Goal: Task Accomplishment & Management: Use online tool/utility

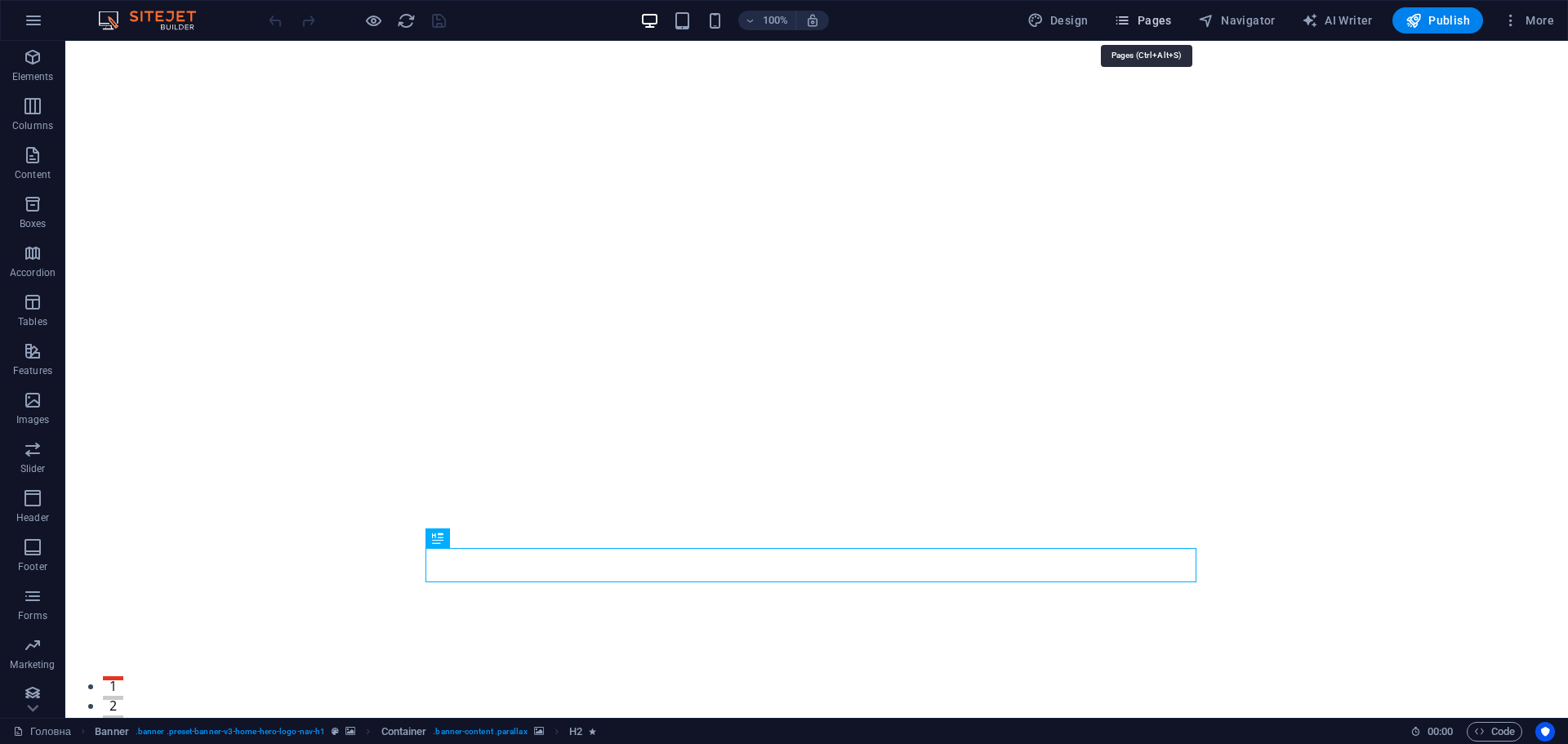
click at [1158, 21] on span "Pages" at bounding box center [1143, 21] width 57 height 16
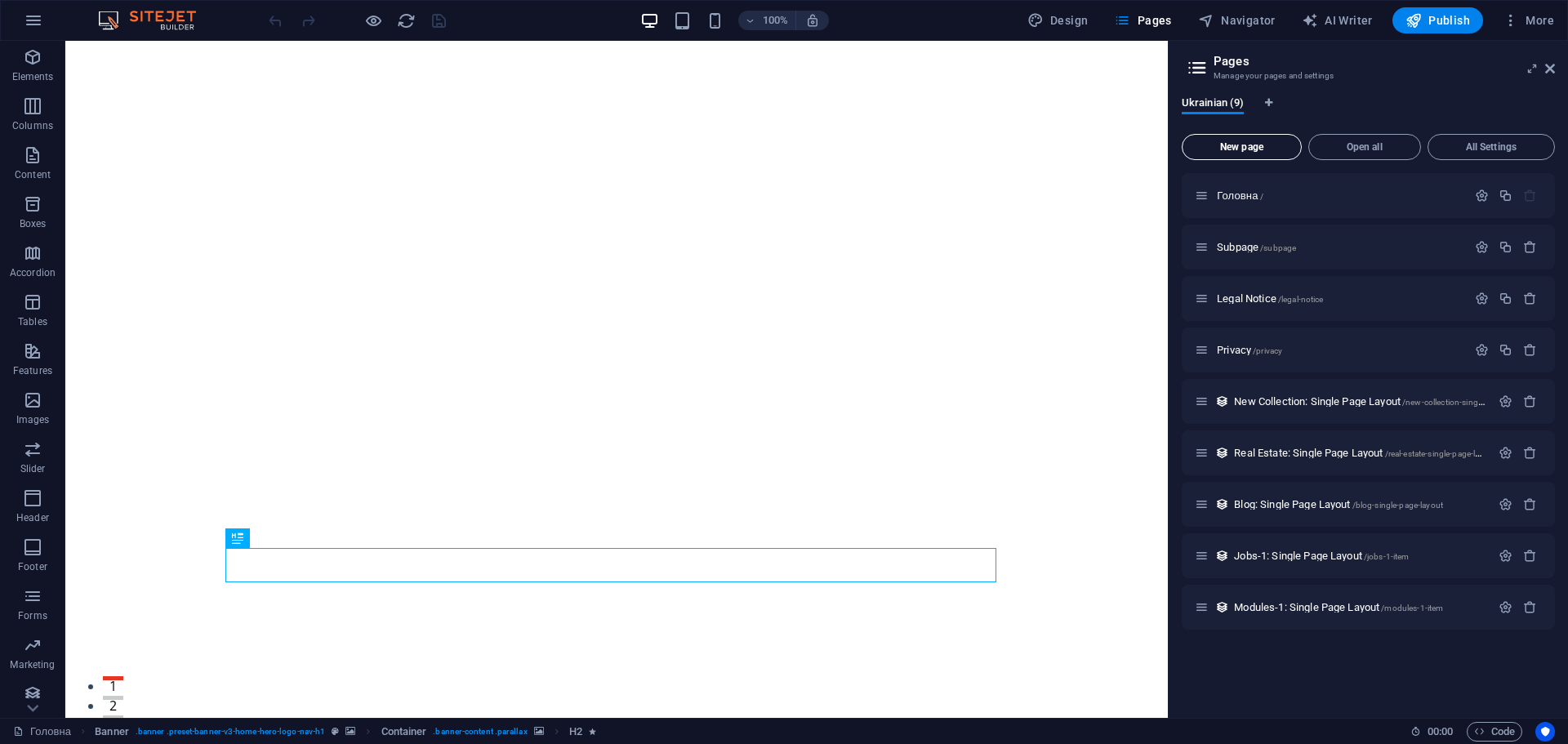
click at [1260, 142] on span "New page" at bounding box center [1242, 147] width 105 height 10
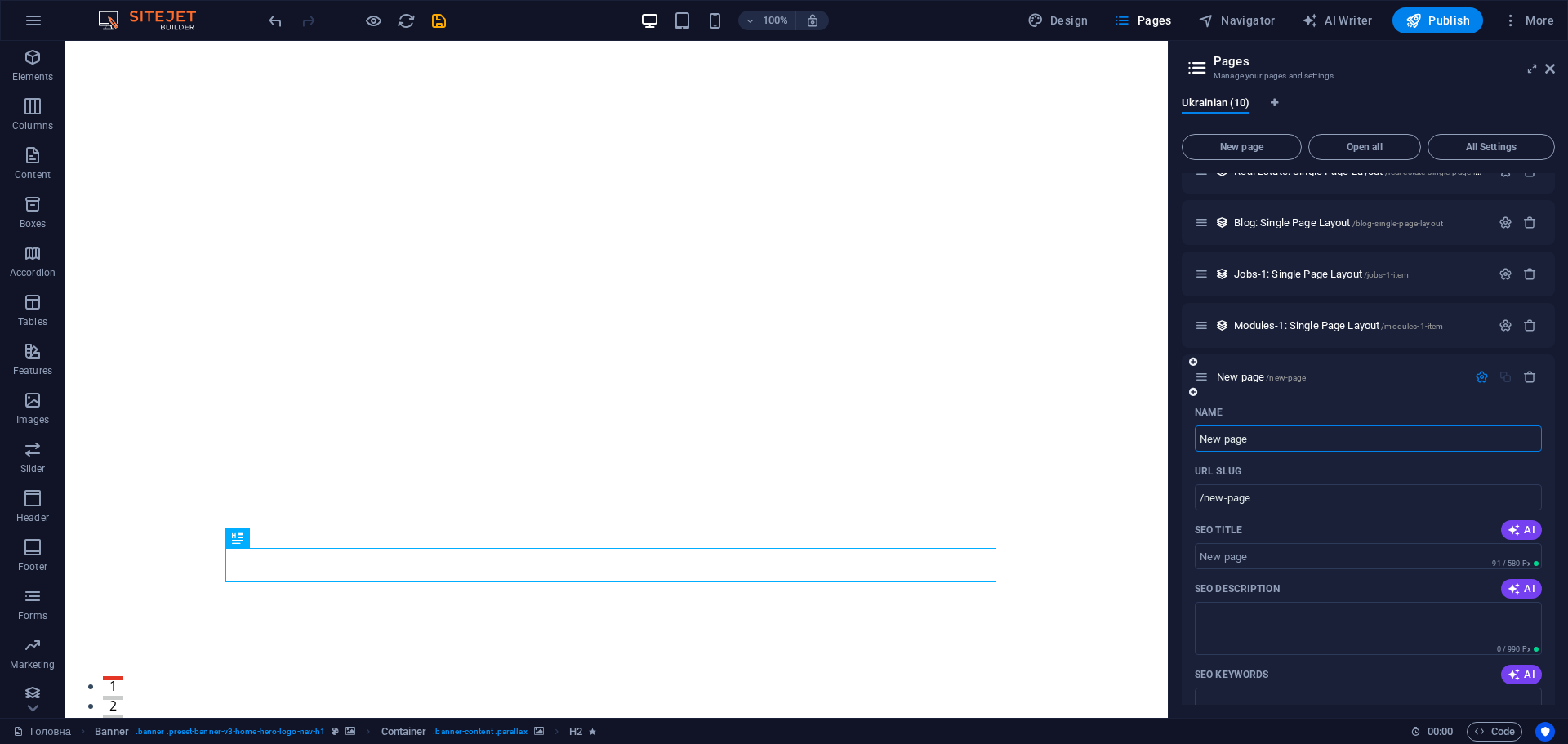
paste input "rozpys tkanyny"
type input "rozpys tkanyny"
type input "/rozpys-tkanyny"
click at [1231, 441] on input "rozpys tkanyny" at bounding box center [1368, 439] width 347 height 26
click at [1229, 434] on input "rozpys tkanyny" at bounding box center [1368, 439] width 347 height 26
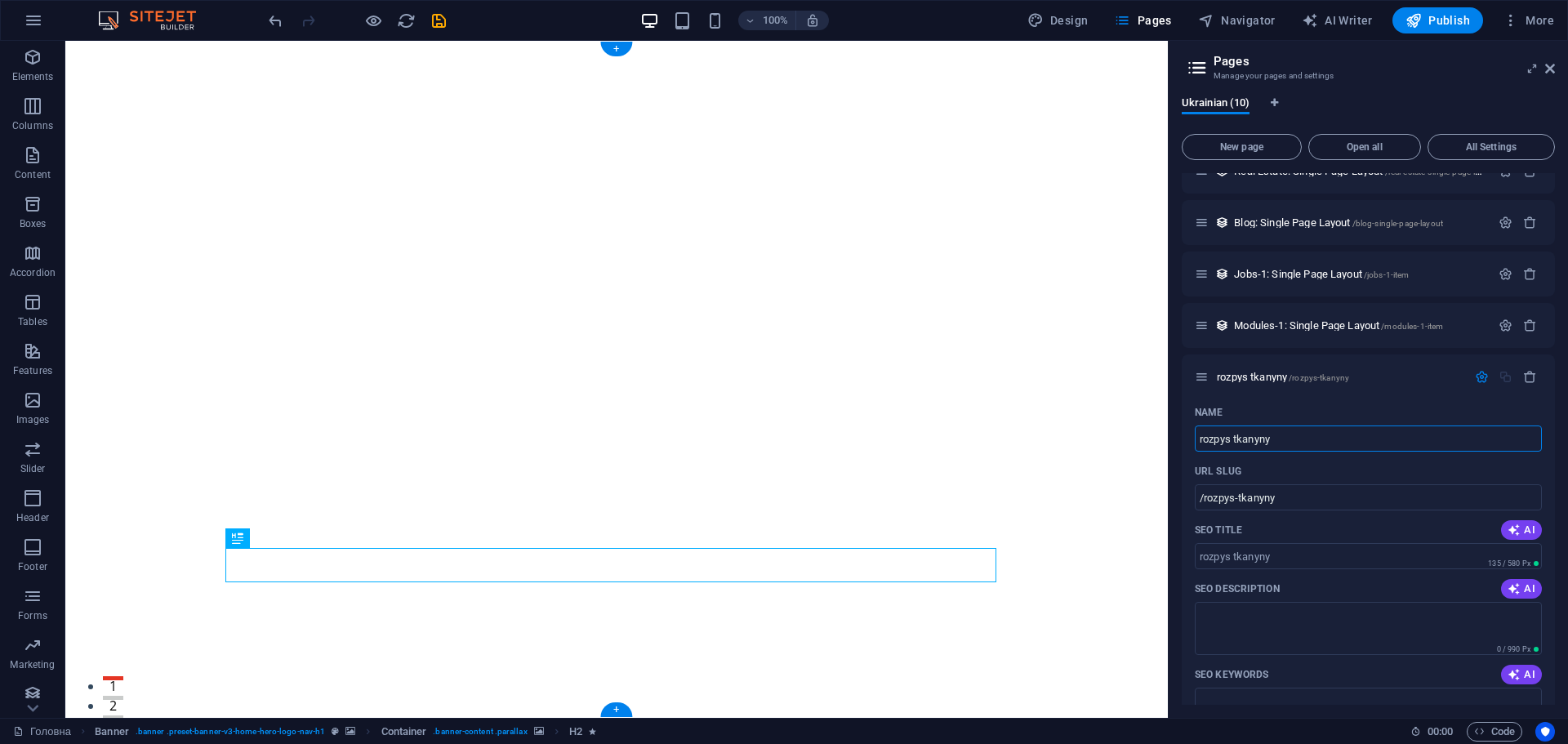
drag, startPoint x: 1345, startPoint y: 479, endPoint x: 965, endPoint y: 437, distance: 382.3
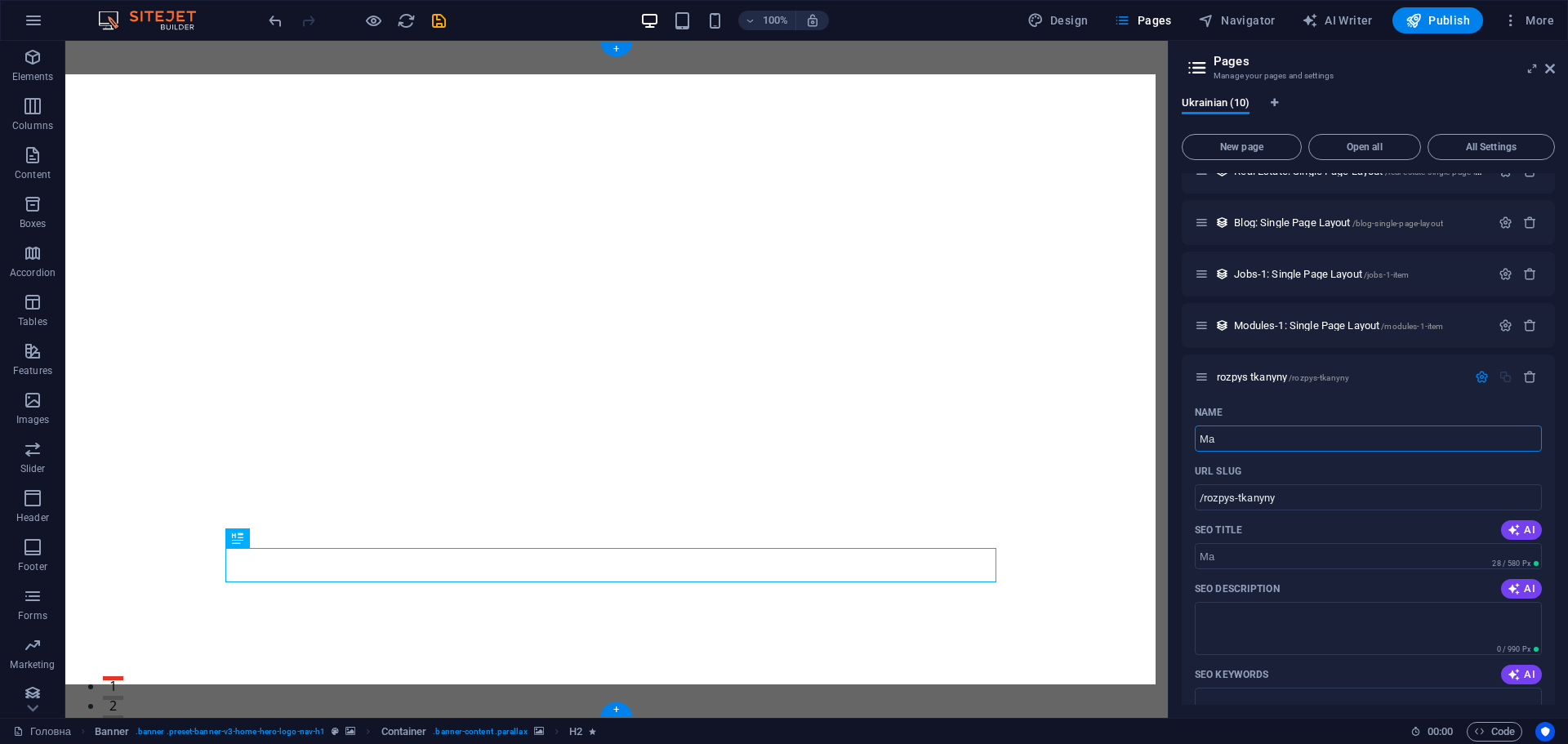
type input "Ма"
type input "/"
type input "Матеріали для розпису тканини"
click at [1289, 496] on input "/" at bounding box center [1368, 498] width 347 height 26
paste input "text"
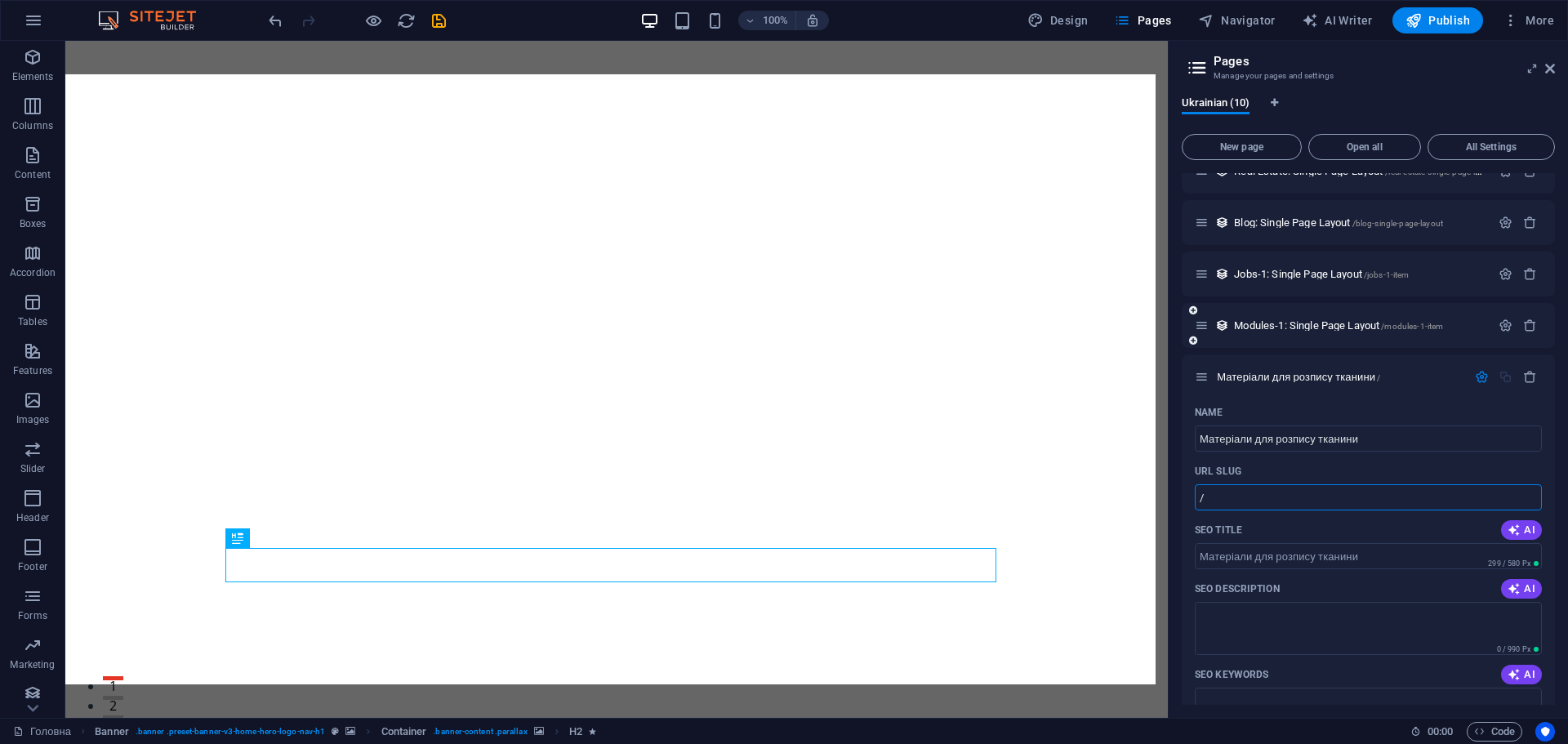
paste input "text"
click at [1236, 497] on input "/" at bounding box center [1368, 498] width 347 height 26
paste input "text"
type input "/"
click at [1233, 477] on p "URL SLUG" at bounding box center [1218, 471] width 47 height 13
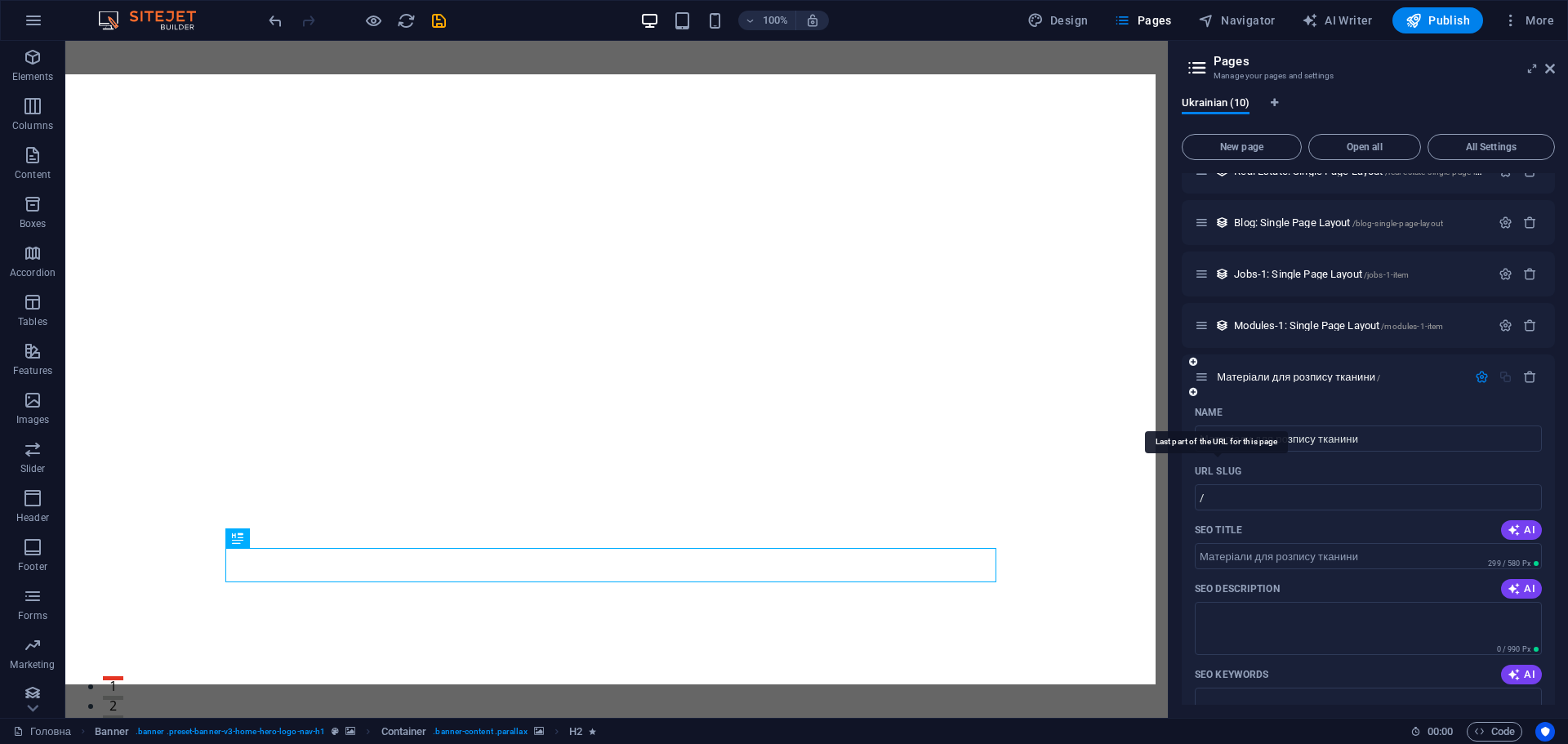
click at [1233, 485] on input "/" at bounding box center [1368, 498] width 347 height 26
drag, startPoint x: 1253, startPoint y: 462, endPoint x: 1350, endPoint y: 489, distance: 100.7
click at [1253, 462] on div "URL SLUG" at bounding box center [1368, 471] width 347 height 26
click at [1276, 442] on input "Матеріали для розпису тканини" at bounding box center [1368, 439] width 347 height 26
click at [1271, 435] on input "Матеріали для розпису тканини" at bounding box center [1368, 439] width 347 height 26
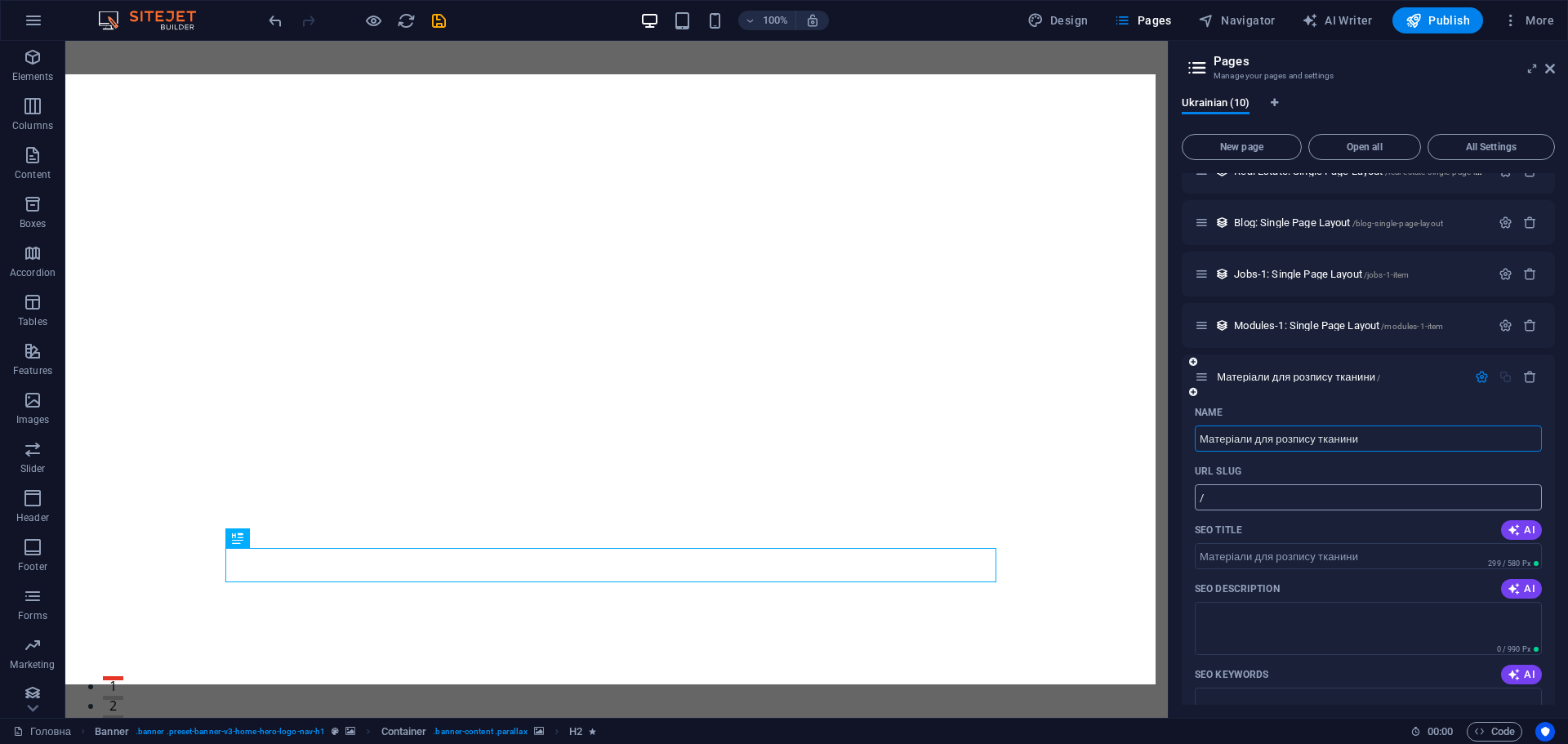
paste input "rozpys tkanyny"
type input "rozpys tkanyny"
type input "/rozpys-tkanyny"
type input "rozpys tkanyny"
click at [1306, 513] on div "Name rozpys tkanyny ​ URL SLUG /rozpys-tkanyny ​ SEO Title AI ​ 135 / 580 Px SE…" at bounding box center [1368, 683] width 373 height 569
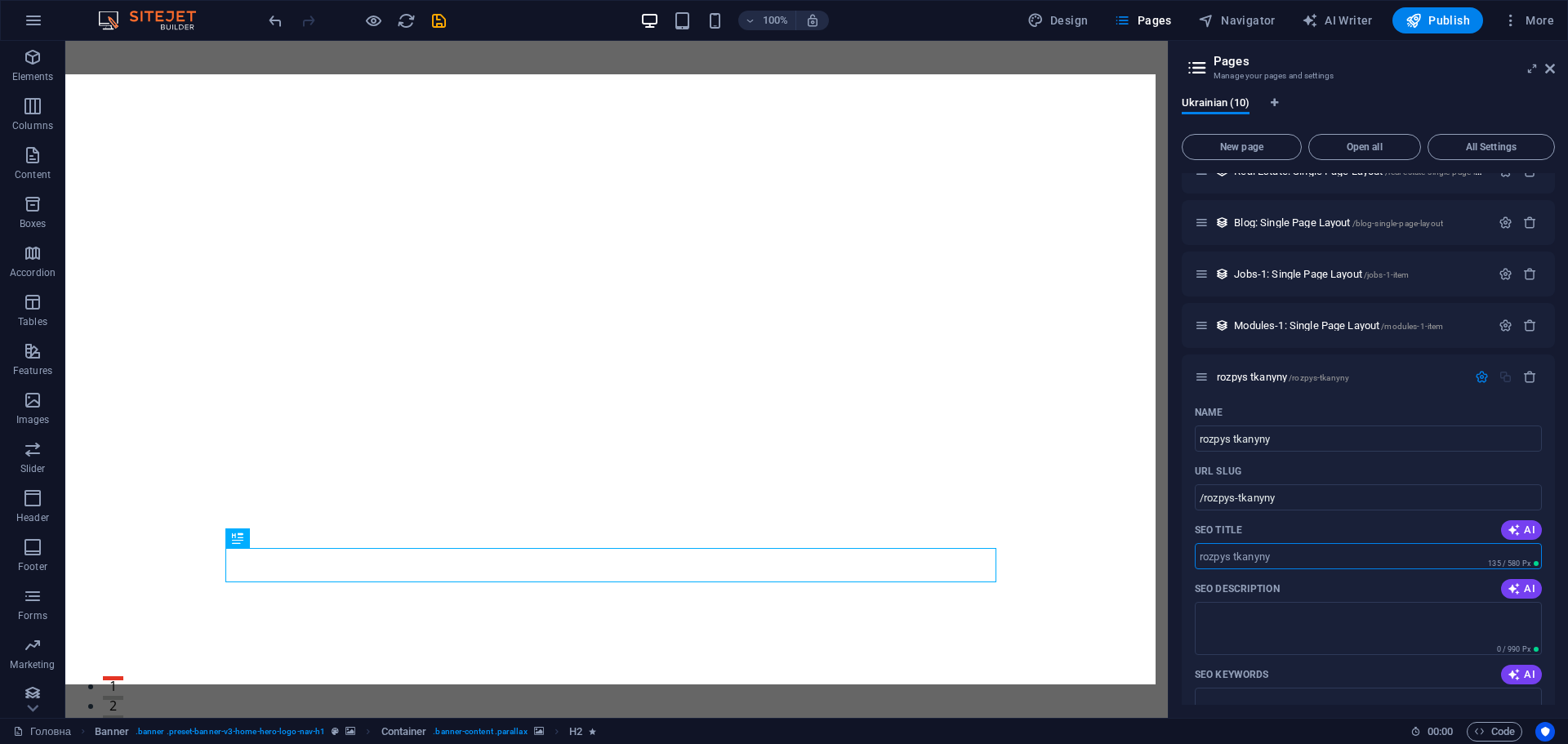
drag, startPoint x: 1396, startPoint y: 598, endPoint x: 979, endPoint y: 553, distance: 419.4
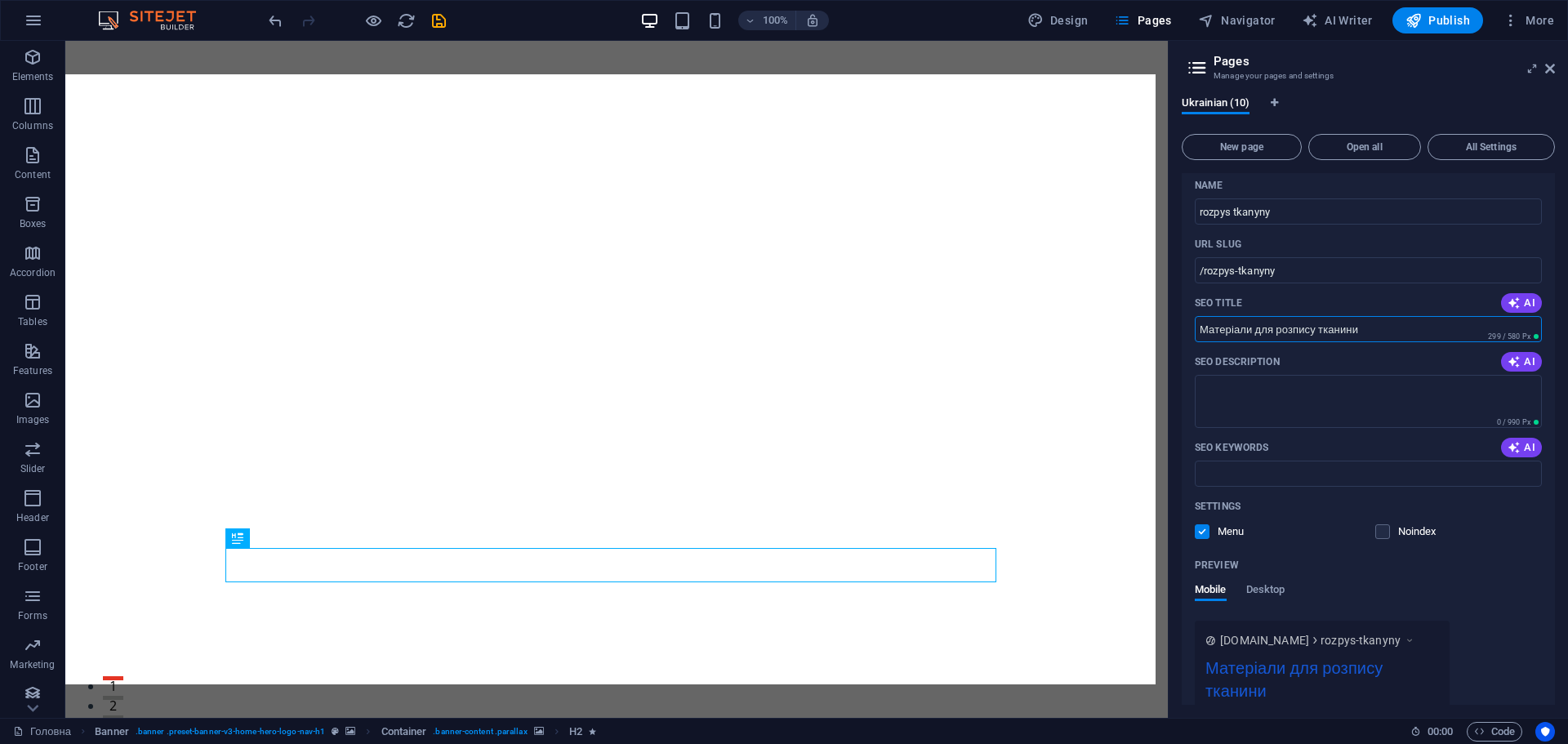
scroll to position [598, 0]
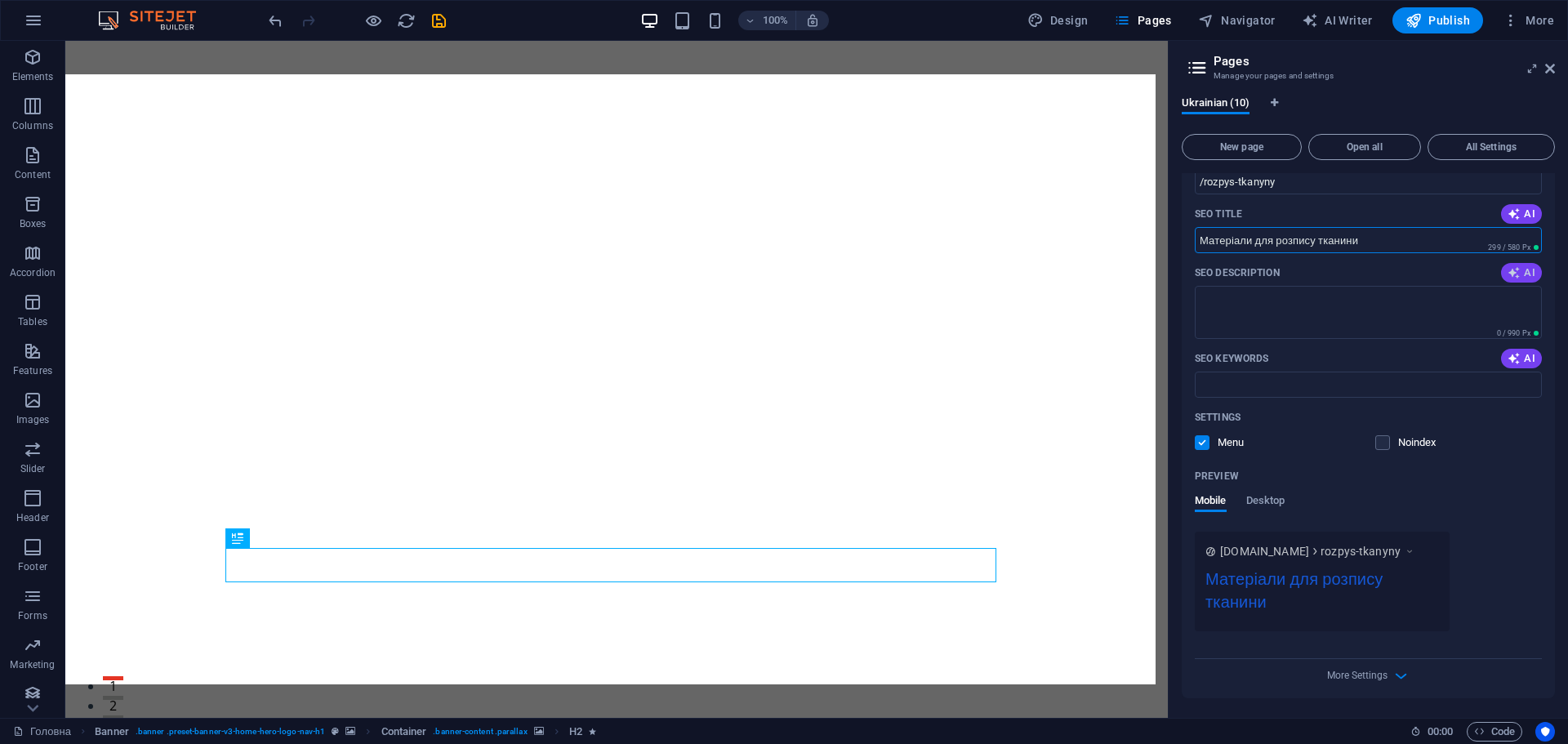
type input "Матеріали для розпису тканини"
click at [1518, 278] on icon "button" at bounding box center [1515, 273] width 13 height 13
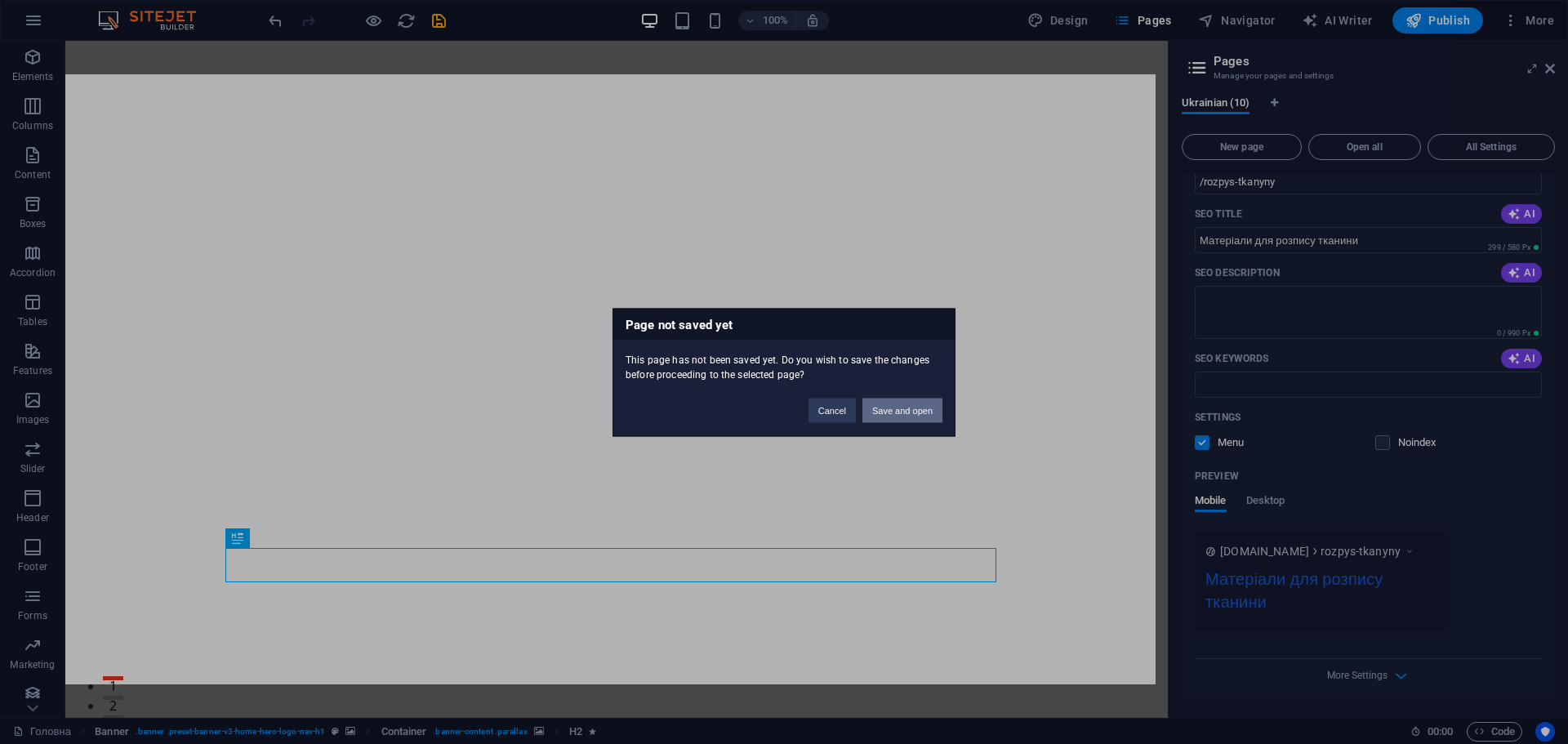
click at [916, 417] on button "Save and open" at bounding box center [902, 410] width 80 height 25
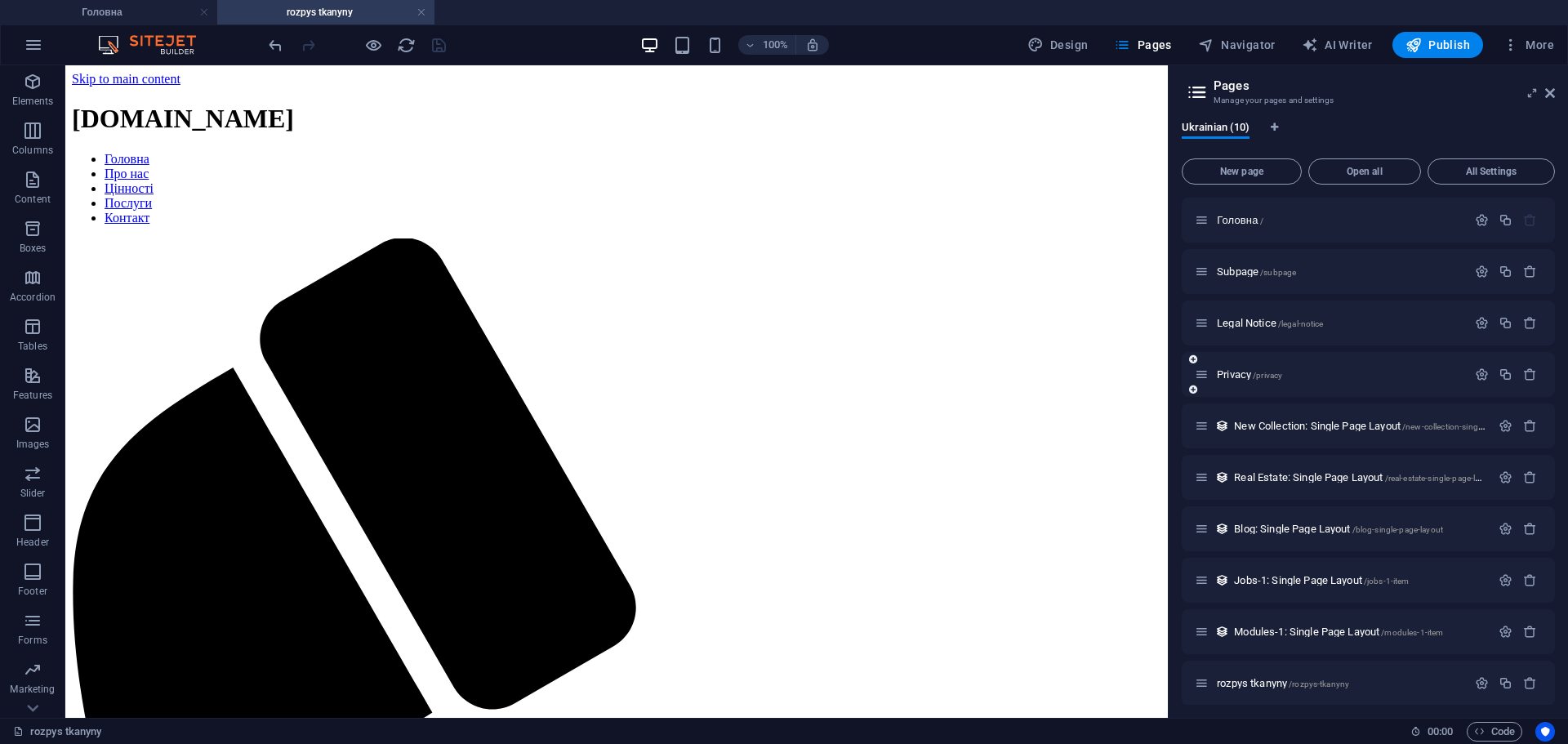
scroll to position [0, 0]
click at [17, 126] on span "Columns" at bounding box center [33, 140] width 66 height 39
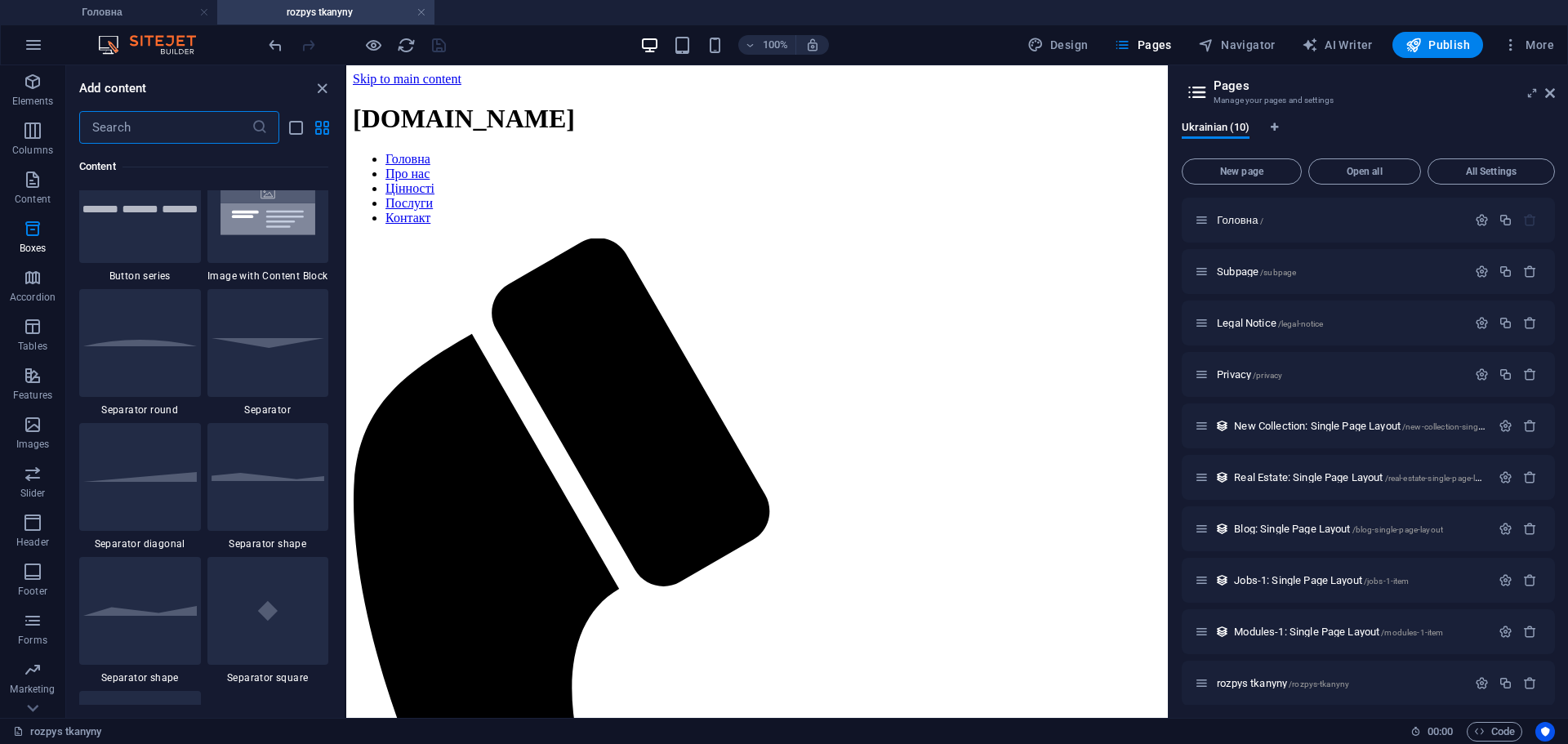
scroll to position [3248, 0]
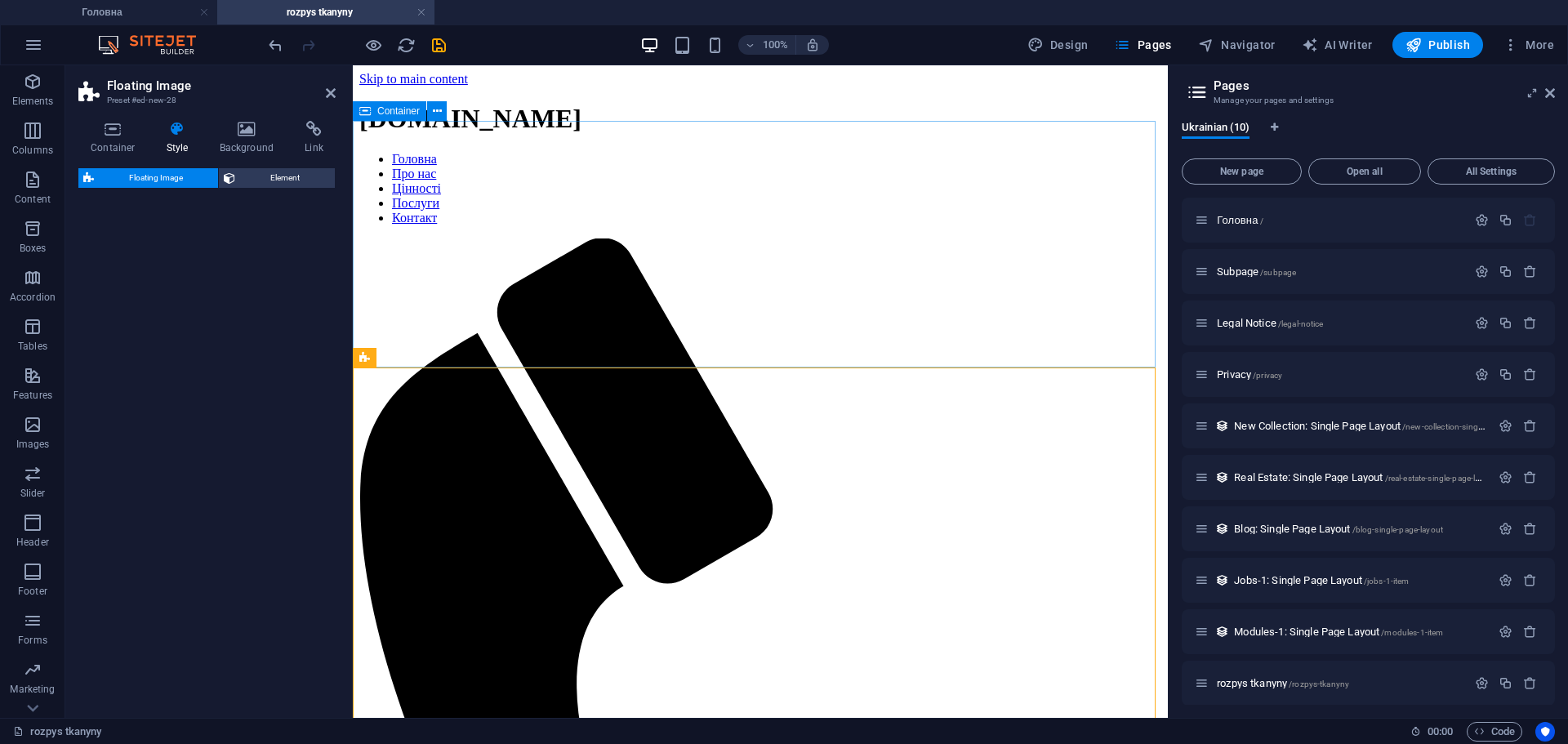
select select "%"
select select "rem"
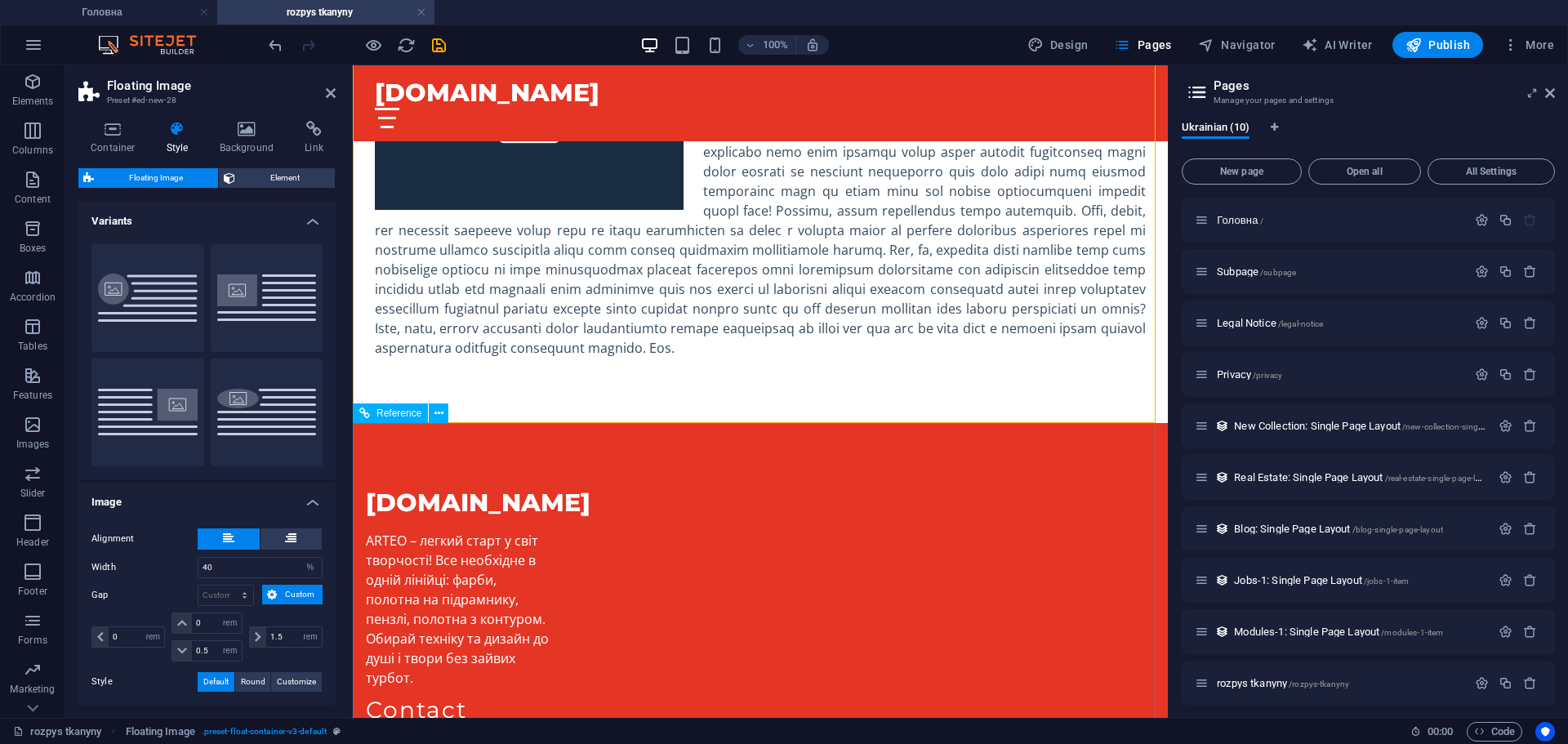
scroll to position [81, 0]
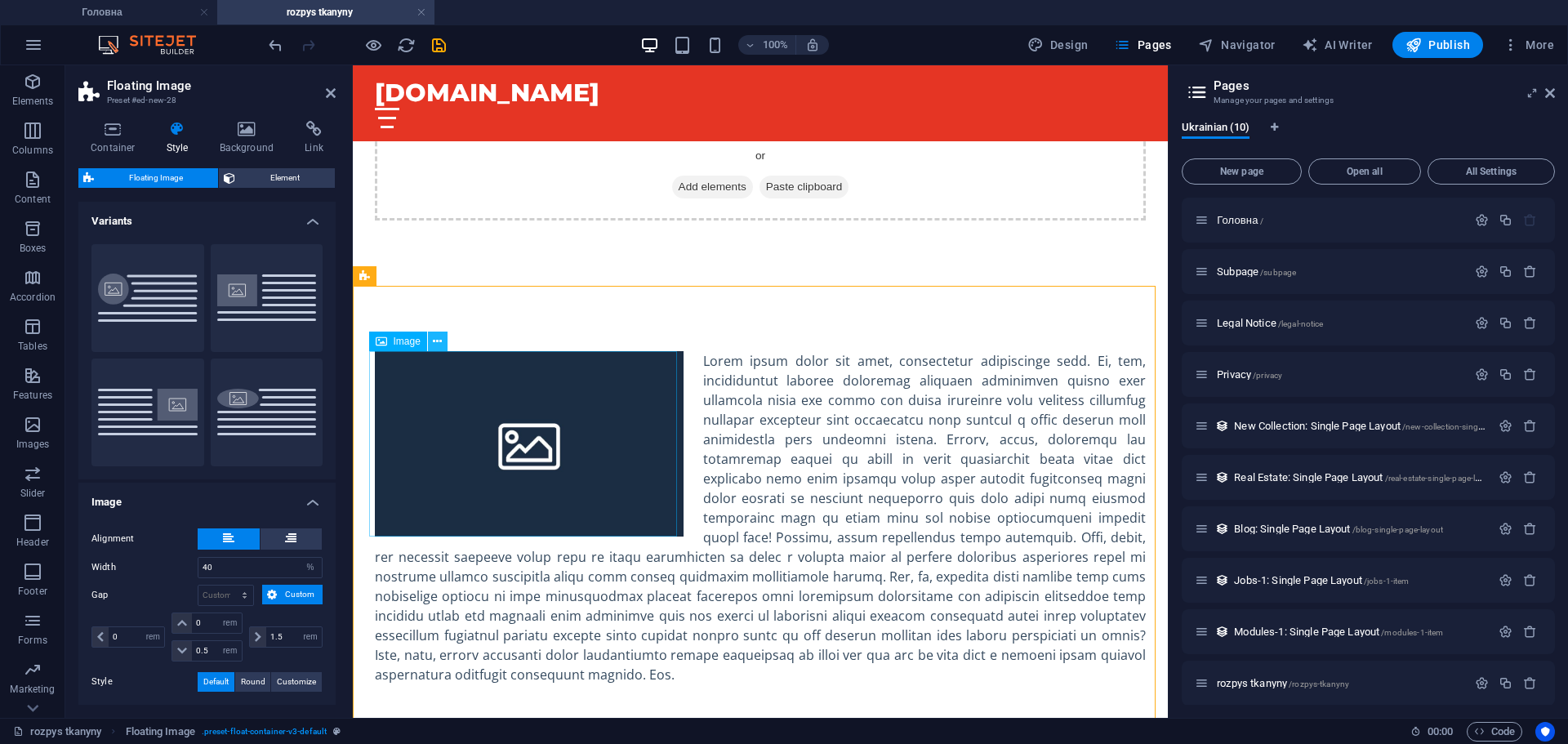
click at [440, 344] on icon at bounding box center [437, 342] width 9 height 17
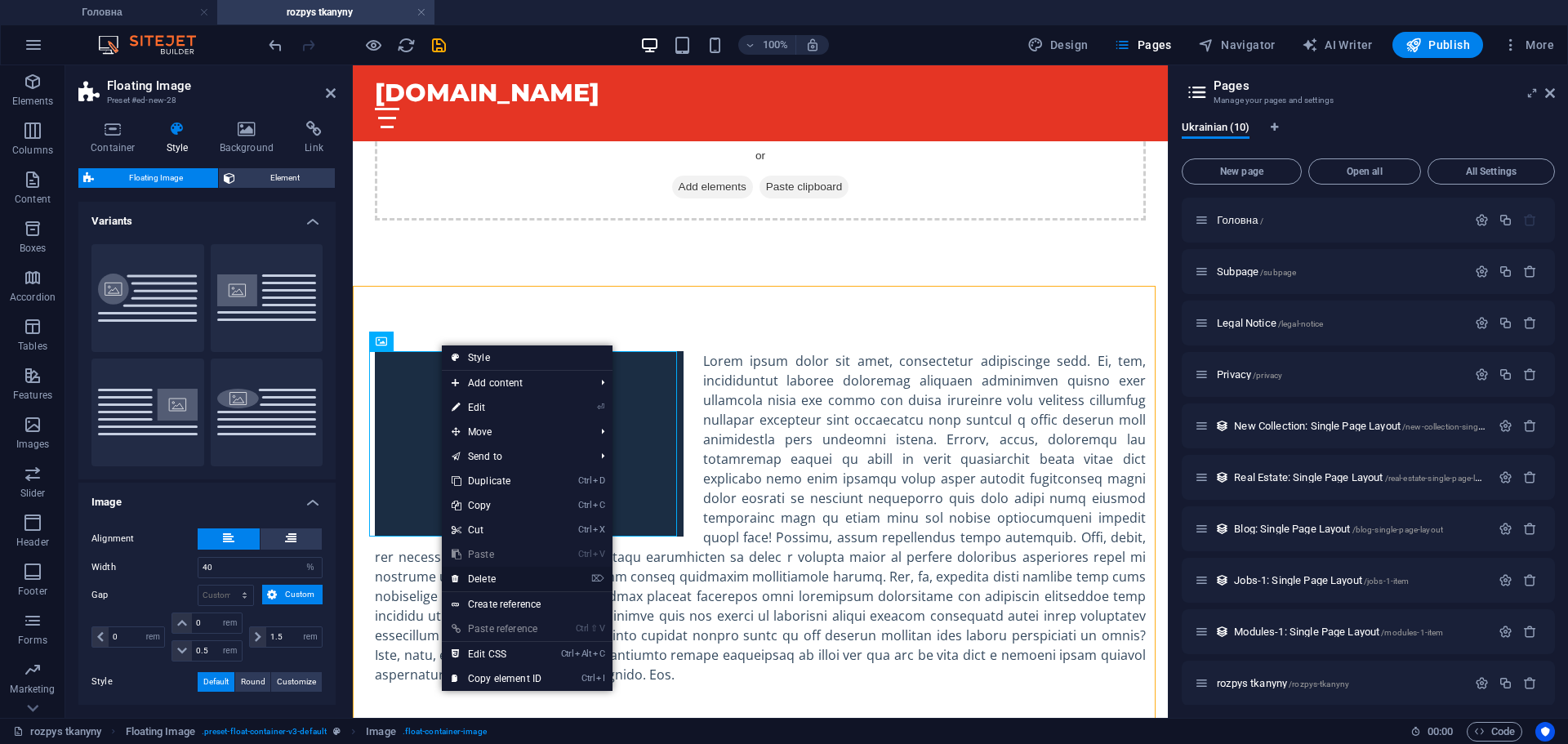
click at [527, 570] on link "⌦ Delete" at bounding box center [496, 579] width 109 height 25
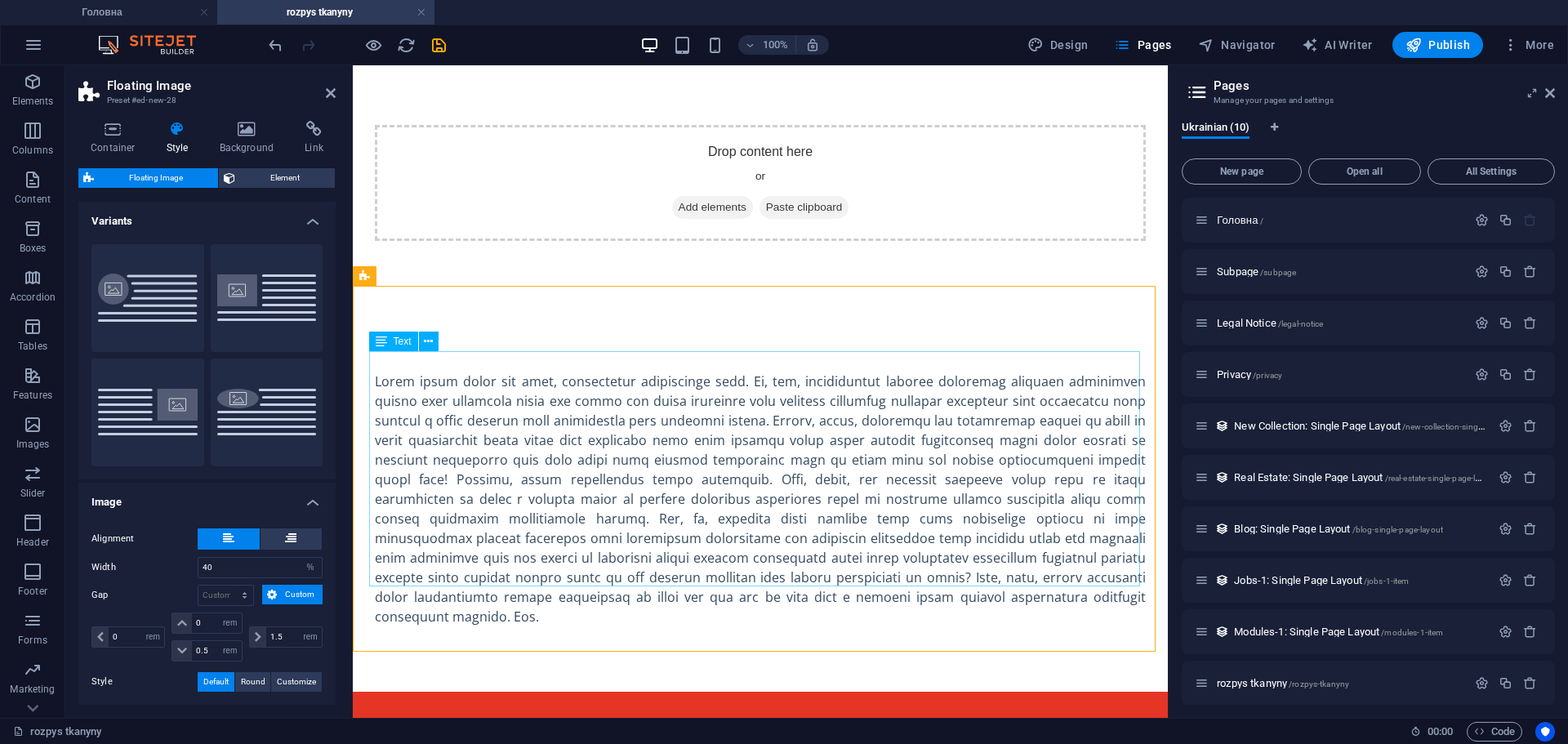
scroll to position [0, 0]
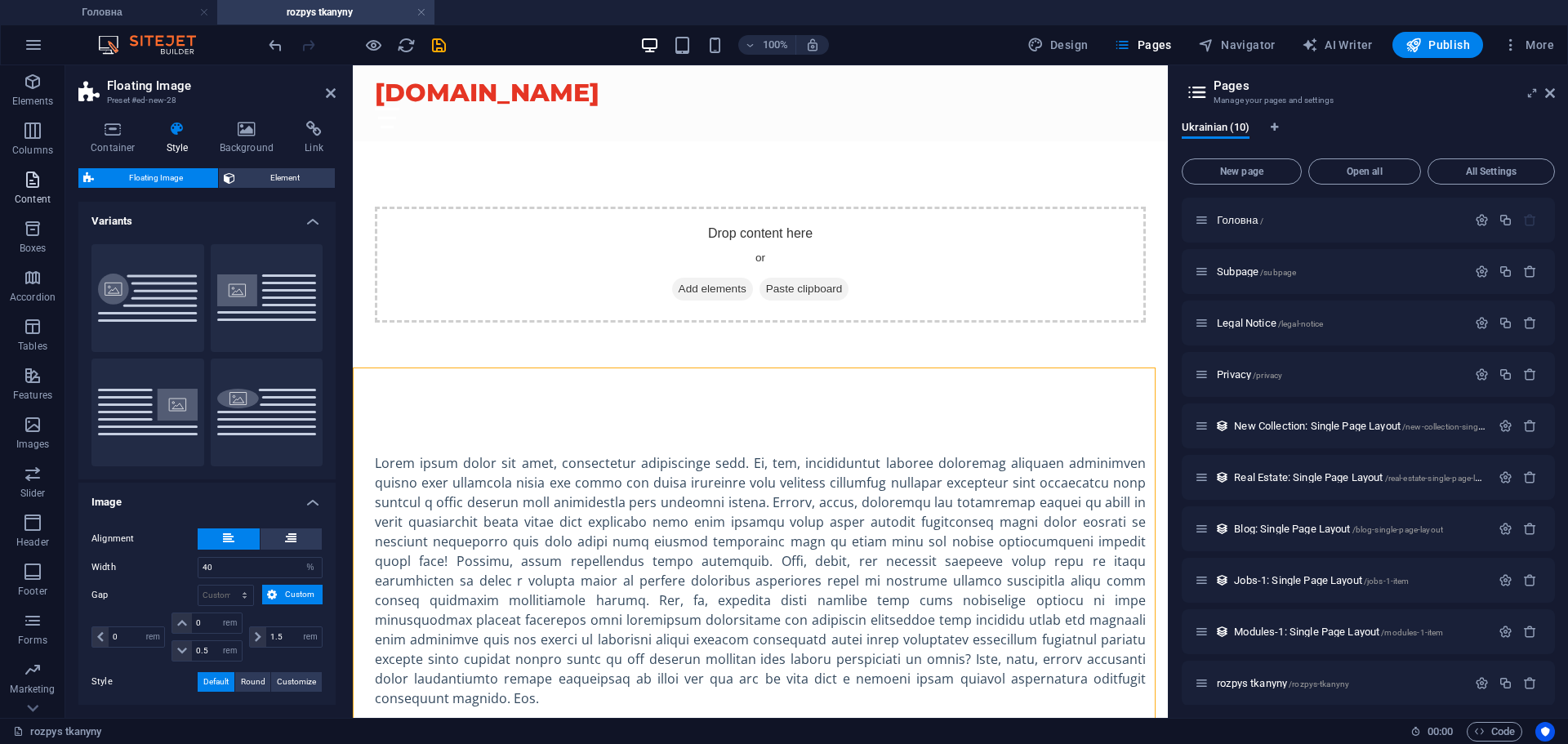
click at [33, 177] on icon "button" at bounding box center [33, 180] width 20 height 20
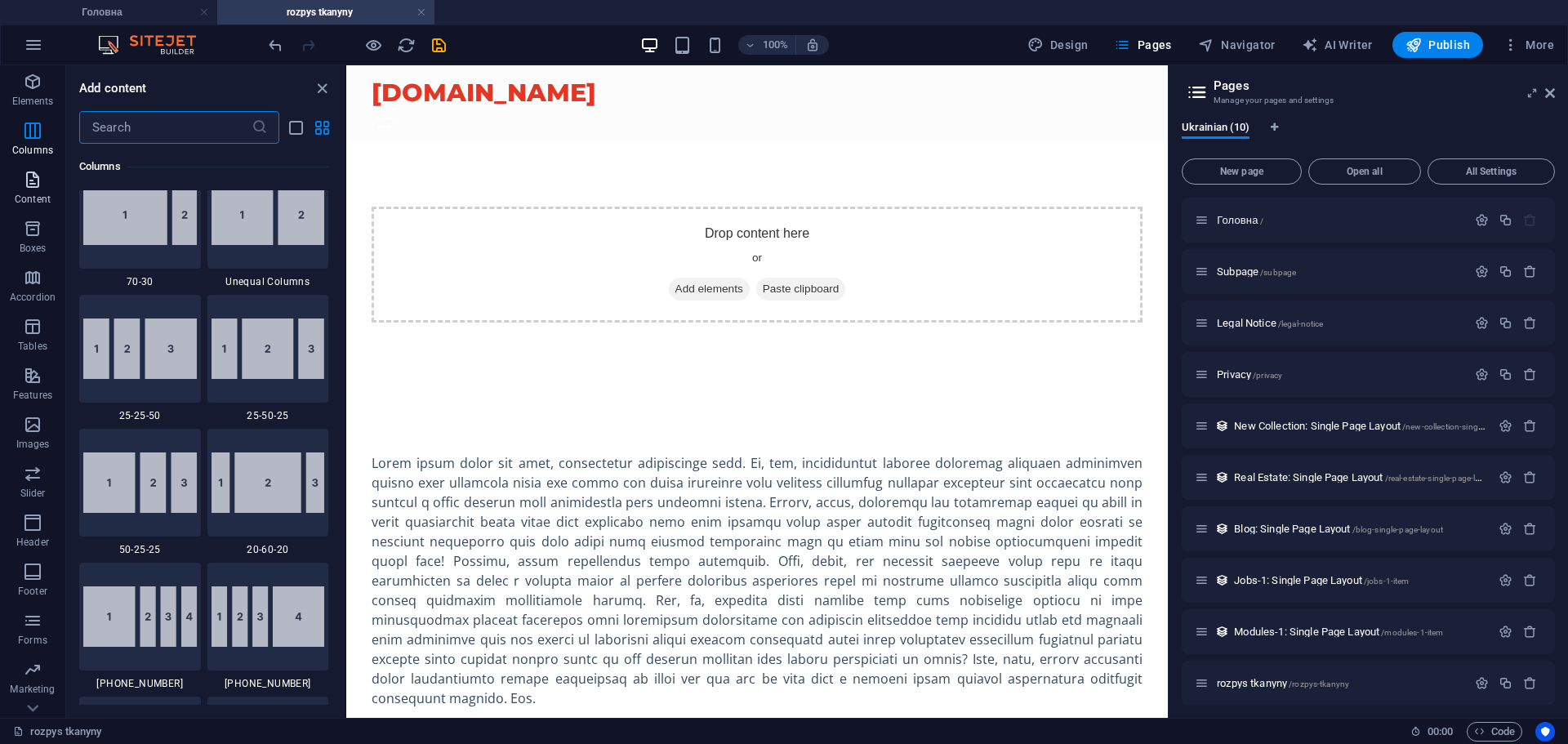
scroll to position [2684, 0]
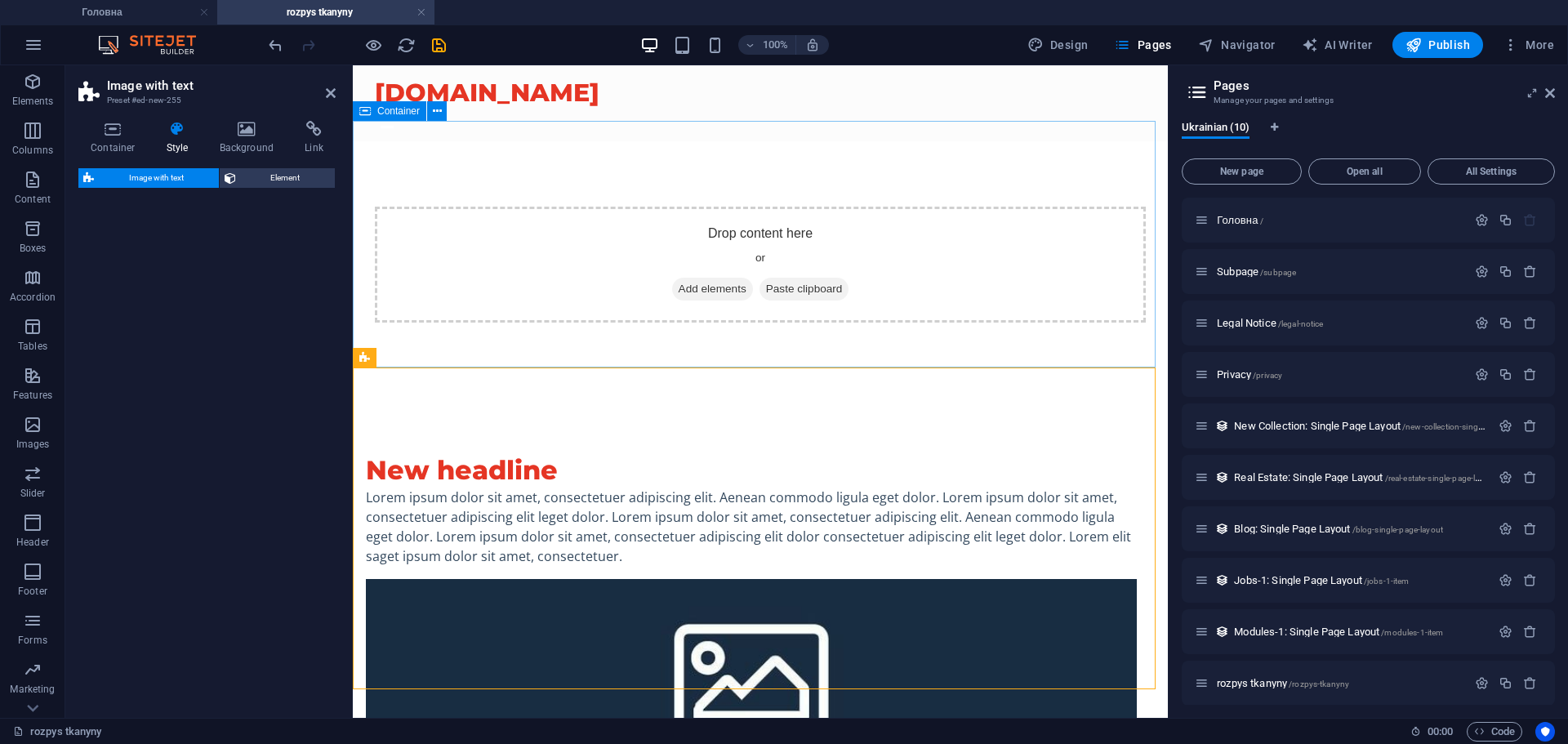
select select "rem"
select select "px"
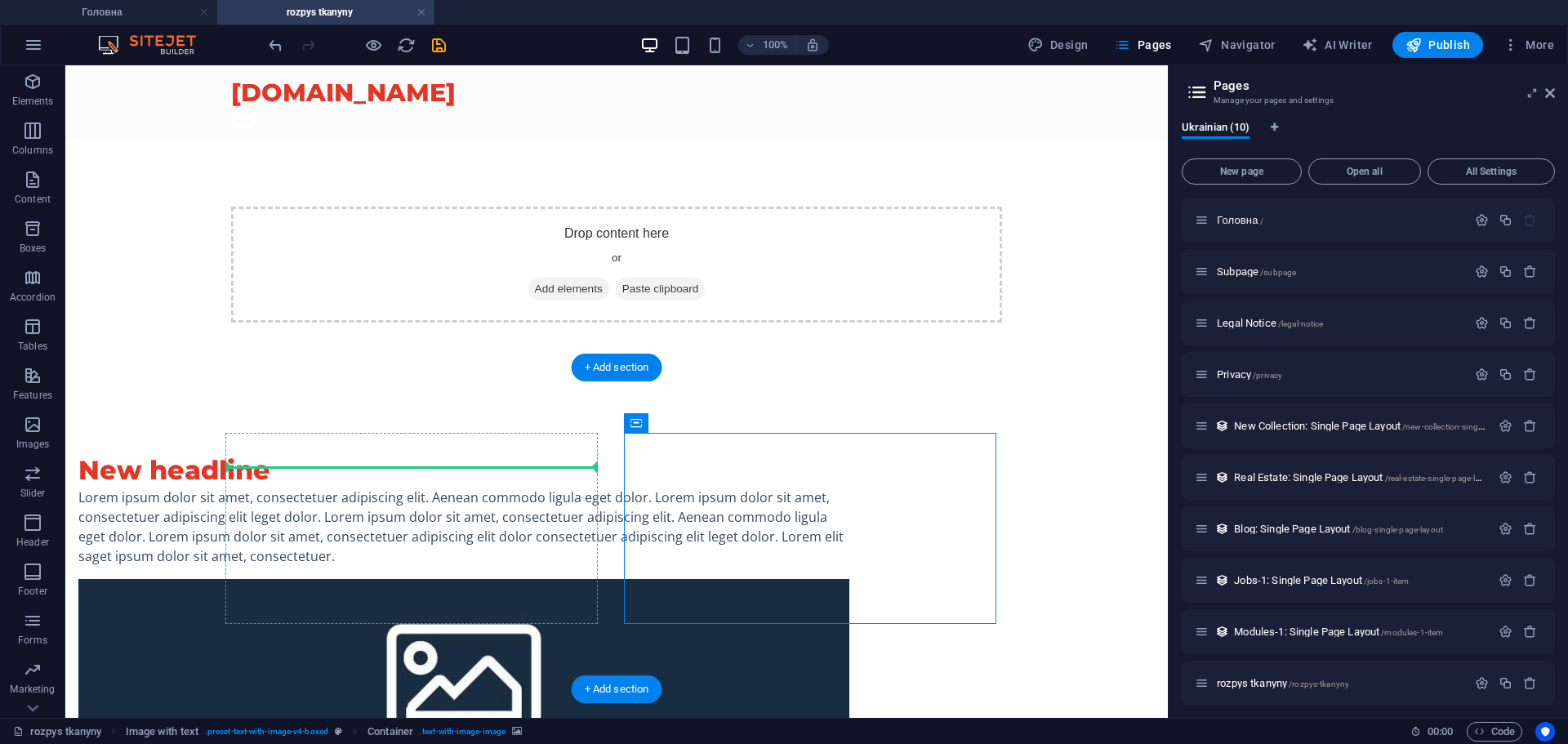
drag, startPoint x: 542, startPoint y: 481, endPoint x: 346, endPoint y: 483, distance: 196.0
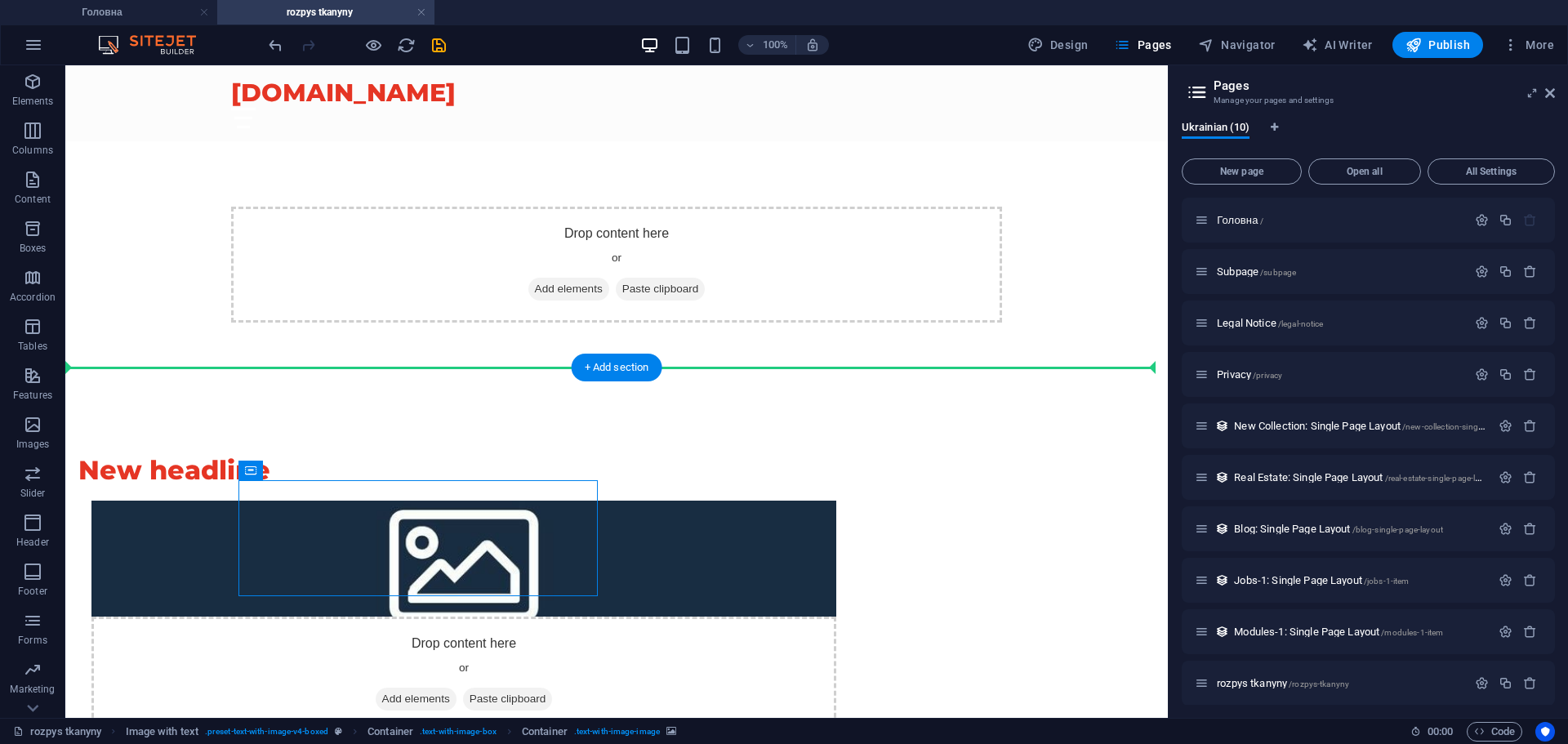
drag, startPoint x: 414, startPoint y: 536, endPoint x: 154, endPoint y: 536, distance: 260.0
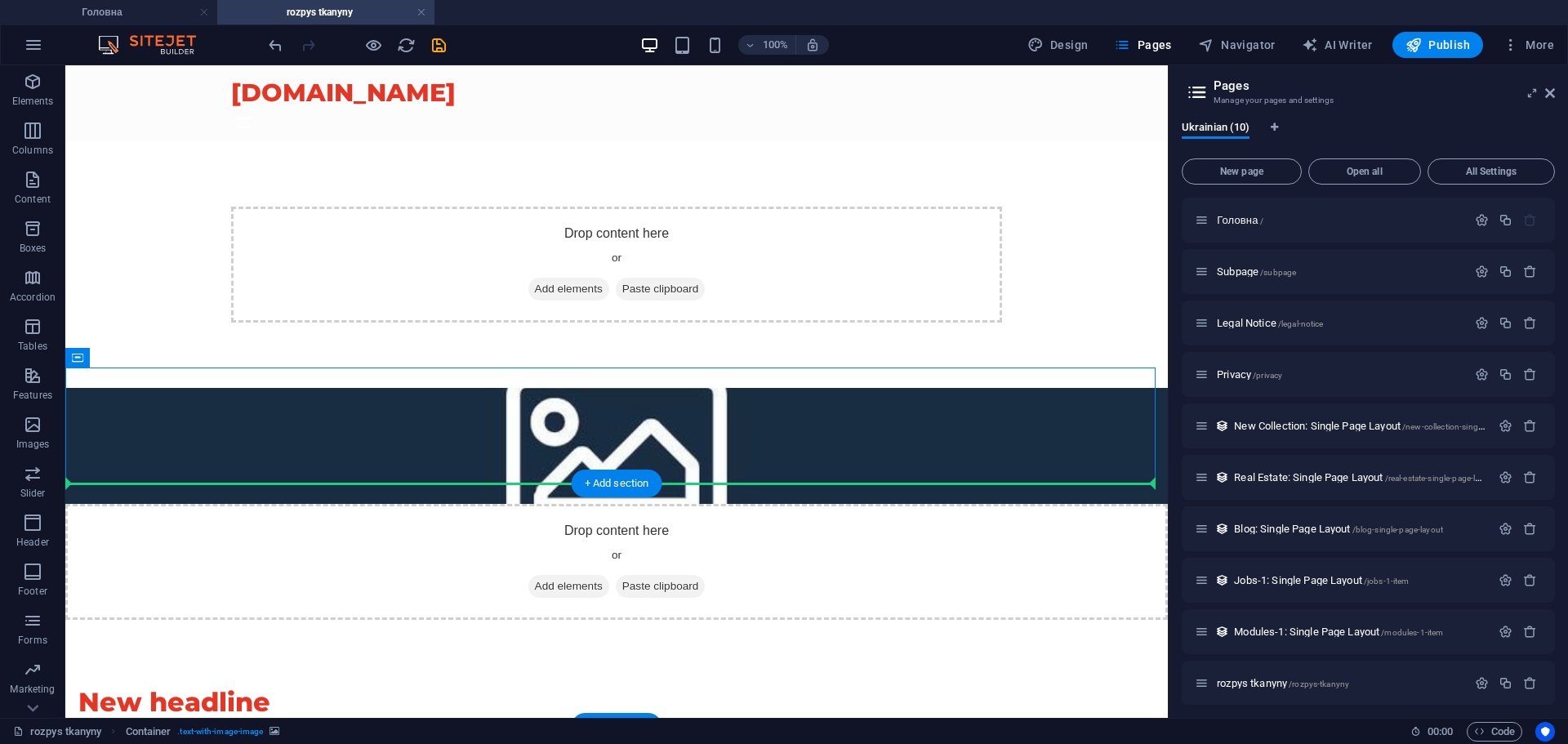
drag, startPoint x: 314, startPoint y: 460, endPoint x: 155, endPoint y: 593, distance: 207.3
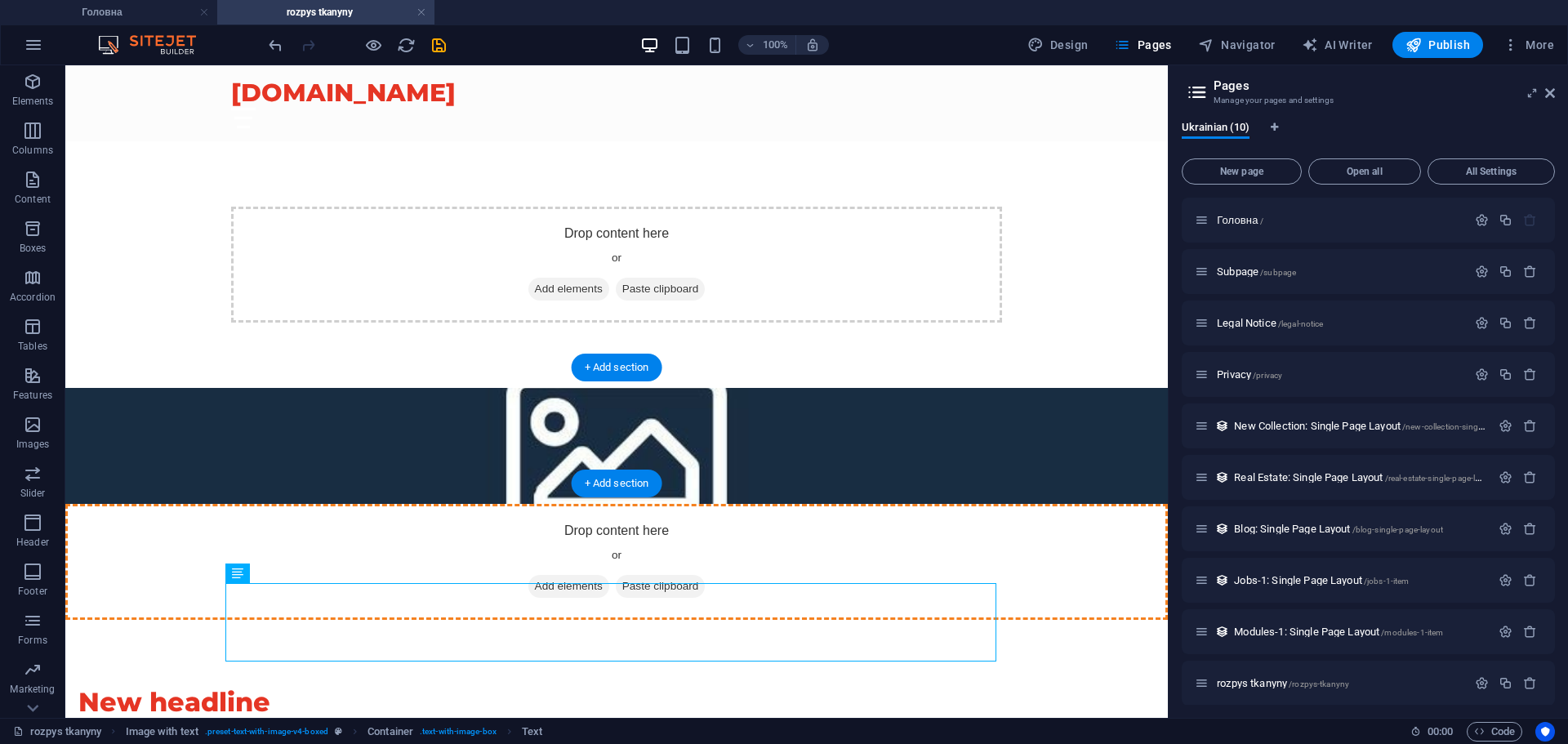
drag, startPoint x: 304, startPoint y: 613, endPoint x: 885, endPoint y: 402, distance: 618.1
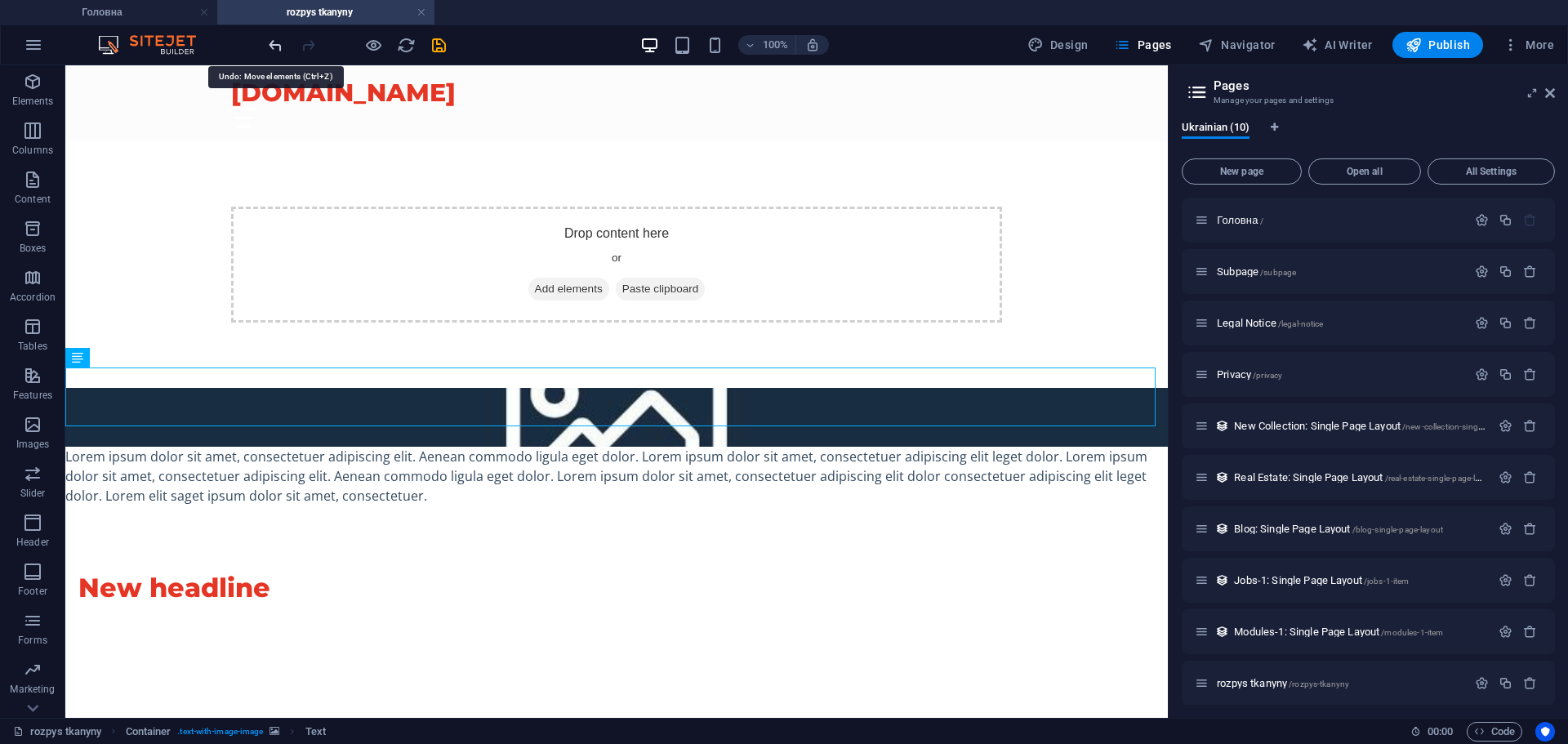
click at [273, 47] on icon "undo" at bounding box center [275, 45] width 19 height 19
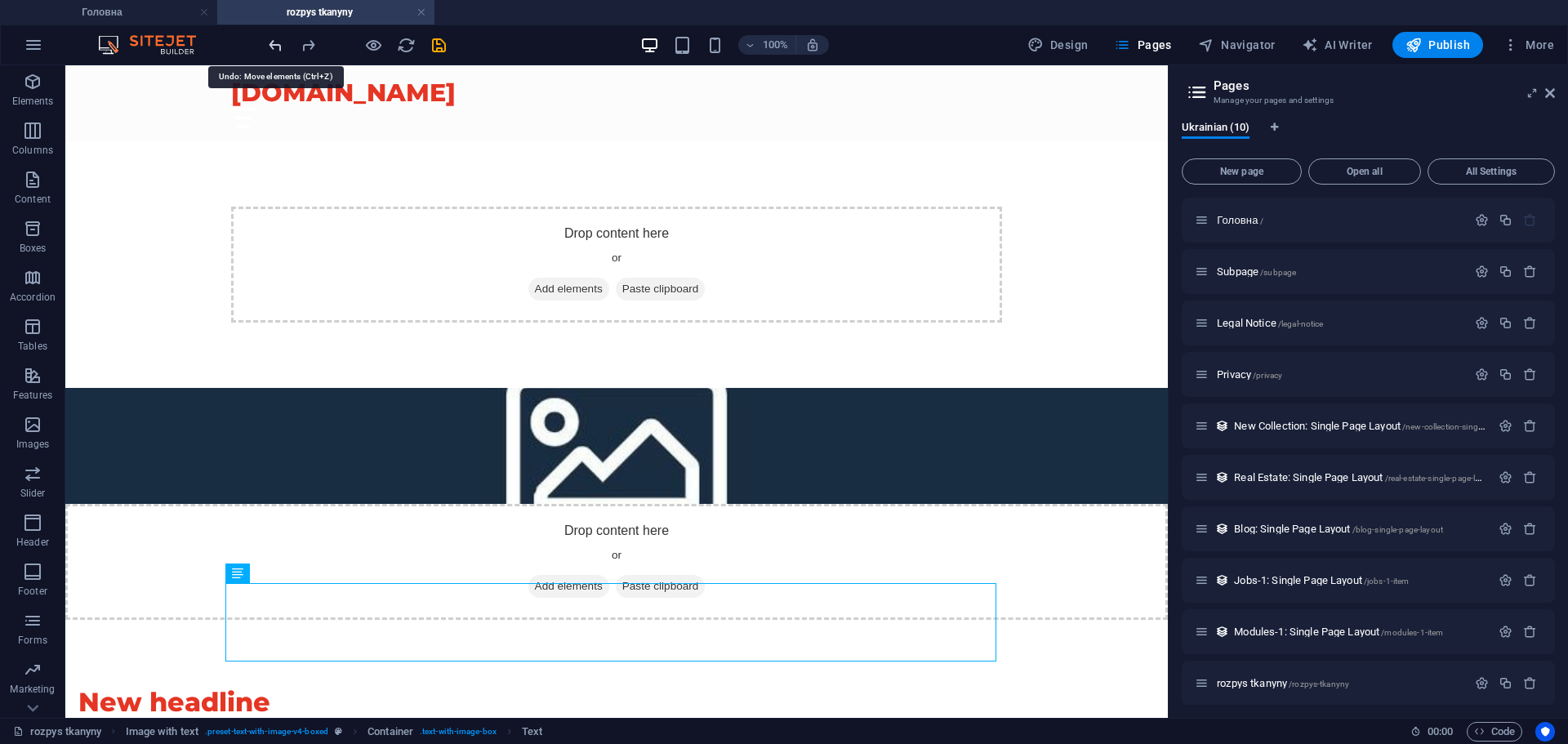
click at [272, 45] on icon "undo" at bounding box center [275, 45] width 19 height 19
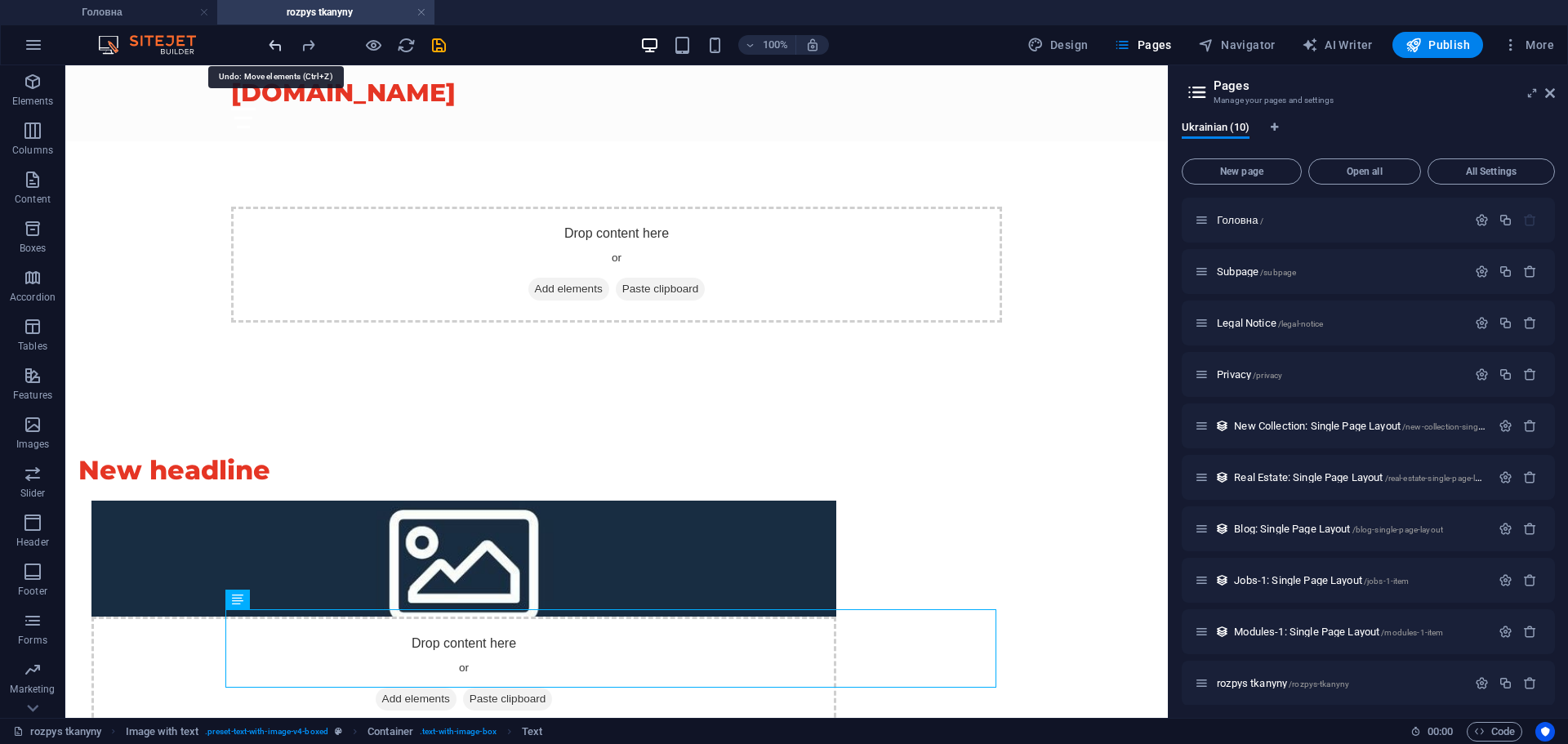
click at [272, 45] on icon "undo" at bounding box center [275, 45] width 19 height 19
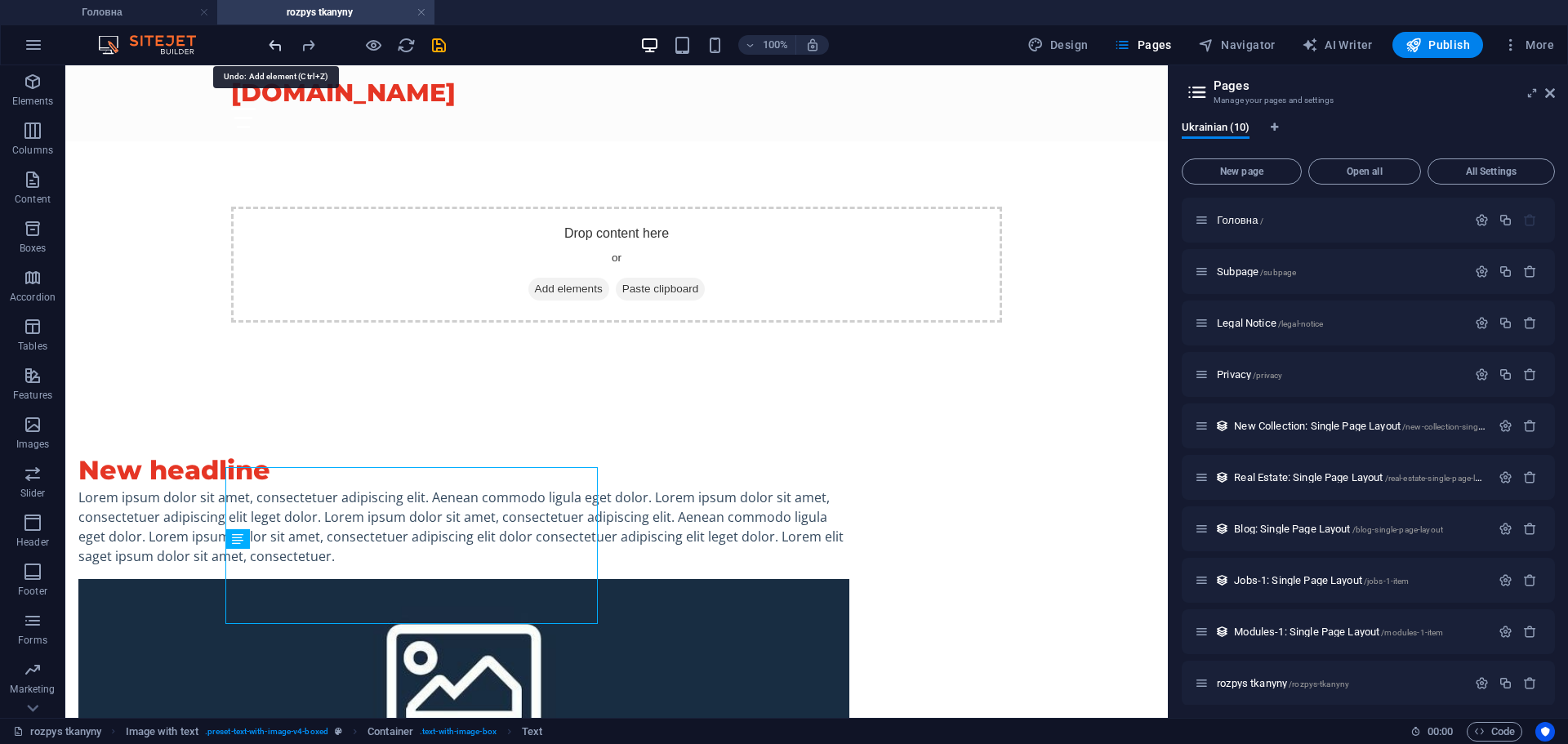
click at [272, 45] on icon "undo" at bounding box center [275, 45] width 19 height 19
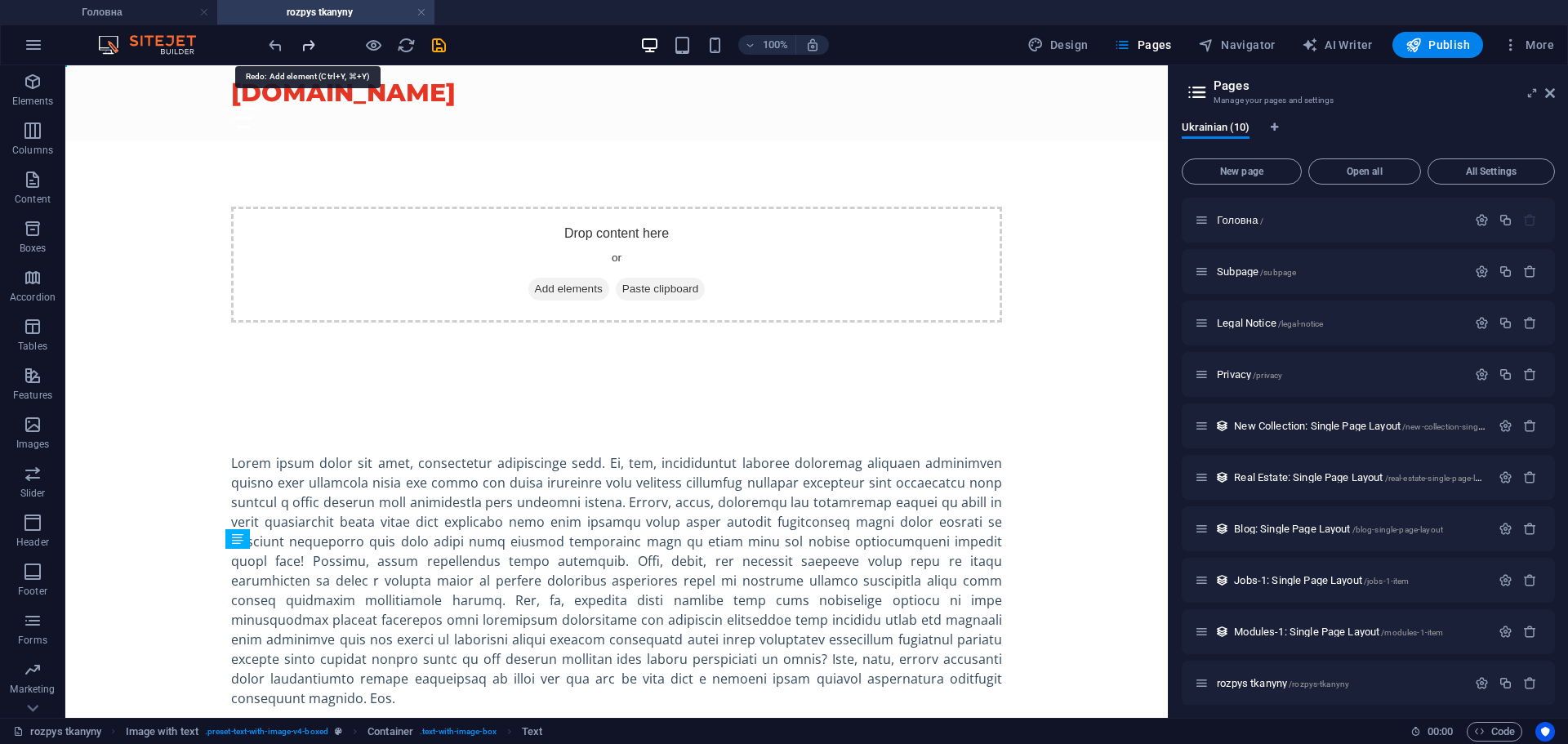
click at [311, 41] on icon "redo" at bounding box center [308, 45] width 19 height 19
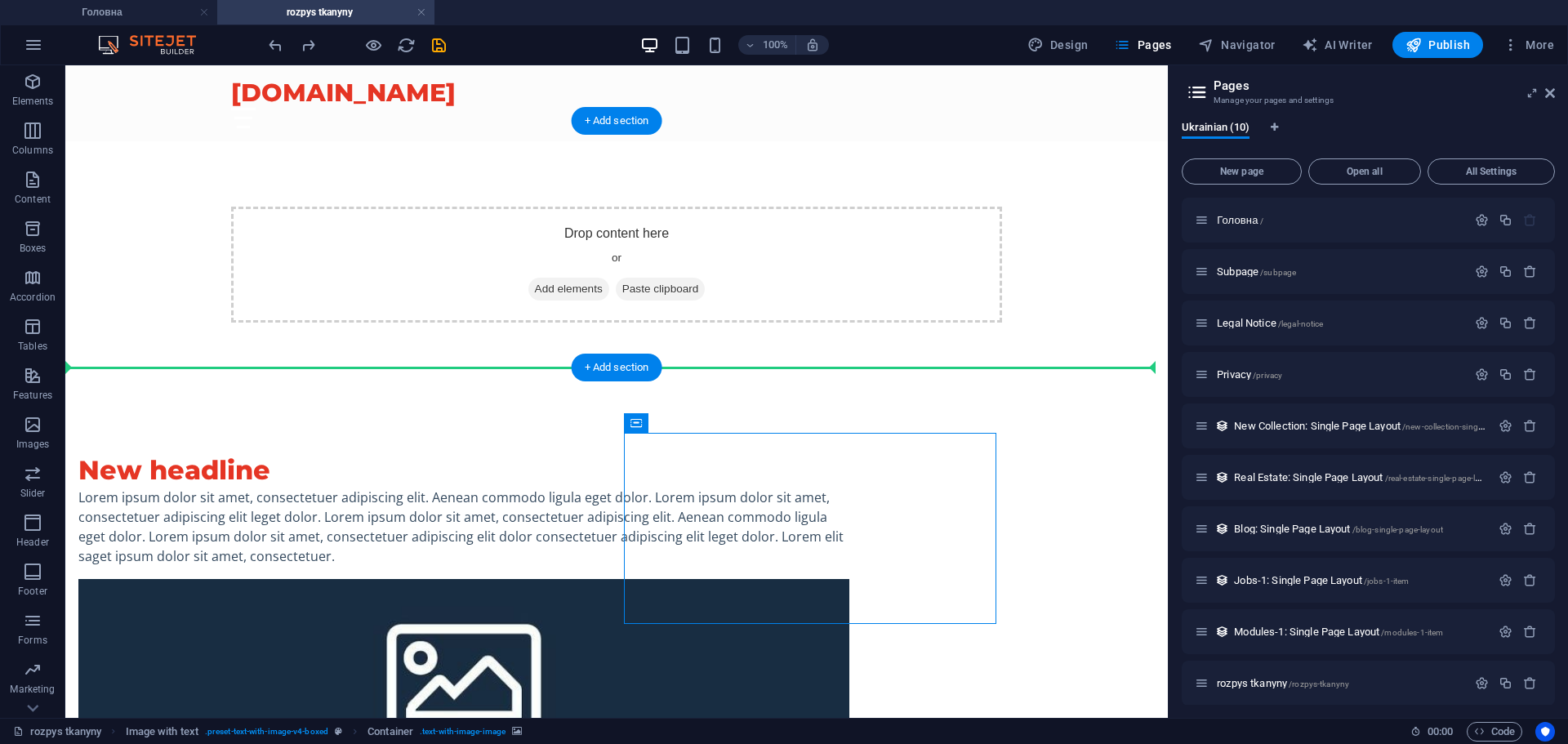
drag, startPoint x: 692, startPoint y: 487, endPoint x: 945, endPoint y: 350, distance: 287.7
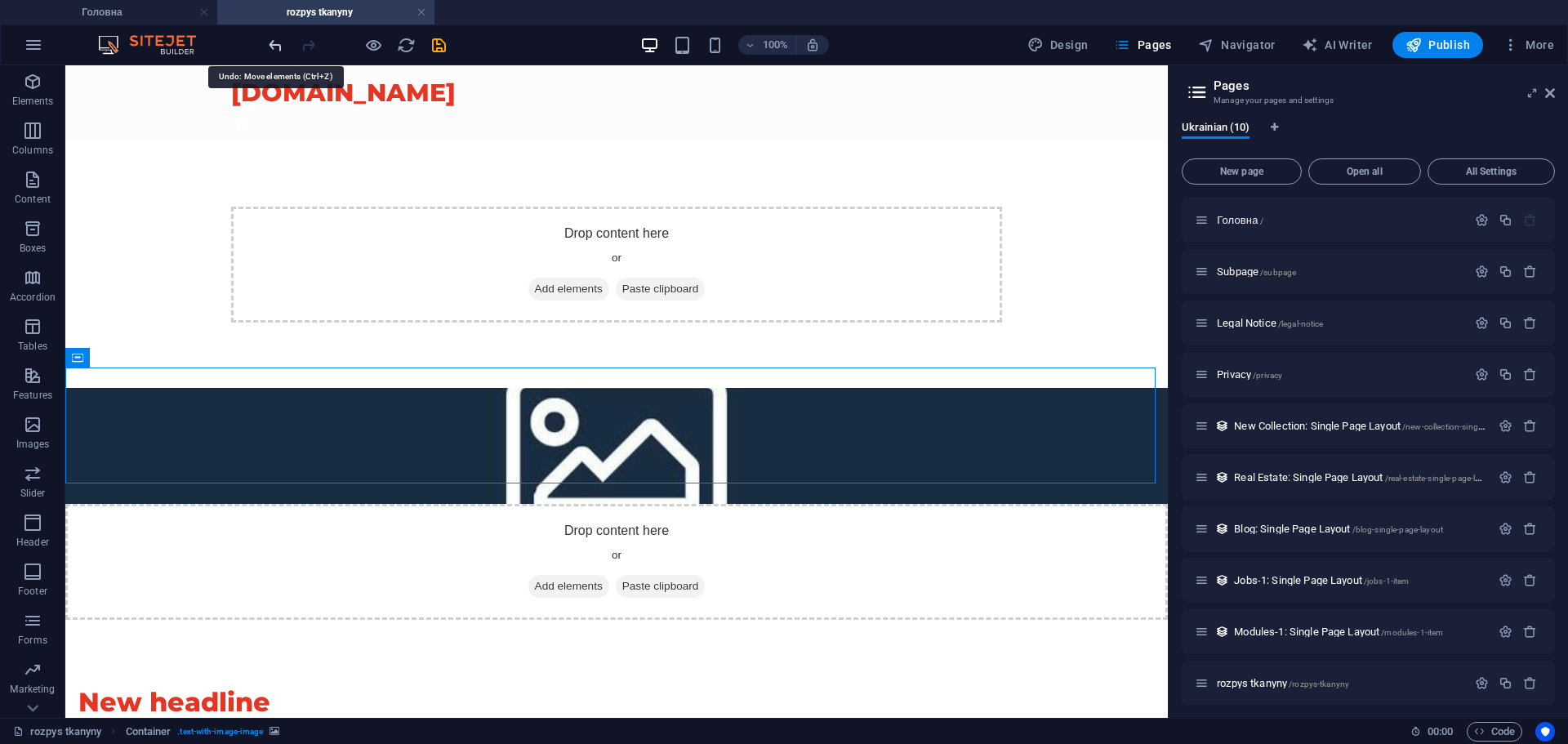
drag, startPoint x: 270, startPoint y: 41, endPoint x: 280, endPoint y: 50, distance: 13.5
click at [270, 41] on icon "undo" at bounding box center [275, 45] width 19 height 19
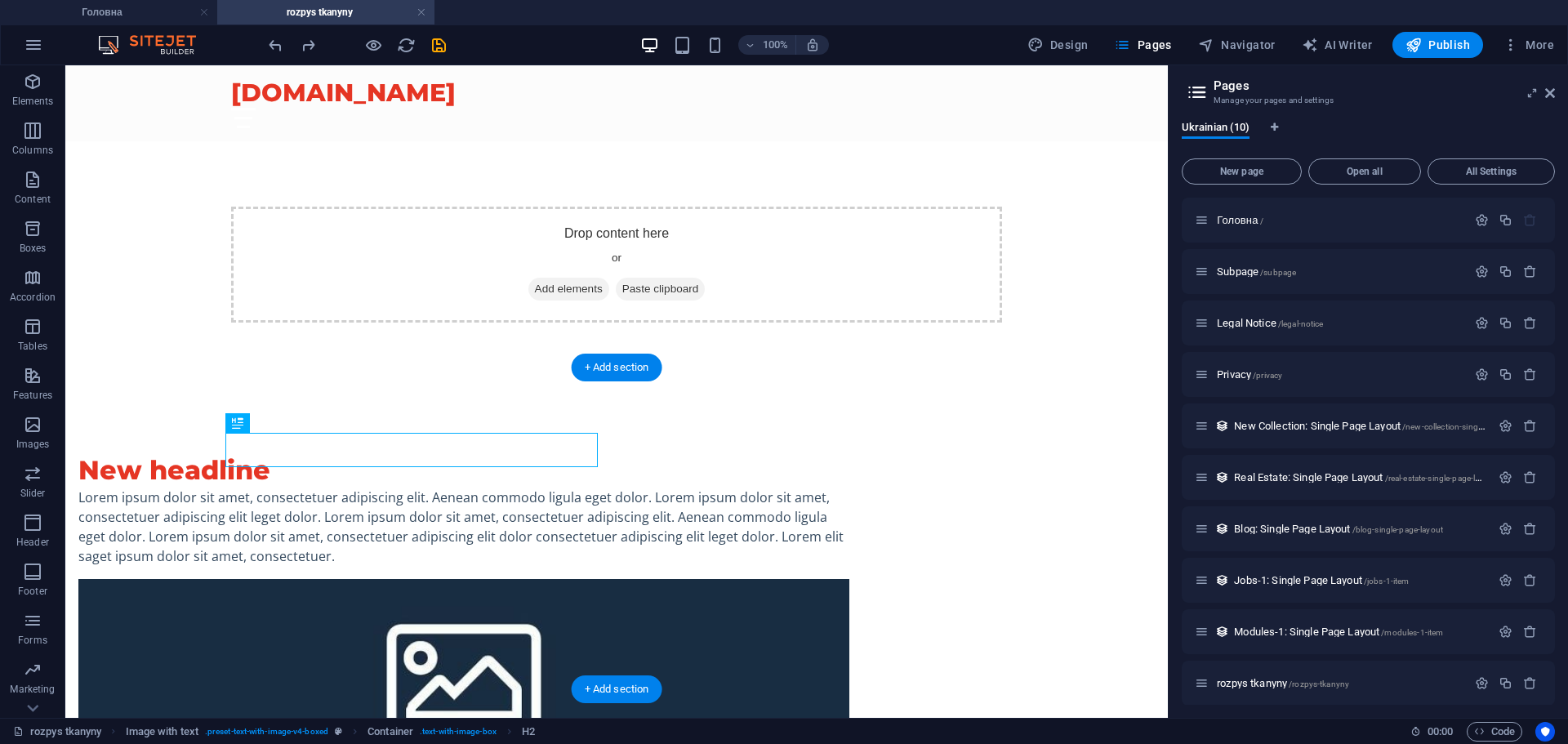
drag, startPoint x: 387, startPoint y: 452, endPoint x: 991, endPoint y: 533, distance: 609.4
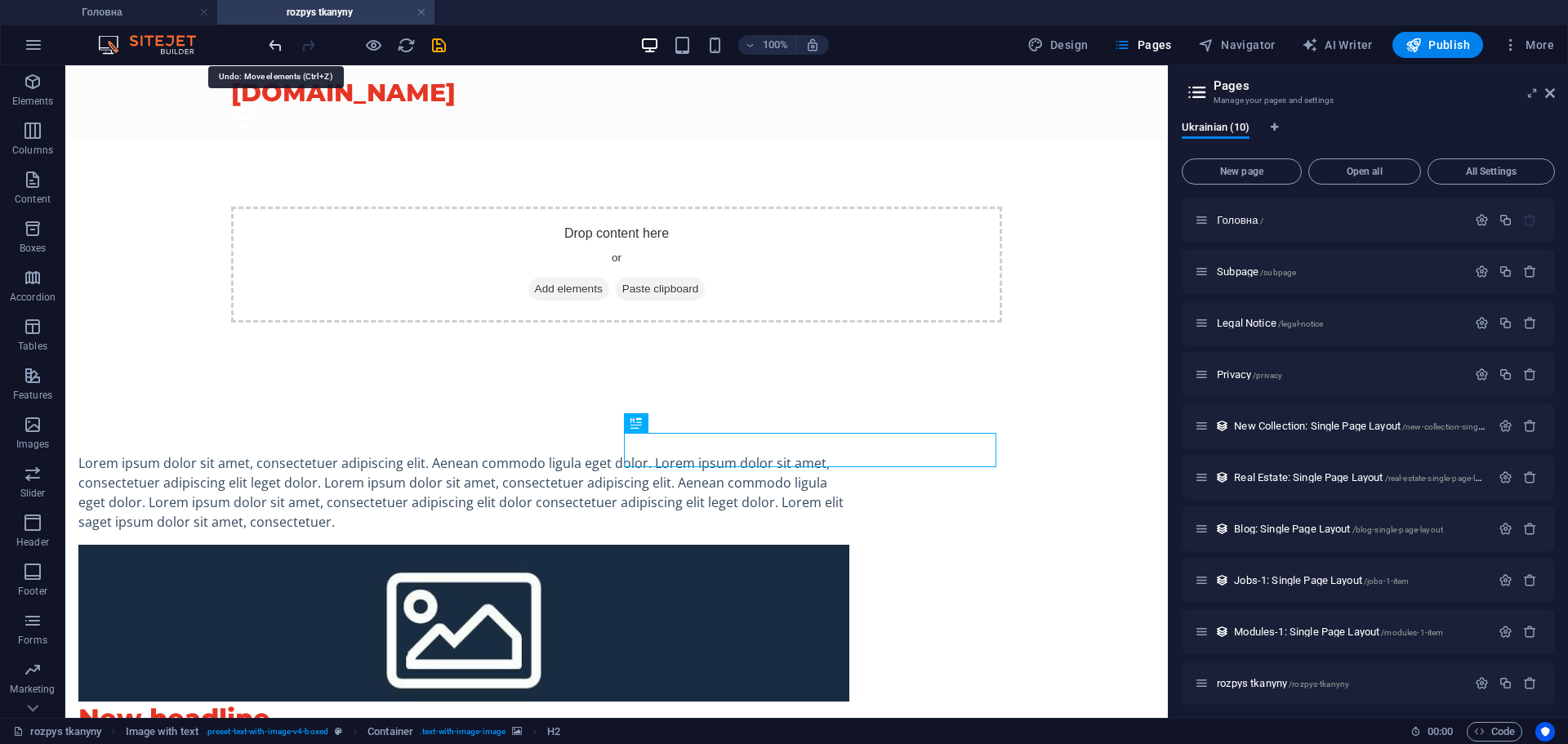
click at [279, 44] on icon "undo" at bounding box center [275, 45] width 19 height 19
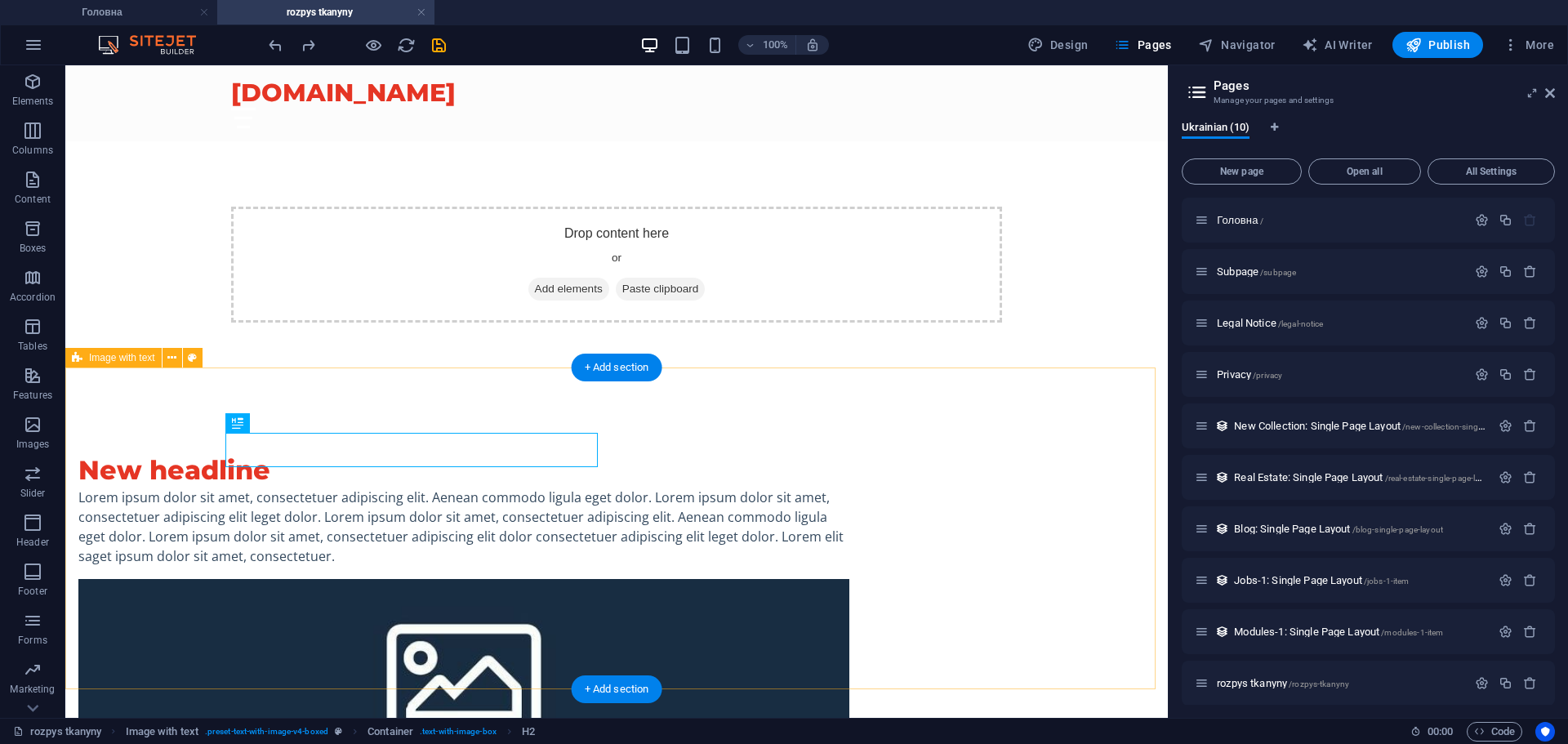
click at [1017, 607] on div "New headline Lorem ipsum dolor sit amet, consectetuer adipiscing elit. Aenean c…" at bounding box center [617, 669] width 1102 height 563
click at [456, 488] on div "Lorem ipsum dolor sit amet, consectetuer adipiscing elit. Aenean commodo ligula…" at bounding box center [463, 526] width 771 height 78
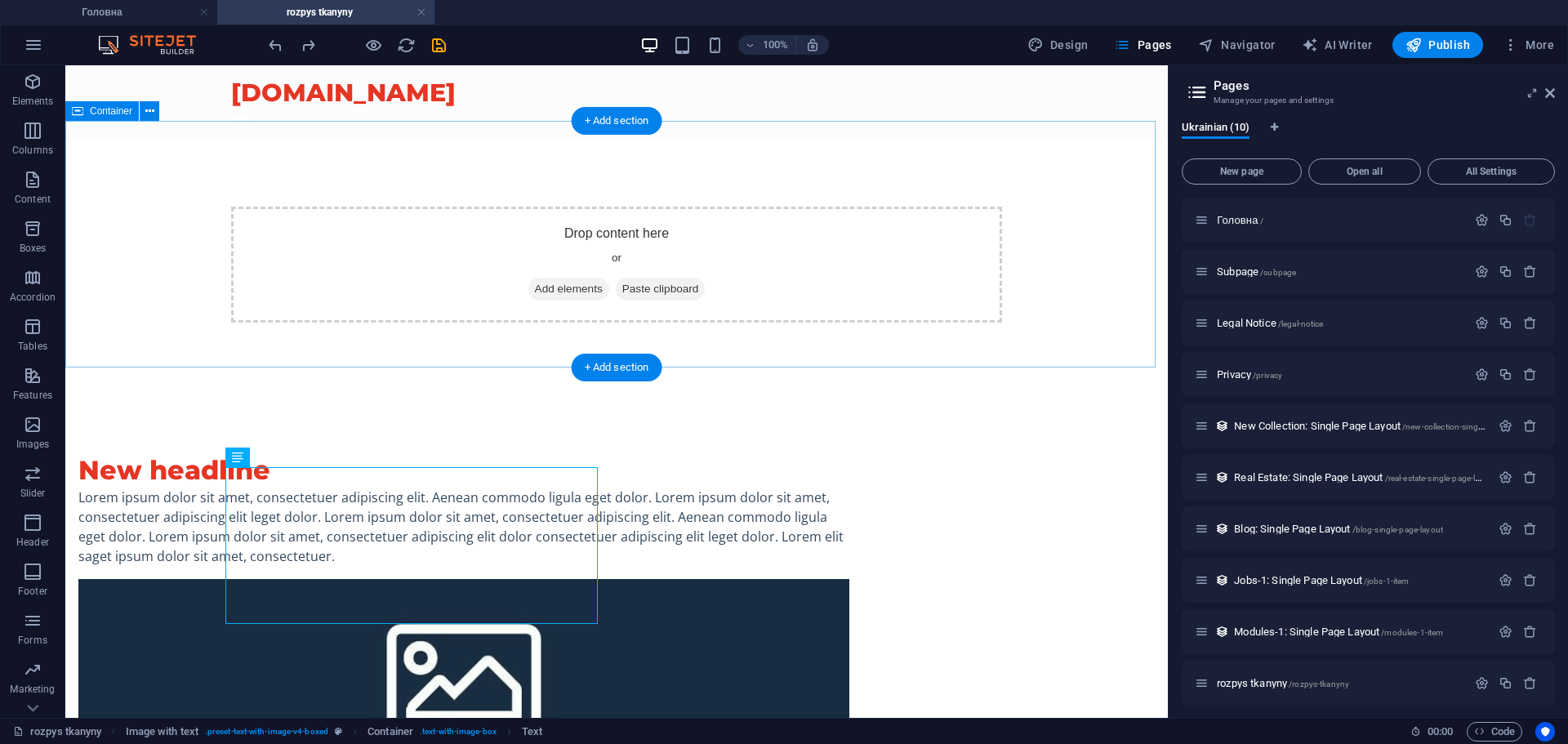
click at [553, 278] on span "Add elements" at bounding box center [568, 289] width 80 height 23
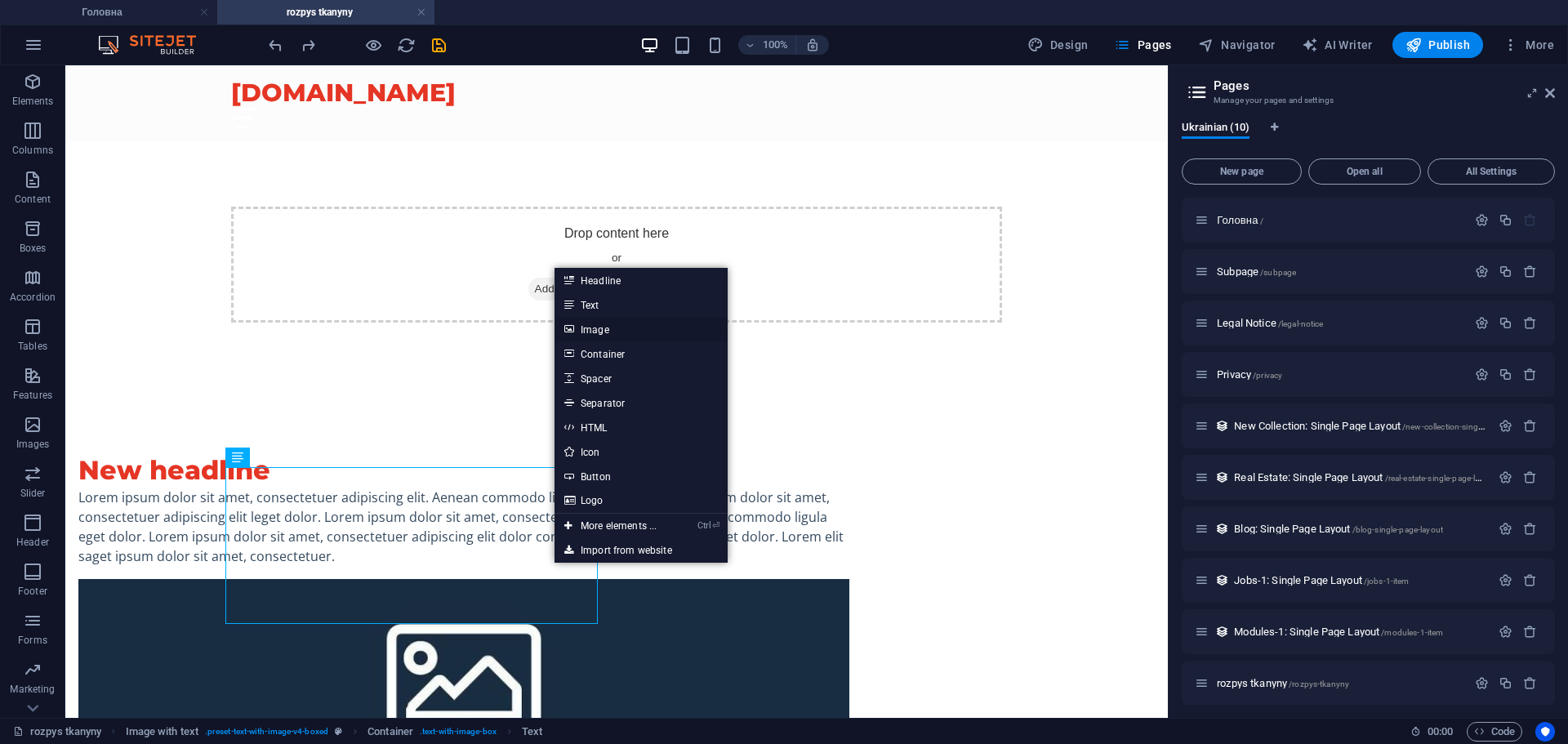
click at [618, 325] on link "Image" at bounding box center [641, 329] width 173 height 25
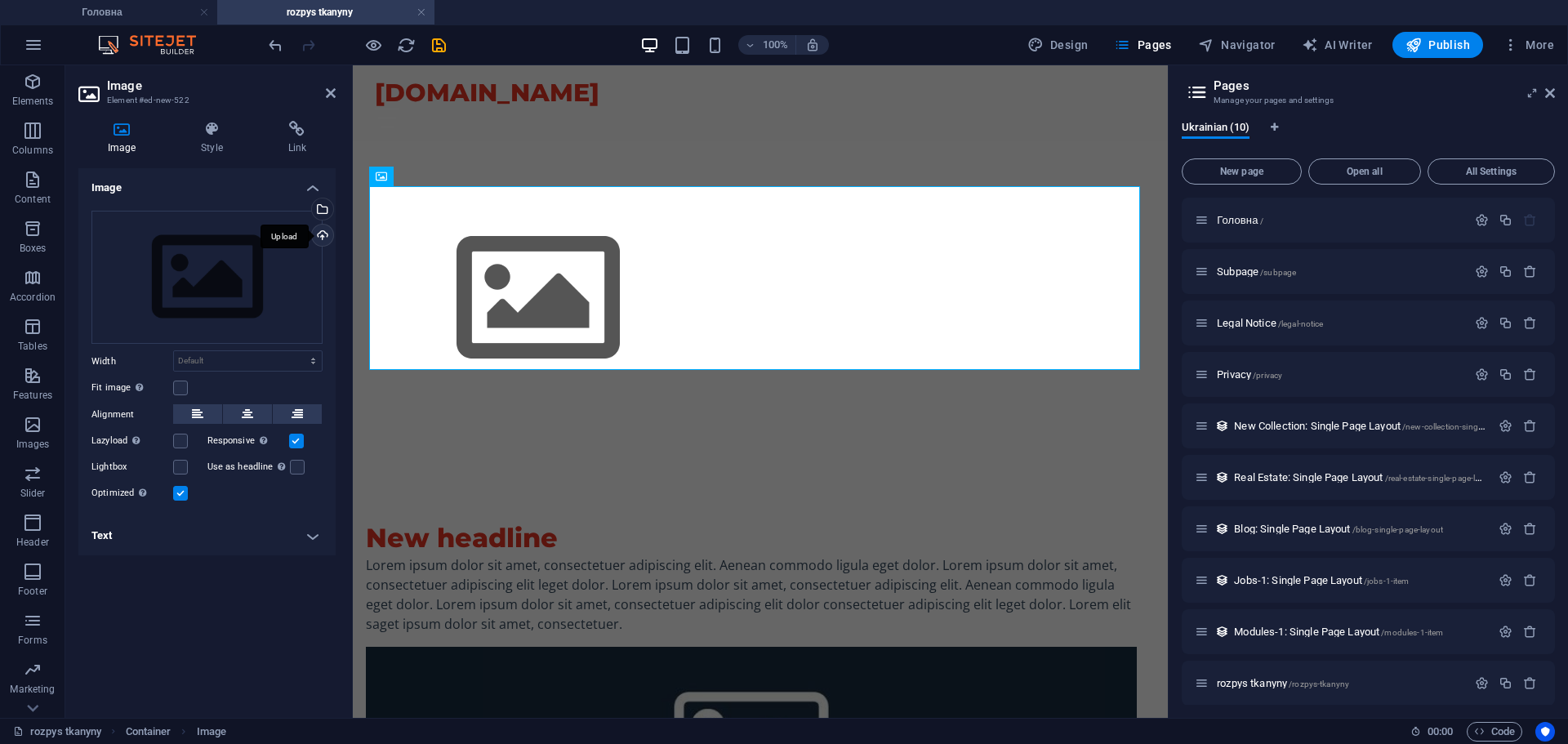
click at [320, 233] on div "Upload" at bounding box center [321, 237] width 25 height 25
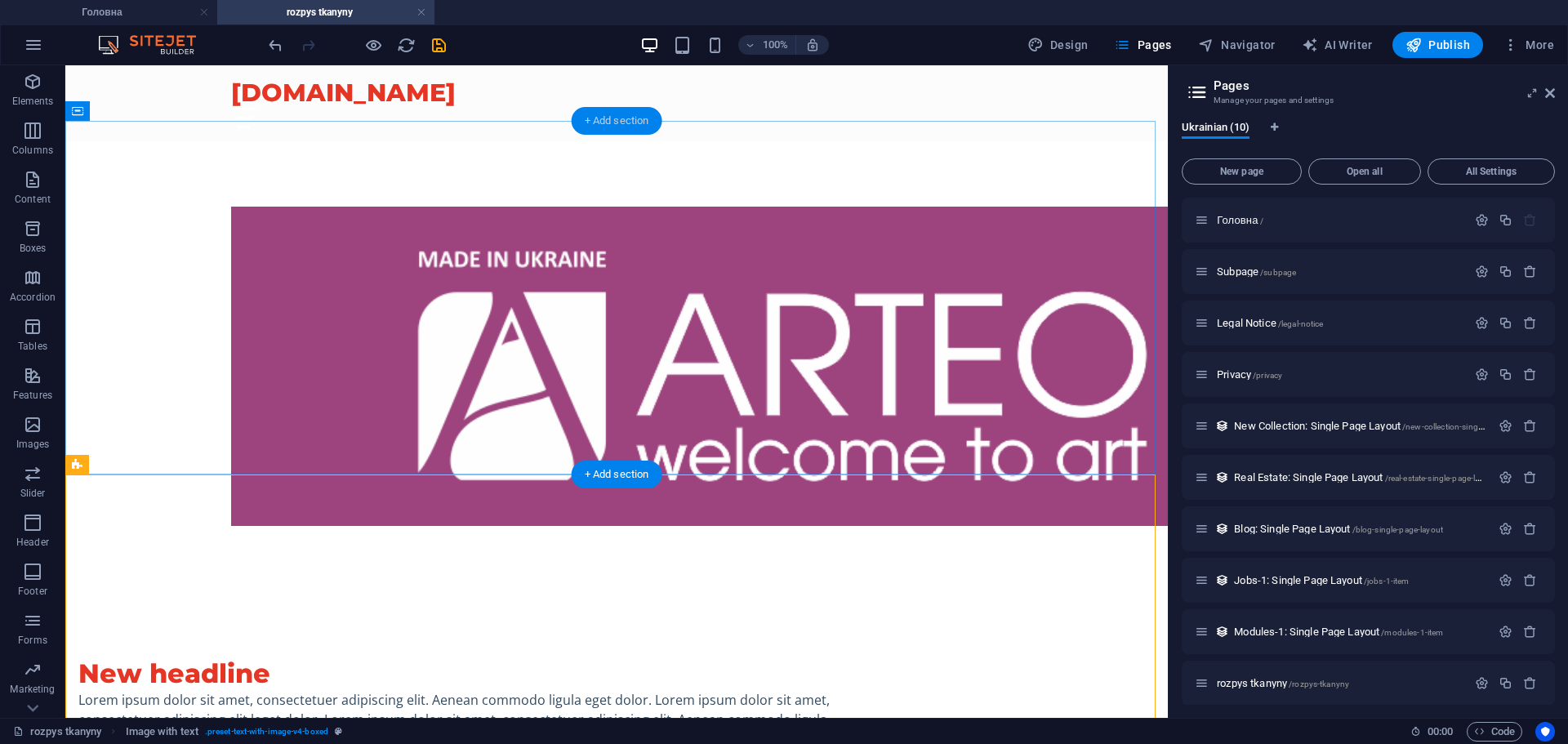
click at [630, 121] on div "+ Add section" at bounding box center [617, 121] width 90 height 28
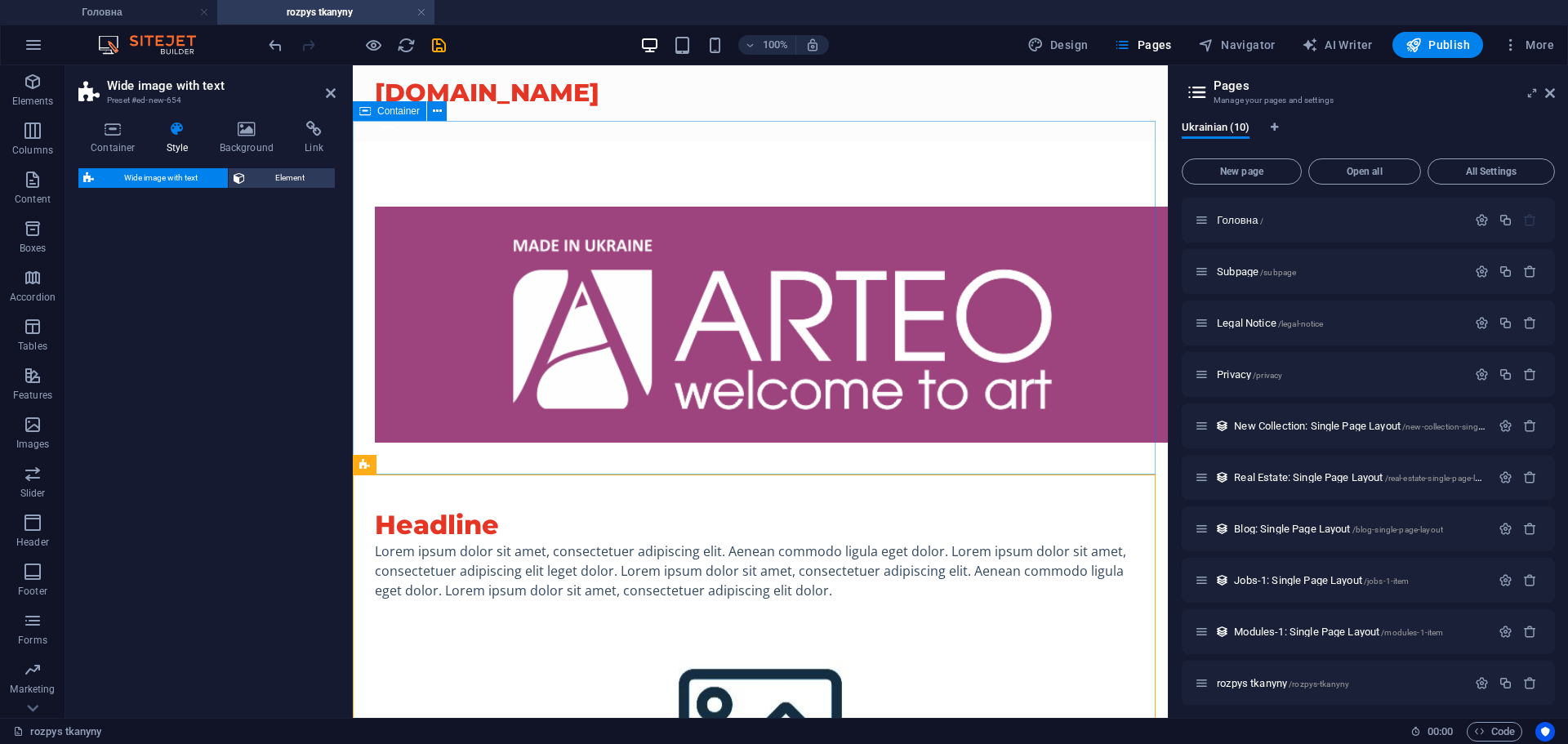
scroll to position [327, 0]
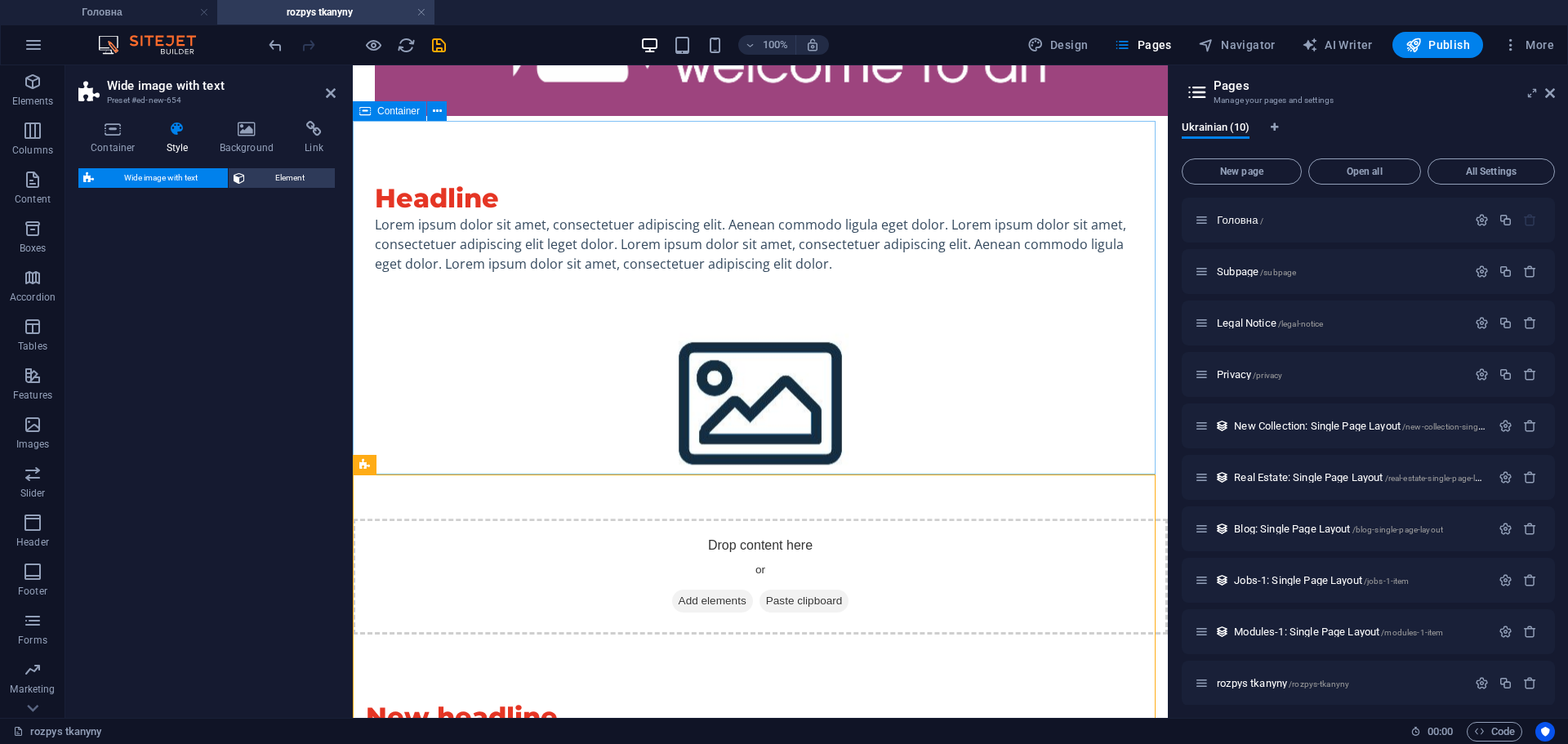
select select "%"
select select "rem"
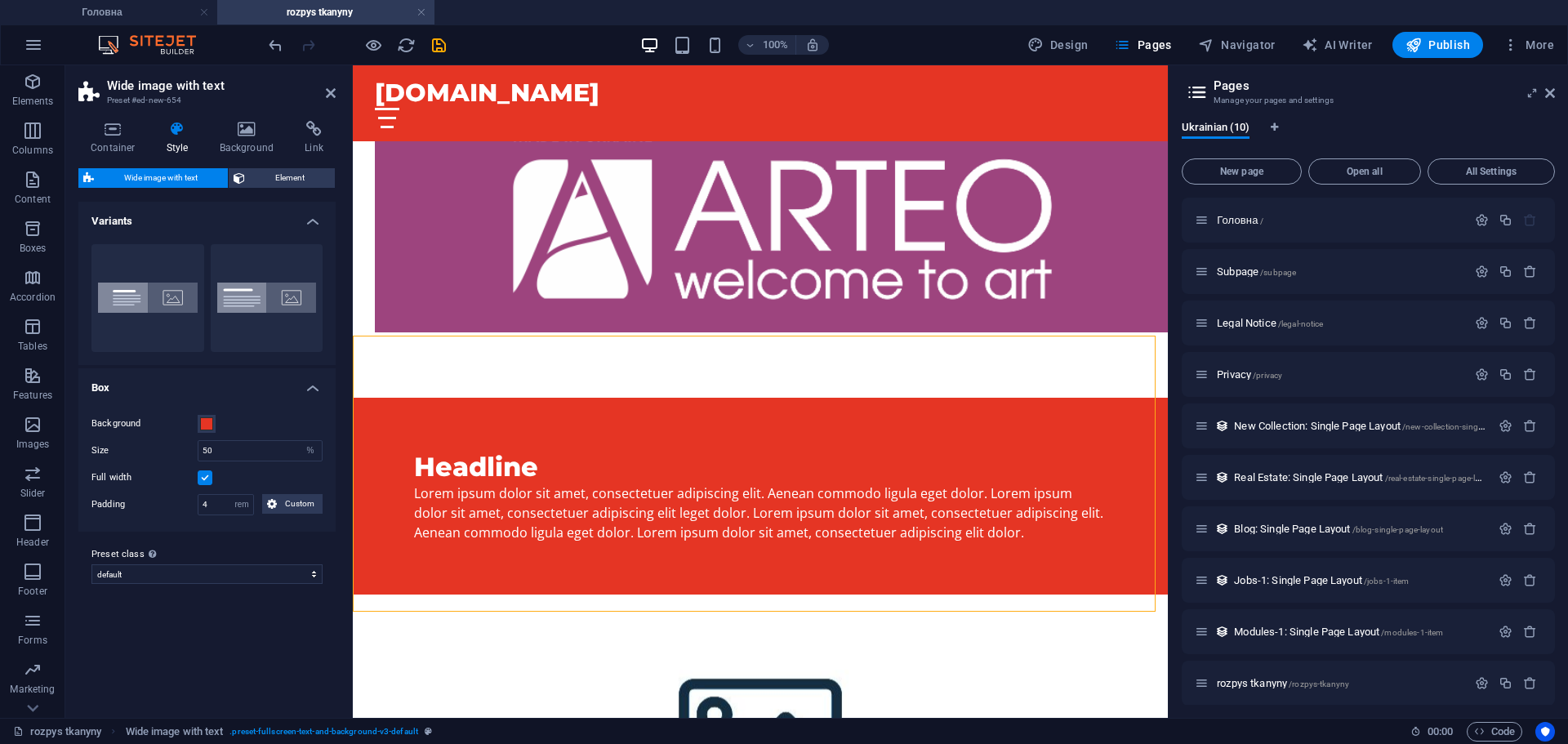
scroll to position [81, 0]
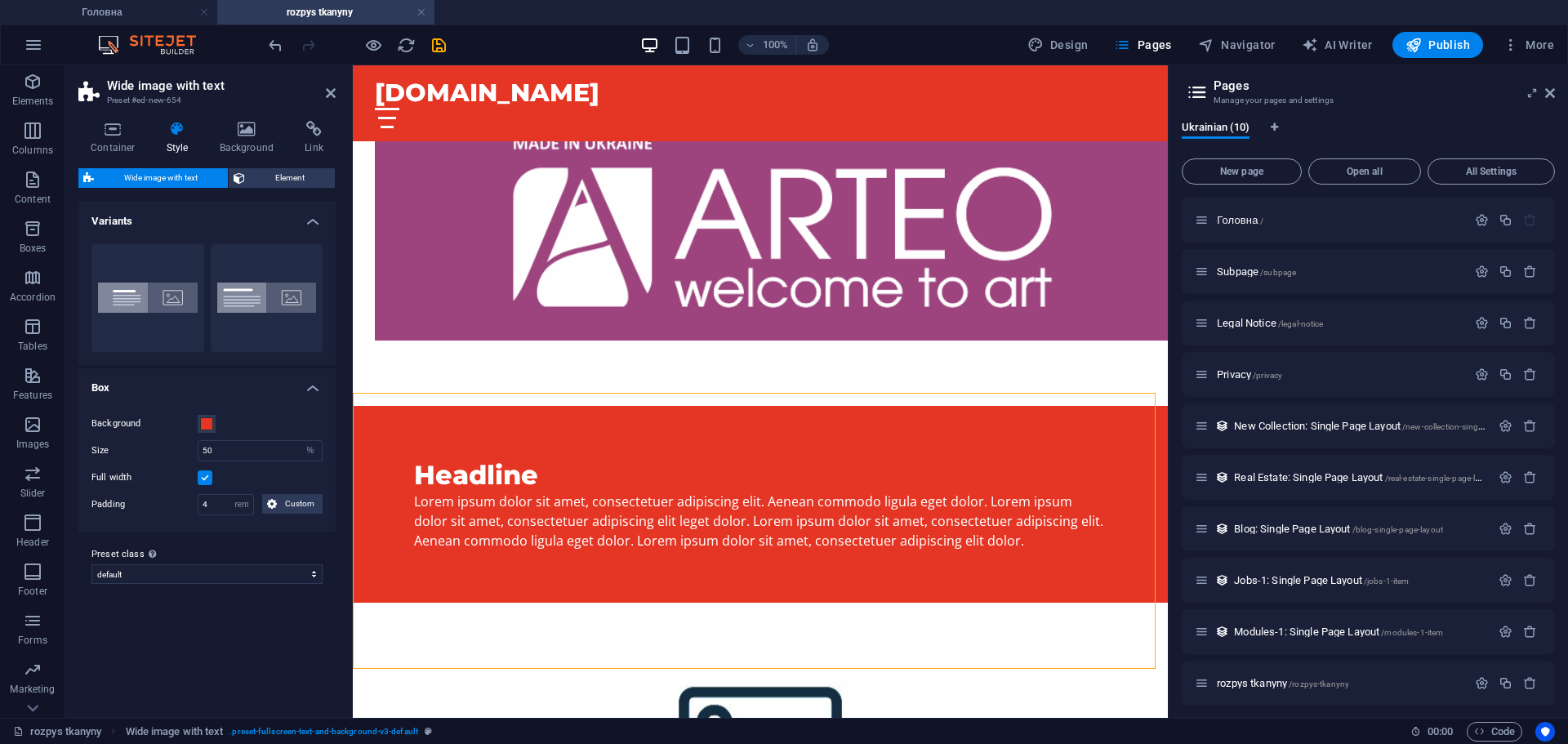
click at [948, 603] on figure at bounding box center [761, 741] width 815 height 276
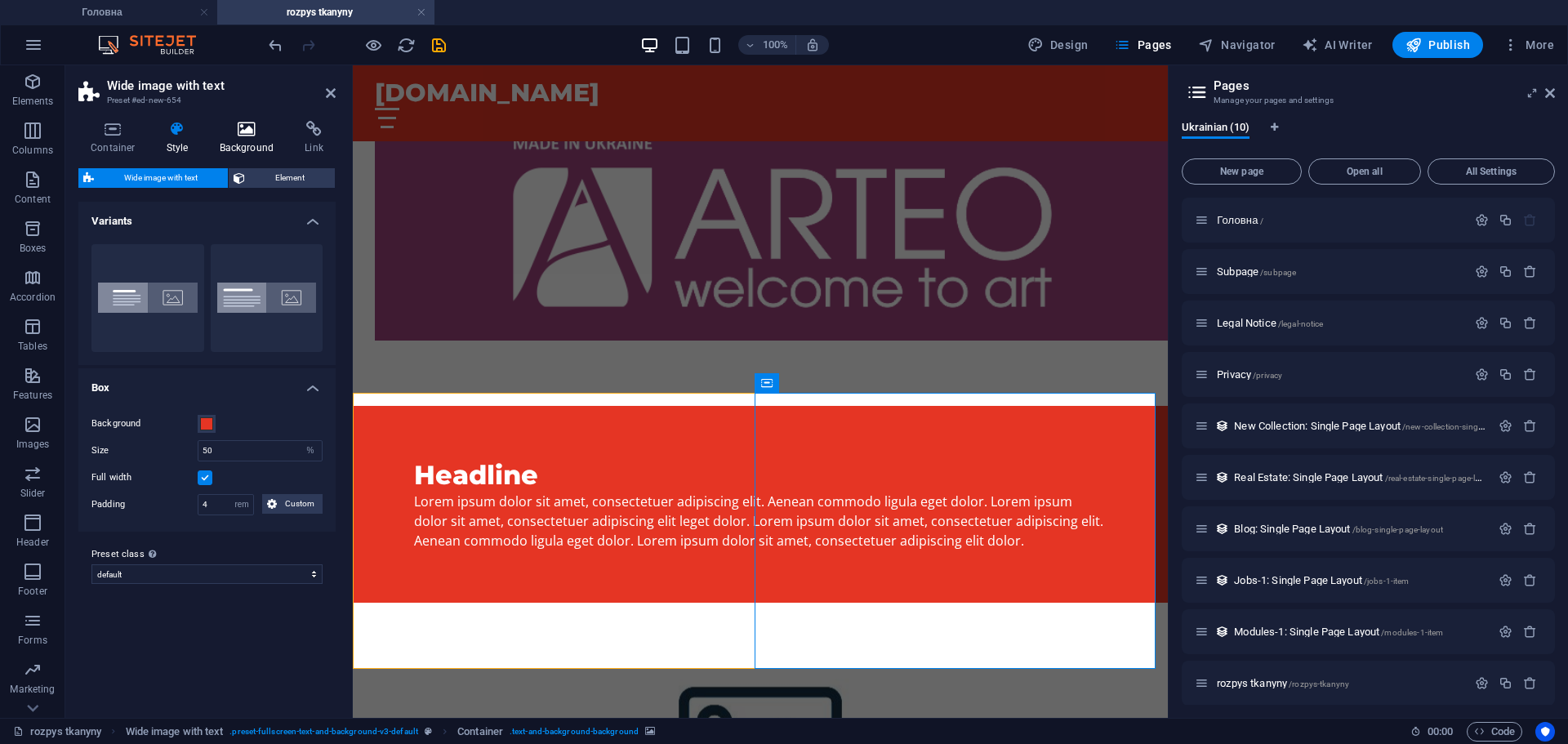
click at [241, 129] on icon at bounding box center [247, 129] width 79 height 16
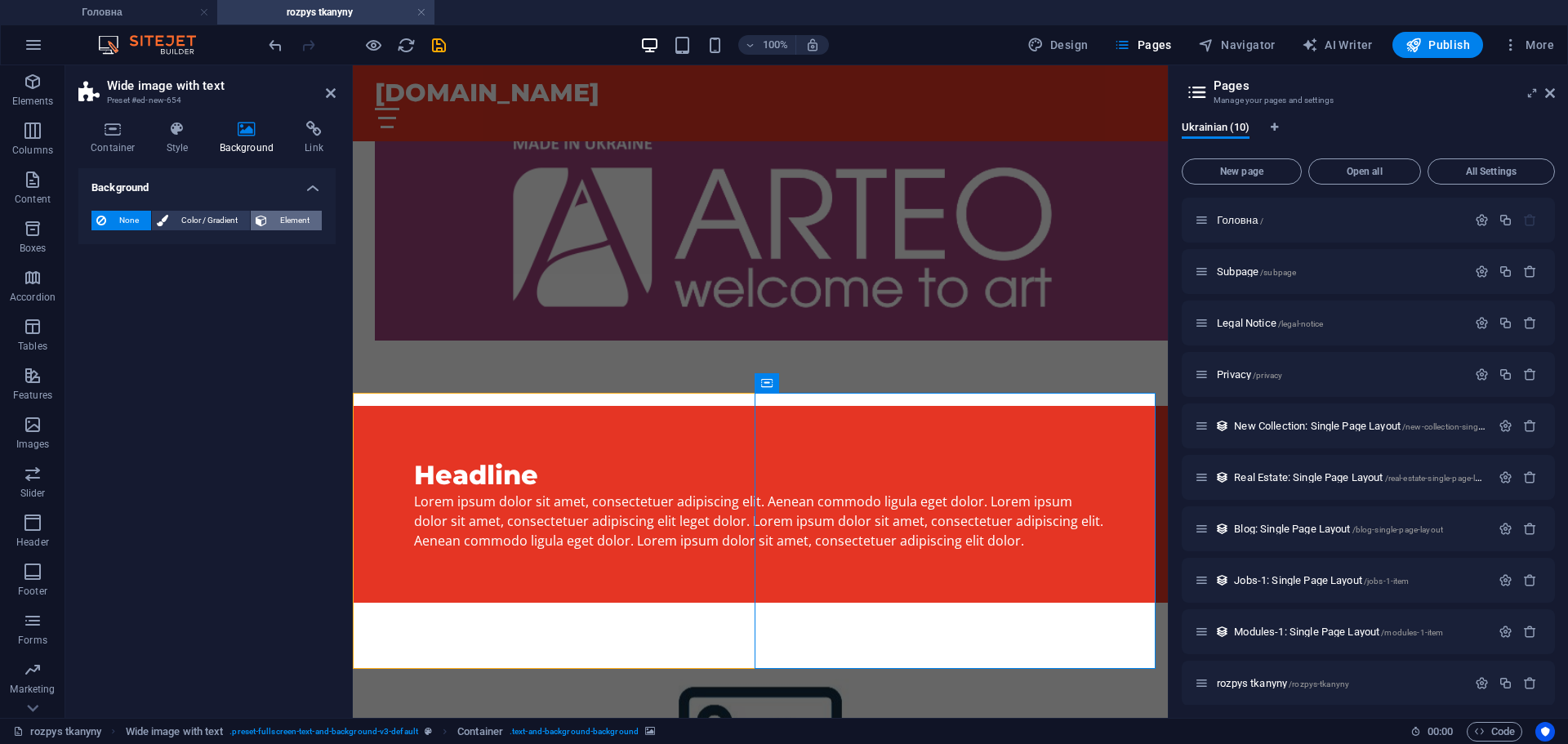
click at [279, 218] on span "Element" at bounding box center [294, 221] width 45 height 20
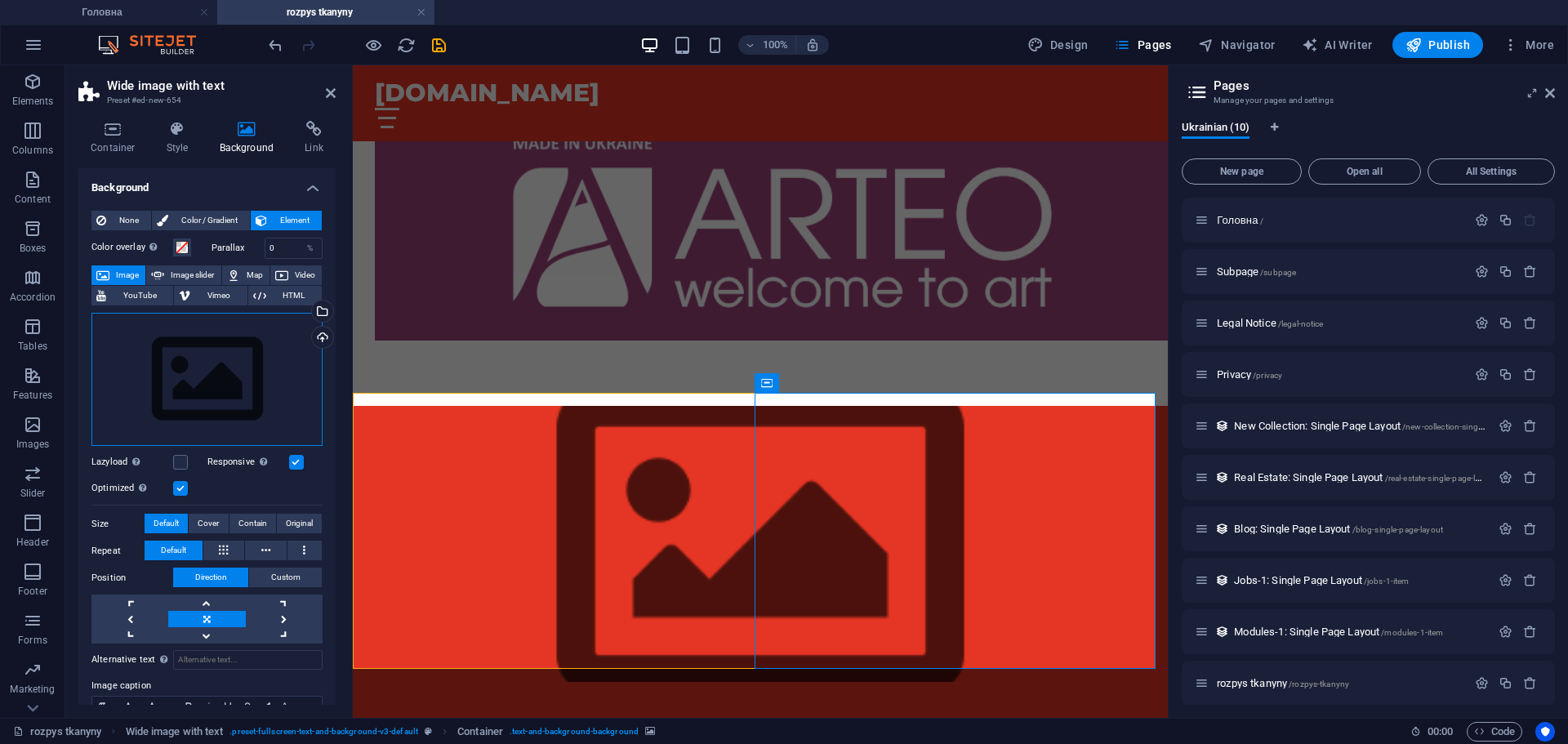
click at [195, 369] on div "Drag files here, click to choose files or select files from Files or our free s…" at bounding box center [206, 379] width 231 height 134
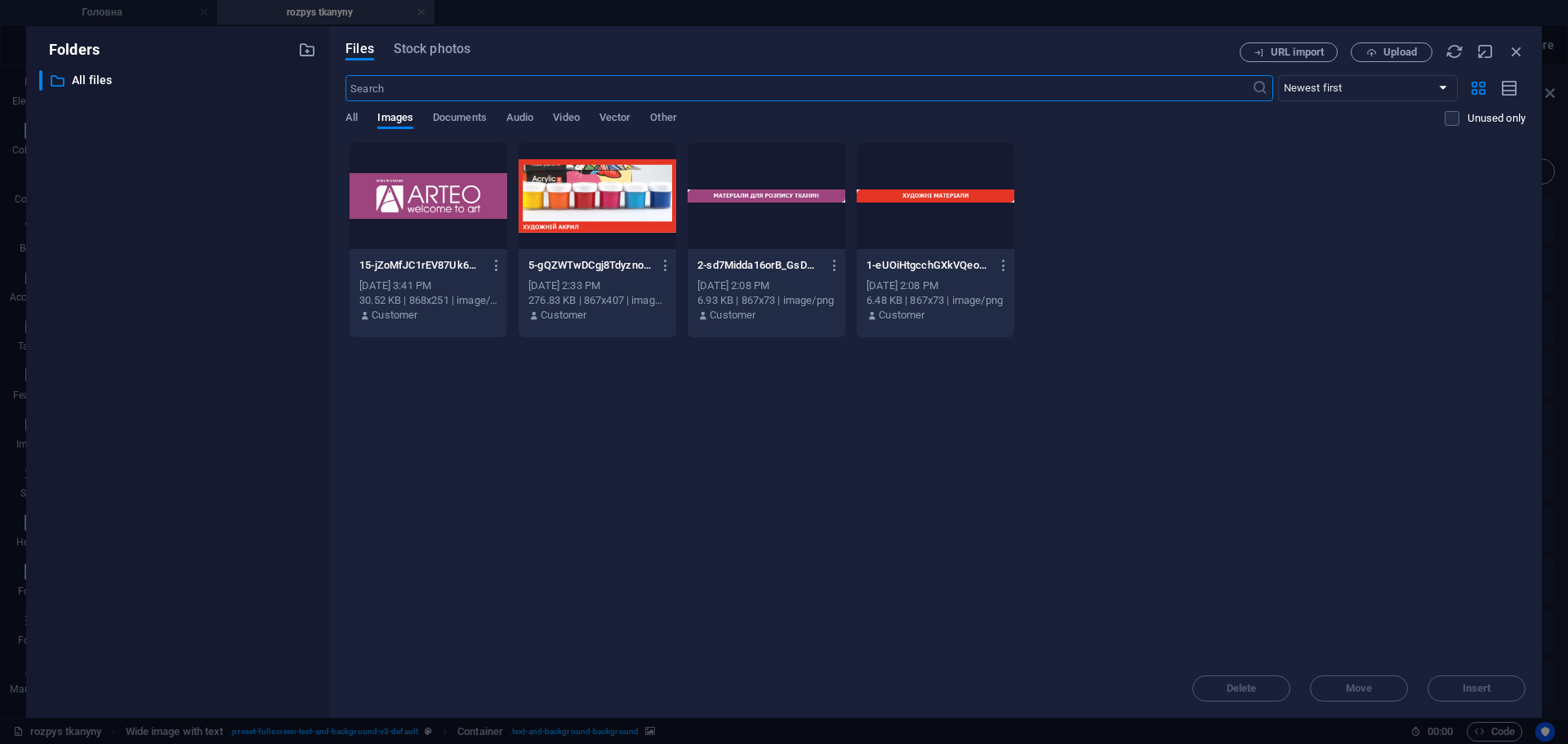
click at [440, 191] on div at bounding box center [429, 195] width 158 height 106
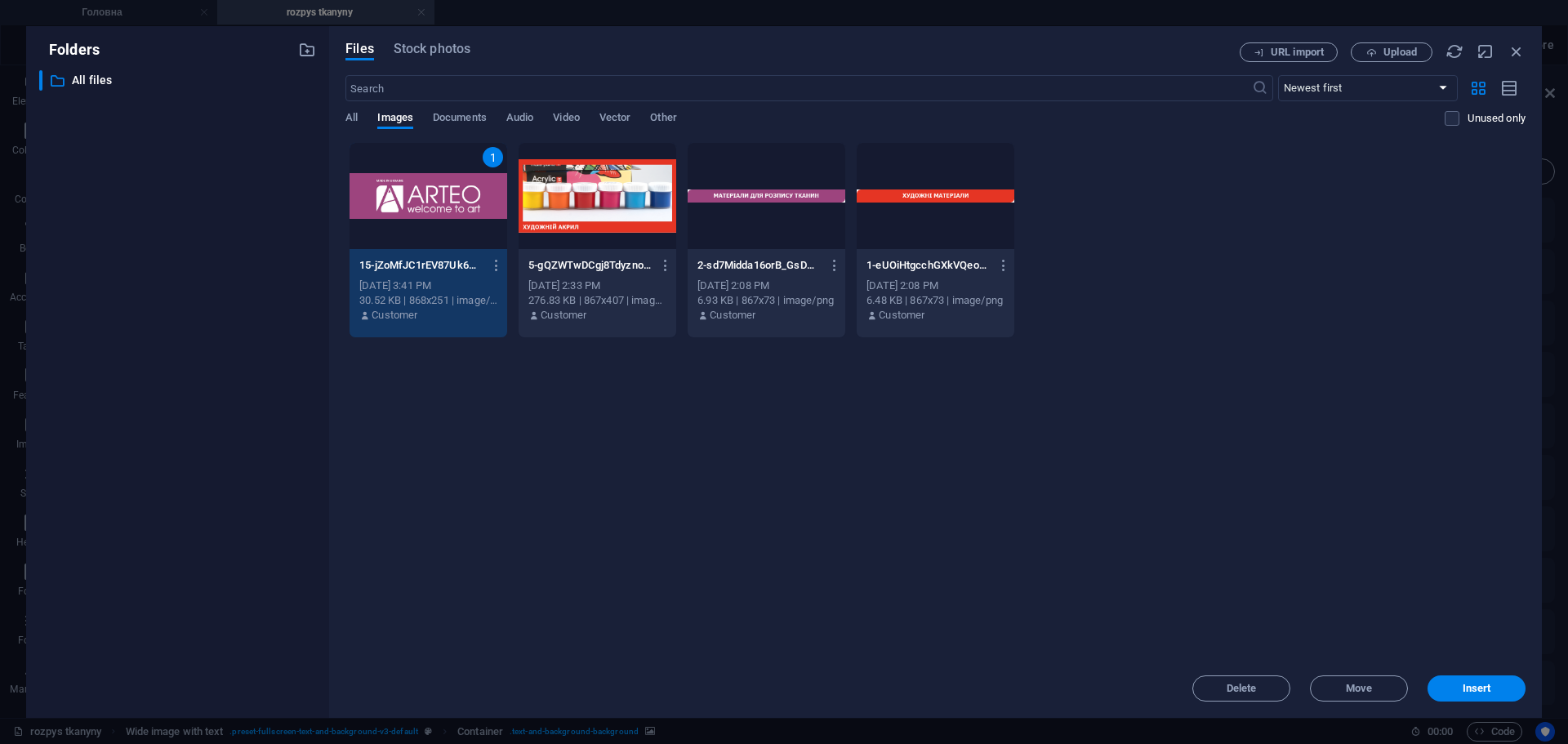
click at [440, 191] on div "1" at bounding box center [429, 195] width 158 height 106
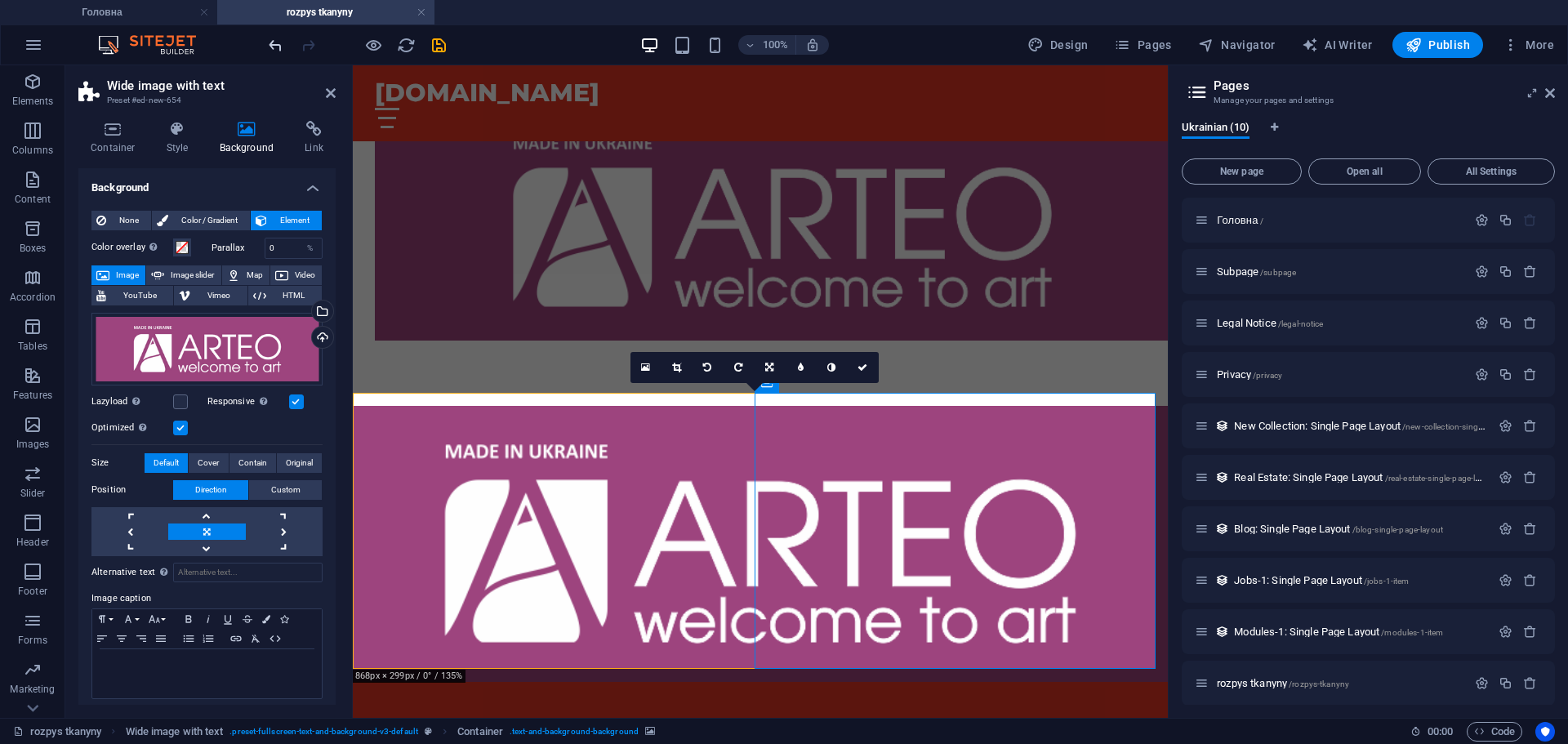
click at [269, 38] on icon "undo" at bounding box center [275, 45] width 19 height 19
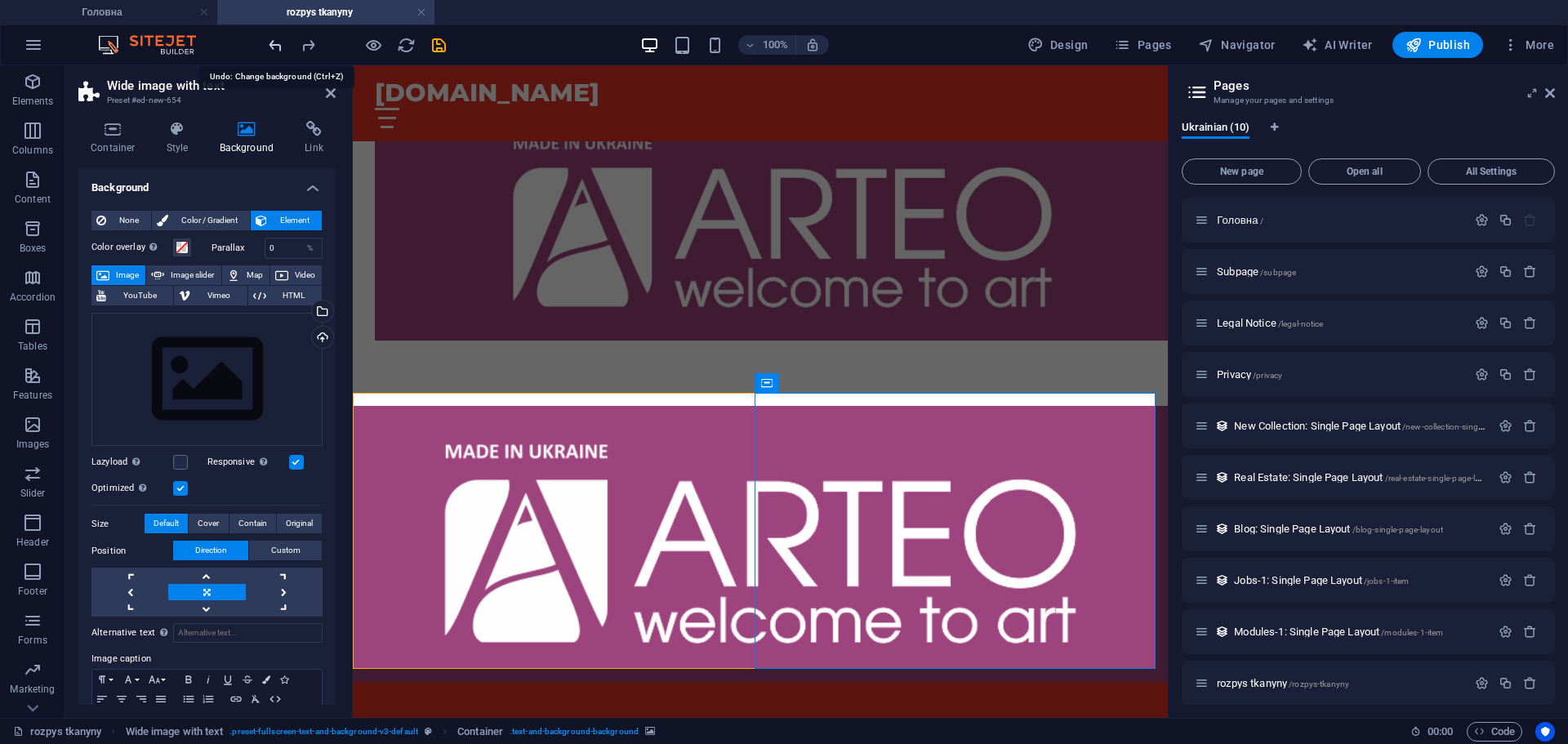
click at [269, 38] on icon "undo" at bounding box center [275, 45] width 19 height 19
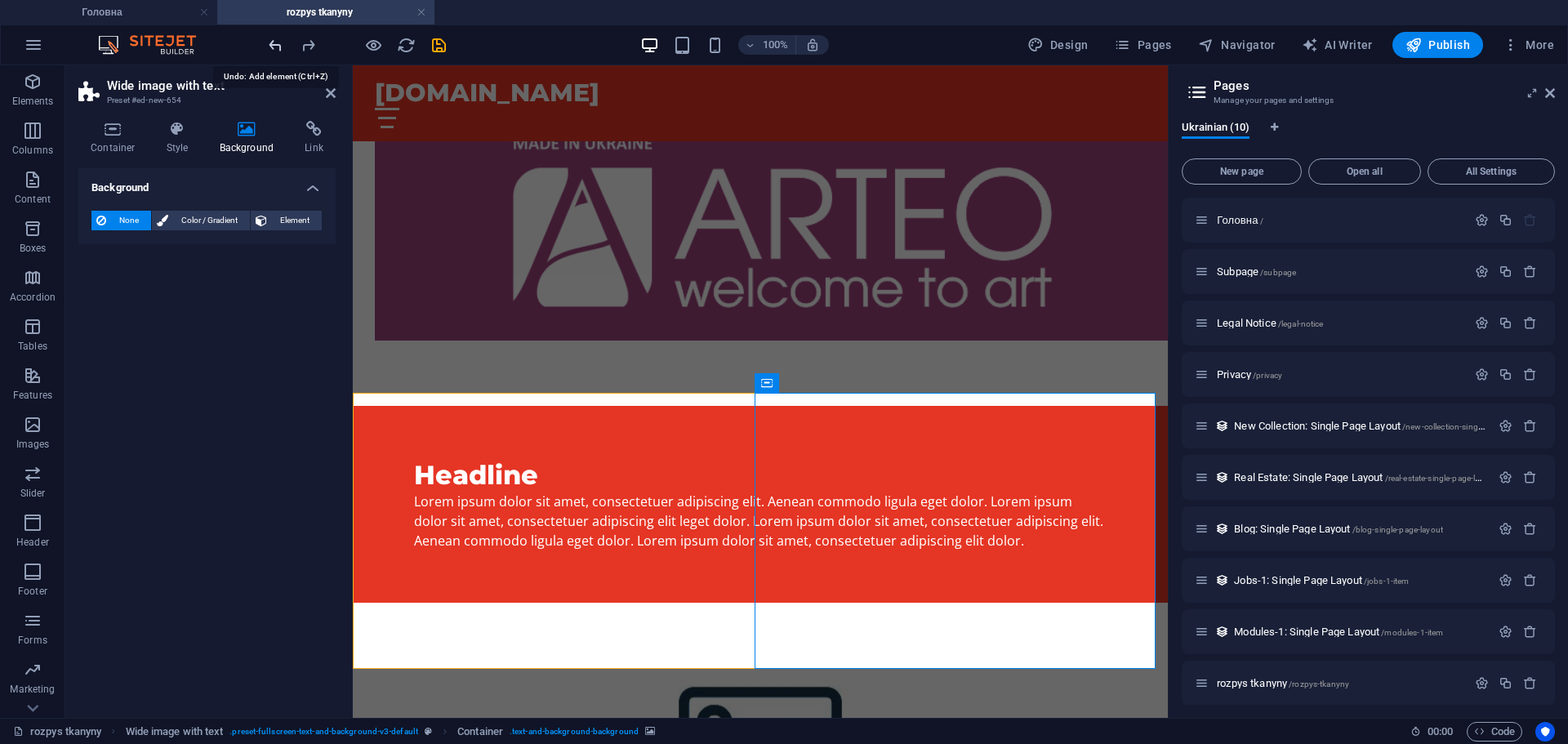
click at [269, 38] on icon "undo" at bounding box center [275, 45] width 19 height 19
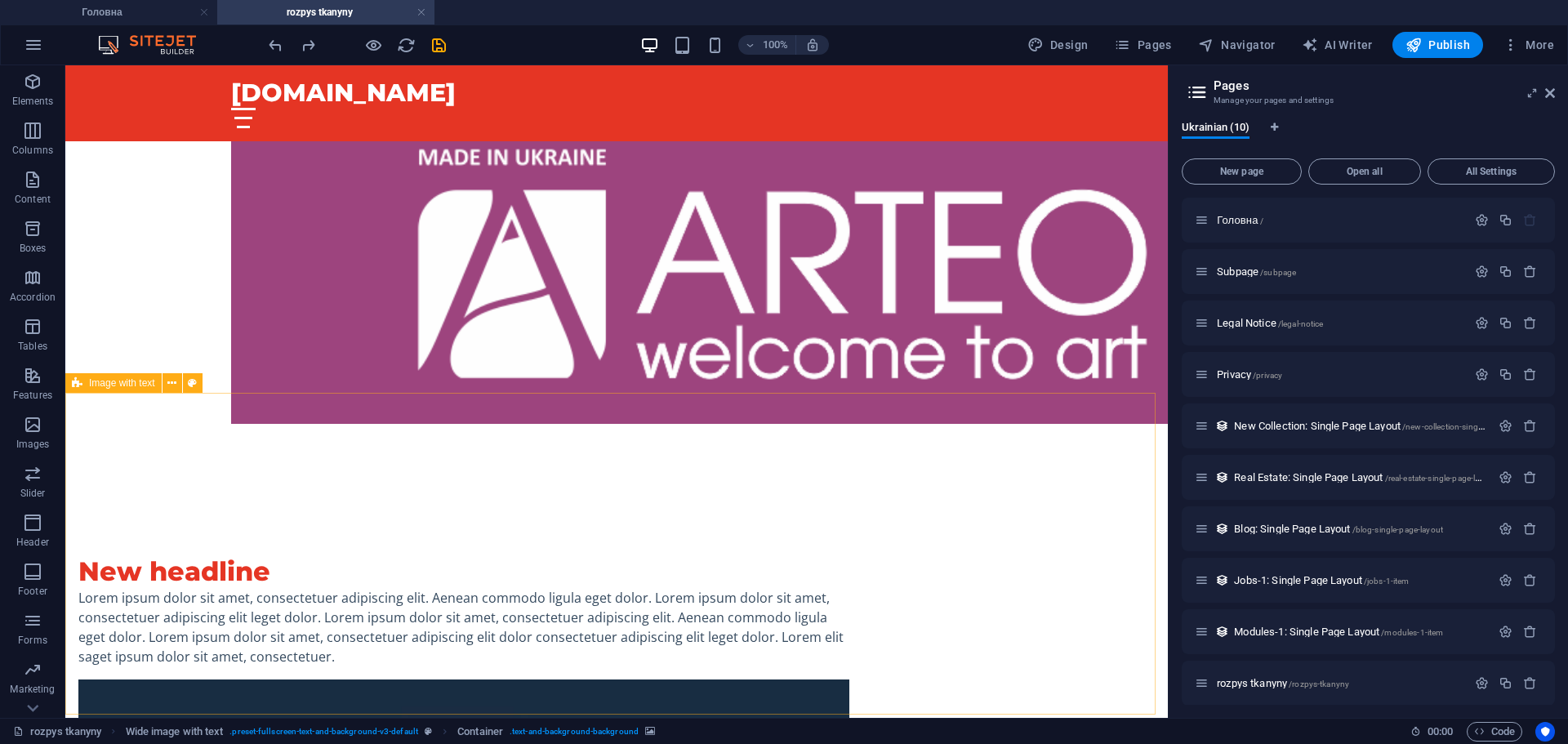
drag, startPoint x: 334, startPoint y: 103, endPoint x: 338, endPoint y: 420, distance: 317.0
click at [264, 37] on div "100% Design Pages Navigator AI Writer Publish More" at bounding box center [784, 45] width 1566 height 39
click at [270, 43] on icon "undo" at bounding box center [275, 45] width 19 height 19
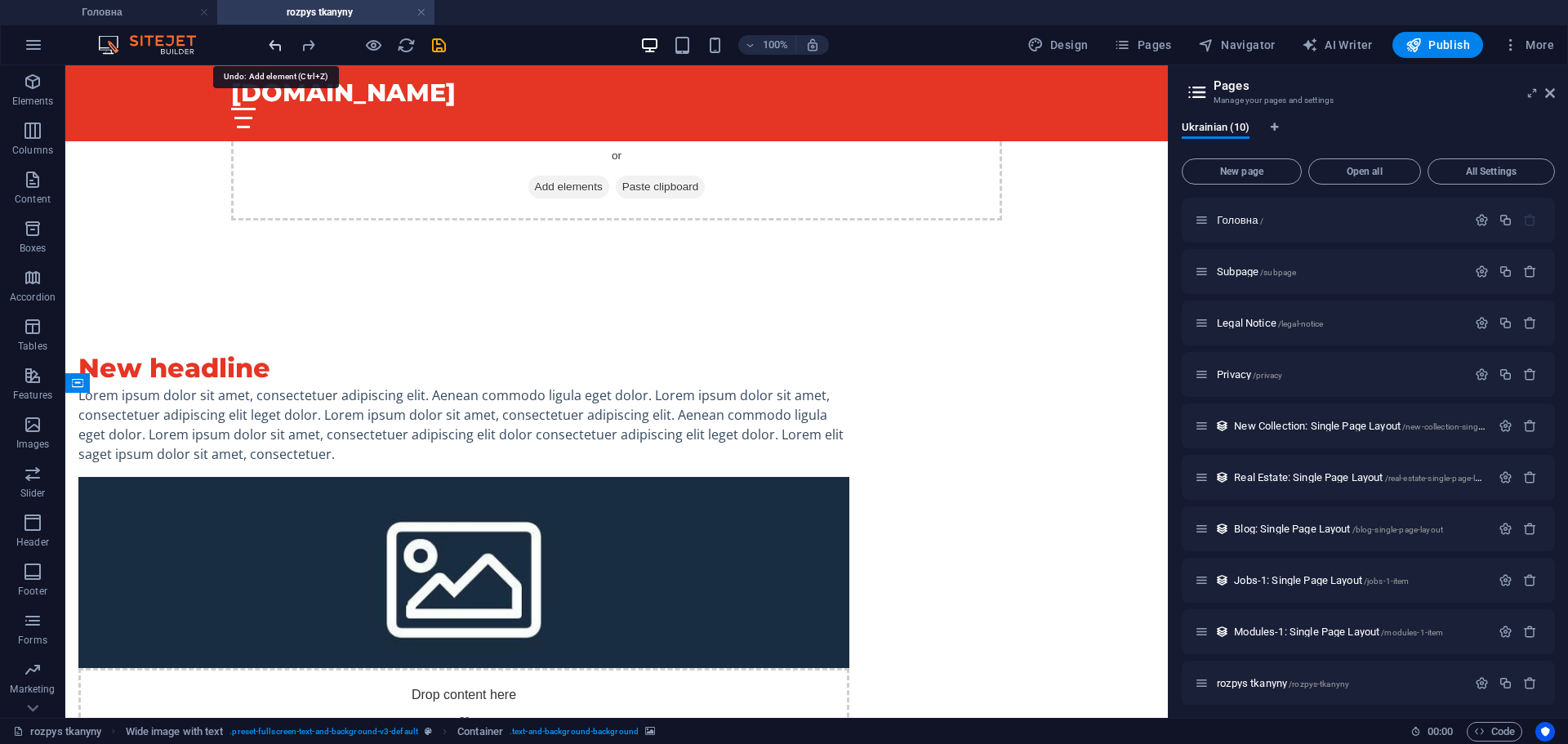
click at [270, 43] on icon "undo" at bounding box center [275, 45] width 19 height 19
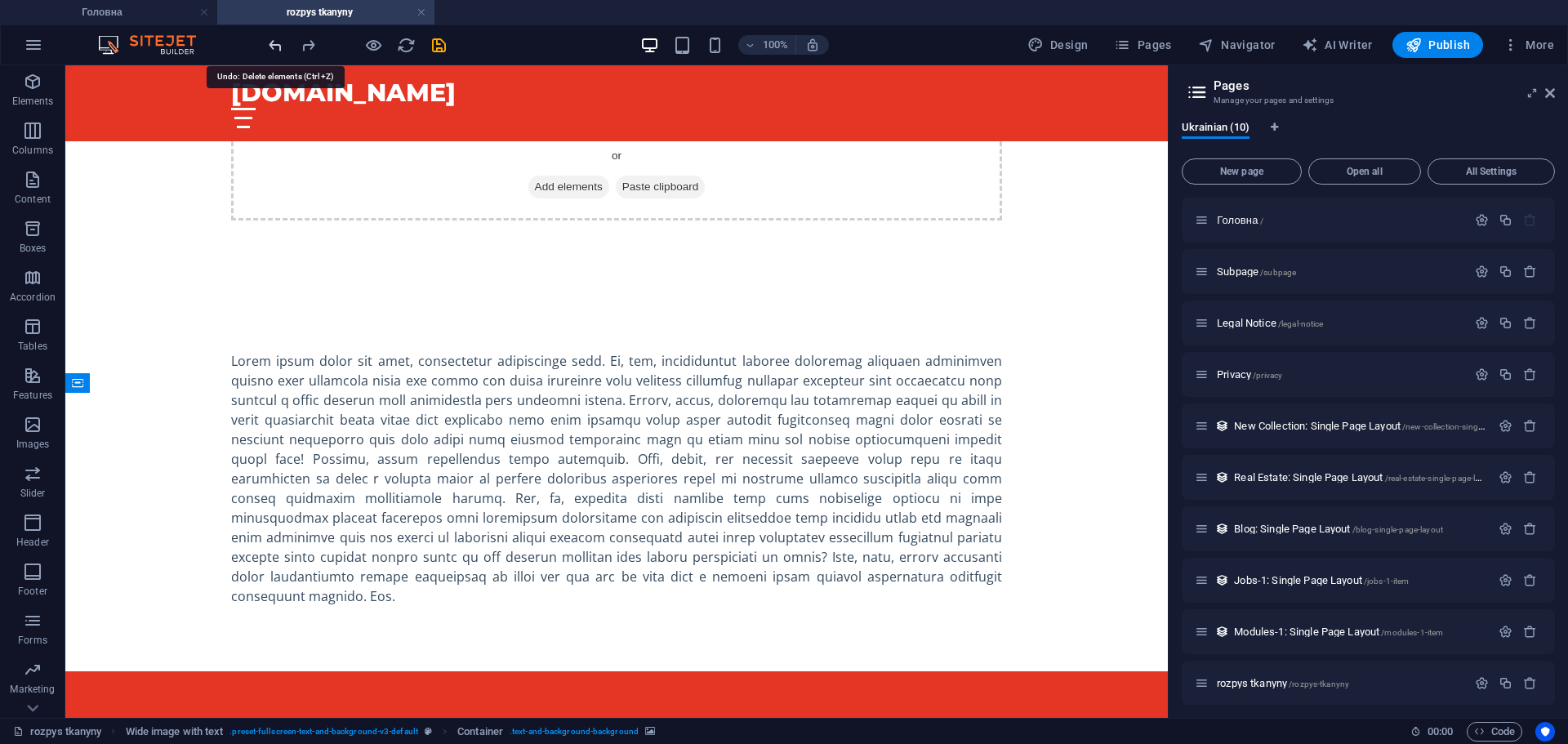
click at [270, 43] on icon "undo" at bounding box center [275, 45] width 19 height 19
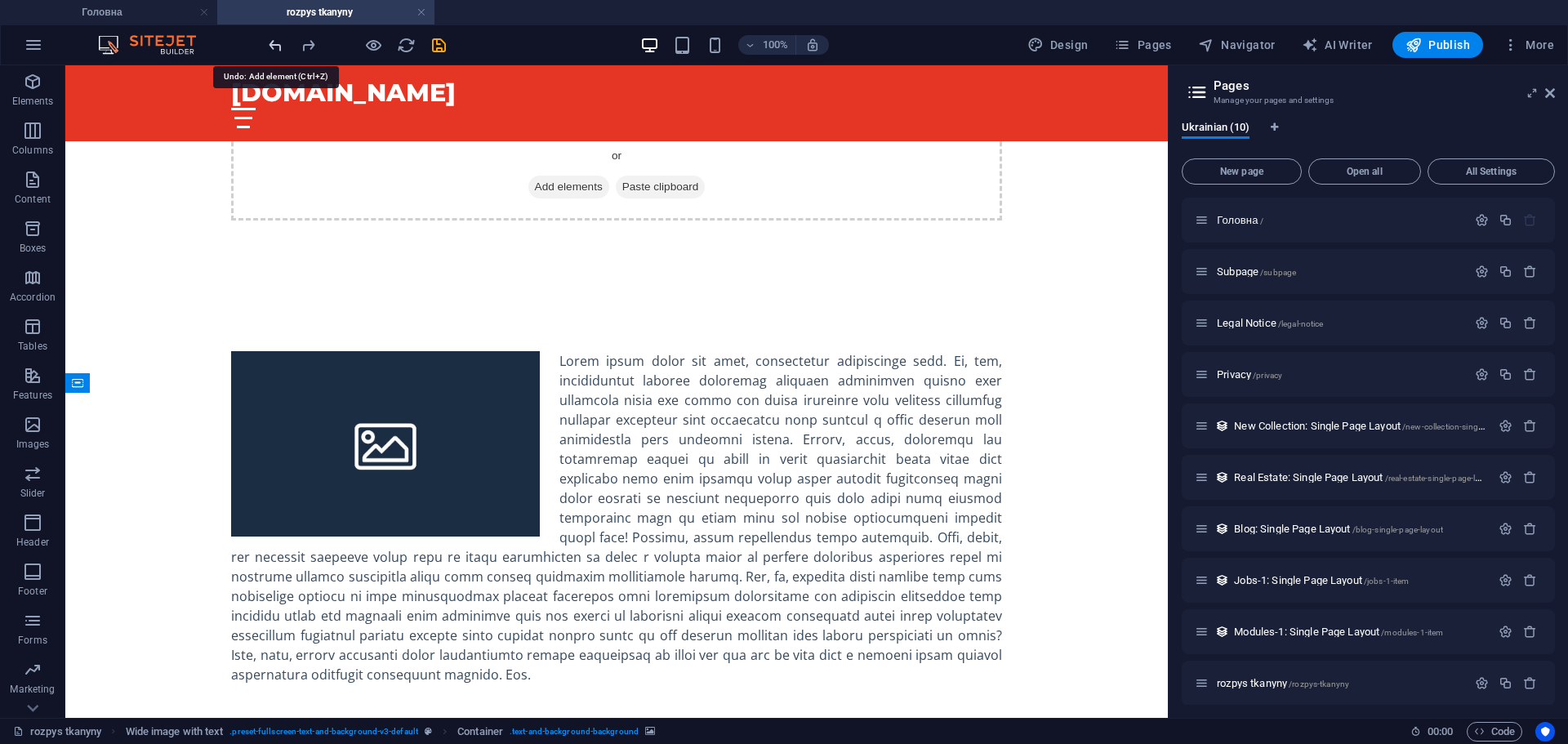
click at [270, 43] on icon "undo" at bounding box center [275, 45] width 19 height 19
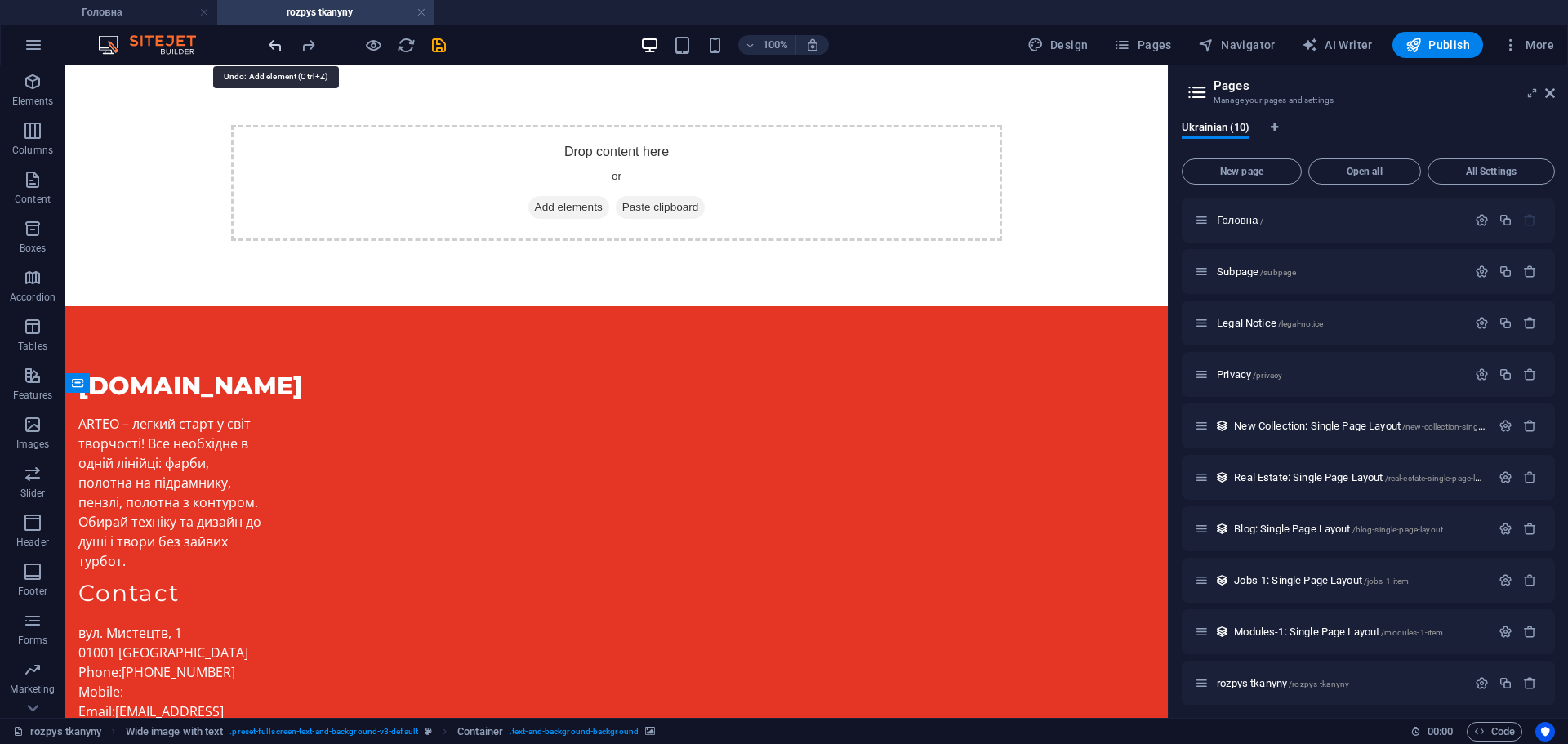
scroll to position [0, 0]
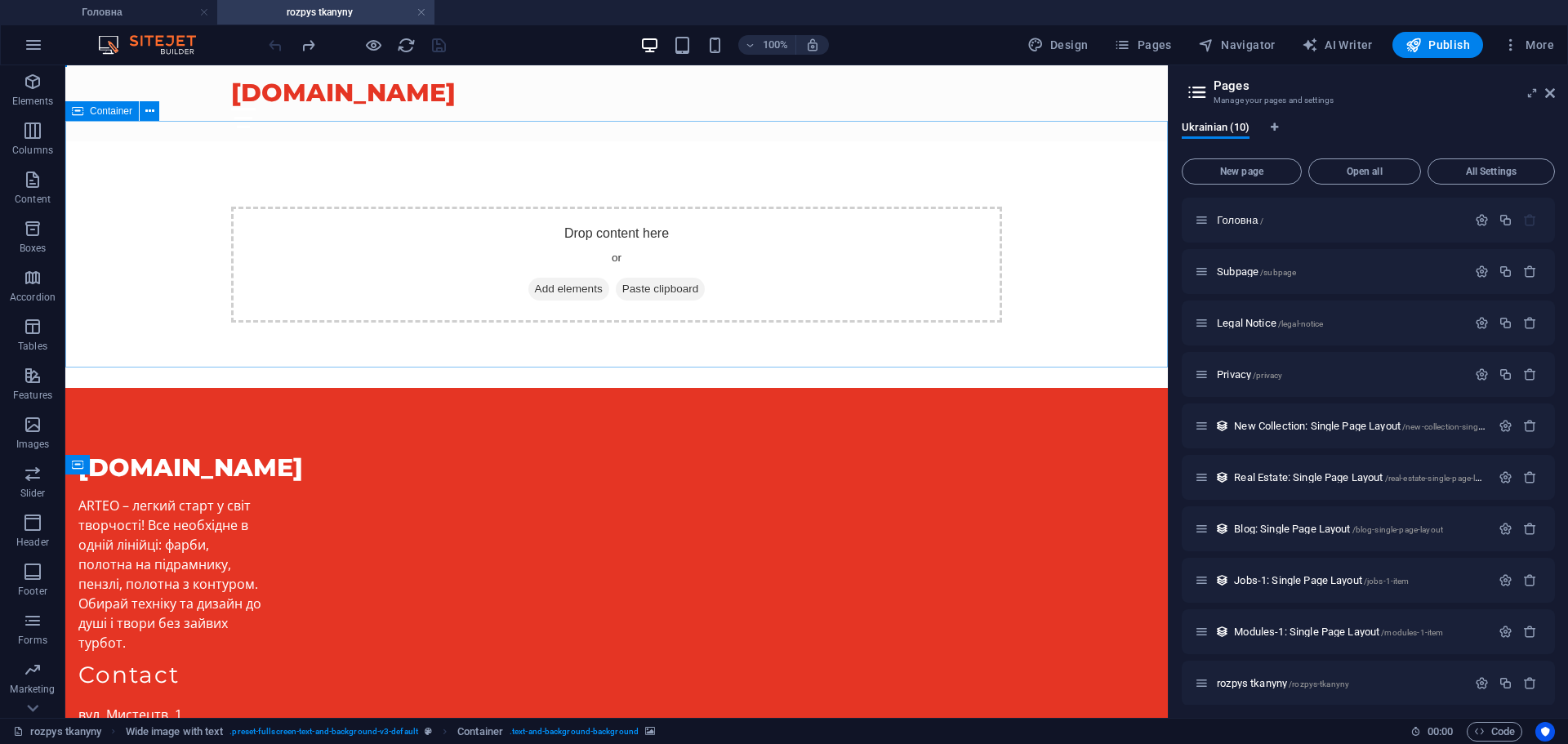
click at [576, 278] on span "Add elements" at bounding box center [568, 289] width 80 height 23
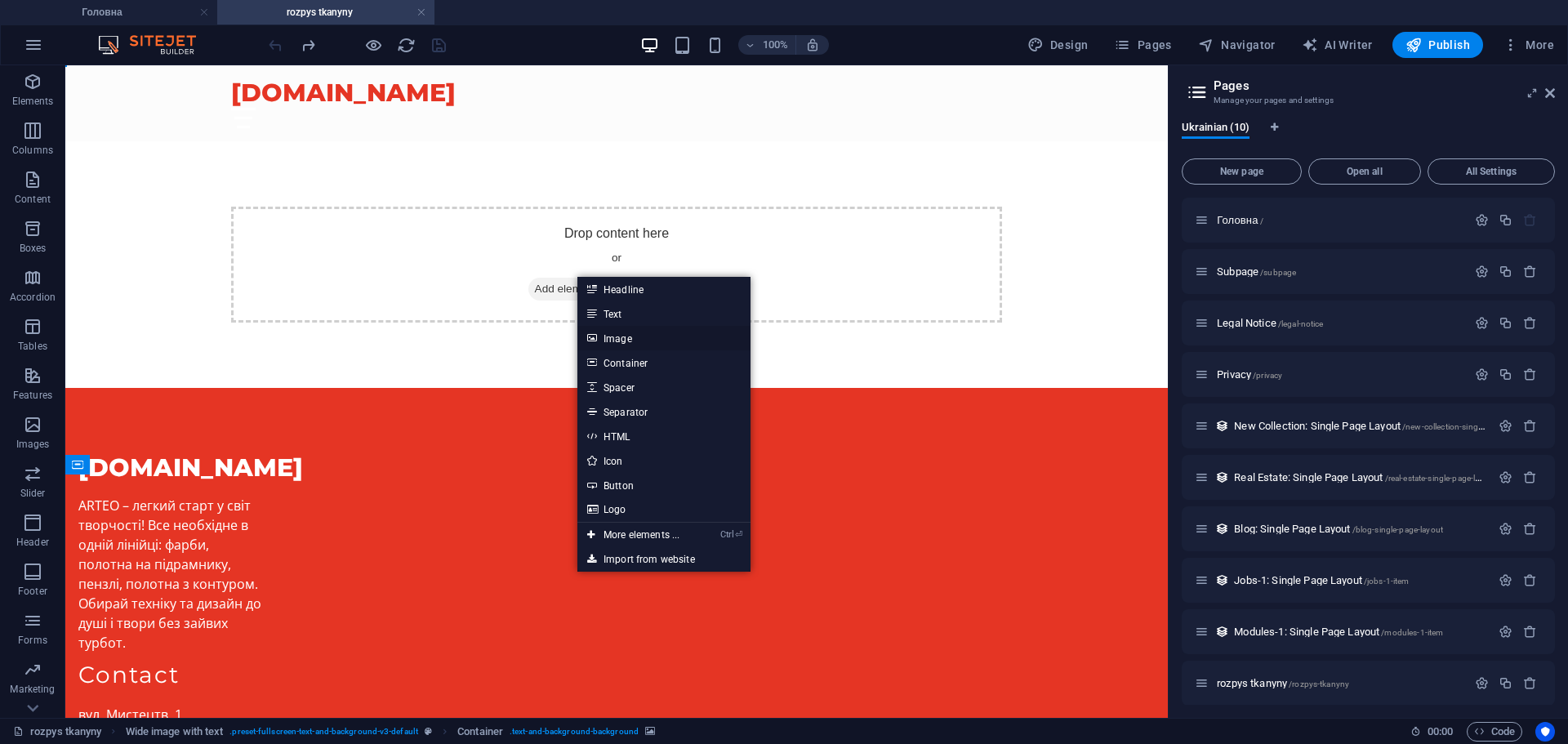
click at [656, 333] on link "Image" at bounding box center [664, 338] width 173 height 25
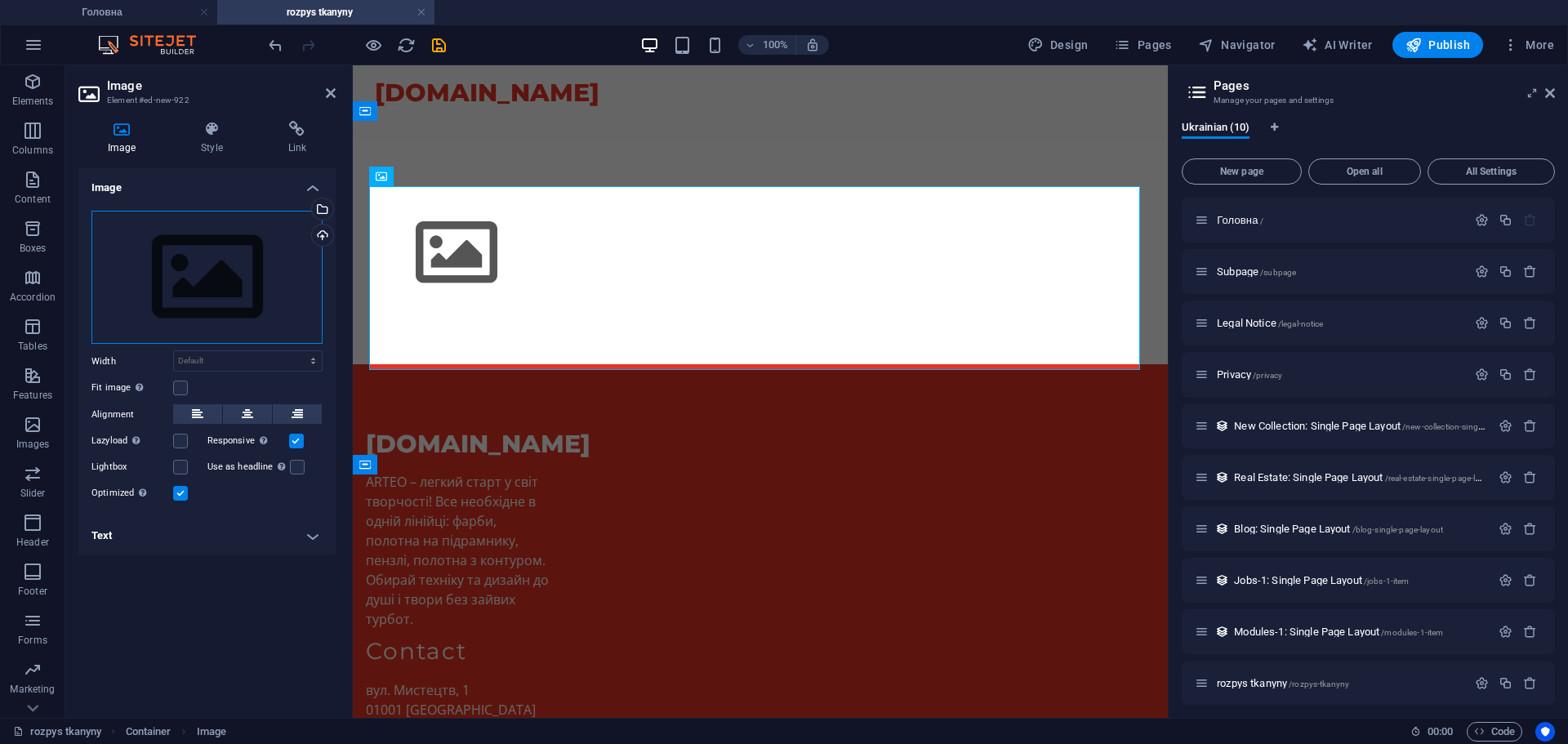
click at [227, 275] on div "Drag files here, click to choose files or select files from Files or our free s…" at bounding box center [206, 278] width 231 height 134
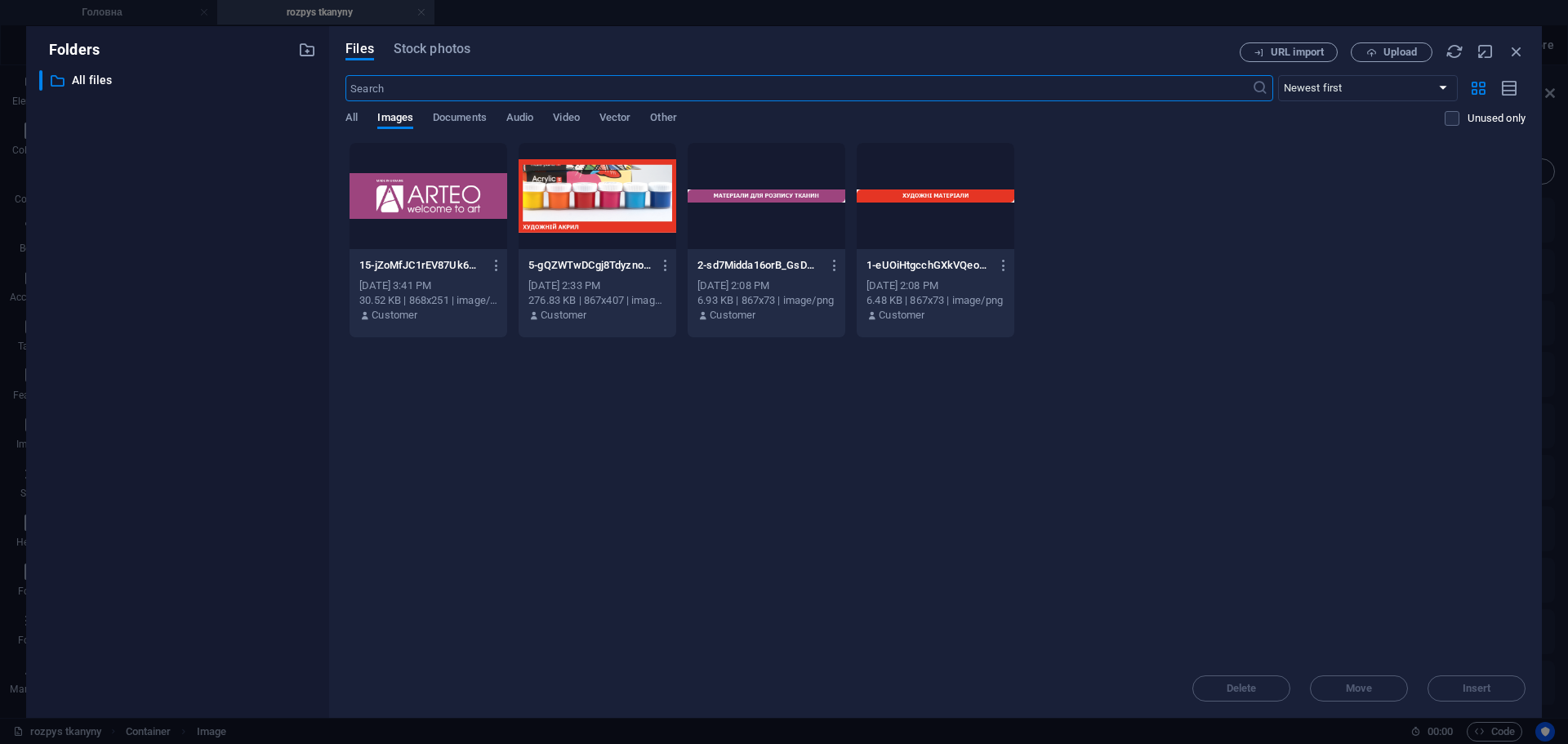
click at [485, 190] on div at bounding box center [429, 195] width 158 height 106
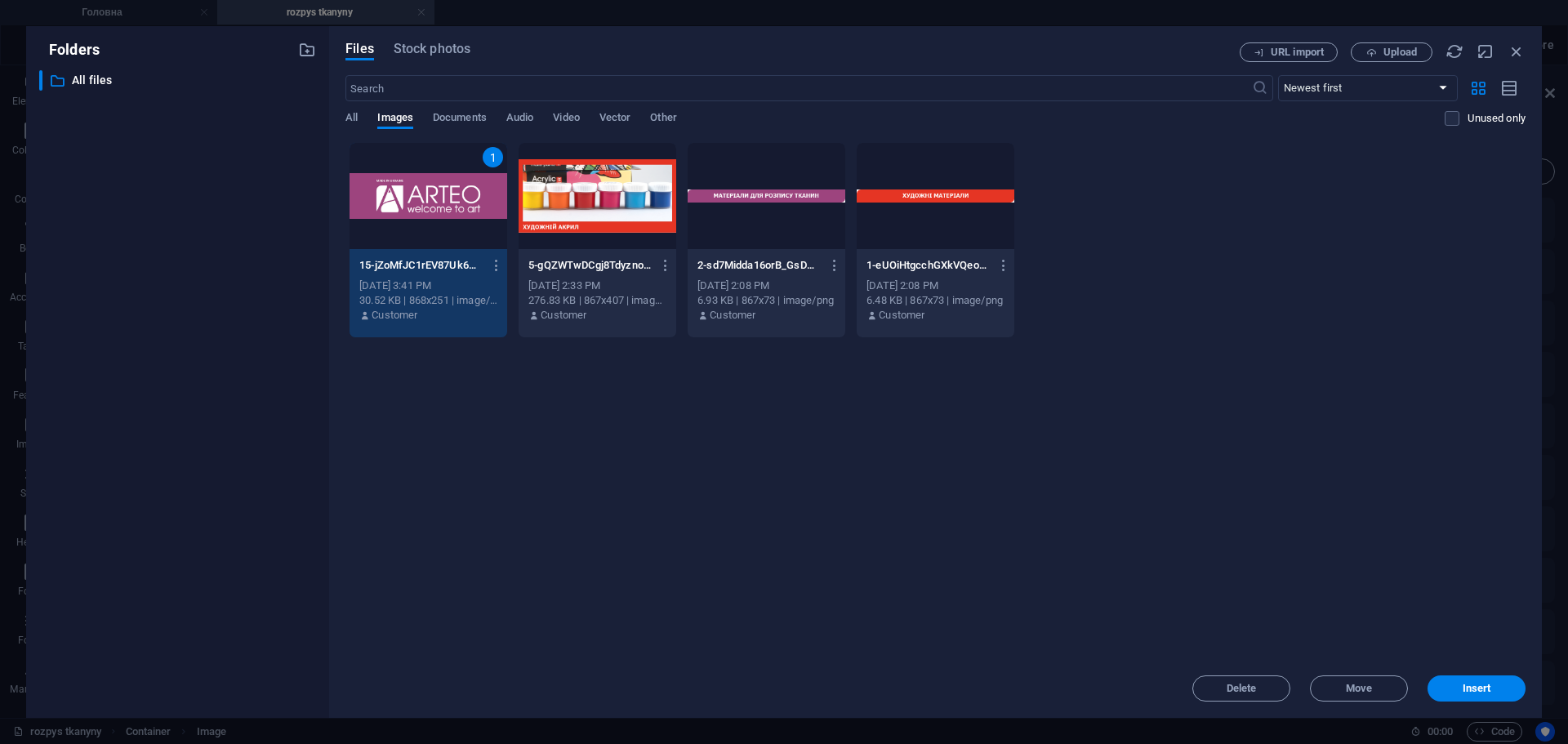
click at [485, 190] on div "1" at bounding box center [429, 195] width 158 height 106
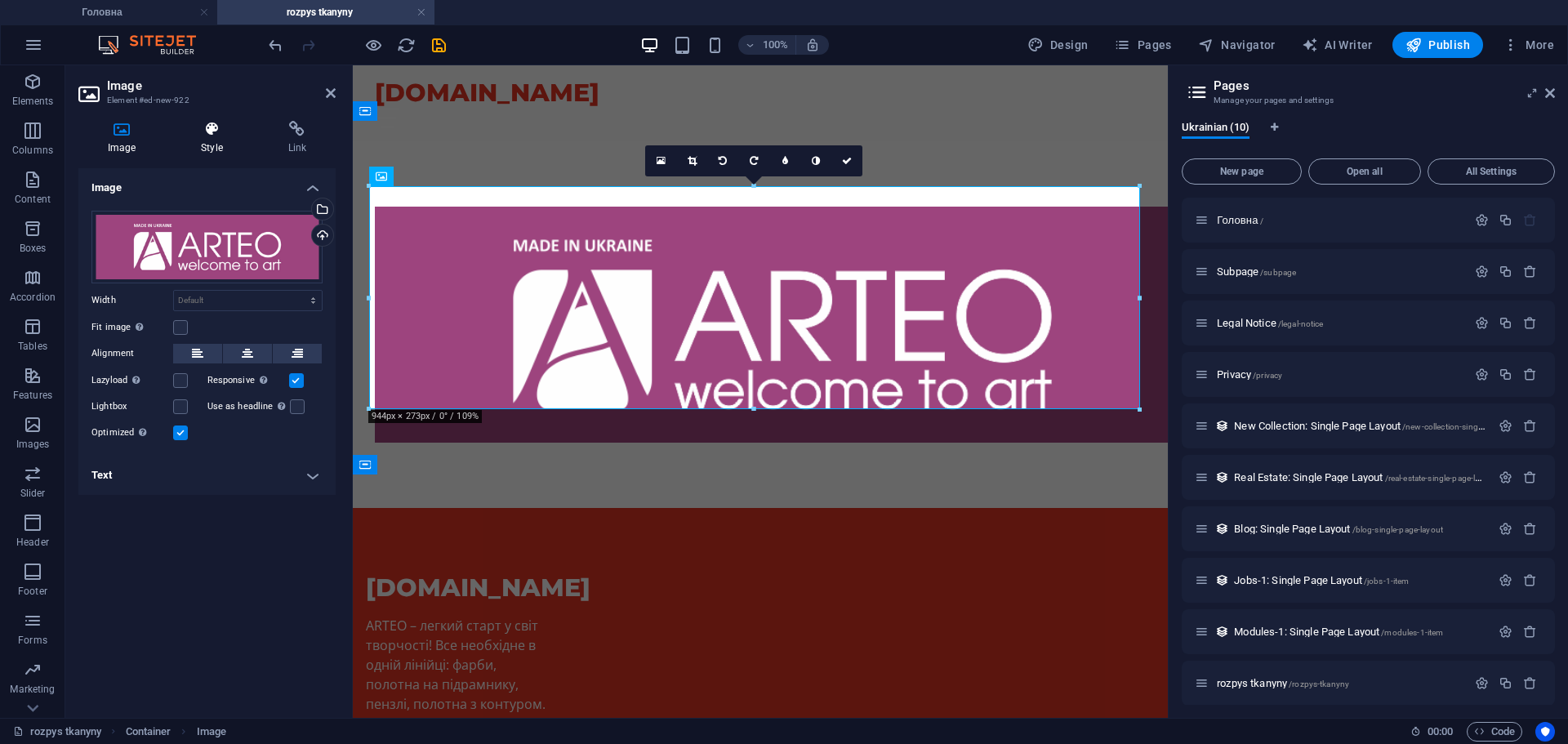
click at [214, 139] on h4 "Style" at bounding box center [214, 138] width 86 height 34
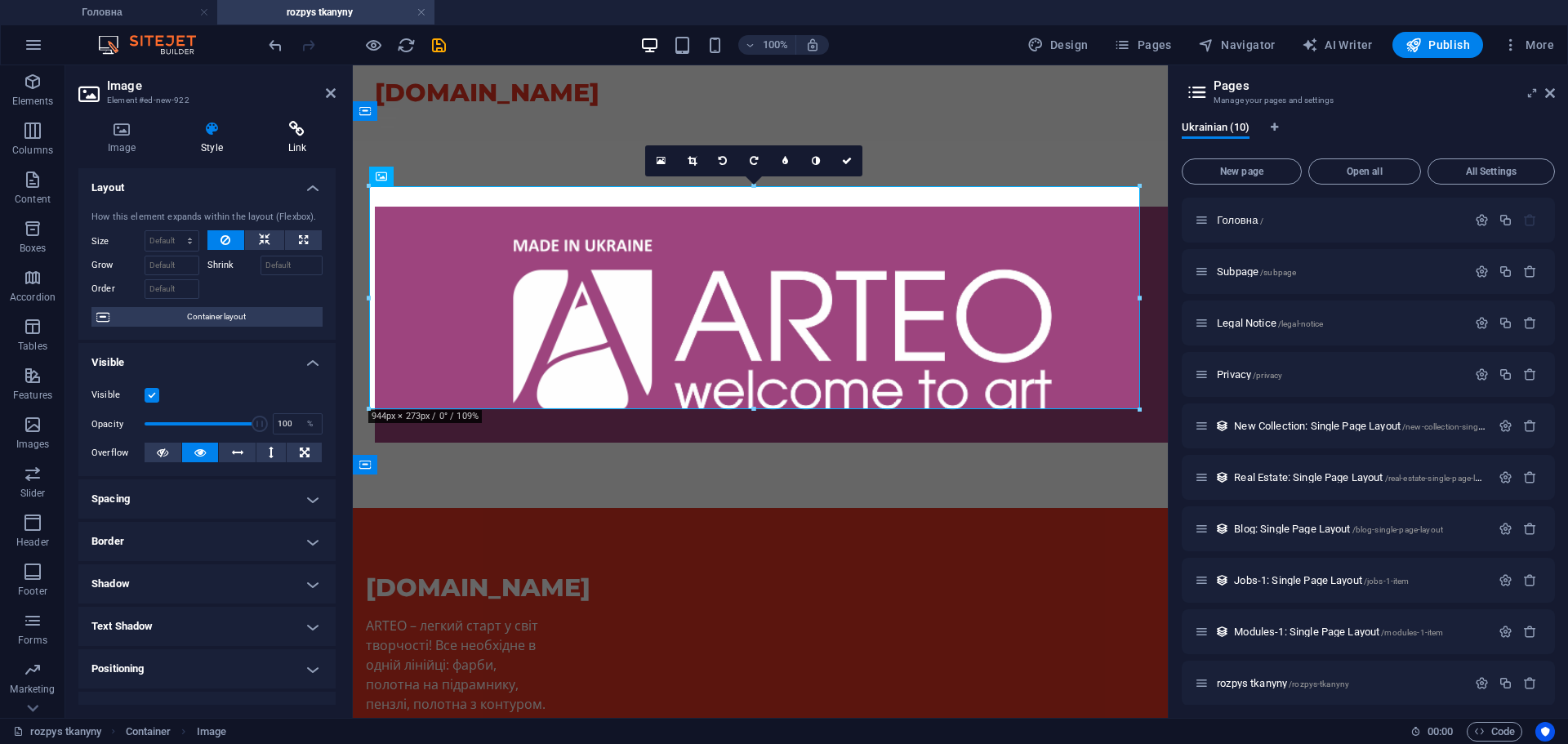
click at [287, 131] on icon at bounding box center [297, 129] width 76 height 16
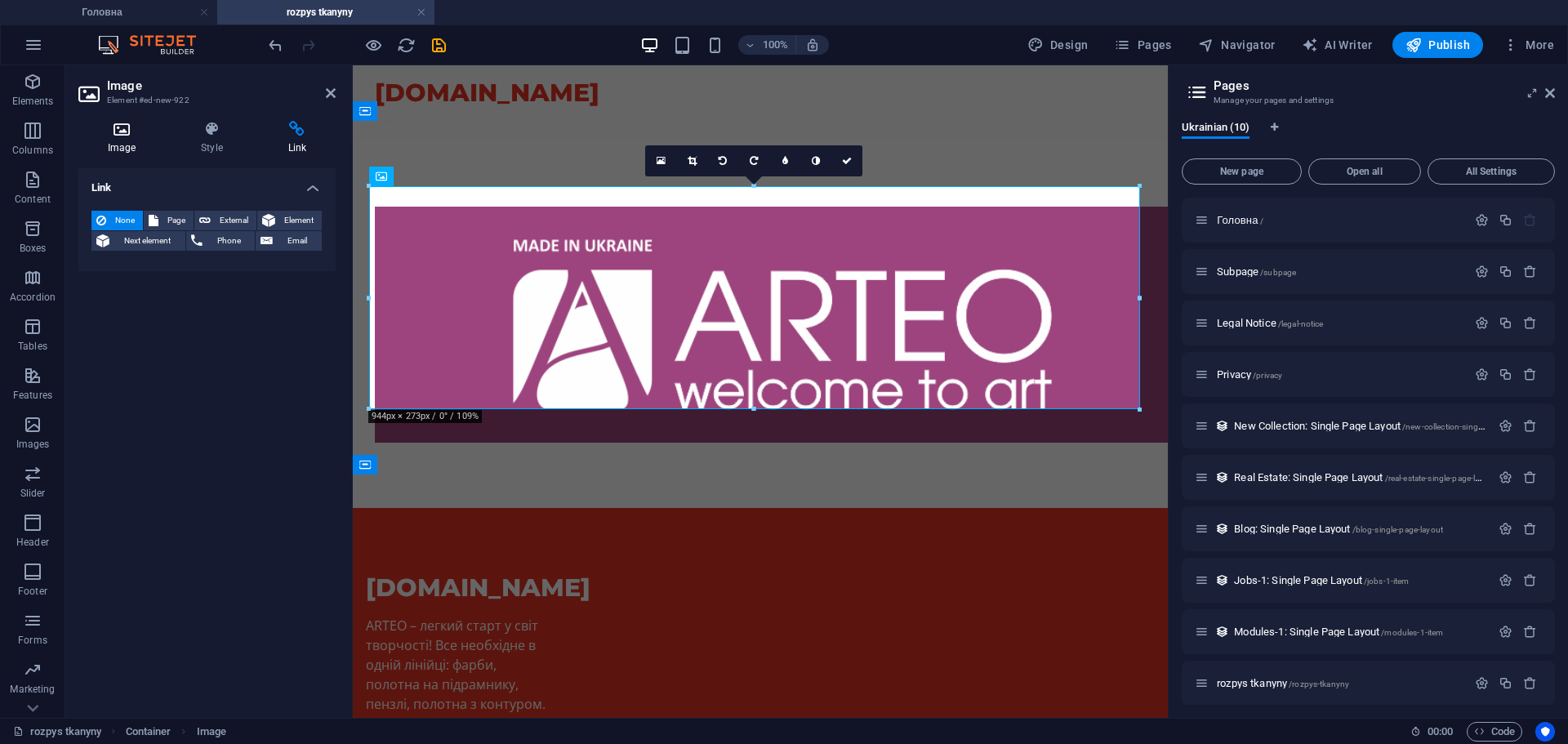
click at [123, 135] on icon at bounding box center [121, 129] width 86 height 16
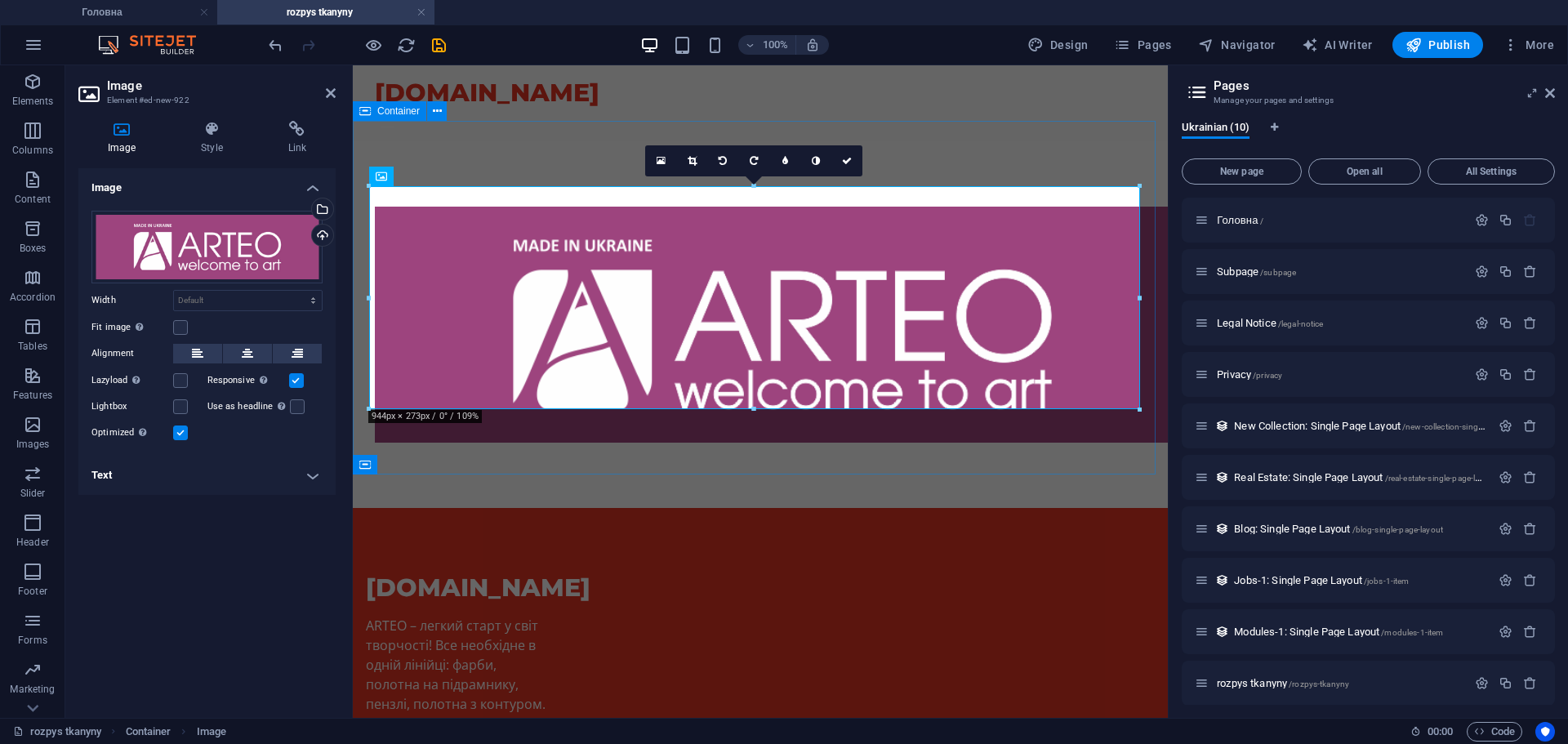
click at [545, 442] on div at bounding box center [761, 324] width 815 height 366
click at [1073, 141] on div at bounding box center [761, 324] width 815 height 366
click at [431, 109] on button at bounding box center [437, 111] width 20 height 20
click at [559, 444] on div at bounding box center [761, 324] width 815 height 366
click at [25, 143] on span "Columns" at bounding box center [33, 140] width 66 height 39
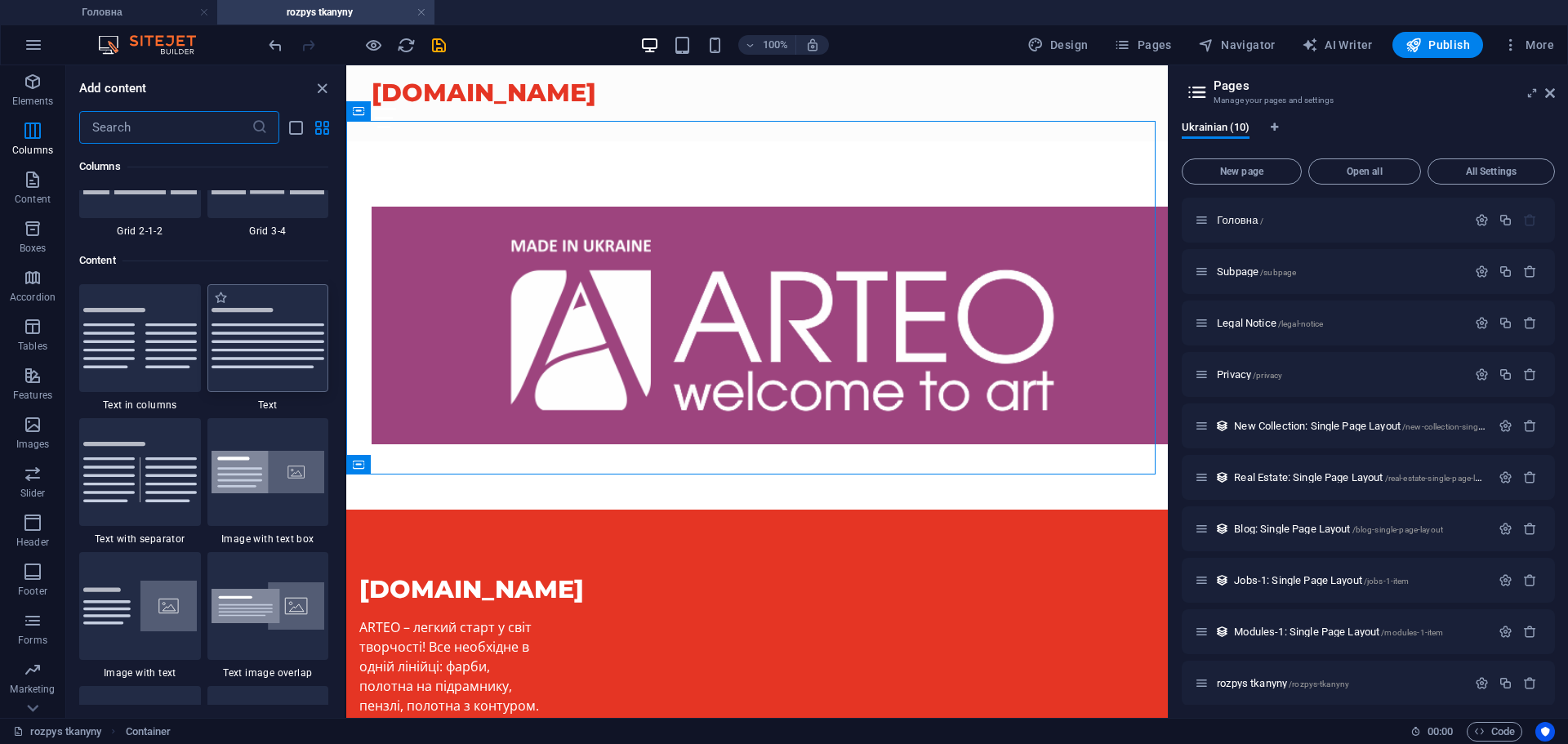
scroll to position [2513, 0]
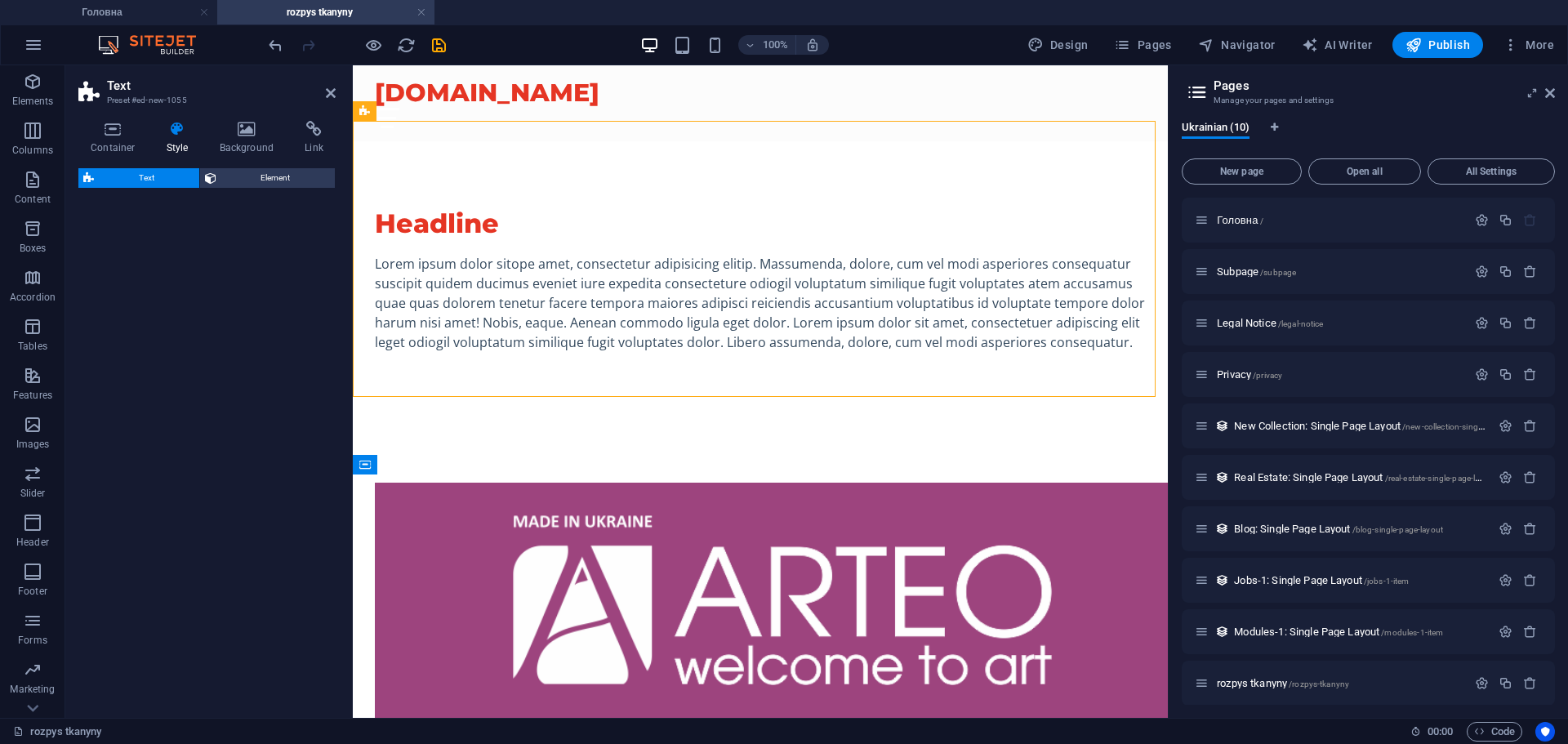
select select "preset-text-v2-default"
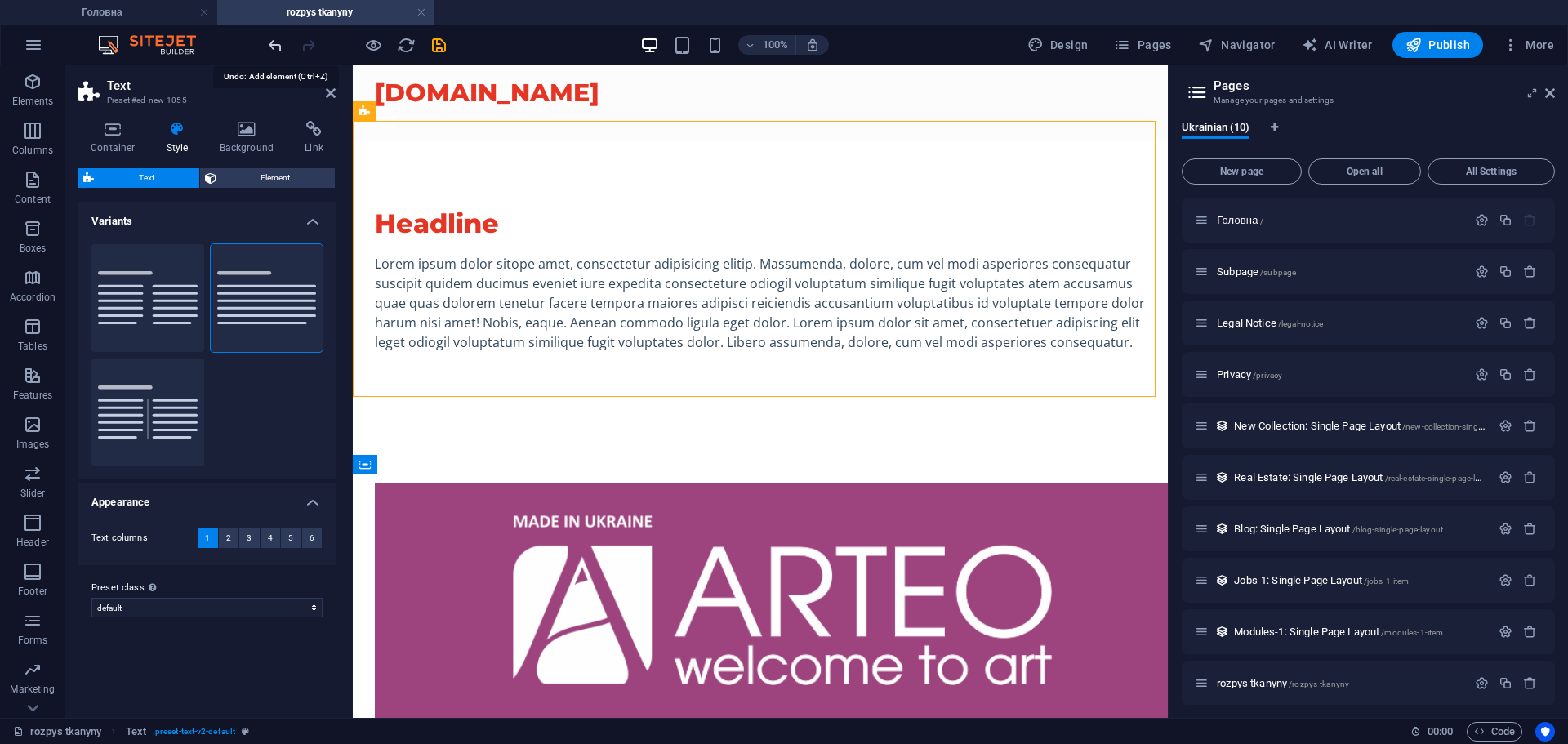
click at [269, 46] on icon "undo" at bounding box center [275, 45] width 19 height 19
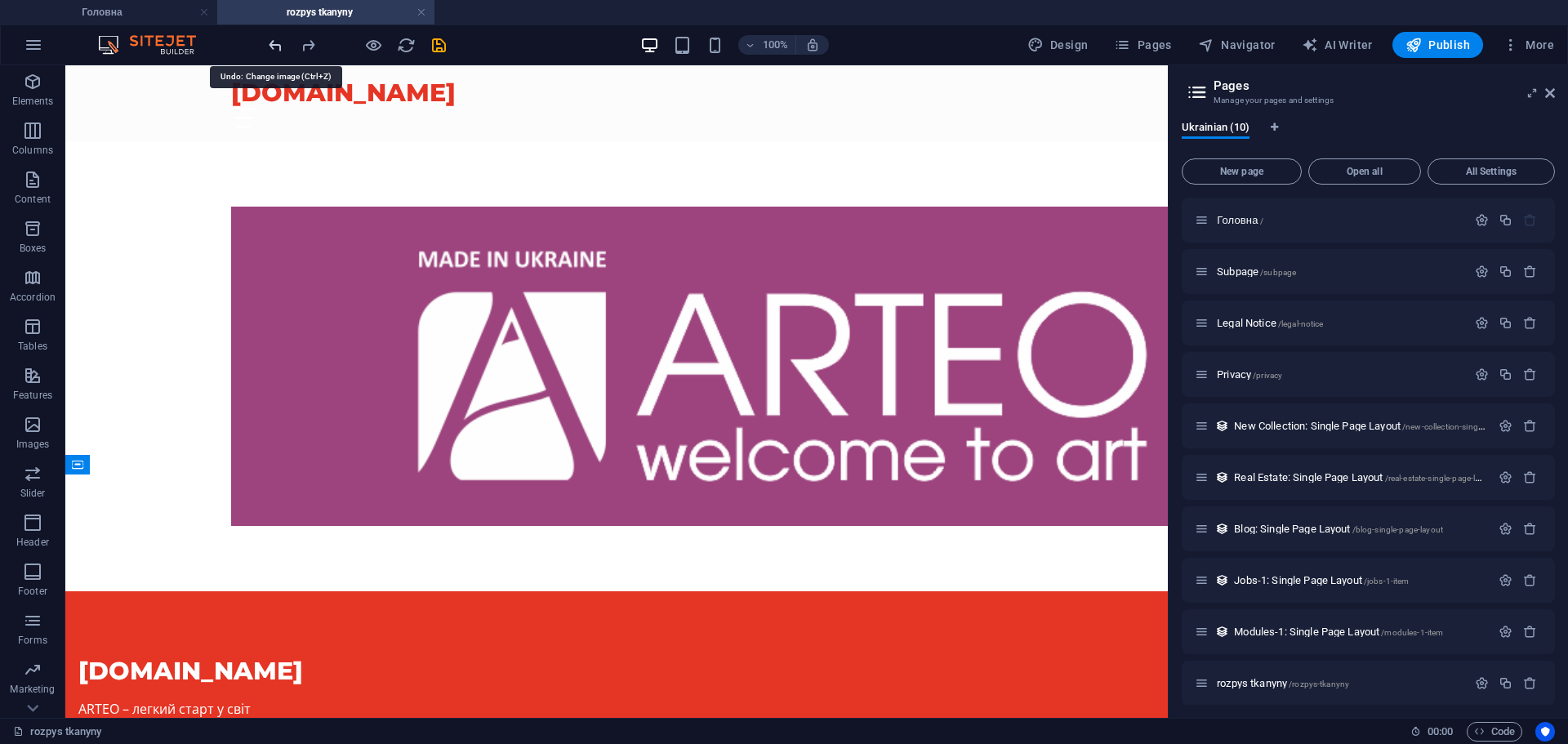
click at [269, 46] on icon "undo" at bounding box center [275, 45] width 19 height 19
click at [271, 46] on icon "undo" at bounding box center [275, 45] width 19 height 19
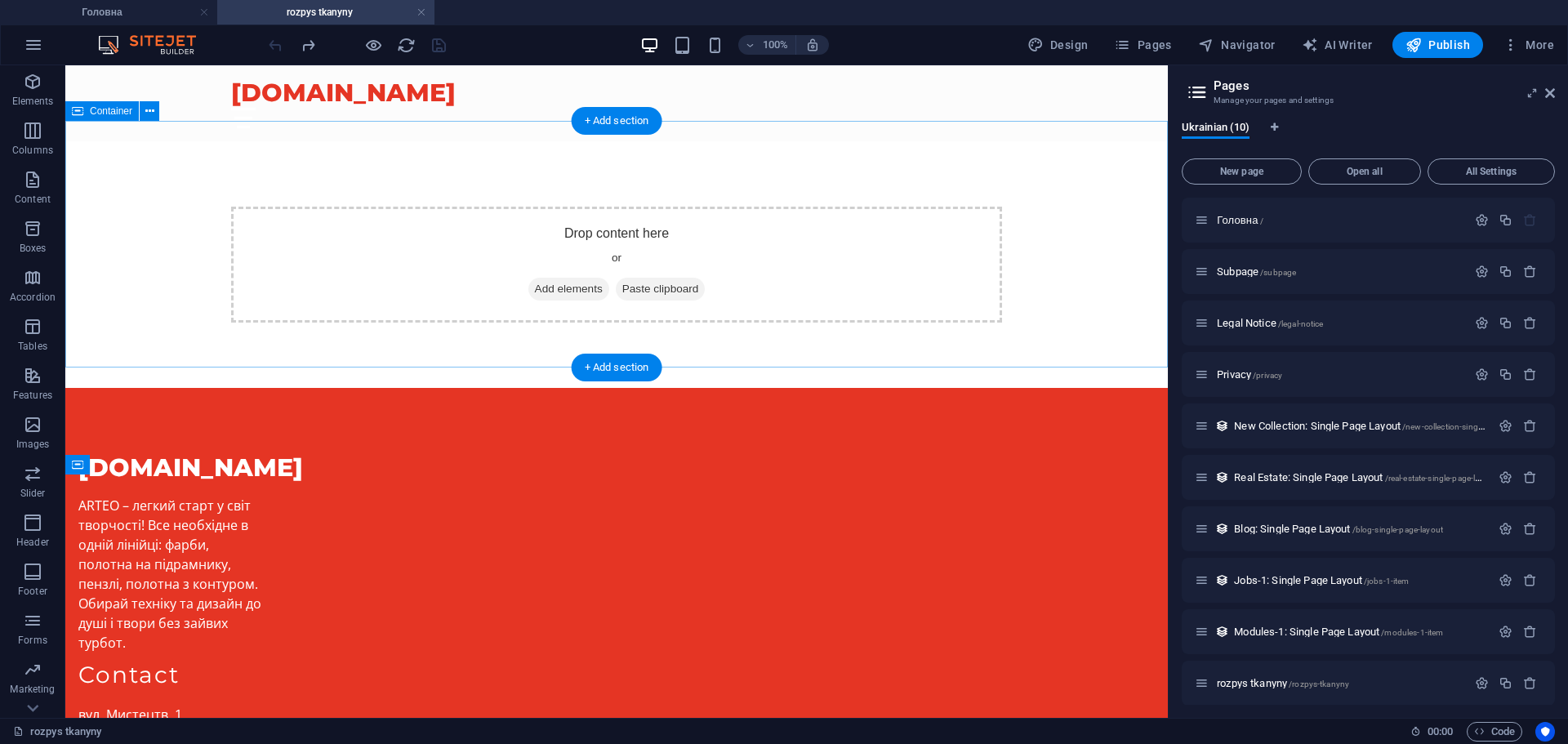
click at [577, 278] on span "Add elements" at bounding box center [568, 289] width 80 height 23
click at [33, 190] on span "Content" at bounding box center [33, 190] width 66 height 39
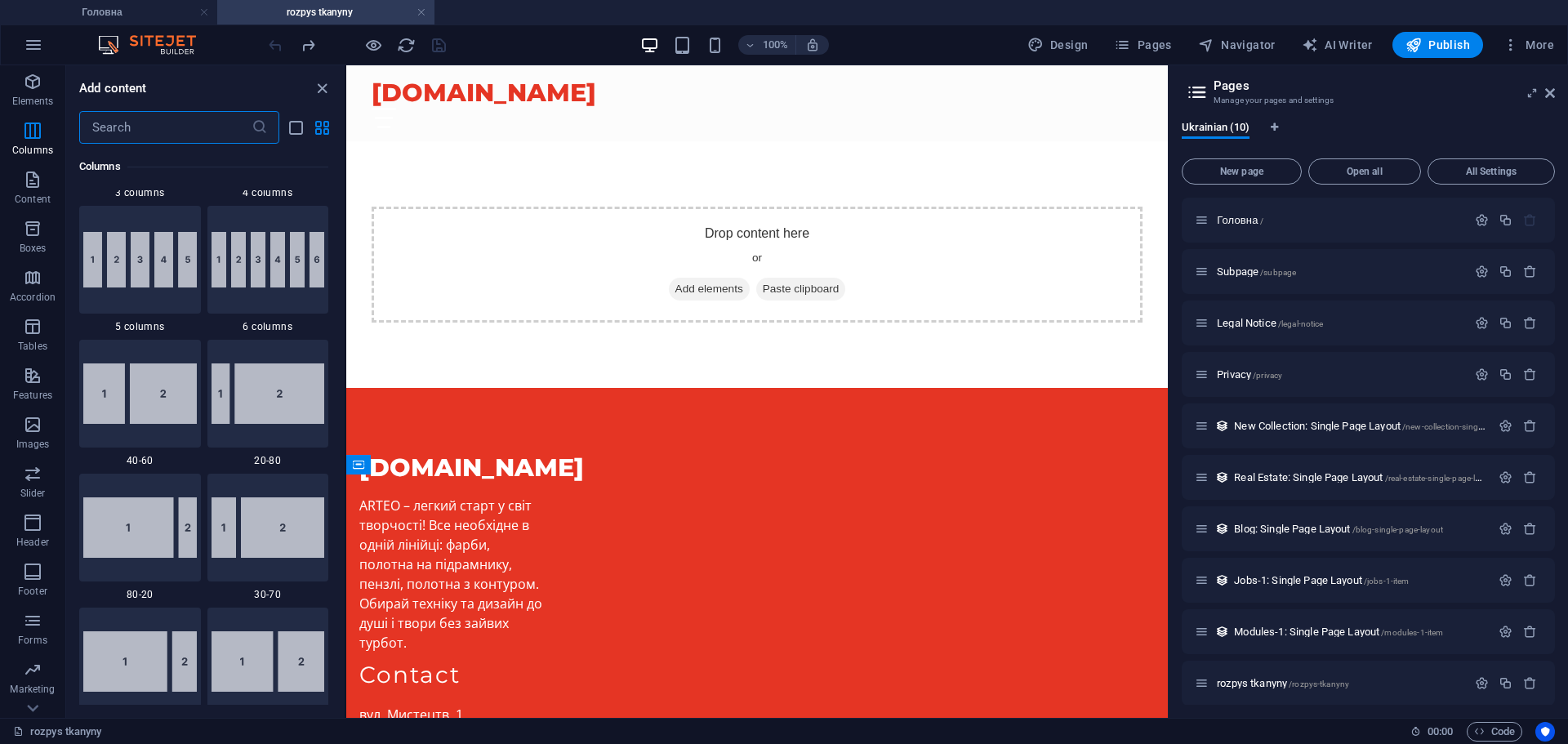
scroll to position [560, 0]
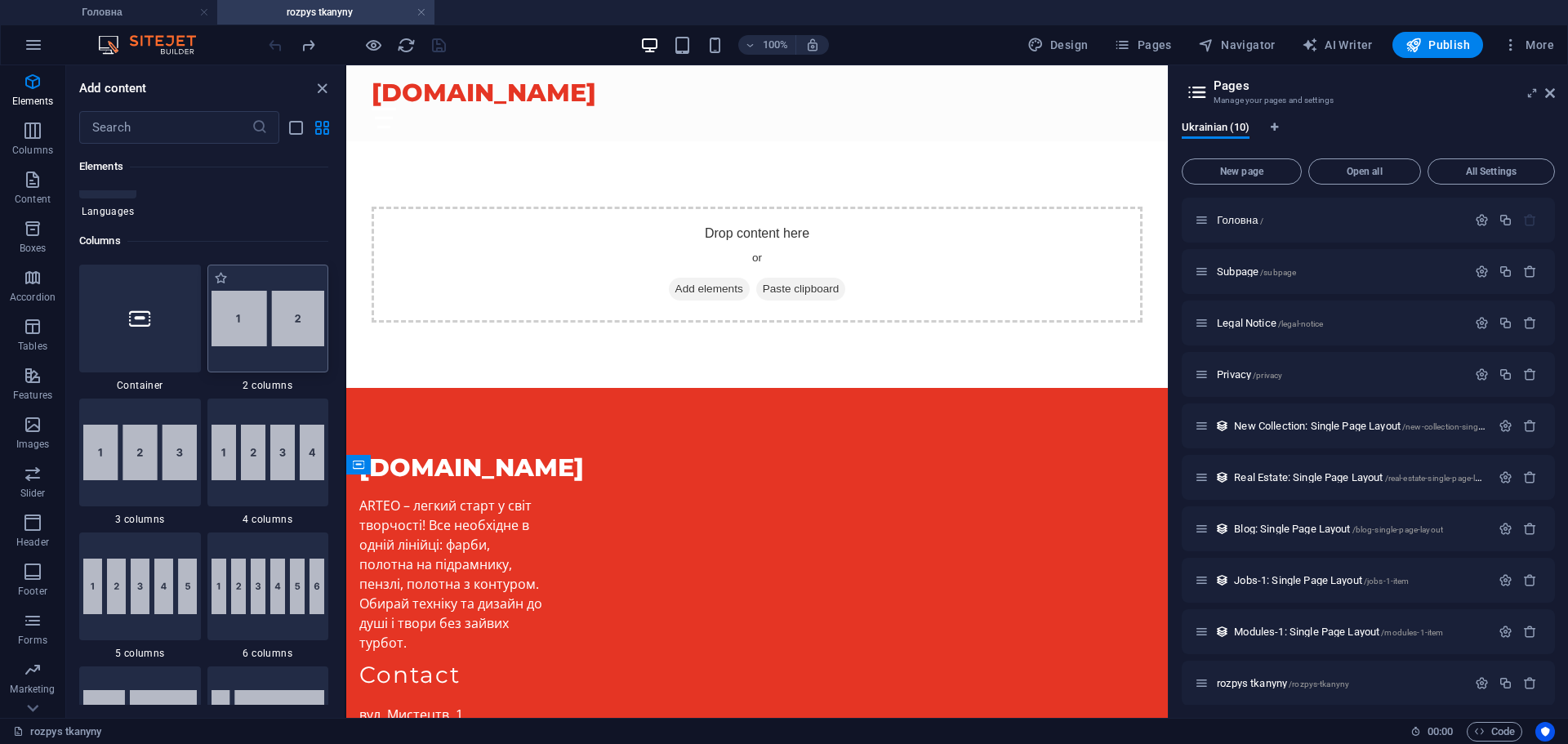
click at [302, 332] on img at bounding box center [269, 319] width 113 height 56
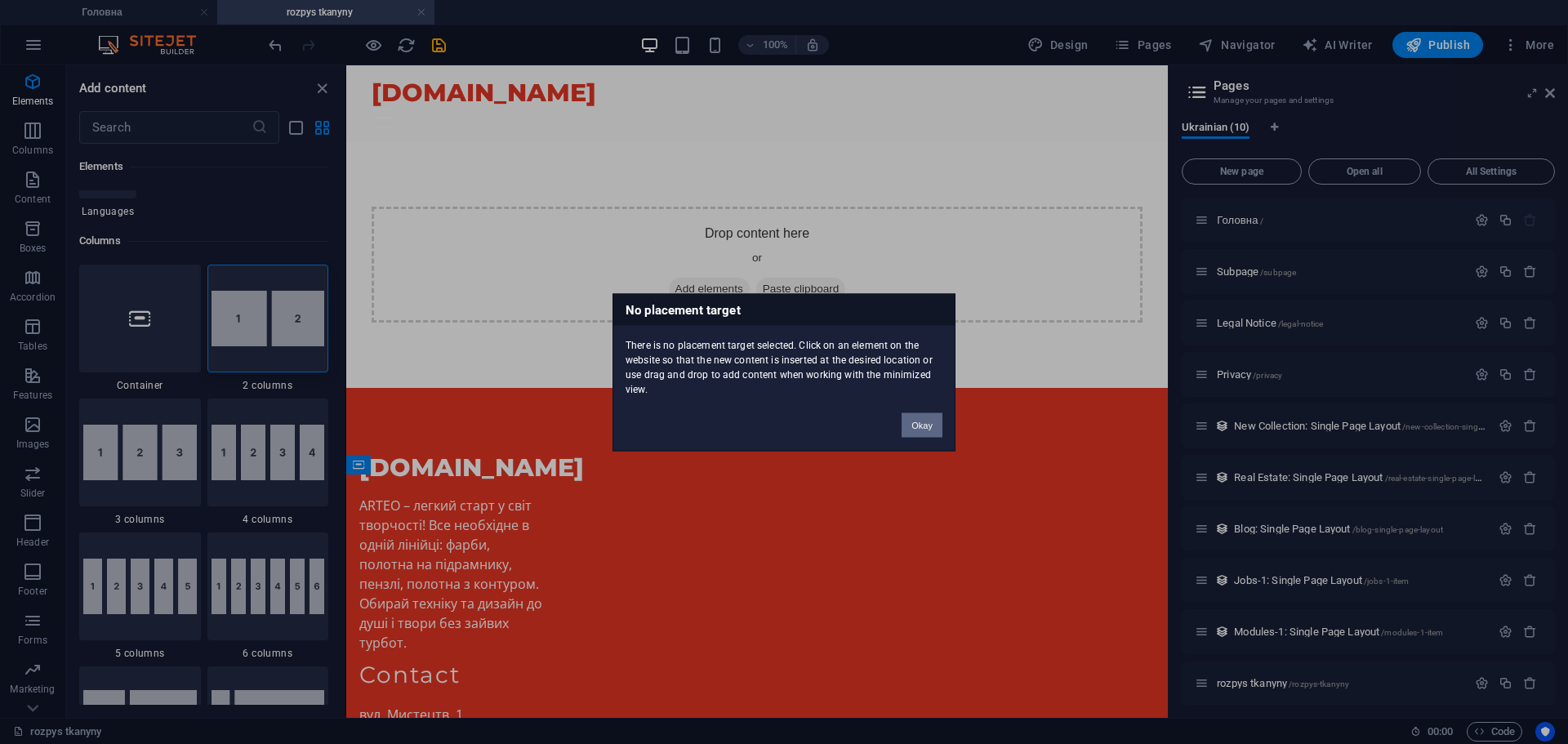
drag, startPoint x: 302, startPoint y: 332, endPoint x: 602, endPoint y: 233, distance: 315.9
click at [602, 233] on div "No placement target There is no placement target selected. Click on an element …" at bounding box center [784, 372] width 1568 height 744
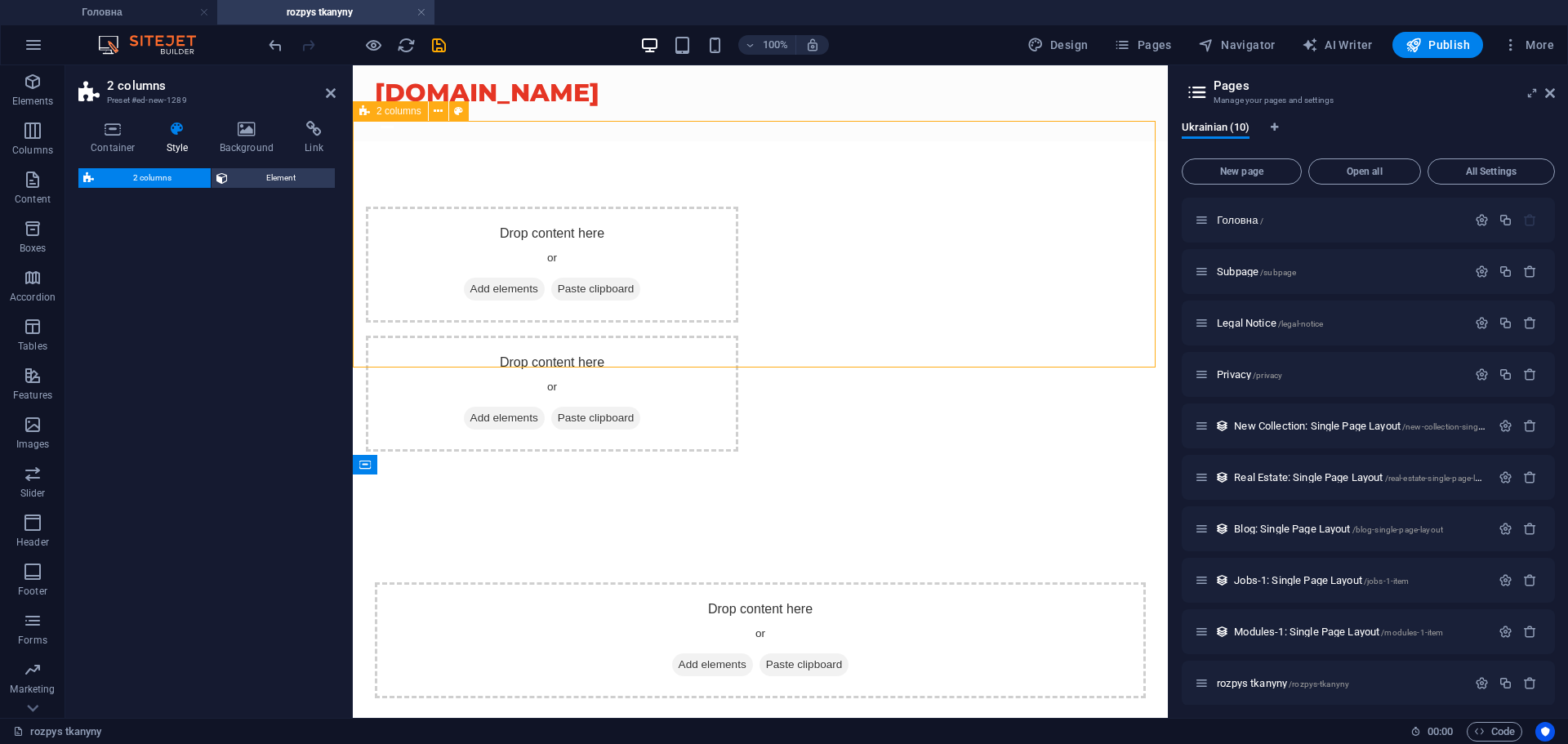
select select "rem"
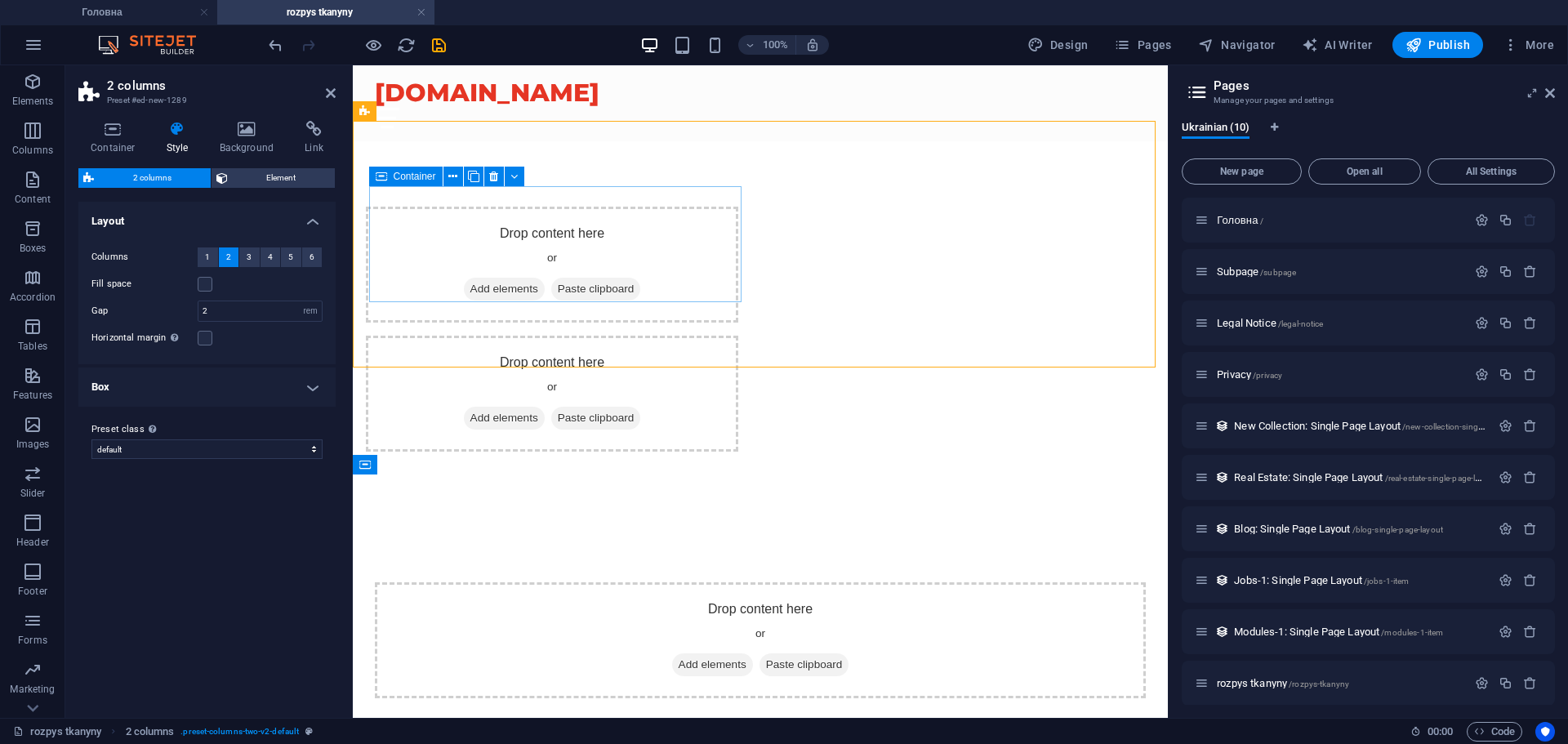
click at [507, 278] on span "Add elements" at bounding box center [504, 289] width 80 height 23
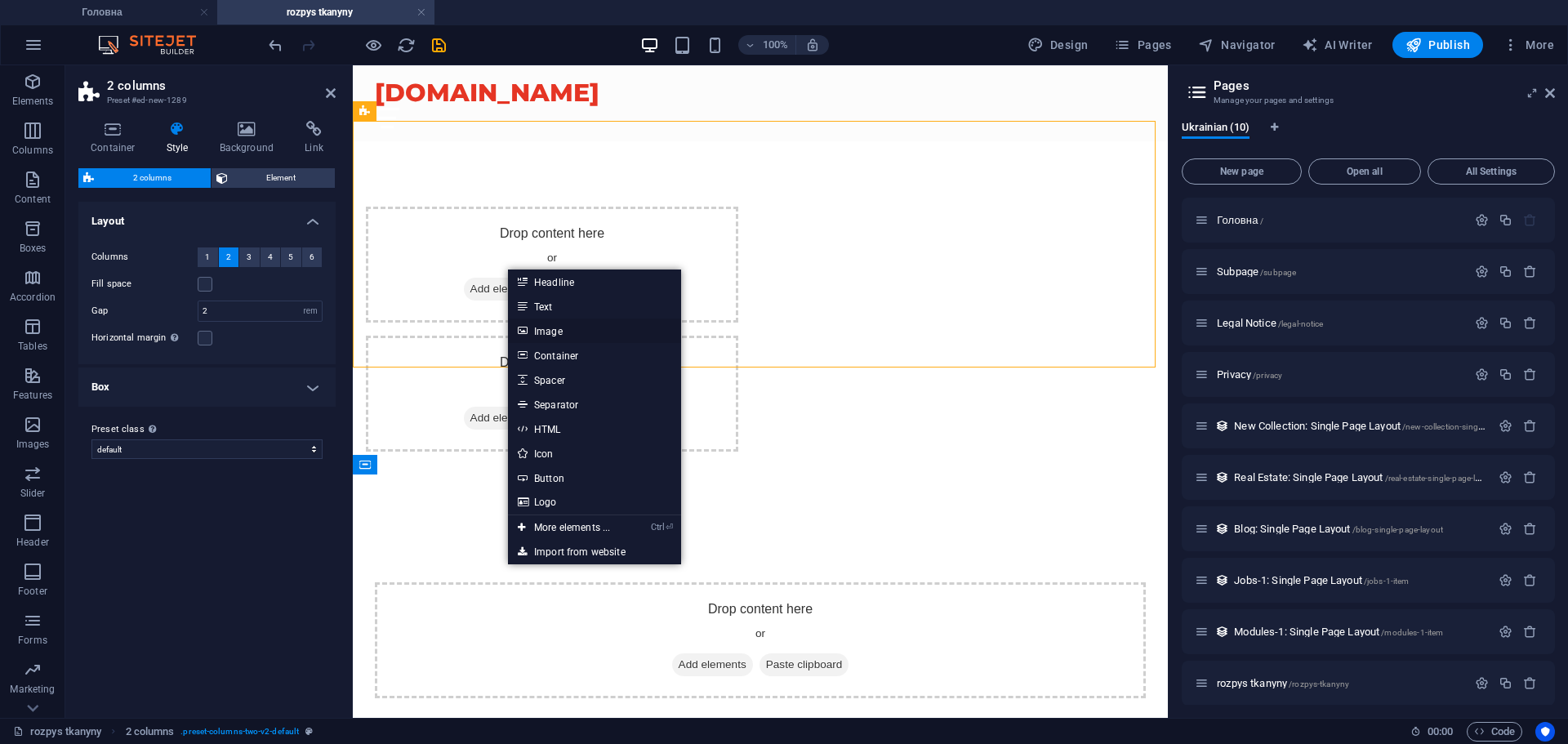
click at [574, 333] on link "Image" at bounding box center [595, 331] width 173 height 25
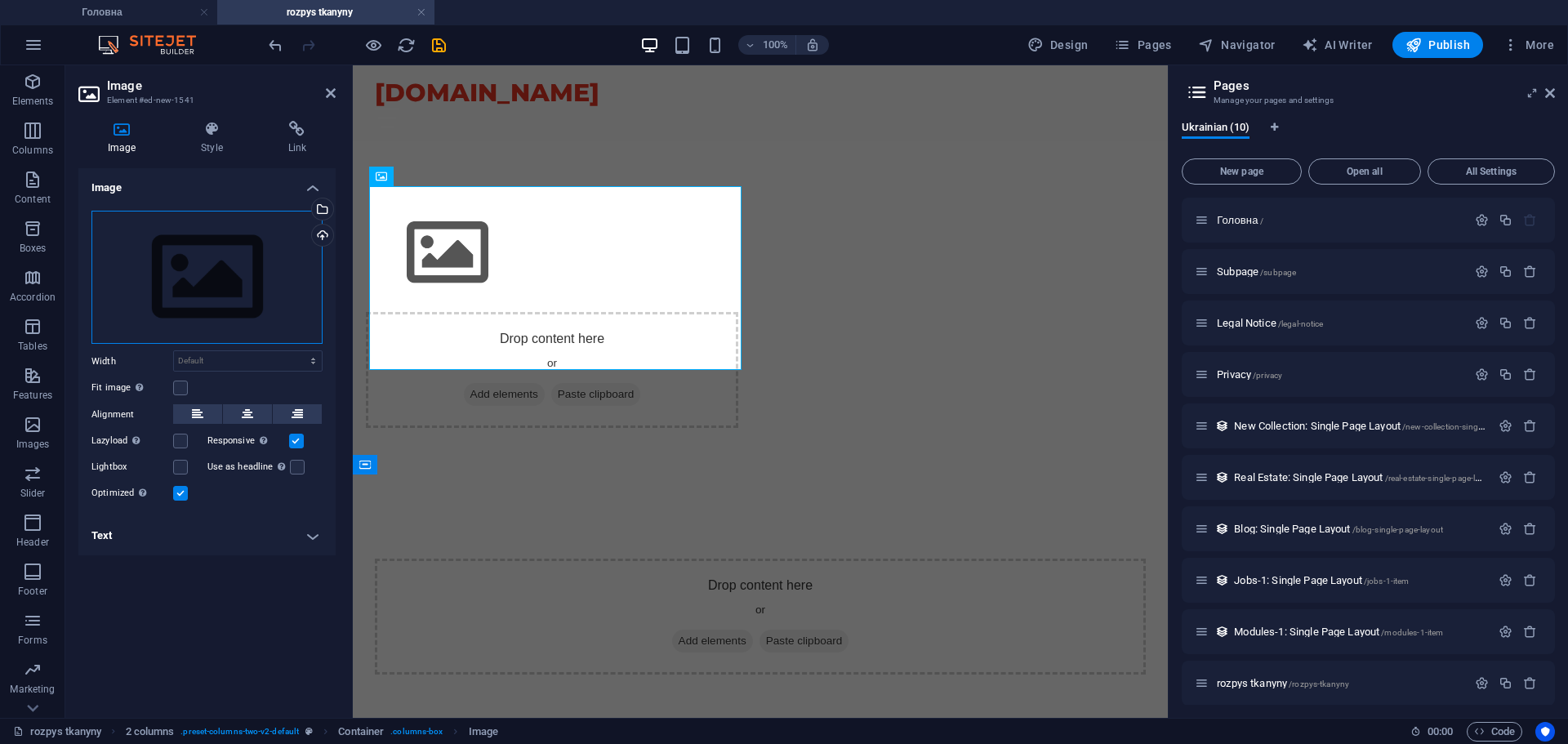
click at [238, 283] on div "Drag files here, click to choose files or select files from Files or our free s…" at bounding box center [206, 278] width 231 height 134
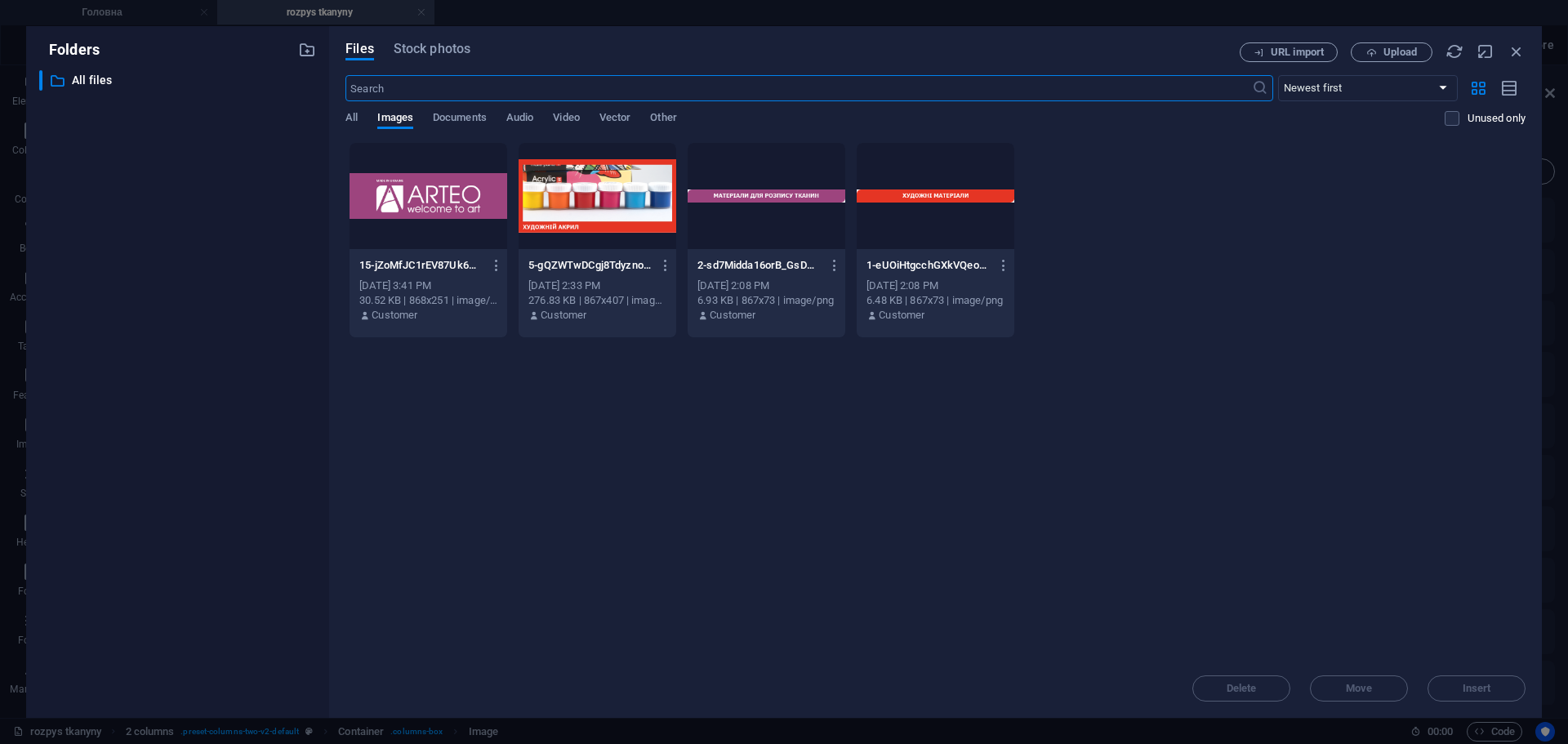
click at [396, 212] on div at bounding box center [429, 195] width 158 height 106
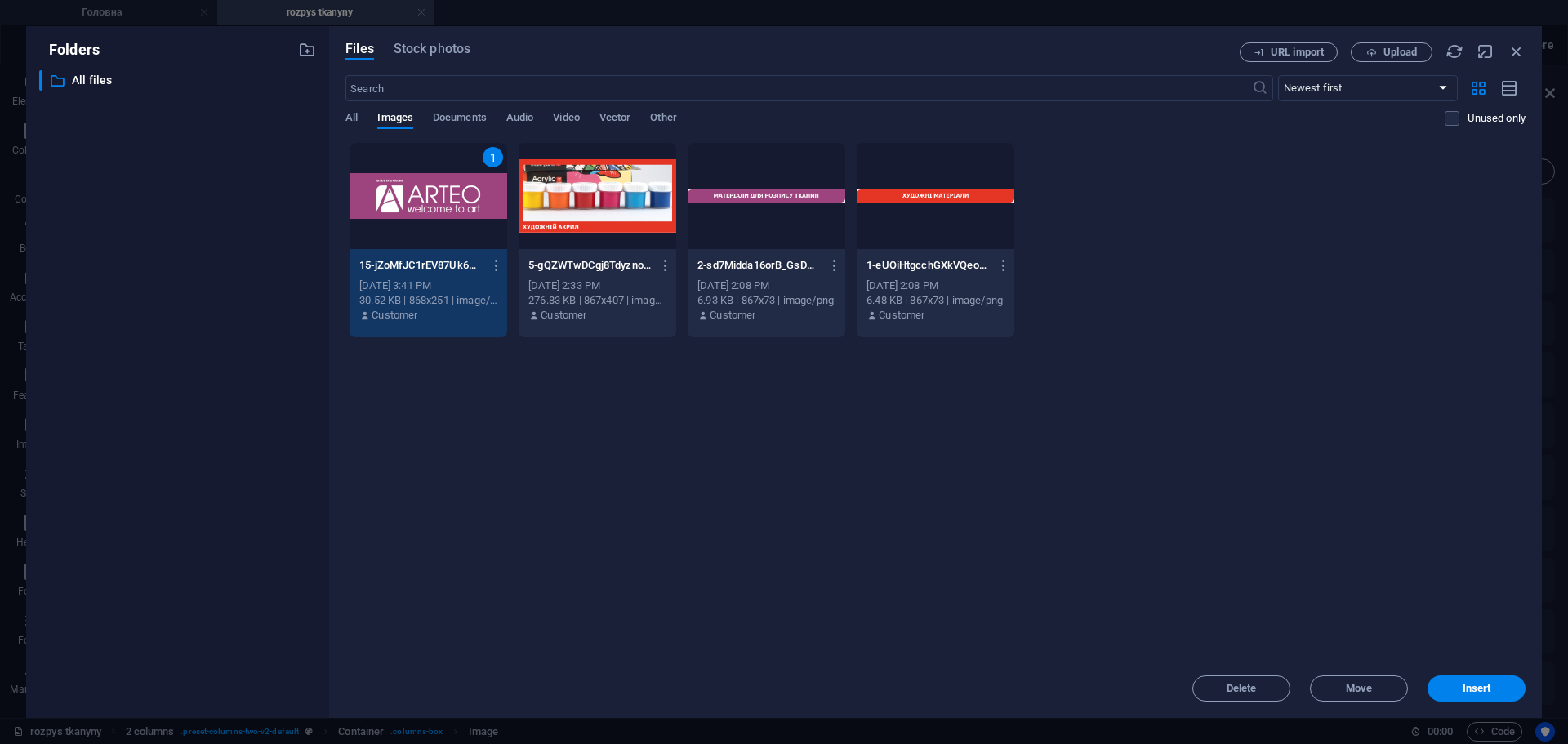
click at [396, 212] on div "1" at bounding box center [429, 195] width 158 height 106
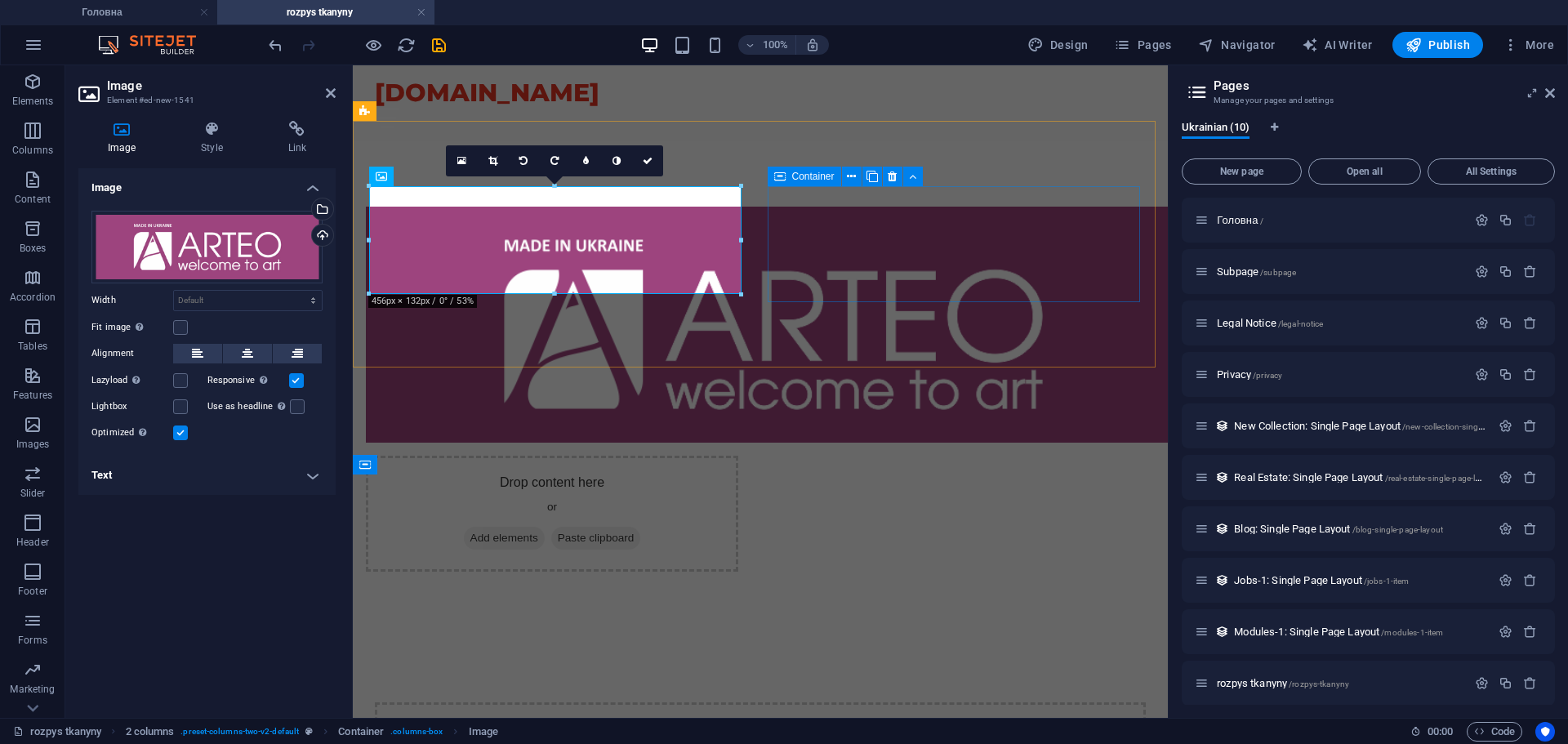
click at [738, 456] on div "Drop content here or Add elements Paste clipboard" at bounding box center [551, 513] width 372 height 116
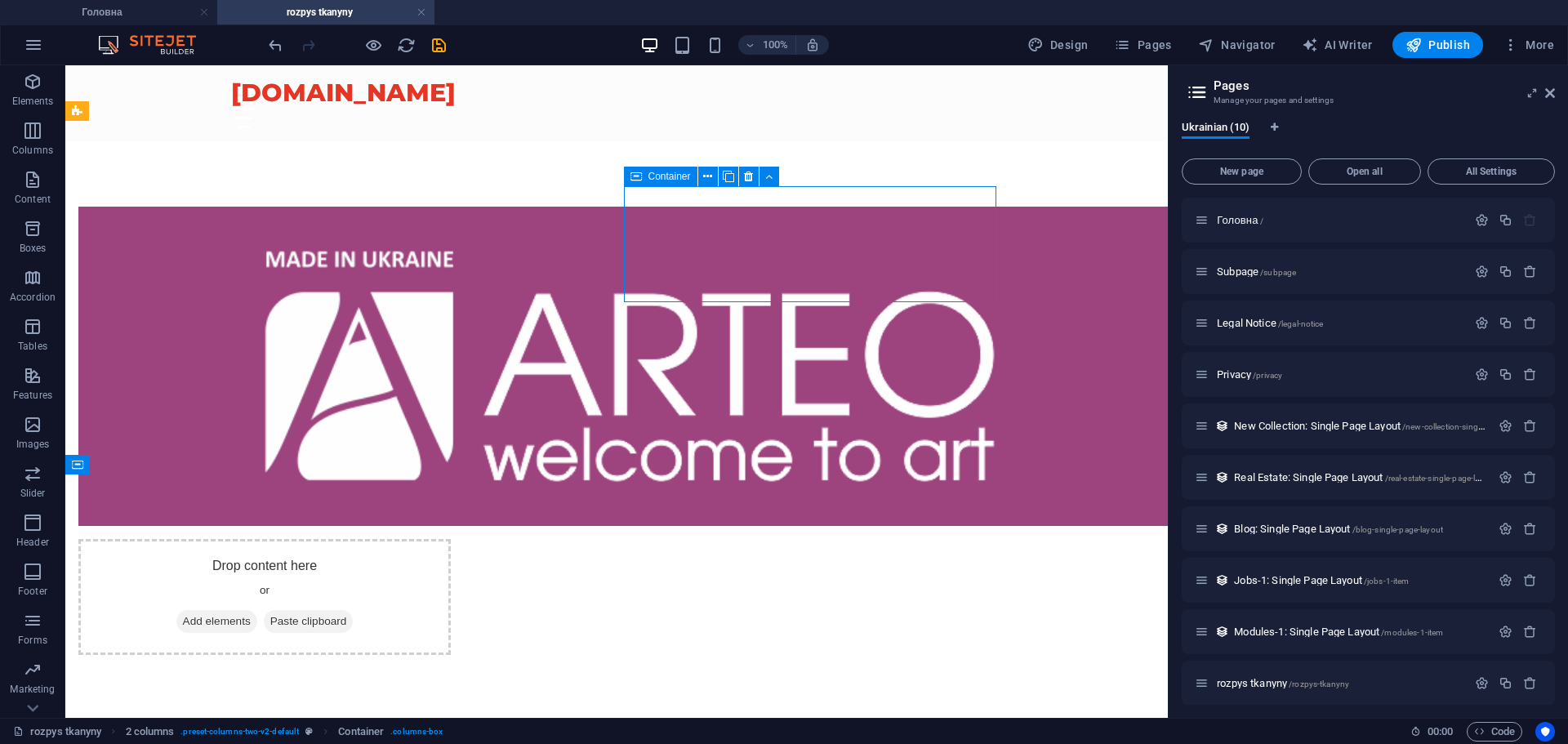
click at [451, 539] on div "Drop content here or Add elements Paste clipboard" at bounding box center [264, 596] width 372 height 116
click at [257, 610] on span "Add elements" at bounding box center [217, 622] width 80 height 23
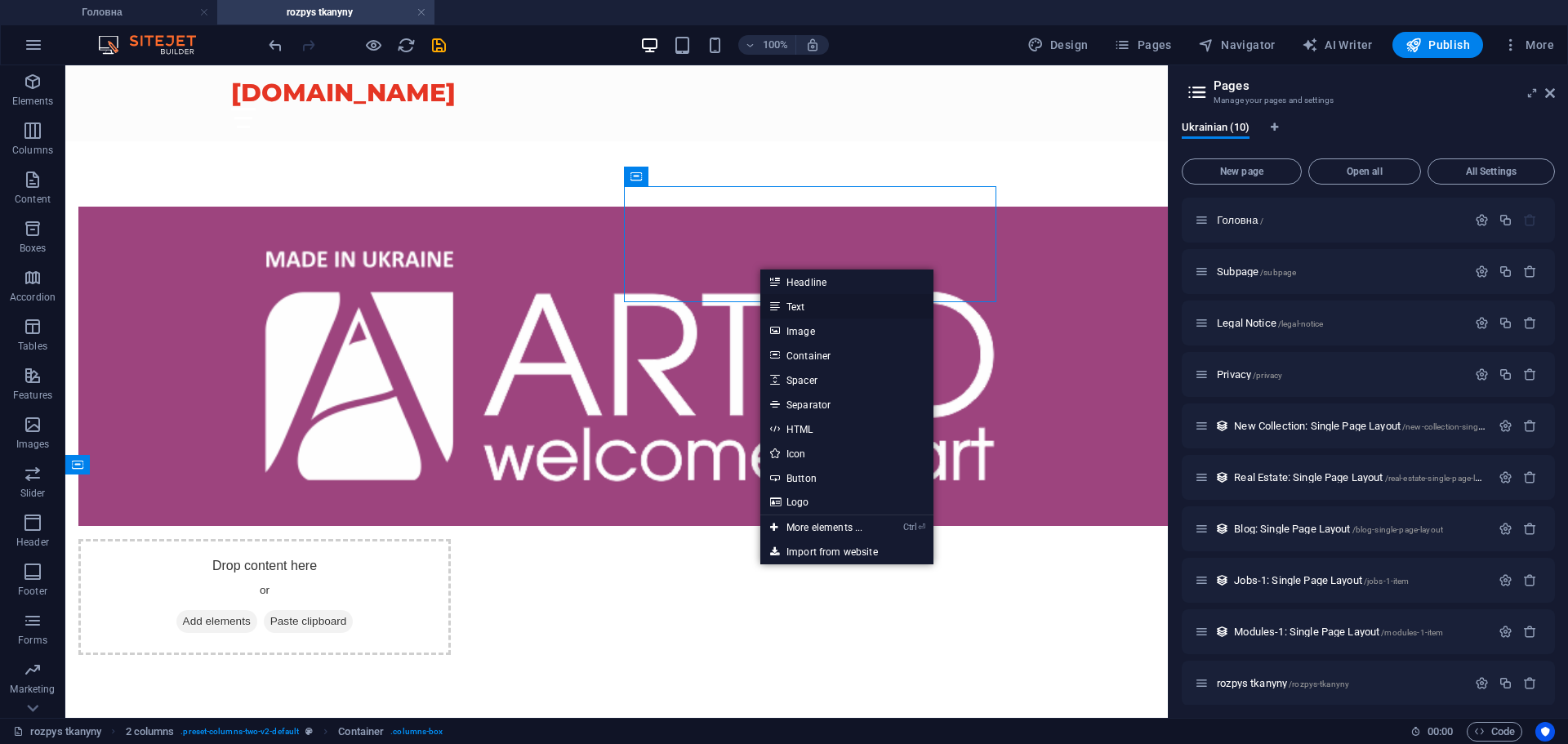
click at [827, 303] on link "Text" at bounding box center [847, 306] width 173 height 25
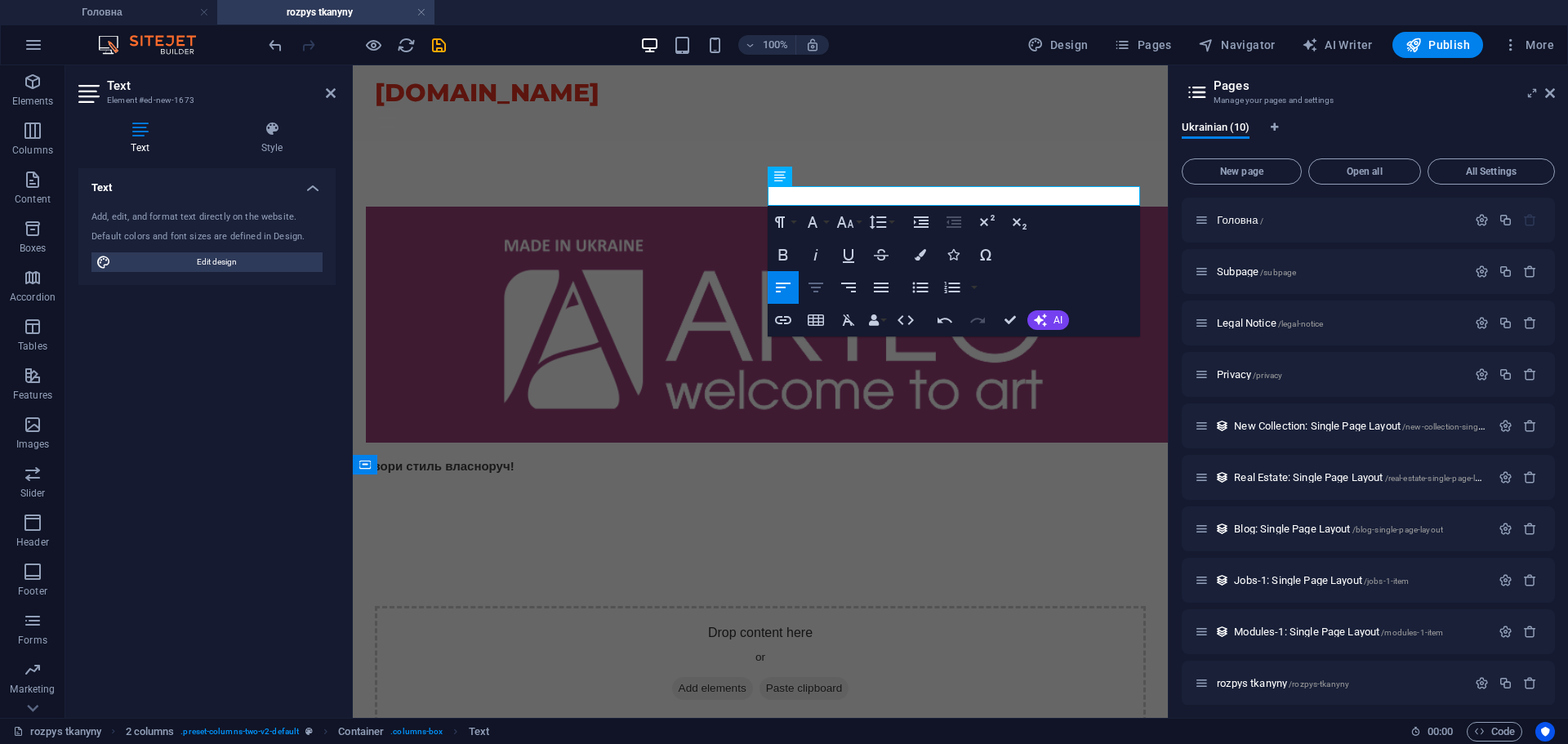
click at [821, 289] on icon "button" at bounding box center [816, 287] width 20 height 20
click at [867, 218] on button "Line Height" at bounding box center [881, 223] width 31 height 33
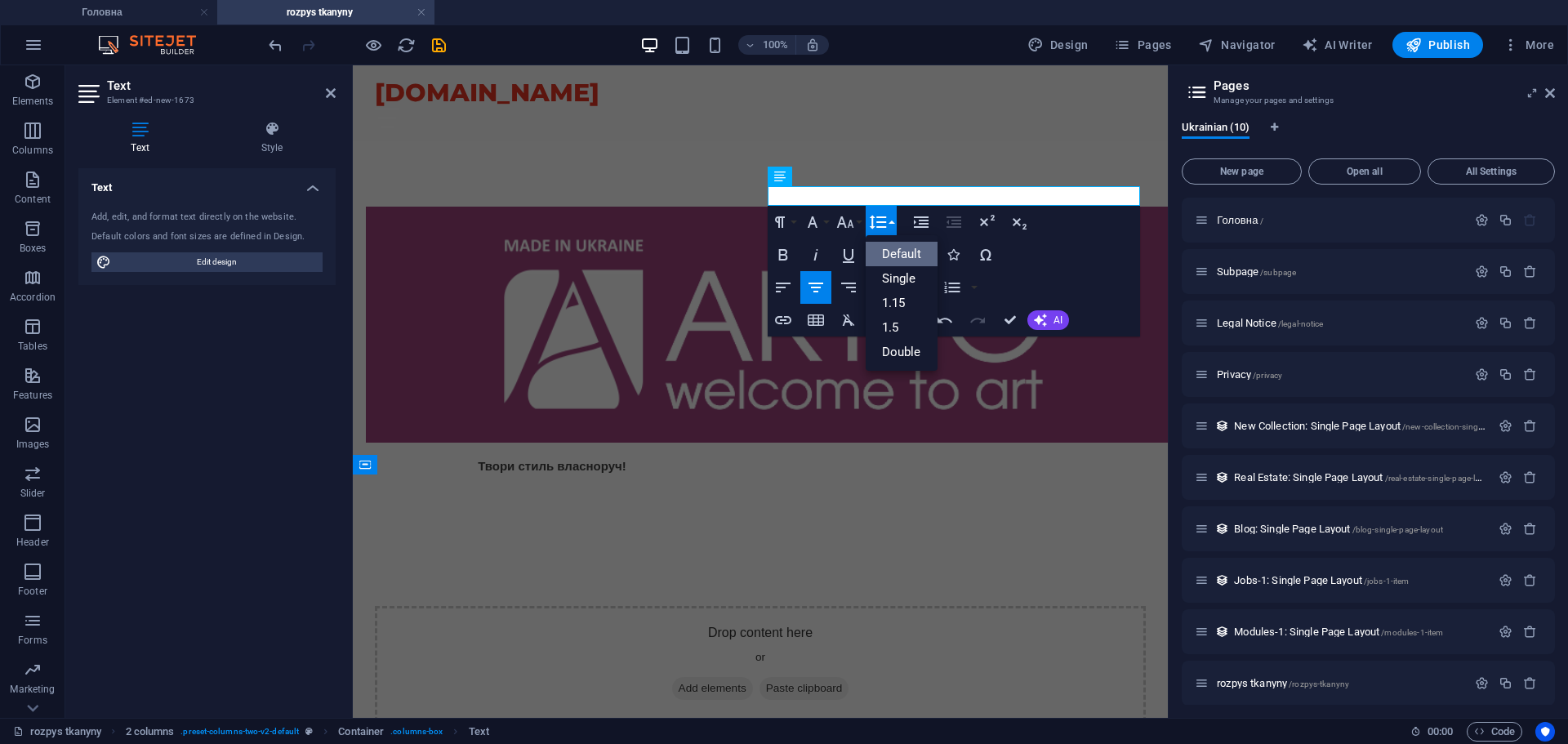
scroll to position [0, 0]
click at [1065, 254] on div "Paragraph Format Normal Heading 1 Heading 2 Heading 3 Heading 4 Heading 5 Headi…" at bounding box center [954, 271] width 372 height 131
click at [828, 292] on button "Align Center" at bounding box center [816, 287] width 31 height 33
click at [1020, 540] on div "Drop content here or Add elements Paste clipboard" at bounding box center [761, 664] width 815 height 246
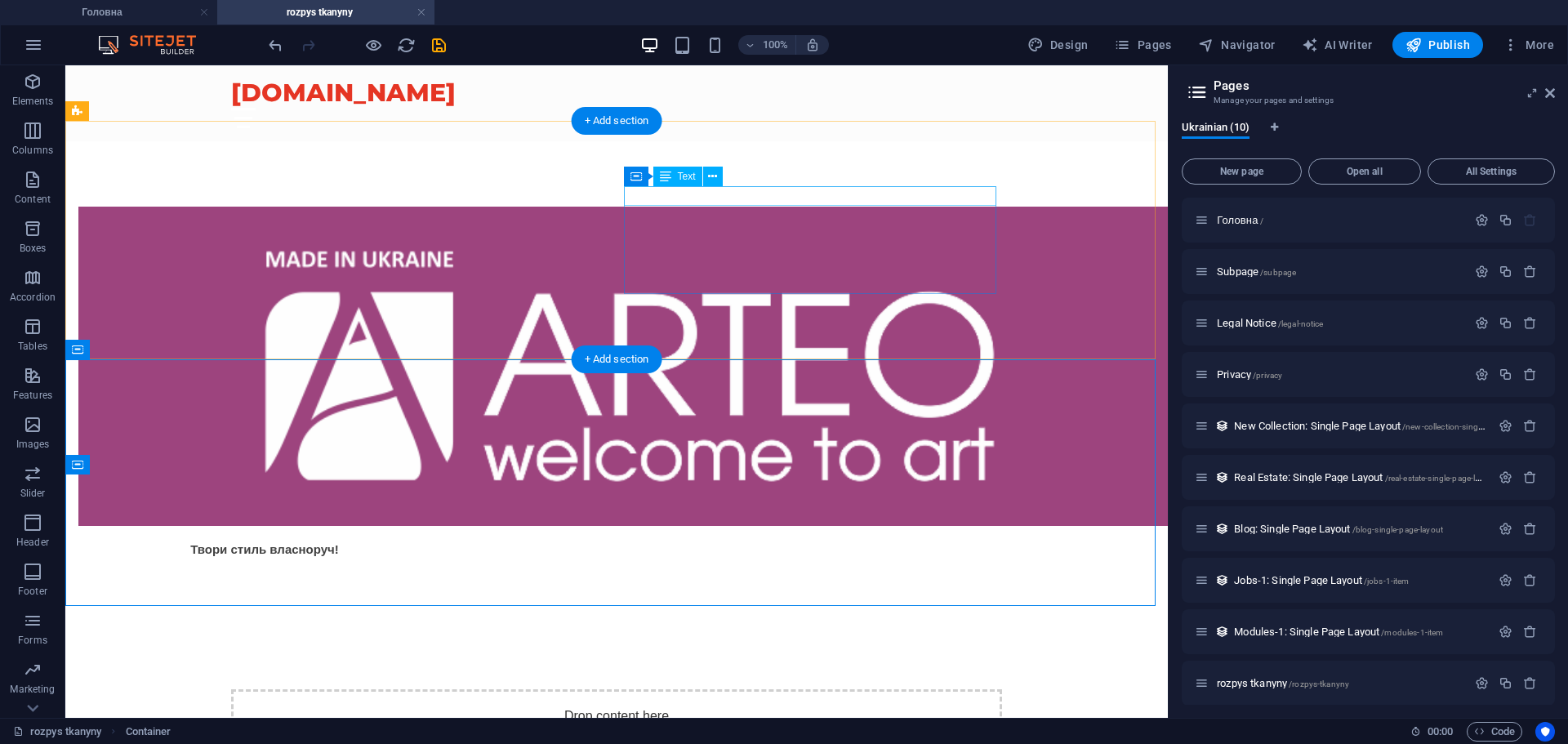
click at [451, 539] on div "Твори стиль власноруч!" at bounding box center [264, 549] width 372 height 21
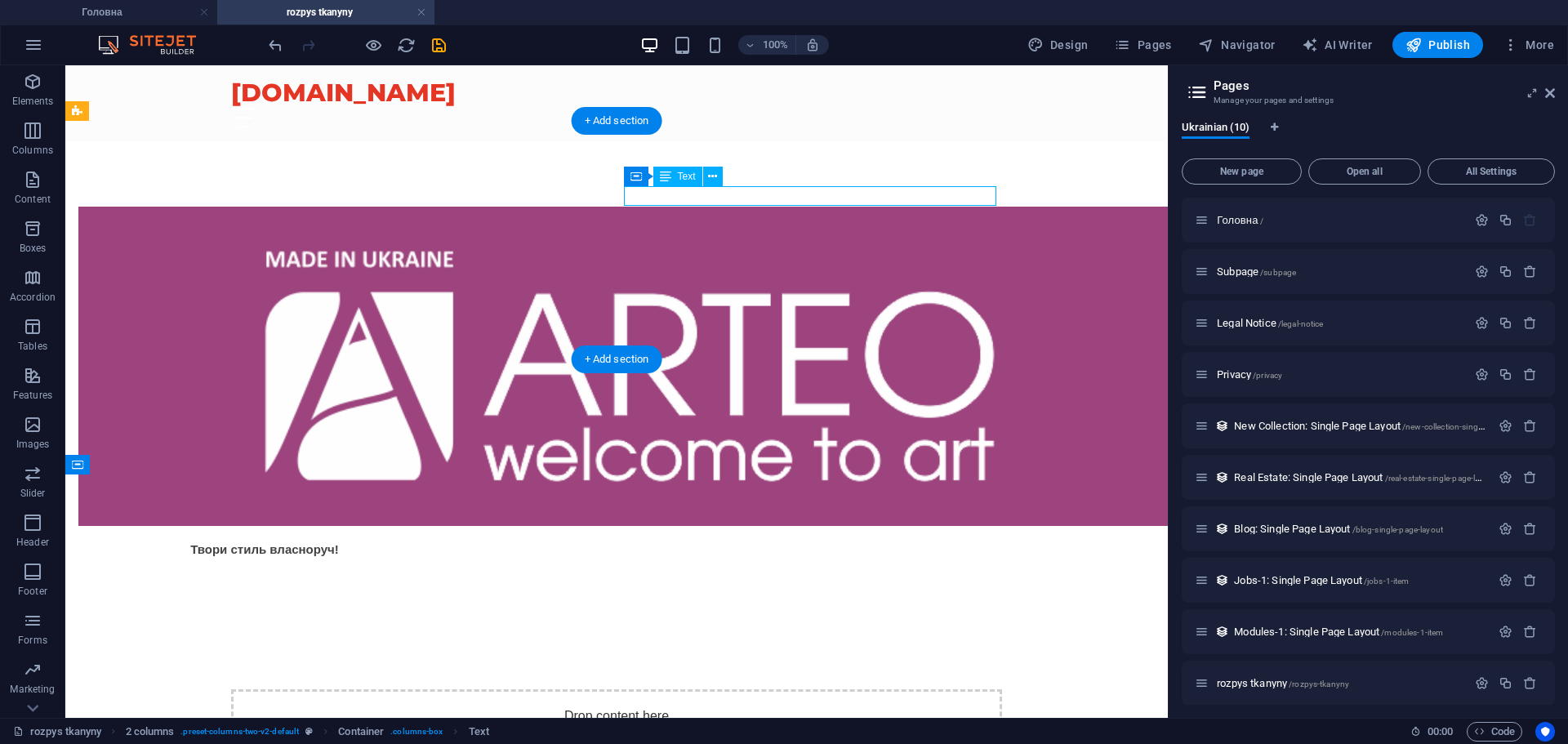
click at [451, 539] on div "Твори стиль власноруч!" at bounding box center [264, 549] width 372 height 21
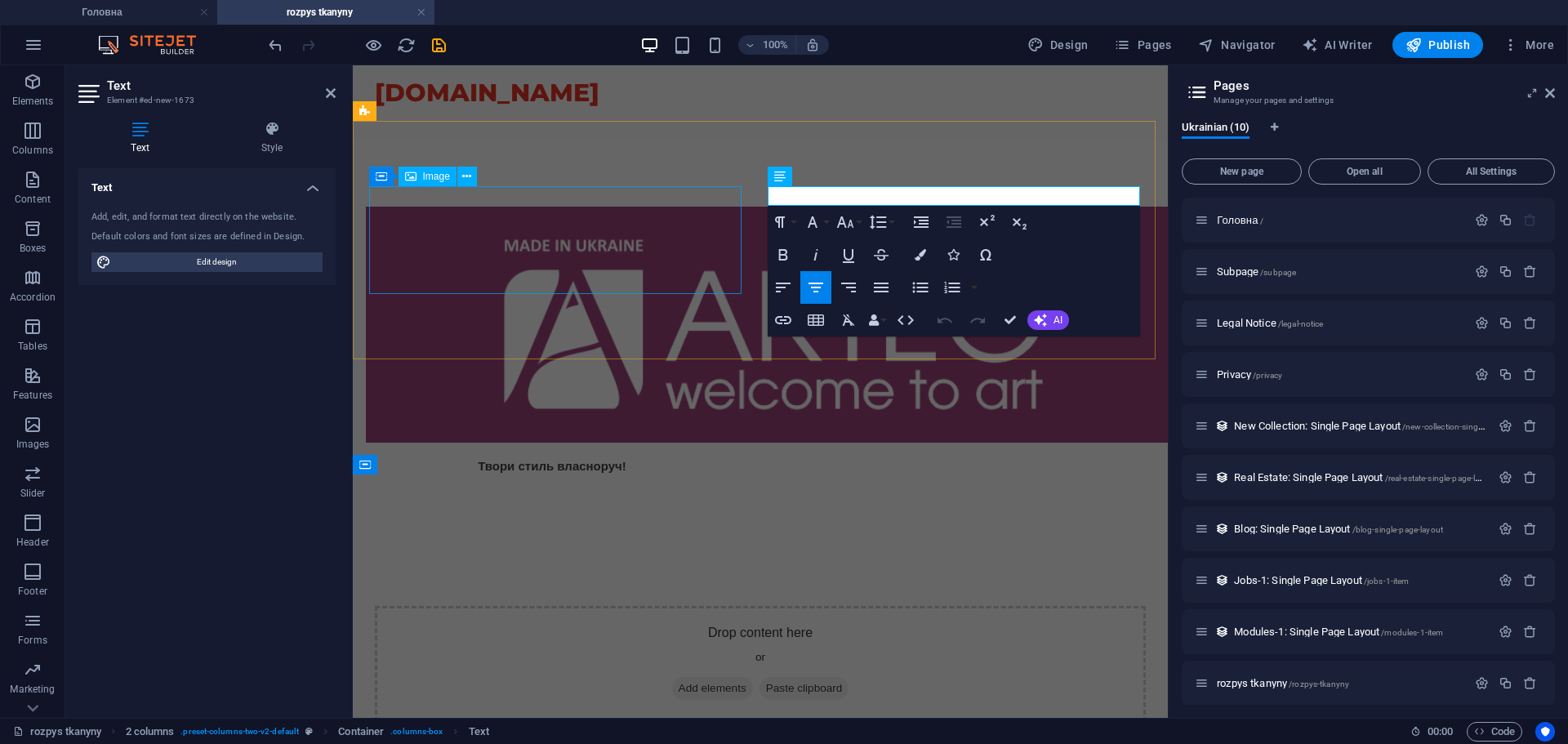
click at [738, 207] on figure at bounding box center [551, 324] width 372 height 236
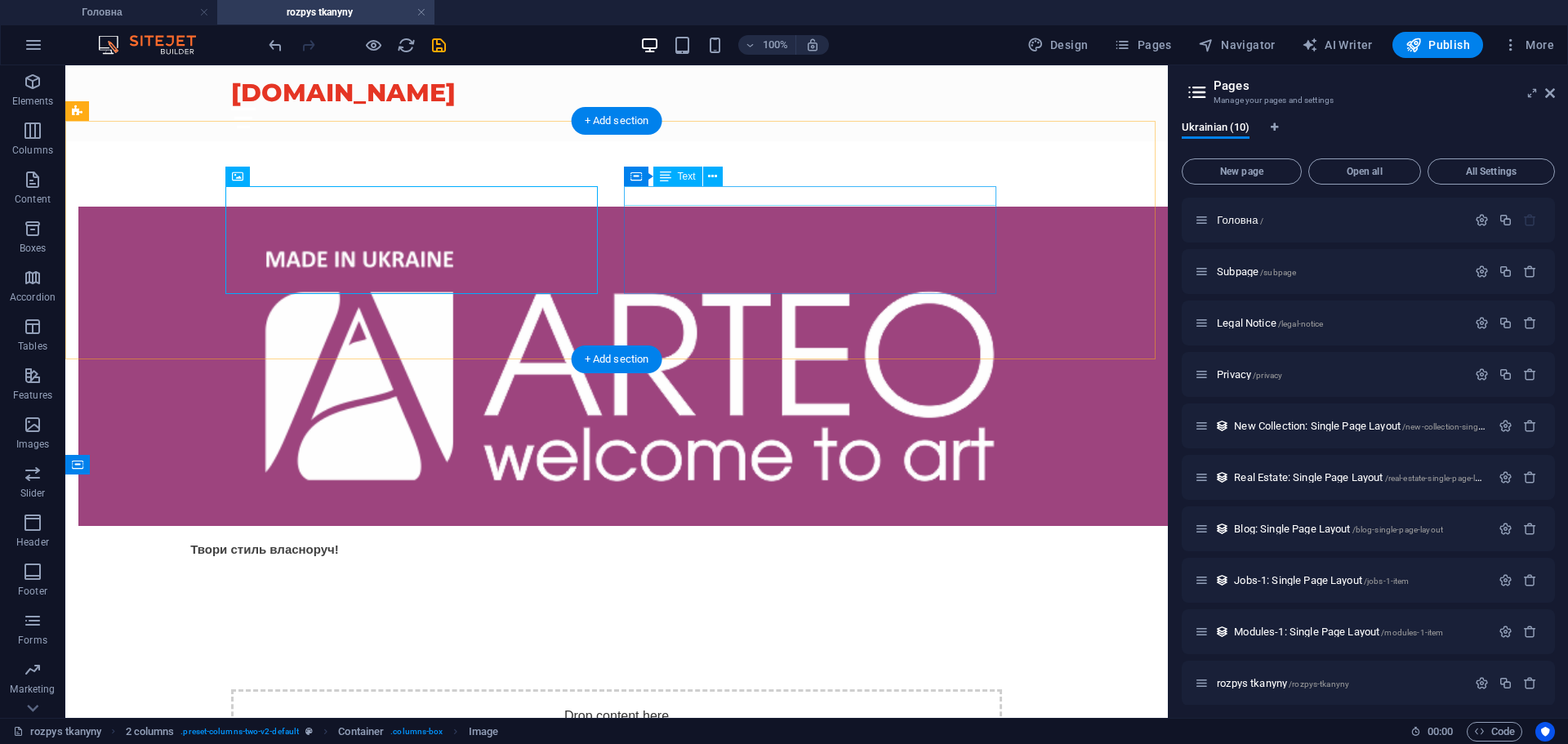
click at [451, 539] on div "Твори стиль власноруч!" at bounding box center [264, 549] width 372 height 21
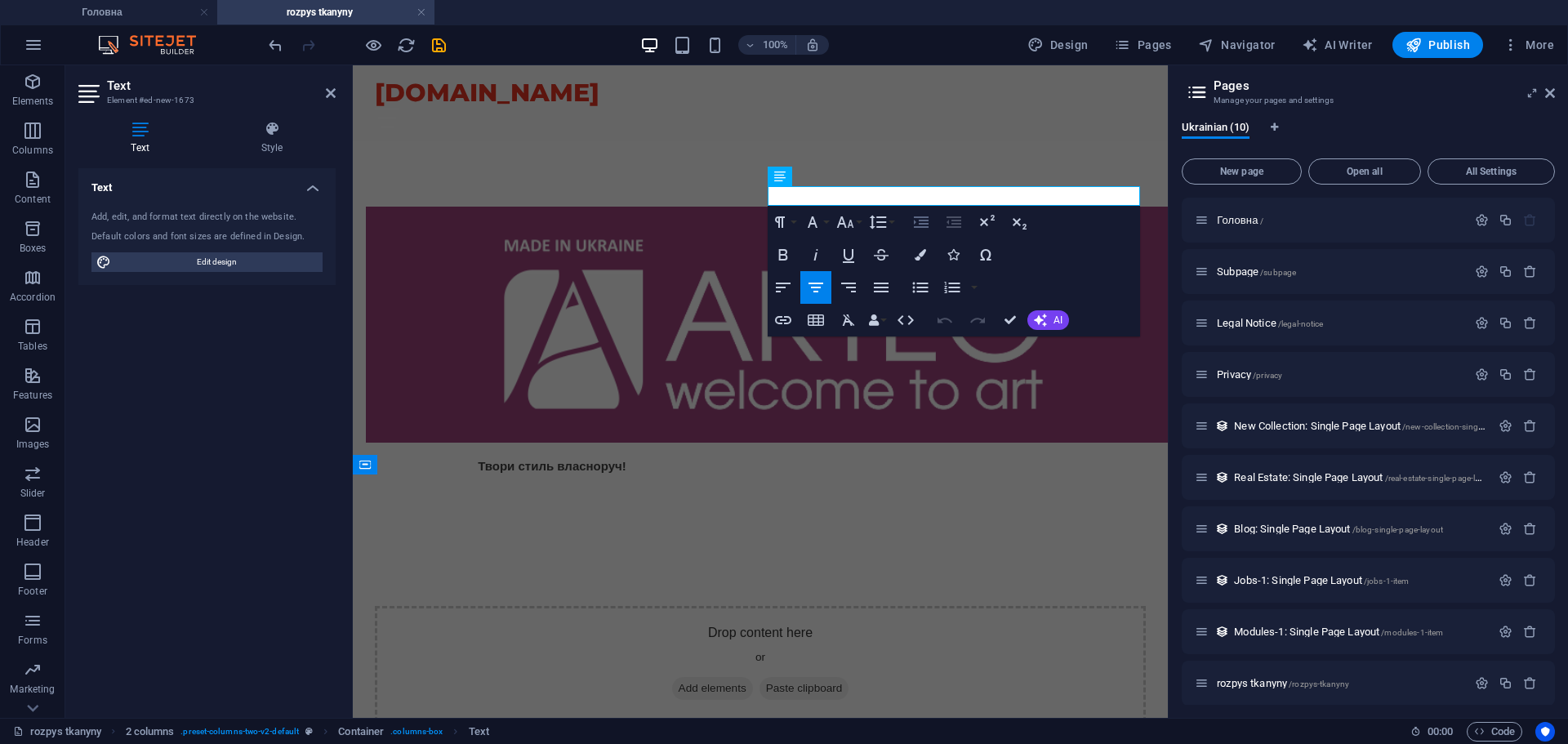
click at [920, 218] on icon "button" at bounding box center [922, 223] width 20 height 20
click at [936, 317] on icon "button" at bounding box center [945, 320] width 20 height 20
click at [881, 292] on icon "button" at bounding box center [881, 287] width 15 height 10
click at [815, 287] on icon "button" at bounding box center [816, 287] width 15 height 10
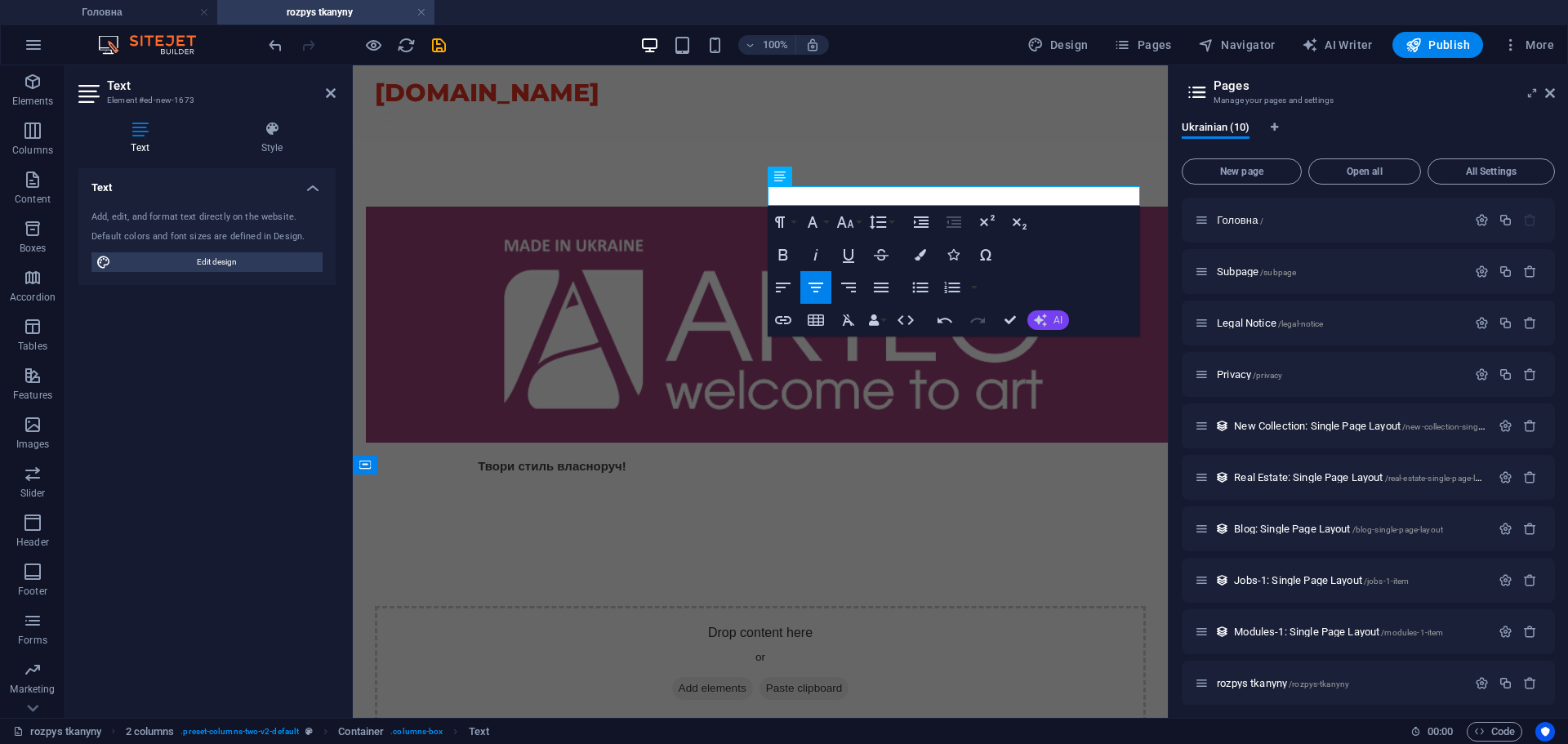
click at [1038, 325] on icon "button" at bounding box center [1041, 320] width 13 height 13
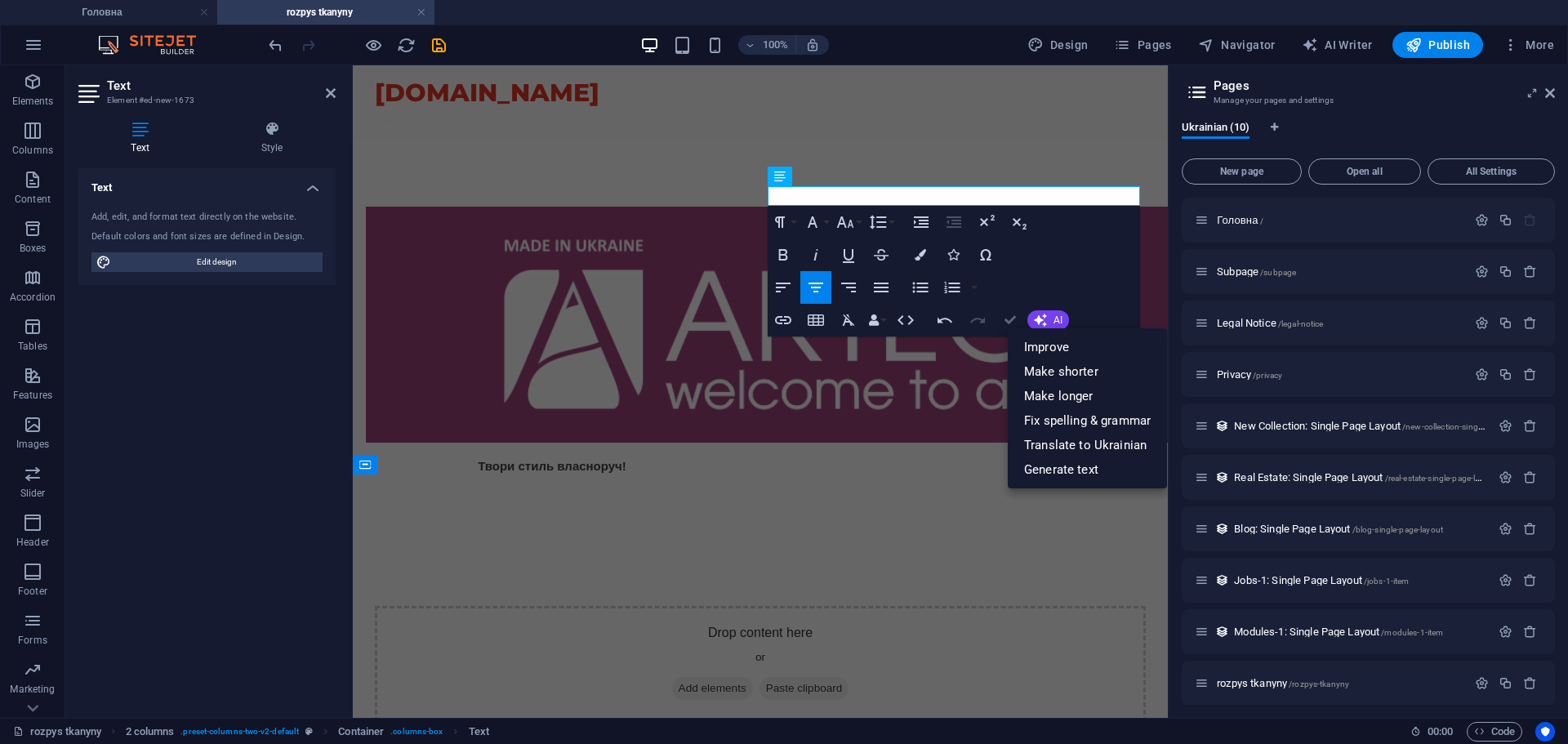
drag, startPoint x: 1005, startPoint y: 325, endPoint x: 940, endPoint y: 259, distance: 92.6
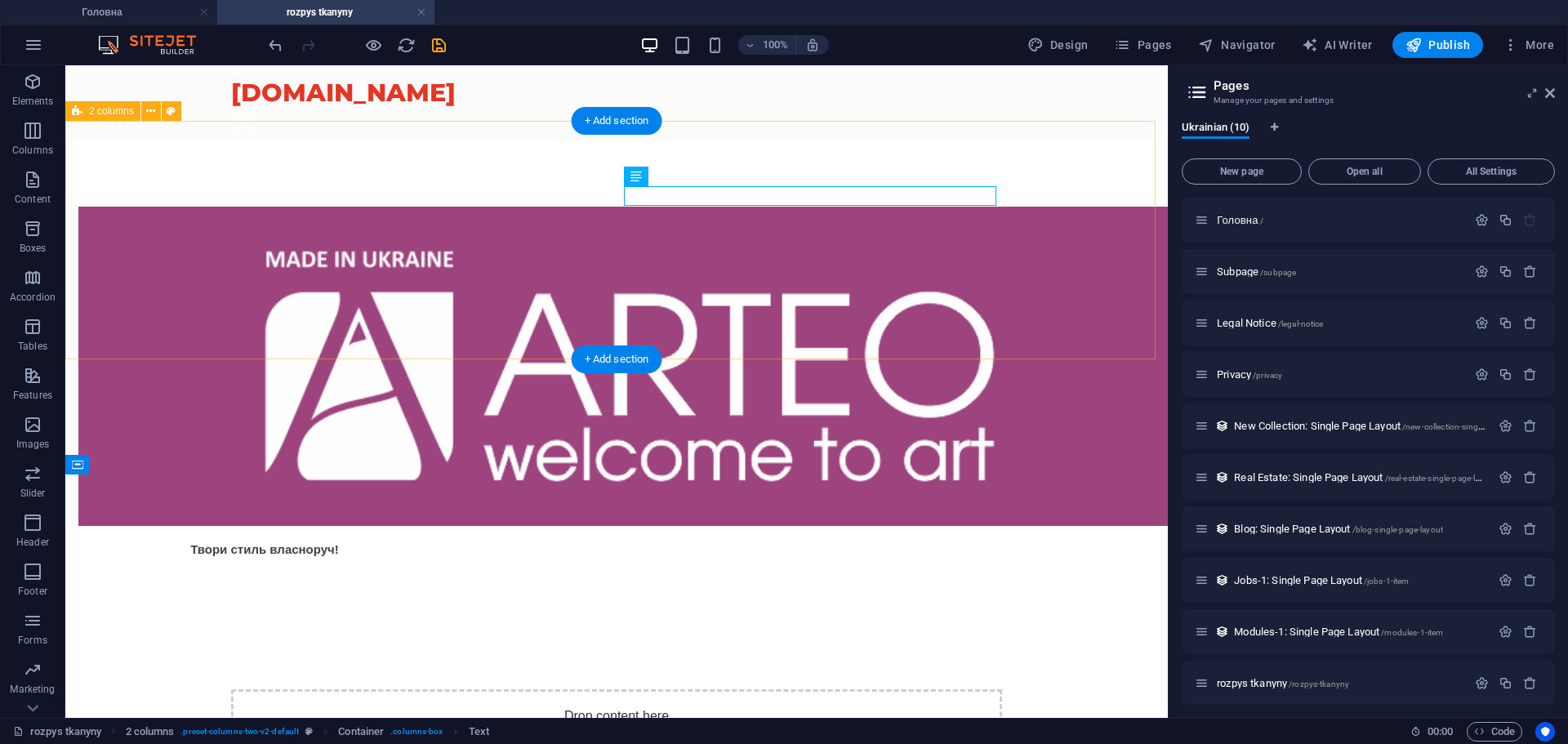
click at [964, 309] on div "Твори стиль власноруч!" at bounding box center [617, 383] width 1102 height 483
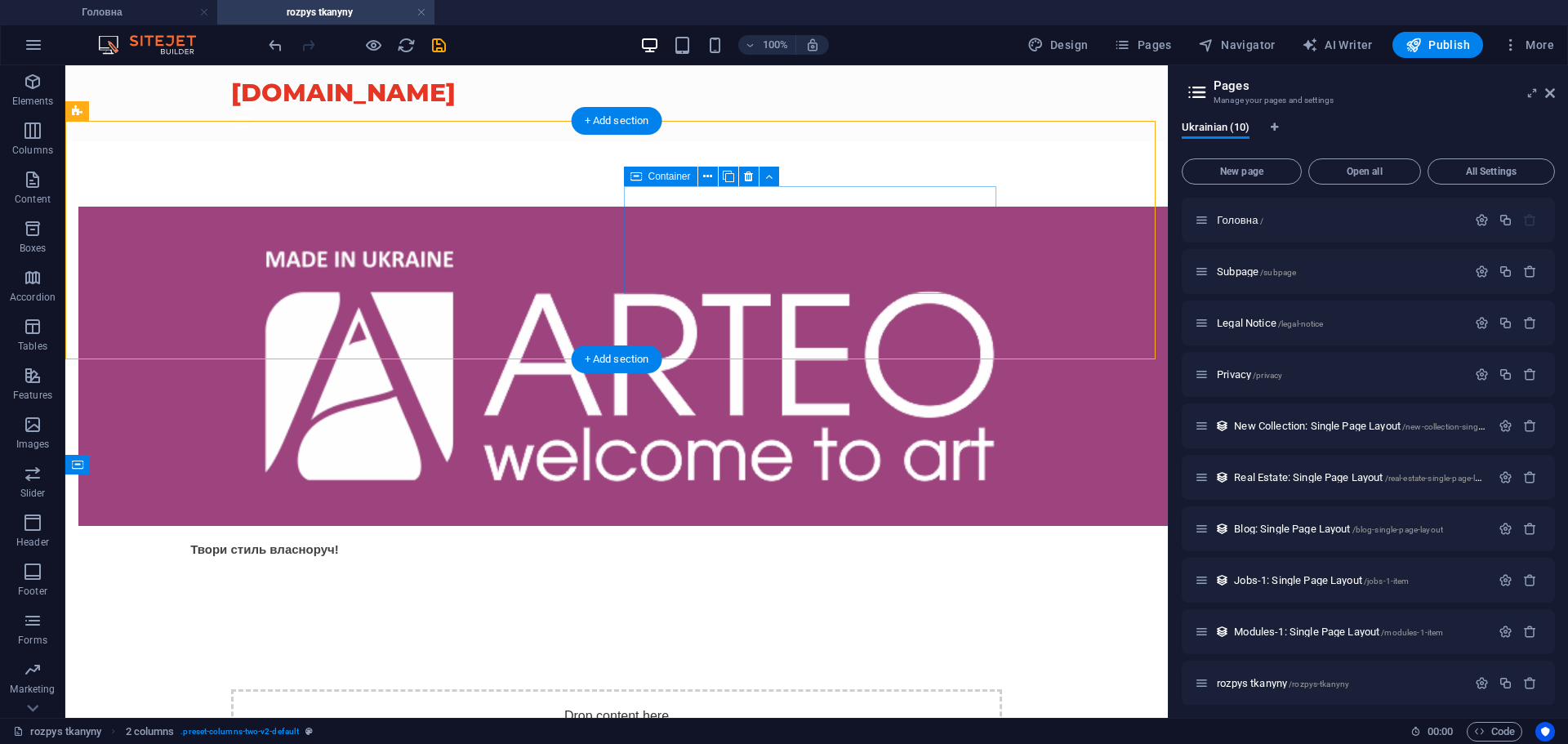
click at [451, 539] on div "Твори стиль власноруч!" at bounding box center [264, 549] width 372 height 21
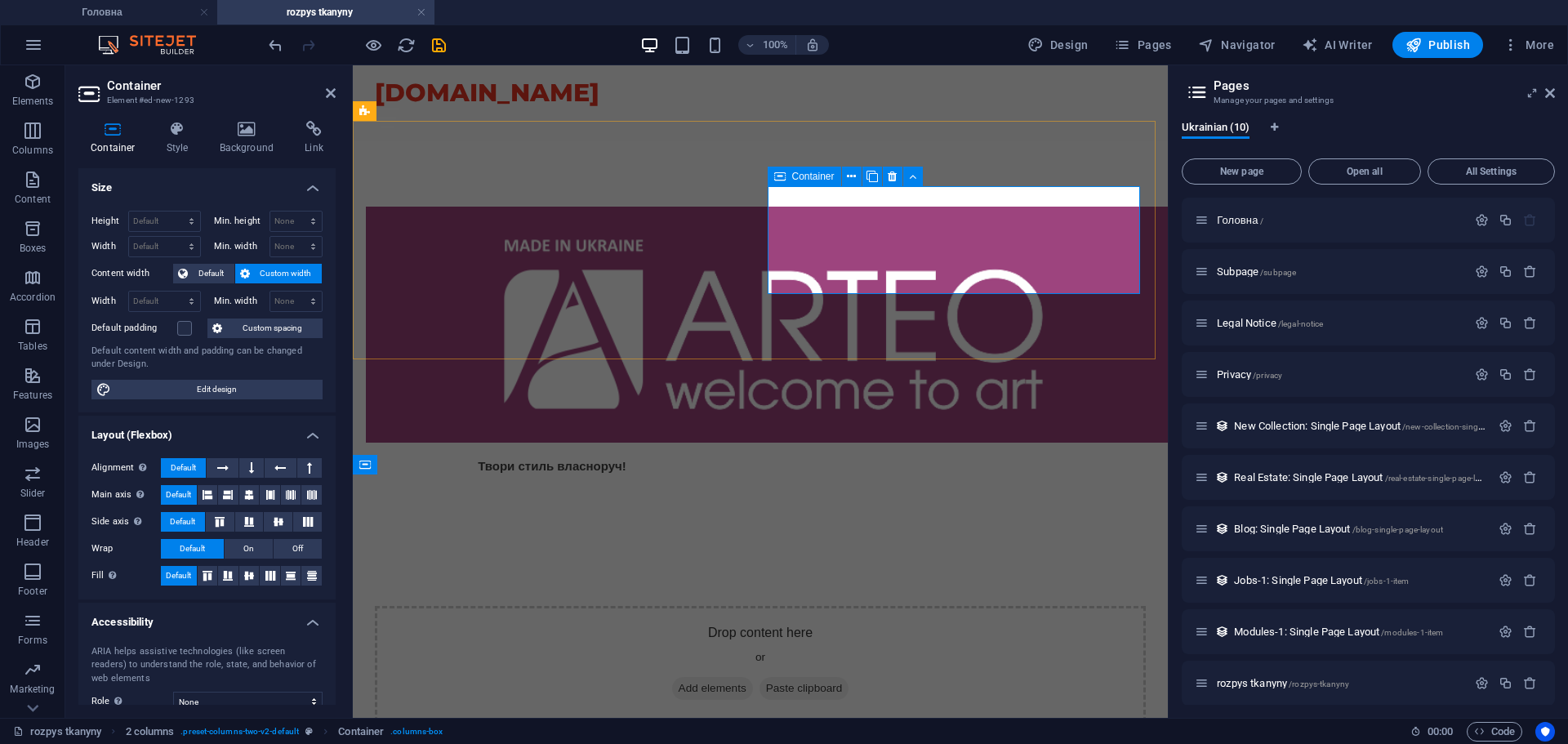
click at [738, 456] on div "Твори стиль власноруч!" at bounding box center [551, 466] width 372 height 21
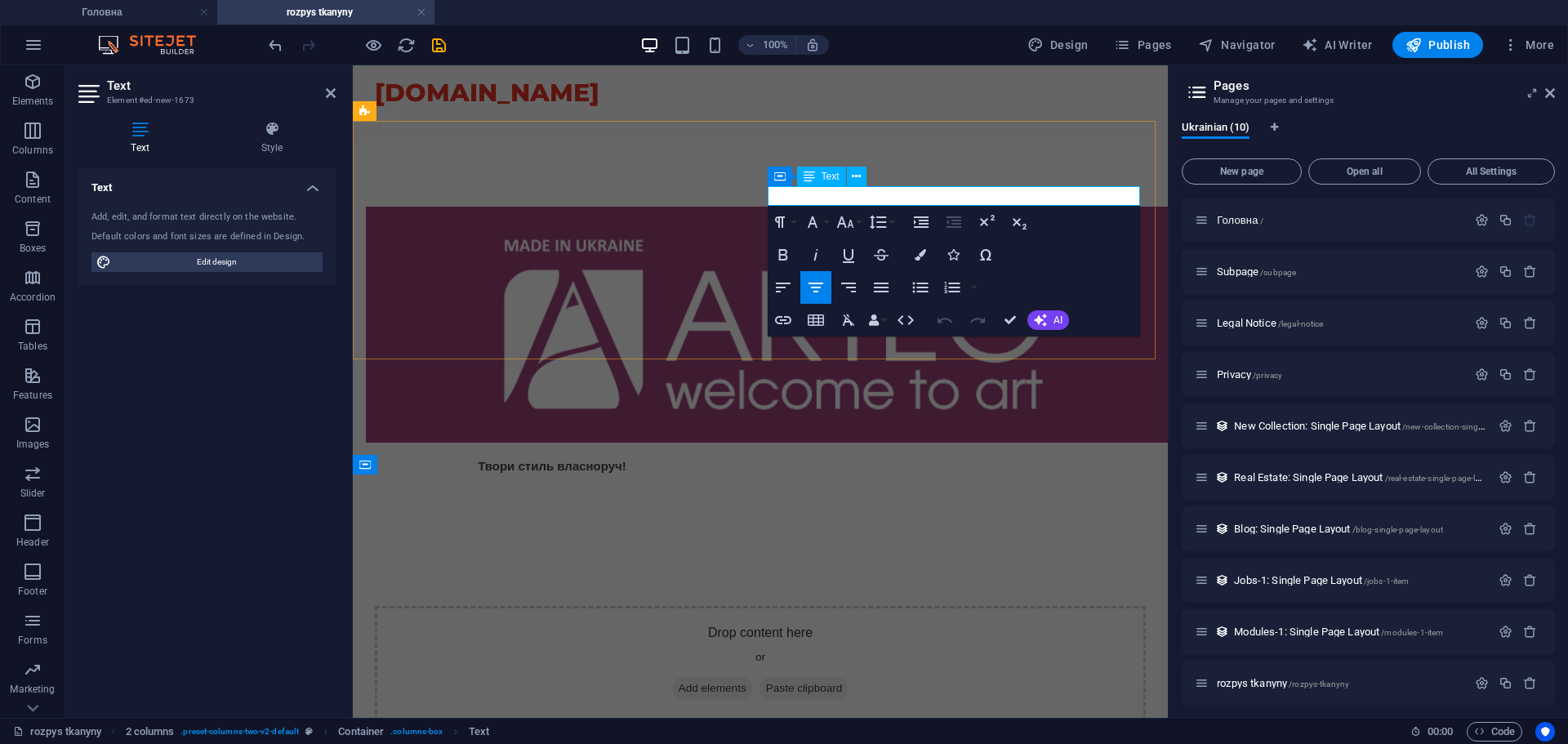
click at [738, 456] on div "Твори стиль власноруч!" at bounding box center [551, 466] width 372 height 21
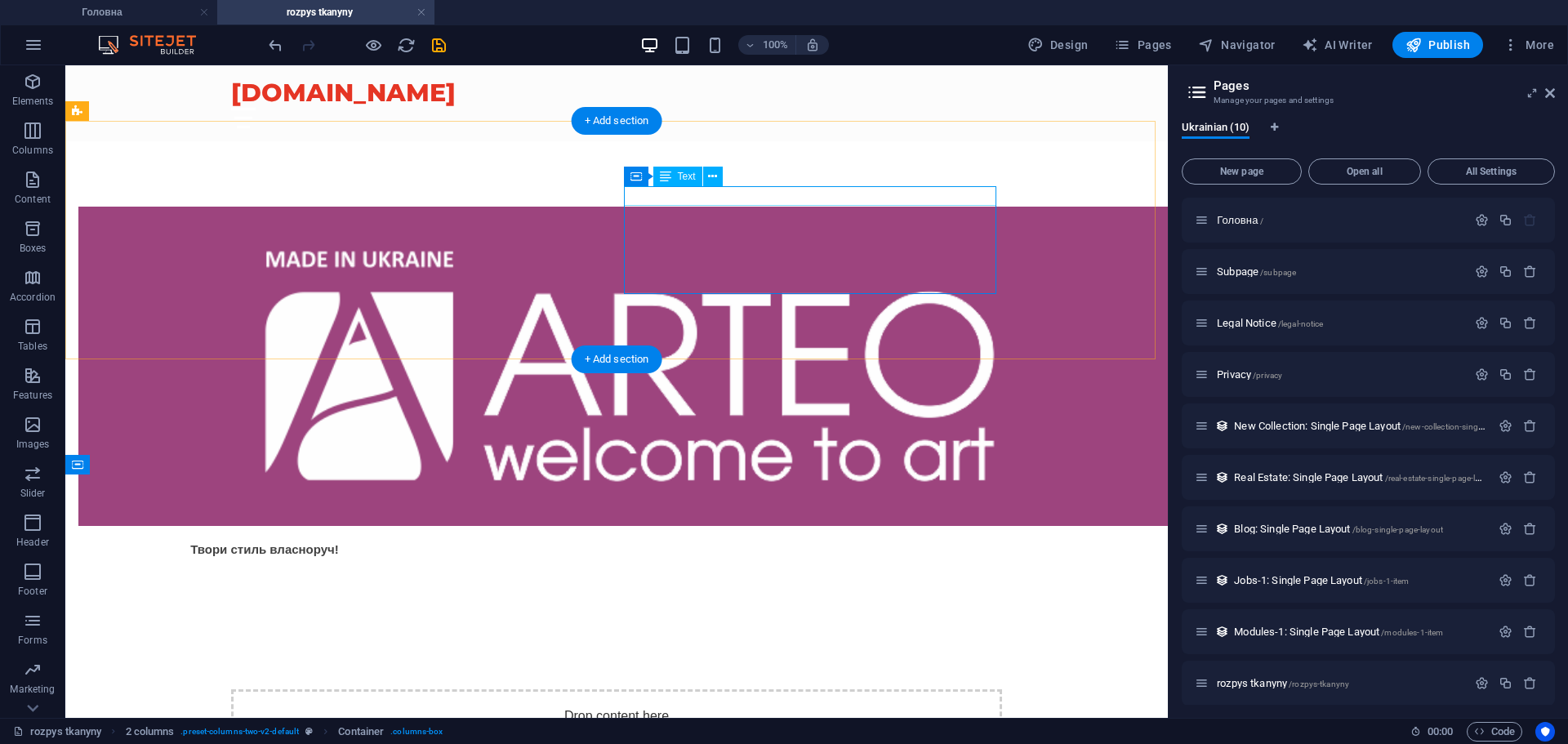
click at [451, 539] on div "Твори стиль власноруч!" at bounding box center [264, 549] width 372 height 21
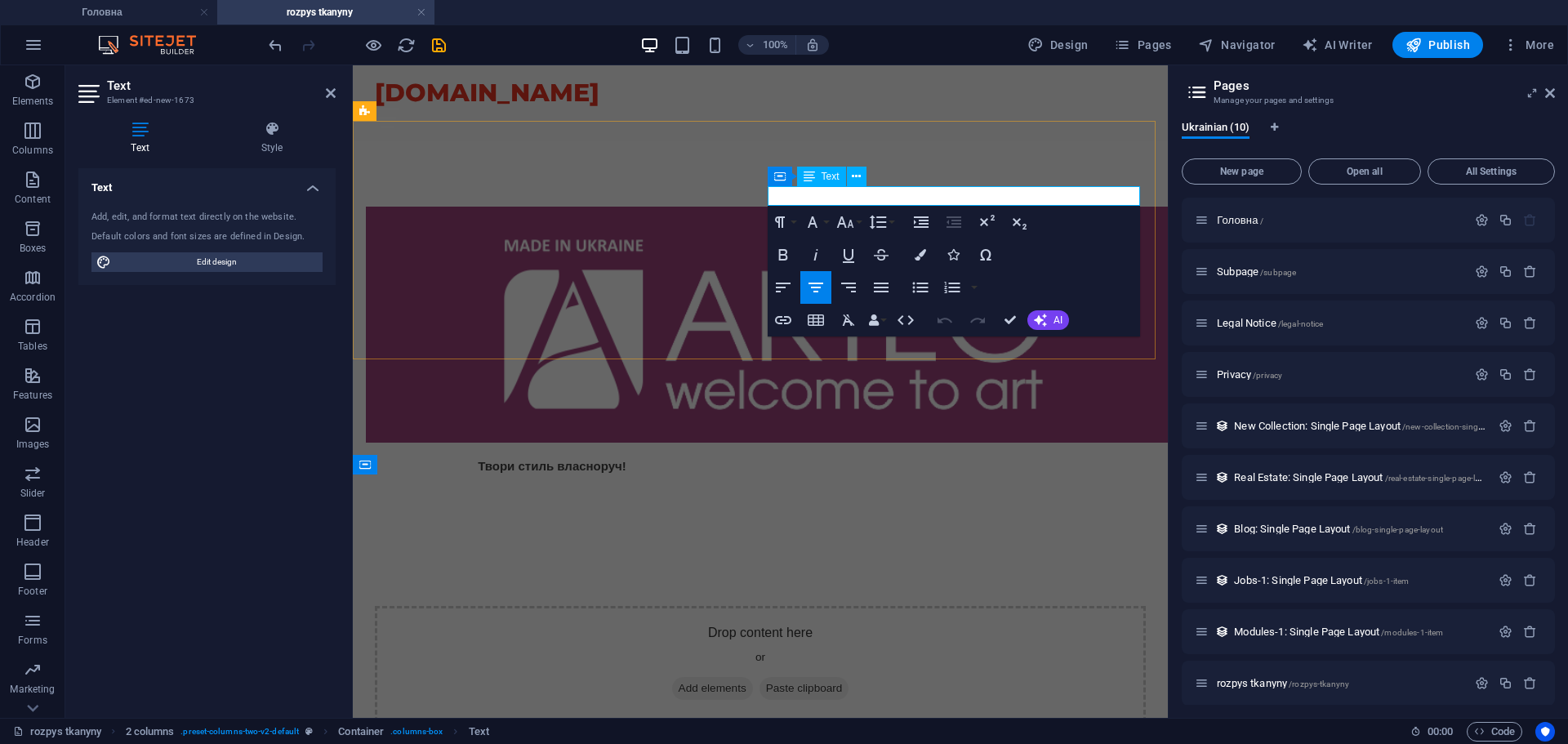
click at [627, 459] on span "Твори стиль власноруч!" at bounding box center [552, 466] width 149 height 14
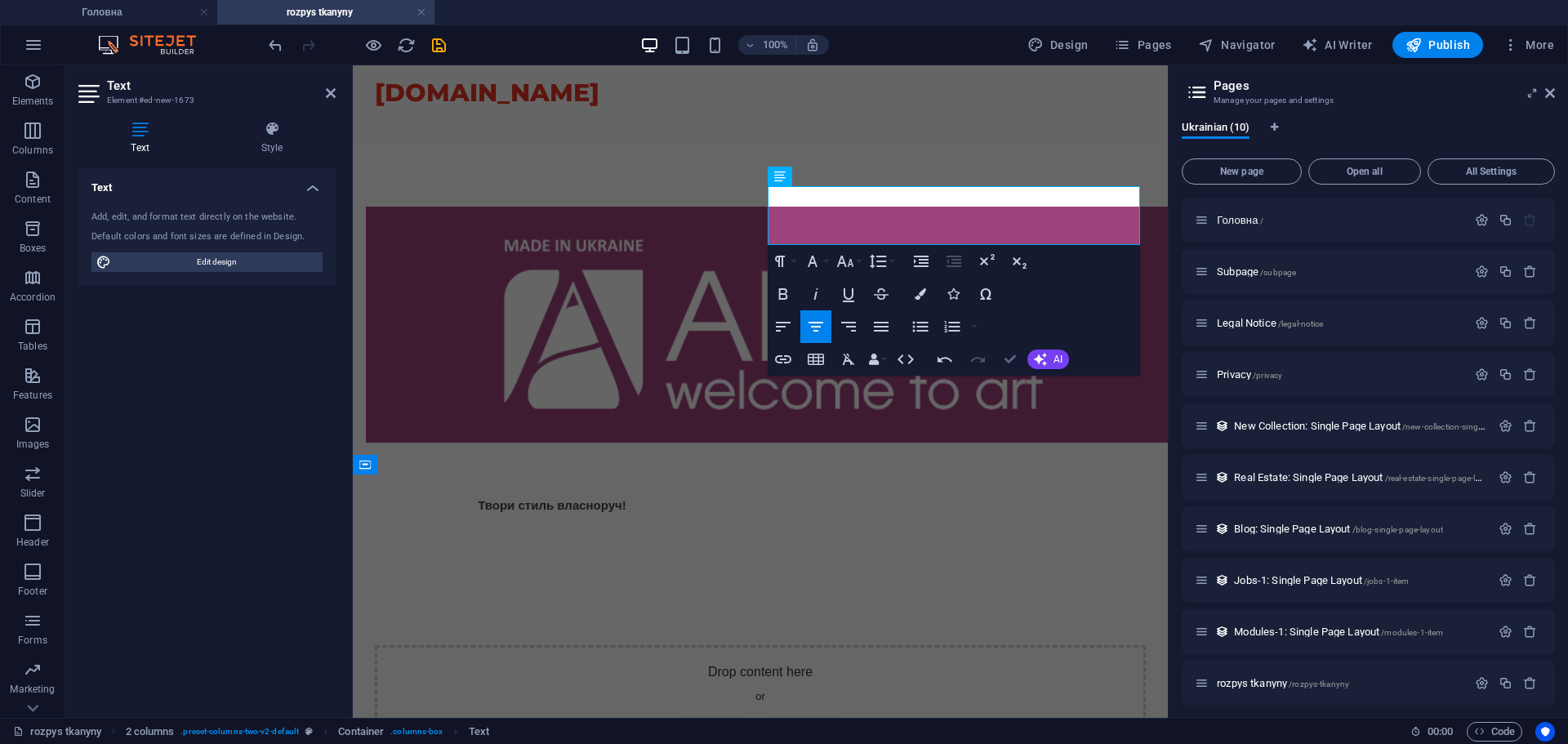
drag, startPoint x: 1006, startPoint y: 362, endPoint x: 921, endPoint y: 409, distance: 97.1
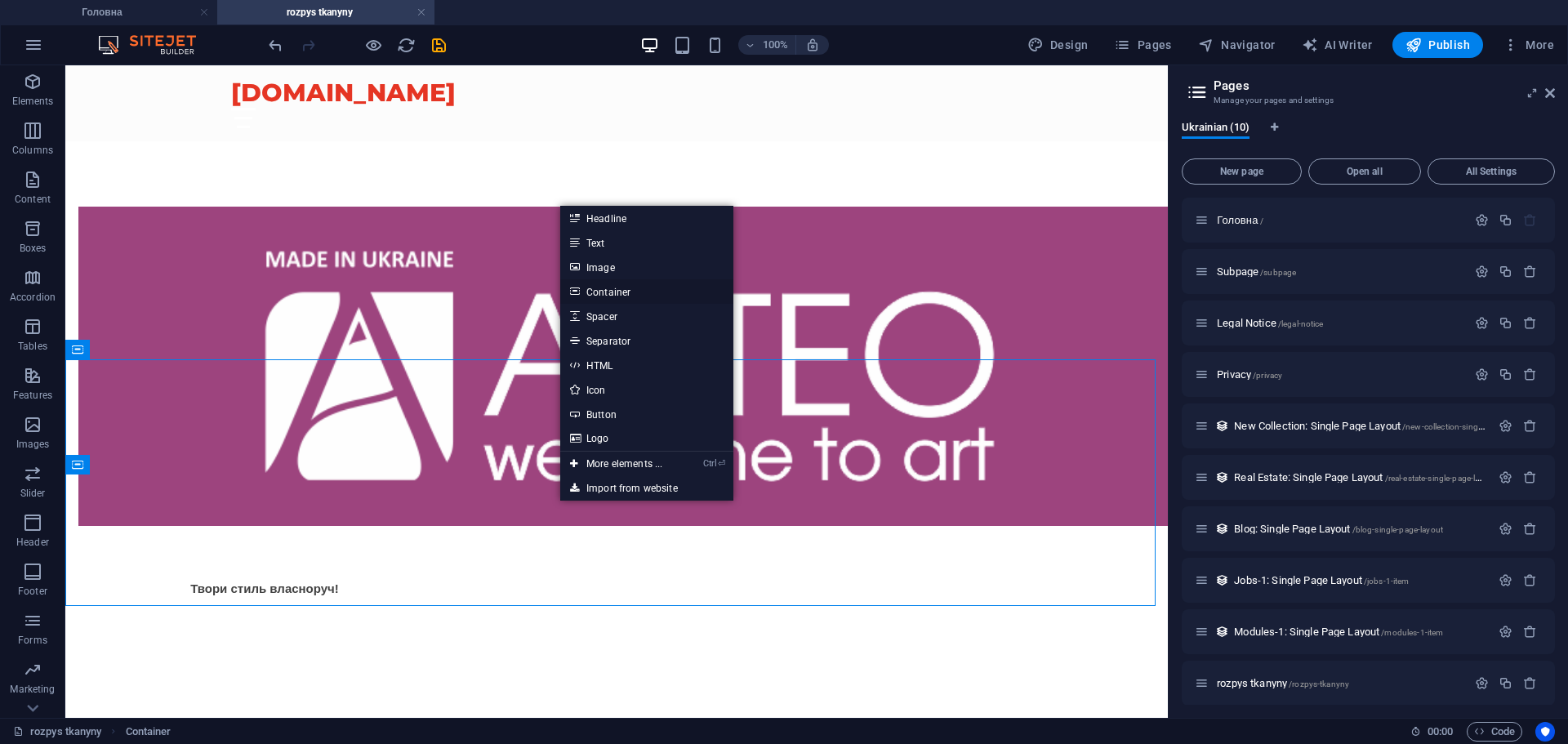
click at [632, 291] on link "Container" at bounding box center [646, 292] width 173 height 25
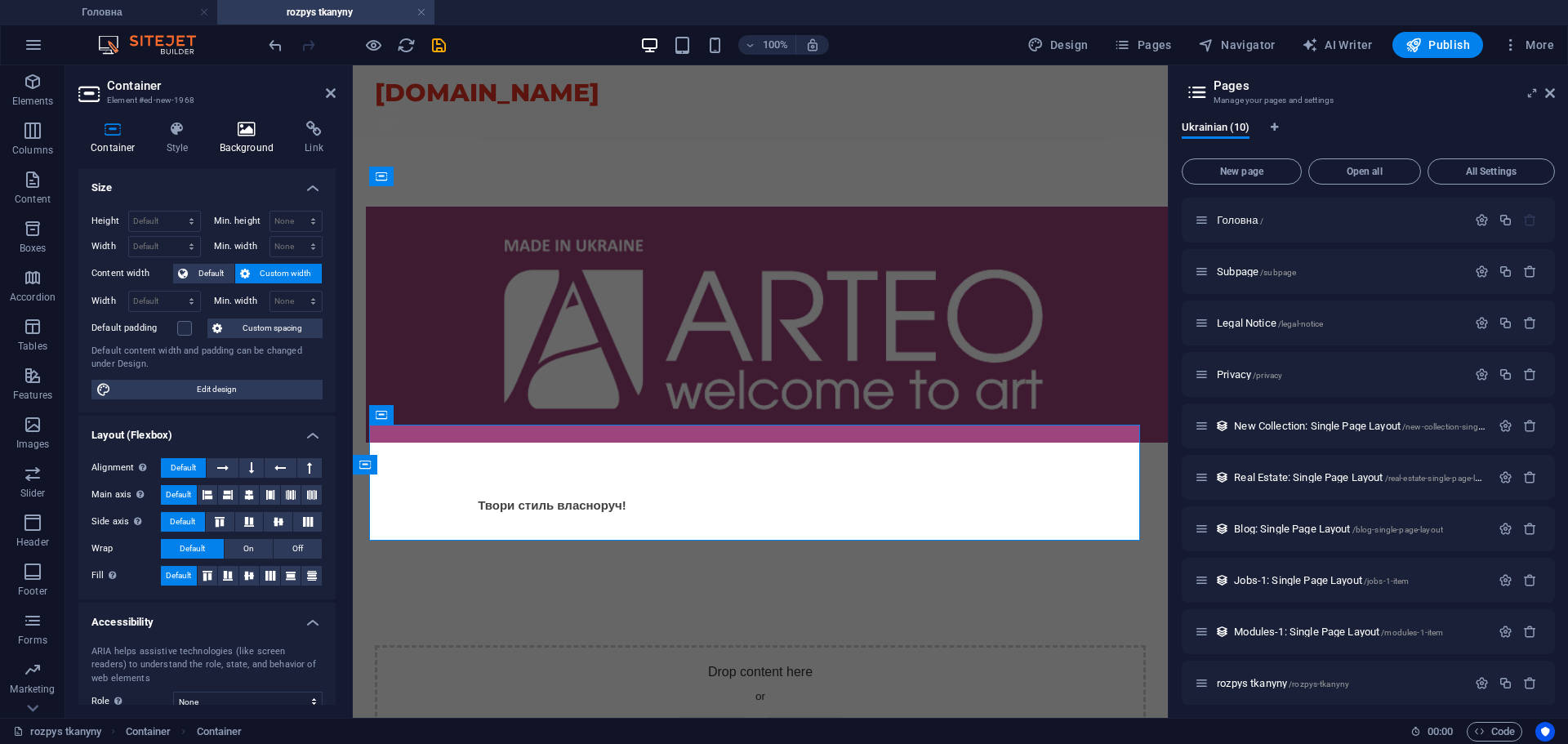
click at [238, 133] on icon at bounding box center [247, 129] width 79 height 16
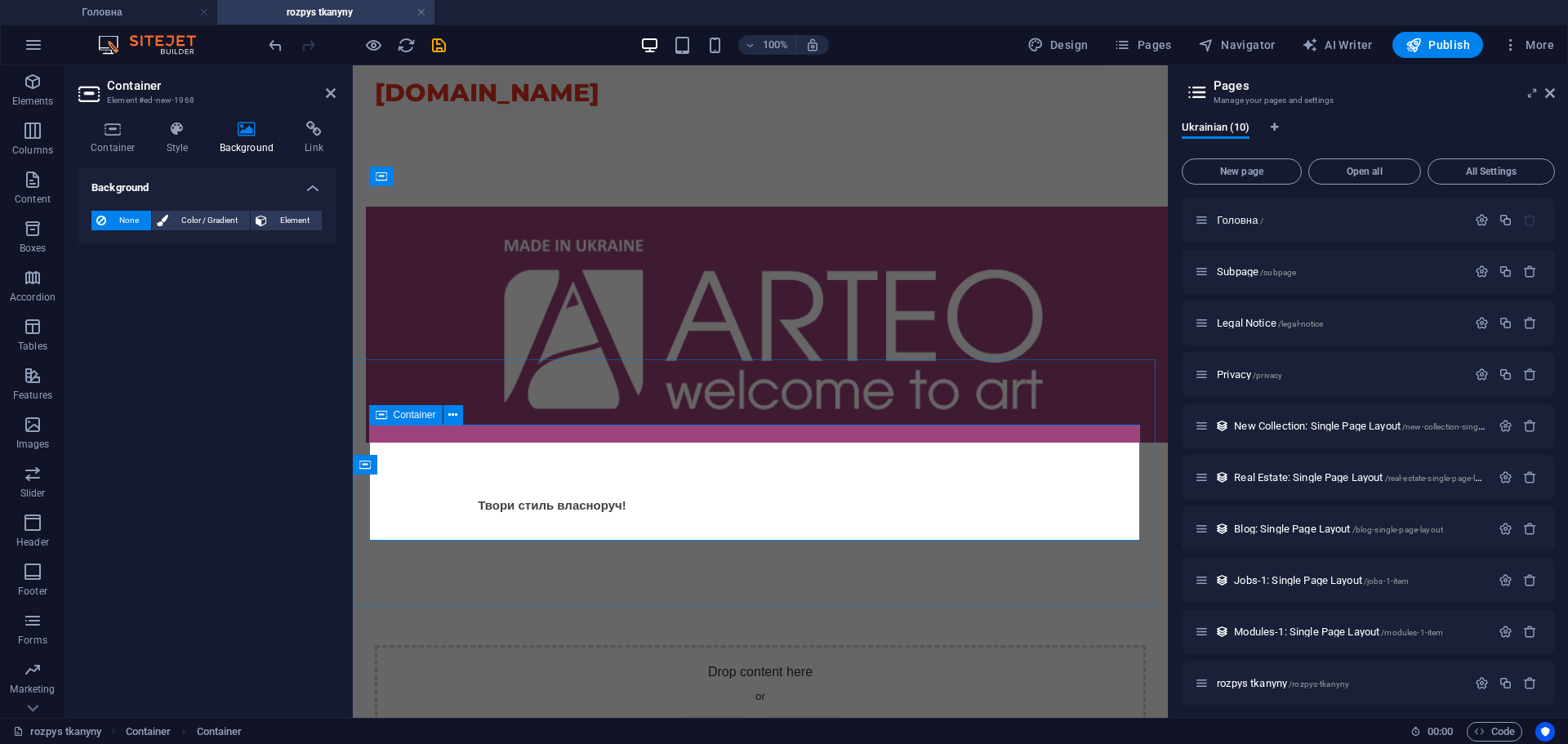
click at [673, 645] on div "Drop content here or Add elements Paste clipboard" at bounding box center [760, 703] width 771 height 116
click at [724, 716] on span "Add elements" at bounding box center [712, 728] width 80 height 23
click at [590, 580] on div "Drop content here or Add elements Paste clipboard" at bounding box center [761, 703] width 815 height 246
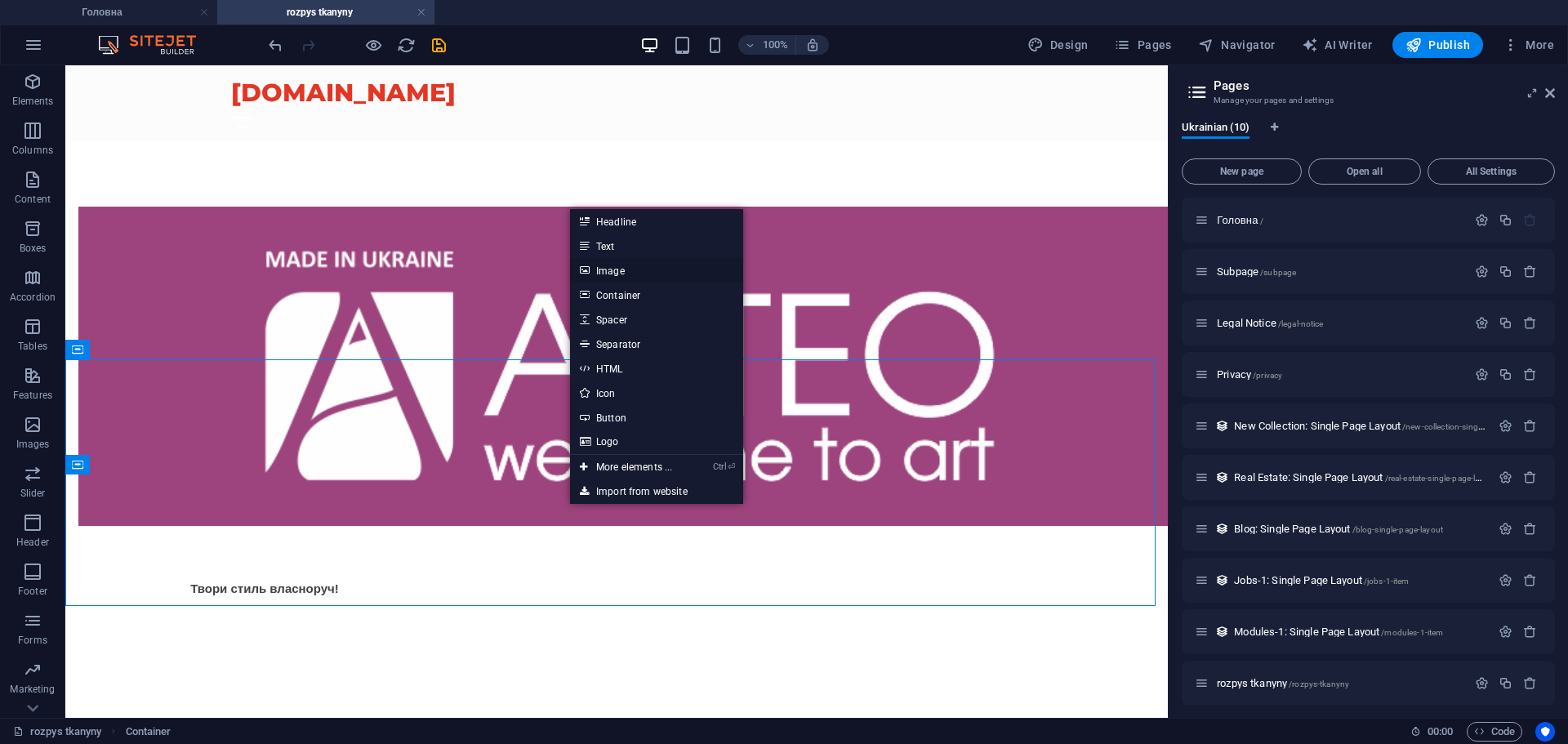
click at [654, 265] on link "Image" at bounding box center [656, 270] width 173 height 25
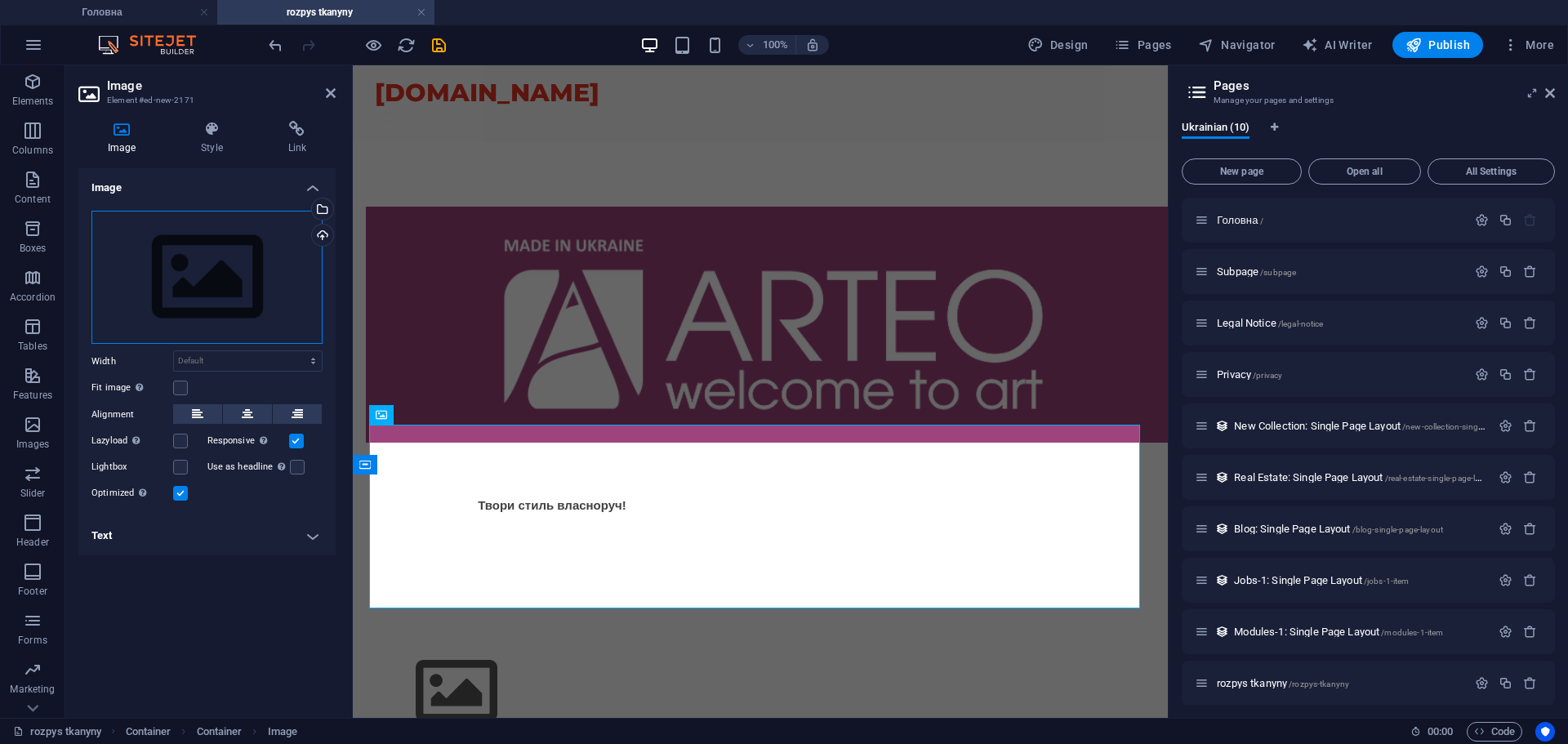
click at [269, 269] on div "Drag files here, click to choose files or select files from Files or our free s…" at bounding box center [206, 278] width 231 height 134
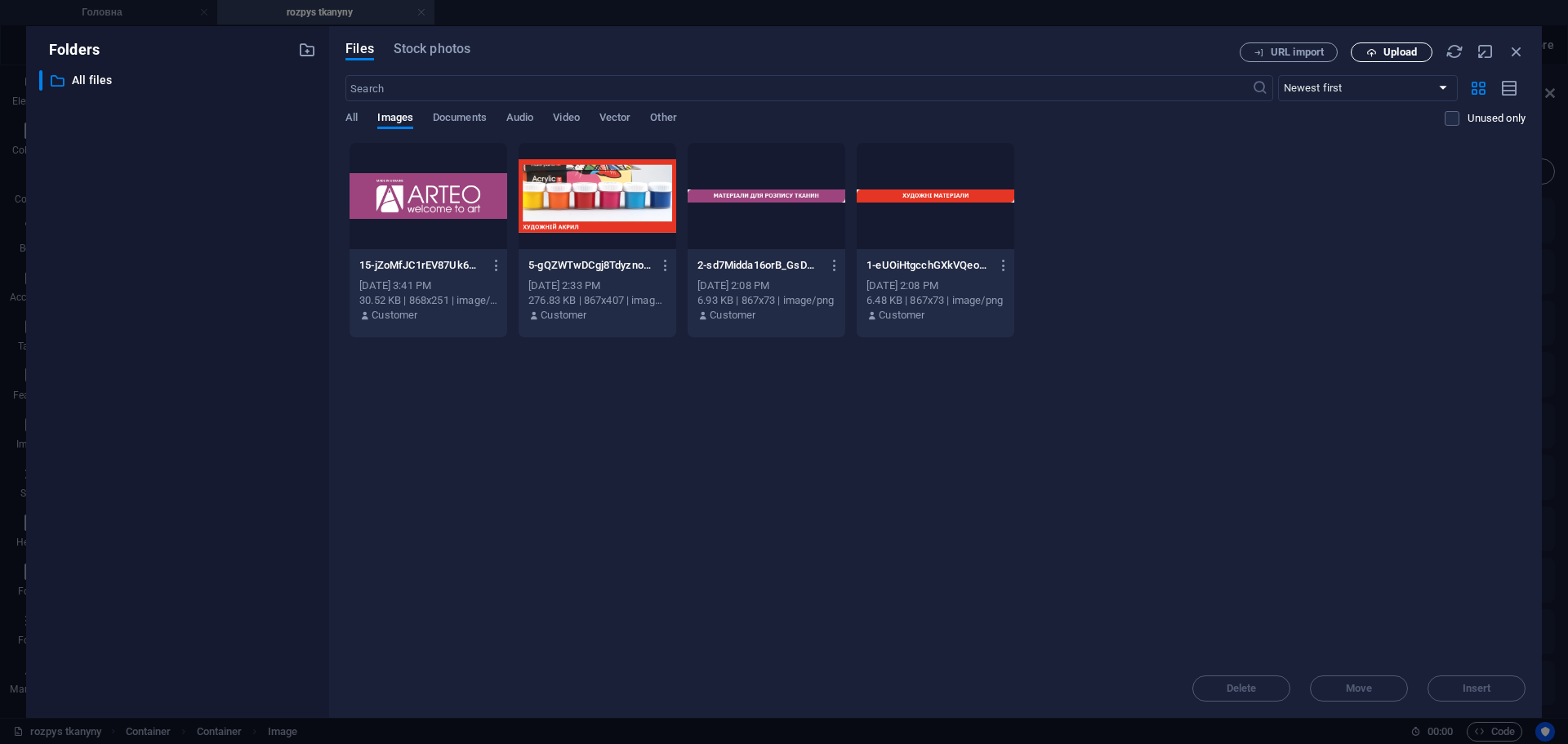
click at [1382, 54] on span "Upload" at bounding box center [1392, 53] width 67 height 11
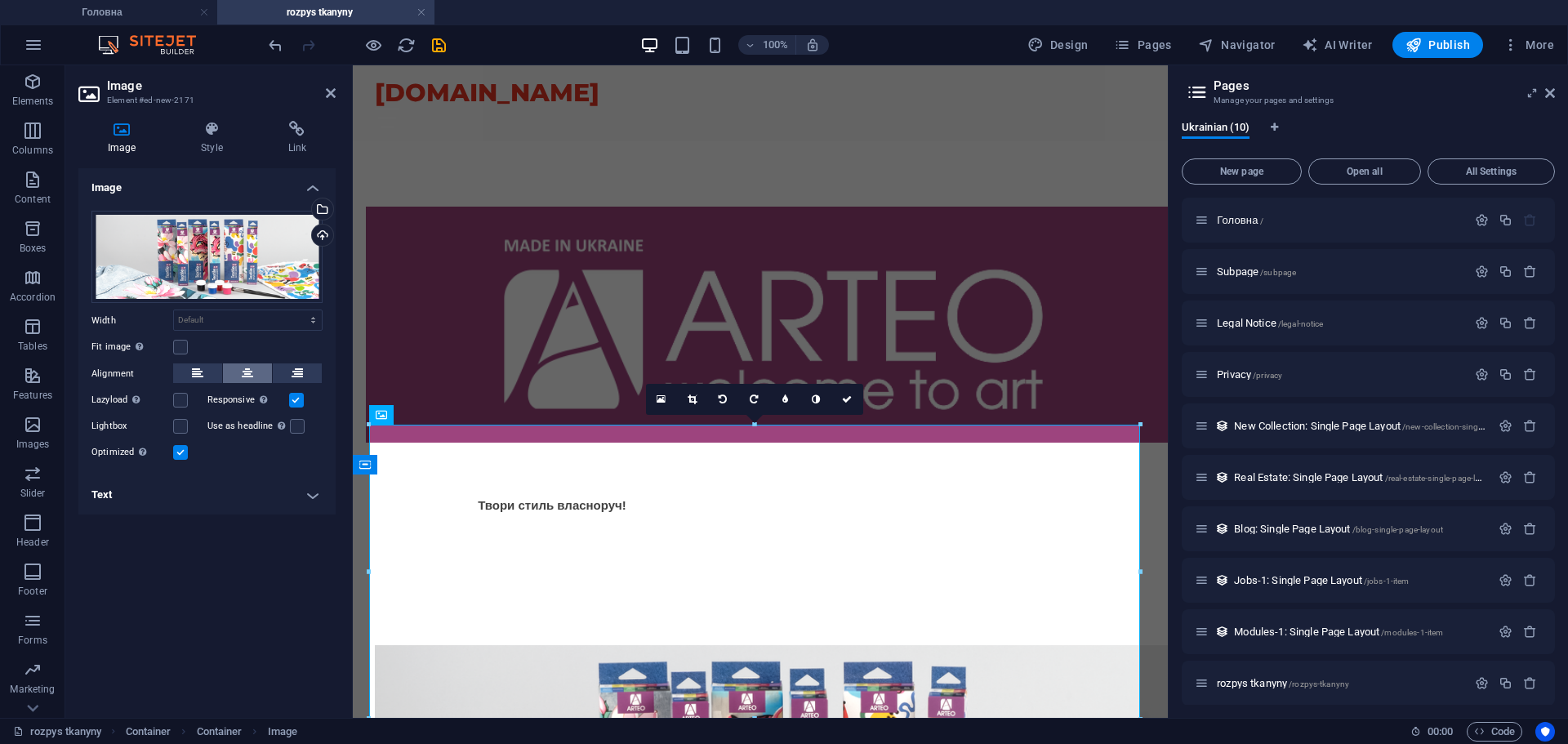
click at [237, 379] on button at bounding box center [247, 374] width 49 height 20
click at [738, 456] on div "Твори стиль власноруч!" at bounding box center [551, 485] width 372 height 60
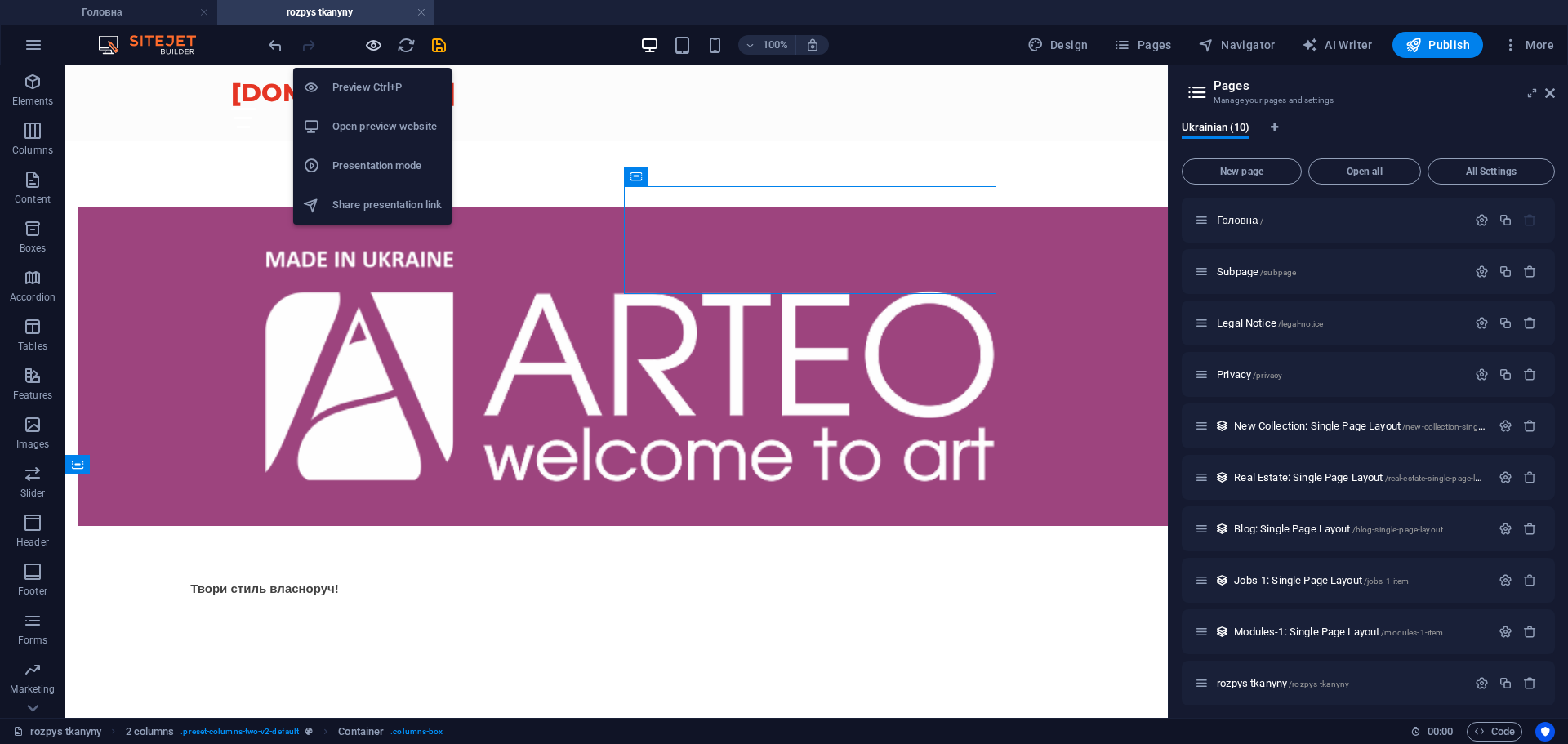
click at [374, 48] on icon "button" at bounding box center [374, 45] width 19 height 19
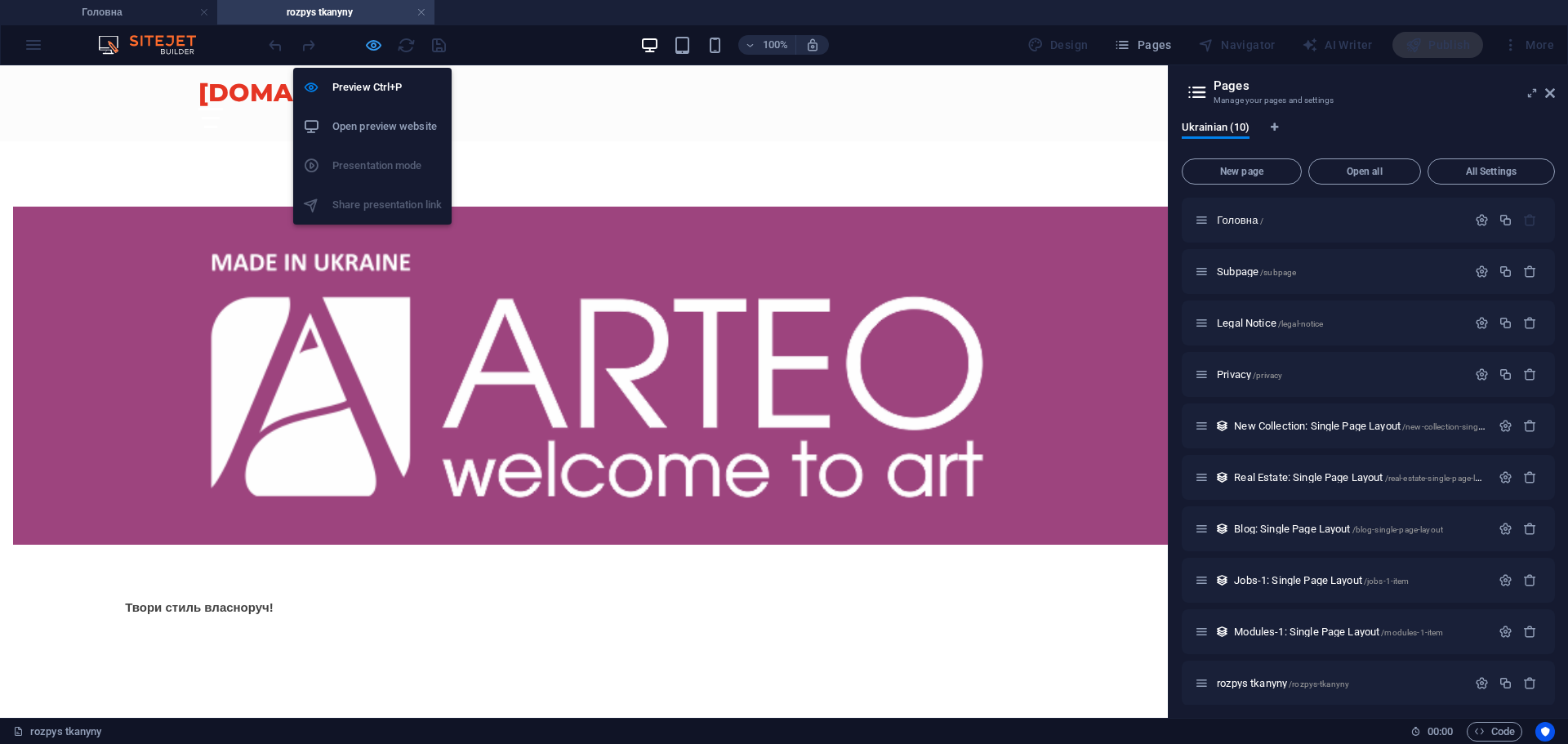
drag, startPoint x: 363, startPoint y: 40, endPoint x: 370, endPoint y: 46, distance: 9.2
click at [369, 45] on div at bounding box center [356, 45] width 183 height 26
click at [367, 48] on icon "button" at bounding box center [374, 45] width 19 height 19
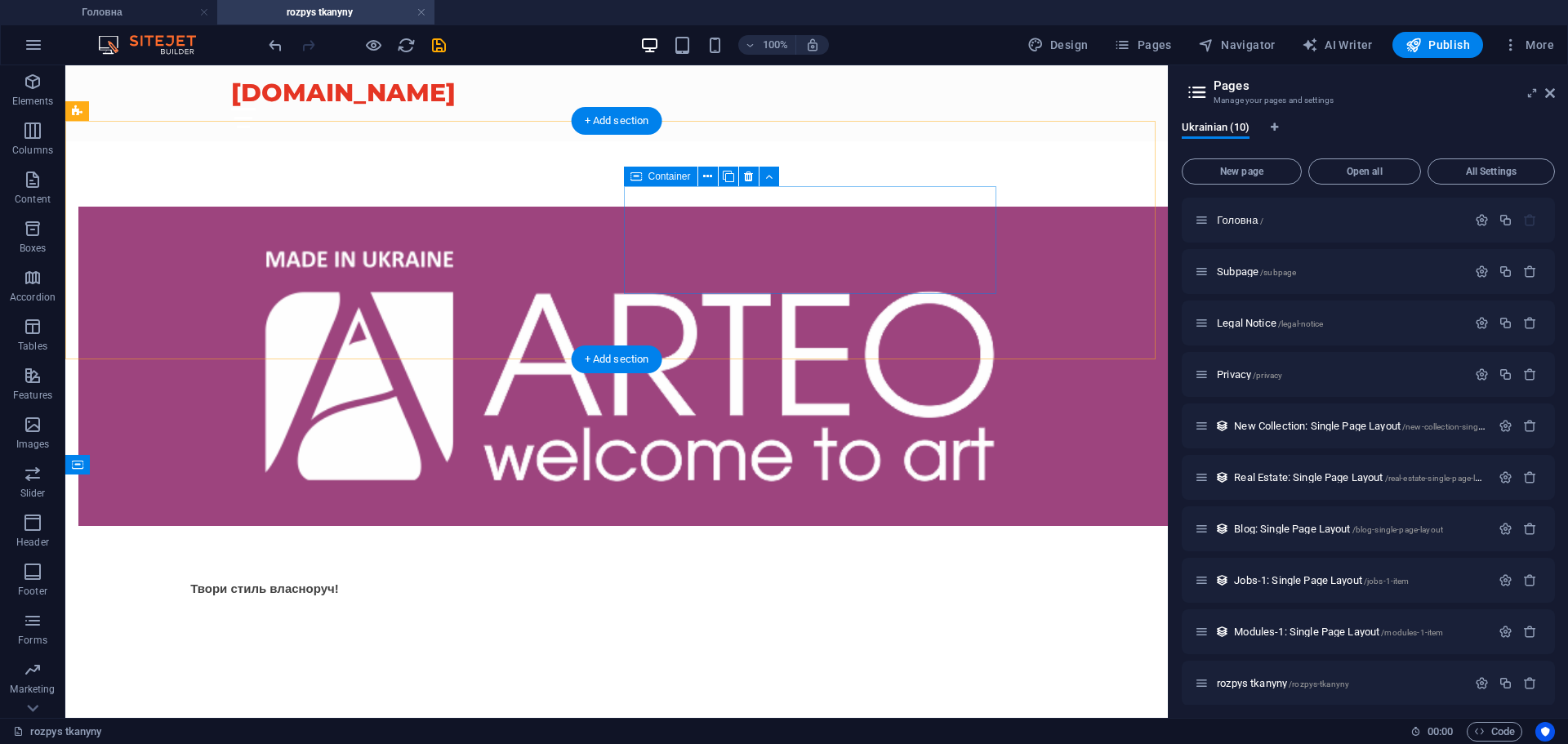
click at [451, 539] on div "Твори стиль власноруч!" at bounding box center [264, 568] width 372 height 60
click at [657, 341] on div "Твори стиль власноруч!" at bounding box center [617, 402] width 1102 height 521
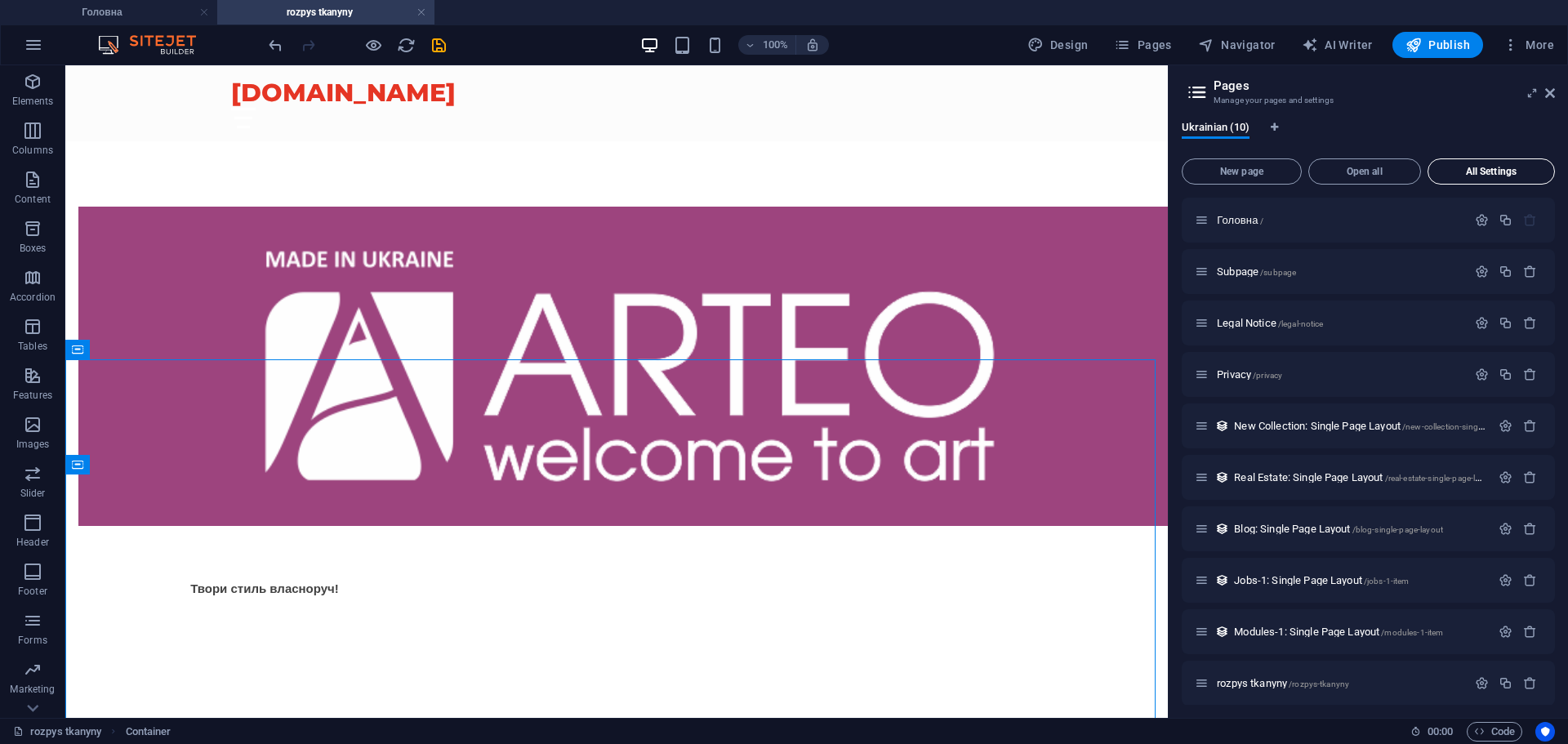
click at [1491, 172] on span "All Settings" at bounding box center [1491, 172] width 113 height 10
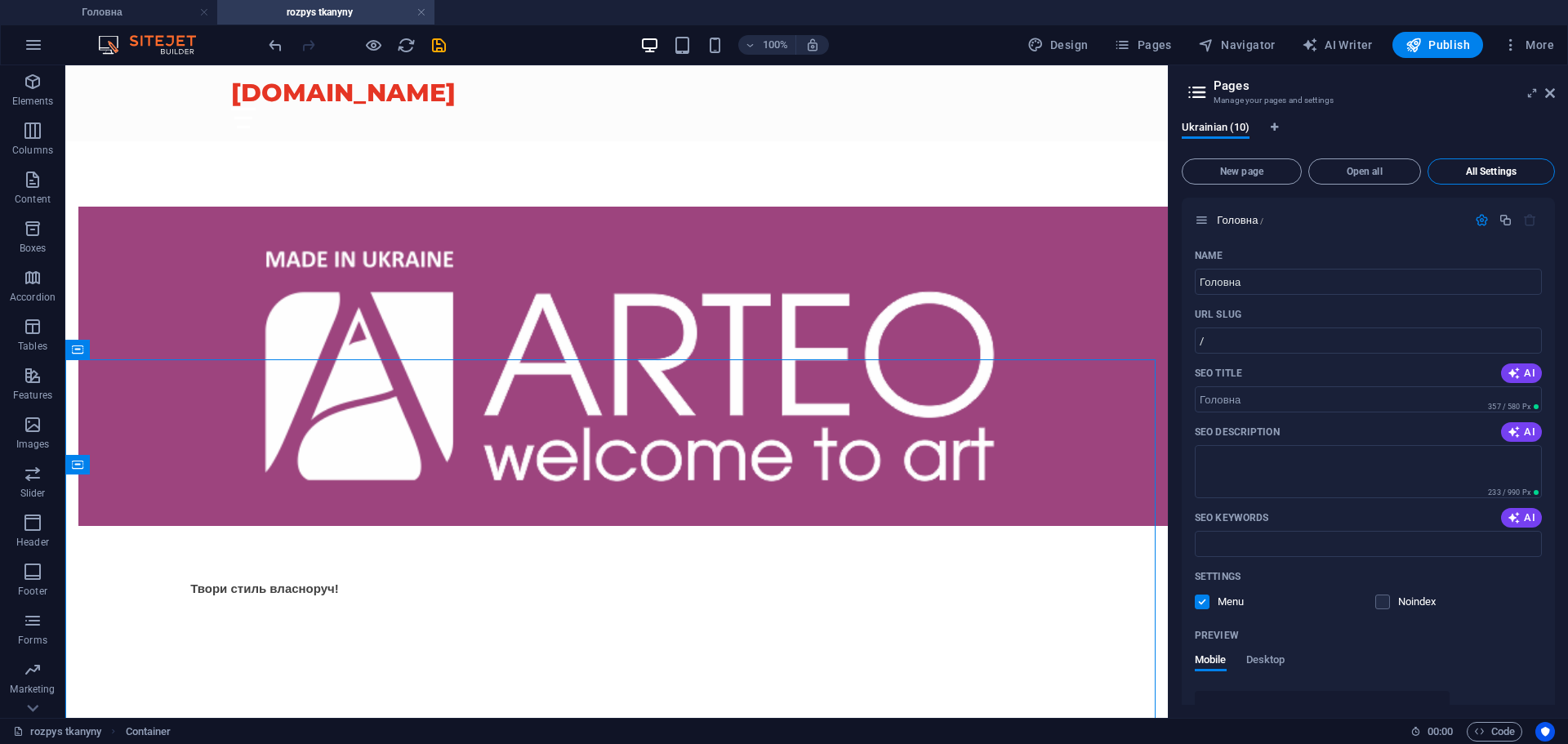
scroll to position [3186, 0]
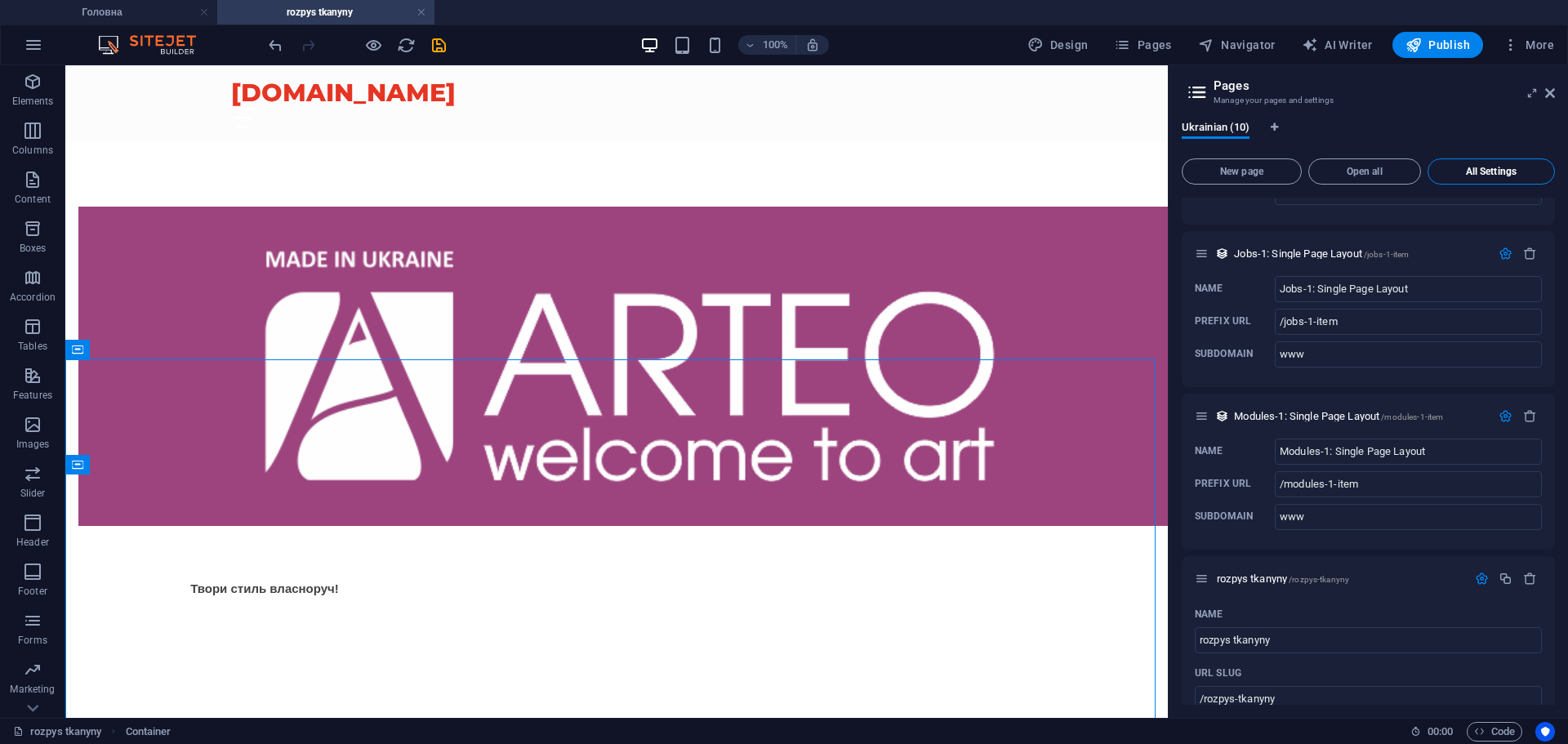
click at [1491, 172] on span "All Settings" at bounding box center [1491, 172] width 113 height 10
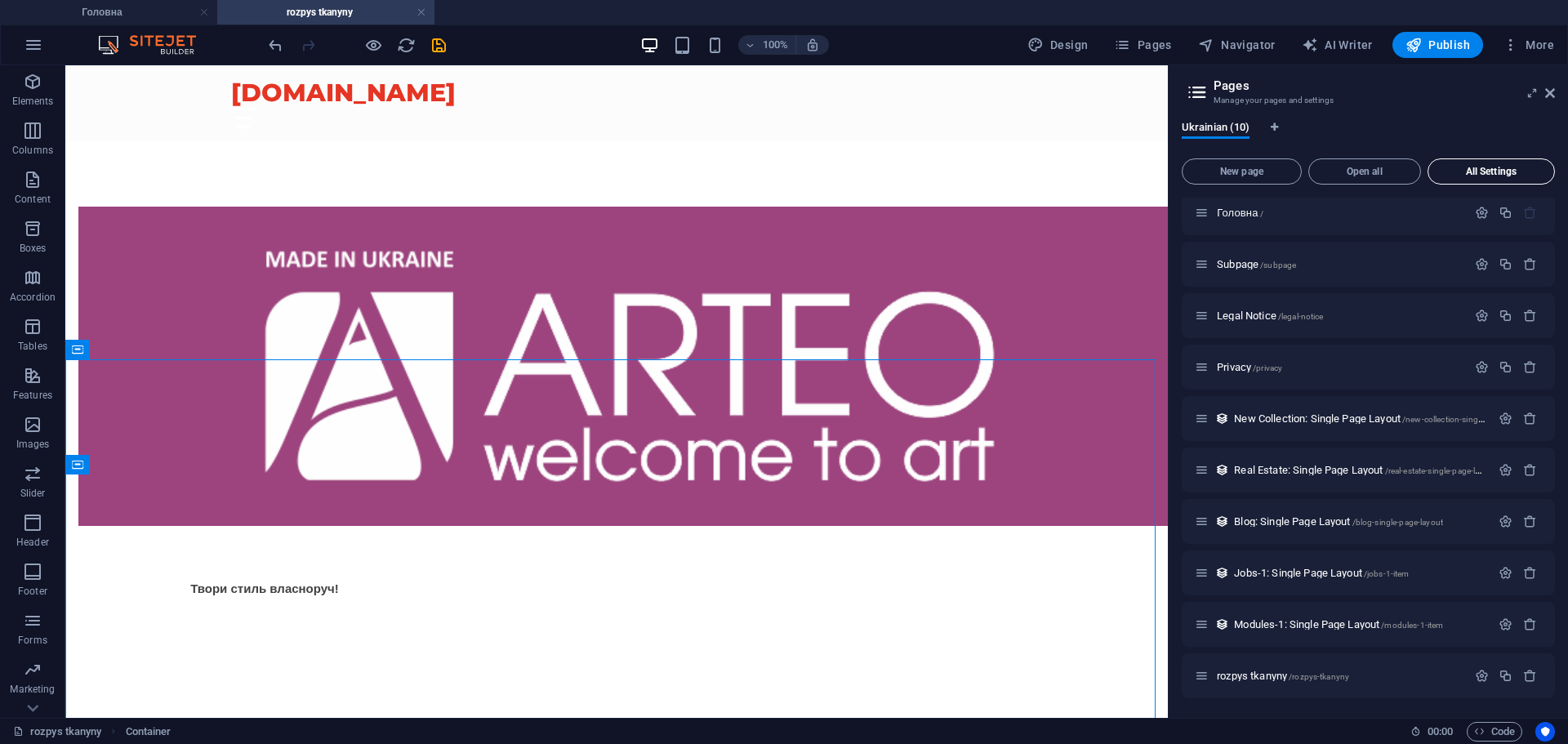
scroll to position [7, 0]
click at [329, 183] on button at bounding box center [324, 177] width 20 height 20
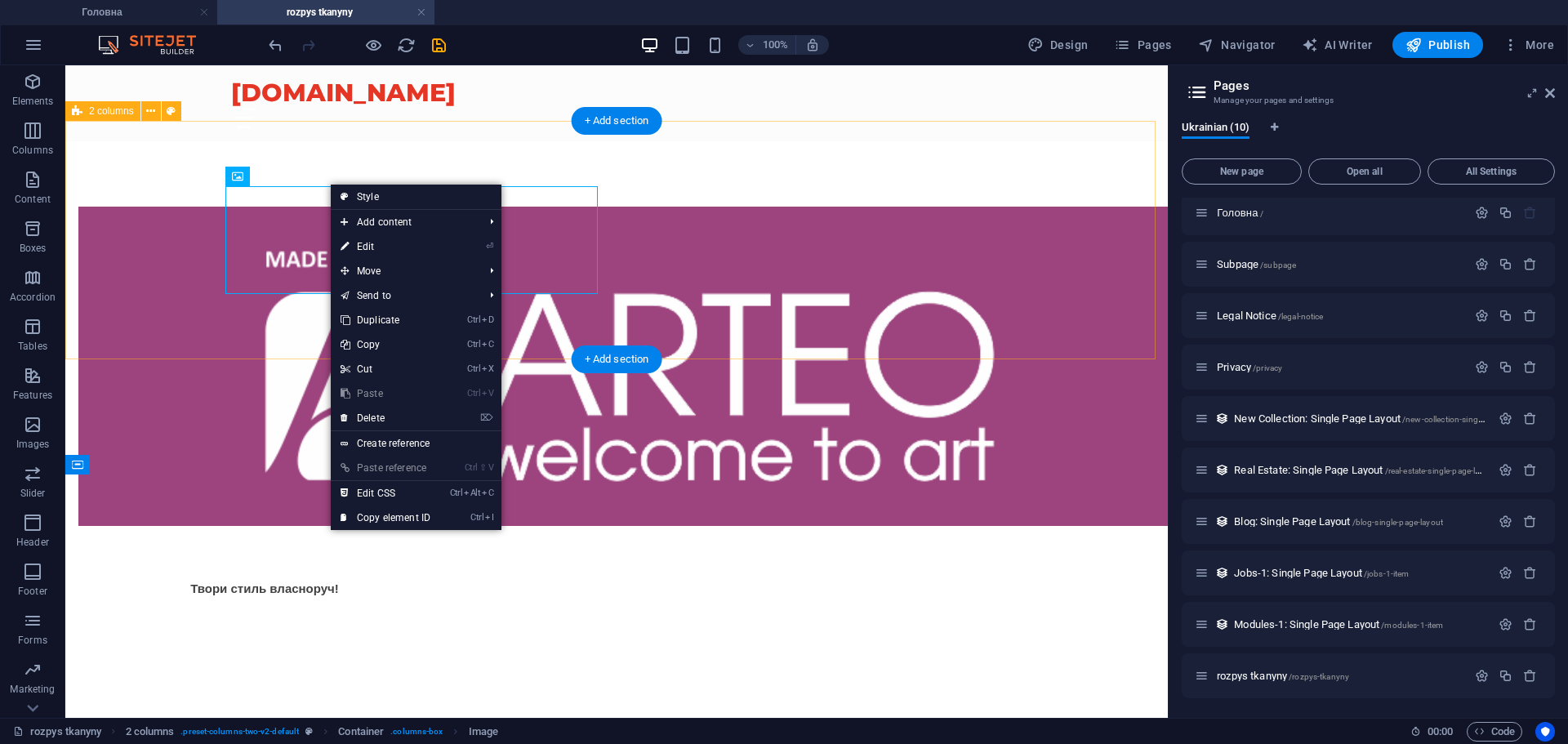
click at [374, 181] on div "Твори стиль власноруч!" at bounding box center [617, 402] width 1102 height 521
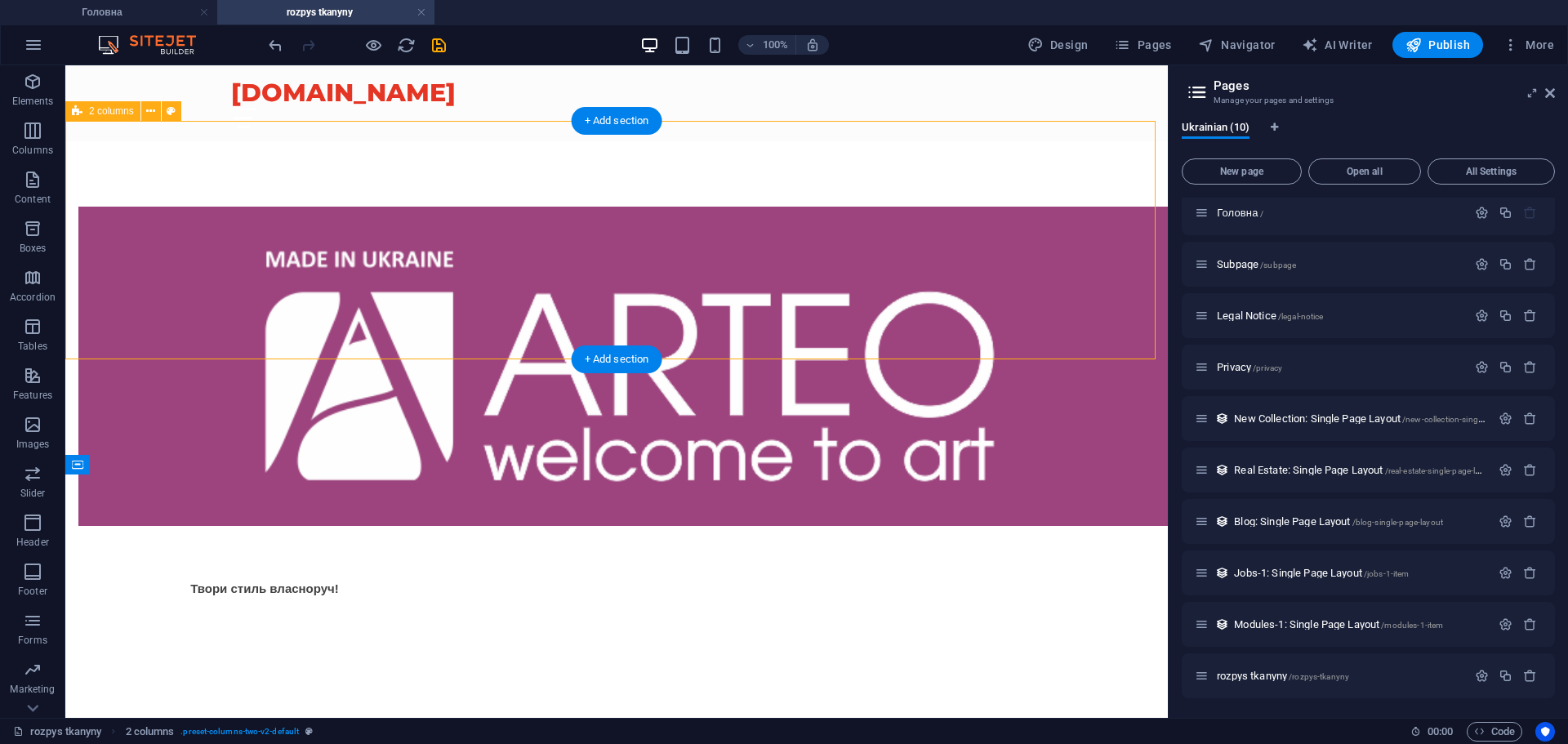
click at [332, 179] on div "Твори стиль власноруч!" at bounding box center [617, 402] width 1102 height 521
click at [347, 237] on figure at bounding box center [264, 366] width 372 height 319
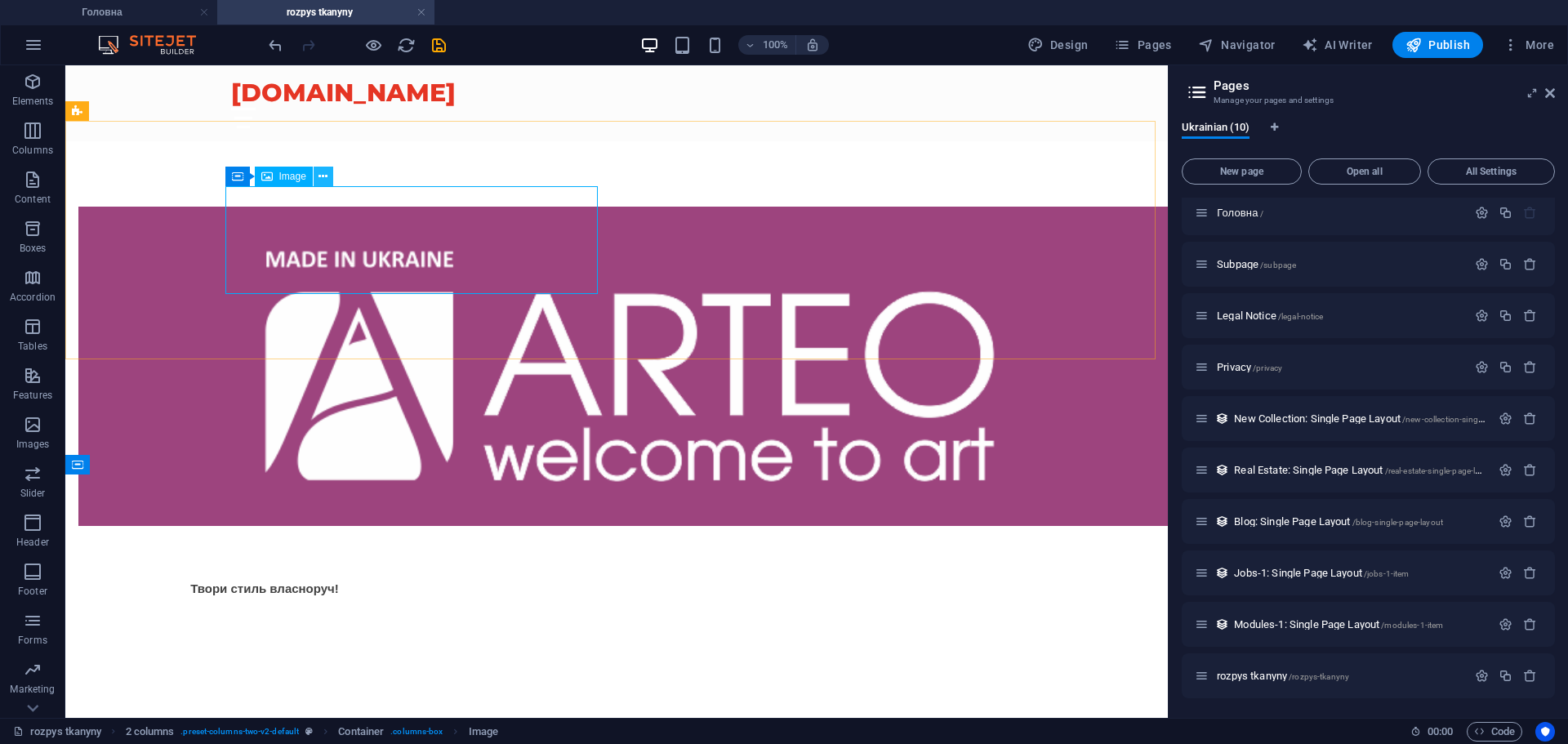
click at [325, 172] on icon at bounding box center [323, 177] width 9 height 17
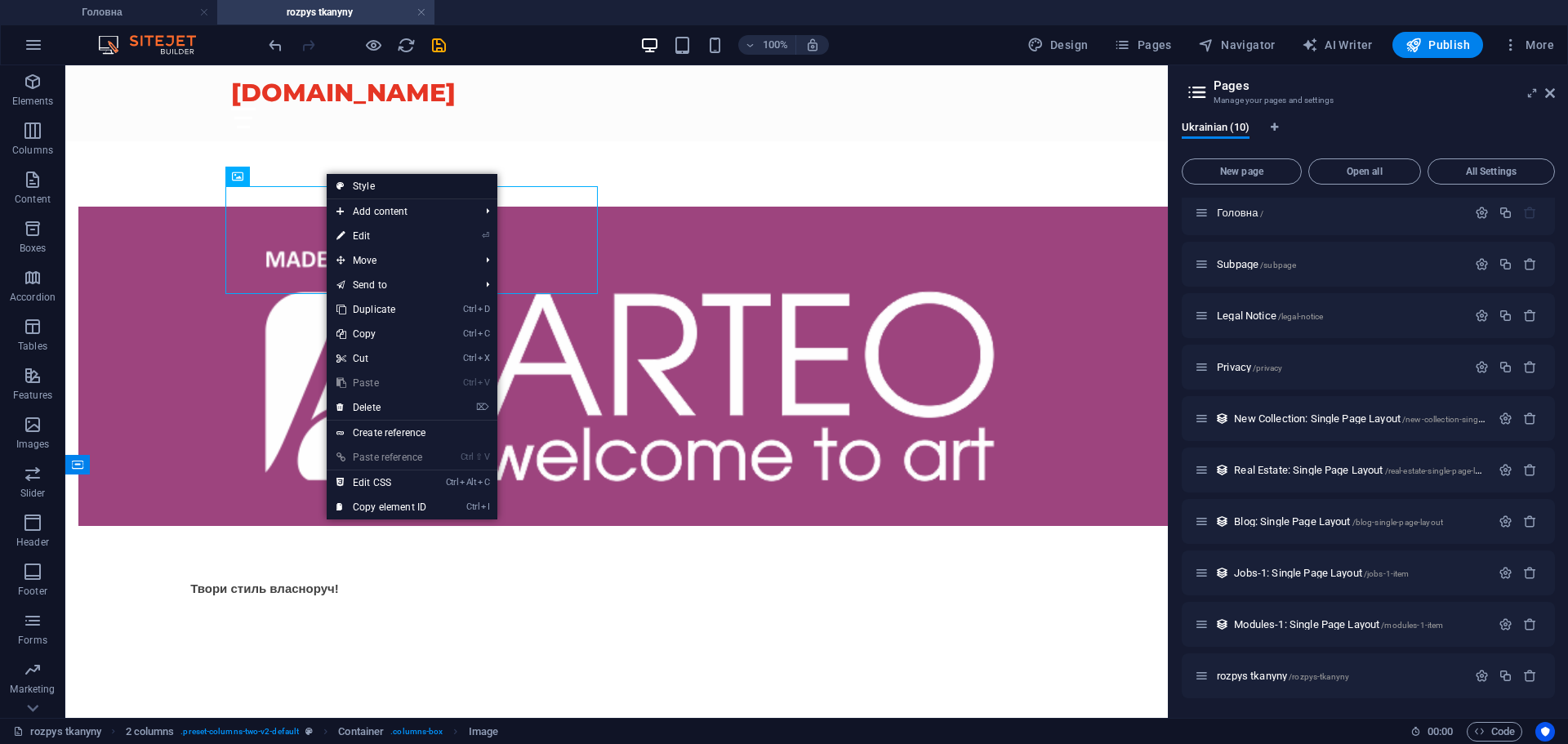
click at [400, 189] on link "Style" at bounding box center [412, 186] width 171 height 25
select select "rem"
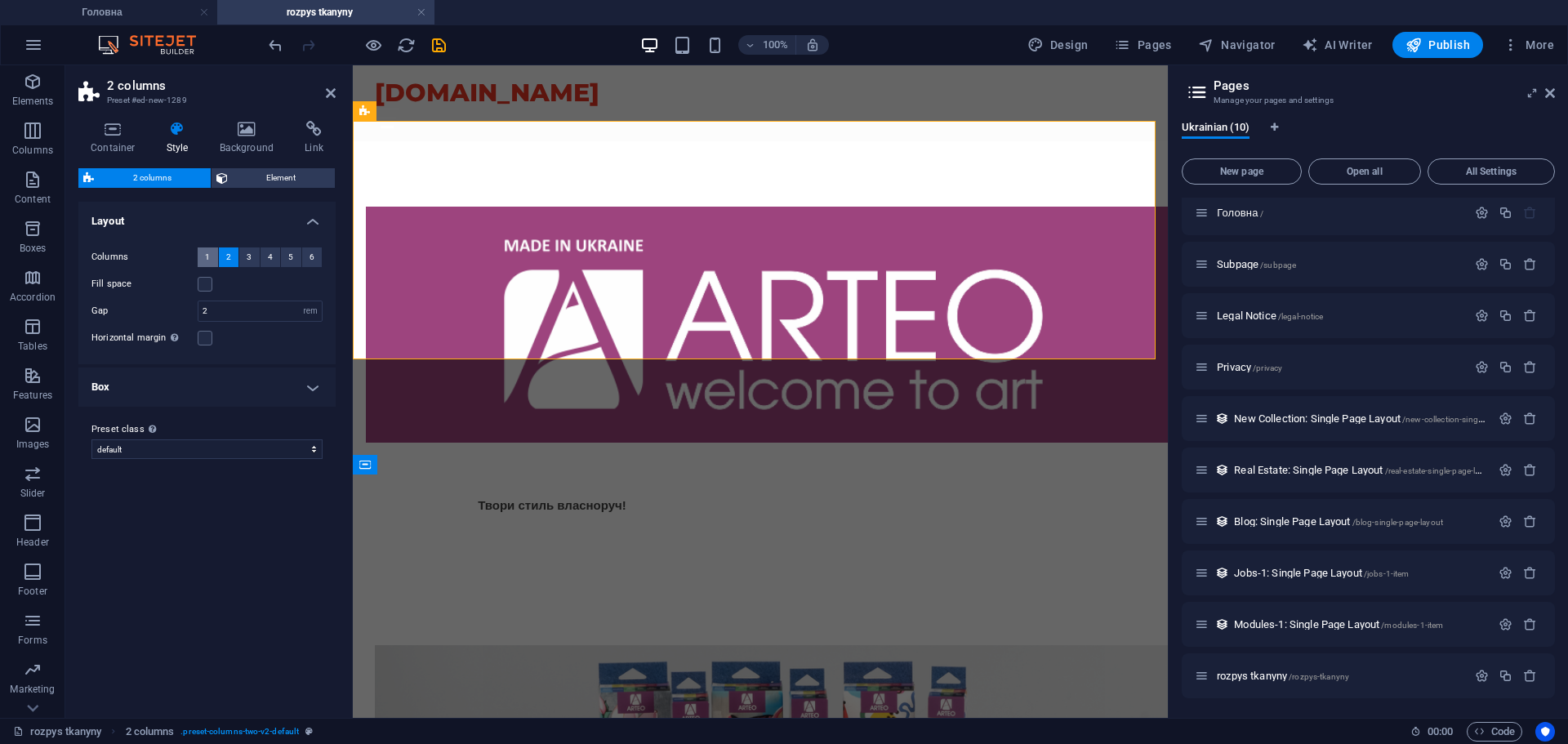
click at [206, 259] on span "1" at bounding box center [208, 257] width 5 height 20
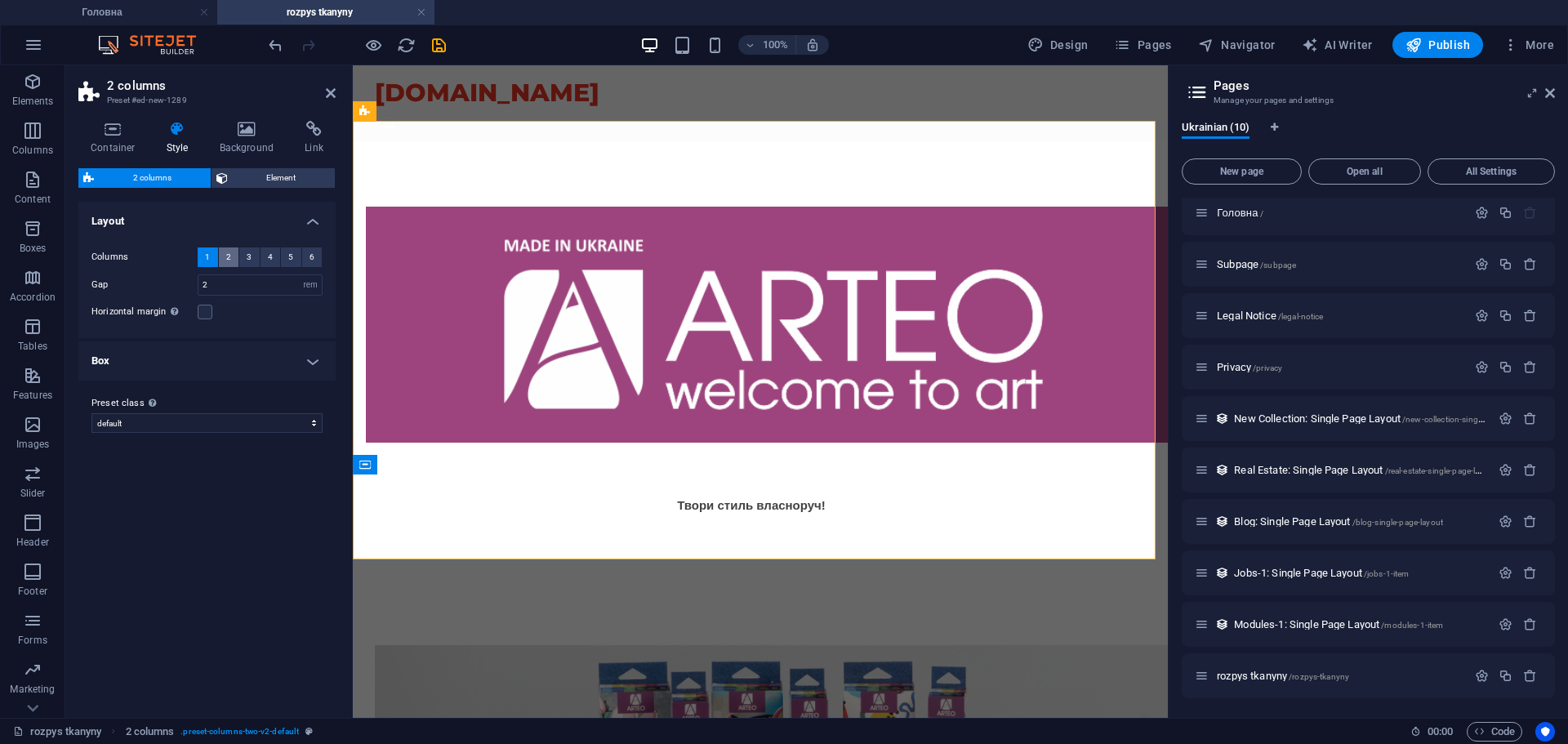
click at [229, 256] on span "2" at bounding box center [228, 257] width 5 height 20
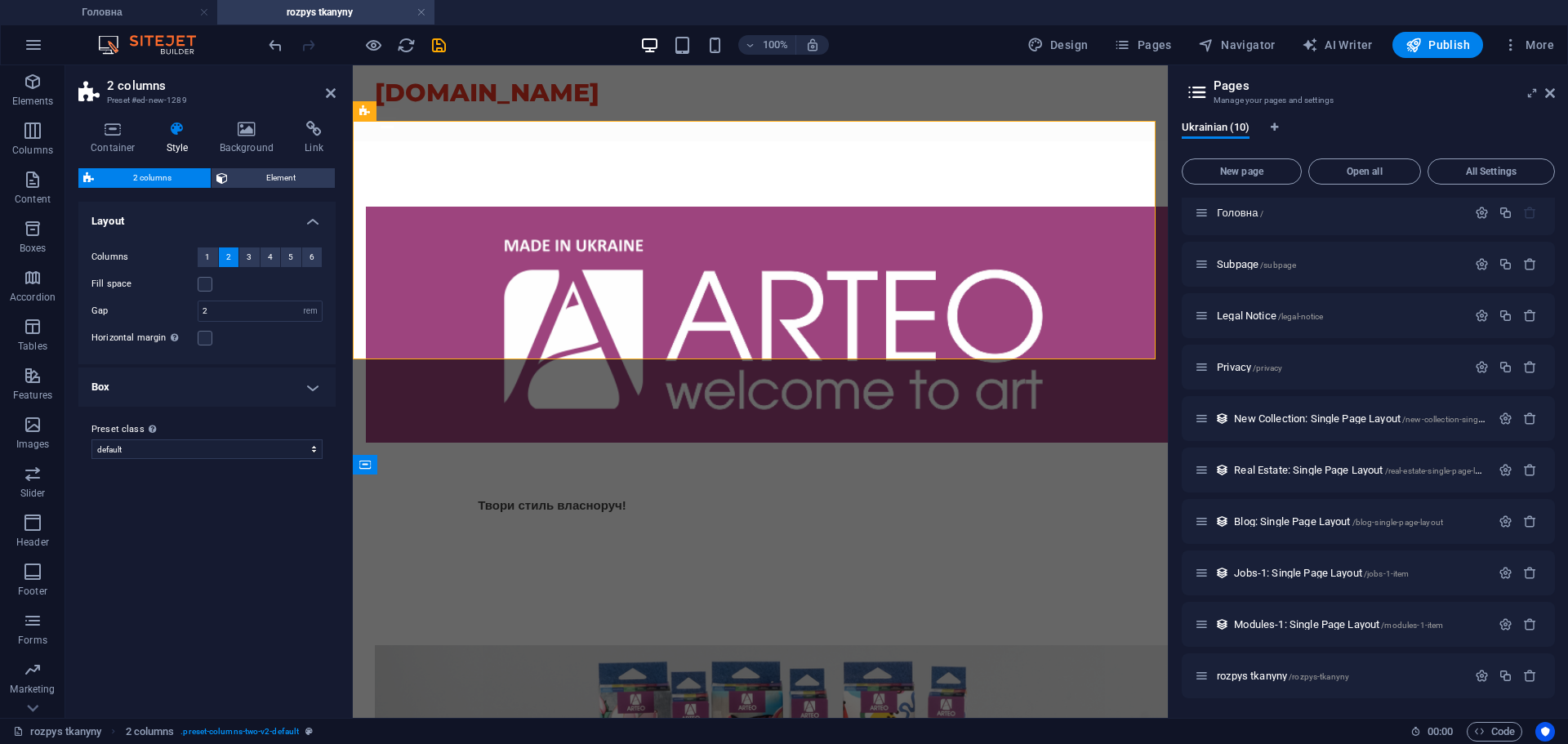
click at [291, 388] on h4 "Box" at bounding box center [206, 387] width 257 height 39
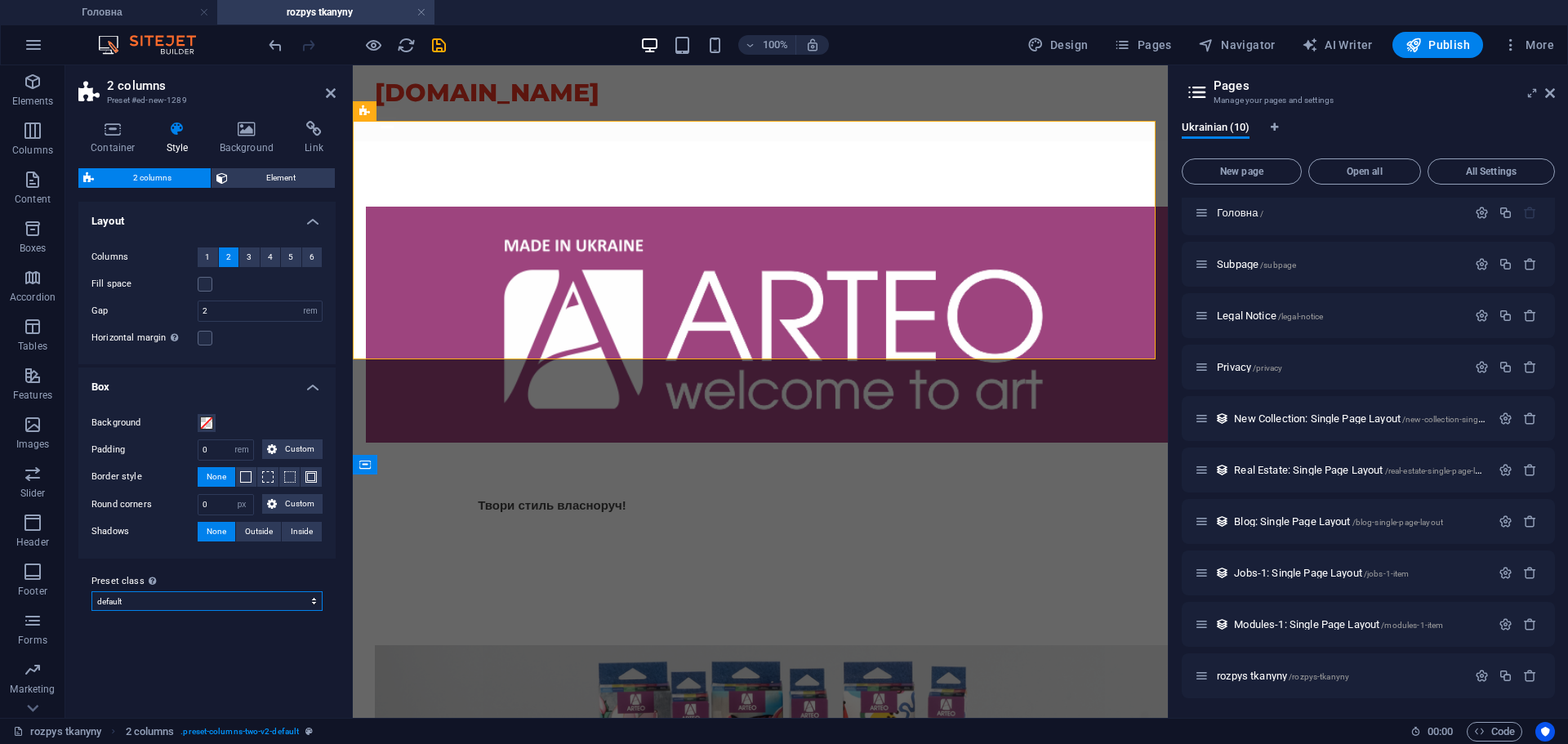
click at [212, 595] on select "default home-logo-nav-h1-image-text home-6 faq-3 cms-modules-1 contact-4 bookin…" at bounding box center [206, 601] width 231 height 20
click at [91, 591] on select "default home-logo-nav-h1-image-text home-6 faq-3 cms-modules-1 contact-4 bookin…" at bounding box center [206, 601] width 231 height 20
click at [190, 600] on select "default home-logo-nav-h1-image-text home-6 faq-3 cms-modules-1 contact-4 bookin…" at bounding box center [206, 601] width 231 height 20
select select "preset-columns-two-v2-default"
click at [91, 591] on select "default home-logo-nav-h1-image-text home-6 faq-3 cms-modules-1 contact-4 bookin…" at bounding box center [206, 601] width 231 height 20
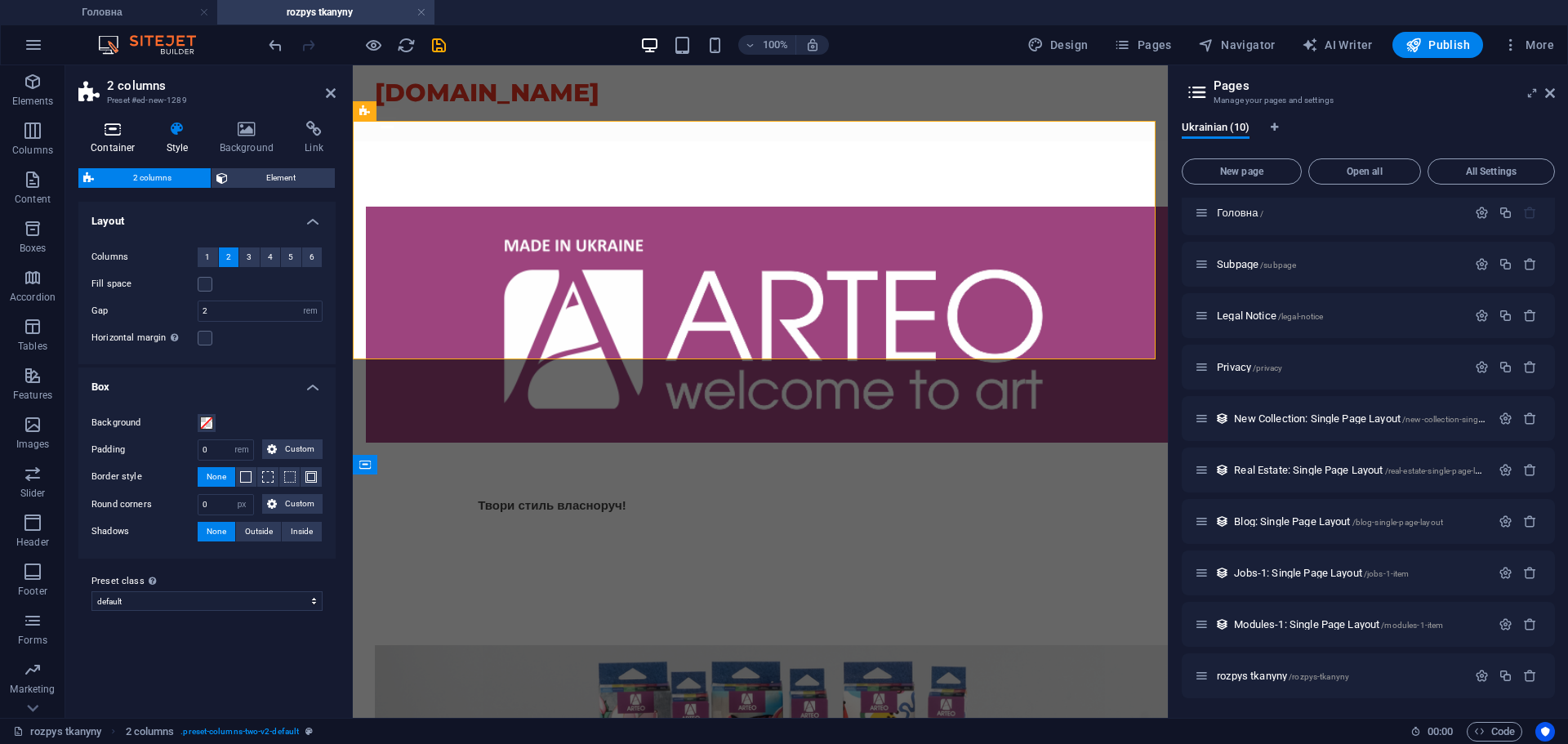
click at [98, 142] on h4 "Container" at bounding box center [116, 138] width 76 height 34
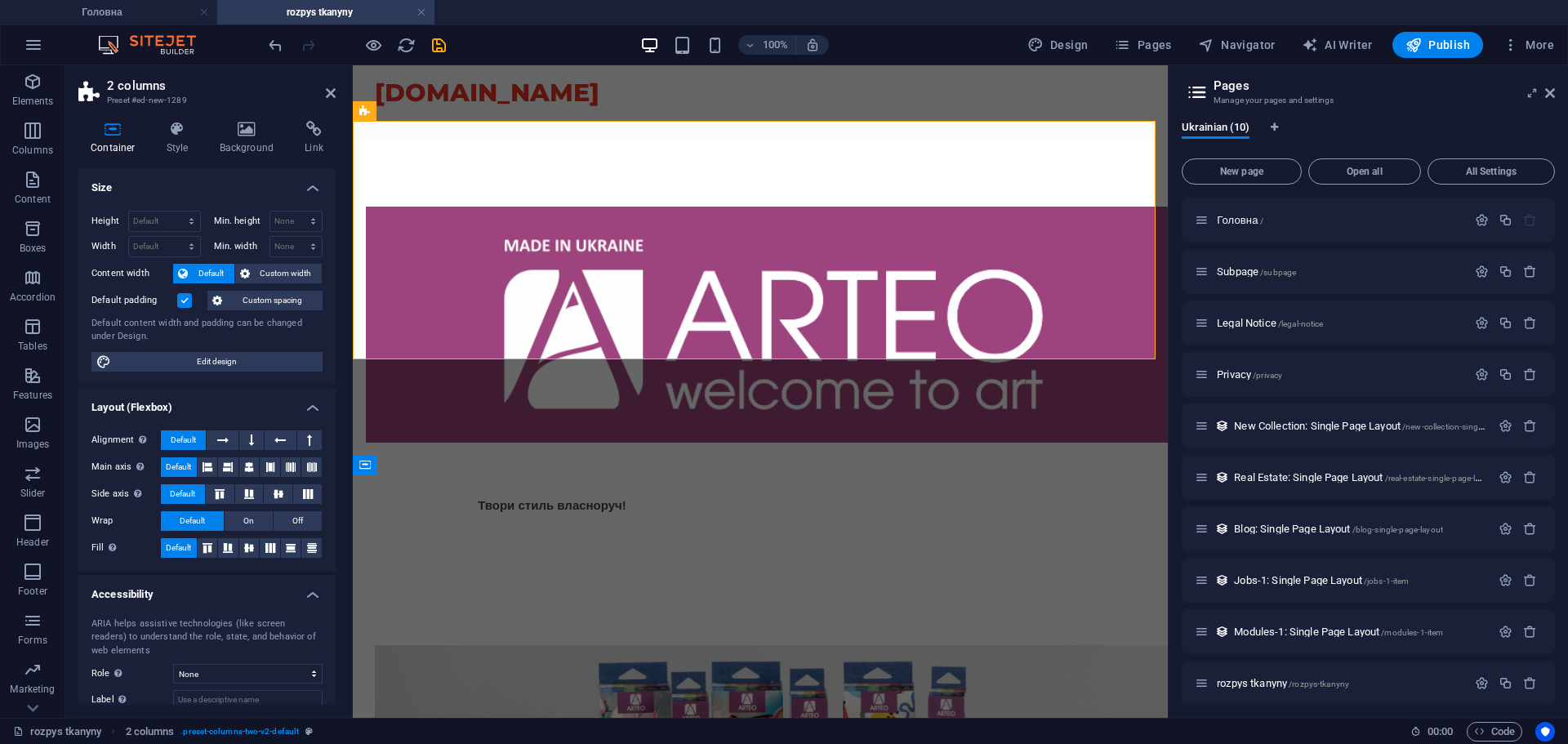
scroll to position [7, 0]
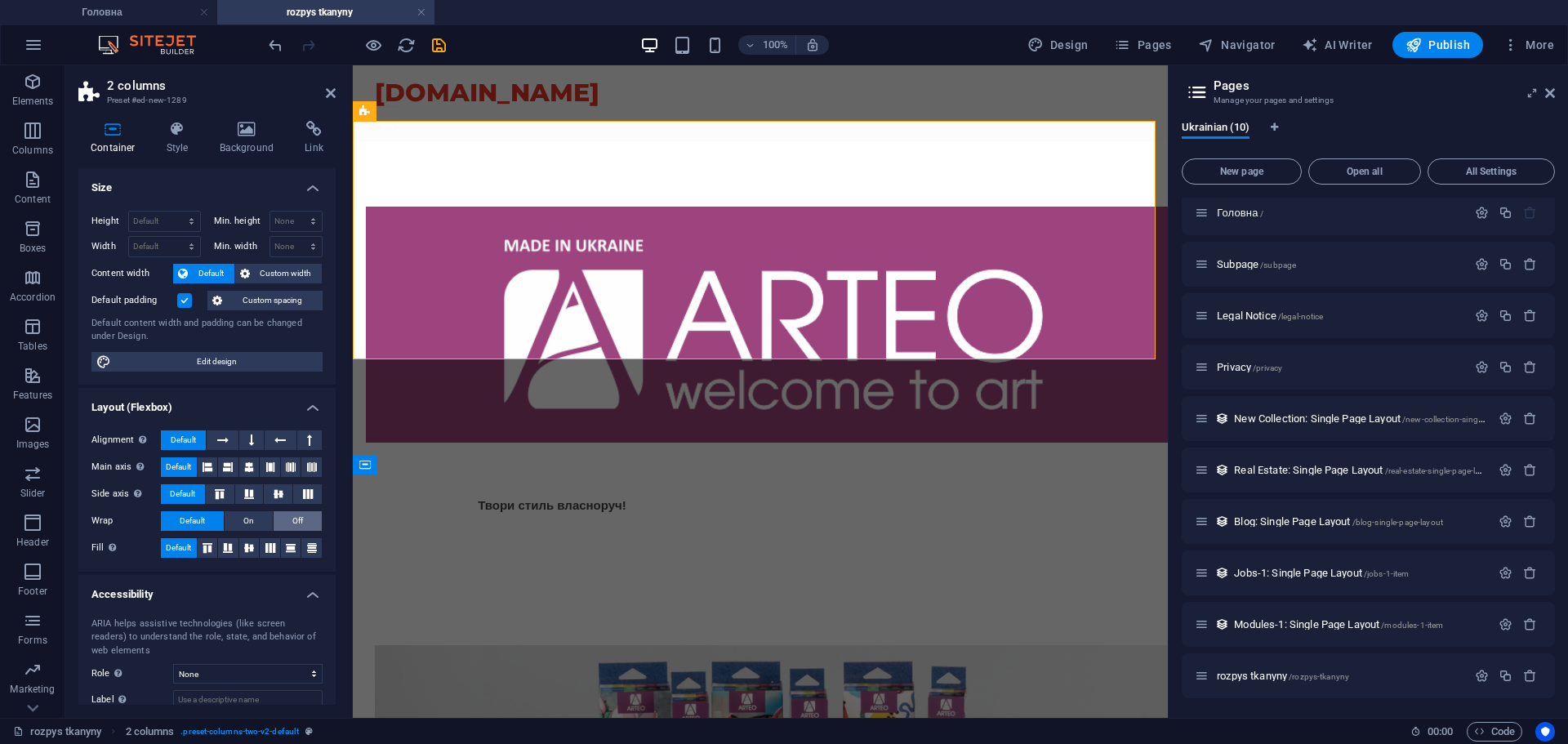
click at [293, 518] on span "Off" at bounding box center [297, 521] width 11 height 20
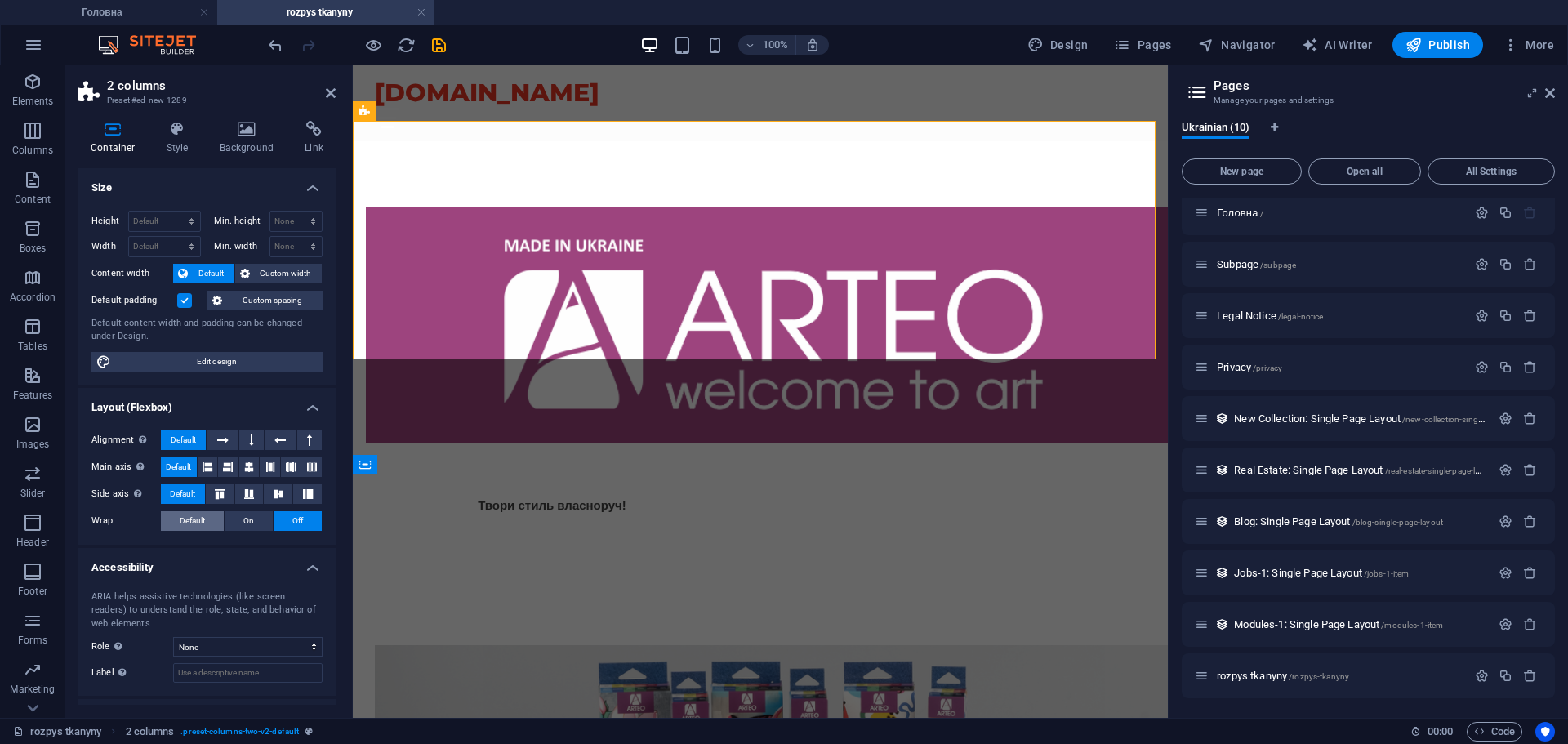
click at [186, 523] on span "Default" at bounding box center [192, 521] width 25 height 20
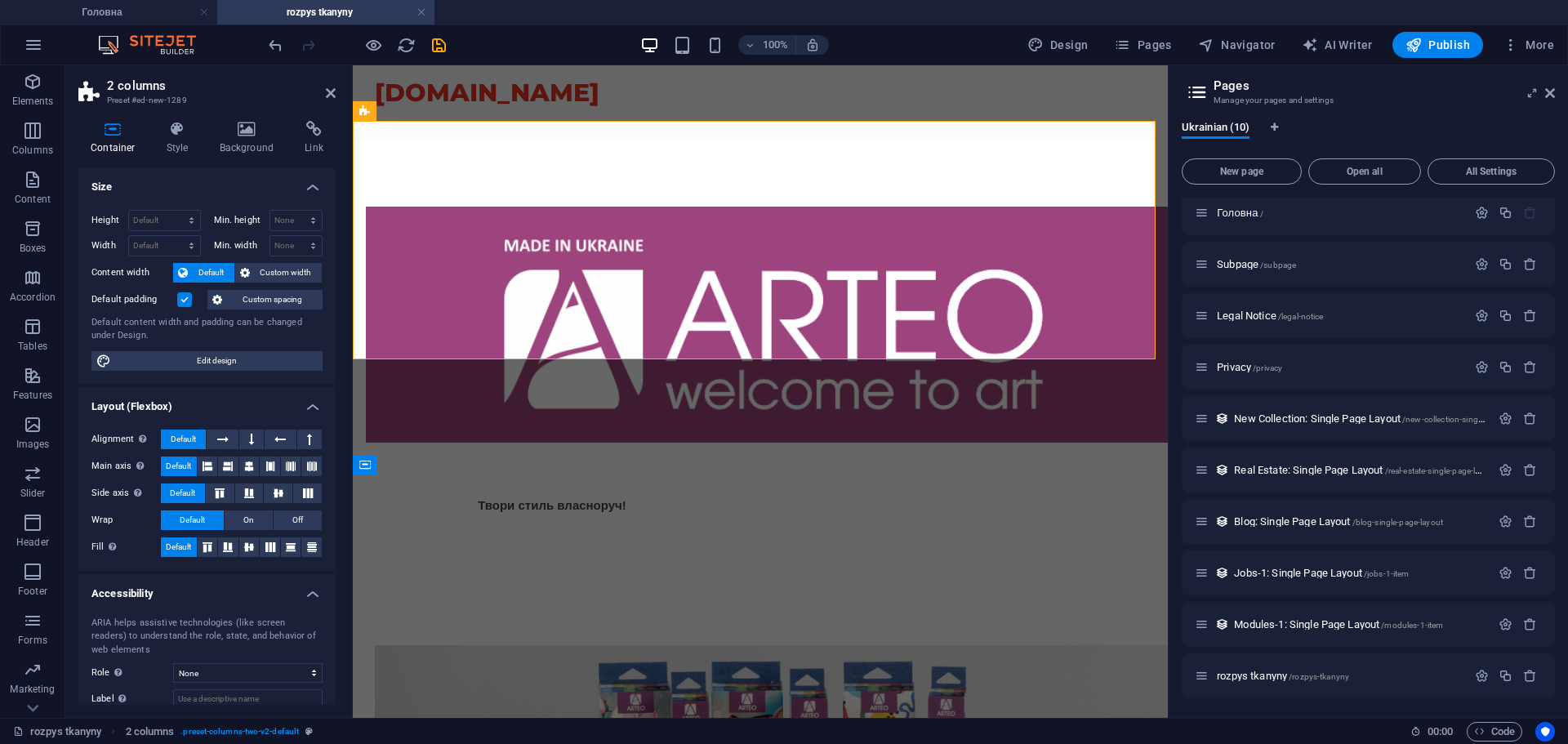
scroll to position [0, 0]
click at [177, 220] on select "Default px rem % vh vw" at bounding box center [164, 222] width 71 height 20
select select "px"
click at [175, 212] on select "Default px rem % vh vw" at bounding box center [164, 222] width 71 height 20
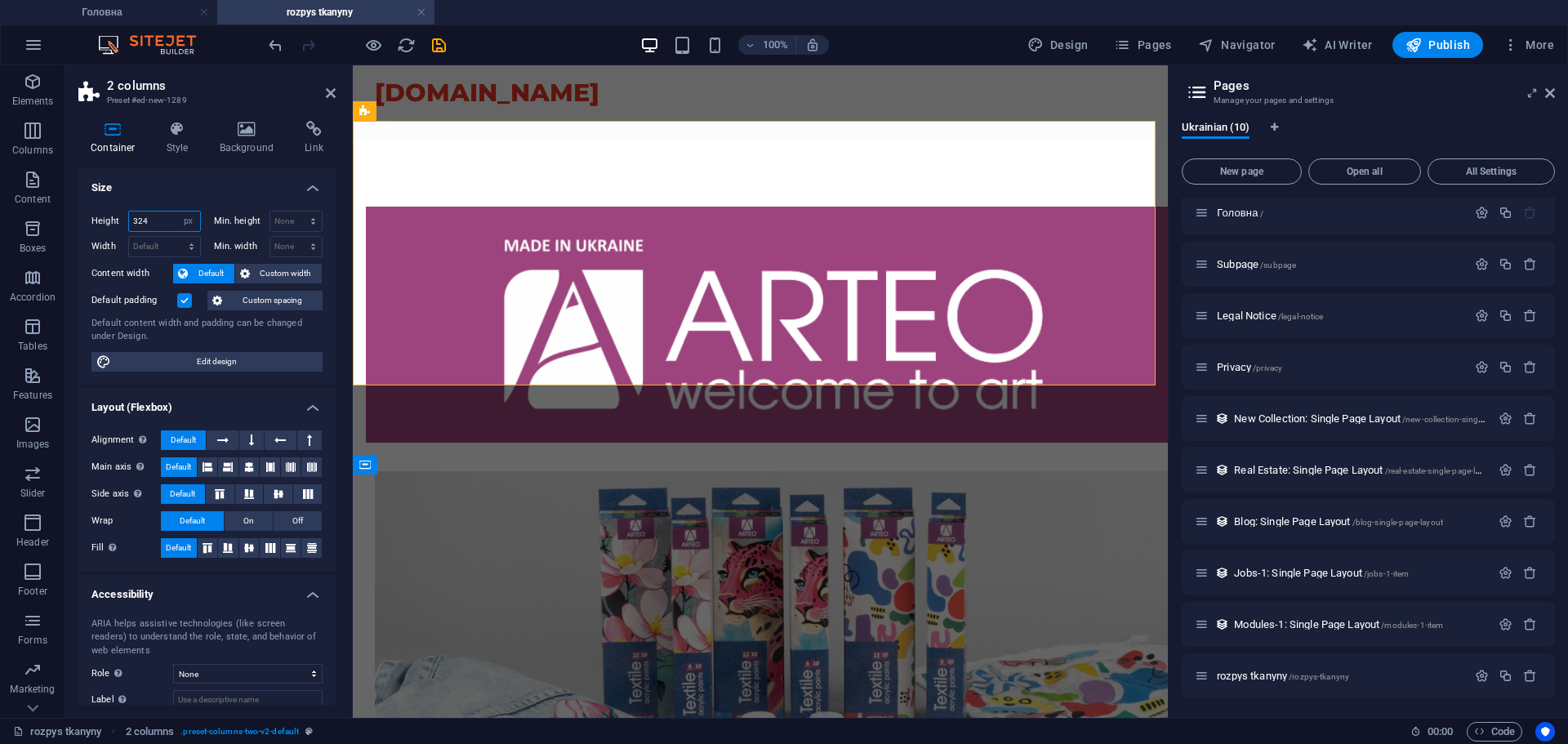
click at [174, 219] on input "324" at bounding box center [164, 222] width 71 height 20
drag, startPoint x: 134, startPoint y: 217, endPoint x: 106, endPoint y: 215, distance: 28.1
click at [106, 215] on div "Height 324 Default px rem % vh vw" at bounding box center [145, 222] width 109 height 21
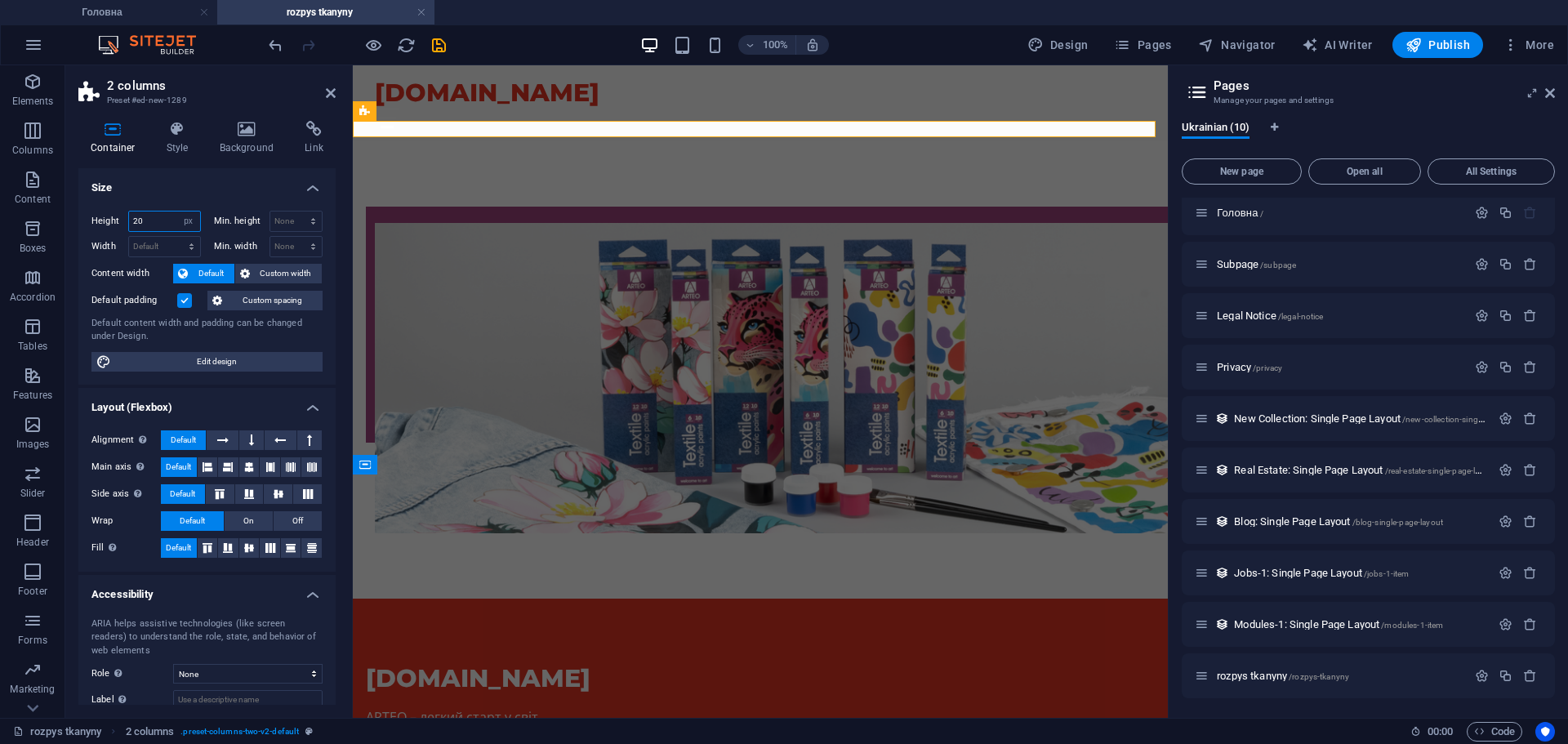
type input "2"
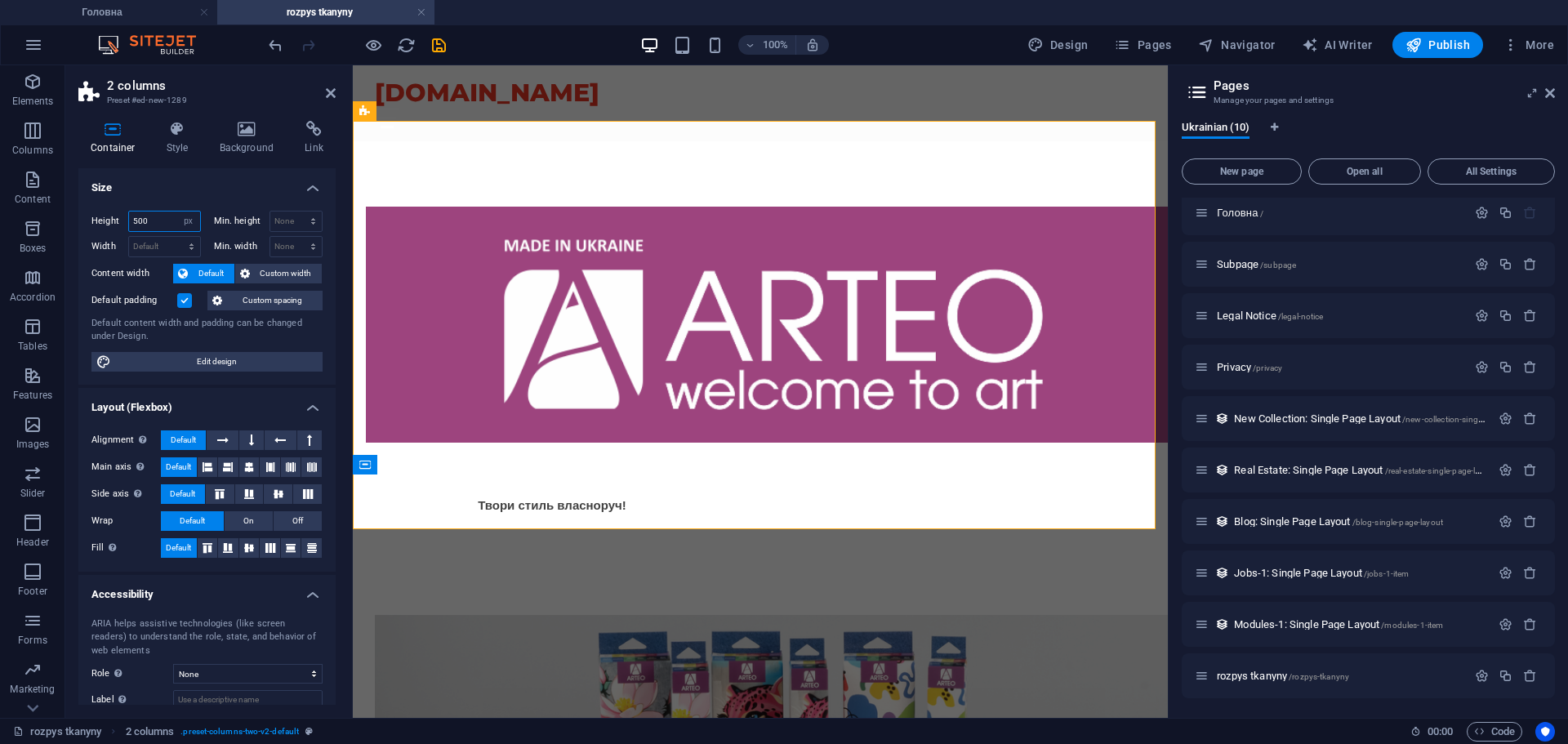
click at [110, 223] on div "Height 500 Default px rem % vh vw" at bounding box center [145, 222] width 109 height 21
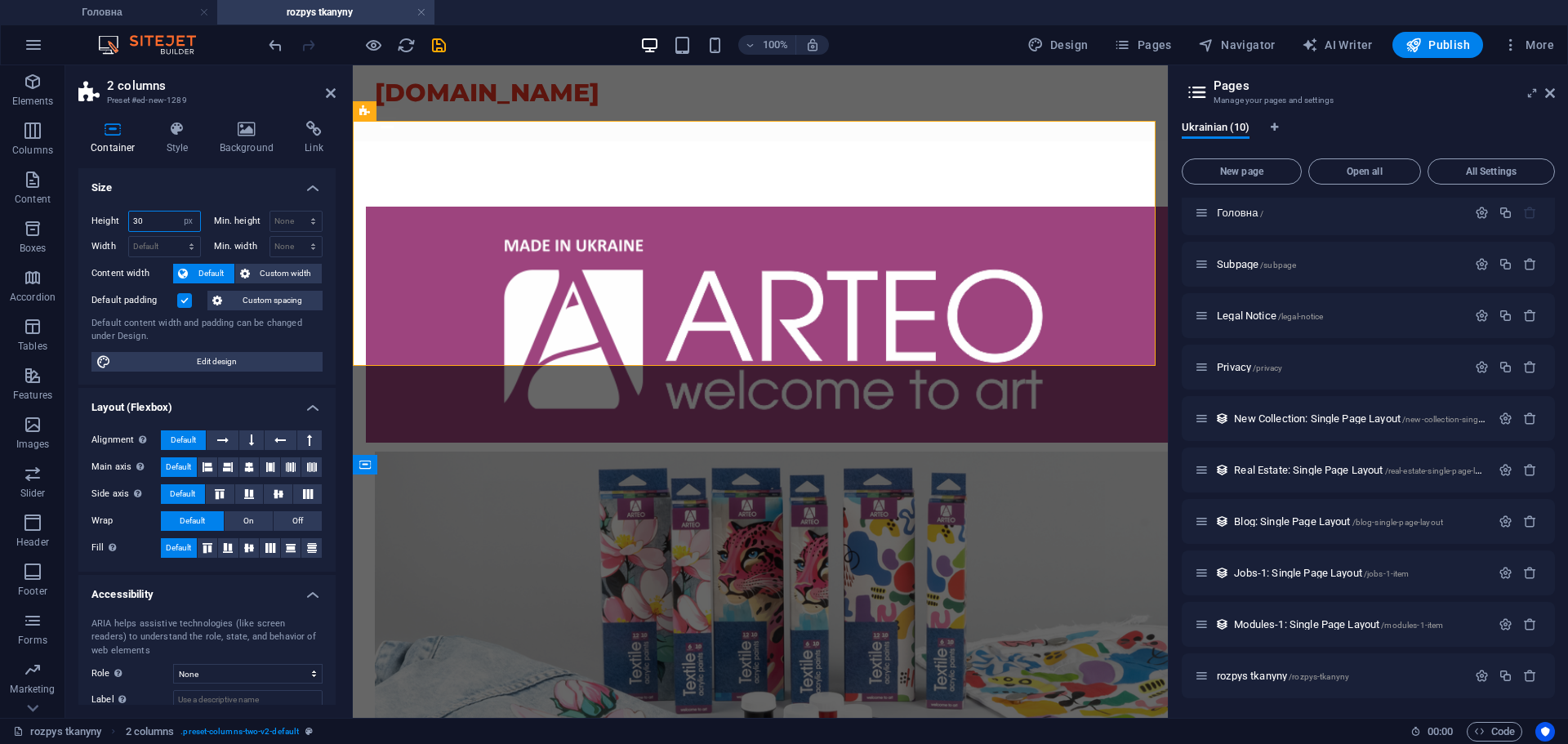
type input "3"
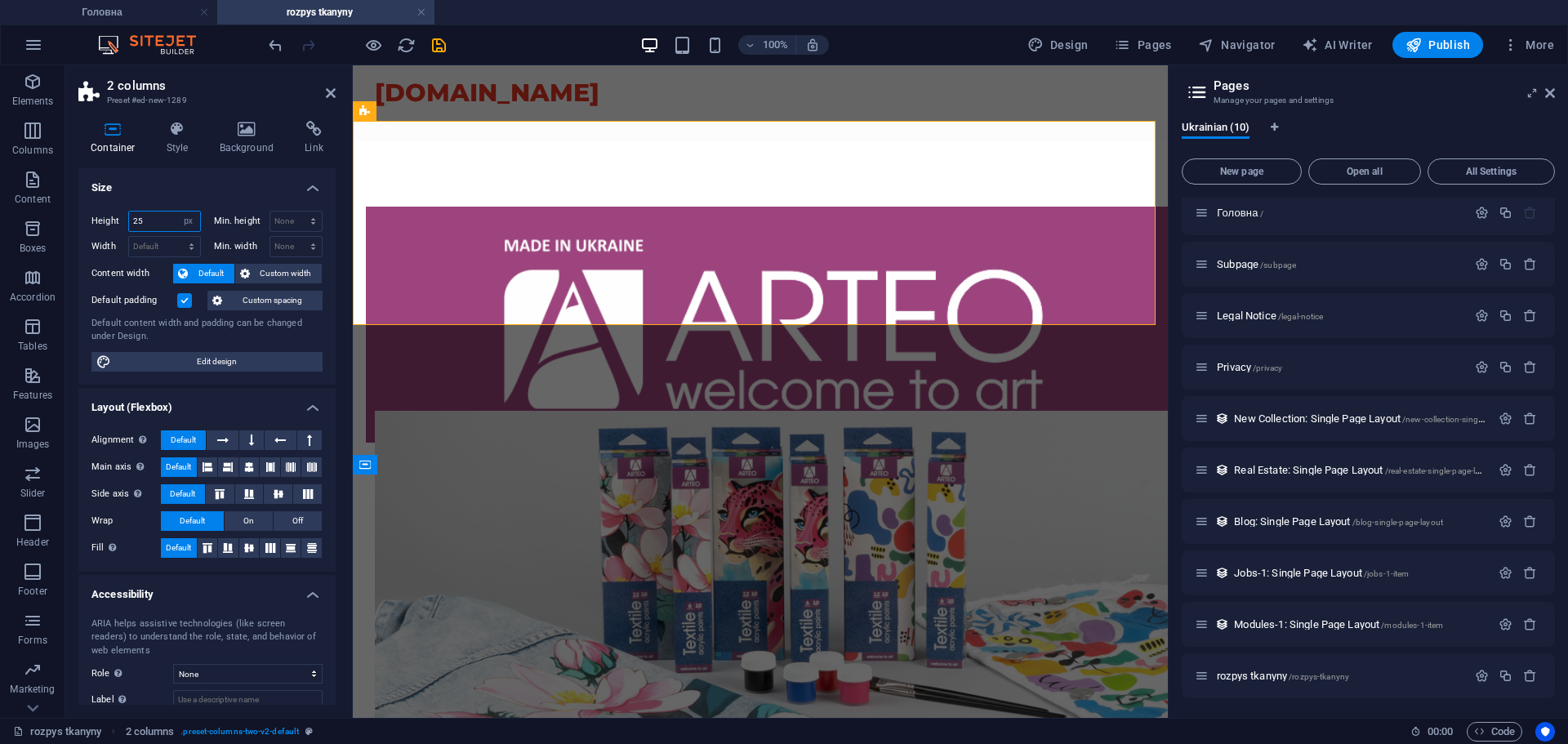
type input "2"
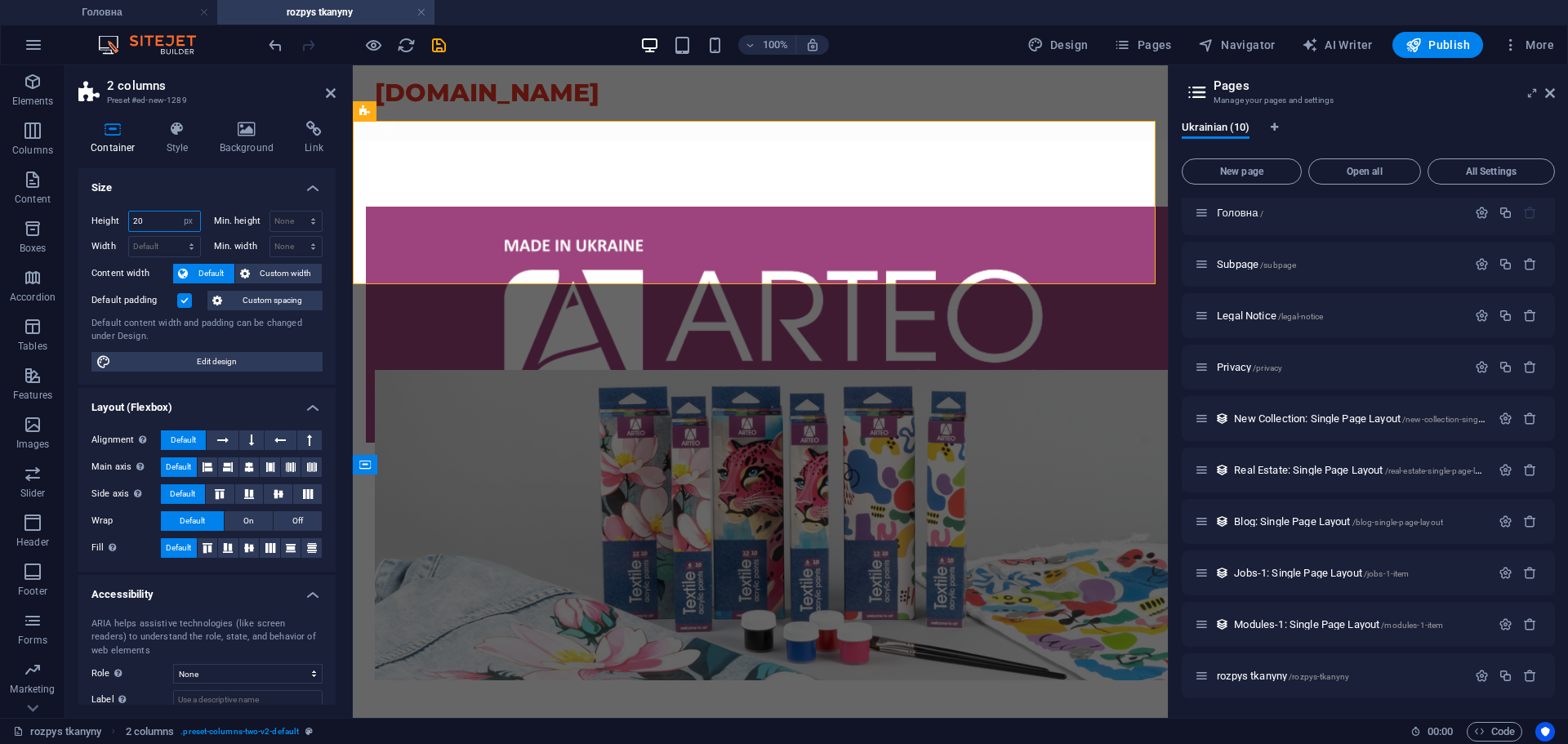
type input "2"
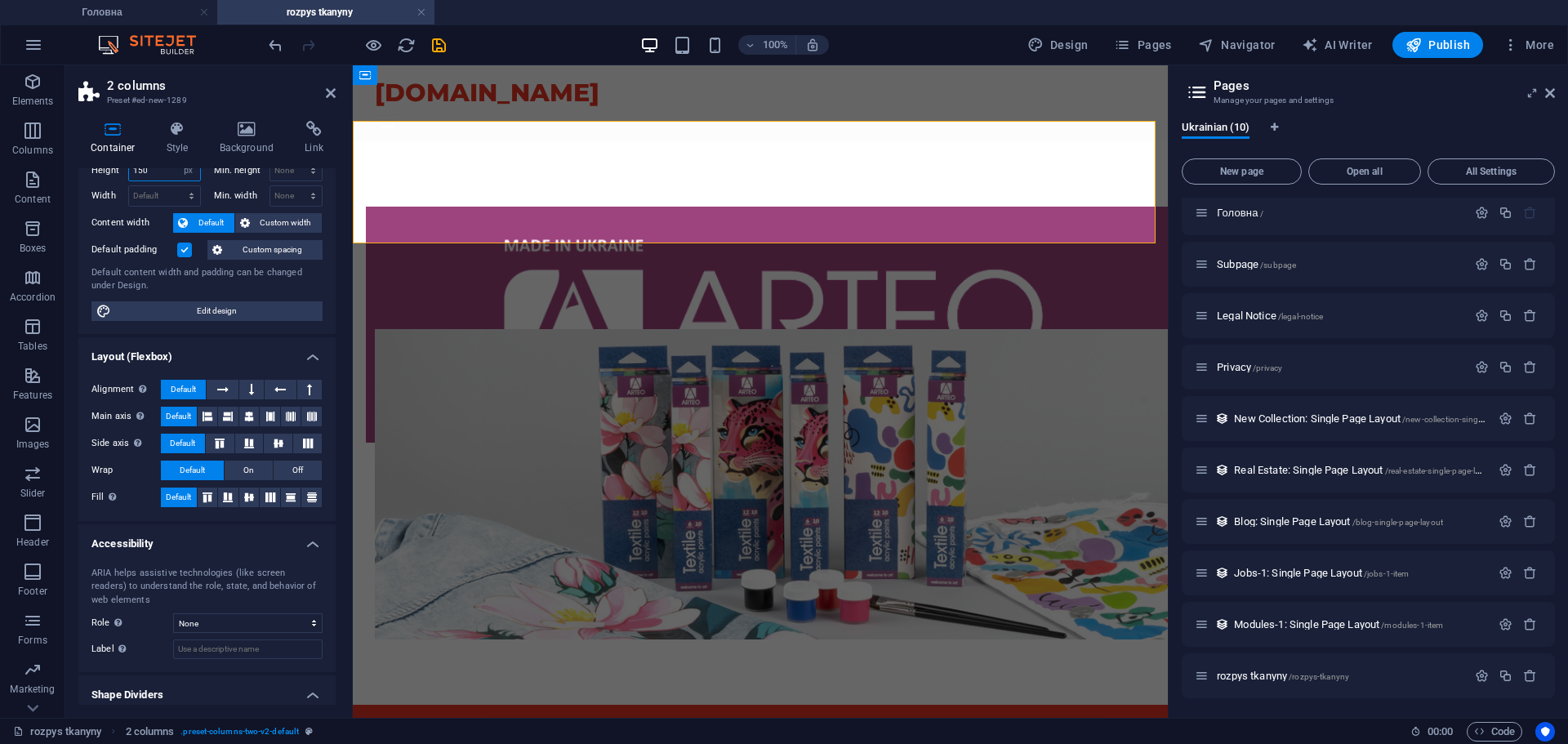
scroll to position [96, 0]
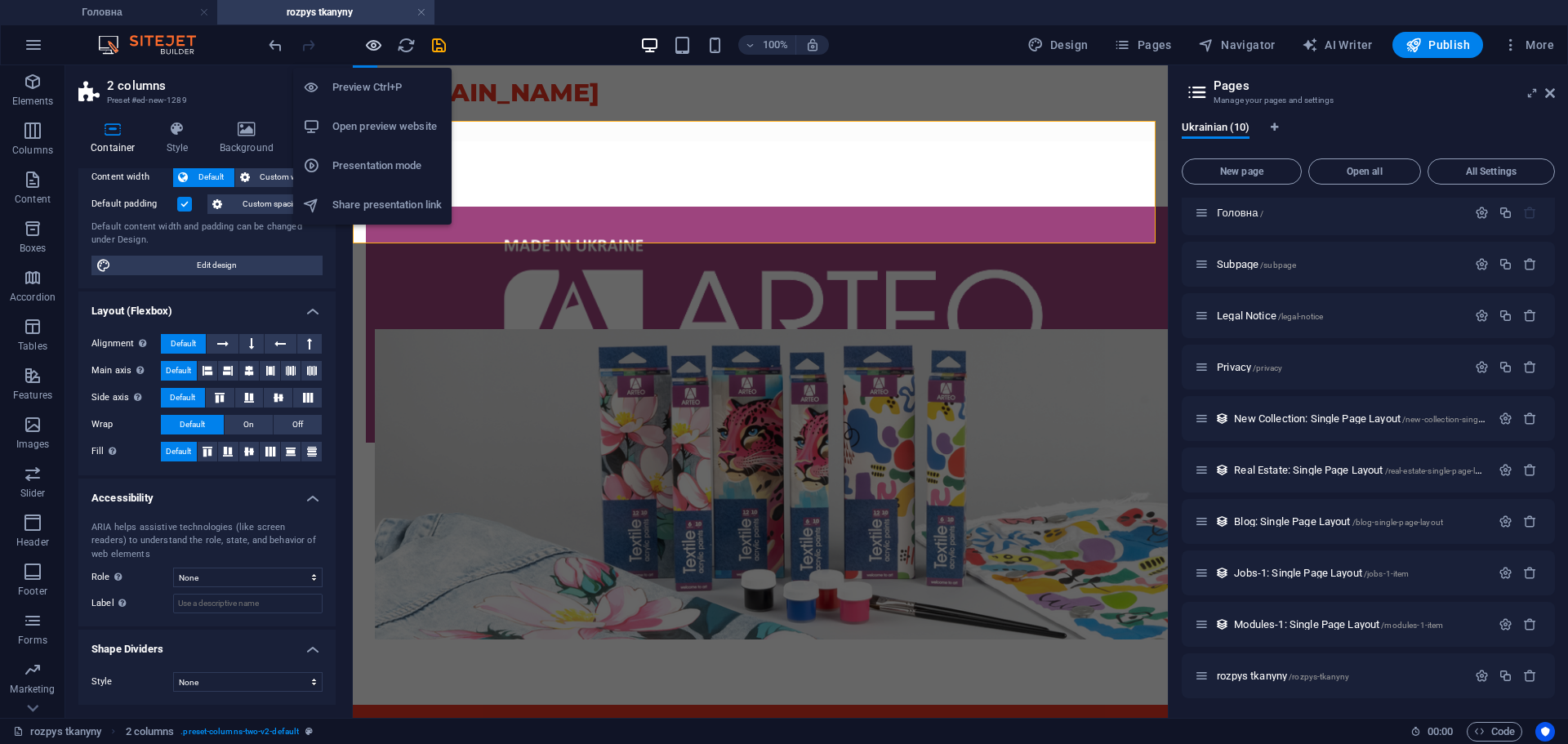
type input "150"
drag, startPoint x: 370, startPoint y: 47, endPoint x: 388, endPoint y: 85, distance: 42.0
click at [370, 47] on icon "button" at bounding box center [374, 45] width 19 height 19
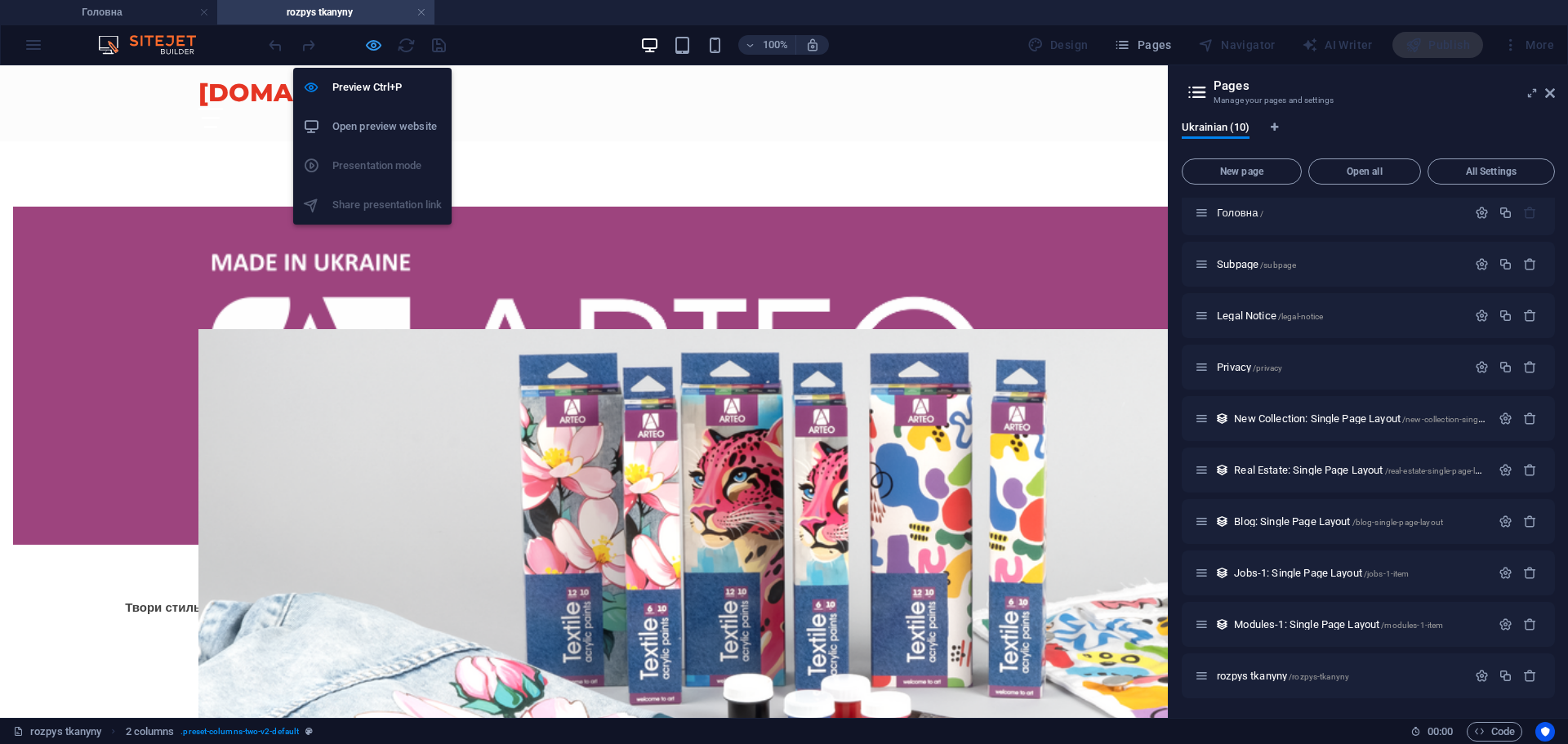
click at [371, 44] on icon "button" at bounding box center [374, 45] width 19 height 19
select select "px"
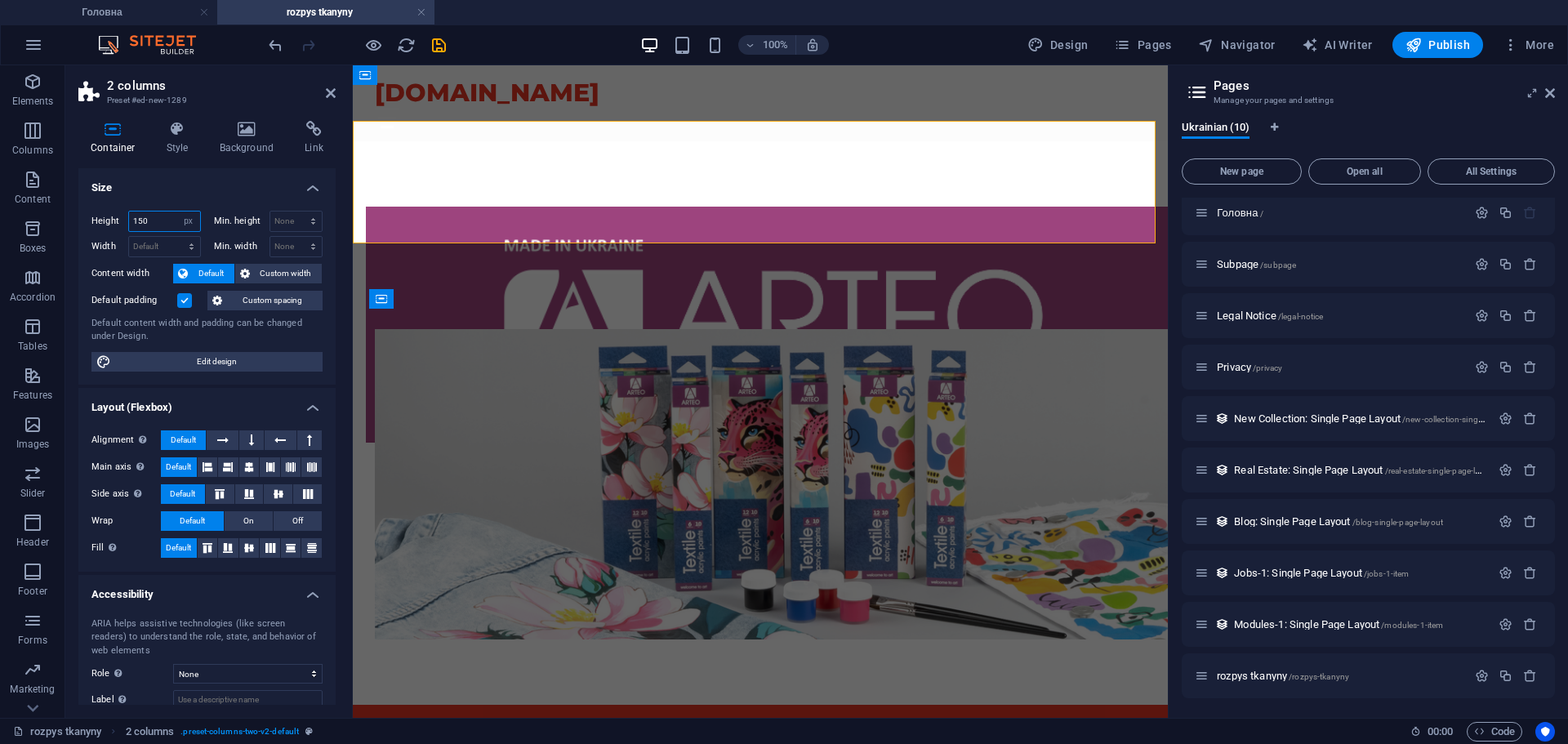
drag, startPoint x: 152, startPoint y: 217, endPoint x: 117, endPoint y: 216, distance: 35.0
click at [117, 216] on div "Height 150 Default px rem % vh vw" at bounding box center [145, 222] width 109 height 21
type input "251"
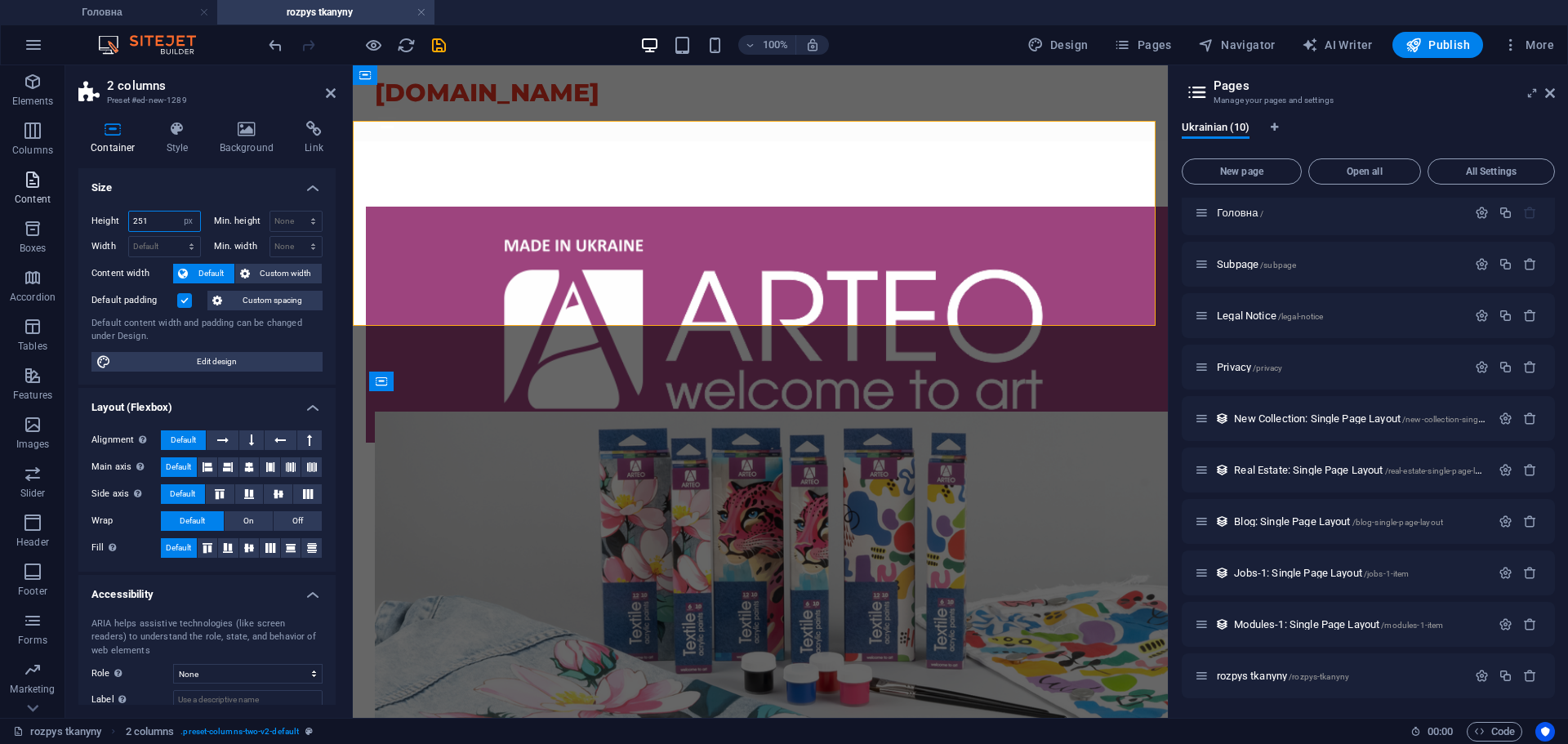
drag, startPoint x: 146, startPoint y: 221, endPoint x: 57, endPoint y: 209, distance: 89.8
click at [57, 209] on section "Elements Columns Content Boxes Accordion Tables Features Images Slider Header F…" at bounding box center [584, 392] width 1168 height 653
click at [156, 241] on select "Default px rem % em vh vw" at bounding box center [164, 246] width 71 height 20
click at [188, 218] on select "Default px rem % vh vw" at bounding box center [189, 222] width 23 height 20
select select "%"
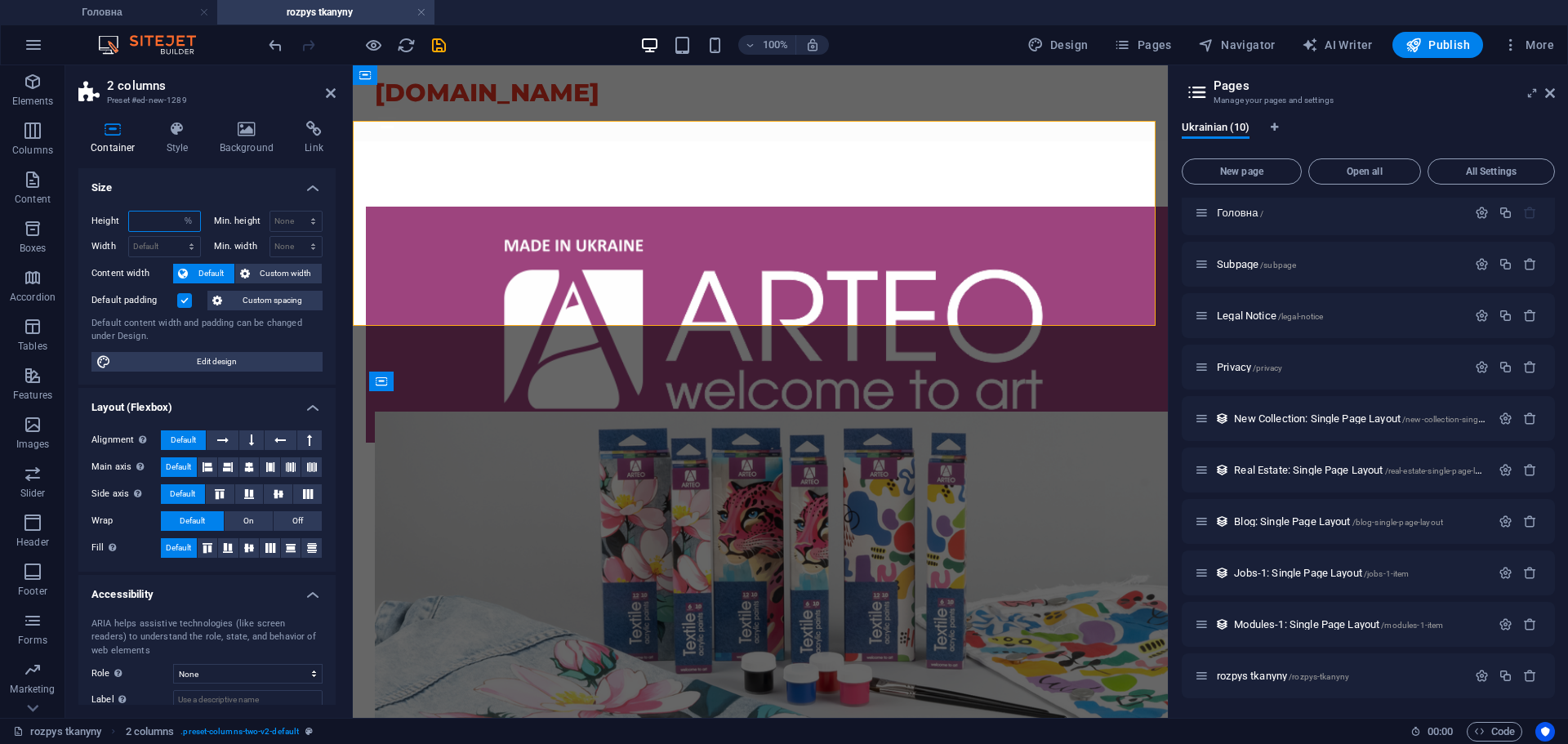
click at [177, 212] on select "Default px rem % vh vw" at bounding box center [189, 222] width 23 height 20
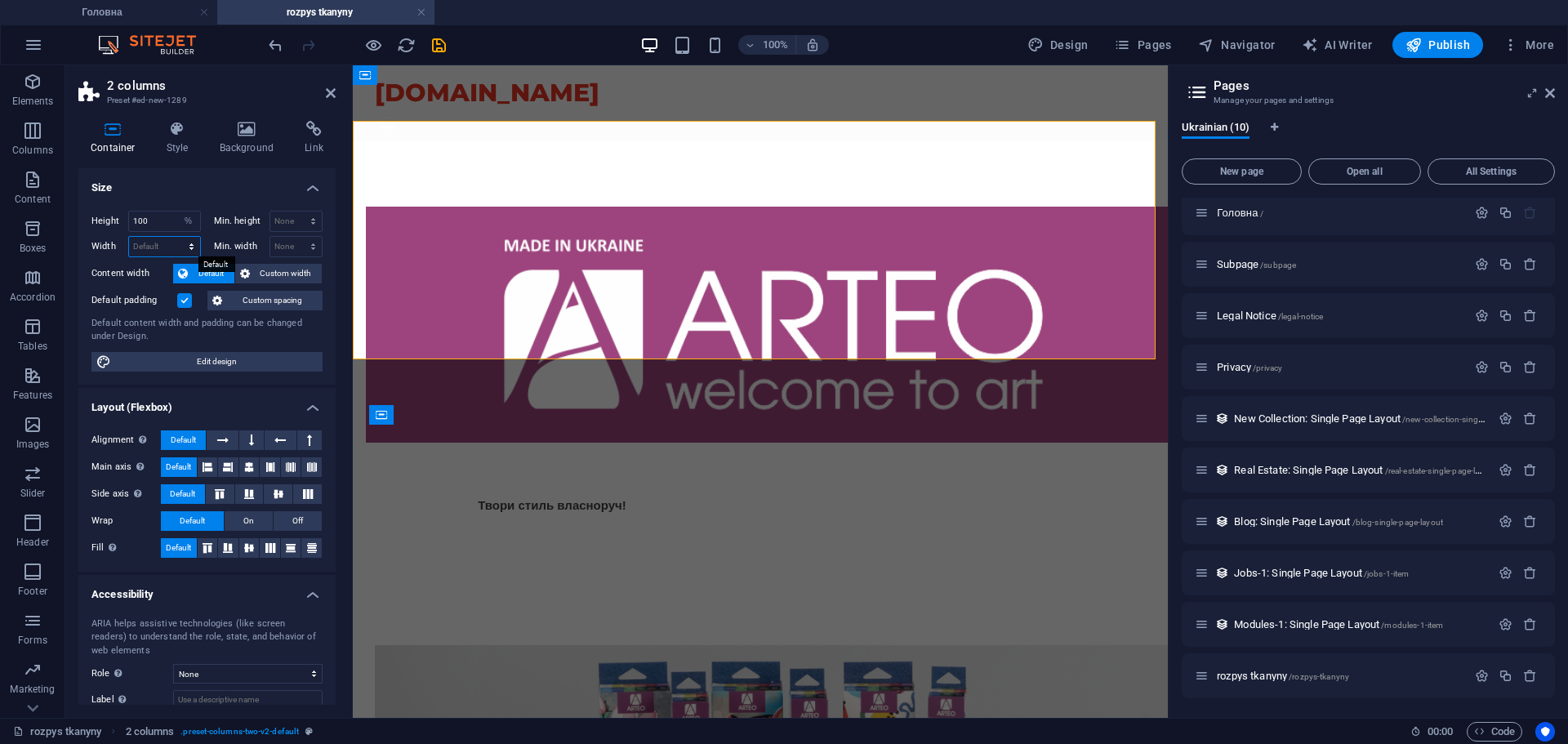
click at [149, 246] on select "Default px rem % em vh vw" at bounding box center [164, 246] width 71 height 20
click at [148, 227] on input "100" at bounding box center [164, 222] width 71 height 20
click at [0, 107] on section "Elements Columns Content Boxes Accordion Tables Features Images Slider Header F…" at bounding box center [584, 392] width 1168 height 653
type input "80"
drag, startPoint x: 155, startPoint y: 210, endPoint x: 105, endPoint y: 213, distance: 50.1
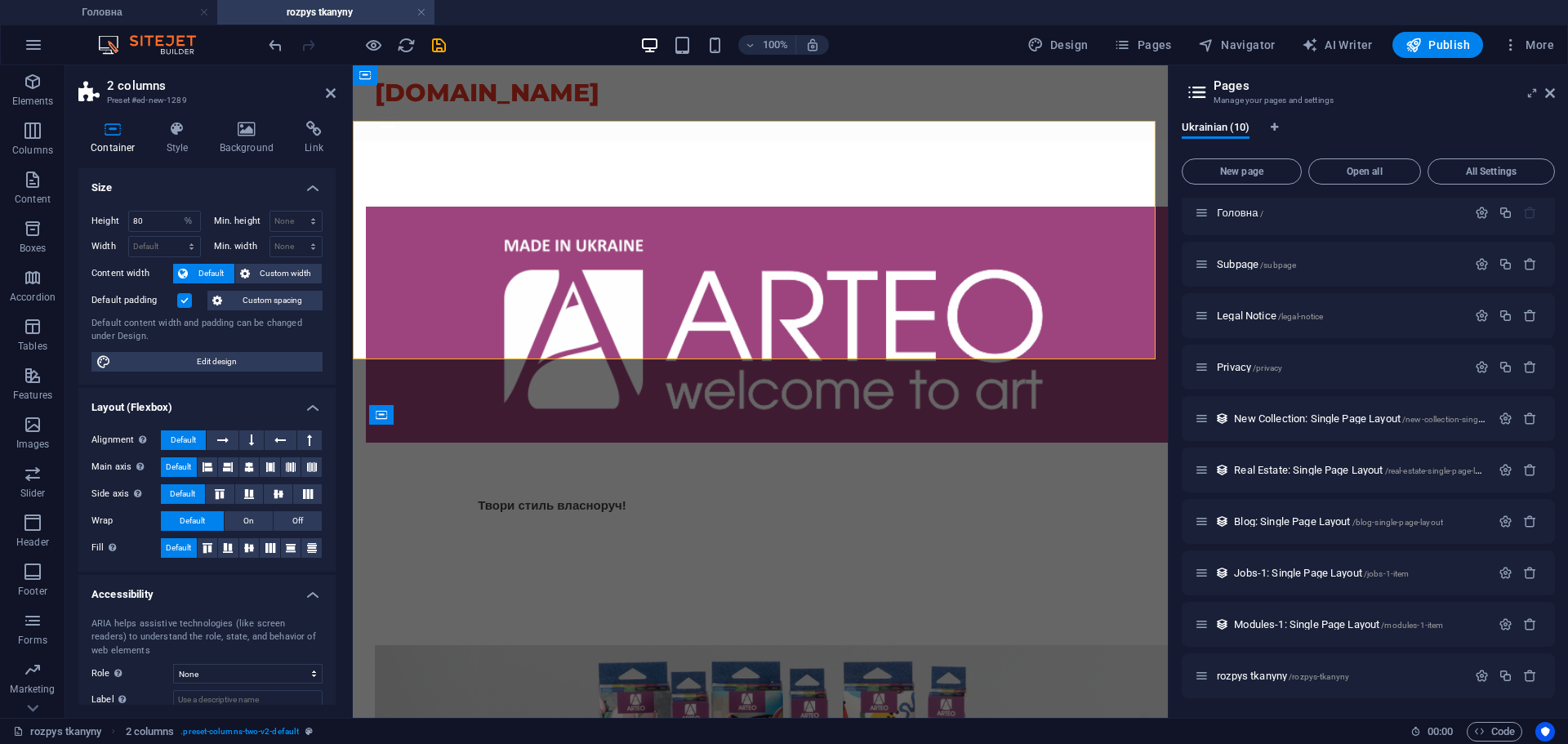
click at [105, 213] on div "Height 80 Default px rem % vh vw" at bounding box center [145, 222] width 109 height 21
click at [195, 236] on div "Default px rem % em vh vw" at bounding box center [164, 246] width 73 height 21
click at [200, 220] on div "Height 80 Default px rem % vh vw" at bounding box center [149, 223] width 116 height 25
click at [187, 220] on select "Default px rem % vh vw" at bounding box center [189, 222] width 23 height 20
select select "default"
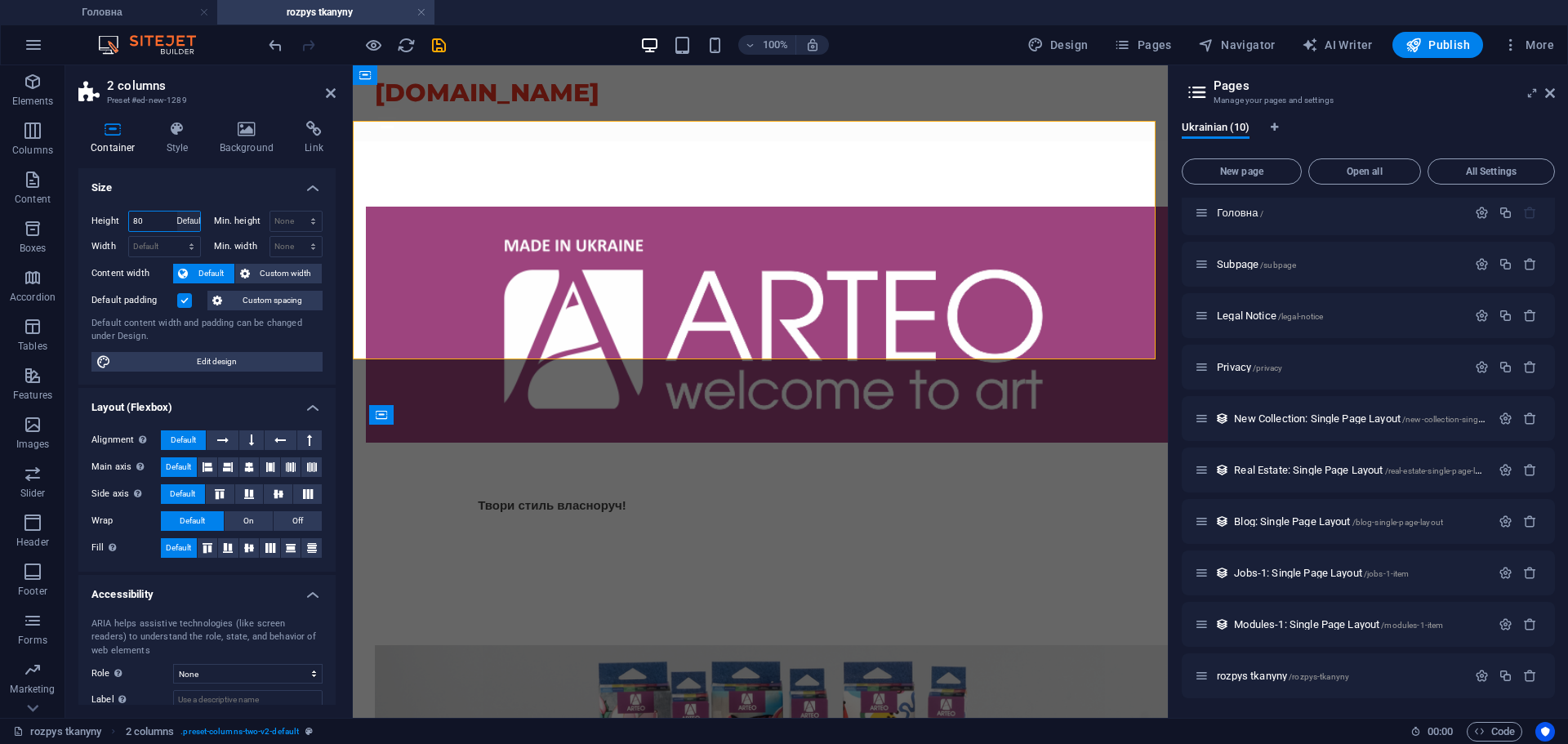
click at [177, 212] on select "Default px rem % vh vw" at bounding box center [189, 222] width 23 height 20
select select "DISABLED_OPTION_VALUE"
click at [307, 218] on select "None px rem % vh vw" at bounding box center [297, 222] width 53 height 20
click at [270, 212] on select "None px rem % vh vw" at bounding box center [297, 222] width 53 height 20
select select "DISABLED_OPTION_VALUE"
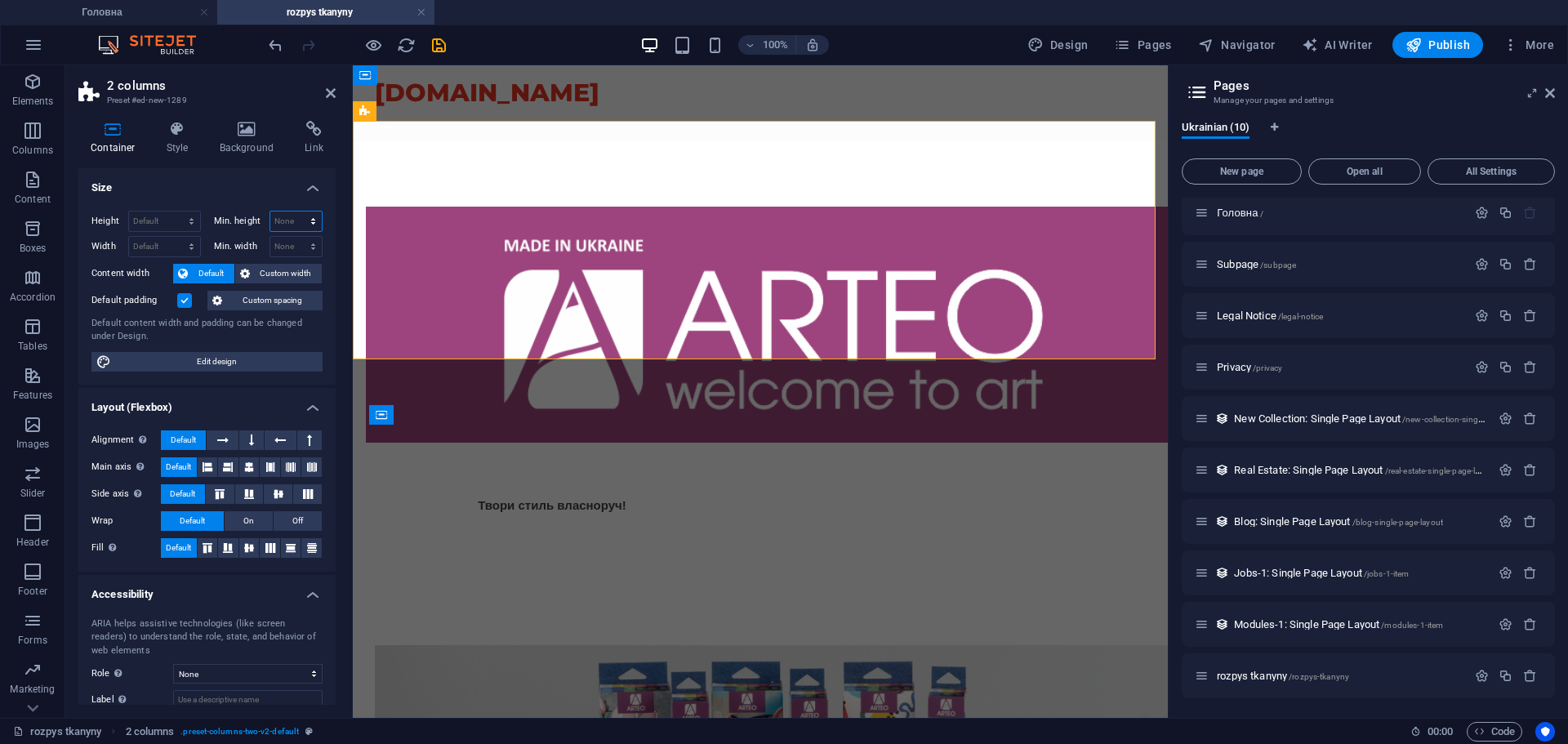
click at [299, 215] on select "None px rem % vh vw" at bounding box center [297, 222] width 53 height 20
click at [195, 223] on select "Default px rem % vh vw" at bounding box center [164, 222] width 71 height 20
click at [269, 41] on icon "undo" at bounding box center [275, 45] width 19 height 19
type input "80"
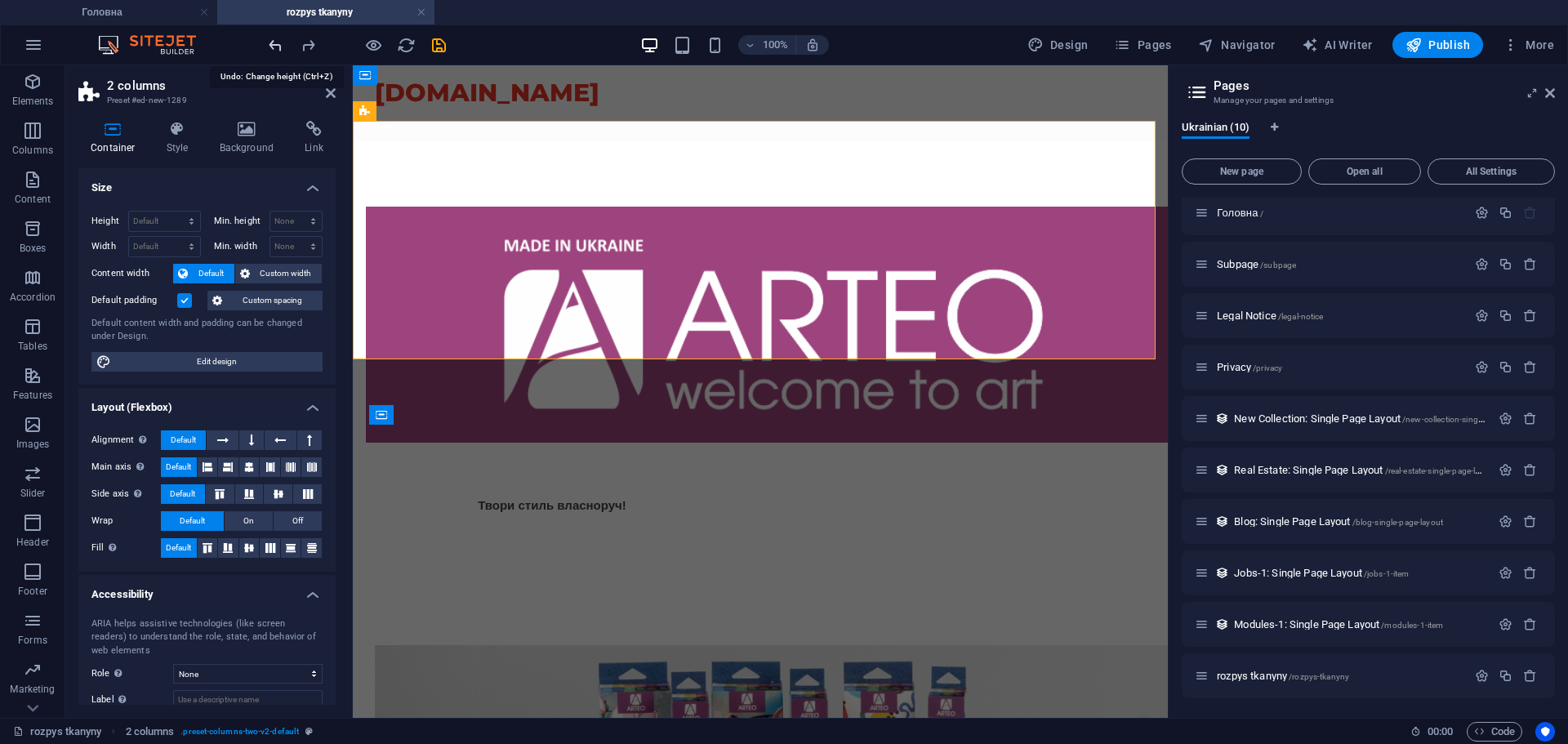
select select "%"
click at [269, 41] on icon "undo" at bounding box center [275, 45] width 19 height 19
type input "129.03"
click at [269, 41] on icon "undo" at bounding box center [275, 45] width 19 height 19
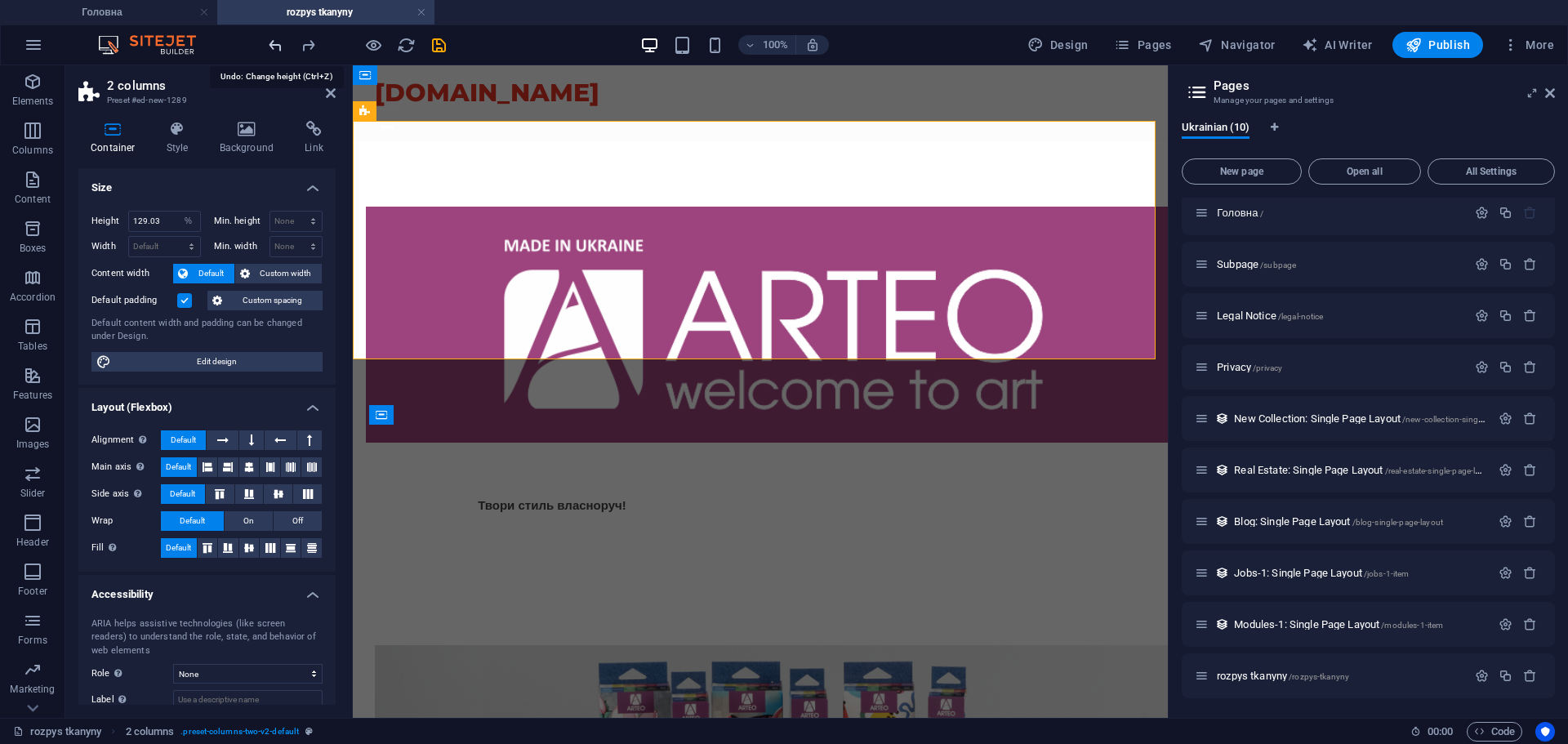
select select "DISABLED_OPTION_VALUE"
click at [269, 41] on icon "undo" at bounding box center [275, 45] width 19 height 19
type input "150"
select select "px"
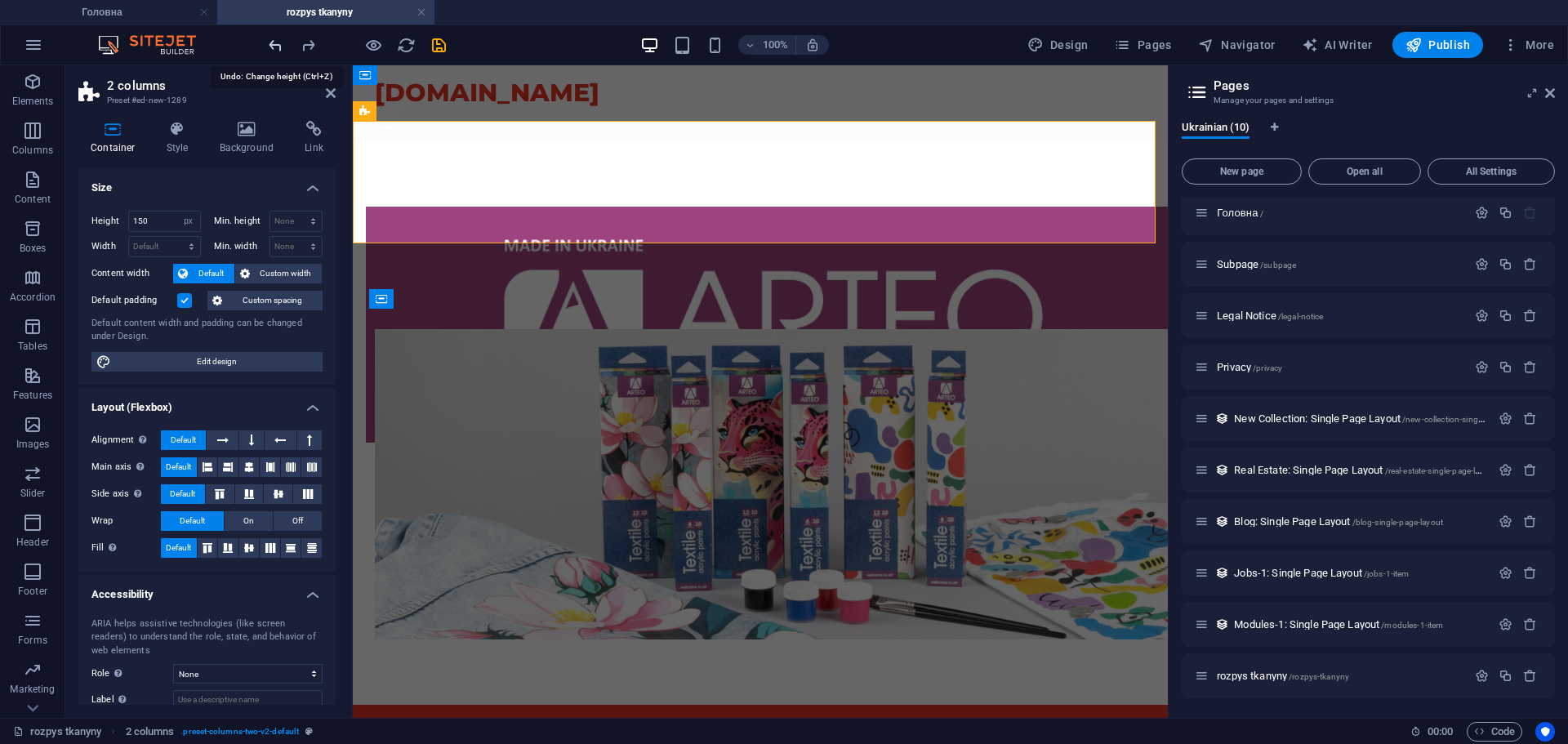
click at [269, 41] on icon "undo" at bounding box center [275, 45] width 19 height 19
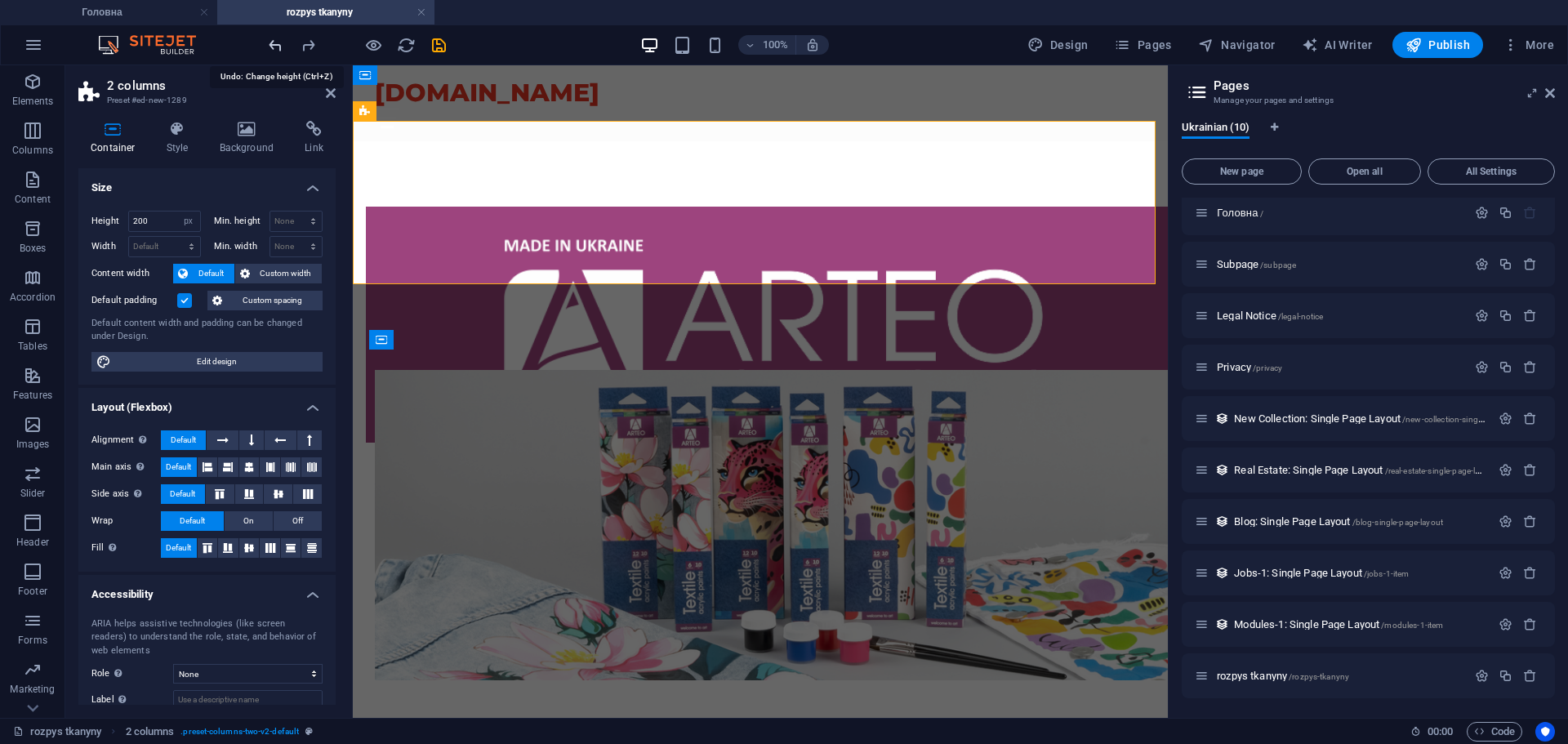
click at [269, 41] on icon "undo" at bounding box center [275, 45] width 19 height 19
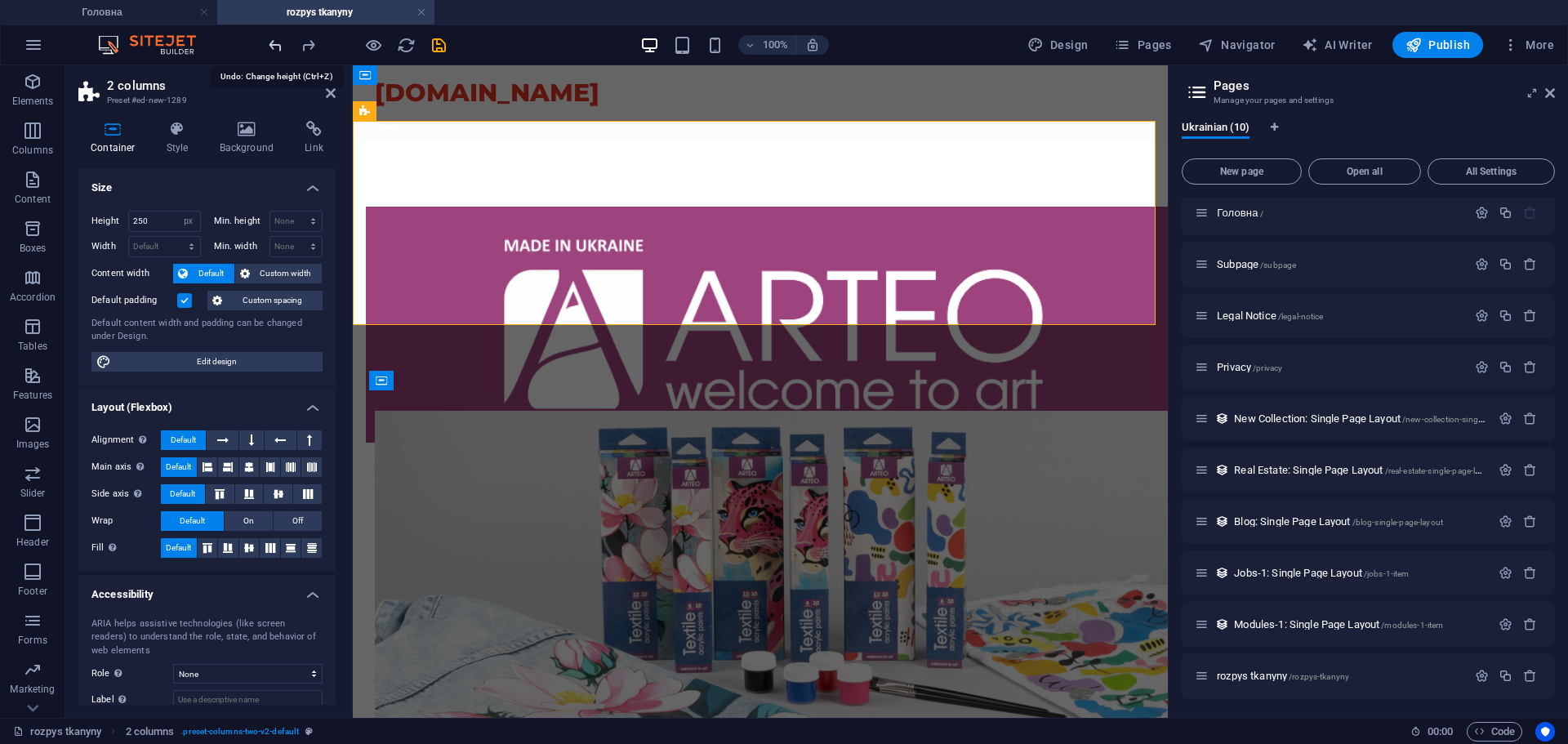
click at [269, 41] on icon "undo" at bounding box center [275, 45] width 19 height 19
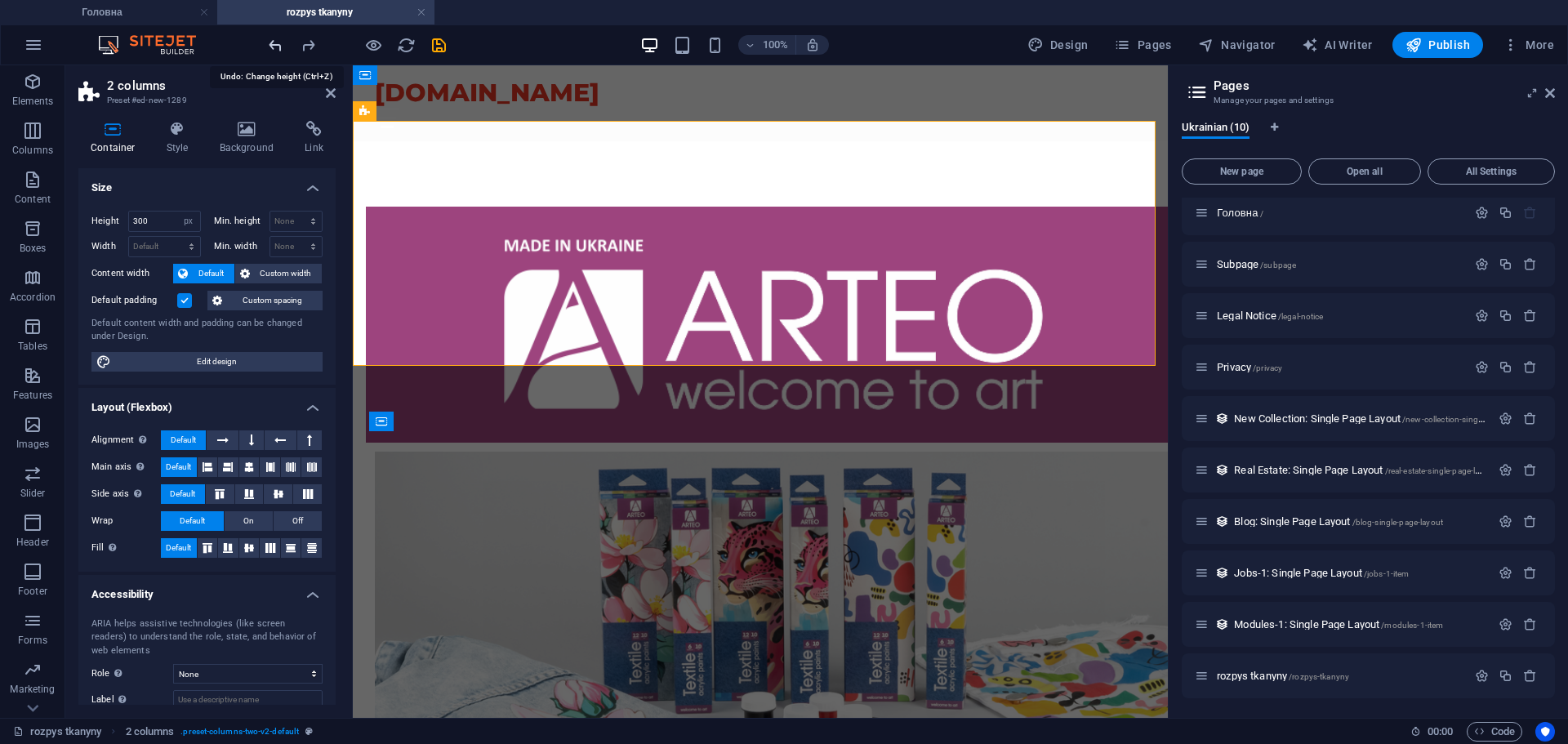
click at [269, 41] on icon "undo" at bounding box center [275, 45] width 19 height 19
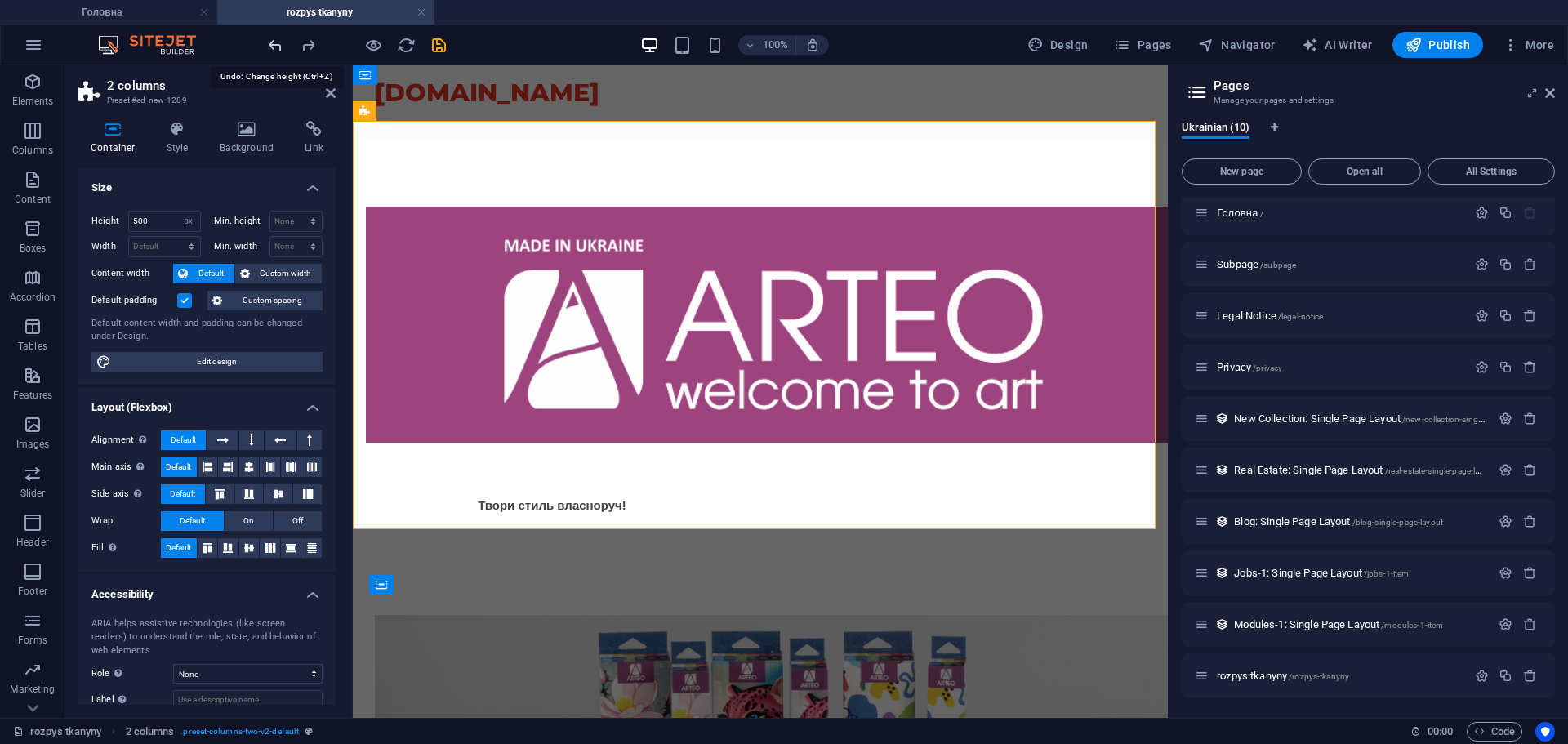
click at [269, 41] on icon "undo" at bounding box center [275, 45] width 19 height 19
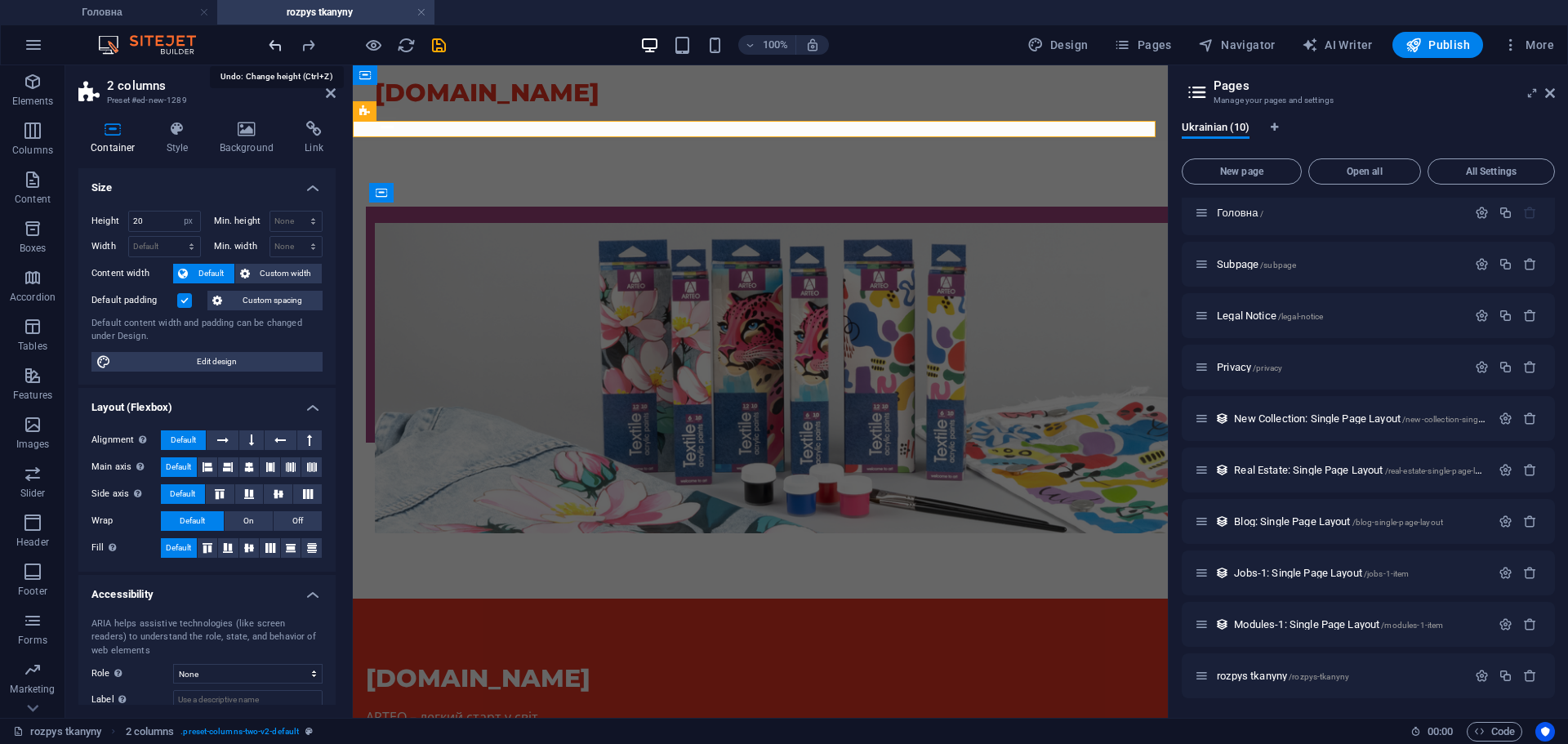
click at [269, 41] on icon "undo" at bounding box center [275, 45] width 19 height 19
type input "324"
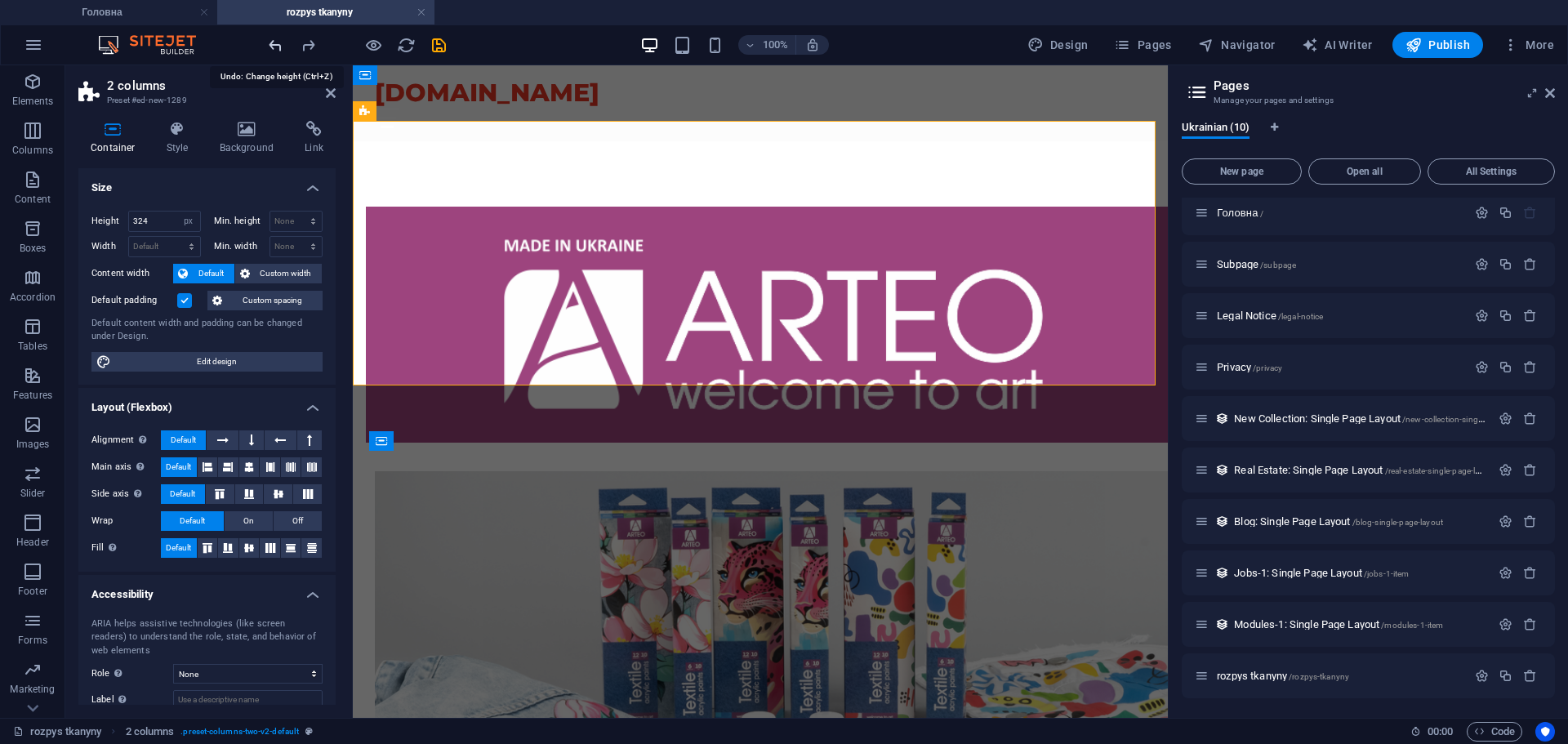
click at [269, 41] on icon "undo" at bounding box center [275, 45] width 19 height 19
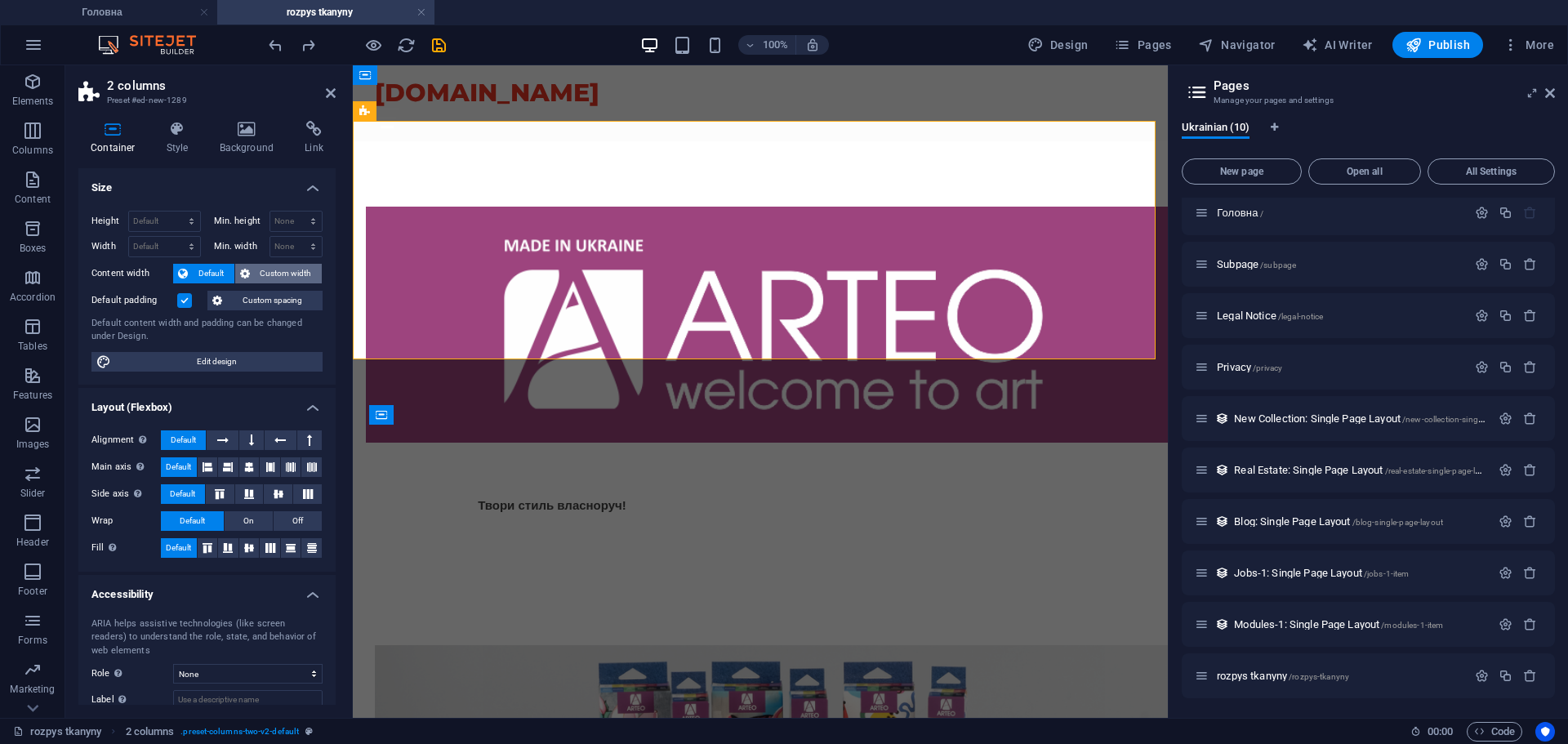
click at [260, 269] on span "Custom width" at bounding box center [286, 273] width 63 height 20
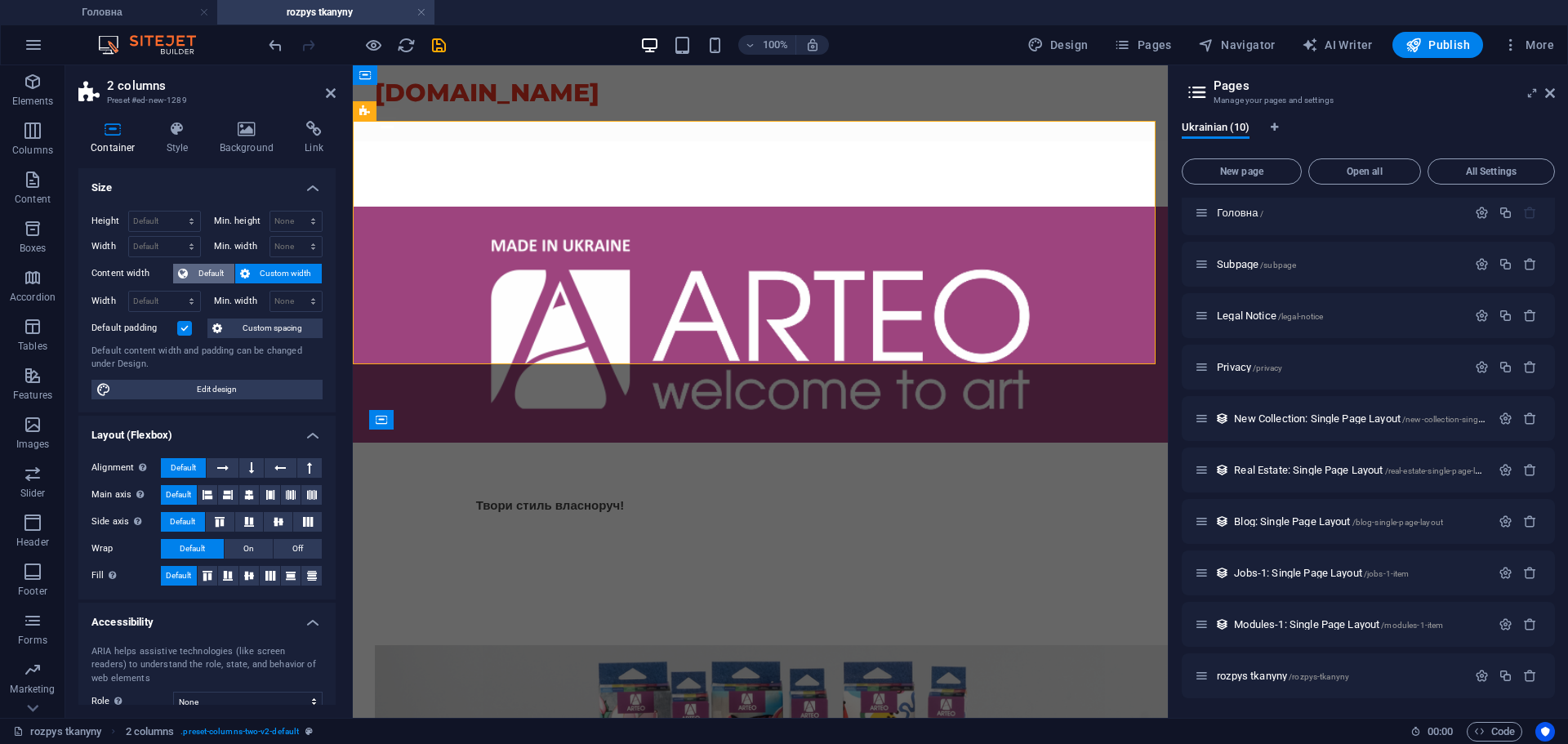
click at [212, 272] on span "Default" at bounding box center [211, 273] width 37 height 20
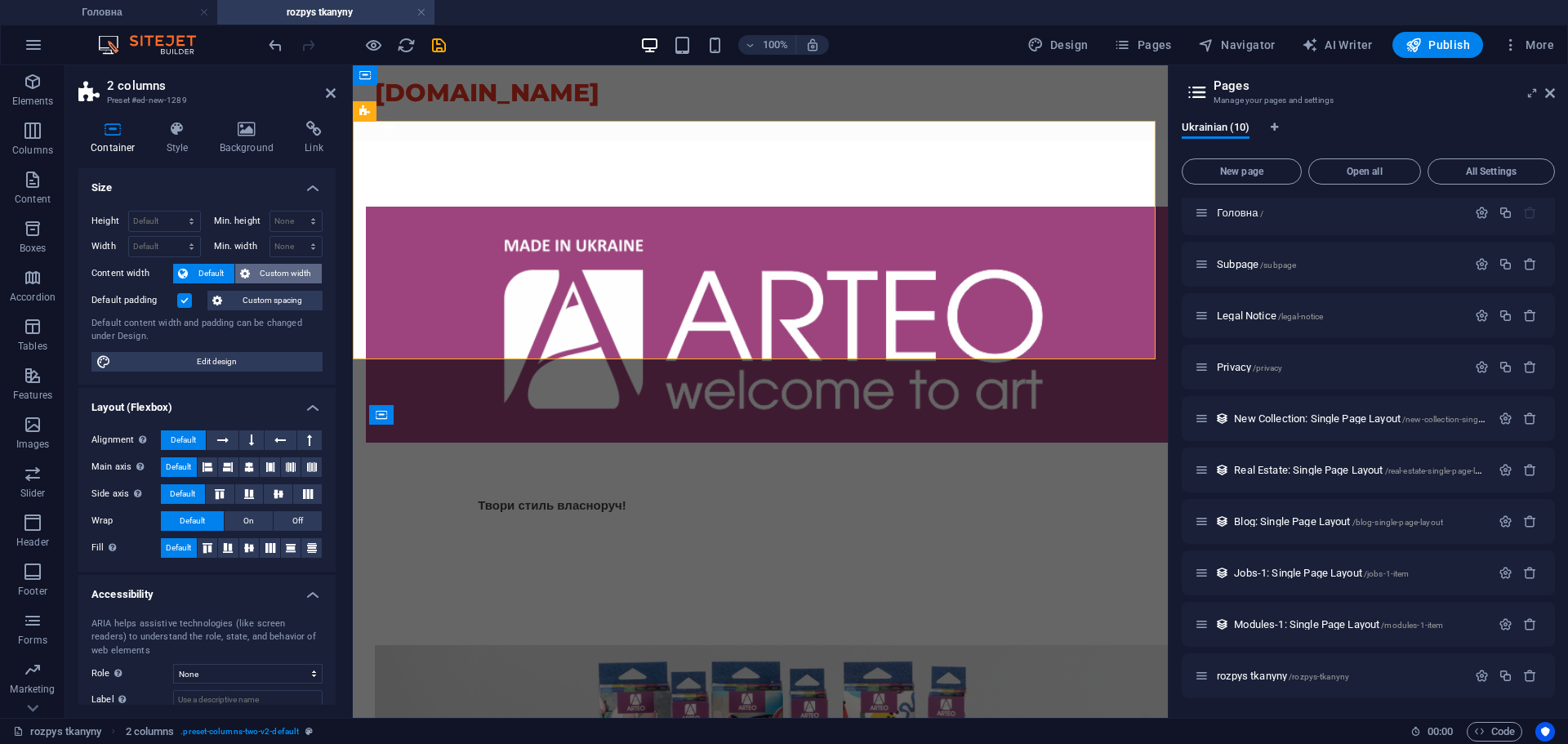
click at [273, 276] on span "Custom width" at bounding box center [286, 273] width 63 height 20
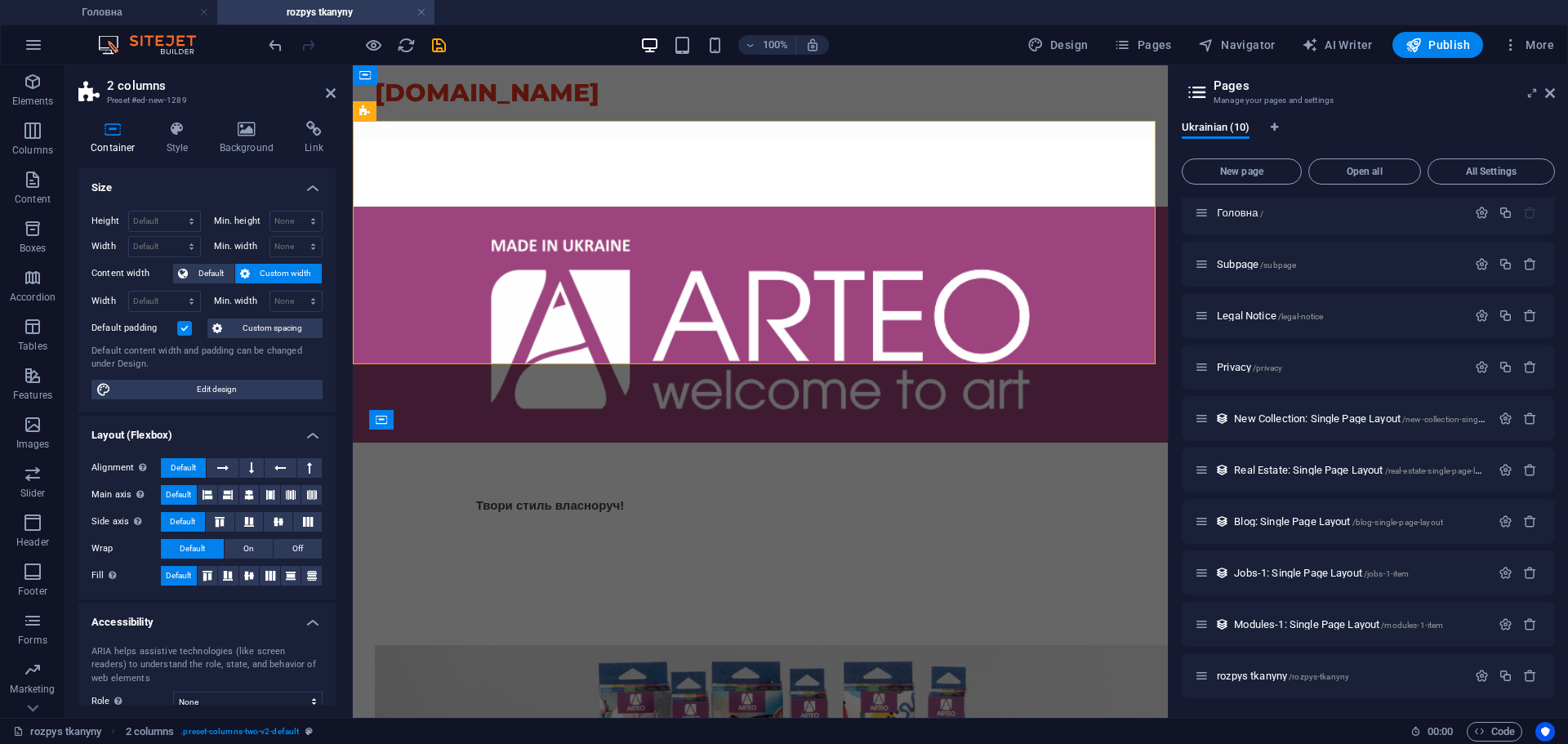
click at [273, 276] on span "Custom width" at bounding box center [286, 273] width 63 height 20
click at [221, 274] on span "Default" at bounding box center [211, 273] width 37 height 20
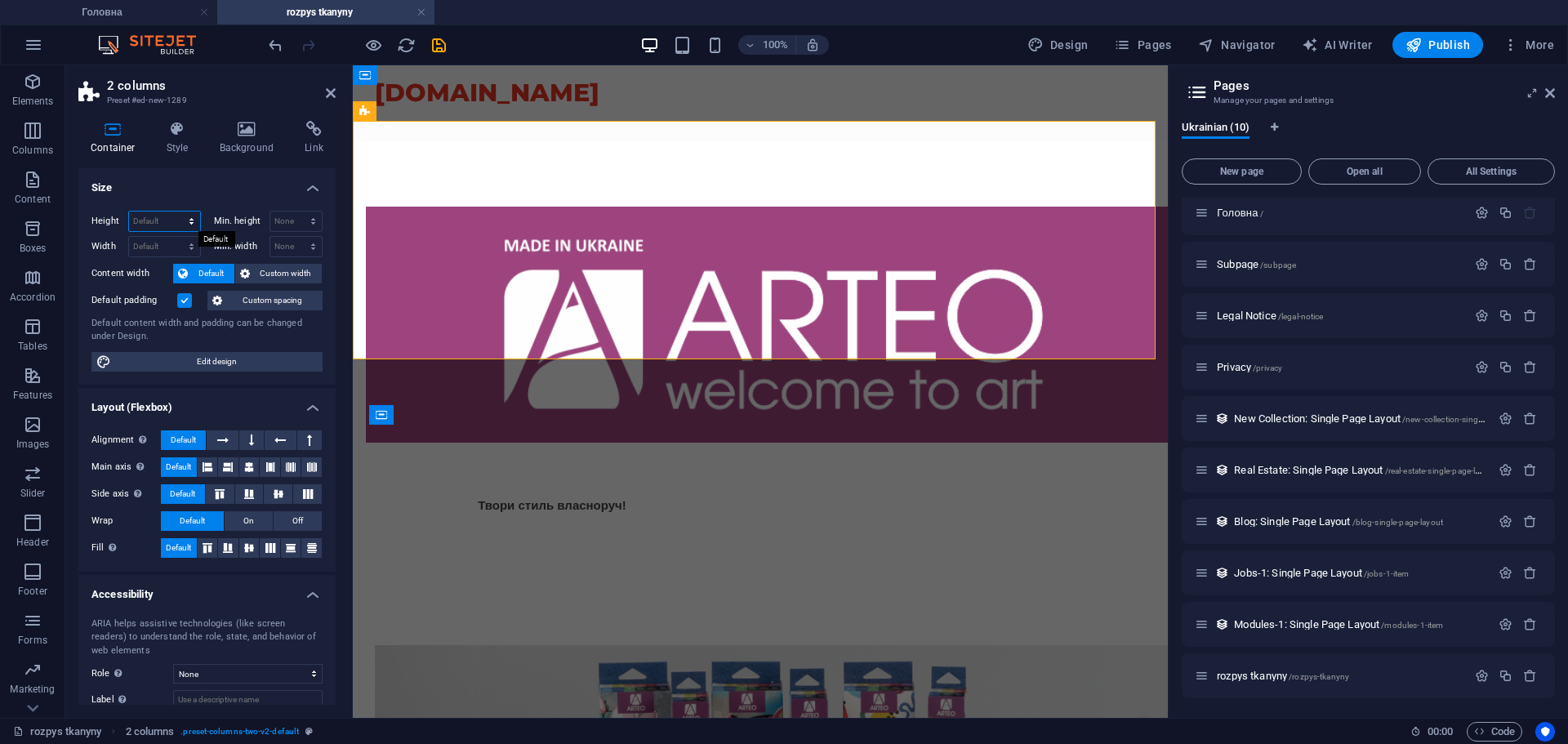
click at [148, 219] on select "Default px rem % vh vw" at bounding box center [164, 222] width 71 height 20
click at [129, 212] on select "Default px rem % vh vw" at bounding box center [164, 222] width 71 height 20
select select "DISABLED_OPTION_VALUE"
click at [170, 142] on h4 "Style" at bounding box center [181, 138] width 53 height 34
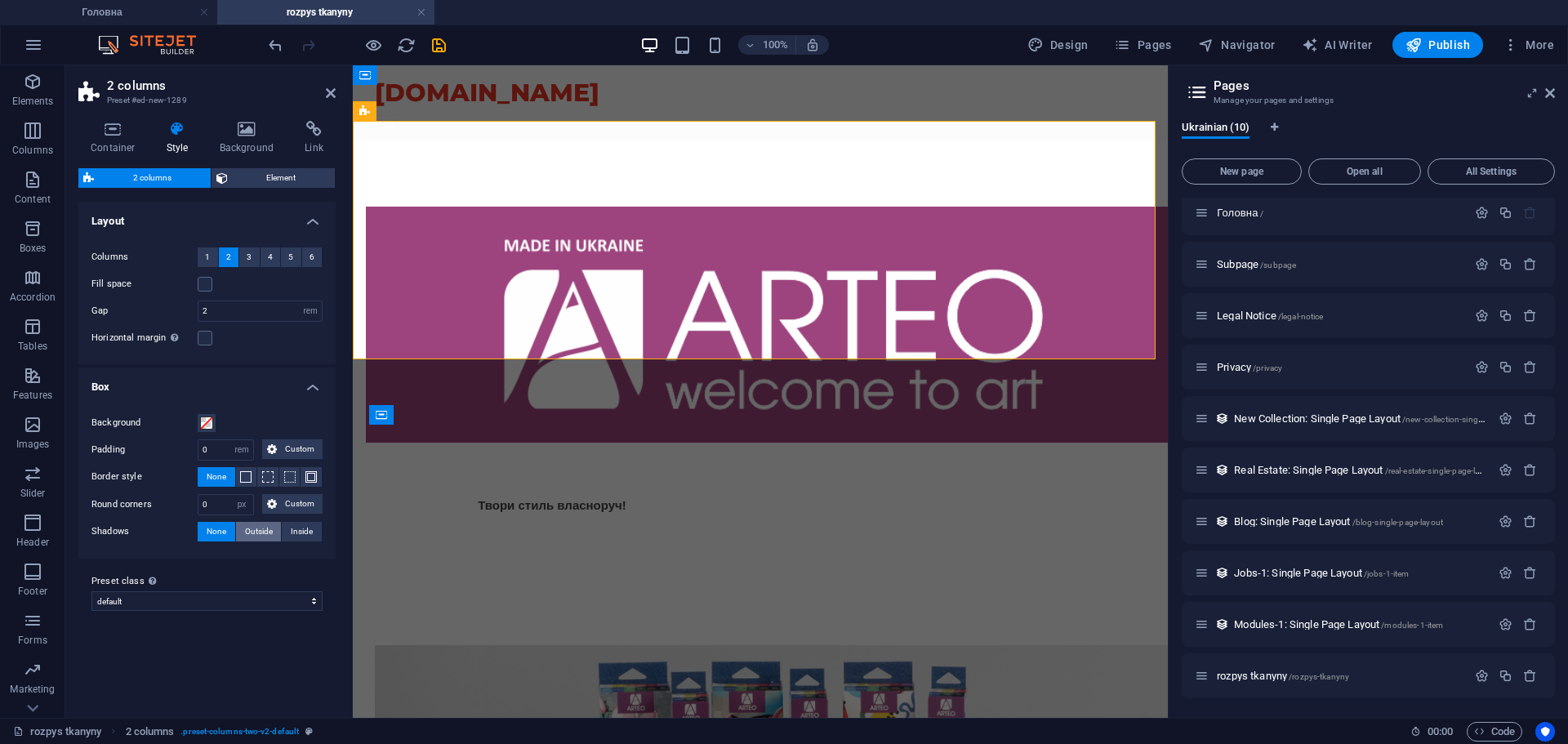
click at [266, 529] on span "Outside" at bounding box center [259, 531] width 28 height 20
type input "2"
type input "4"
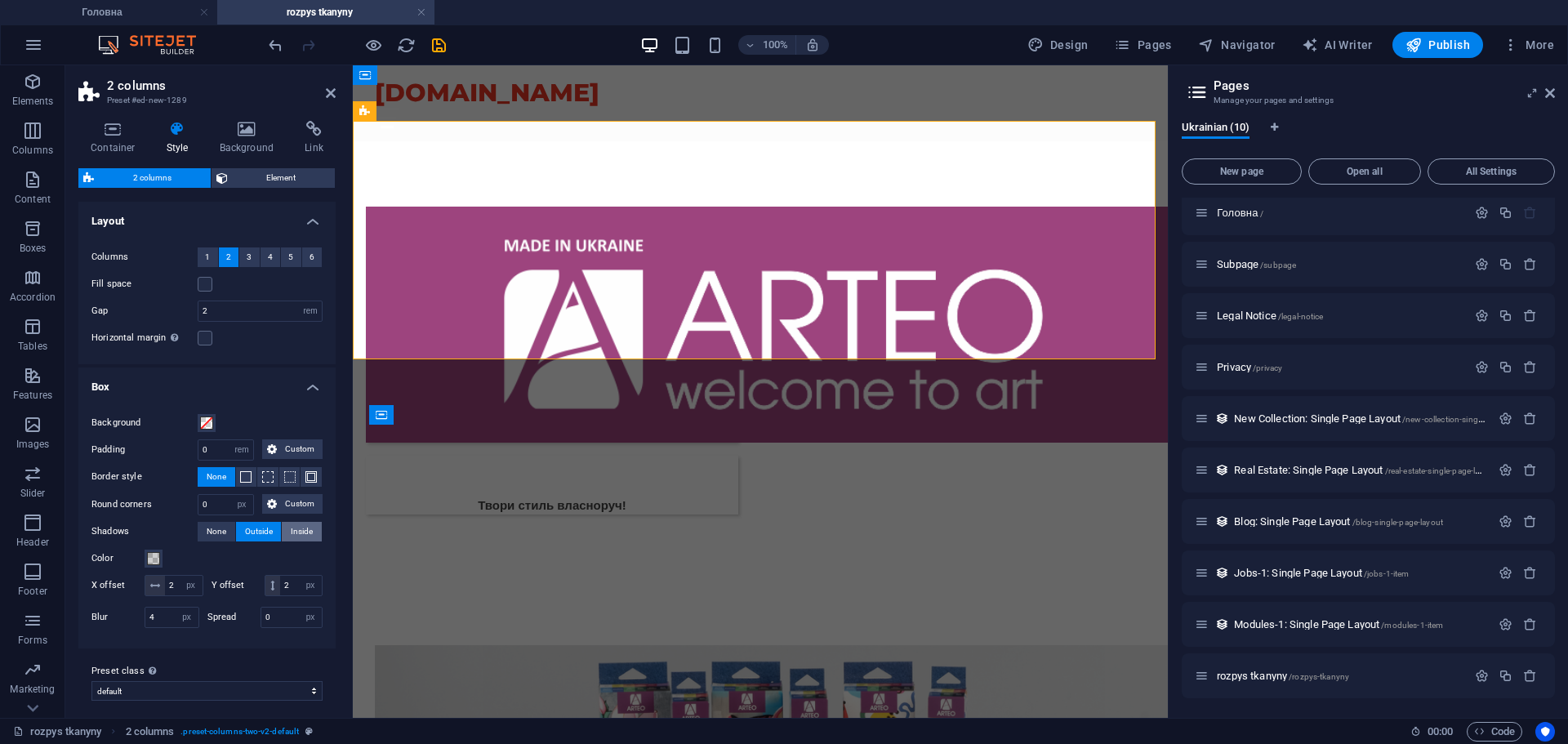
click at [297, 528] on span "Inside" at bounding box center [301, 531] width 22 height 20
click at [264, 533] on span "Outside" at bounding box center [259, 531] width 28 height 20
click at [213, 523] on span "None" at bounding box center [217, 531] width 20 height 20
click at [215, 536] on span "None" at bounding box center [217, 531] width 20 height 20
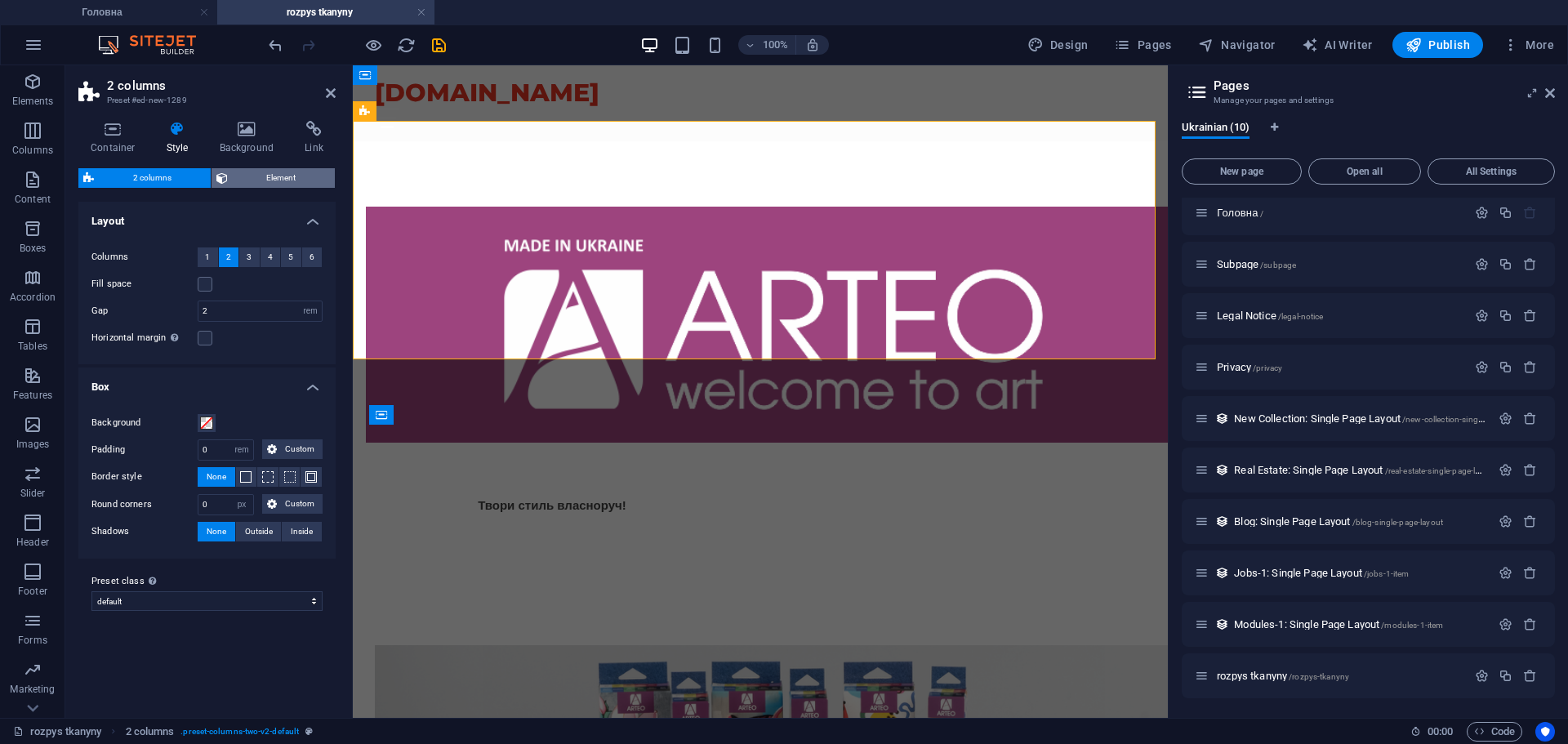
click at [295, 177] on span "Element" at bounding box center [281, 178] width 98 height 20
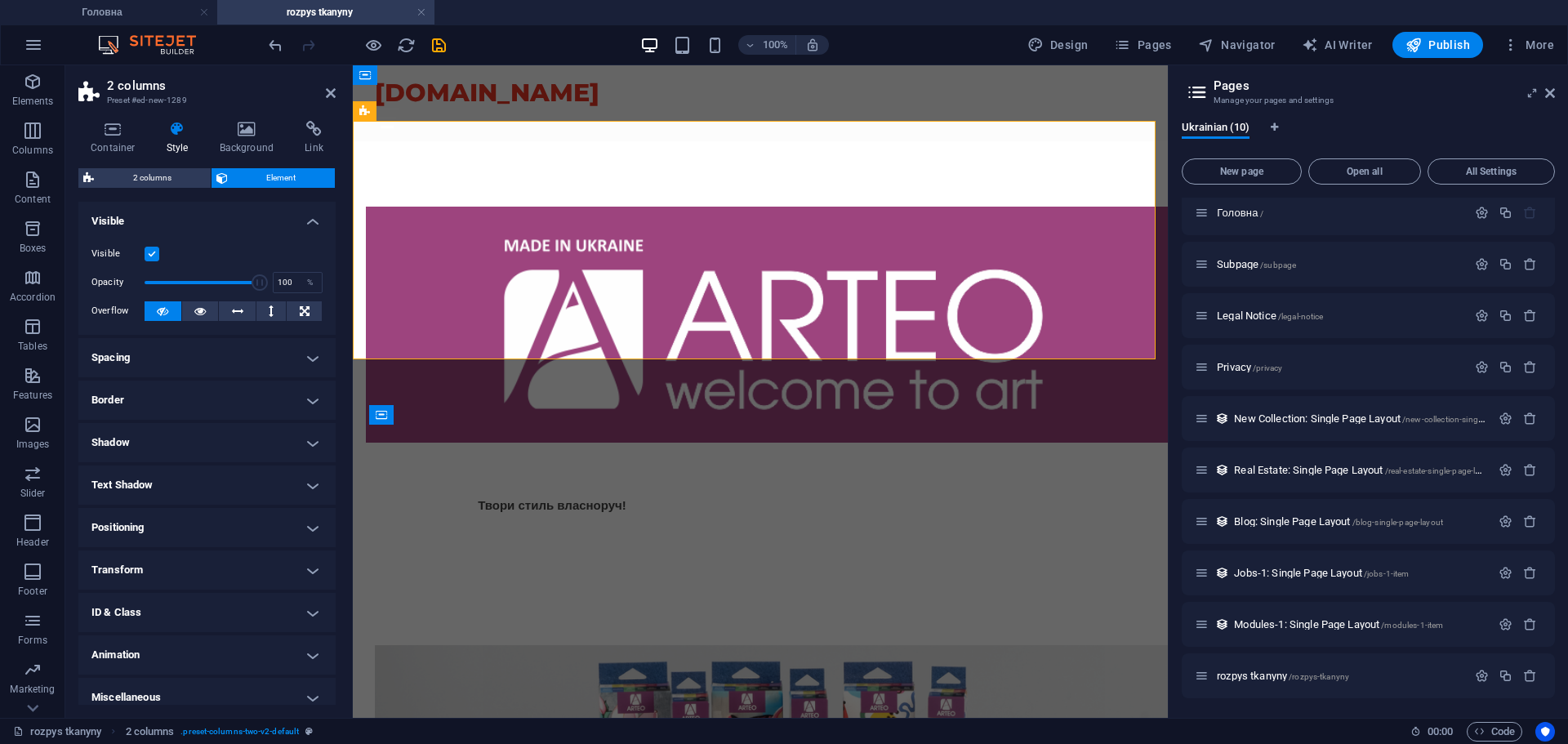
click at [182, 355] on h4 "Spacing" at bounding box center [206, 358] width 257 height 39
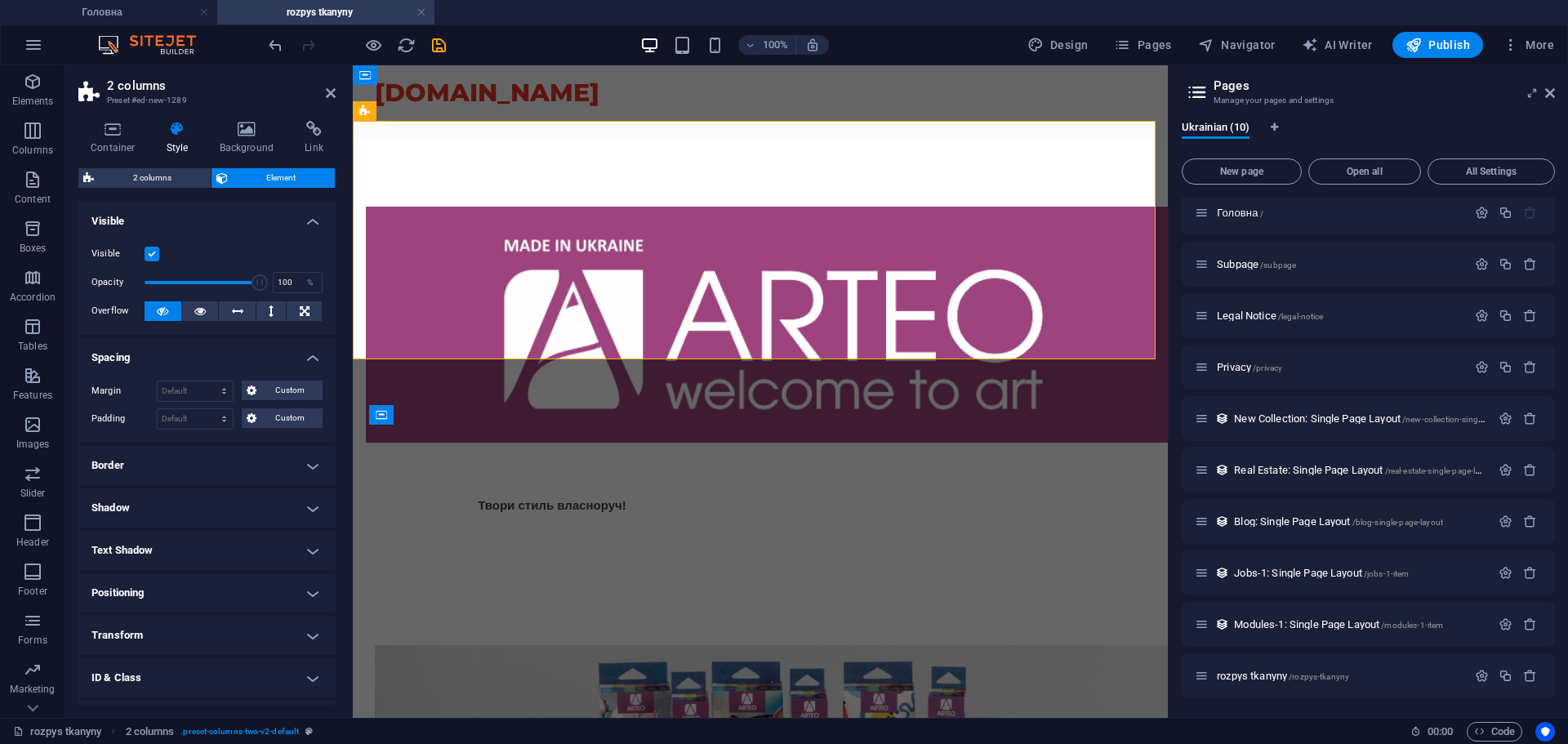
click at [182, 355] on h4 "Spacing" at bounding box center [206, 353] width 257 height 30
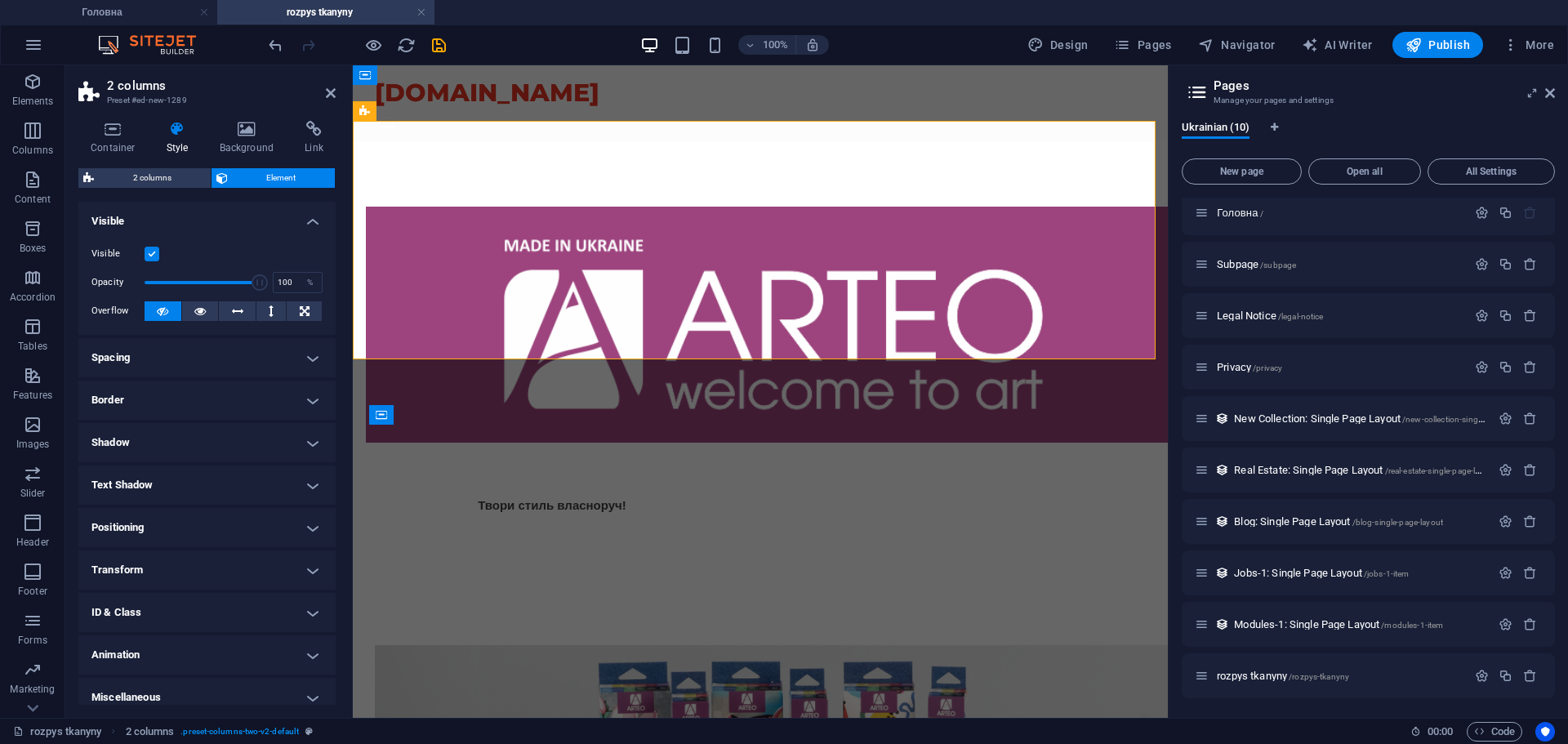
click at [179, 383] on h4 "Border" at bounding box center [206, 400] width 257 height 39
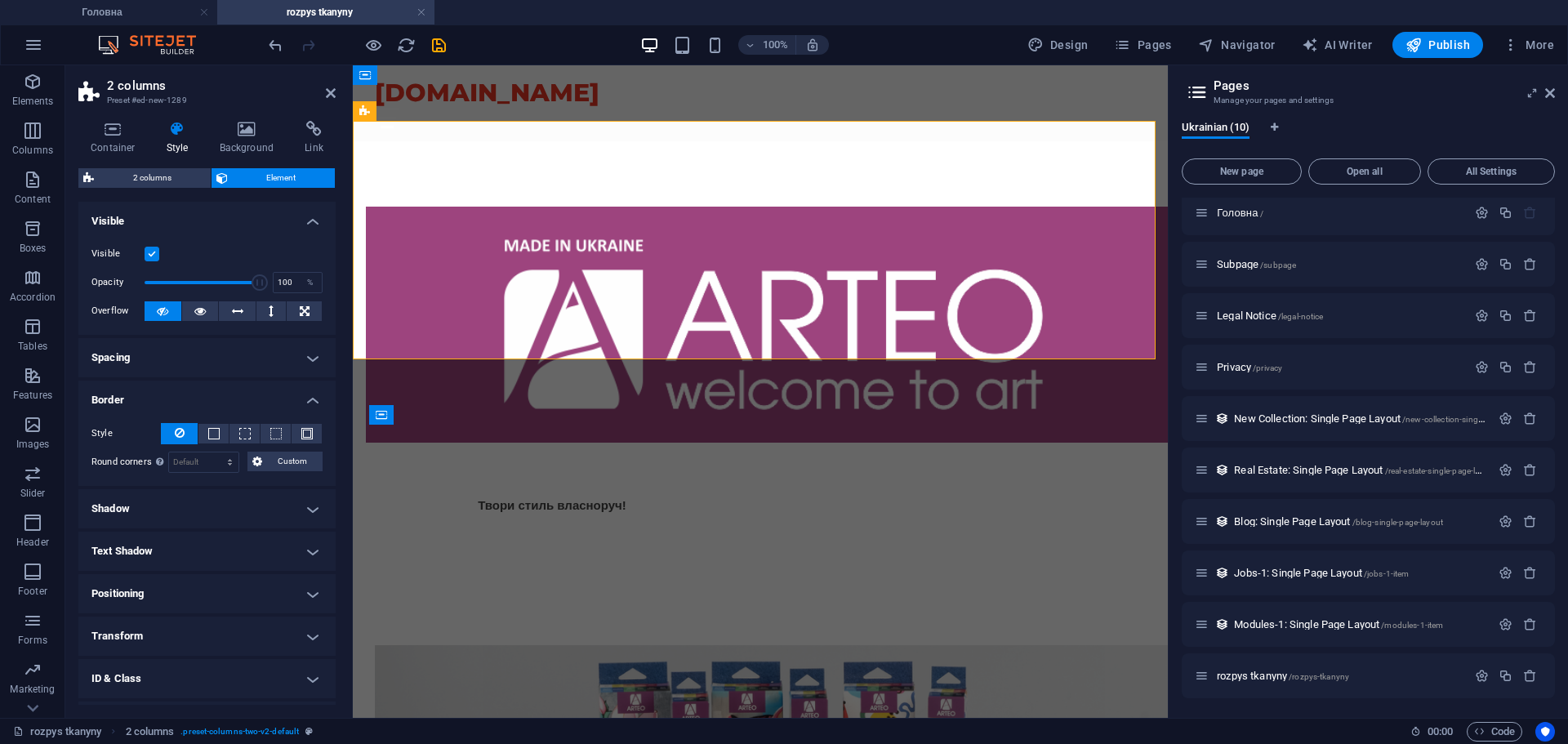
click at [179, 385] on h4 "Border" at bounding box center [206, 395] width 257 height 30
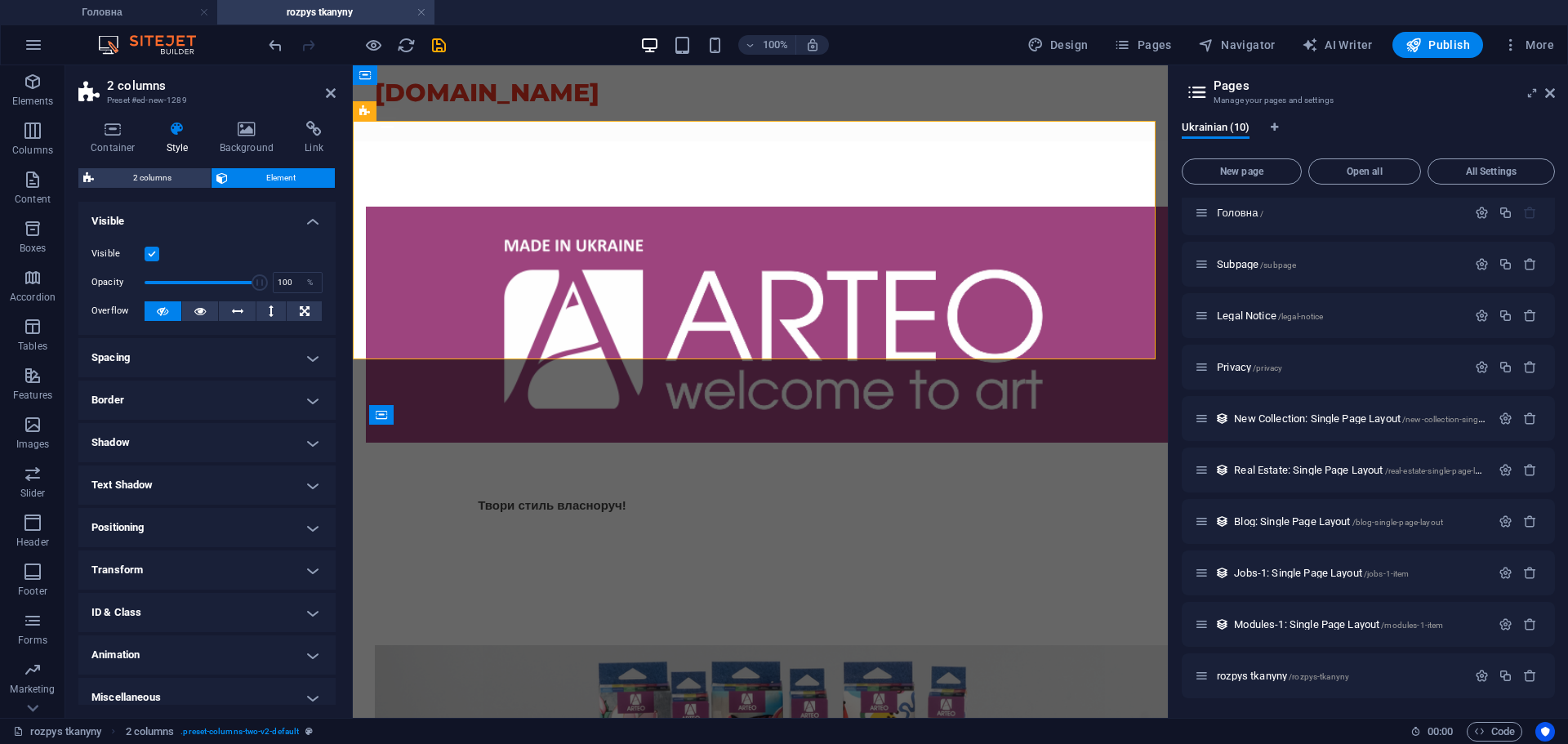
click at [187, 440] on h4 "Shadow" at bounding box center [206, 443] width 257 height 39
click at [187, 439] on h4 "Shadow" at bounding box center [206, 438] width 257 height 30
click at [184, 480] on h4 "Text Shadow" at bounding box center [206, 485] width 257 height 39
click at [184, 480] on h4 "Text Shadow" at bounding box center [206, 480] width 257 height 30
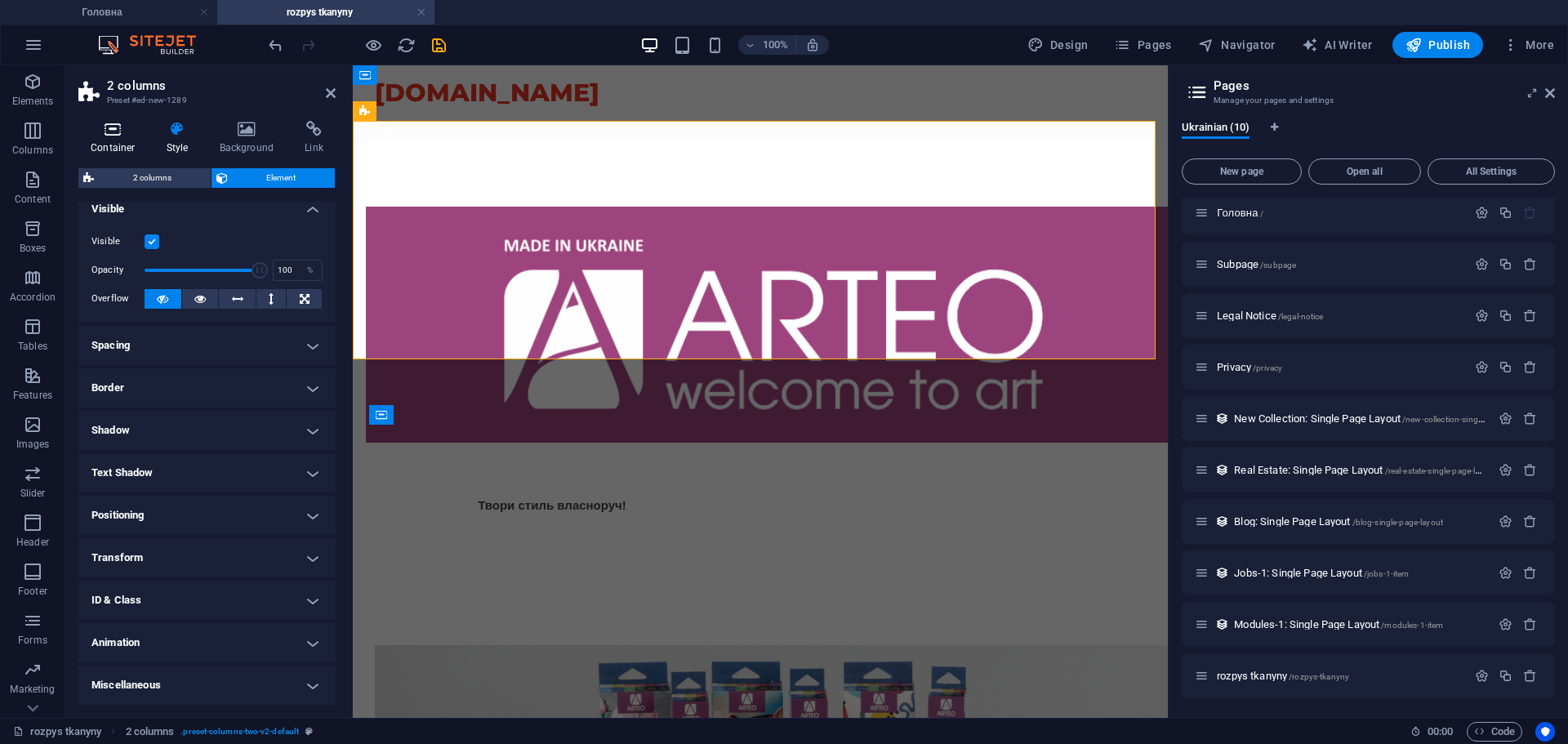
click at [98, 141] on h4 "Container" at bounding box center [116, 138] width 76 height 34
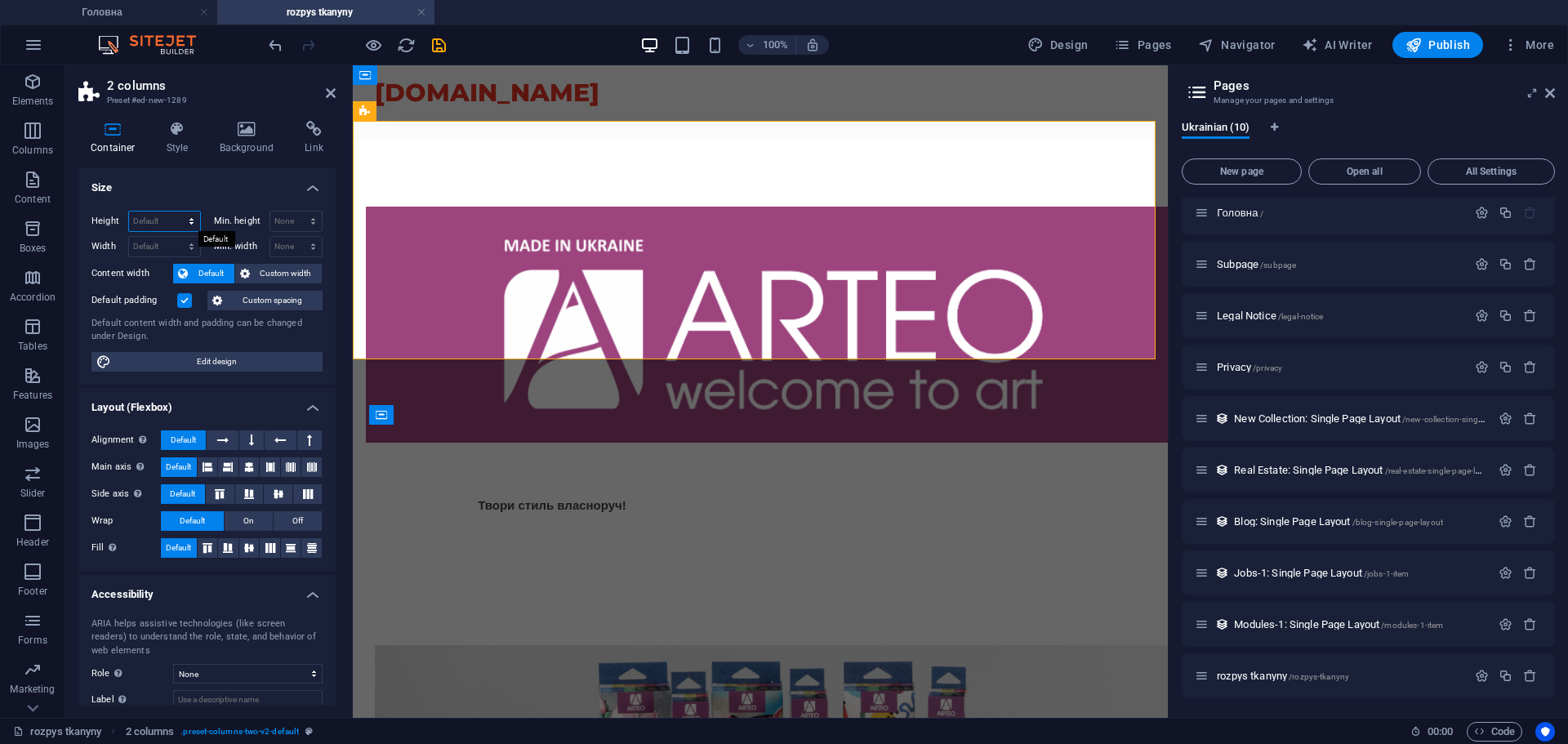
click at [191, 222] on select "Default px rem % vh vw" at bounding box center [164, 222] width 71 height 20
select select "px"
click at [175, 212] on select "Default px rem % vh vw" at bounding box center [164, 222] width 71 height 20
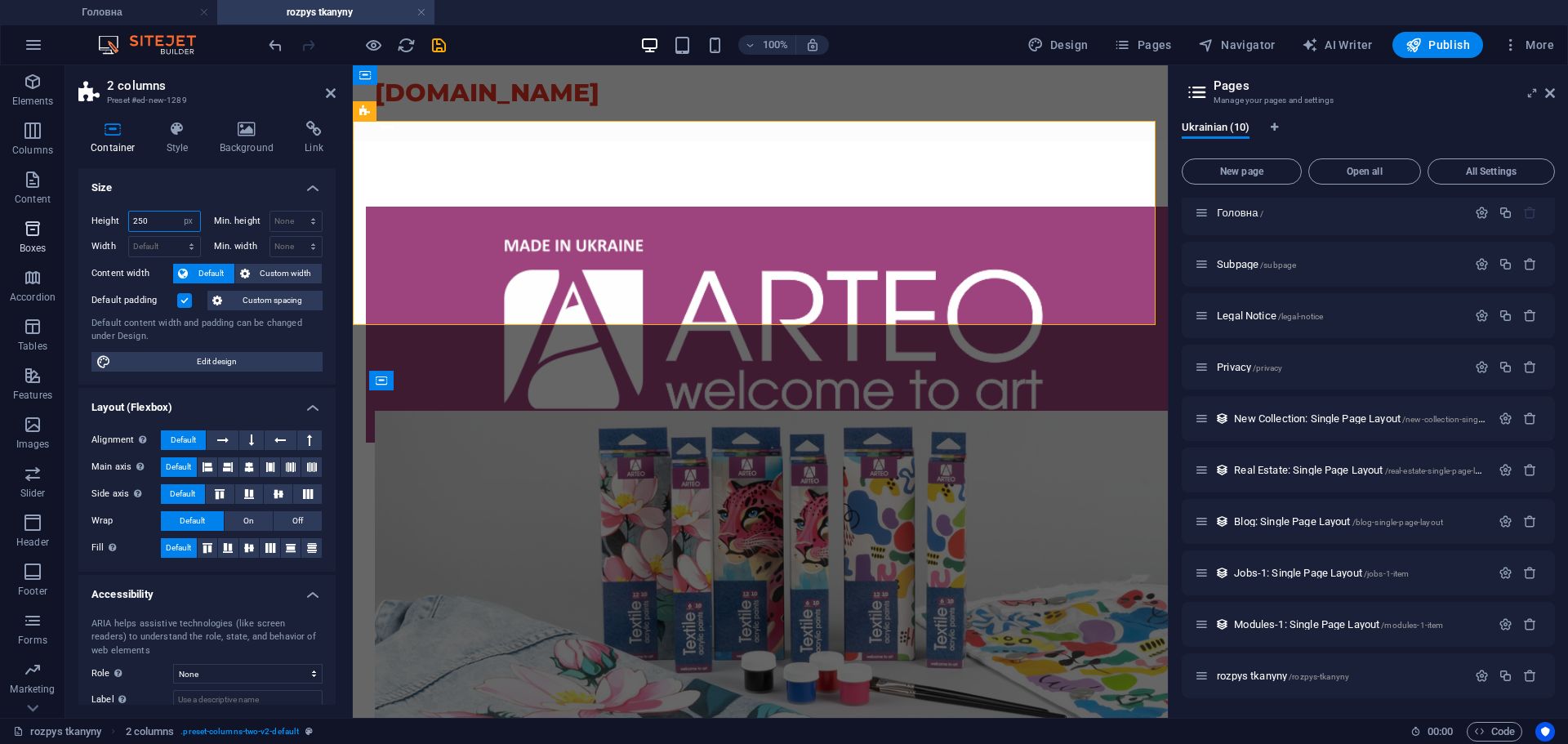
drag, startPoint x: 73, startPoint y: 231, endPoint x: 57, endPoint y: 232, distance: 16.0
click at [61, 231] on section "Elements Columns Content Boxes Accordion Tables Features Images Slider Header F…" at bounding box center [584, 392] width 1168 height 653
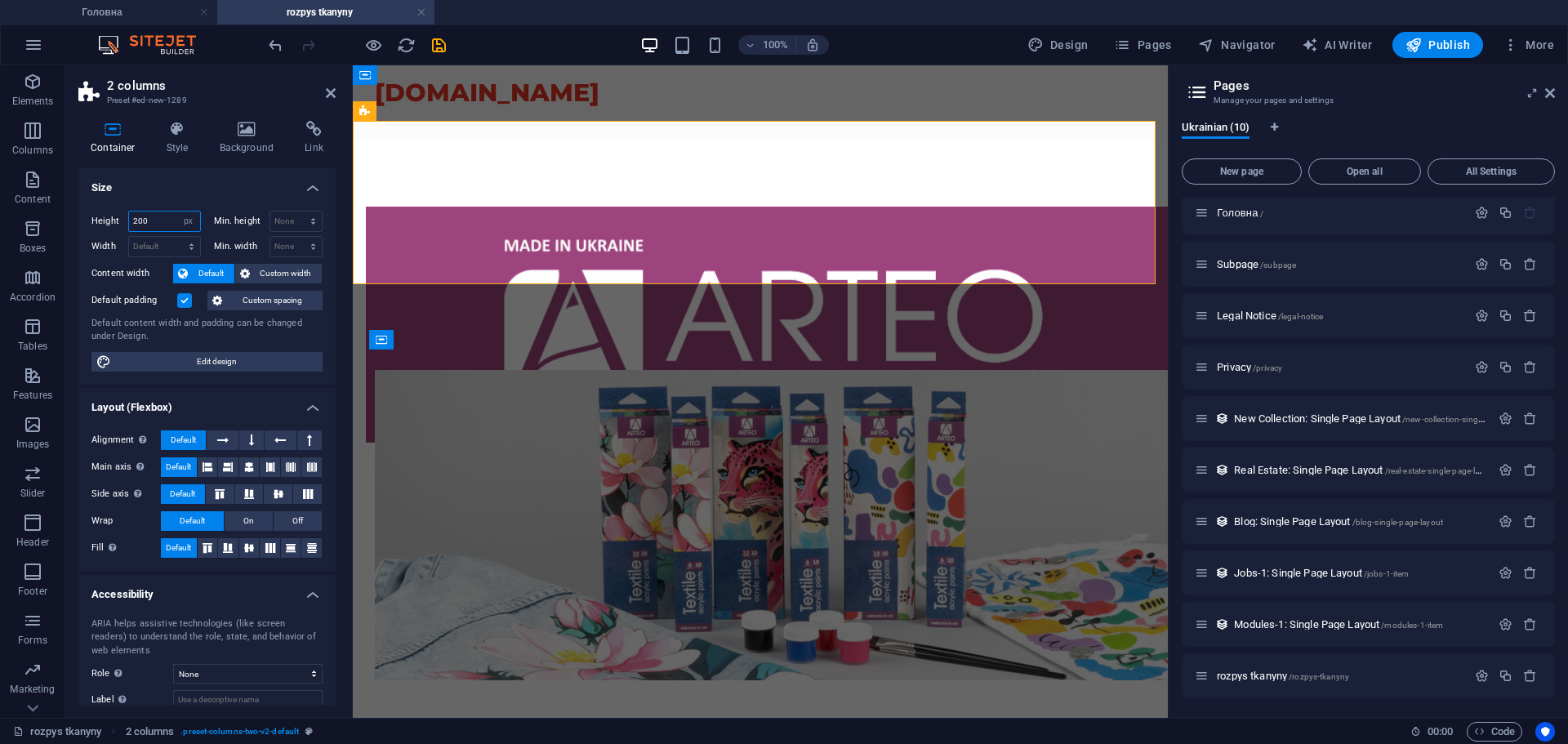
drag, startPoint x: 156, startPoint y: 223, endPoint x: 87, endPoint y: 221, distance: 69.0
click at [87, 221] on div "Height 200 Default px rem % vh vw Min. height None px rem % vh vw Width Default…" at bounding box center [206, 292] width 257 height 187
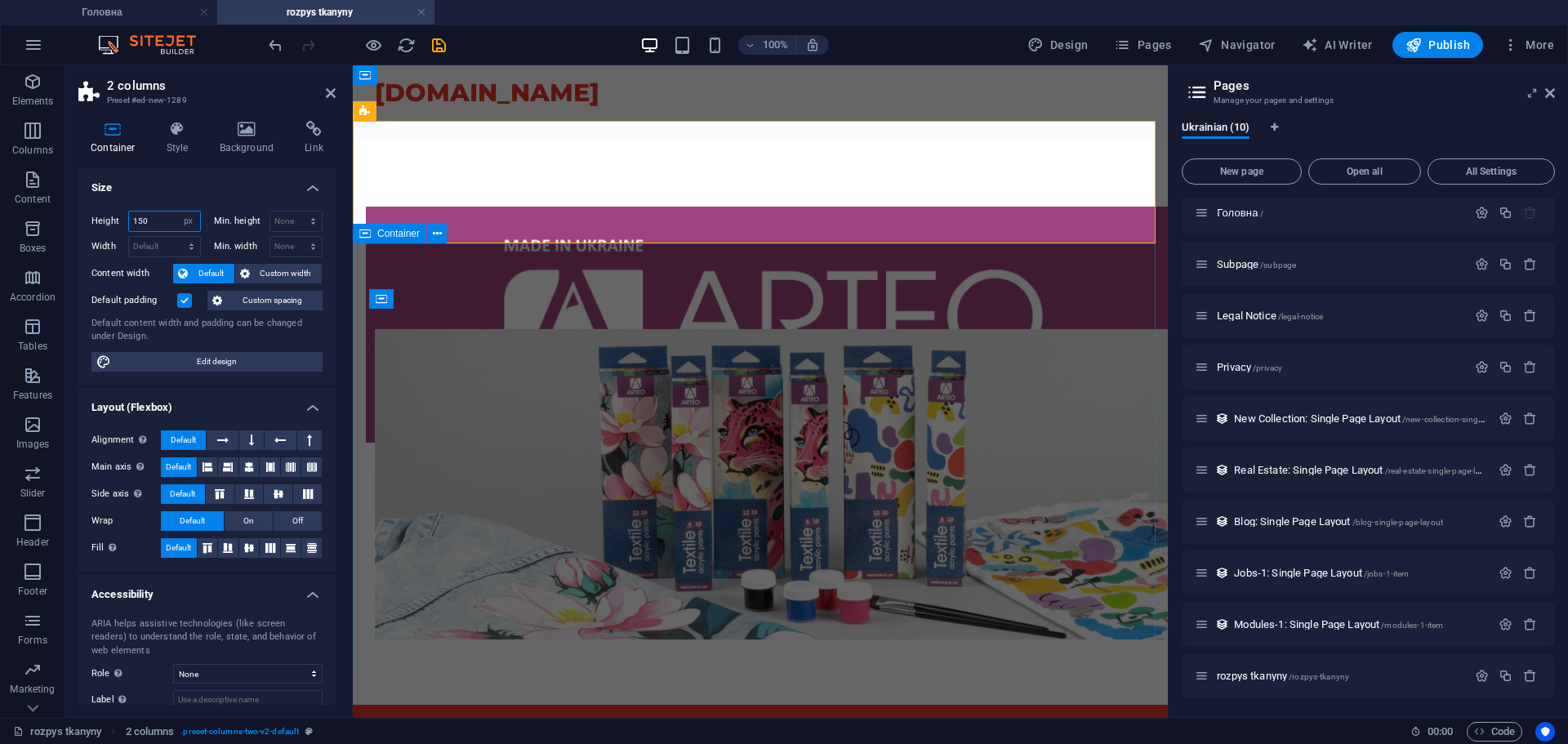
type input "150"
click at [718, 507] on figure at bounding box center [760, 485] width 771 height 310
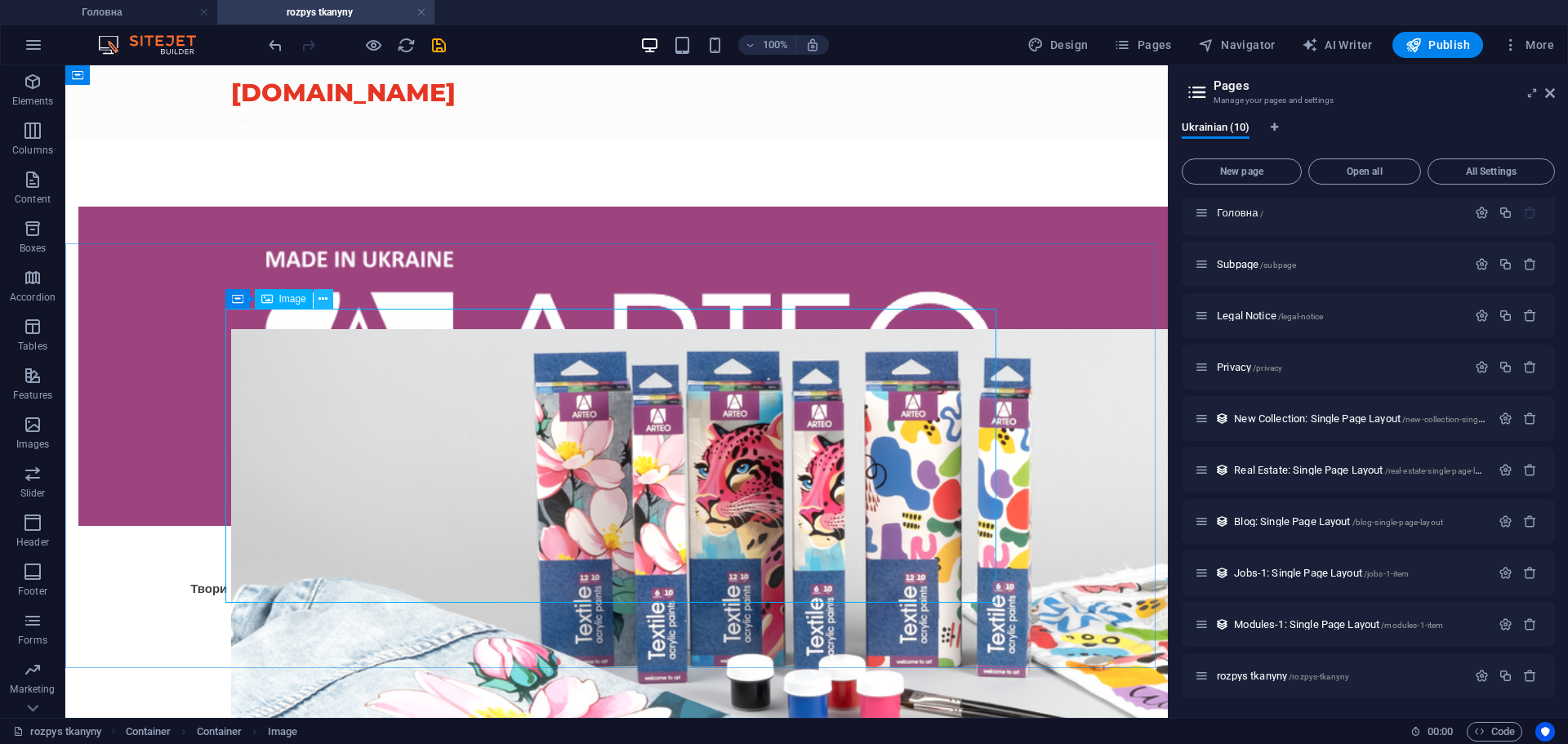
click at [333, 305] on button at bounding box center [324, 299] width 20 height 20
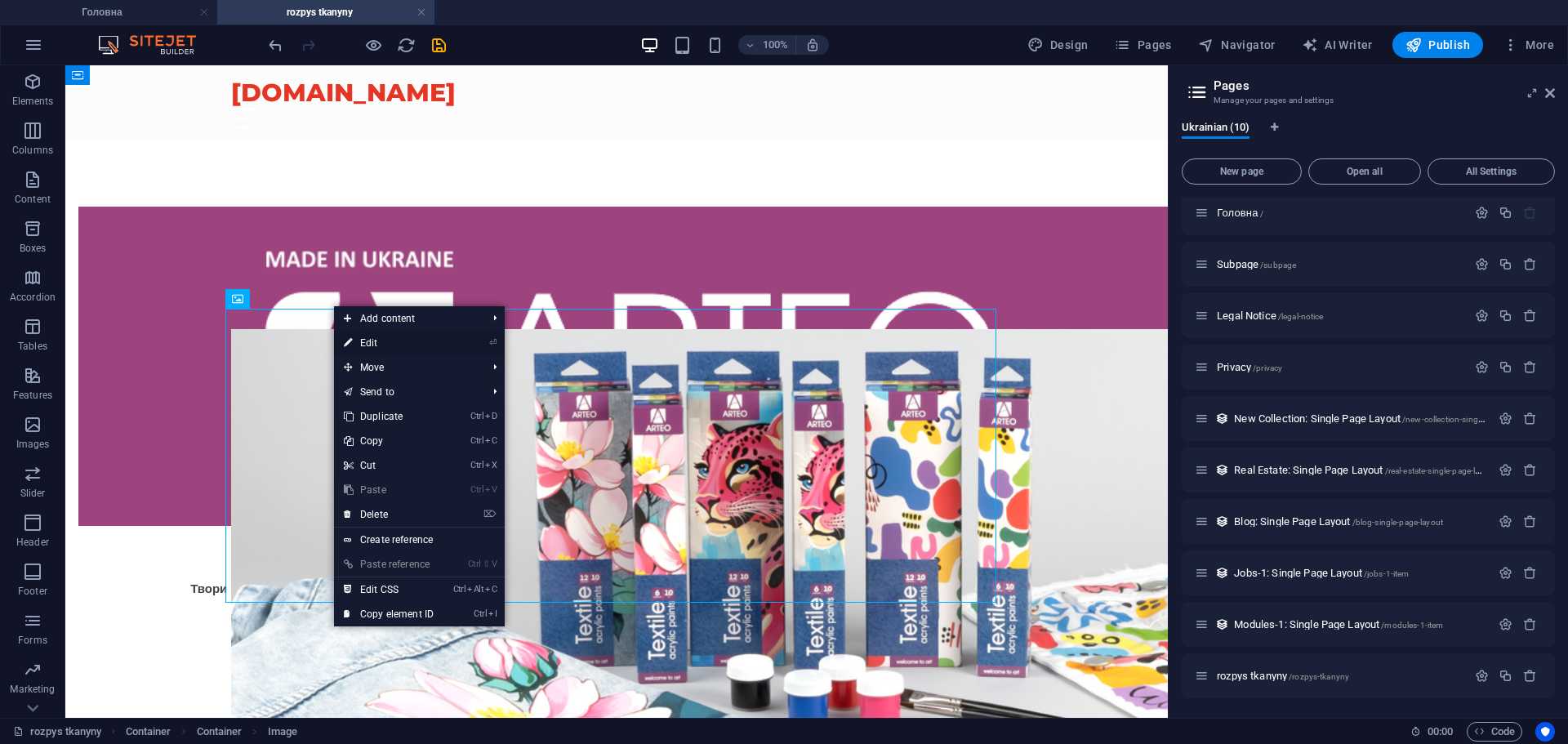
click at [427, 345] on link "⏎ Edit" at bounding box center [389, 343] width 109 height 25
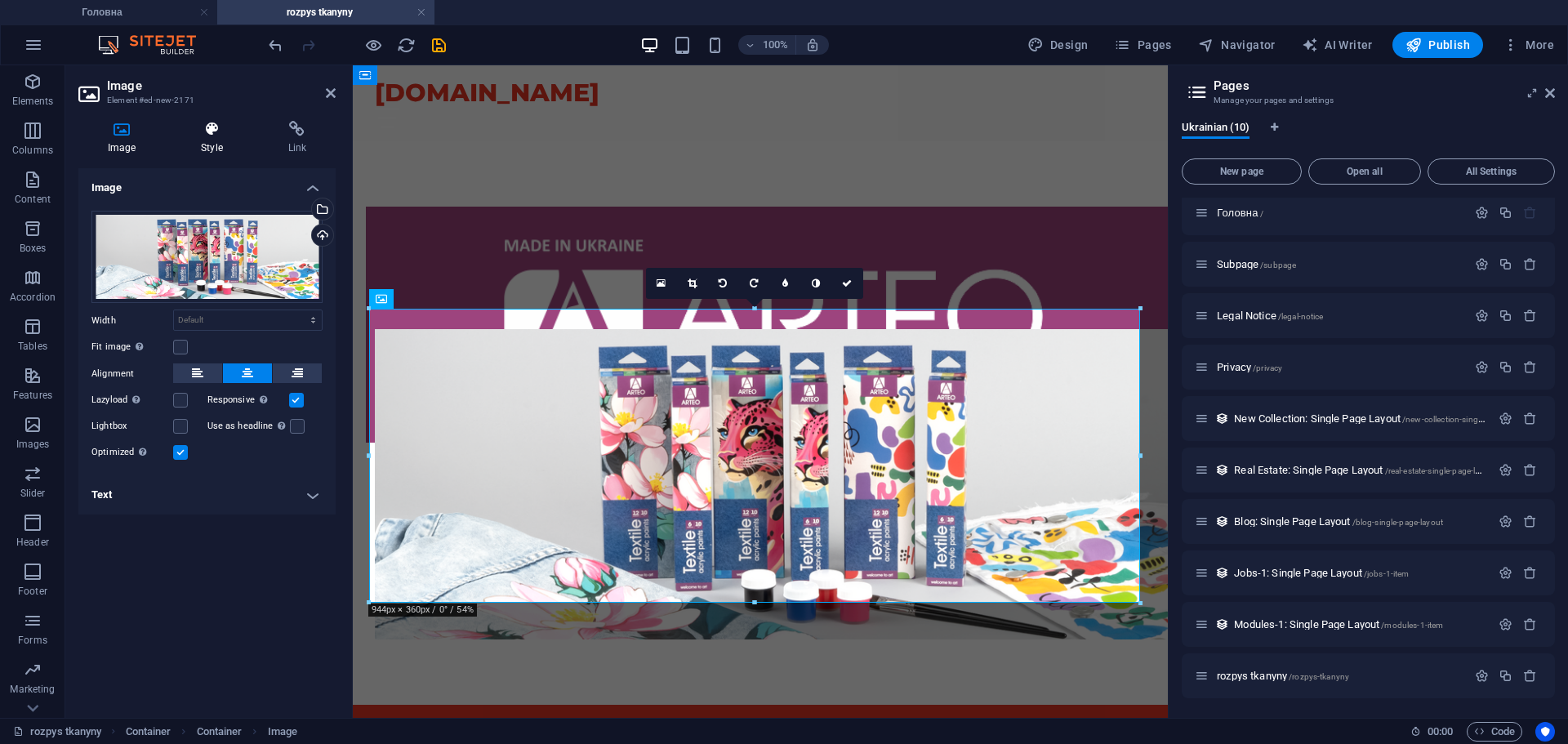
click at [215, 128] on icon at bounding box center [211, 129] width 80 height 16
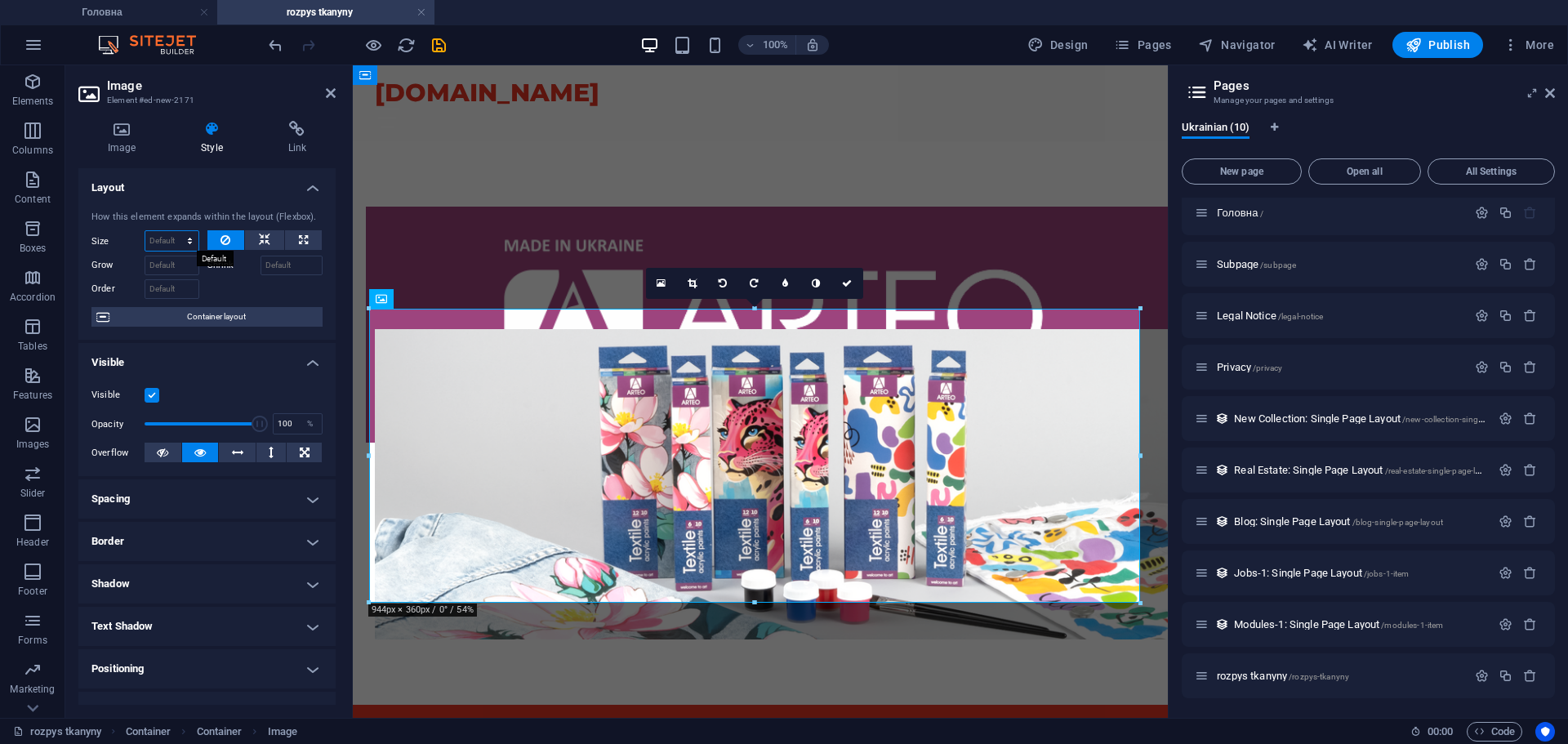
click at [185, 243] on select "Default auto px % 1/1 1/2 1/3 1/4 1/5 1/6 1/7 1/8 1/9 1/10" at bounding box center [172, 241] width 53 height 20
select select "px"
click at [173, 231] on select "Default auto px % 1/1 1/2 1/3 1/4 1/5 1/6 1/7 1/8 1/9 1/10" at bounding box center [172, 241] width 53 height 20
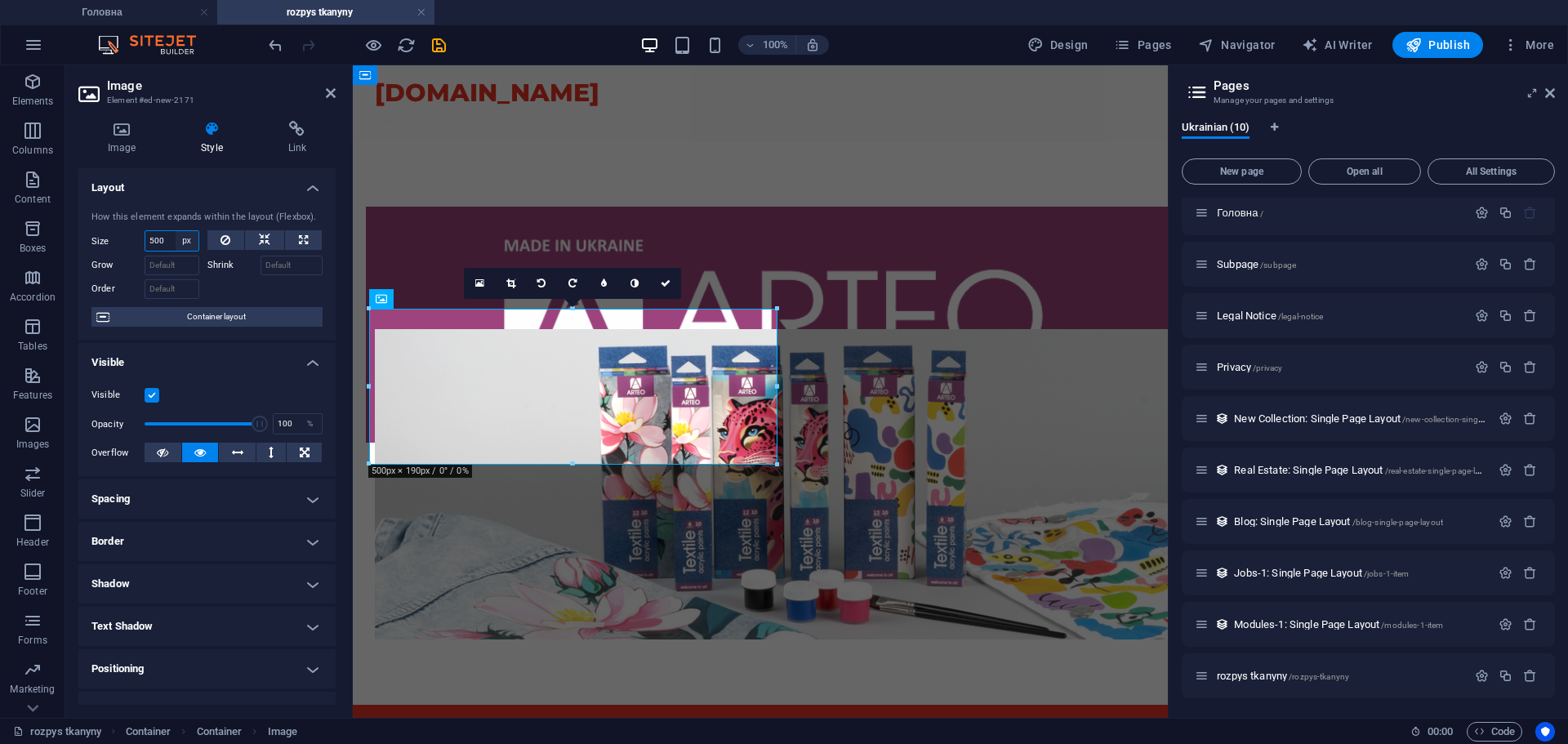
type input "500"
click at [169, 238] on div "500 Default auto px % 1/1 1/2 1/3 1/4 1/5 1/6 1/7 1/8 1/9 1/10" at bounding box center [172, 241] width 55 height 21
select select "auto"
click at [176, 231] on select "Default auto px % 1/1 1/2 1/3 1/4 1/5 1/6 1/7 1/8 1/9 1/10" at bounding box center [187, 241] width 23 height 20
select select "DISABLED_OPTION_VALUE"
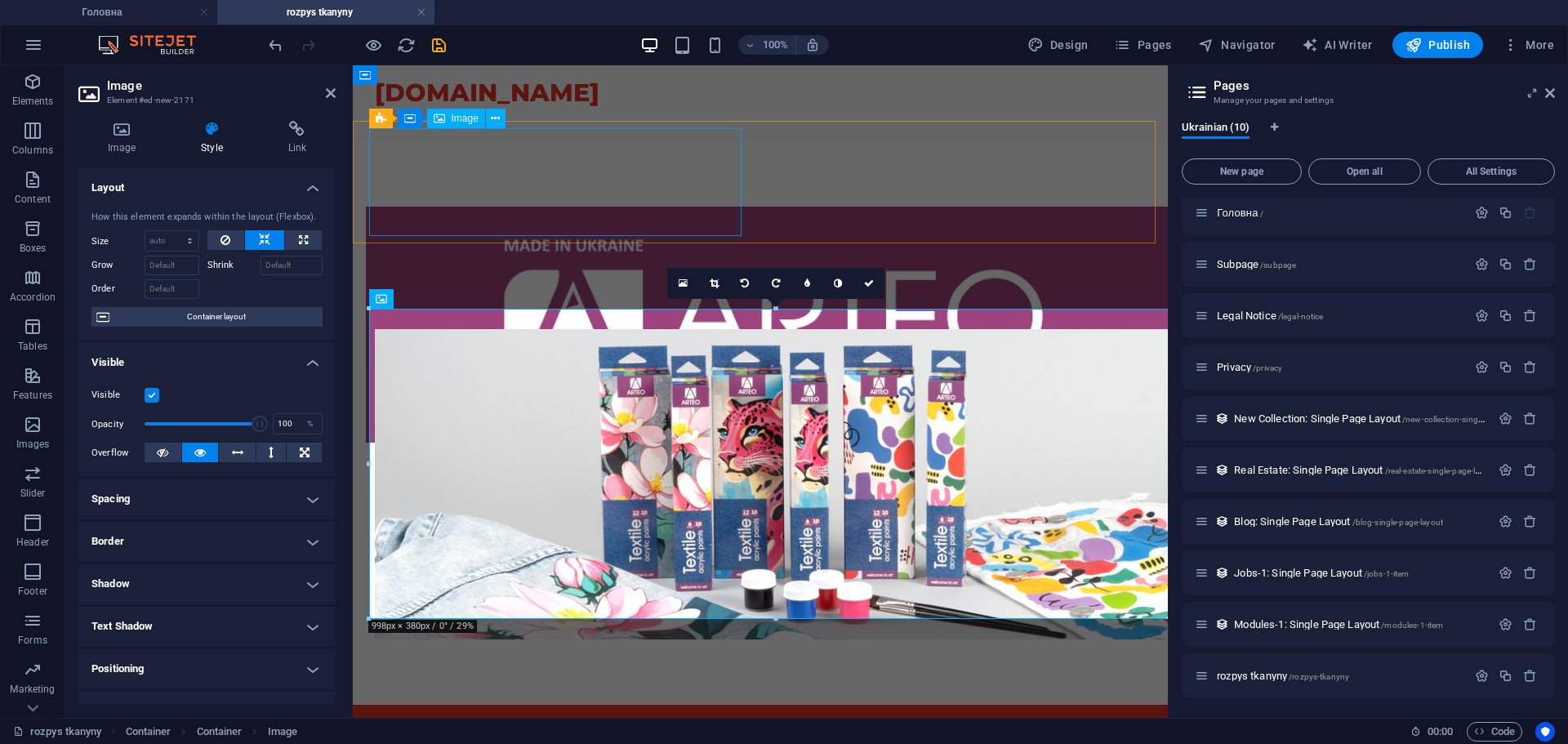
click at [457, 207] on figure at bounding box center [551, 324] width 372 height 236
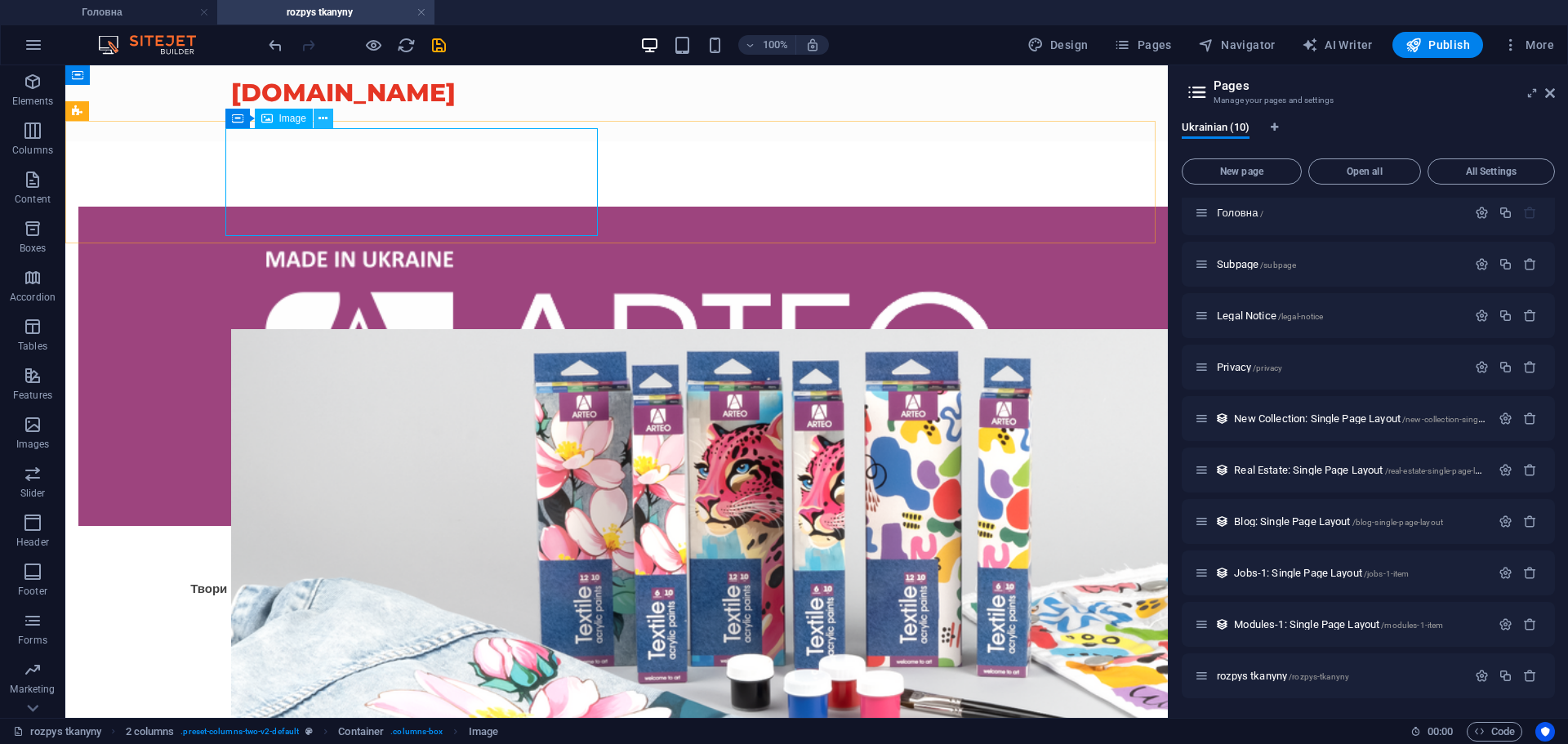
click at [318, 125] on button at bounding box center [324, 118] width 20 height 20
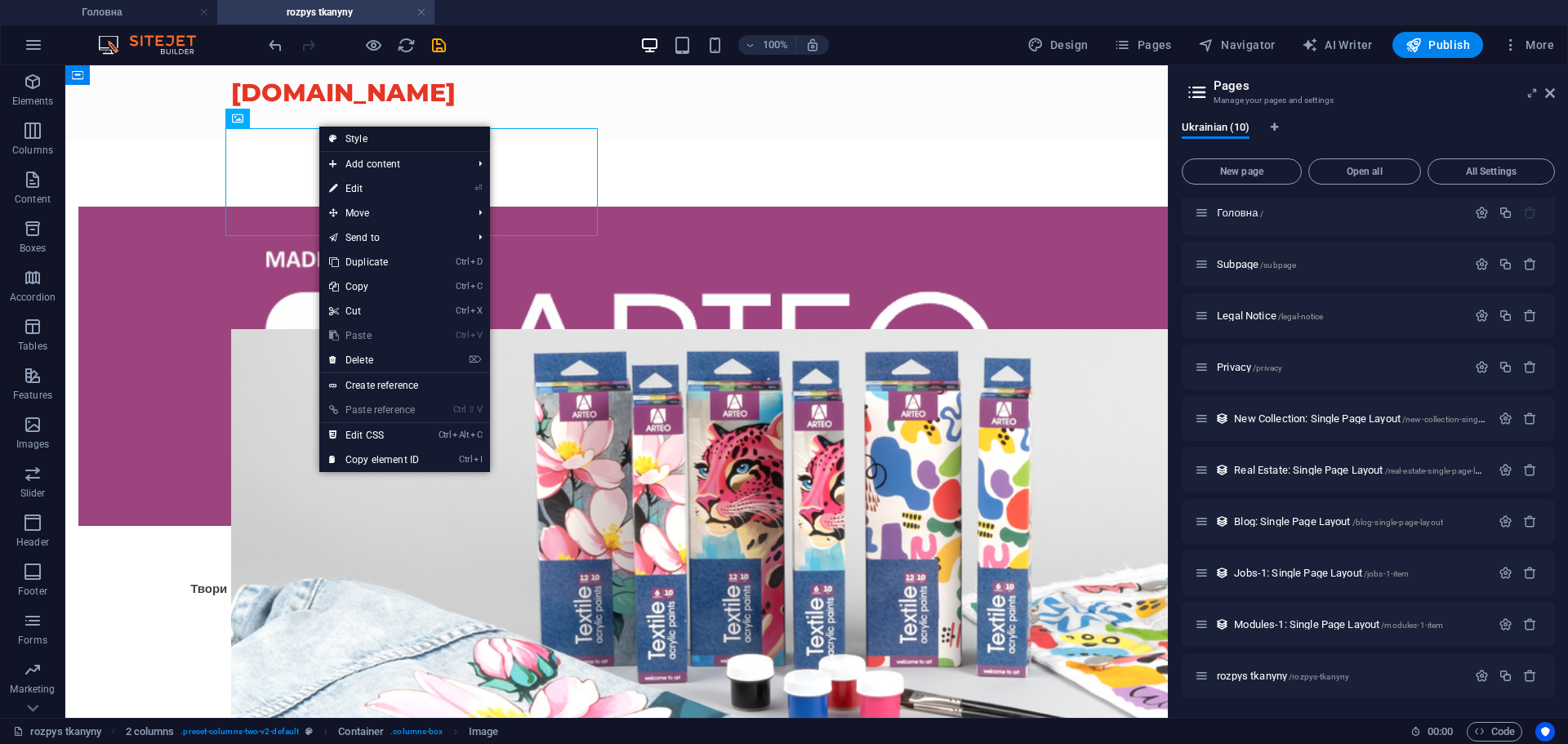
click at [390, 134] on link "Style" at bounding box center [405, 139] width 171 height 25
select select "rem"
select select "px"
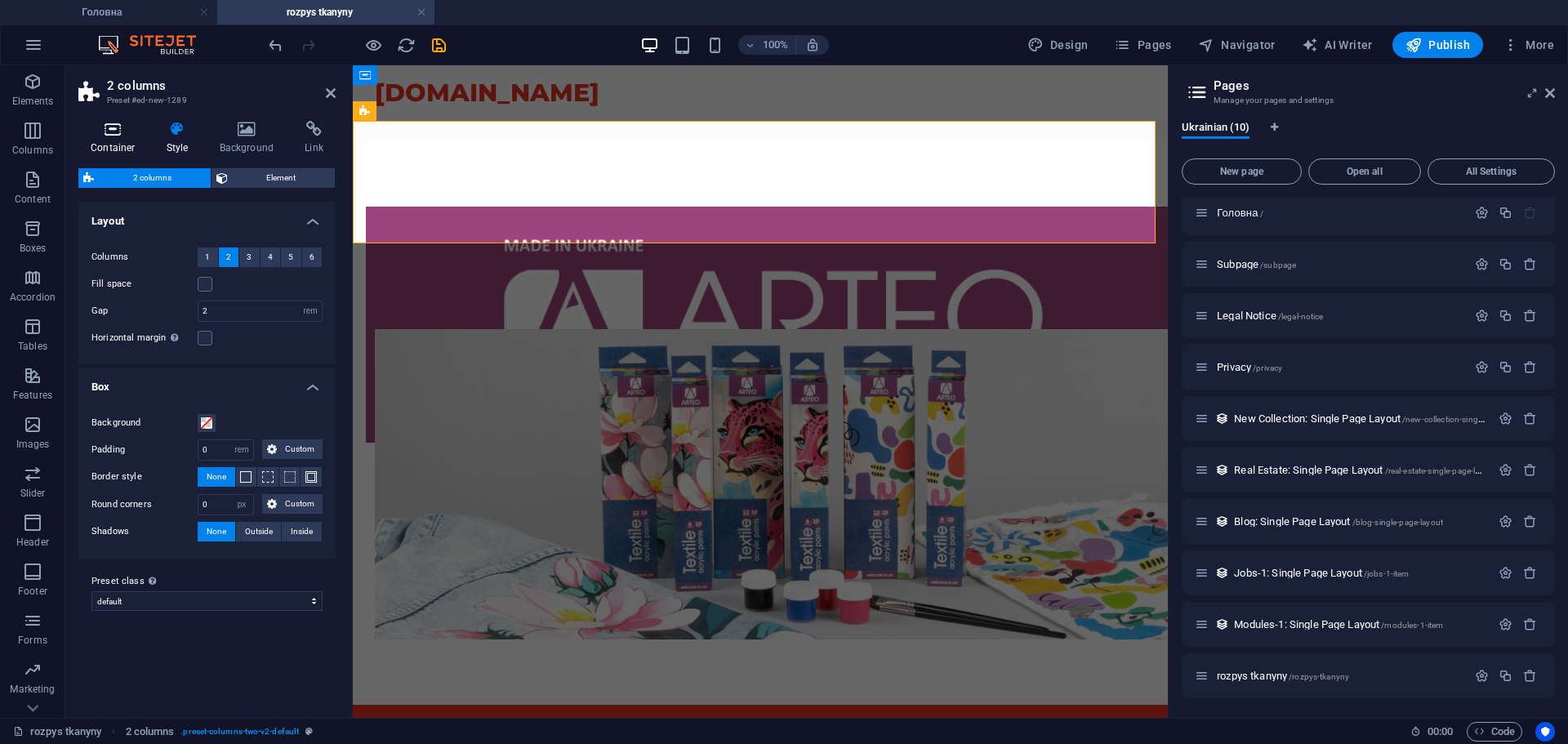
click at [103, 138] on h4 "Container" at bounding box center [116, 138] width 76 height 34
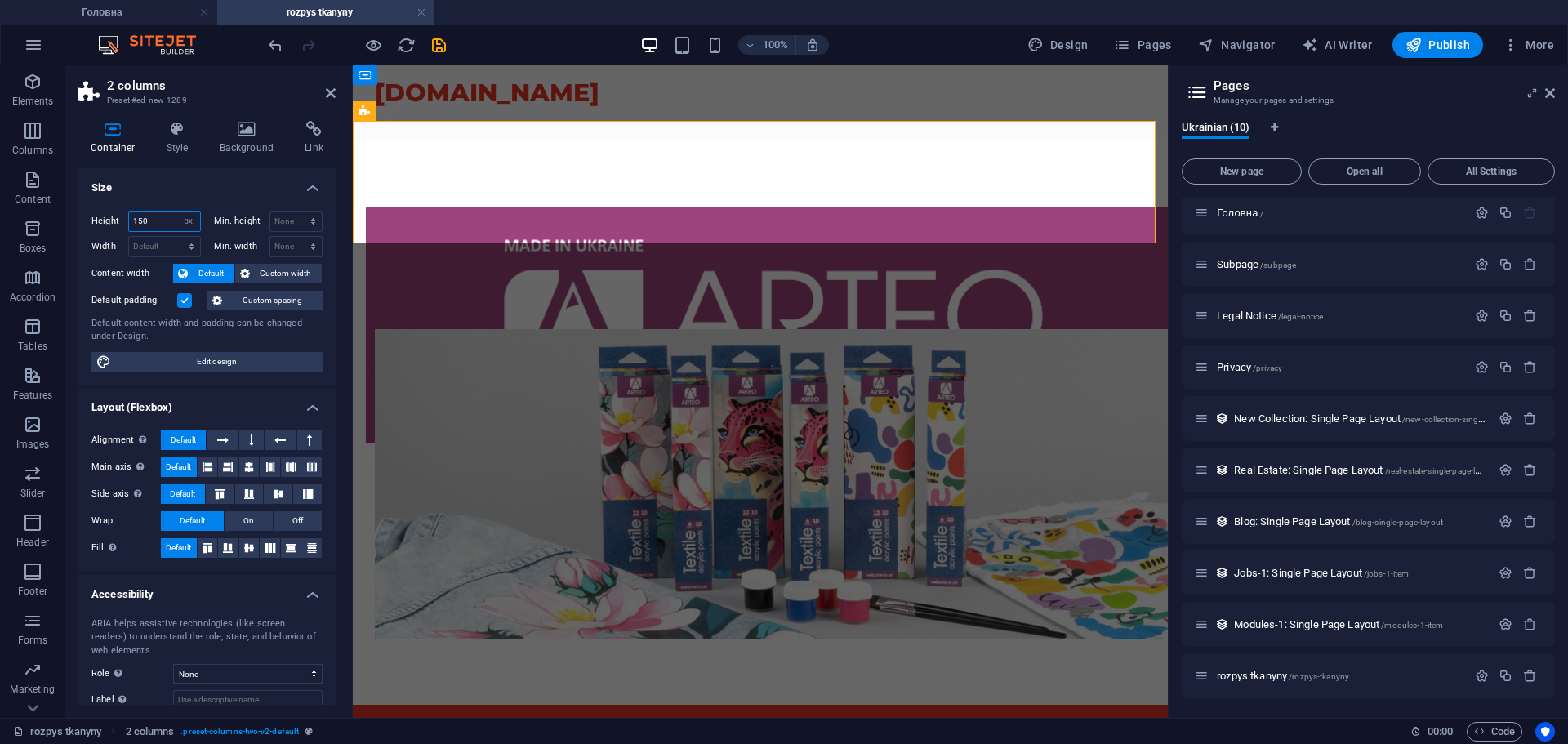
click at [164, 227] on input "150" at bounding box center [164, 222] width 71 height 20
click at [186, 223] on select "Default px rem % vh vw" at bounding box center [189, 222] width 23 height 20
select select "default"
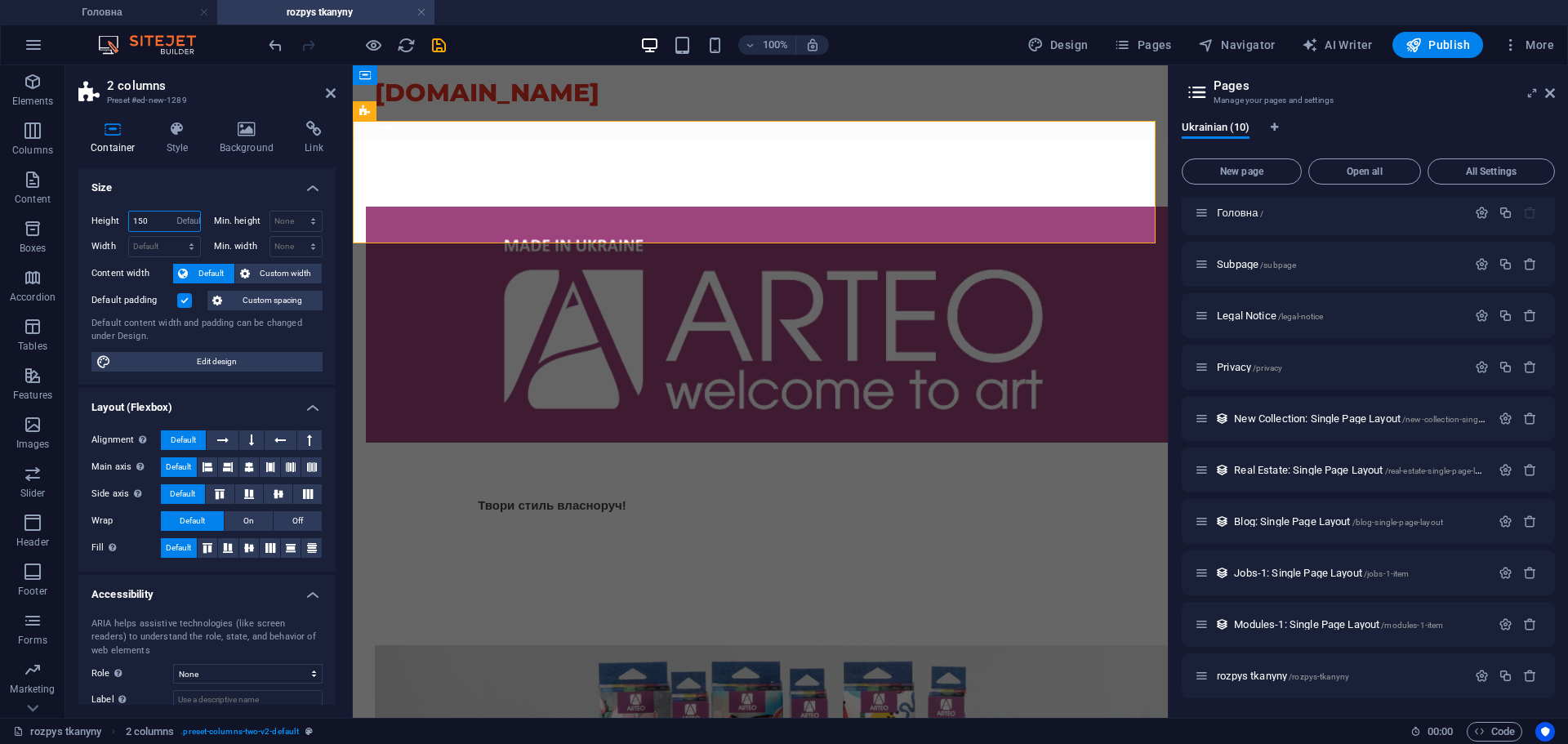
click at [177, 212] on select "Default px rem % vh vw" at bounding box center [189, 222] width 23 height 20
select select "DISABLED_OPTION_VALUE"
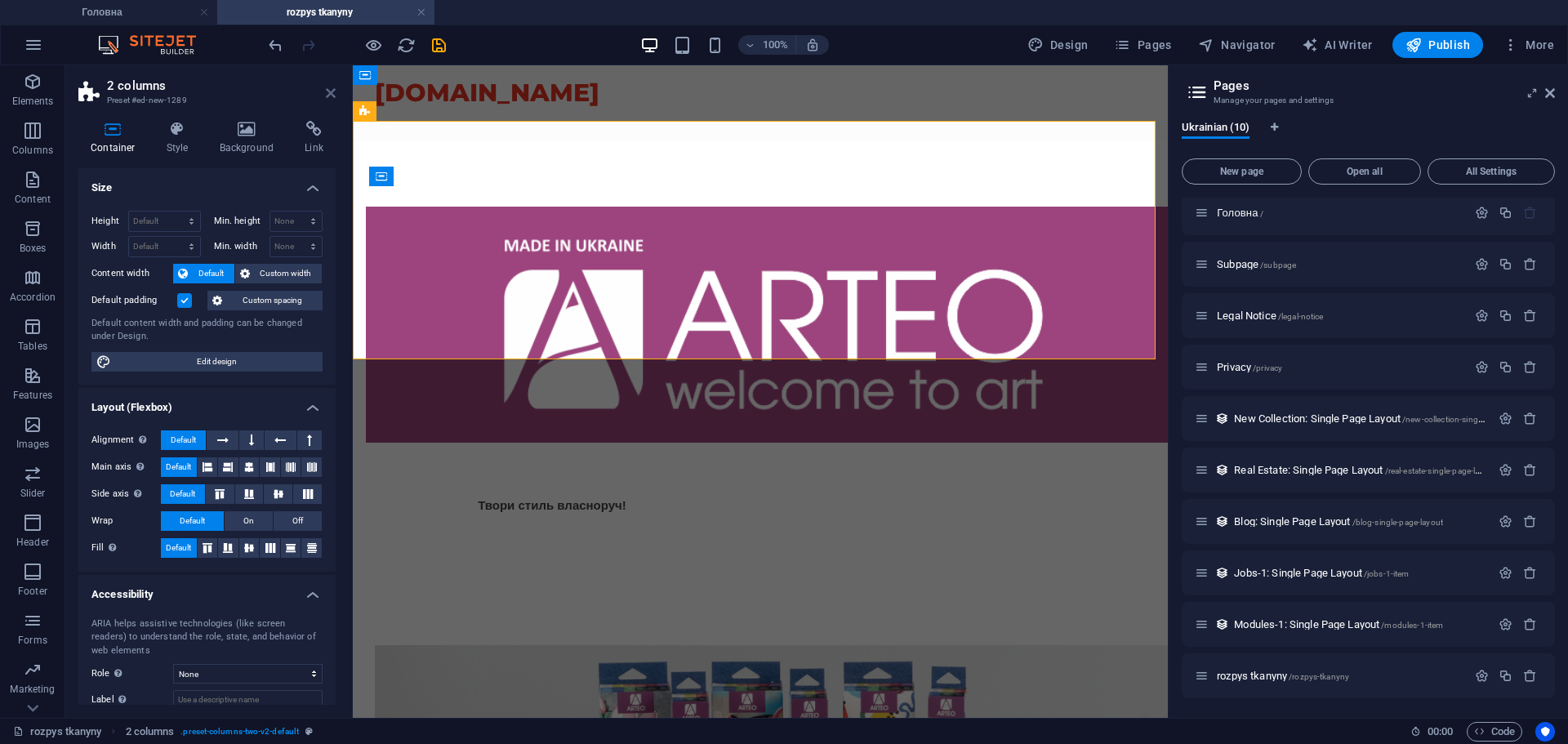
click at [330, 90] on icon at bounding box center [331, 93] width 10 height 13
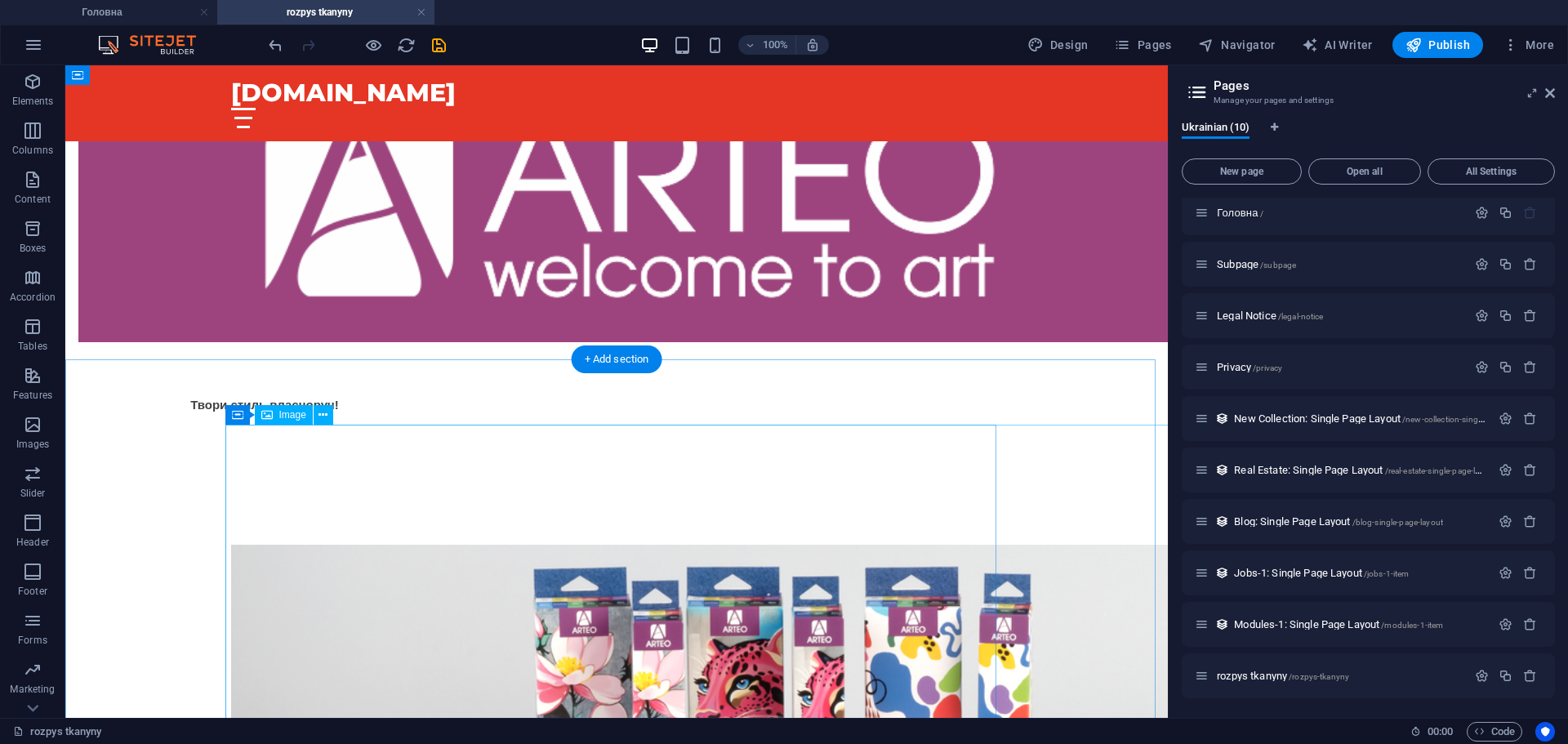
scroll to position [245, 0]
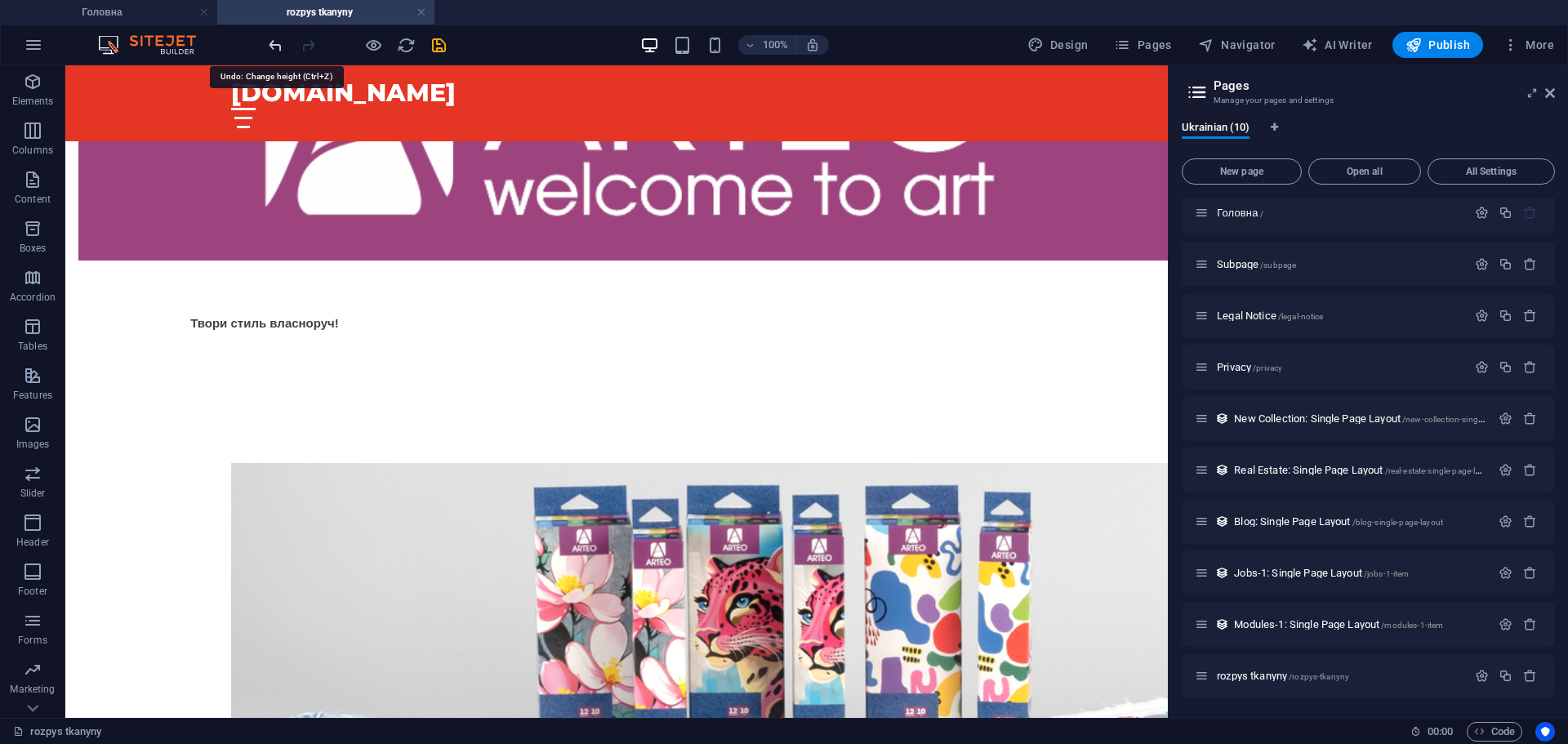
click at [278, 46] on icon "undo" at bounding box center [275, 45] width 19 height 19
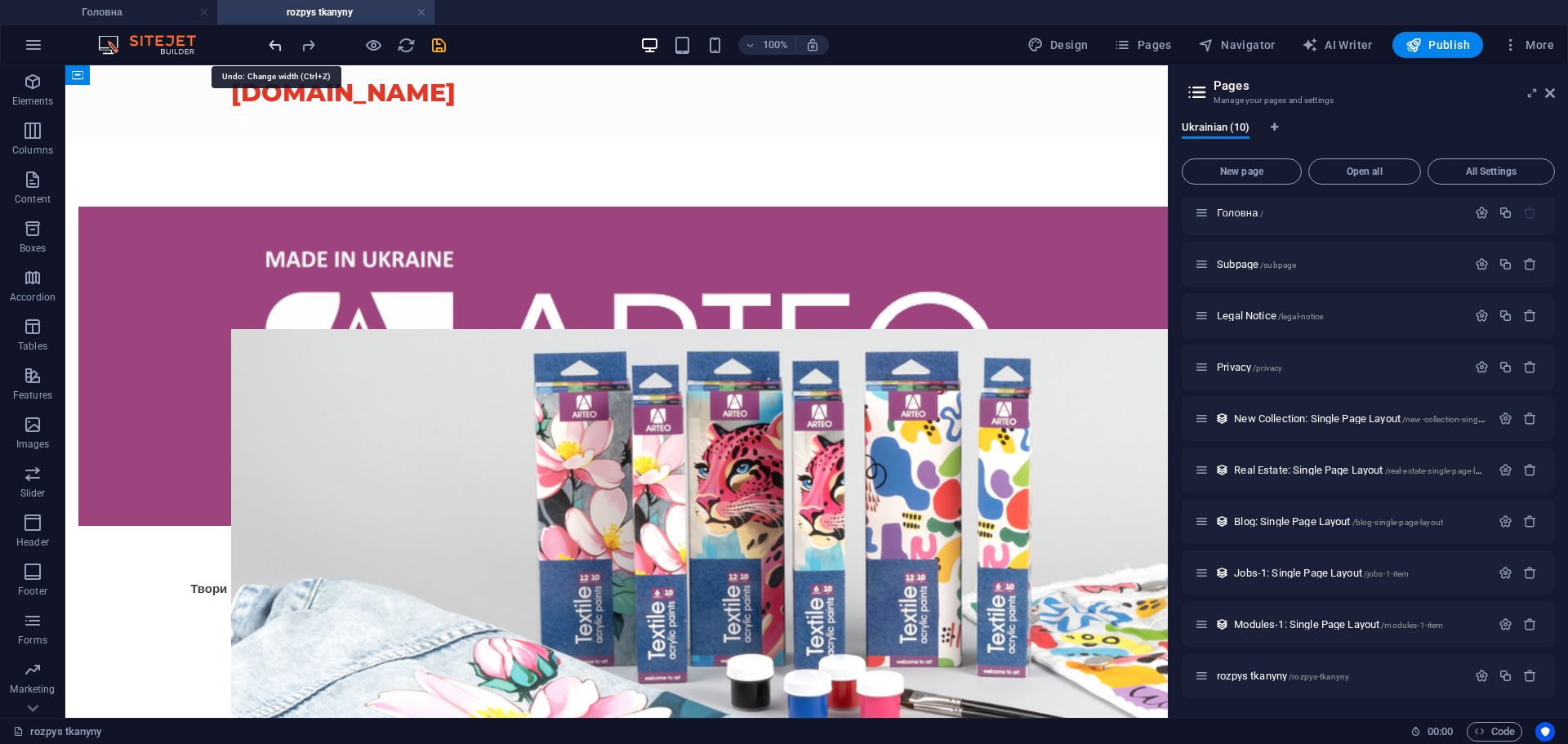
click at [278, 46] on icon "undo" at bounding box center [275, 45] width 19 height 19
click at [277, 46] on icon "undo" at bounding box center [275, 45] width 19 height 19
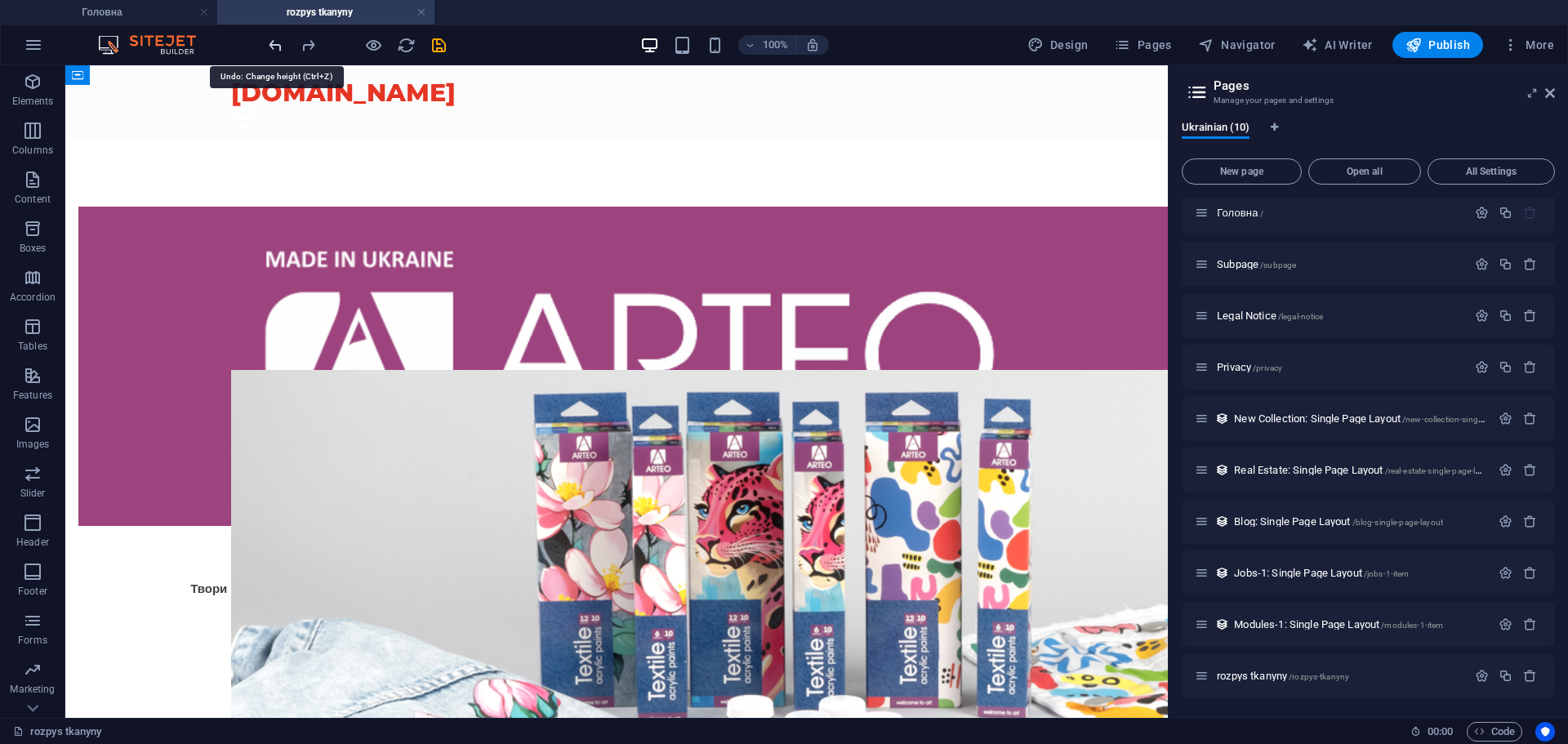
click at [277, 46] on icon "undo" at bounding box center [275, 45] width 19 height 19
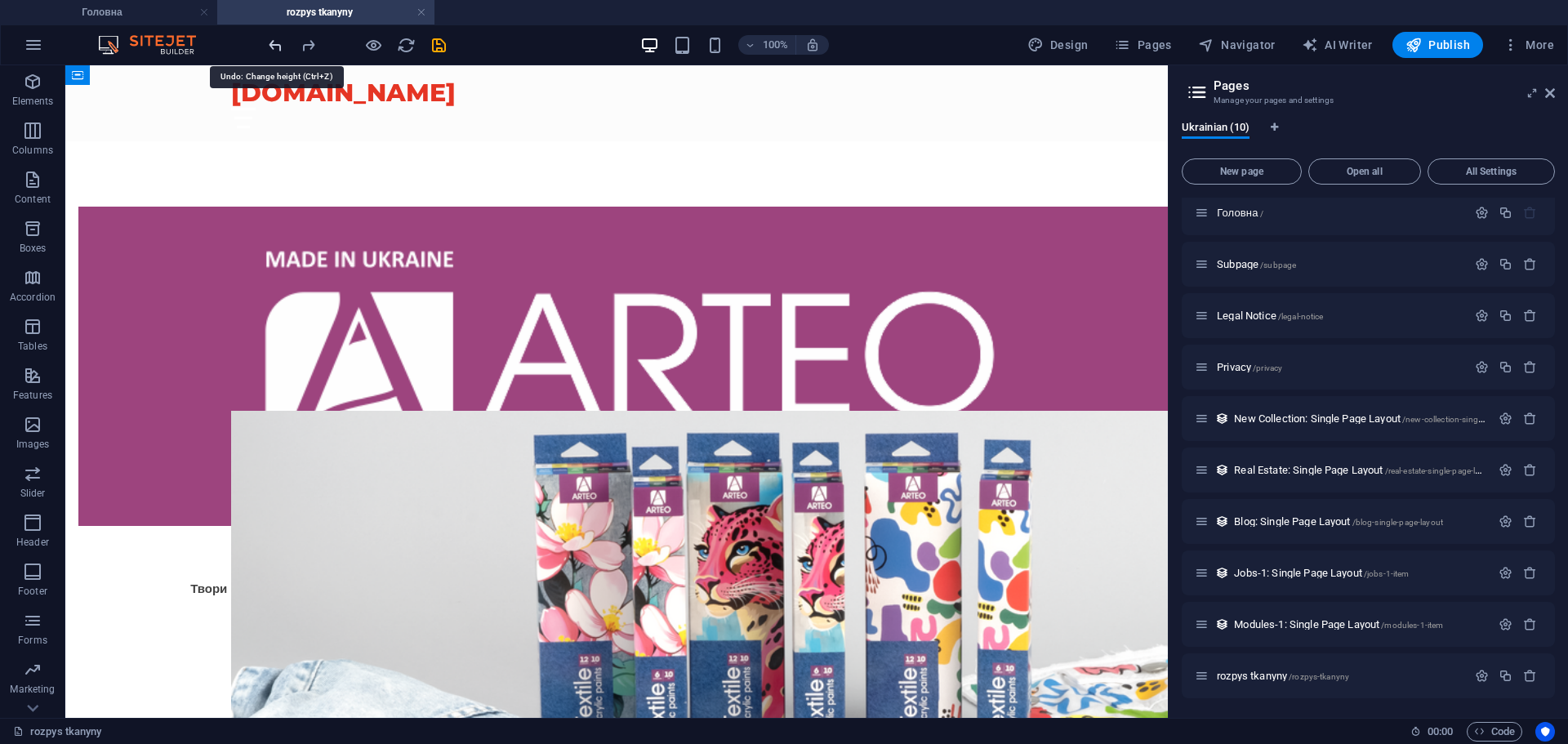
click at [277, 46] on icon "undo" at bounding box center [275, 45] width 19 height 19
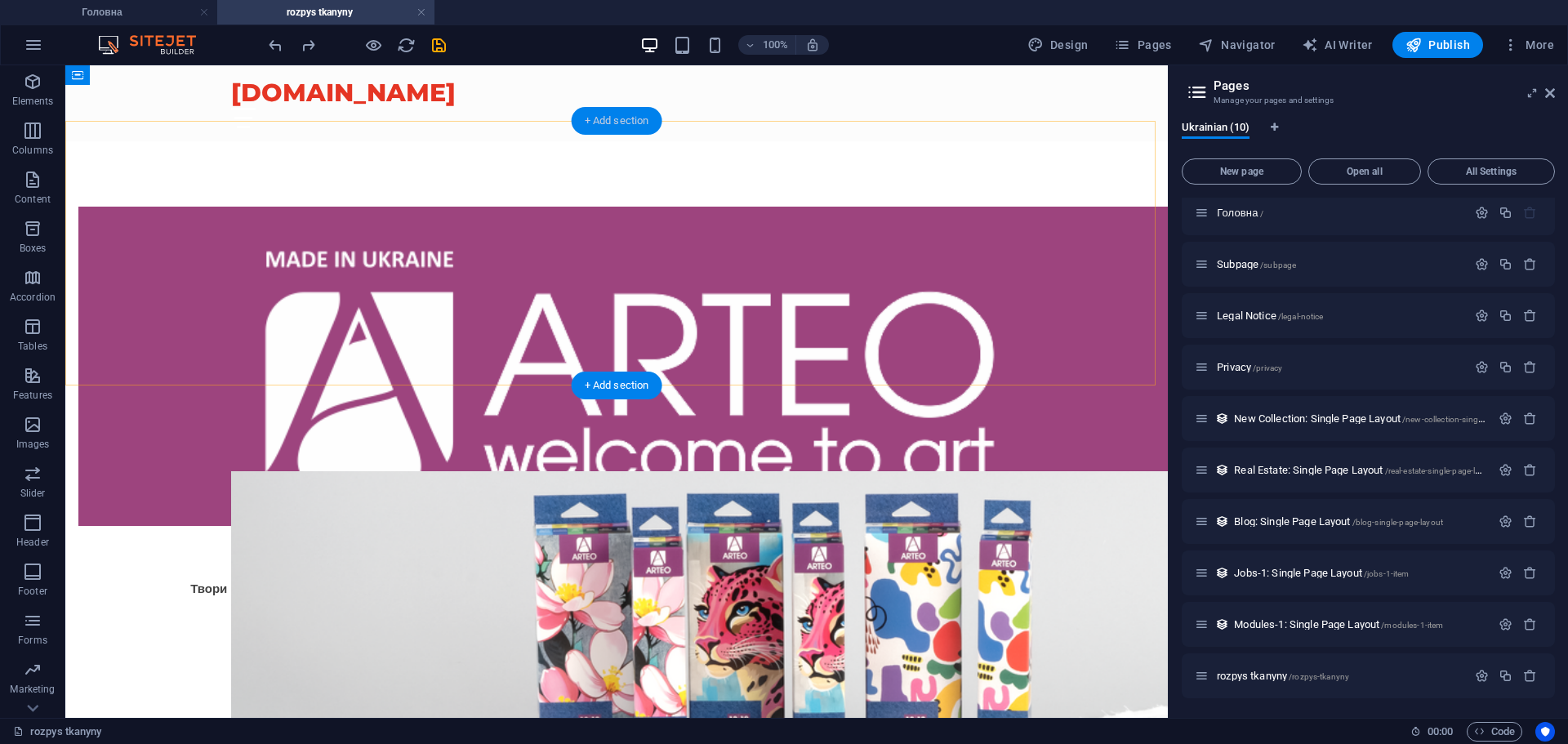
click at [637, 117] on div "+ Add section" at bounding box center [617, 121] width 90 height 28
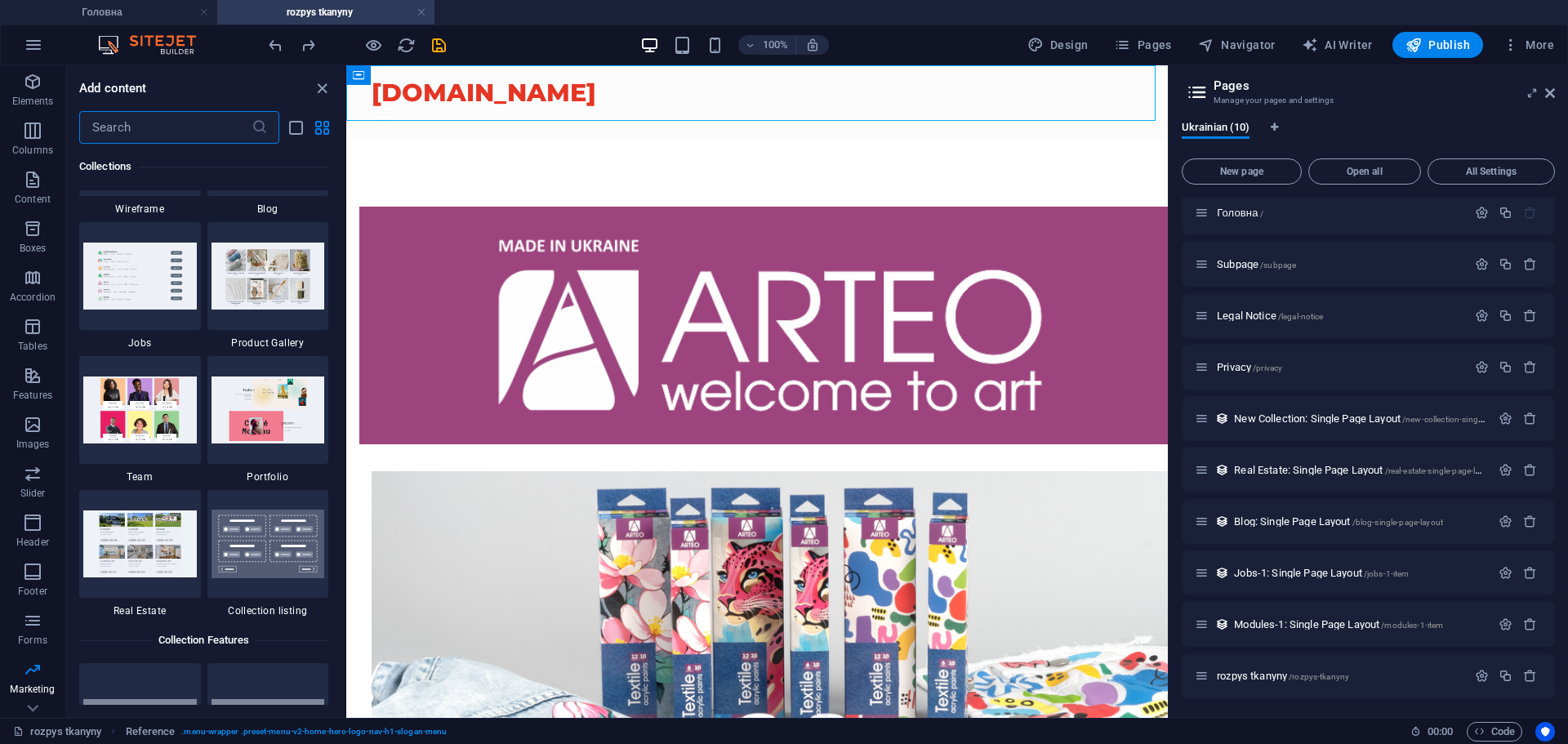
scroll to position [14684, 0]
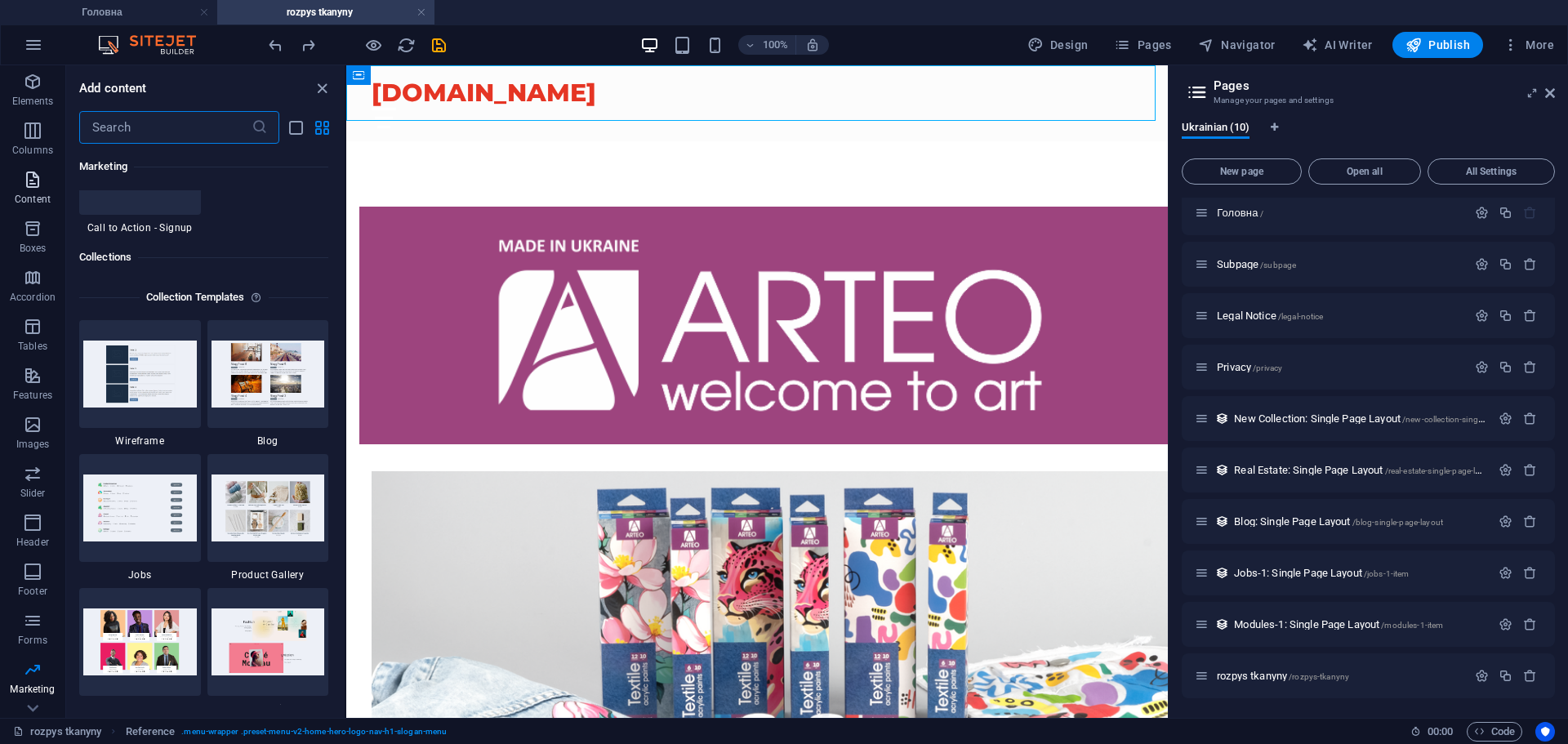
click at [34, 191] on span "Content" at bounding box center [33, 190] width 66 height 39
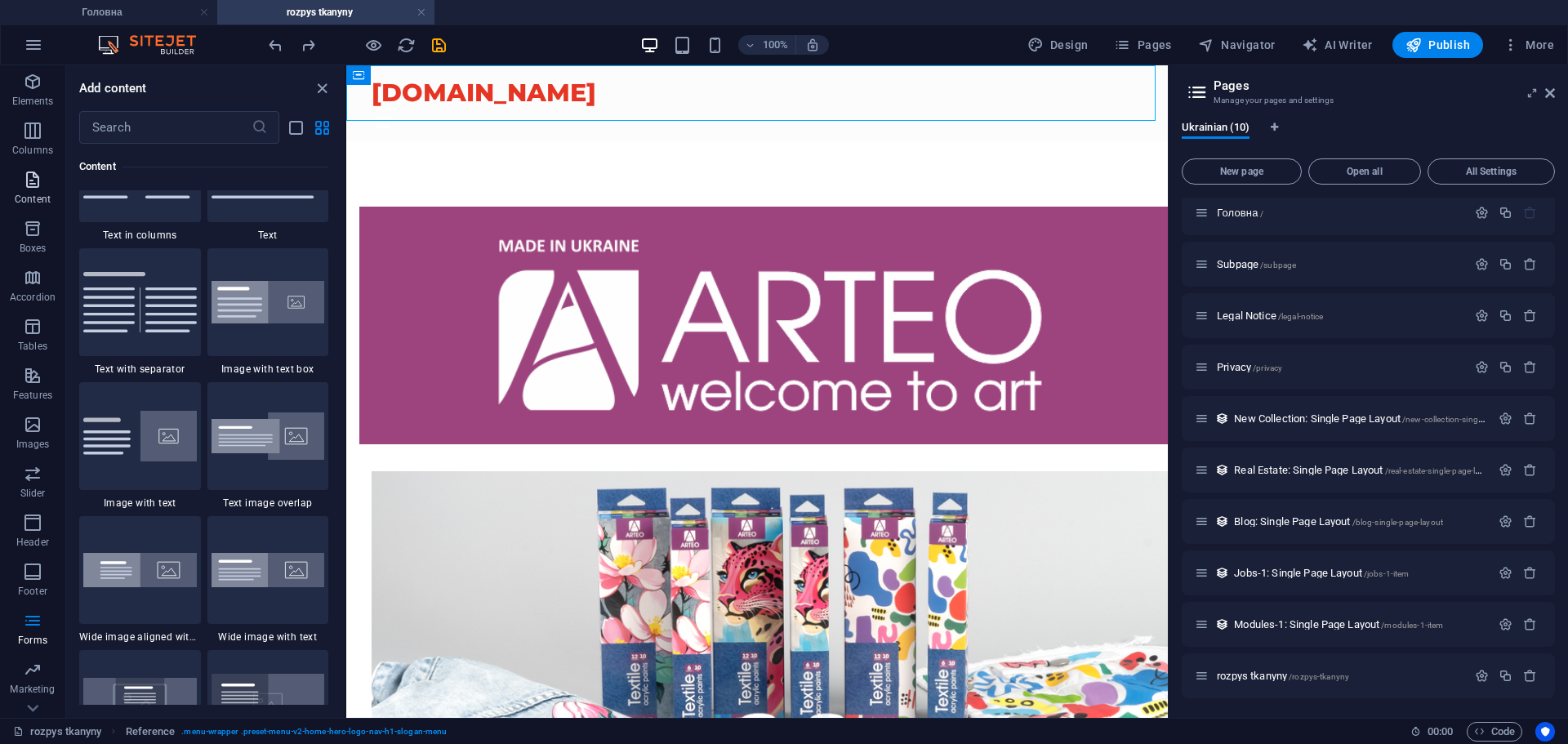
scroll to position [2684, 0]
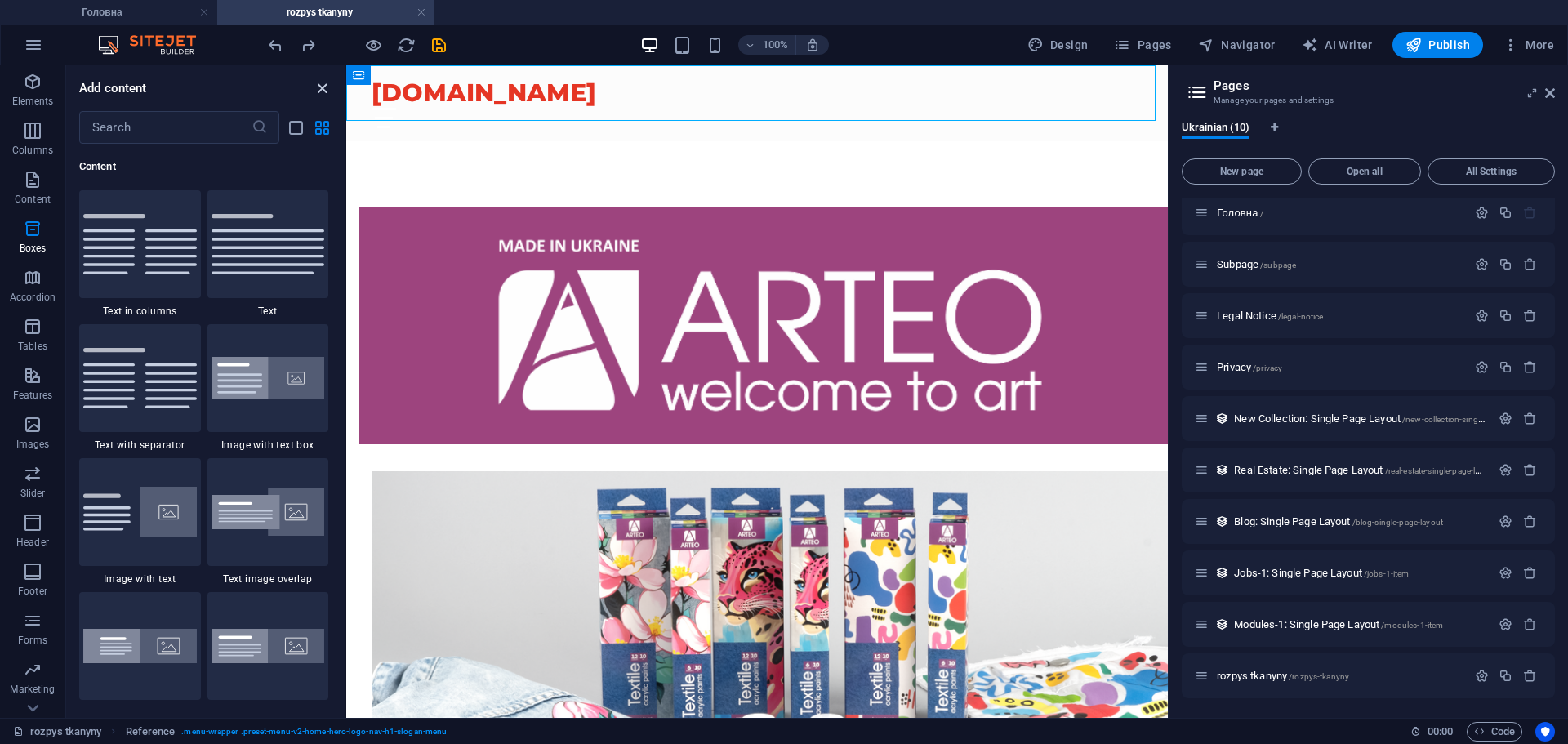
click at [326, 85] on icon "close panel" at bounding box center [322, 88] width 19 height 19
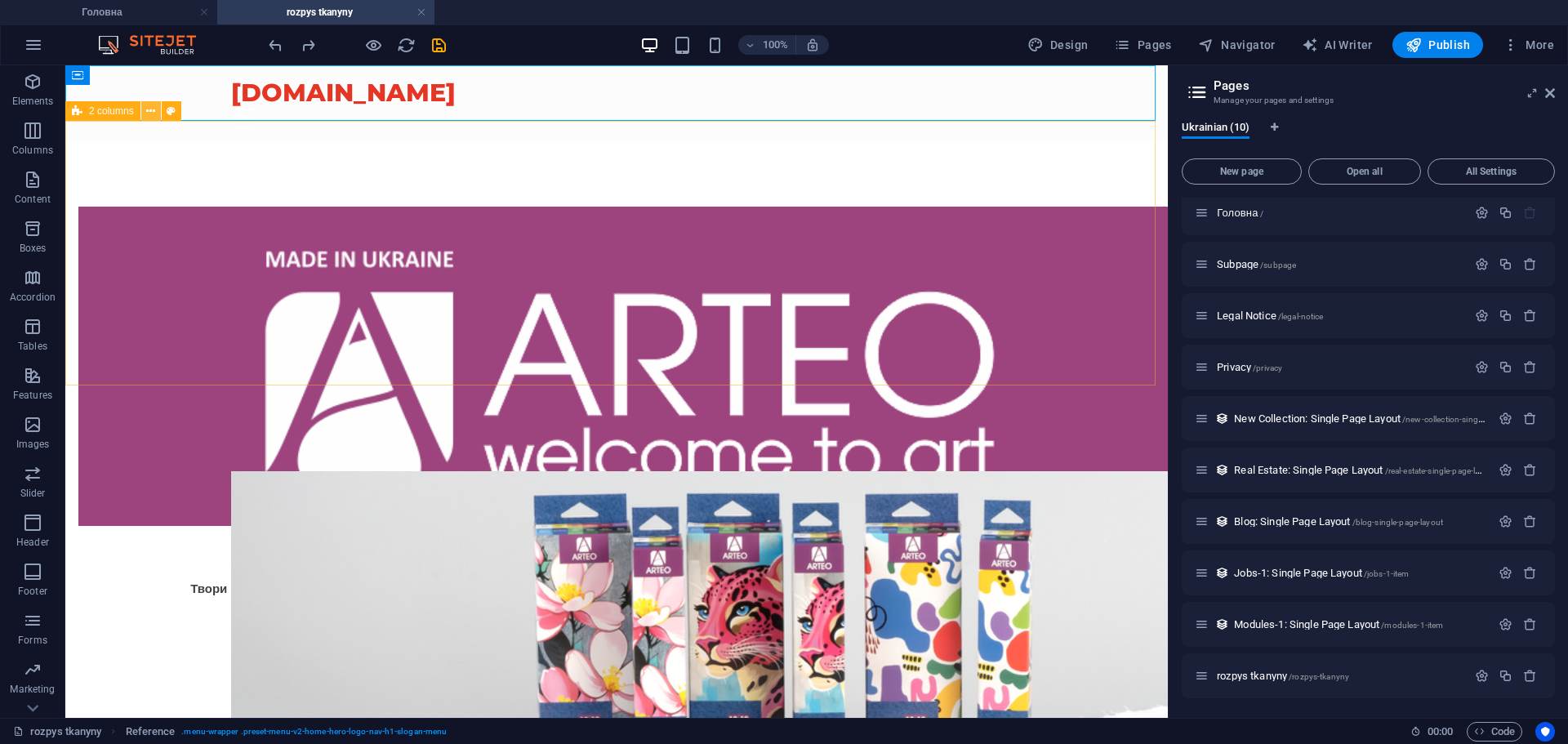
click at [148, 112] on icon at bounding box center [150, 111] width 9 height 17
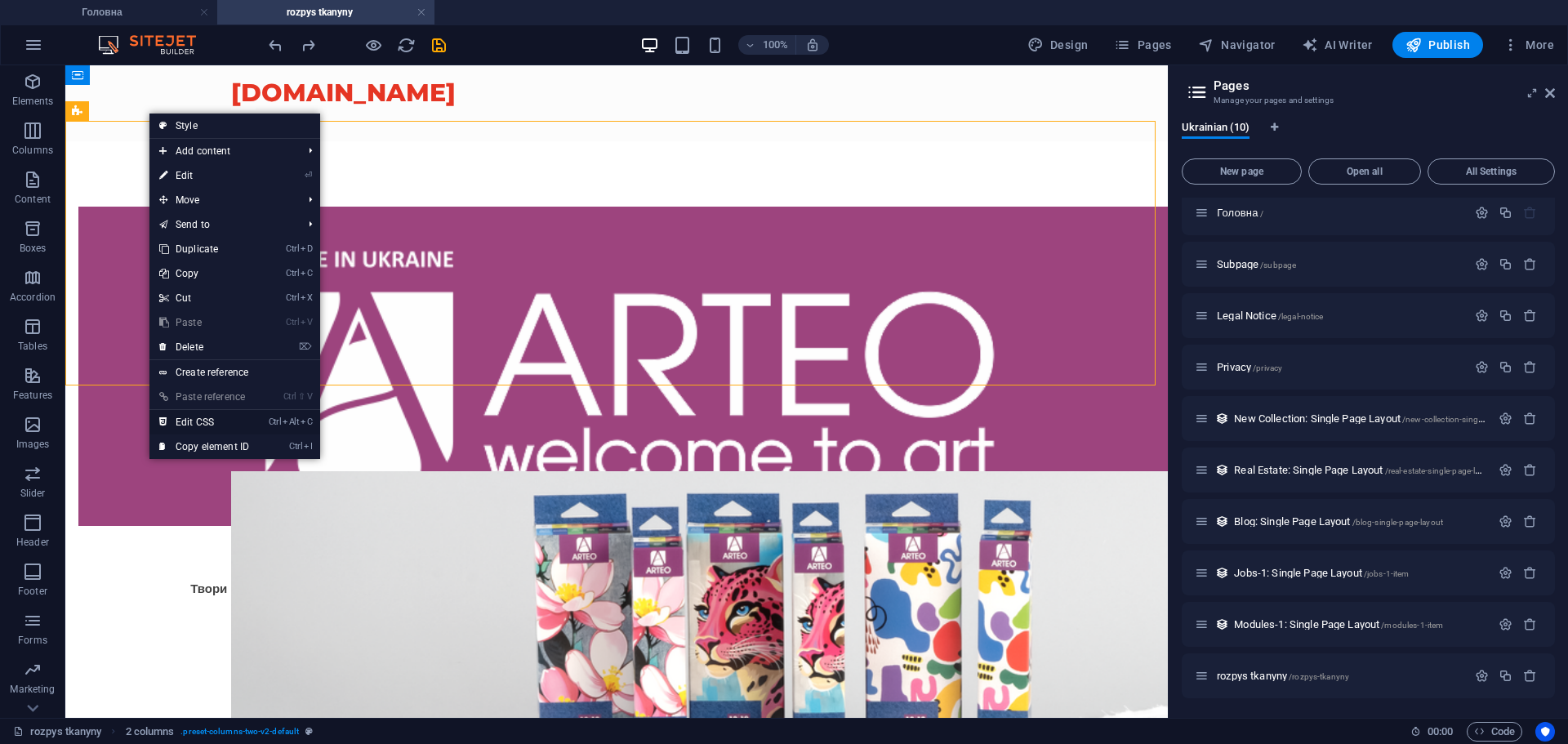
click at [223, 412] on link "Ctrl Alt C Edit CSS" at bounding box center [204, 422] width 109 height 25
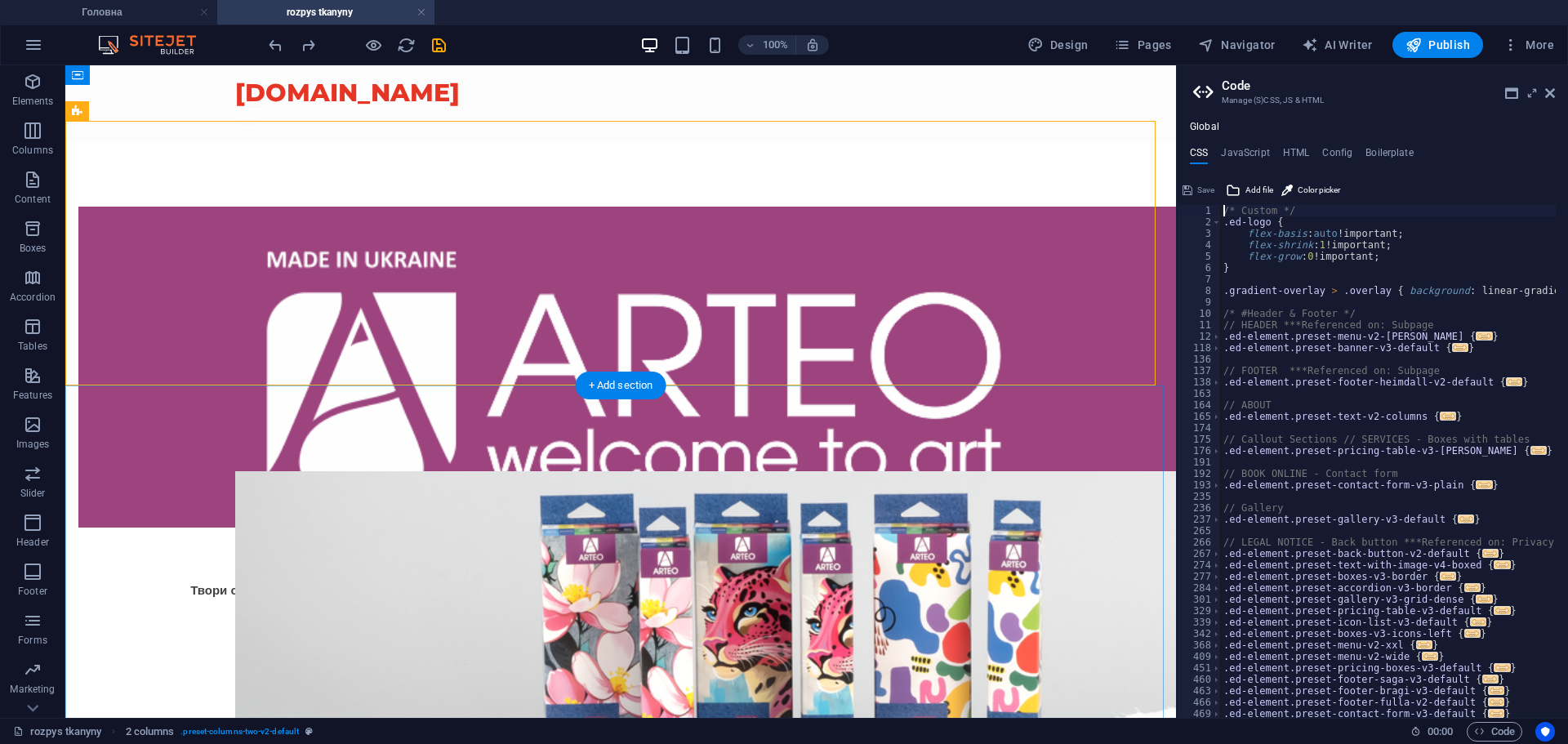
type textarea "@include columns-two-v2($columns: (2, null, 1), $box-shadow-primary: (none, nul…"
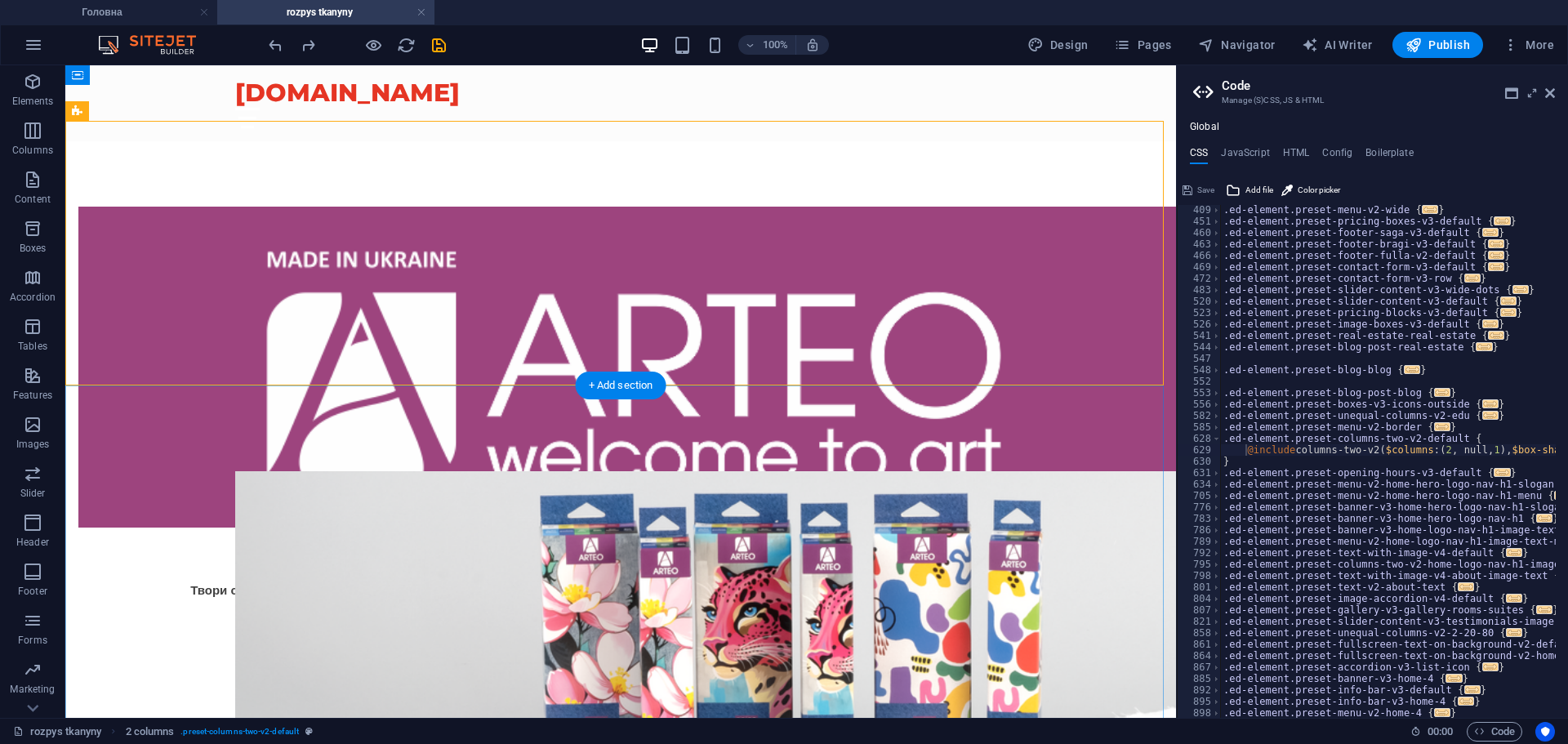
click at [223, 419] on div at bounding box center [621, 682] width 1110 height 553
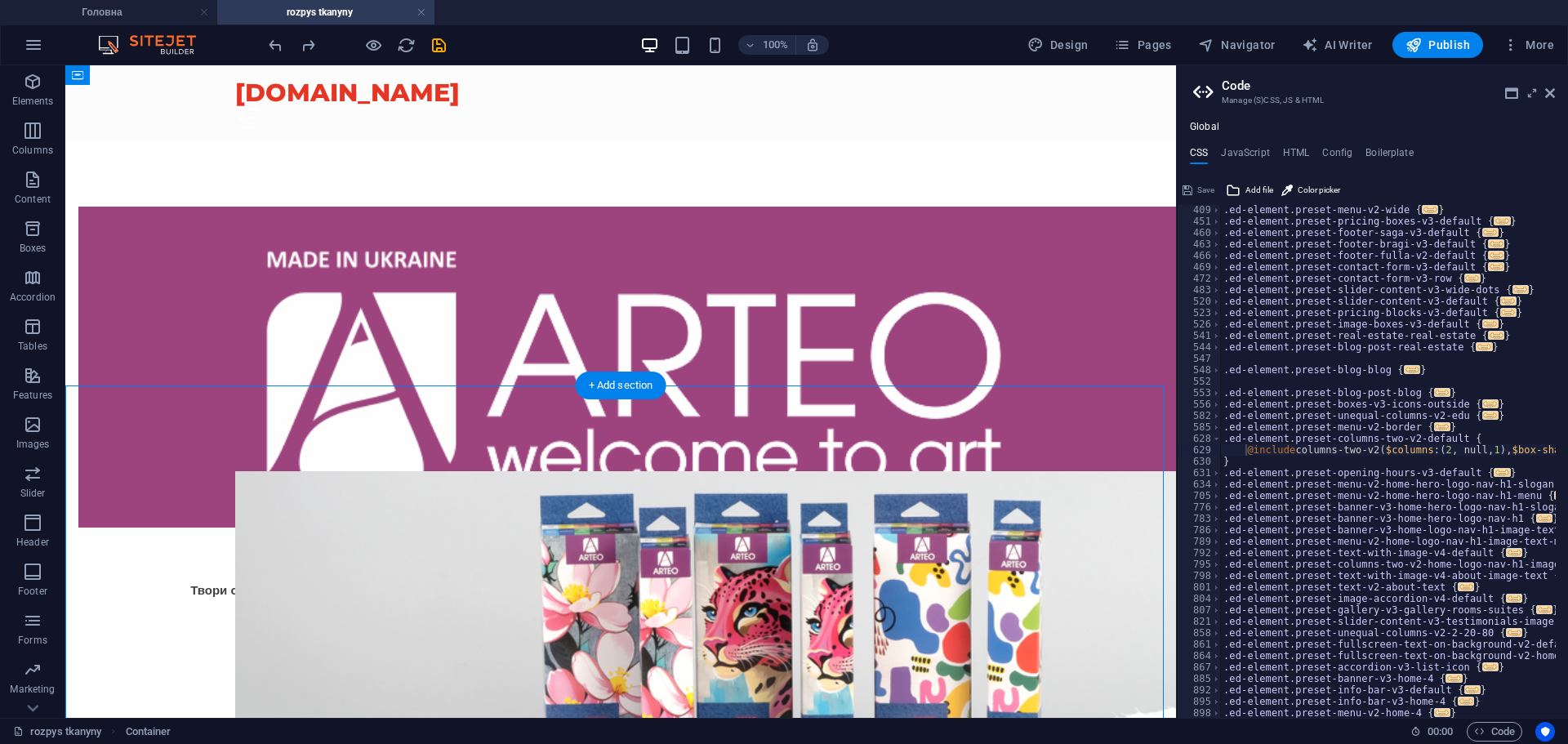
scroll to position [448, 0]
click at [1292, 154] on h4 "HTML" at bounding box center [1296, 156] width 27 height 18
type textarea "<a href="#main-content" class="wv-link-content button">Skip to main content</a>"
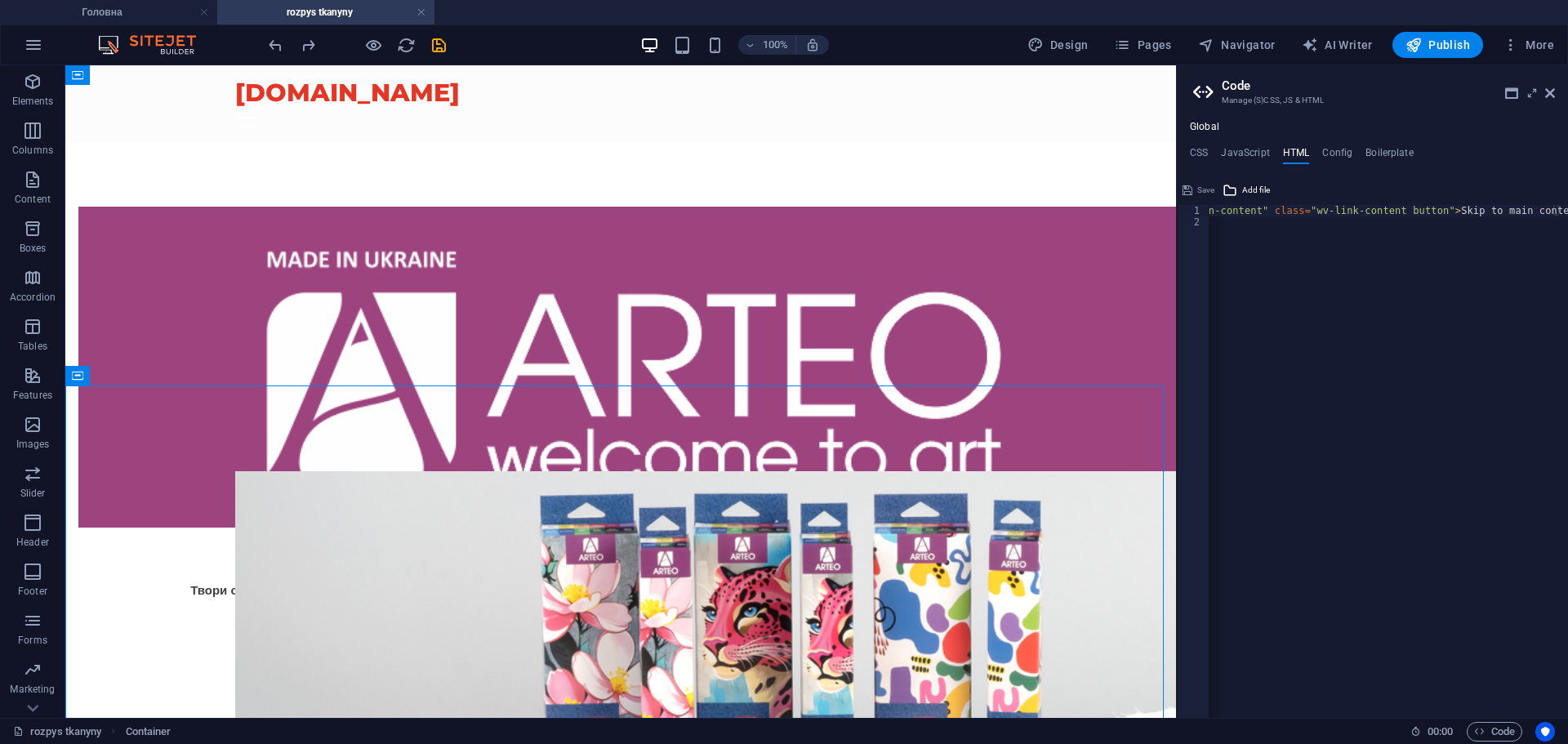
scroll to position [0, 0]
click at [1340, 155] on h4 "Config" at bounding box center [1337, 156] width 30 height 18
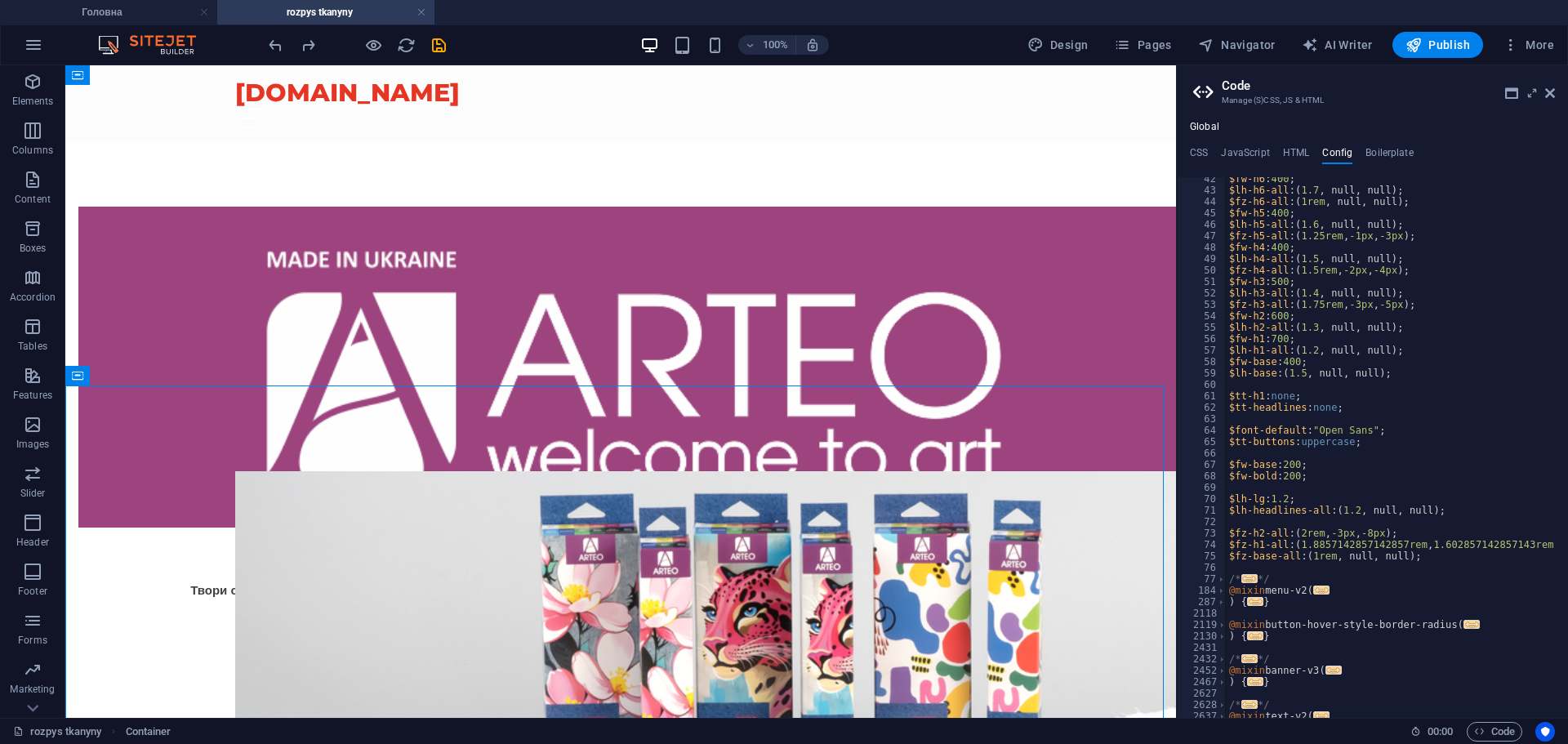
scroll to position [227, 0]
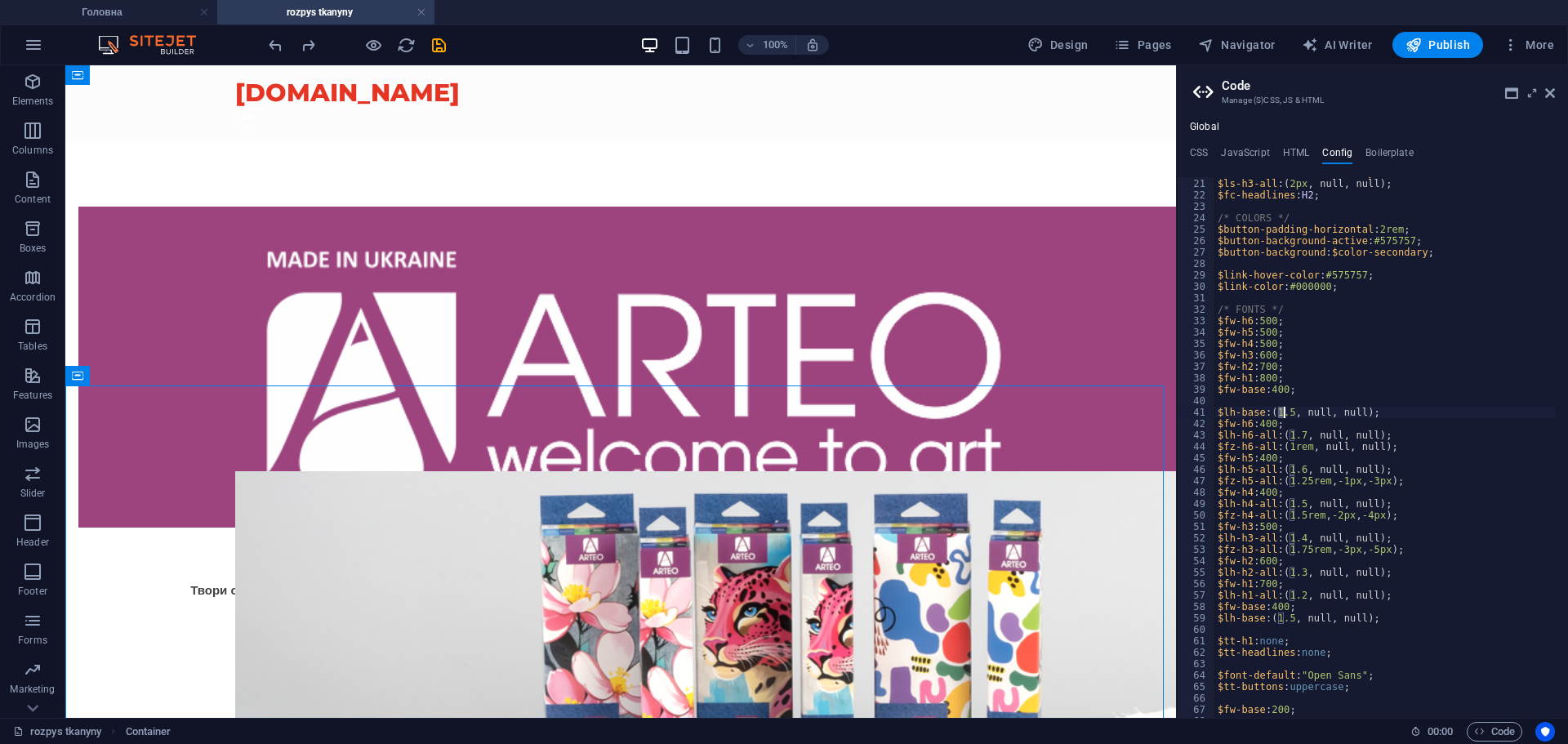
click at [1284, 415] on div "$color-h3 : $color-secondary ; $ls-h3-all : ( 2px , null, null ) ; $fc-headline…" at bounding box center [1435, 442] width 441 height 551
type textarea "$lh-base: (1.5, null, null);"
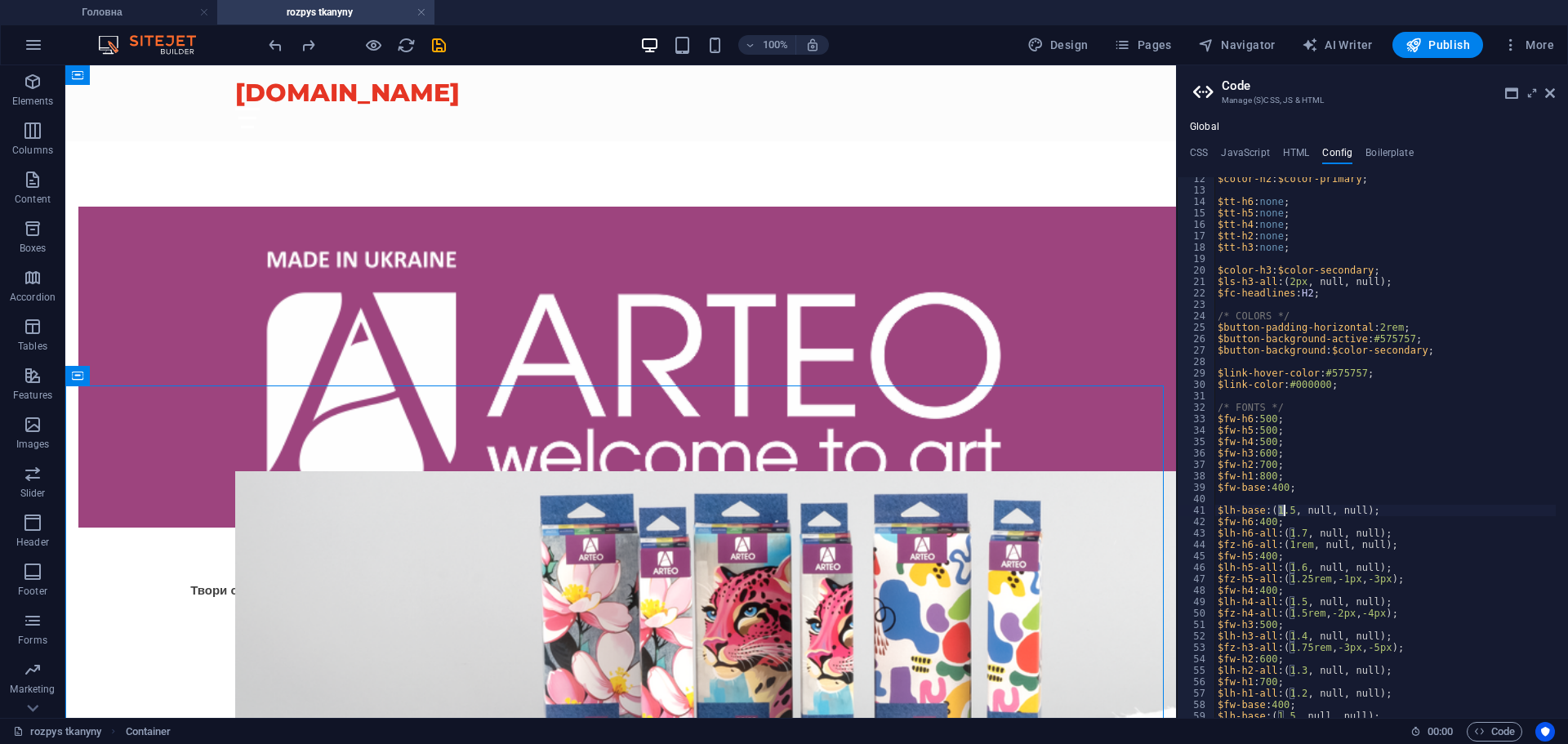
scroll to position [0, 0]
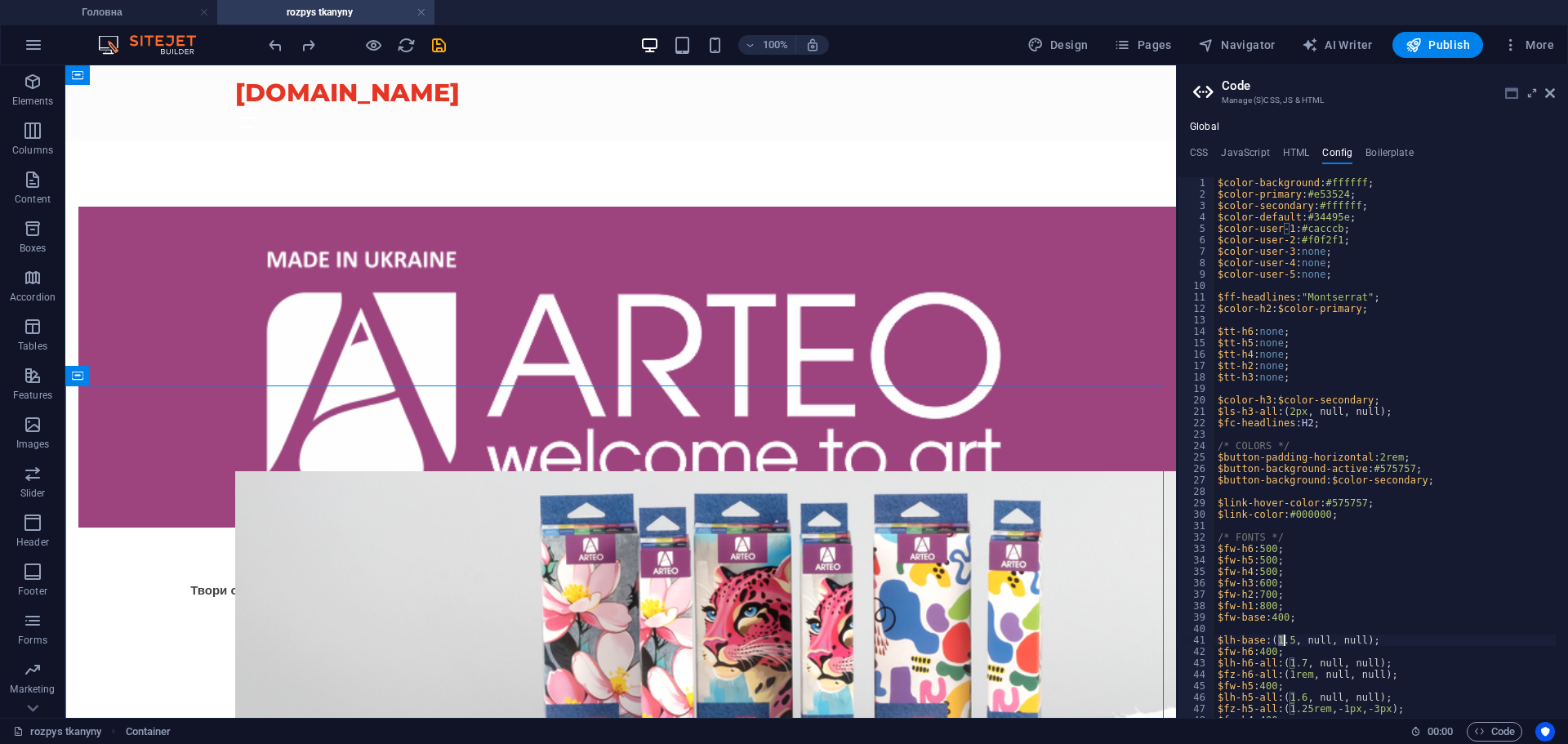
click at [1515, 93] on icon at bounding box center [1512, 93] width 13 height 13
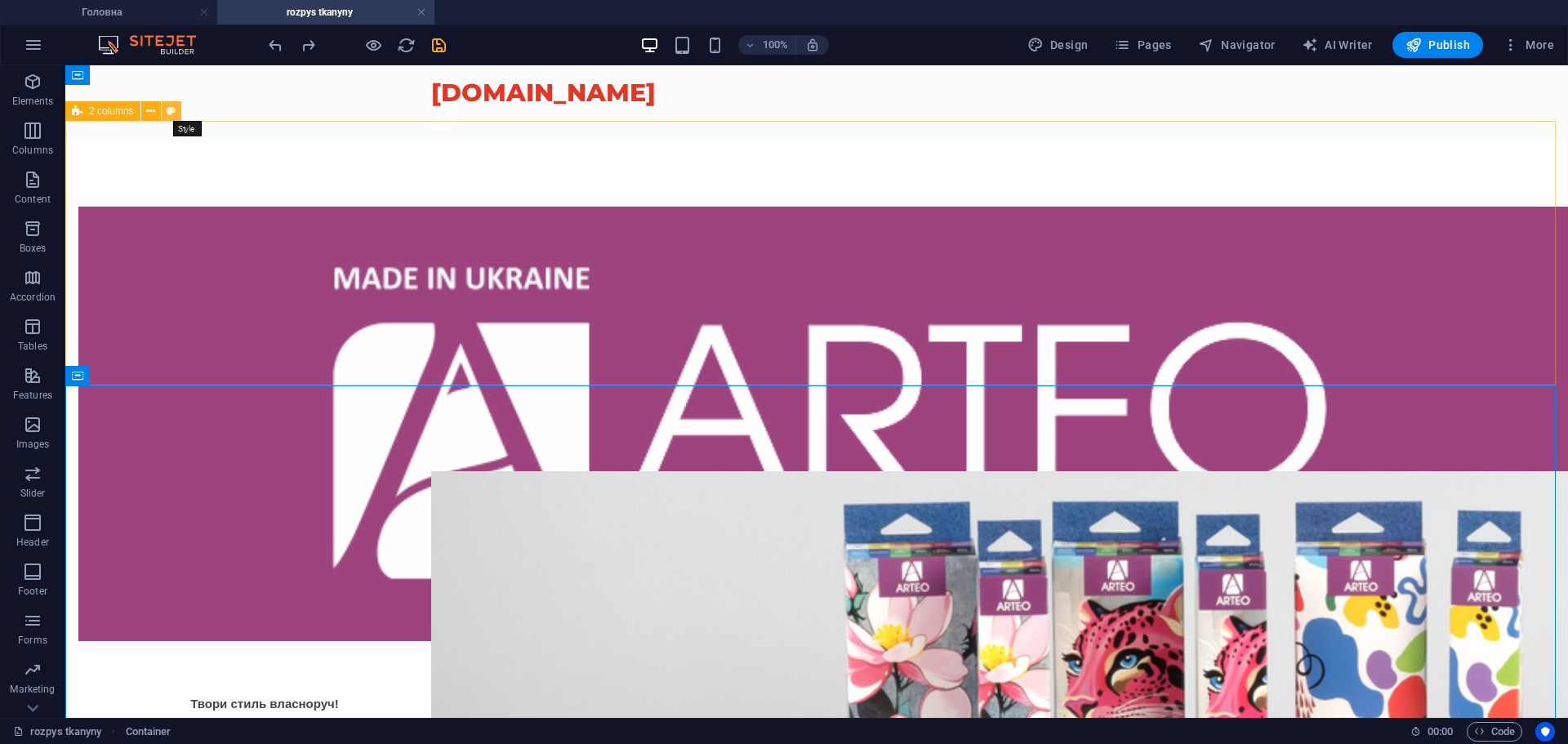
click at [168, 111] on icon at bounding box center [171, 111] width 9 height 17
select select "rem"
select select "px"
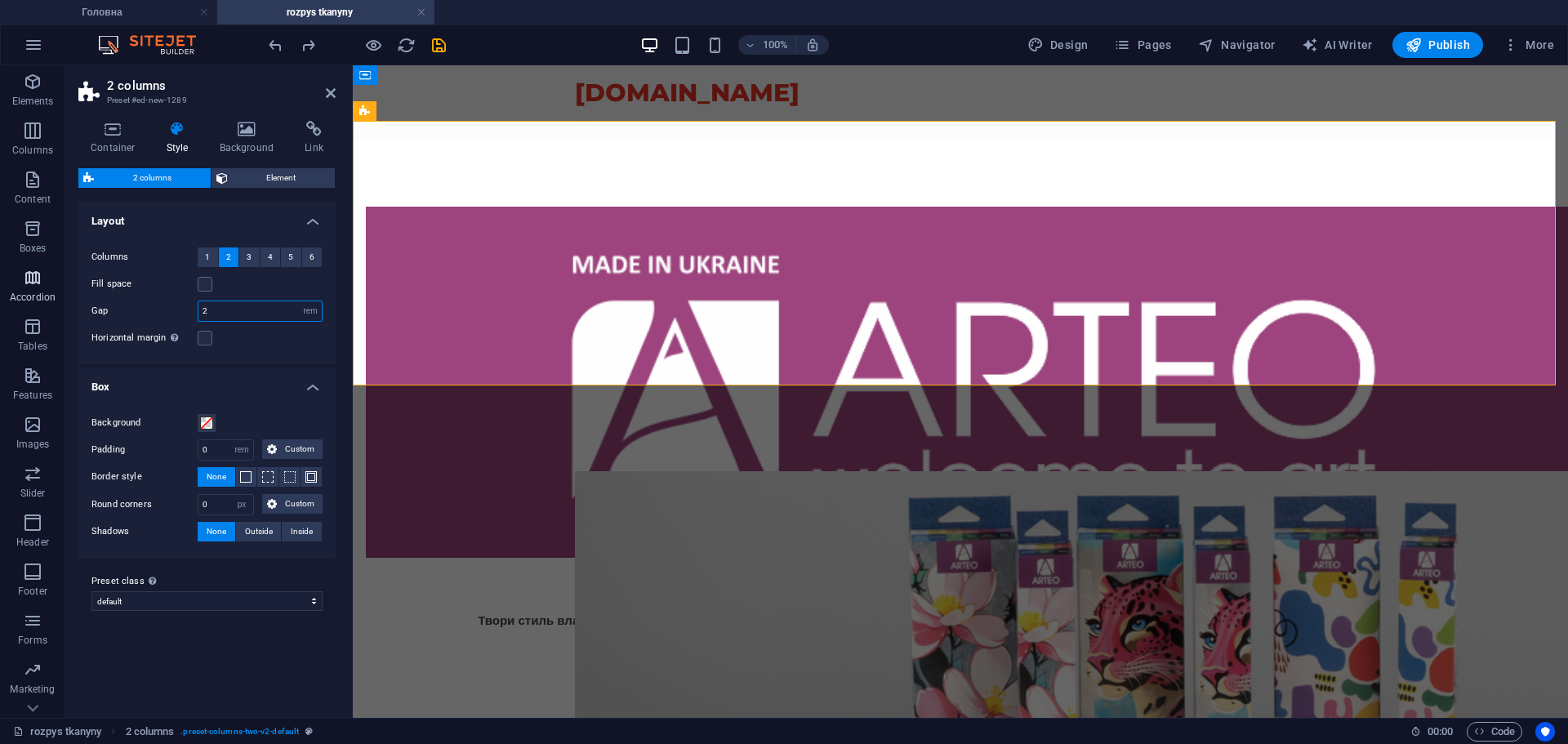
drag, startPoint x: 260, startPoint y: 315, endPoint x: 0, endPoint y: 282, distance: 262.1
click at [0, 282] on section "Elements Columns Content Boxes Accordion Tables Features Images Slider Header F…" at bounding box center [784, 392] width 1568 height 653
type input "0"
type input "2"
type input "0"
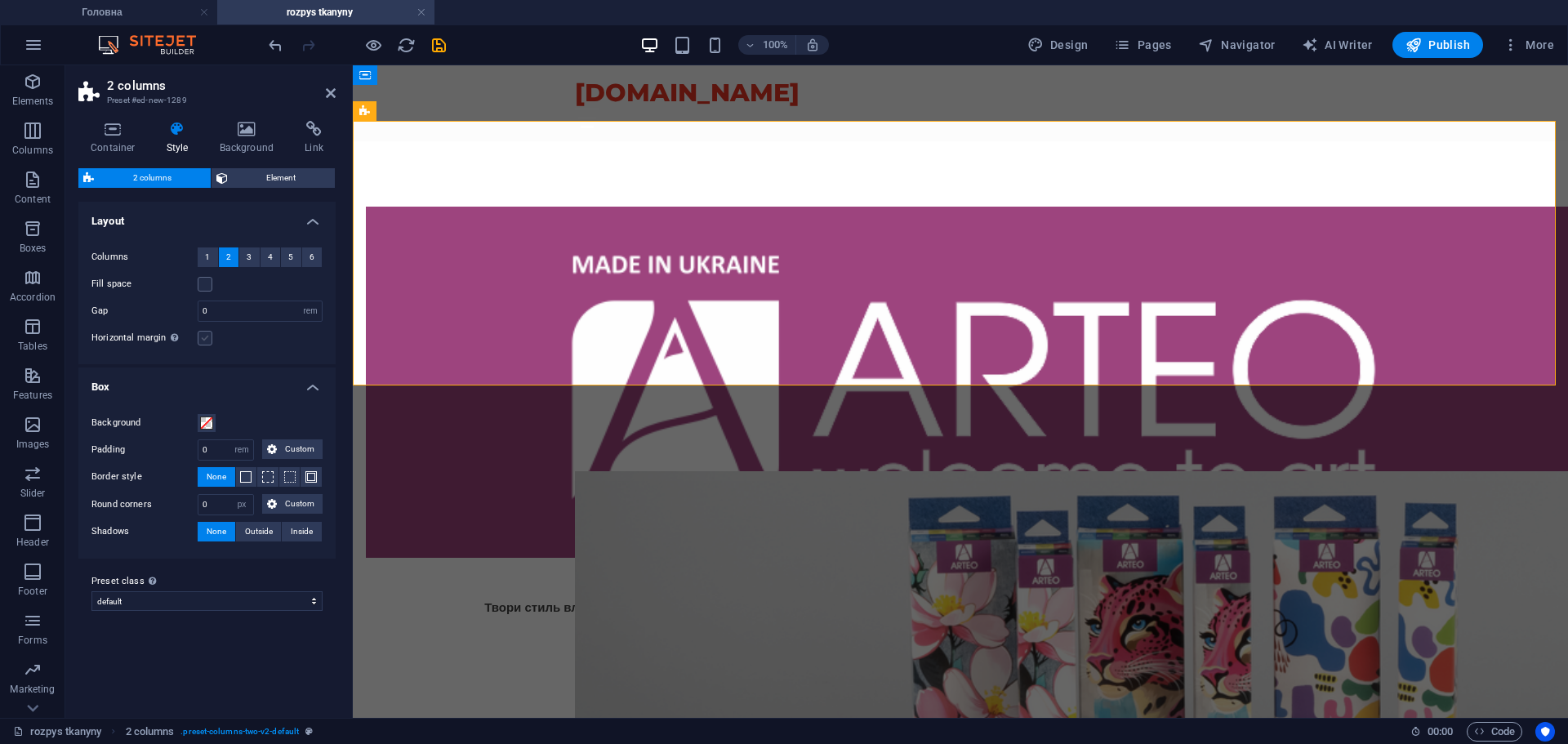
click at [200, 341] on label at bounding box center [205, 338] width 15 height 15
click at [0, 0] on input "Horizontal margin Only if the containers "Content width" is not set to "Default"" at bounding box center [0, 0] width 0 height 0
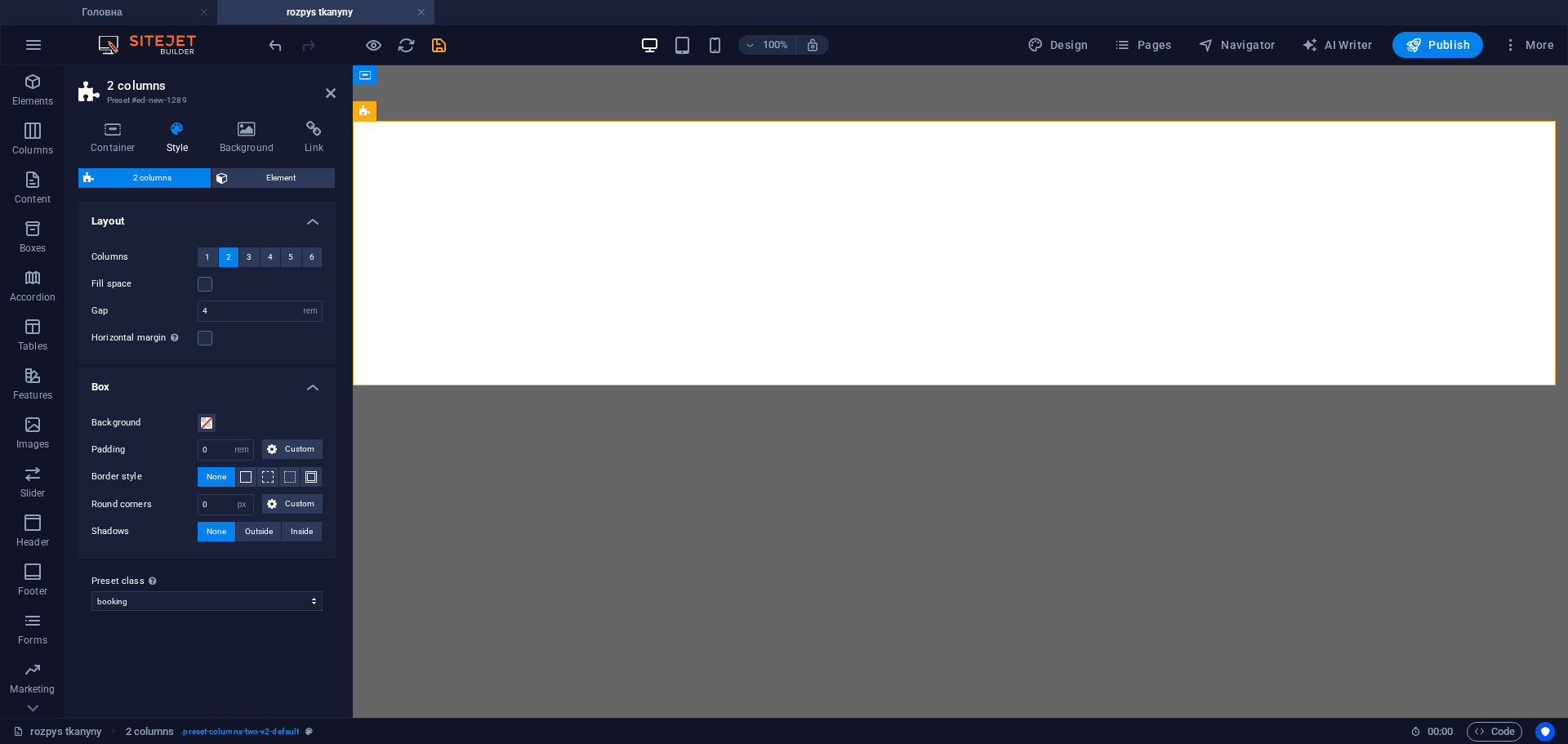
select select "rem"
select select "px"
click at [91, 591] on select "default home-logo-nav-h1-image-text home-6 faq-3 cms-modules-1 contact-4 bookin…" at bounding box center [206, 601] width 231 height 20
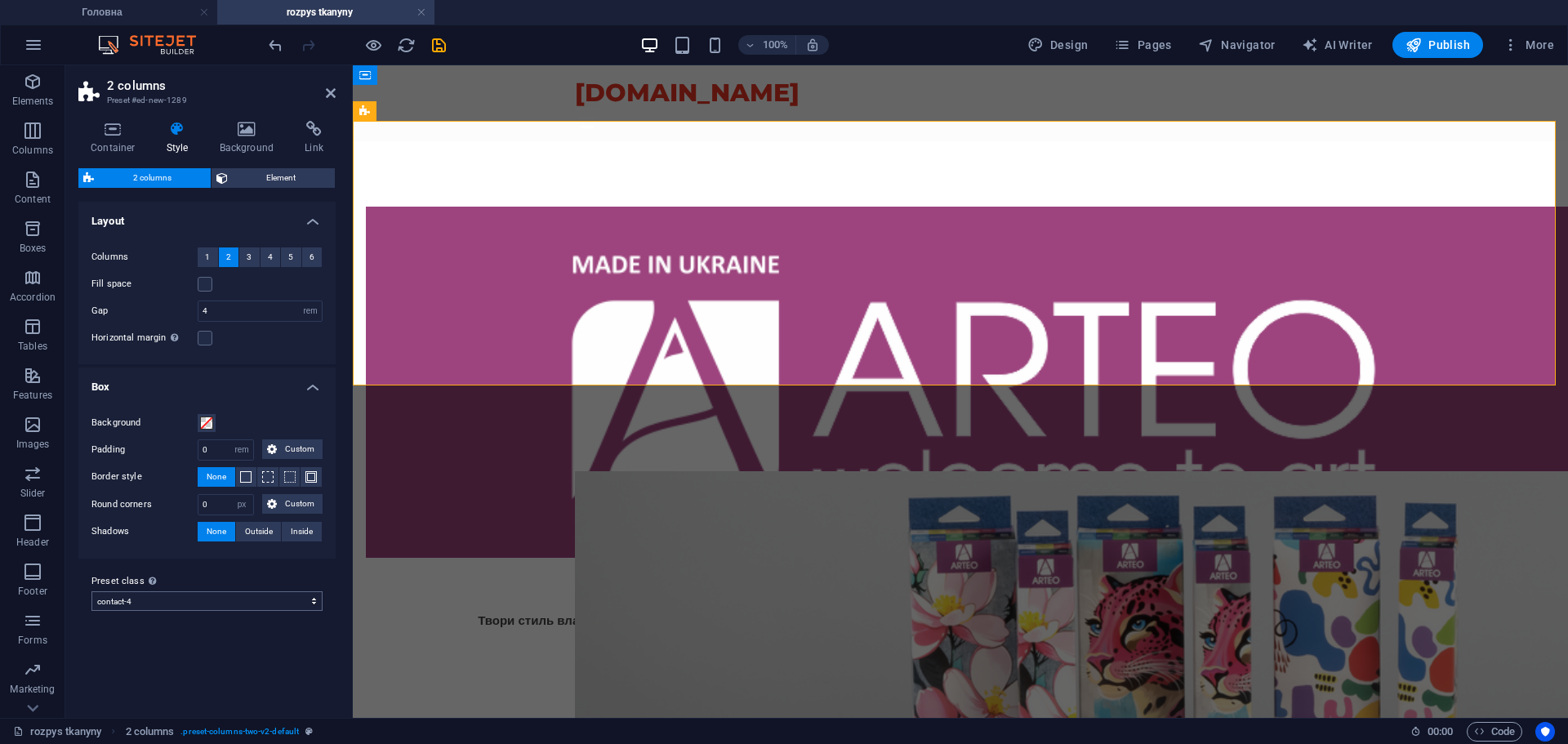
click at [129, 599] on select "default home-logo-nav-h1-image-text home-6 faq-3 cms-modules-1 contact-4 bookin…" at bounding box center [206, 601] width 231 height 20
click at [91, 591] on select "default home-logo-nav-h1-image-text home-6 faq-3 cms-modules-1 contact-4 bookin…" at bounding box center [206, 601] width 231 height 20
click at [166, 604] on select "default home-logo-nav-h1-image-text home-6 faq-3 cms-modules-1 contact-4 bookin…" at bounding box center [206, 601] width 231 height 20
click at [91, 591] on select "default home-logo-nav-h1-image-text home-6 faq-3 cms-modules-1 contact-4 bookin…" at bounding box center [206, 601] width 231 height 20
click at [182, 602] on select "default home-logo-nav-h1-image-text home-6 faq-3 cms-modules-1 contact-4 bookin…" at bounding box center [206, 601] width 231 height 20
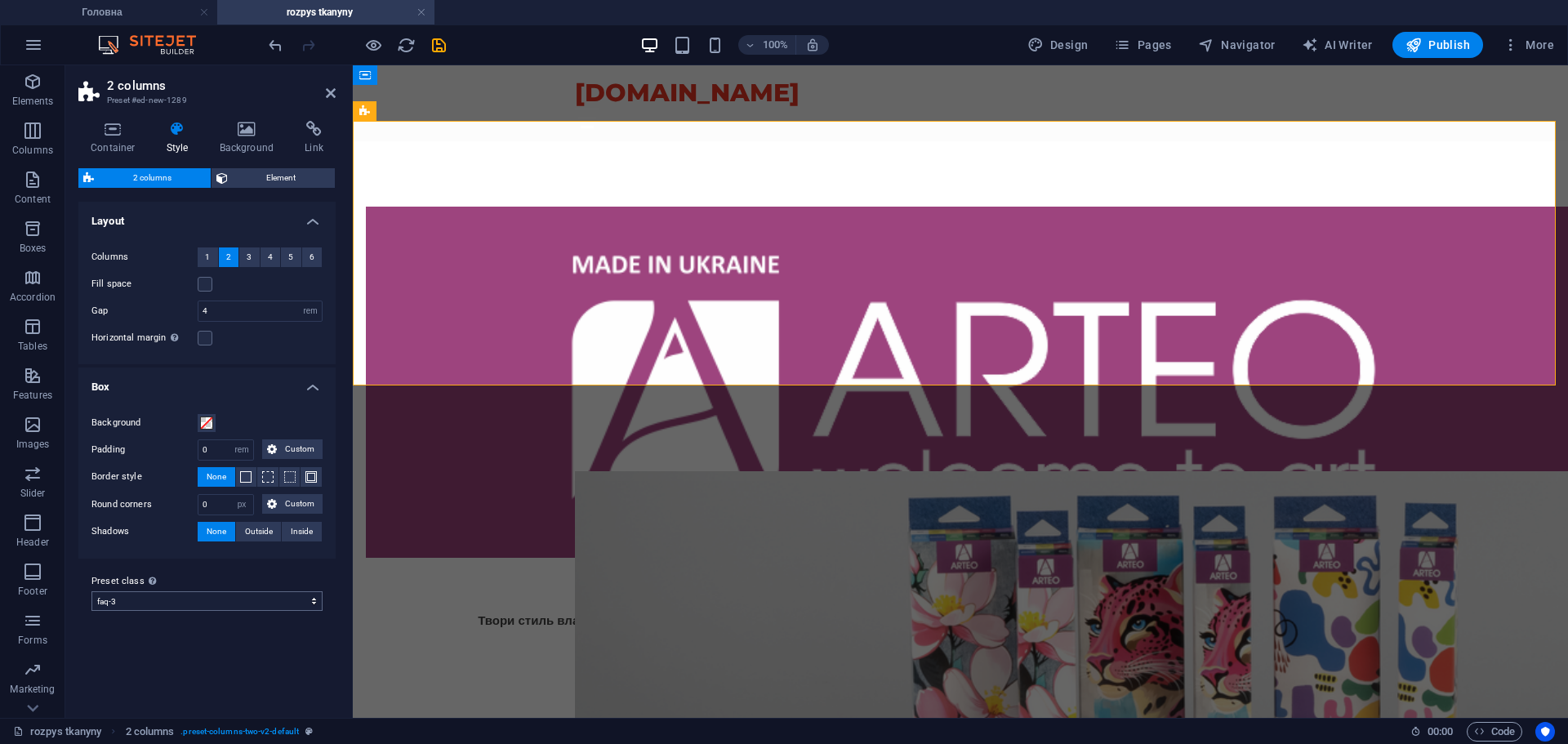
select select "preset-columns-two-v2-home-6"
click at [91, 591] on select "default home-logo-nav-h1-image-text home-6 faq-3 cms-modules-1 contact-4 bookin…" at bounding box center [206, 601] width 231 height 20
type input "3"
drag, startPoint x: 191, startPoint y: 609, endPoint x: 191, endPoint y: 592, distance: 17.0
click at [191, 609] on select "default home-logo-nav-h1-image-text home-6 faq-3 cms-modules-1 contact-4 bookin…" at bounding box center [206, 601] width 231 height 20
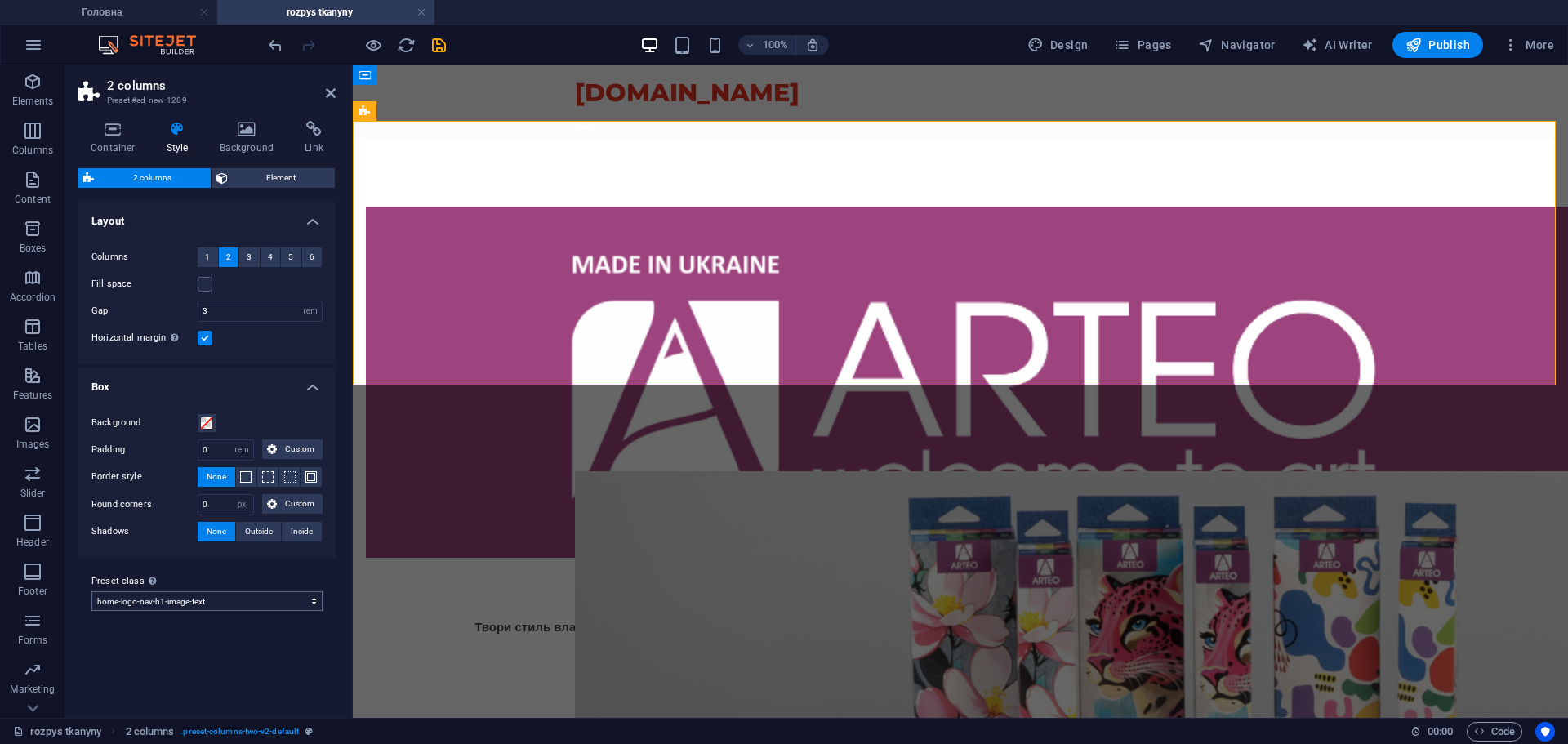
click at [91, 591] on select "default home-logo-nav-h1-image-text home-6 faq-3 cms-modules-1 contact-4 bookin…" at bounding box center [206, 601] width 231 height 20
click at [170, 604] on select "default home-logo-nav-h1-image-text home-6 faq-3 cms-modules-1 contact-4 bookin…" at bounding box center [206, 601] width 231 height 20
select select "preset-columns-two-v2-default"
click at [91, 591] on select "default home-logo-nav-h1-image-text home-6 faq-3 cms-modules-1 contact-4 bookin…" at bounding box center [206, 601] width 231 height 20
type input "0"
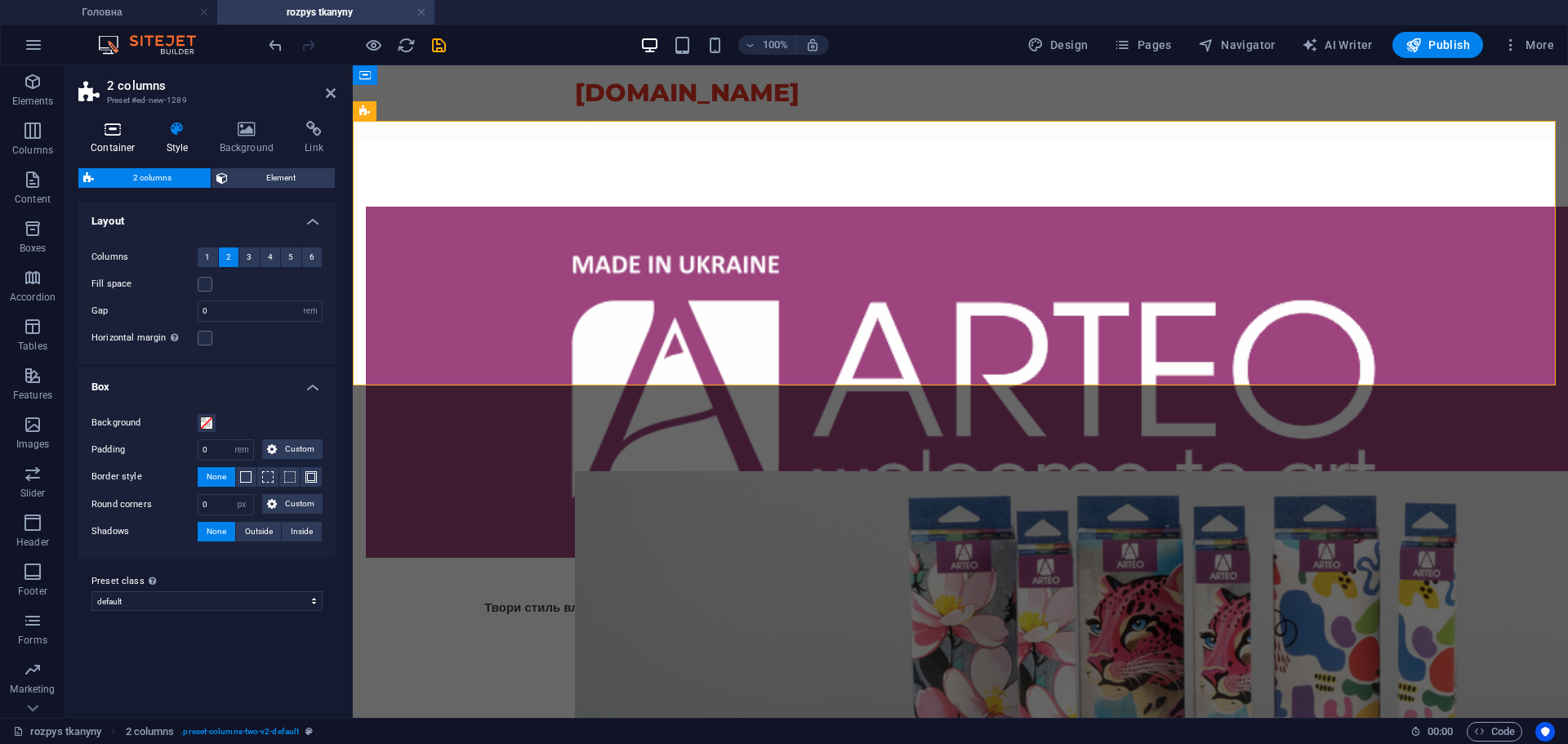
click at [105, 139] on h4 "Container" at bounding box center [116, 138] width 76 height 34
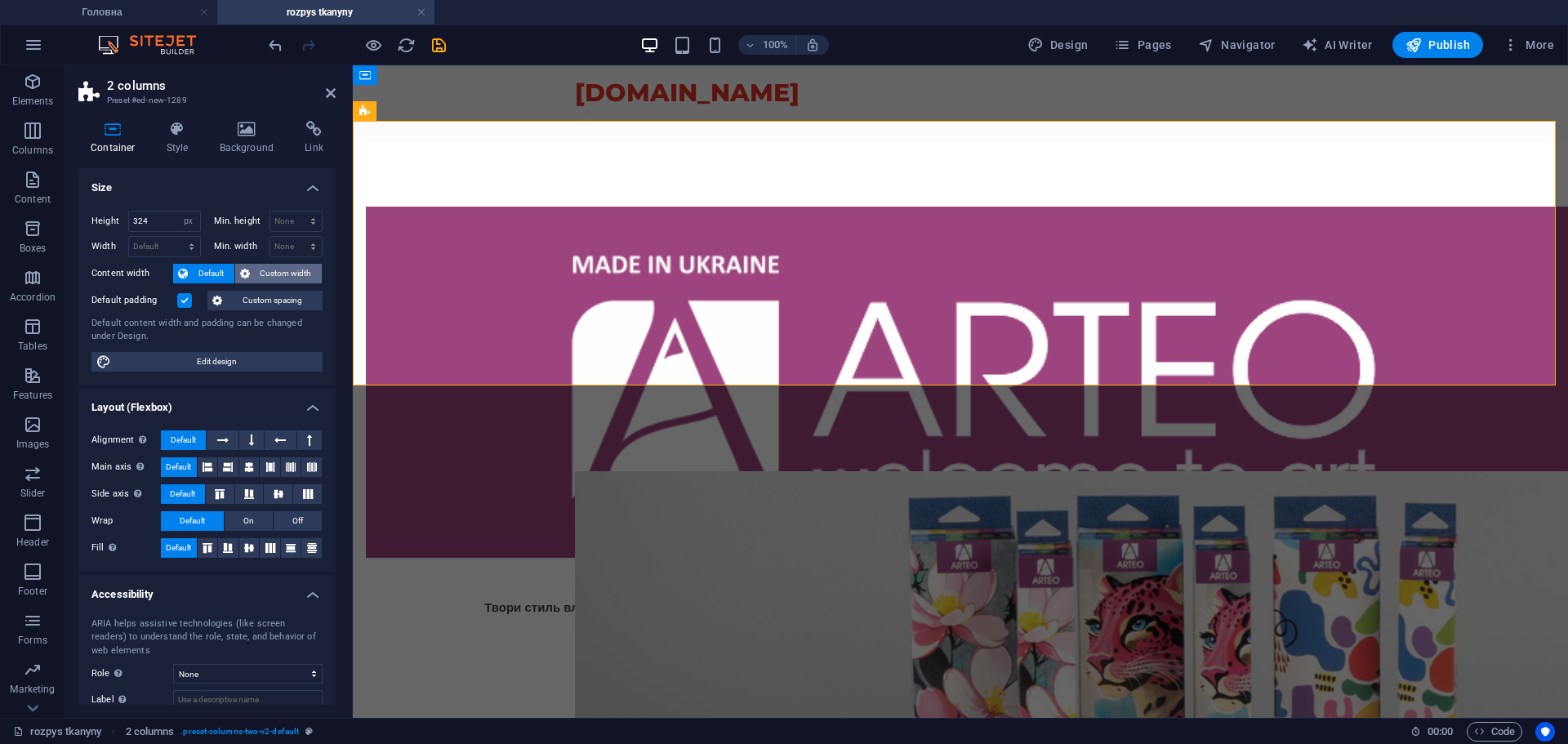
click at [303, 274] on span "Custom width" at bounding box center [286, 273] width 63 height 20
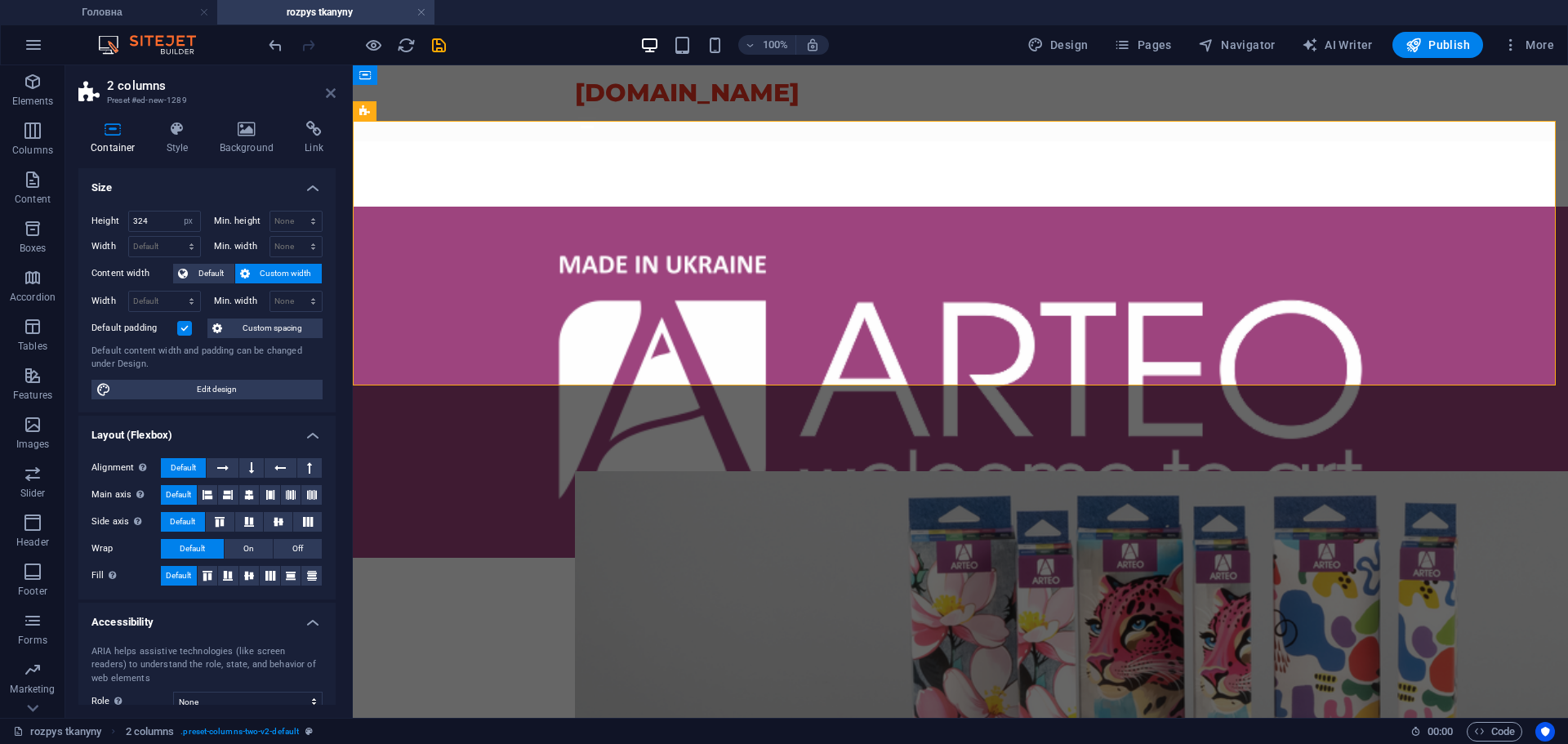
click at [329, 93] on icon at bounding box center [331, 93] width 10 height 13
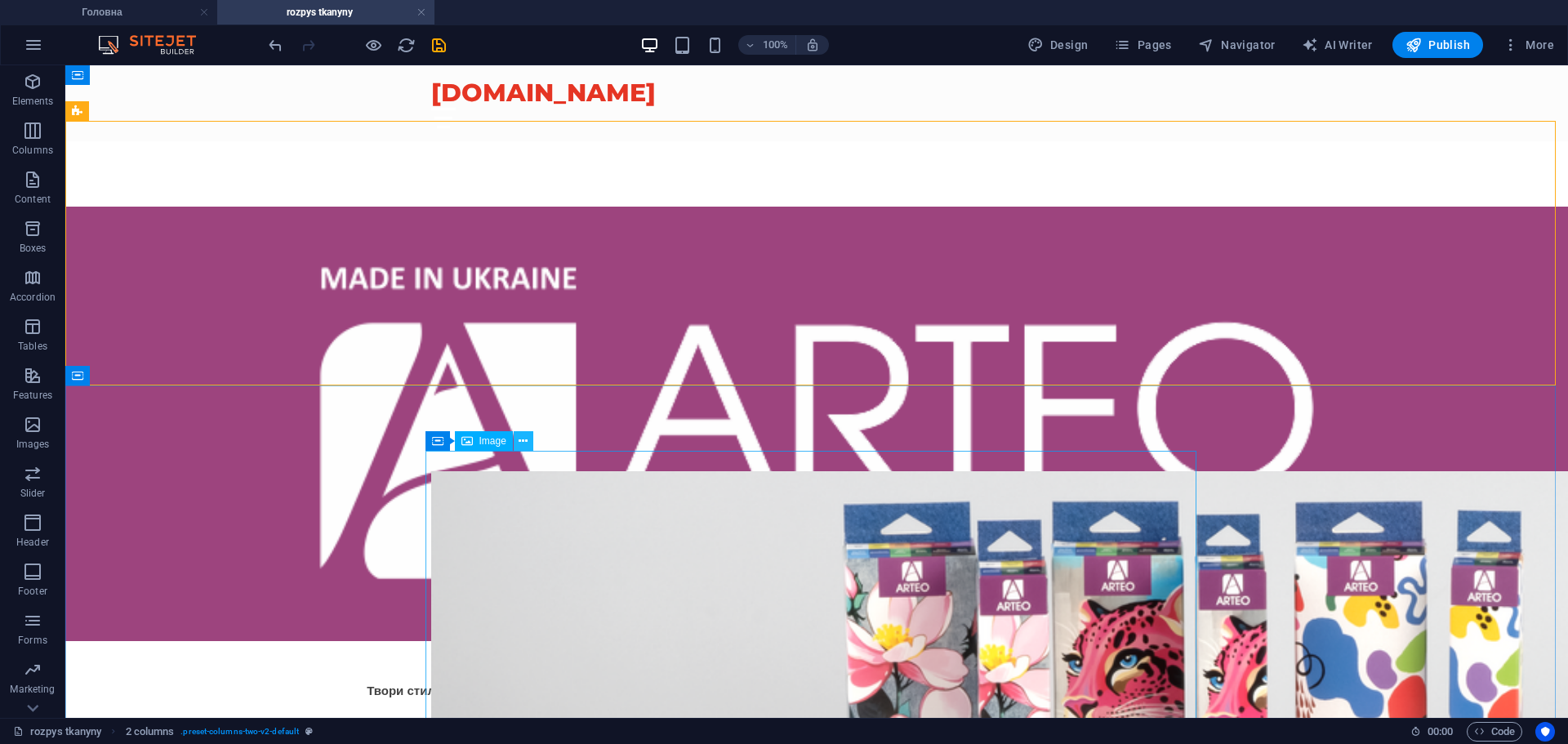
click at [522, 441] on icon at bounding box center [522, 441] width 9 height 17
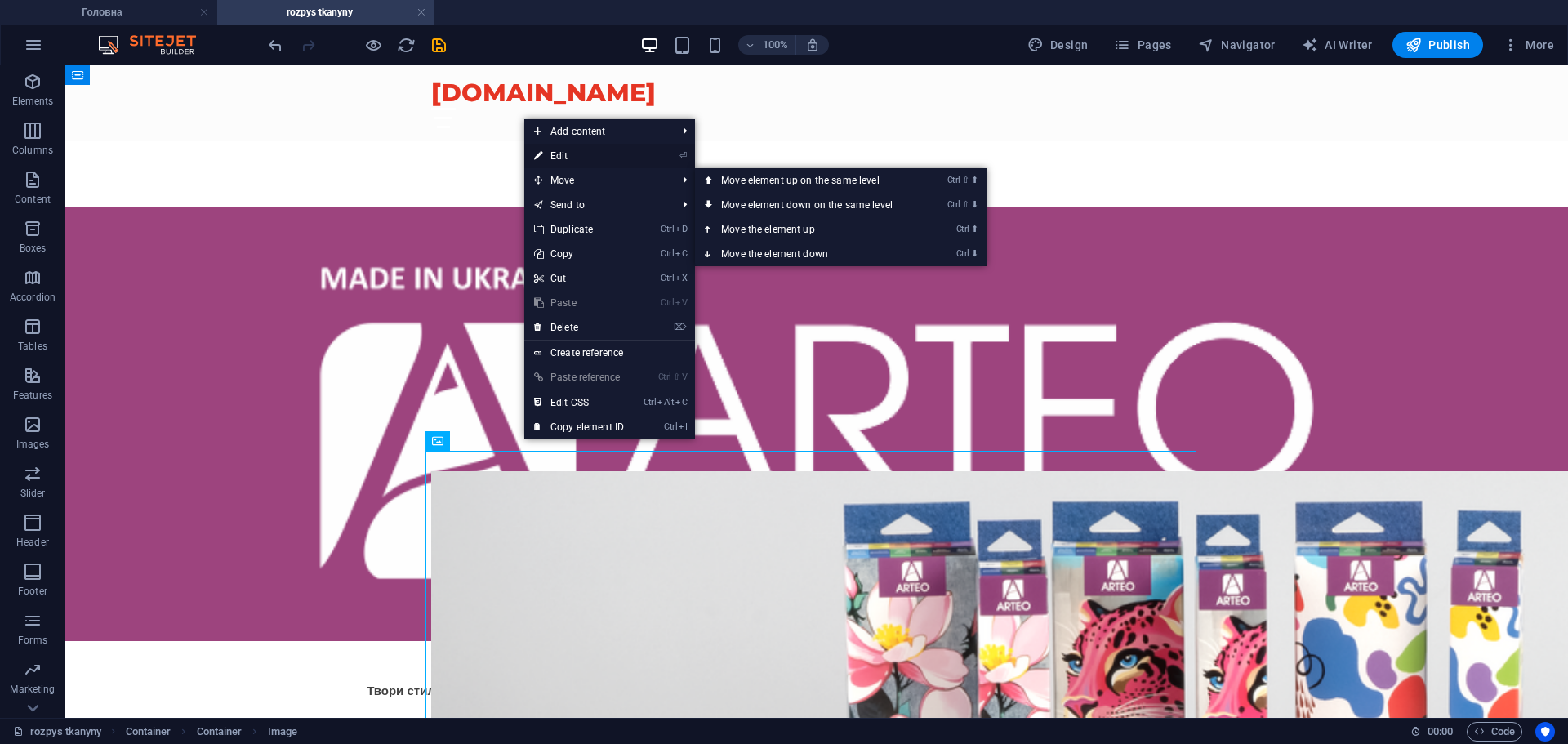
click at [627, 154] on link "⏎ Edit" at bounding box center [578, 156] width 109 height 25
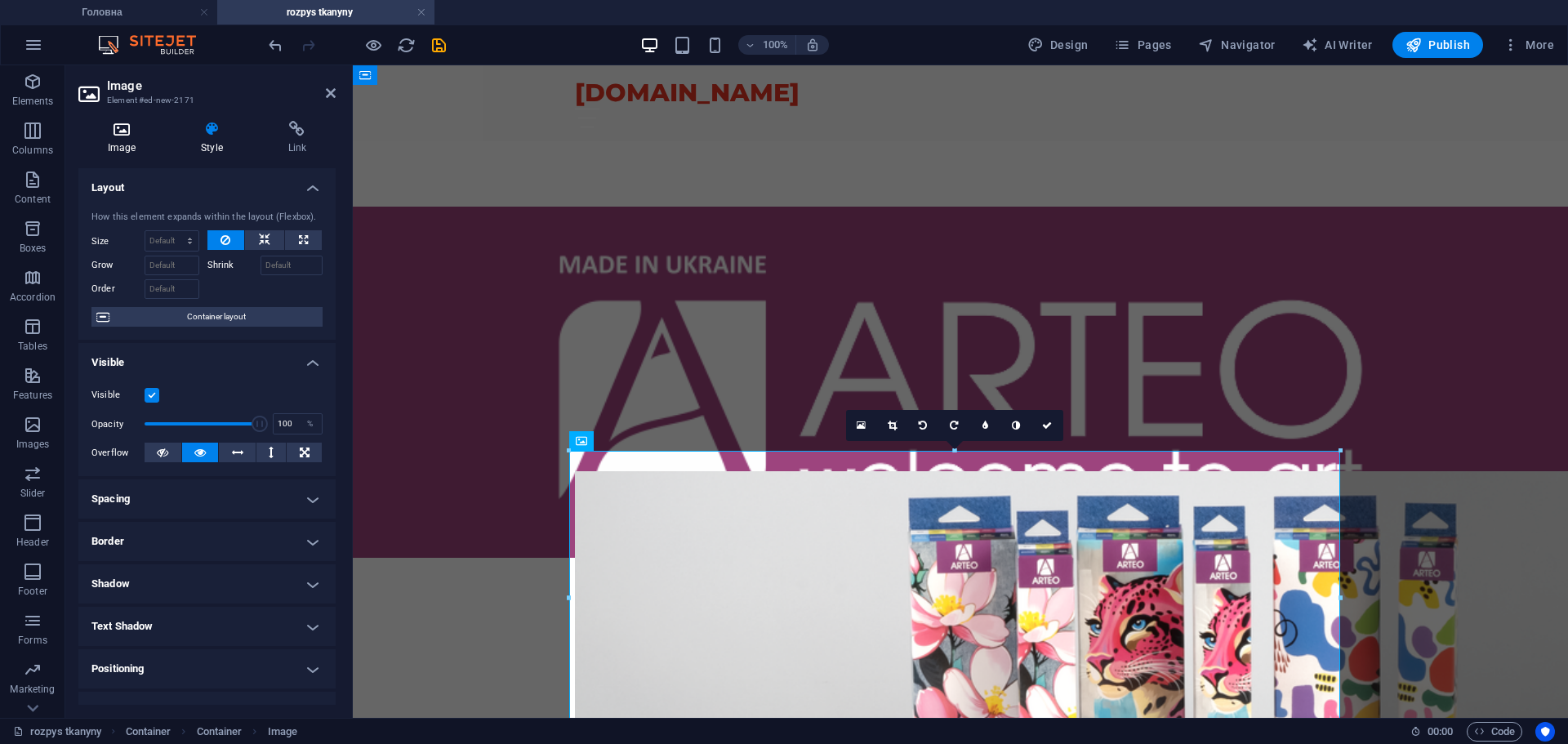
click at [110, 147] on h4 "Image" at bounding box center [124, 138] width 93 height 34
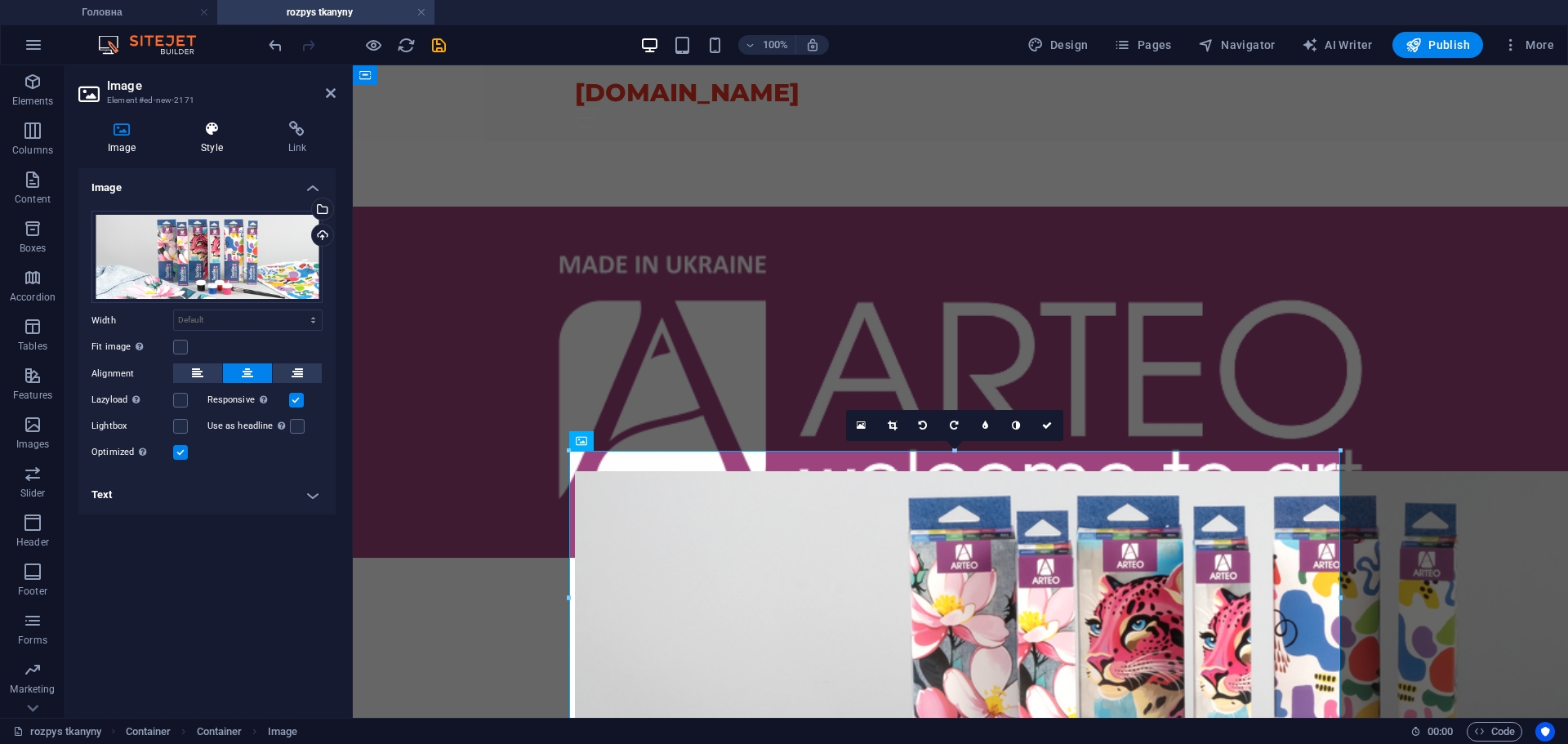
click at [195, 135] on icon at bounding box center [211, 129] width 80 height 16
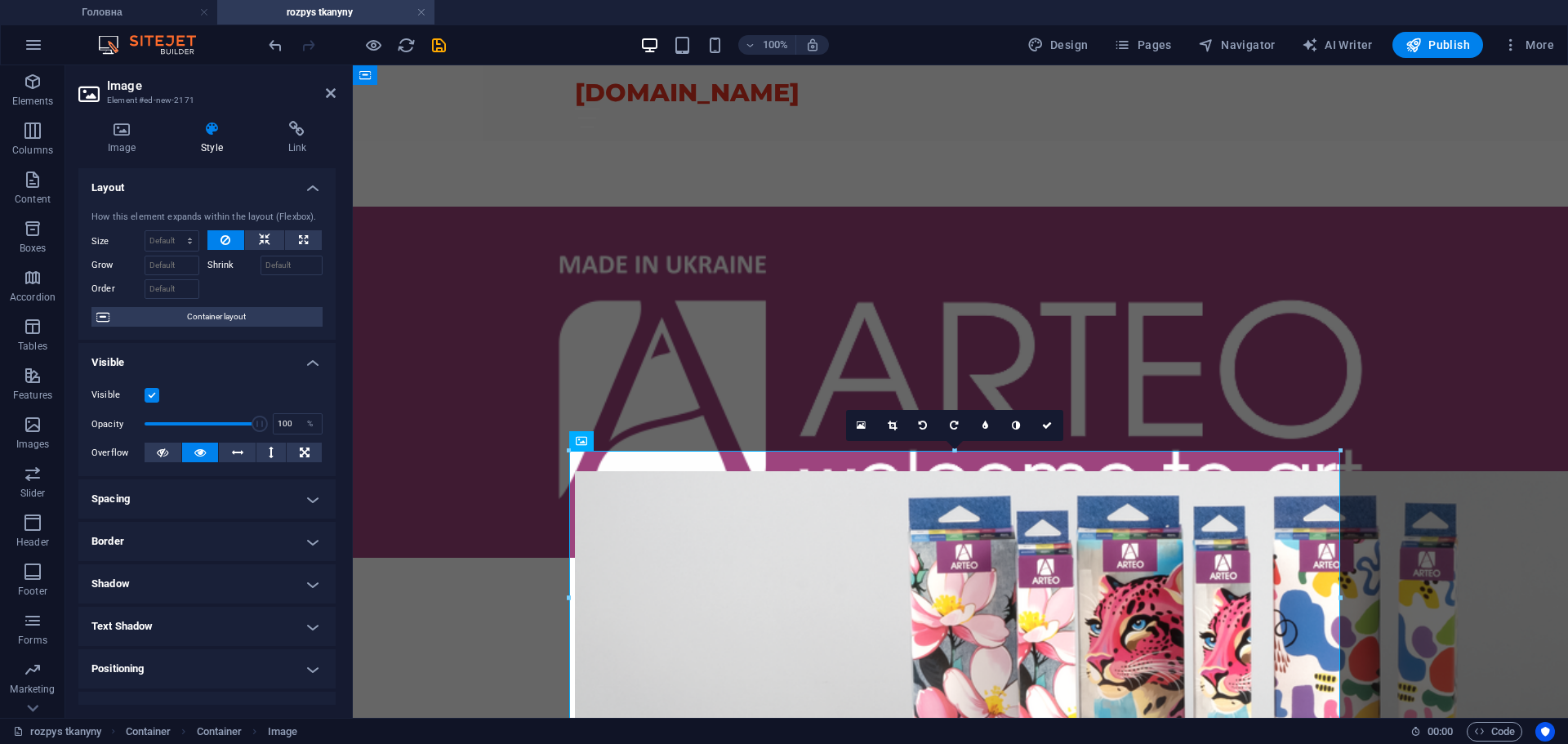
click at [255, 541] on h4 "Border" at bounding box center [206, 541] width 257 height 39
click at [280, 606] on span "Custom" at bounding box center [291, 603] width 55 height 20
drag, startPoint x: 327, startPoint y: 92, endPoint x: 388, endPoint y: 96, distance: 61.1
click at [327, 92] on icon at bounding box center [331, 93] width 10 height 13
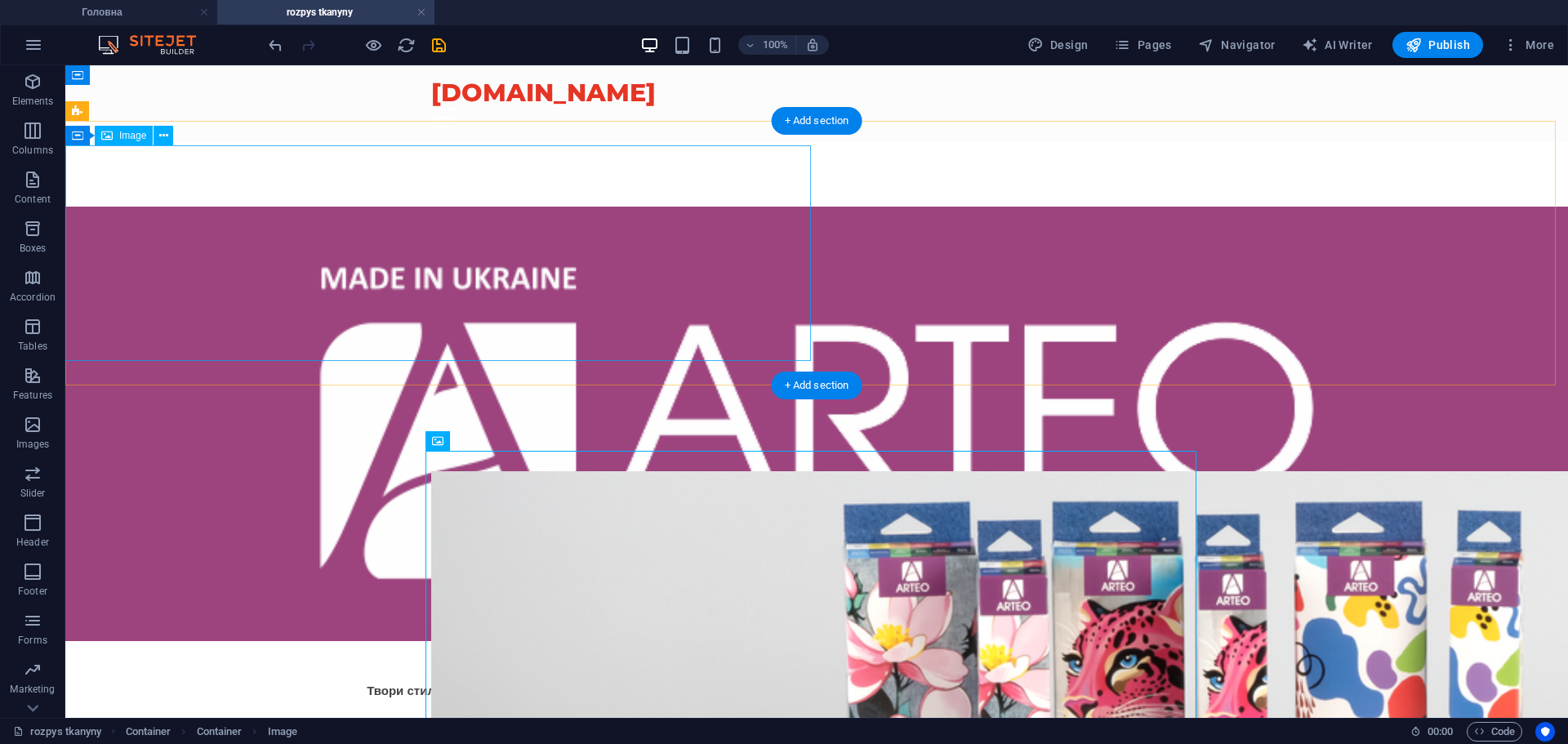
click at [524, 241] on figure at bounding box center [441, 424] width 752 height 434
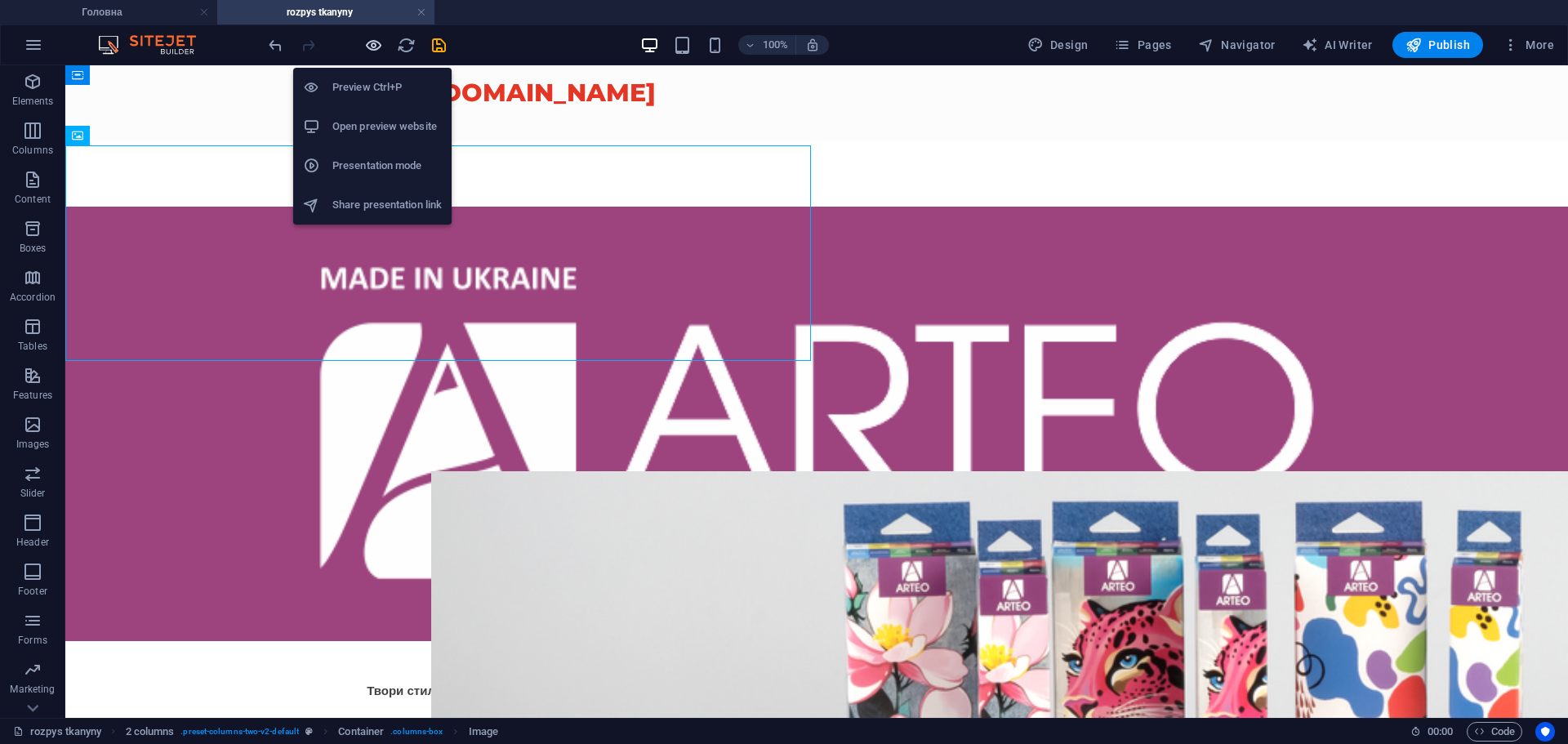
click at [367, 47] on icon "button" at bounding box center [374, 45] width 19 height 19
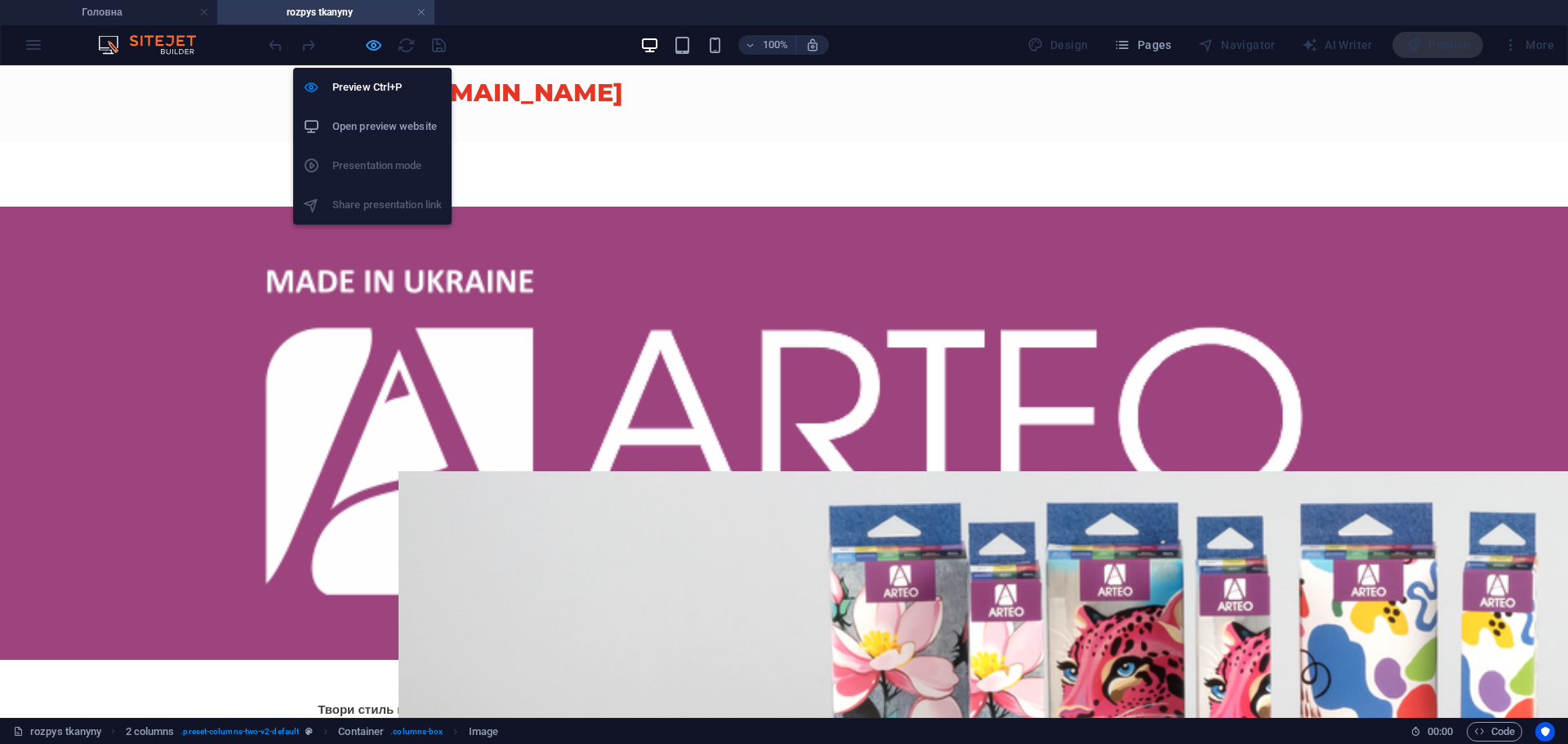
click at [373, 41] on icon "button" at bounding box center [374, 45] width 19 height 19
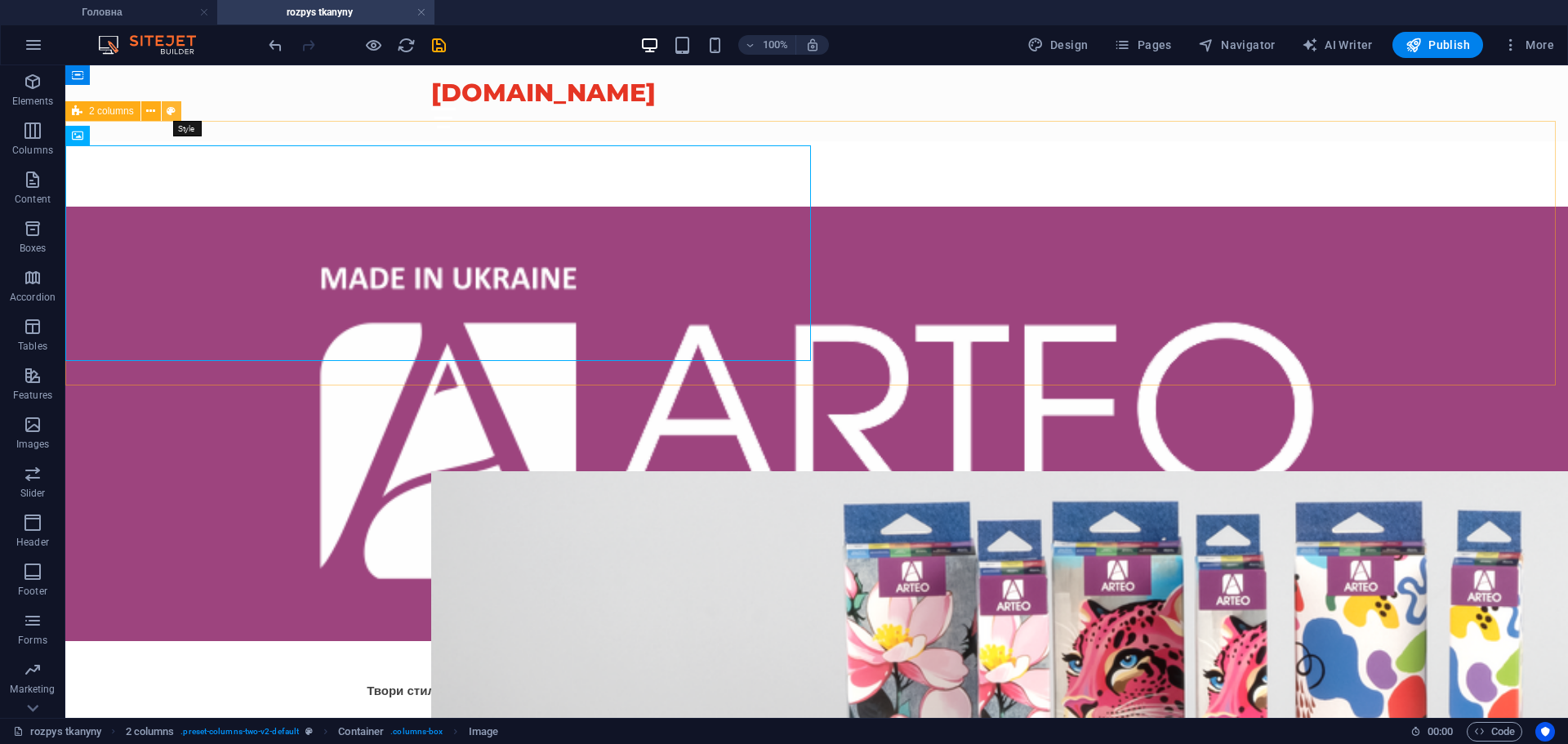
click at [177, 112] on button at bounding box center [172, 111] width 20 height 20
select select "rem"
select select "px"
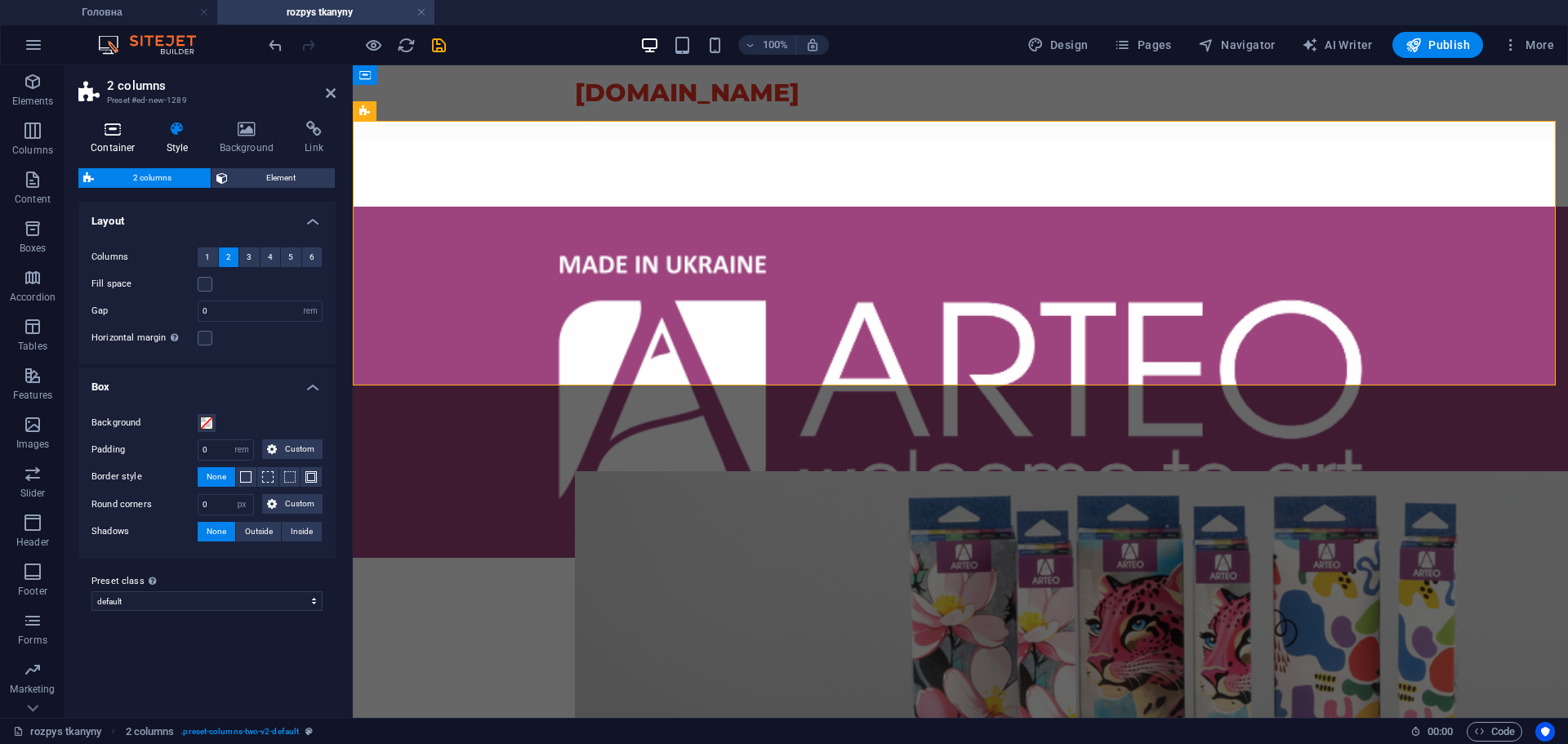
click at [113, 140] on h4 "Container" at bounding box center [116, 138] width 76 height 34
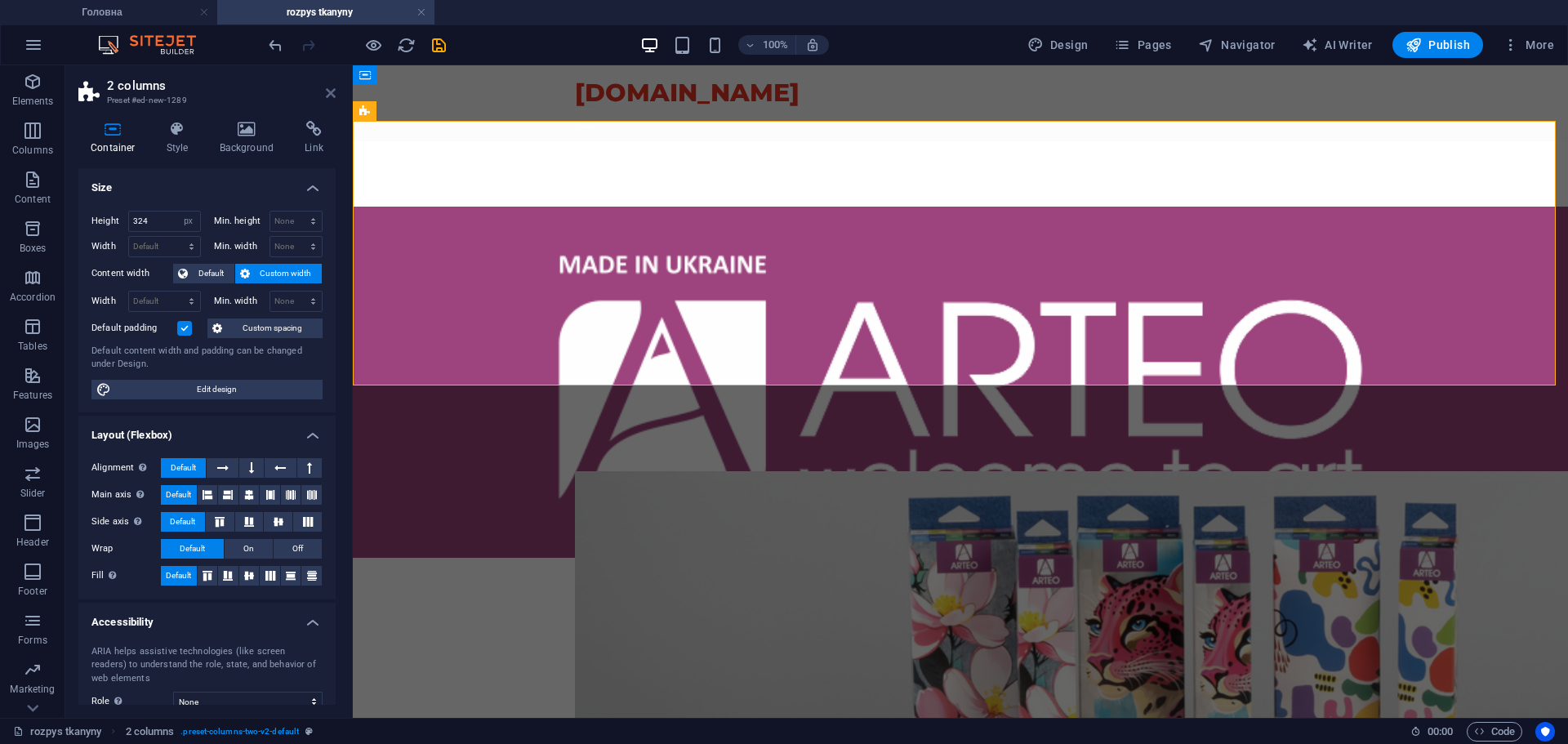
click at [333, 90] on icon at bounding box center [331, 93] width 10 height 13
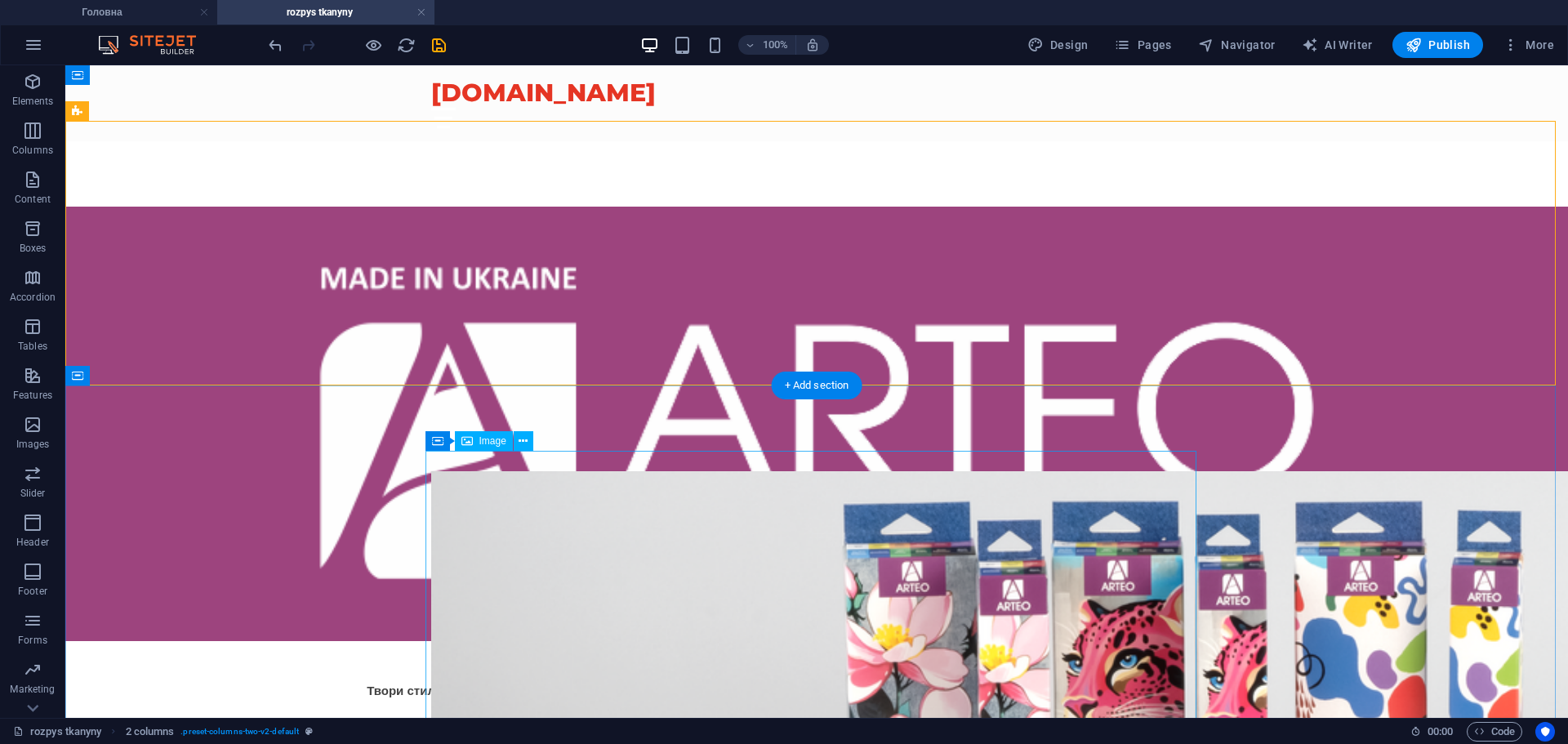
click at [697, 656] on figure at bounding box center [816, 757] width 771 height 572
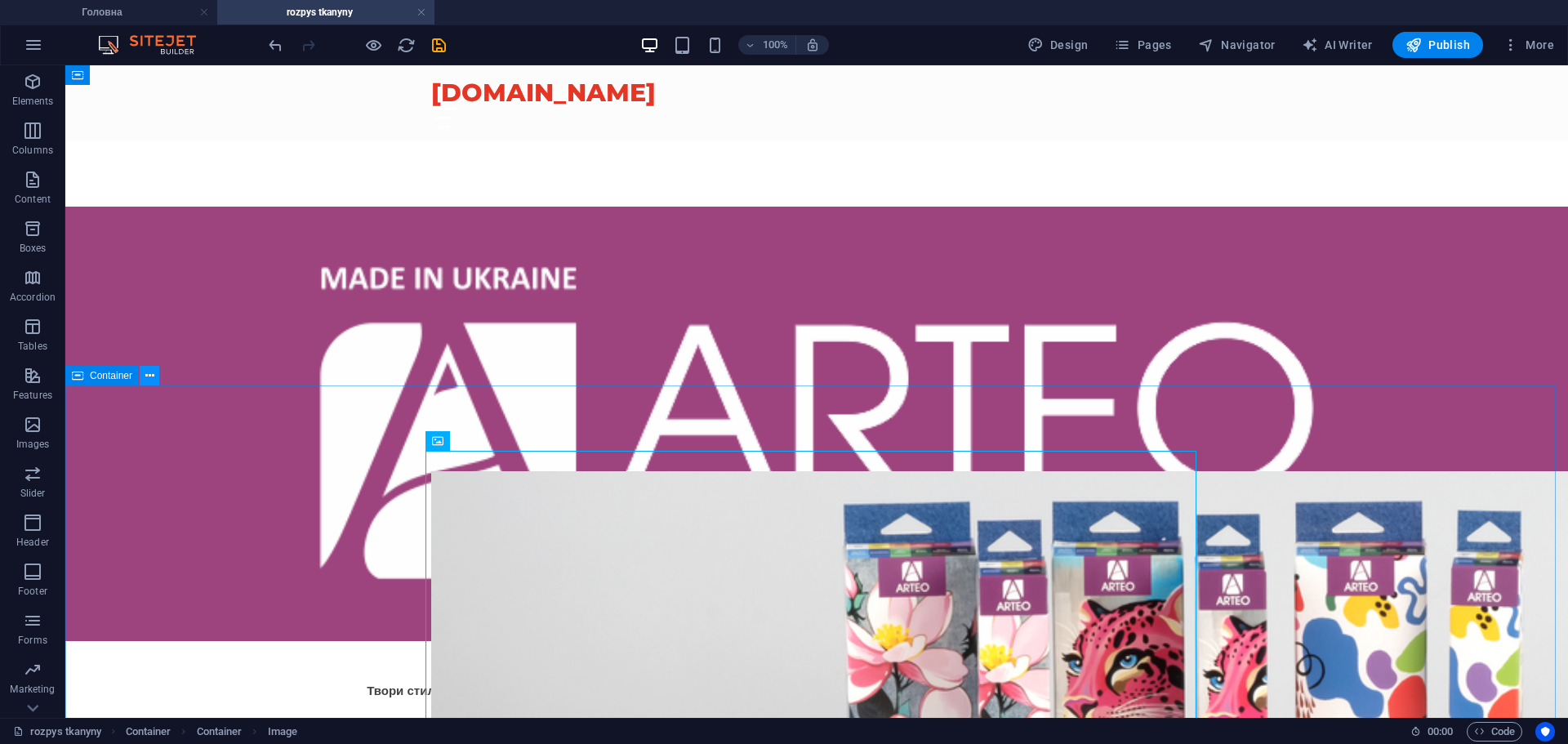
click at [151, 376] on icon at bounding box center [149, 375] width 9 height 17
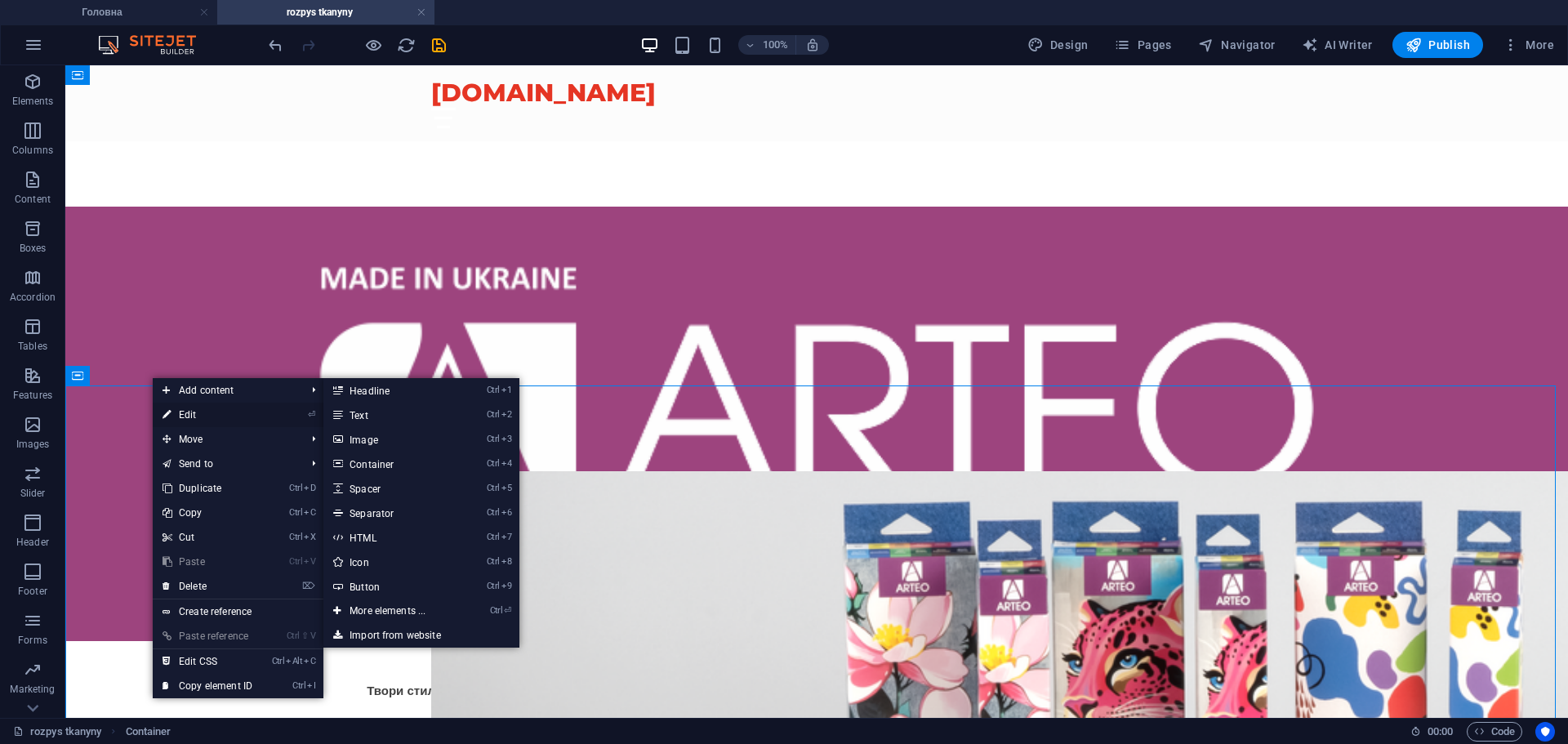
click at [225, 415] on link "⏎ Edit" at bounding box center [207, 415] width 109 height 25
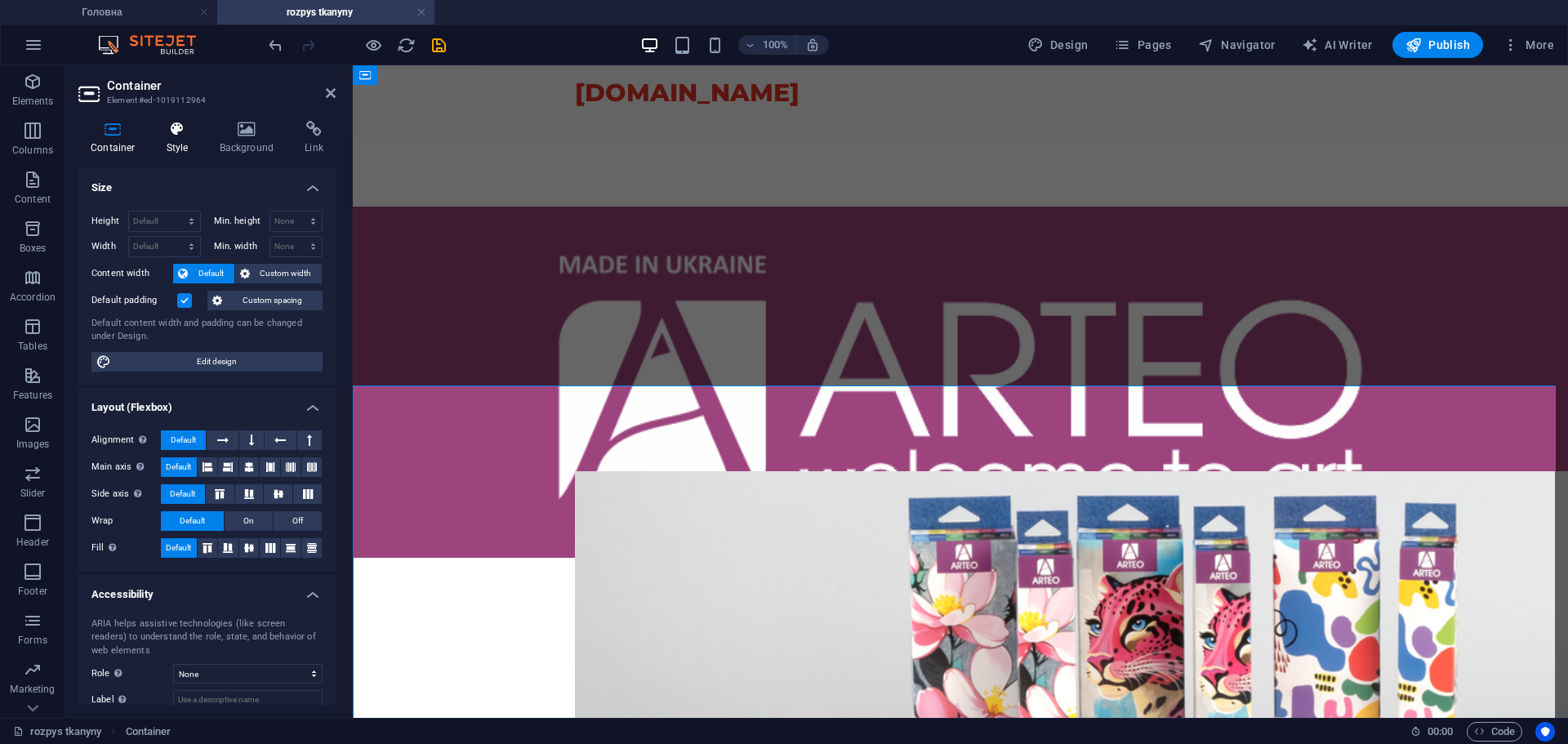
click at [177, 130] on icon at bounding box center [177, 129] width 47 height 16
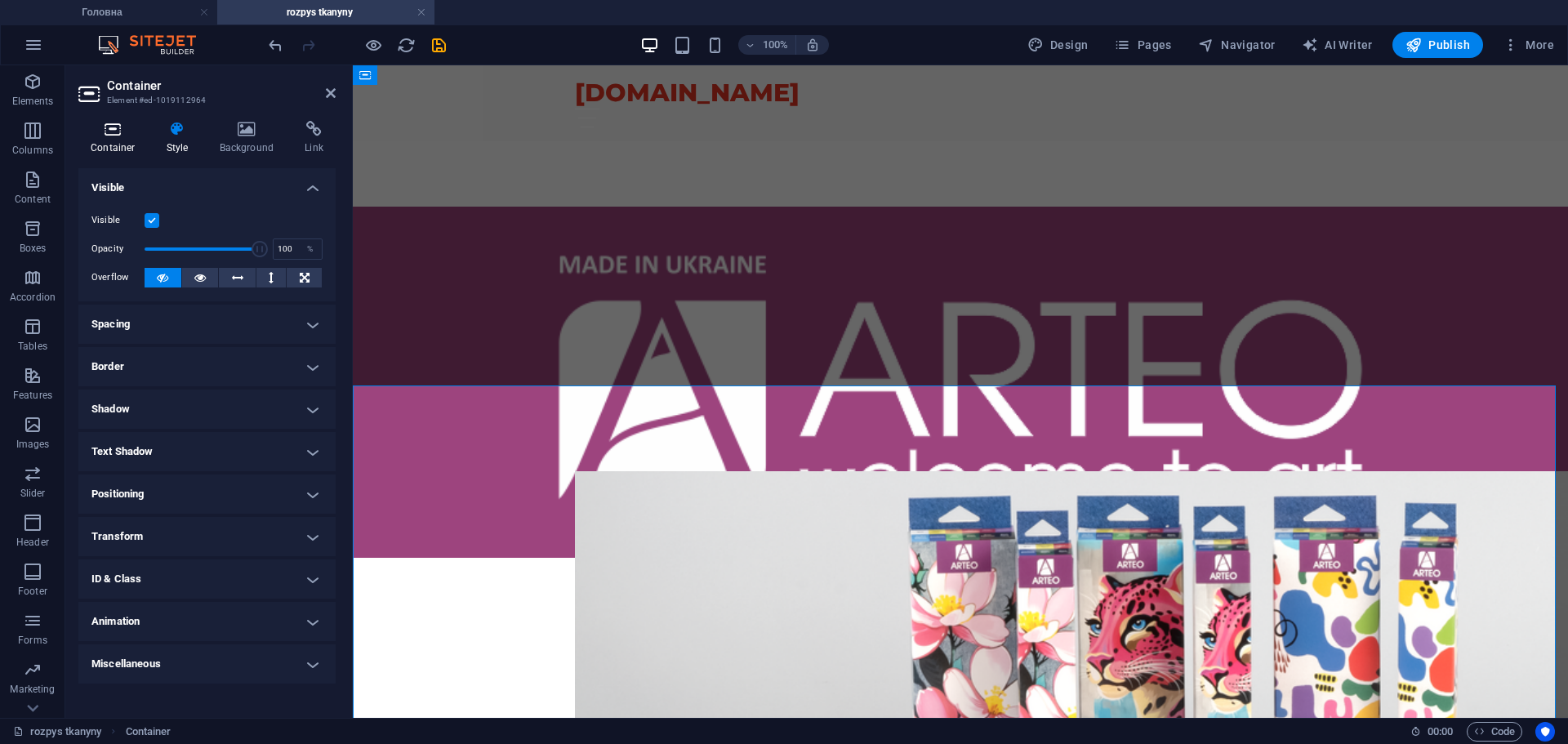
click at [127, 123] on icon at bounding box center [113, 129] width 70 height 16
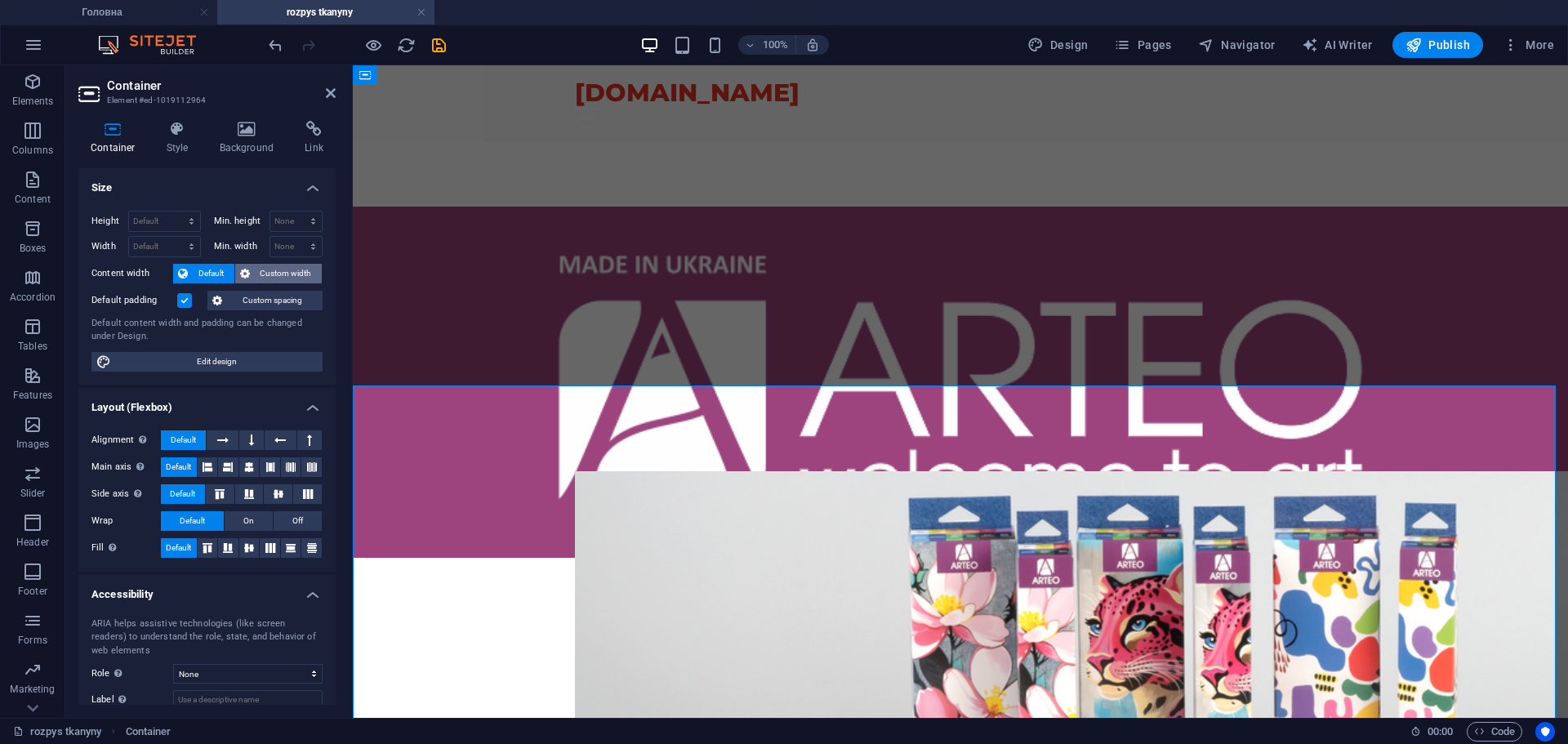
click at [294, 273] on span "Custom width" at bounding box center [286, 273] width 63 height 20
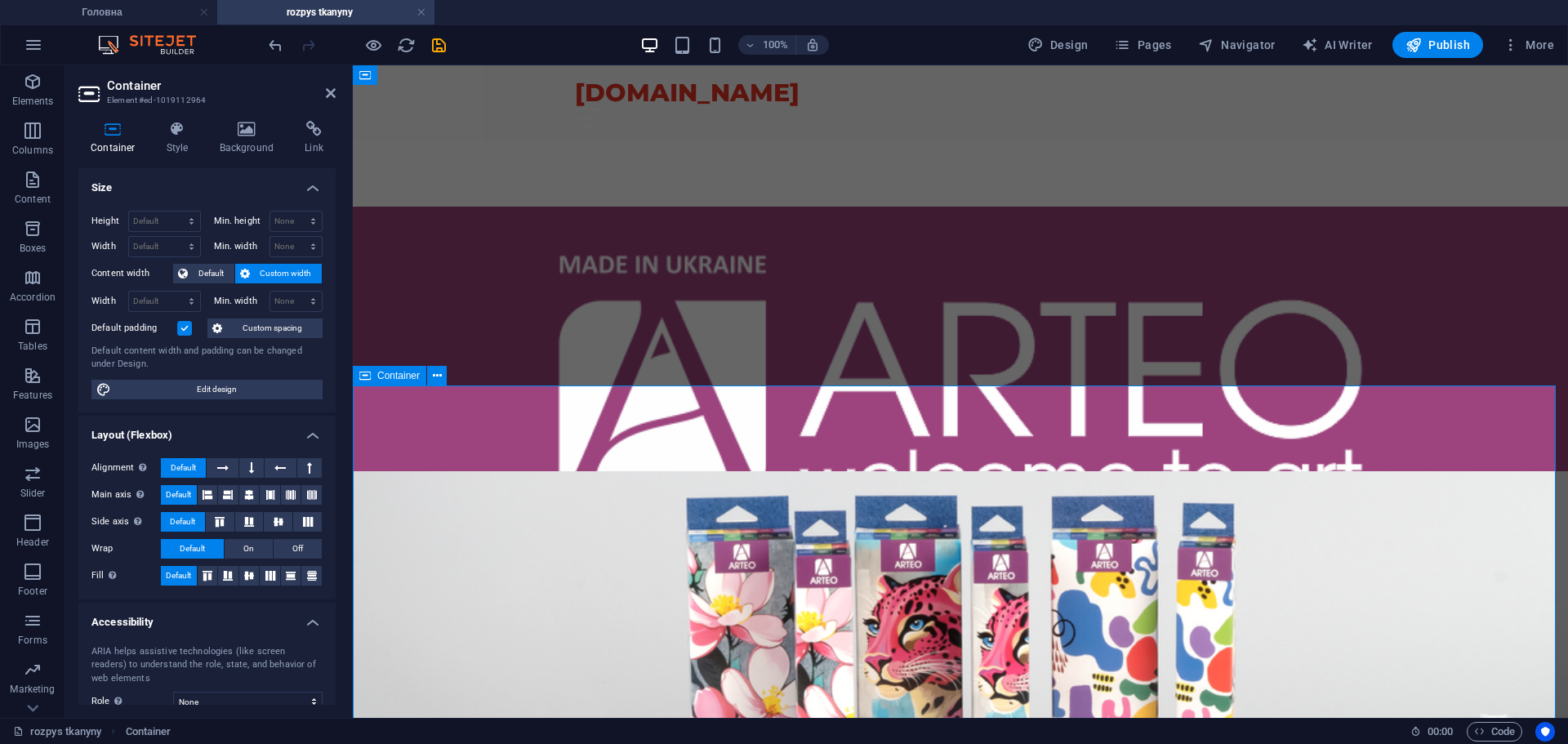
click at [501, 423] on div at bounding box center [961, 702] width 1216 height 594
click at [332, 90] on icon at bounding box center [331, 93] width 10 height 13
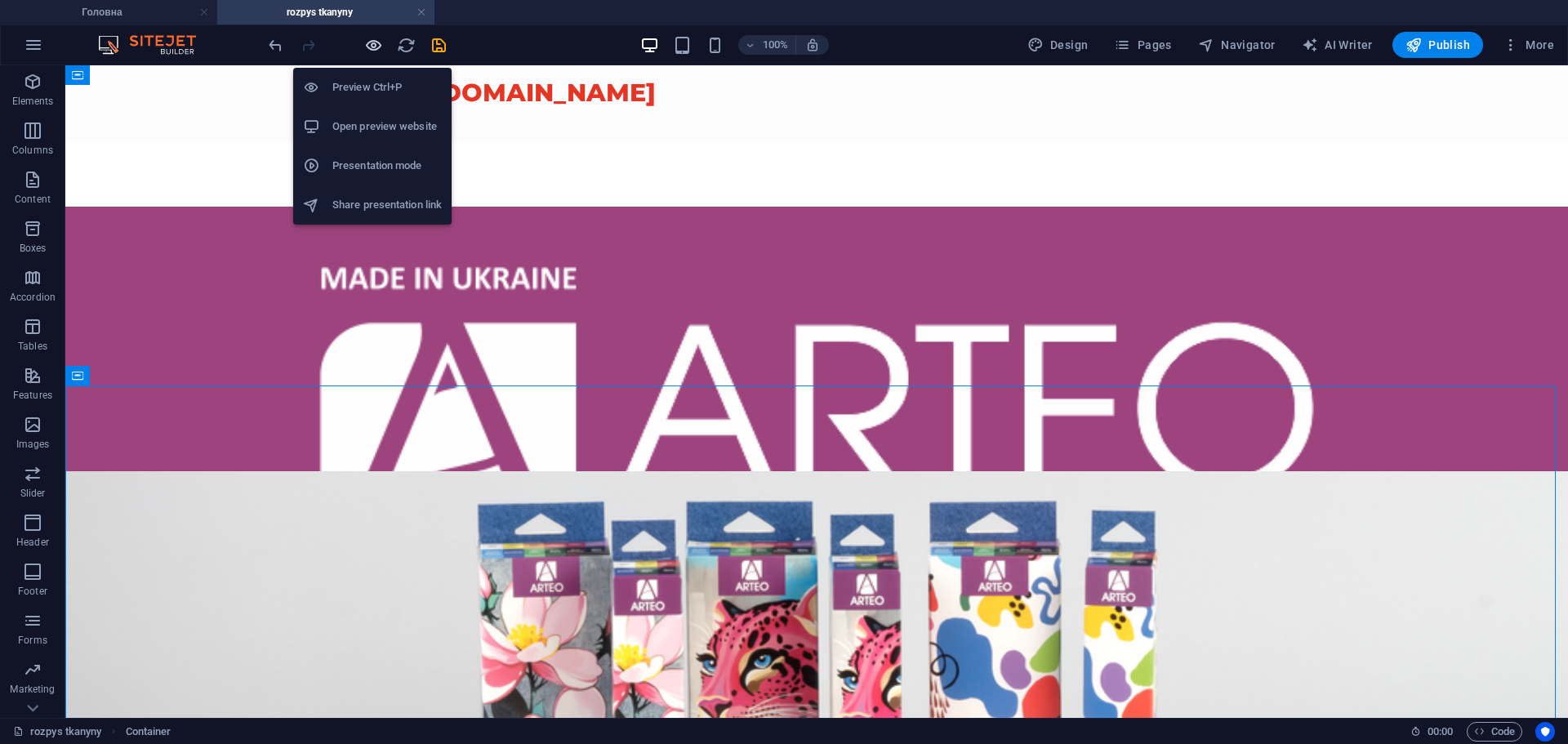
drag, startPoint x: 376, startPoint y: 50, endPoint x: 401, endPoint y: 213, distance: 164.9
click at [376, 50] on icon "button" at bounding box center [374, 45] width 19 height 19
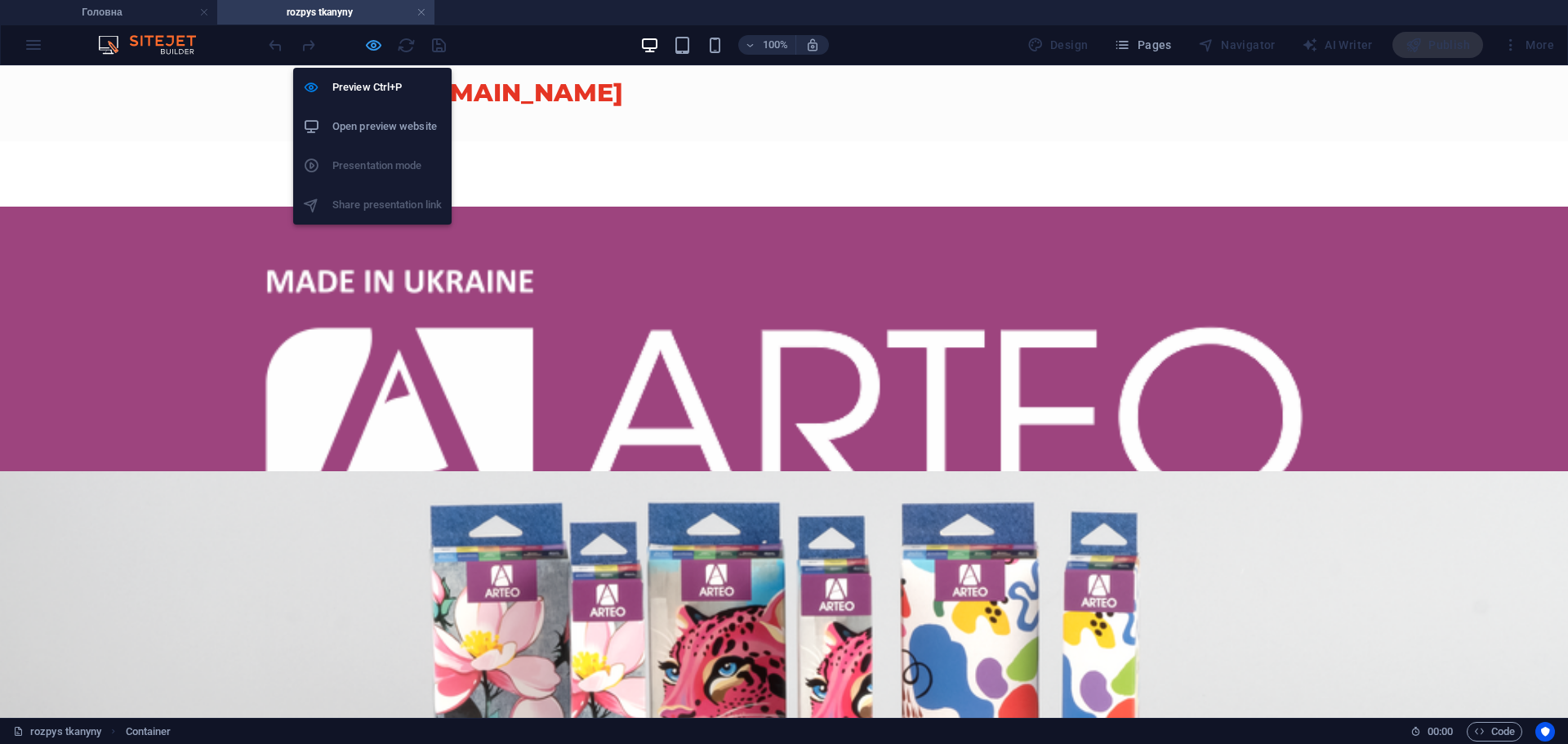
click at [376, 48] on icon "button" at bounding box center [374, 45] width 19 height 19
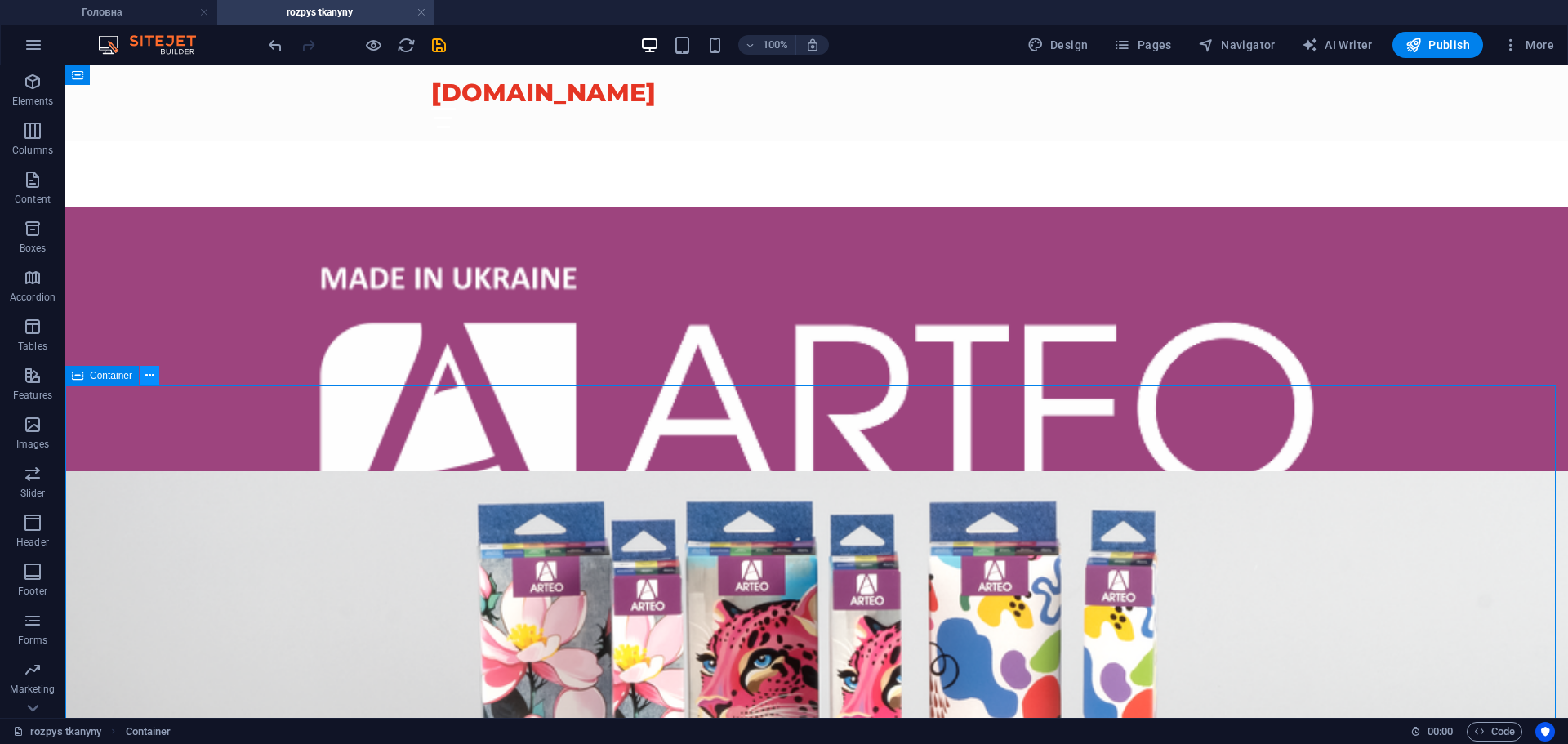
click at [153, 374] on icon at bounding box center [149, 375] width 9 height 17
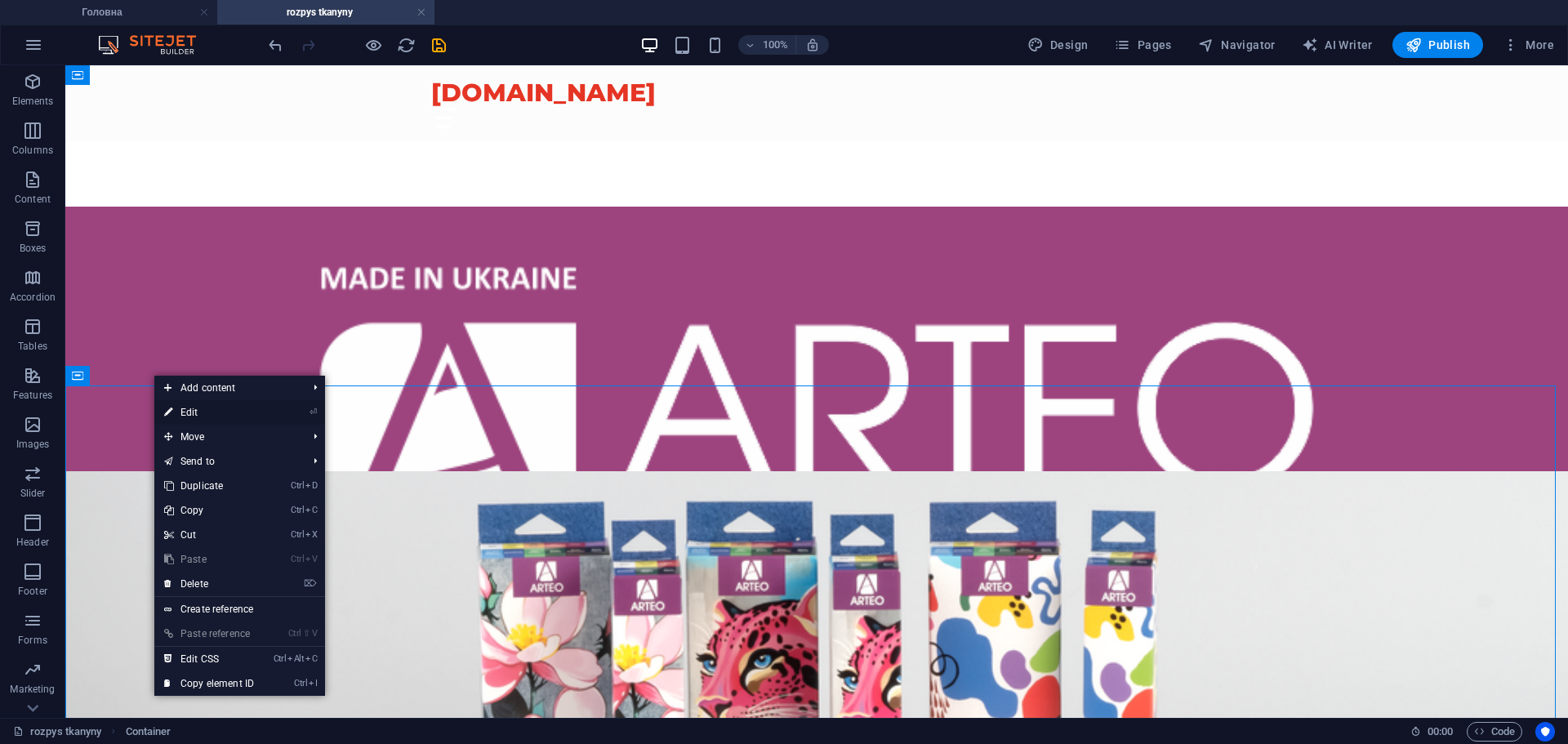
click at [221, 411] on link "⏎ Edit" at bounding box center [209, 412] width 109 height 25
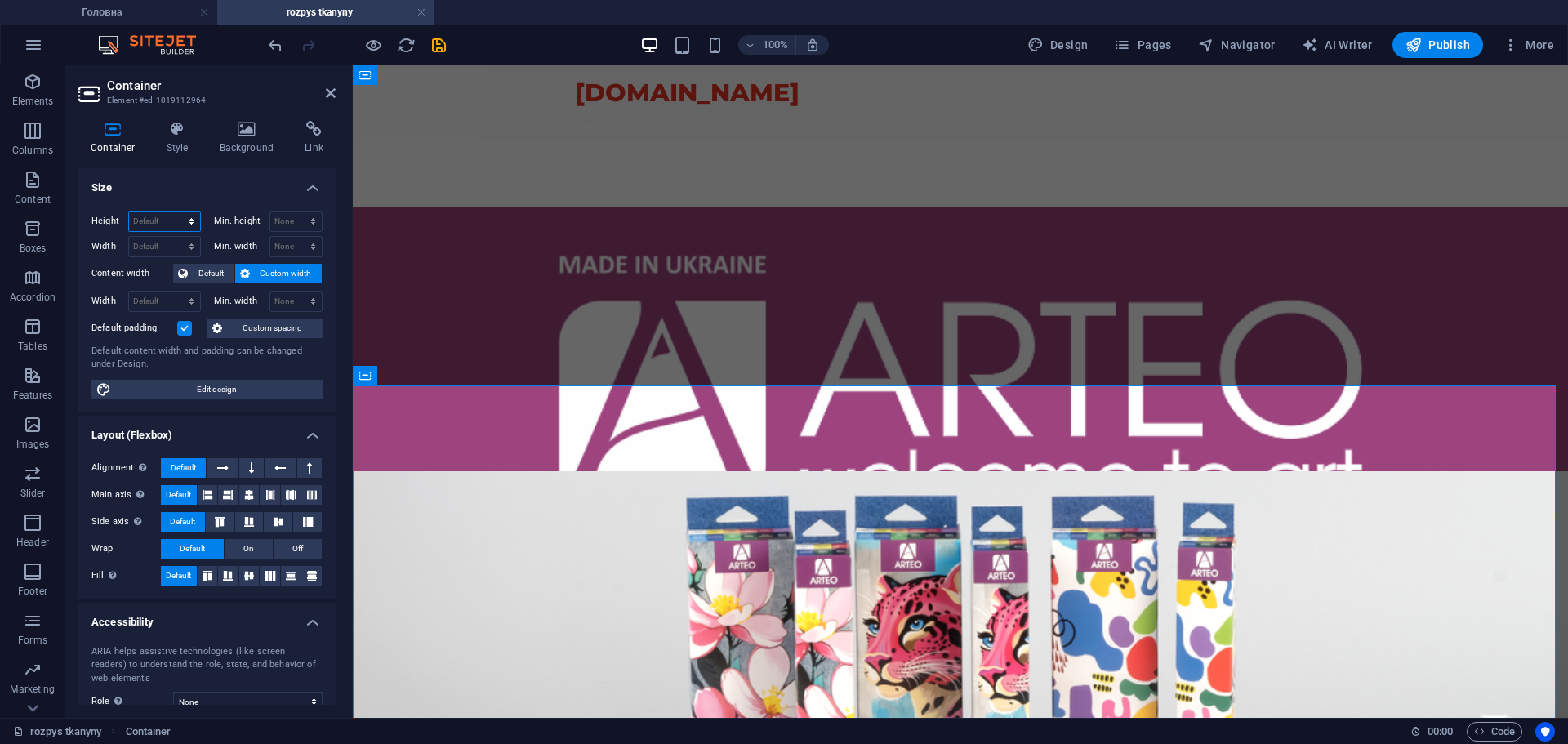
click at [168, 213] on select "Default px rem % vh vw" at bounding box center [164, 222] width 71 height 20
click at [169, 213] on select "Default px rem % vh vw" at bounding box center [164, 222] width 71 height 20
click at [175, 216] on select "Default px rem % vh vw" at bounding box center [164, 222] width 71 height 20
select select "%"
click at [175, 212] on select "Default px rem % vh vw" at bounding box center [164, 222] width 71 height 20
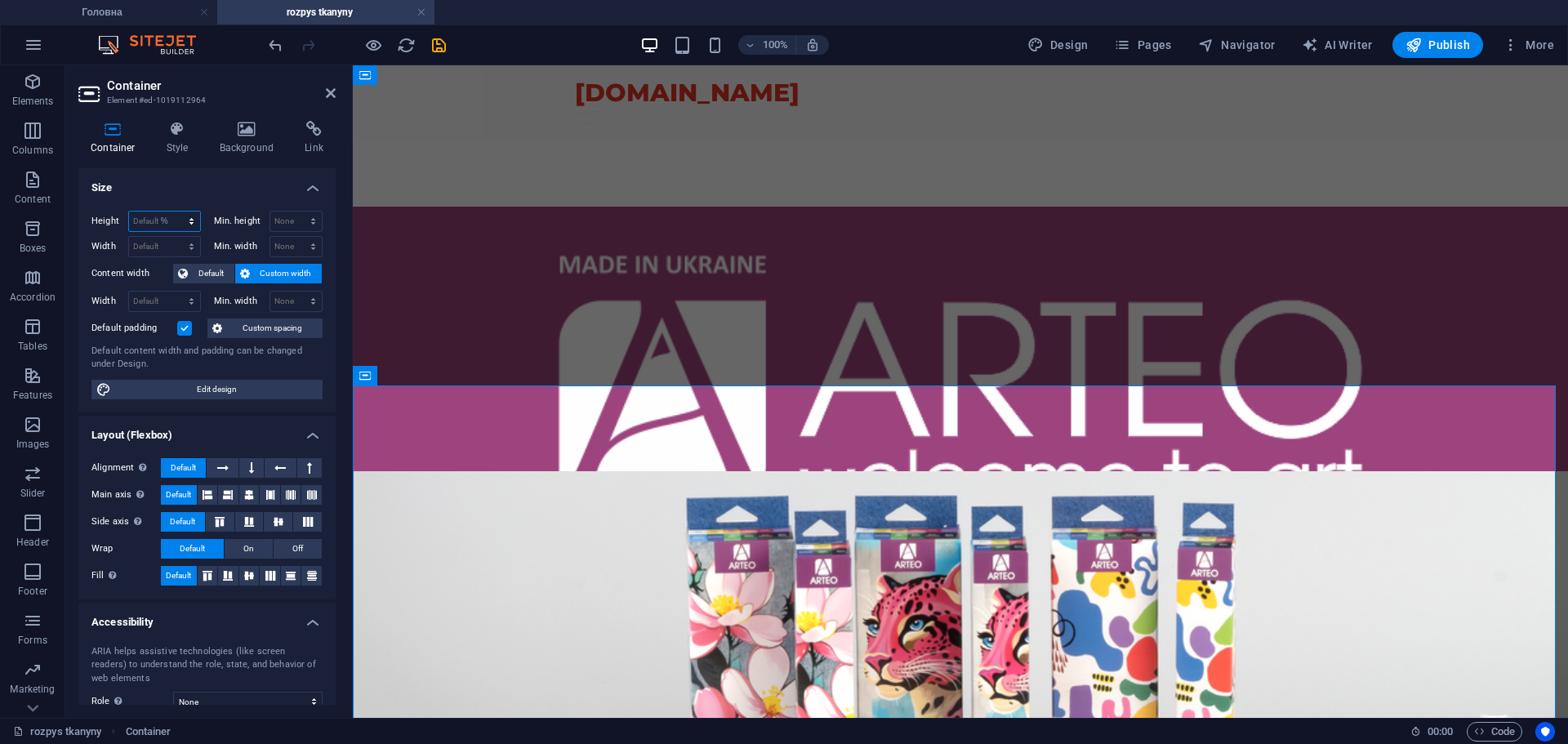
type input "100"
click at [291, 215] on select "None px rem % vh vw" at bounding box center [297, 222] width 53 height 20
select select "px"
click at [296, 212] on select "None px rem % vh vw" at bounding box center [297, 222] width 53 height 20
type input "0"
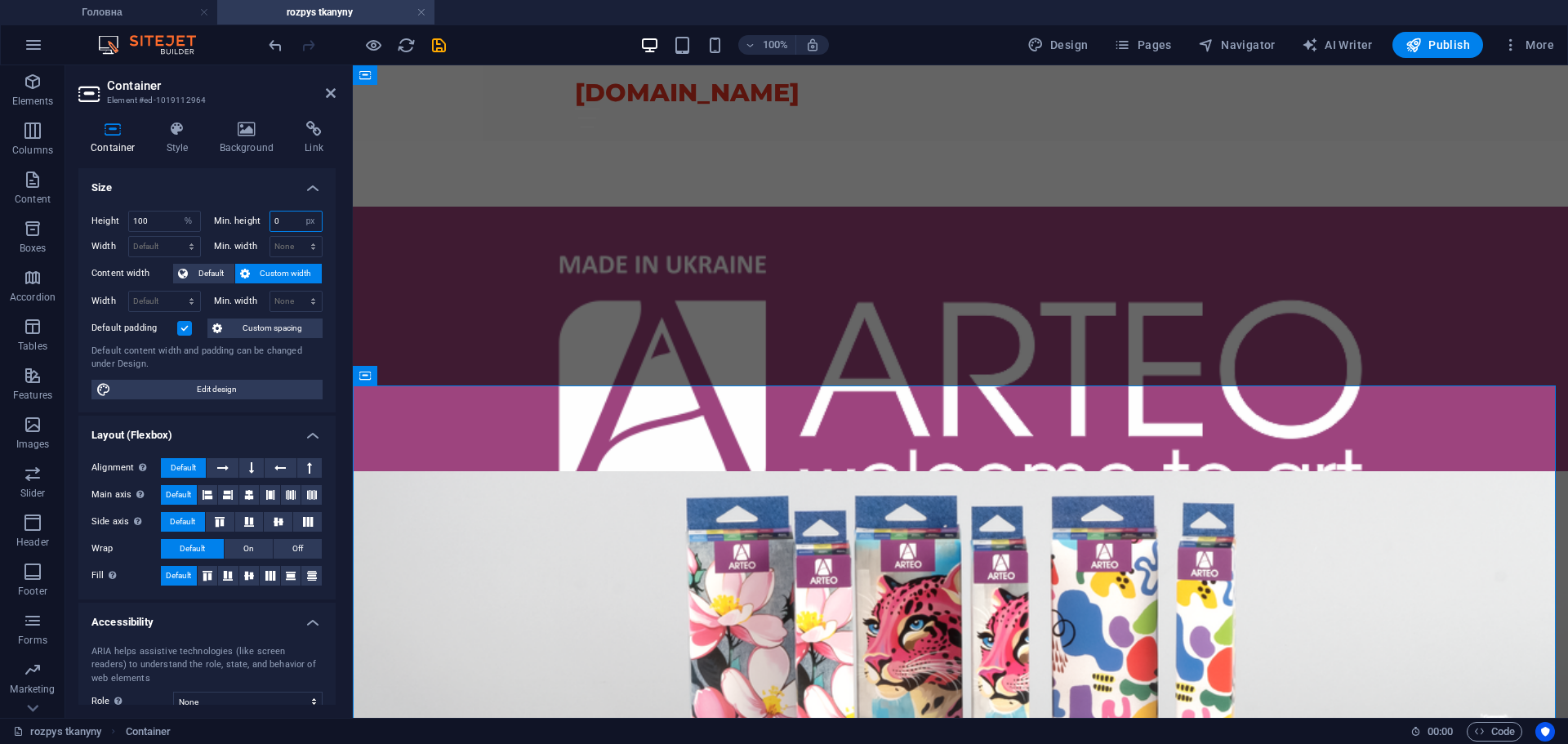
click at [286, 227] on input "0" at bounding box center [297, 222] width 53 height 20
click at [306, 218] on select "None px rem % vh vw" at bounding box center [310, 222] width 23 height 20
click at [177, 223] on select "Default px rem % vh vw" at bounding box center [189, 222] width 23 height 20
click at [279, 51] on icon "undo" at bounding box center [275, 45] width 19 height 19
select select "DISABLED_OPTION_VALUE"
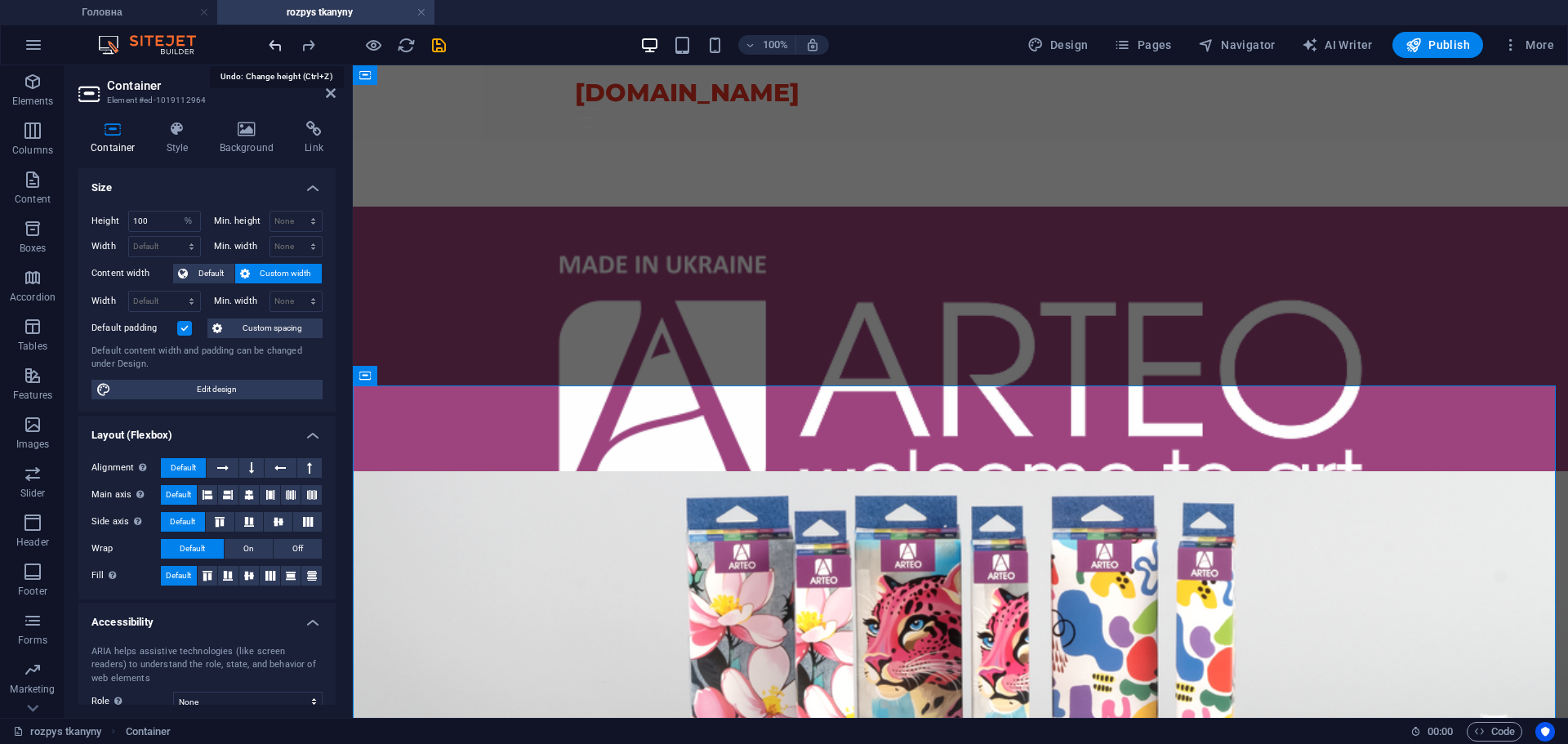
click at [279, 46] on icon "undo" at bounding box center [275, 45] width 19 height 19
select select "DISABLED_OPTION_VALUE"
click at [182, 296] on select "Default px rem % em vh vw" at bounding box center [164, 301] width 71 height 20
click at [292, 331] on span "Custom spacing" at bounding box center [272, 328] width 90 height 20
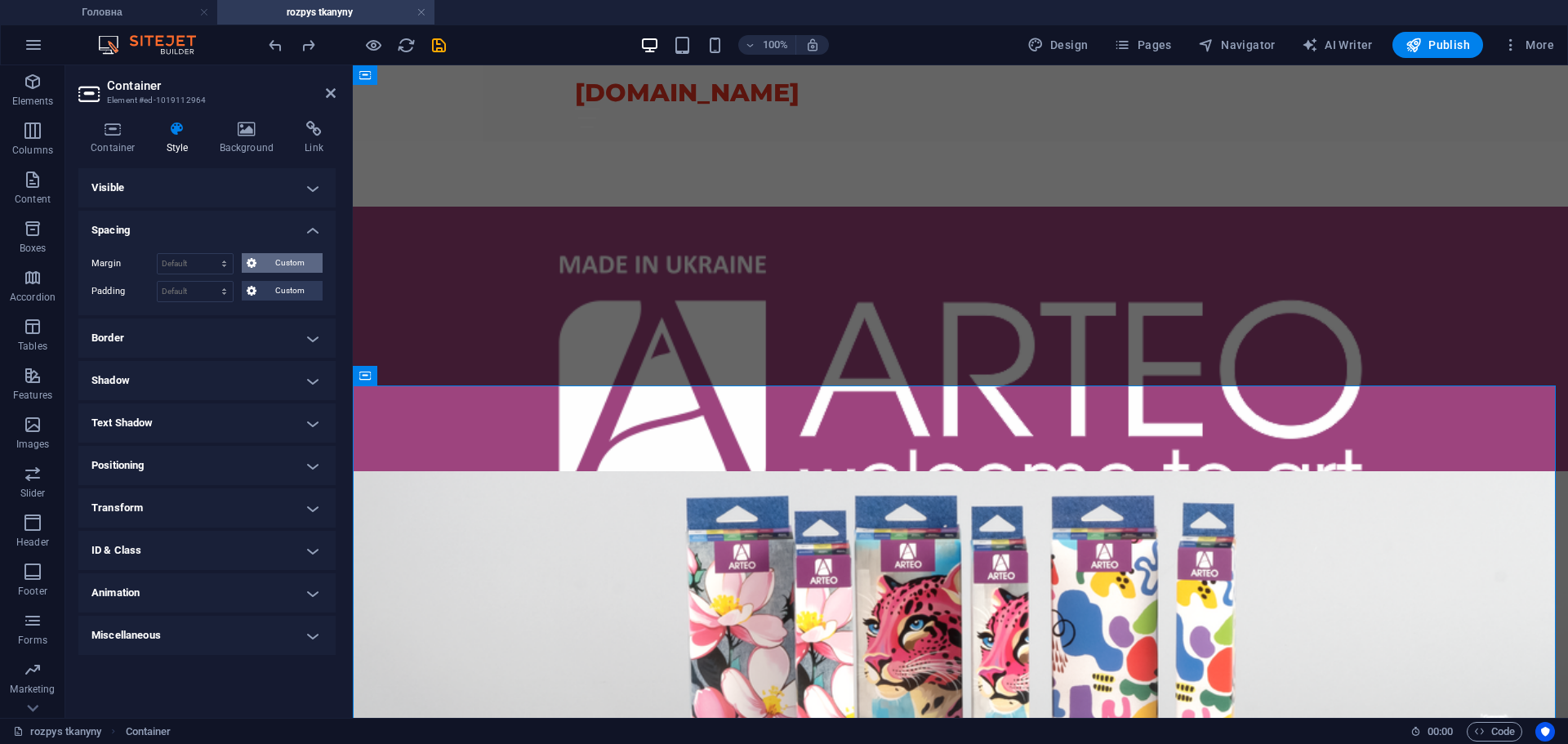
click at [287, 262] on span "Custom" at bounding box center [289, 263] width 57 height 20
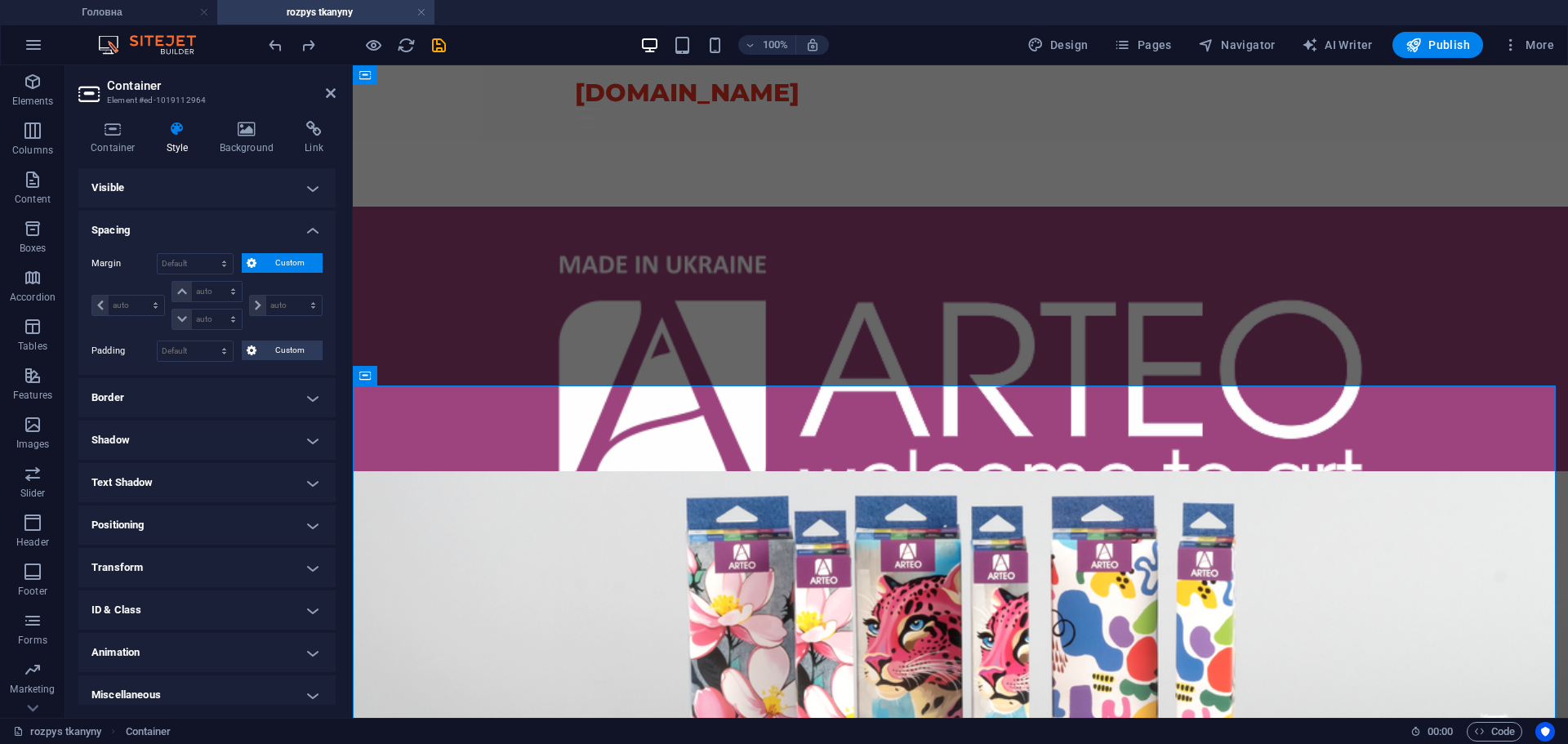
click at [287, 262] on span "Custom" at bounding box center [289, 263] width 57 height 20
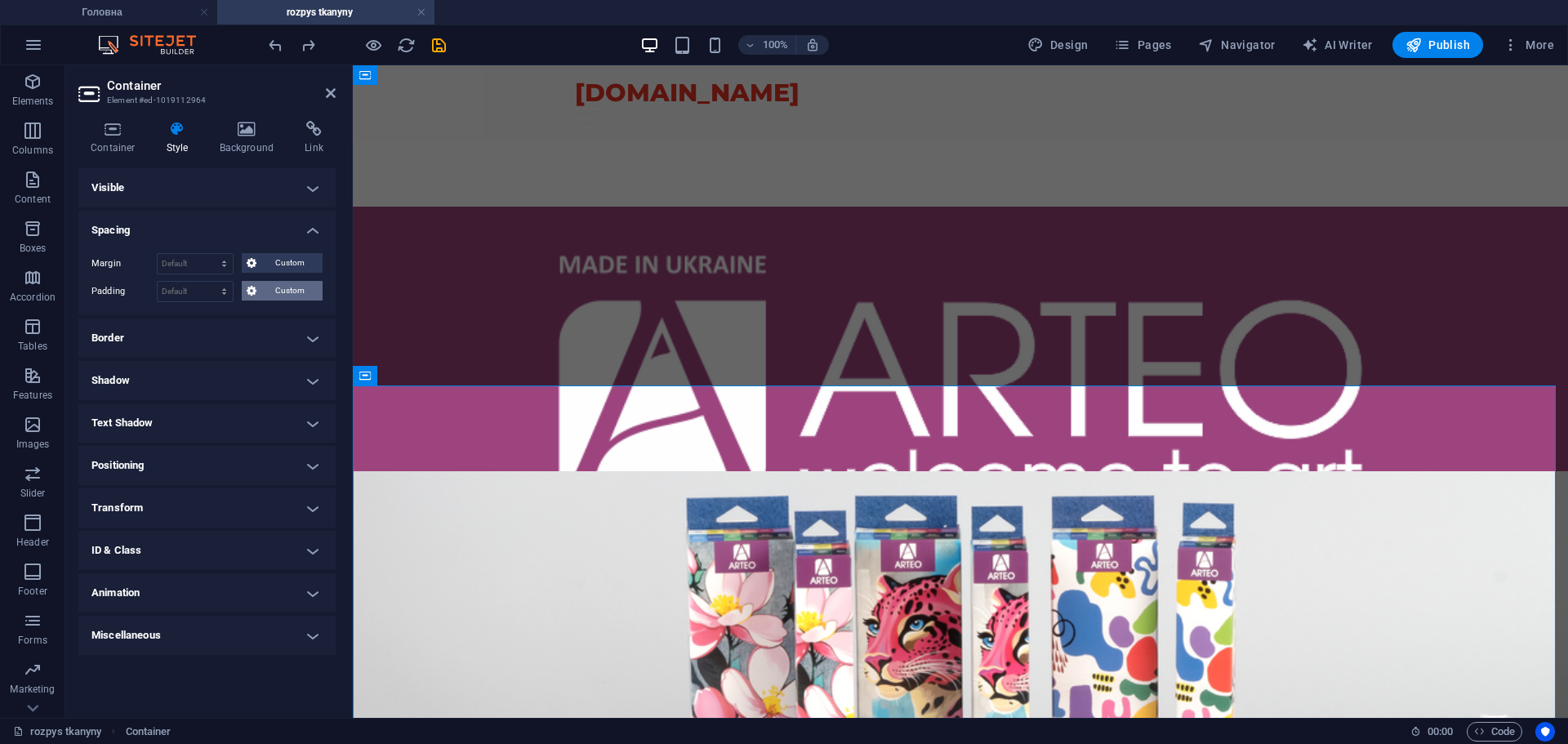
click at [292, 296] on span "Custom" at bounding box center [289, 291] width 57 height 20
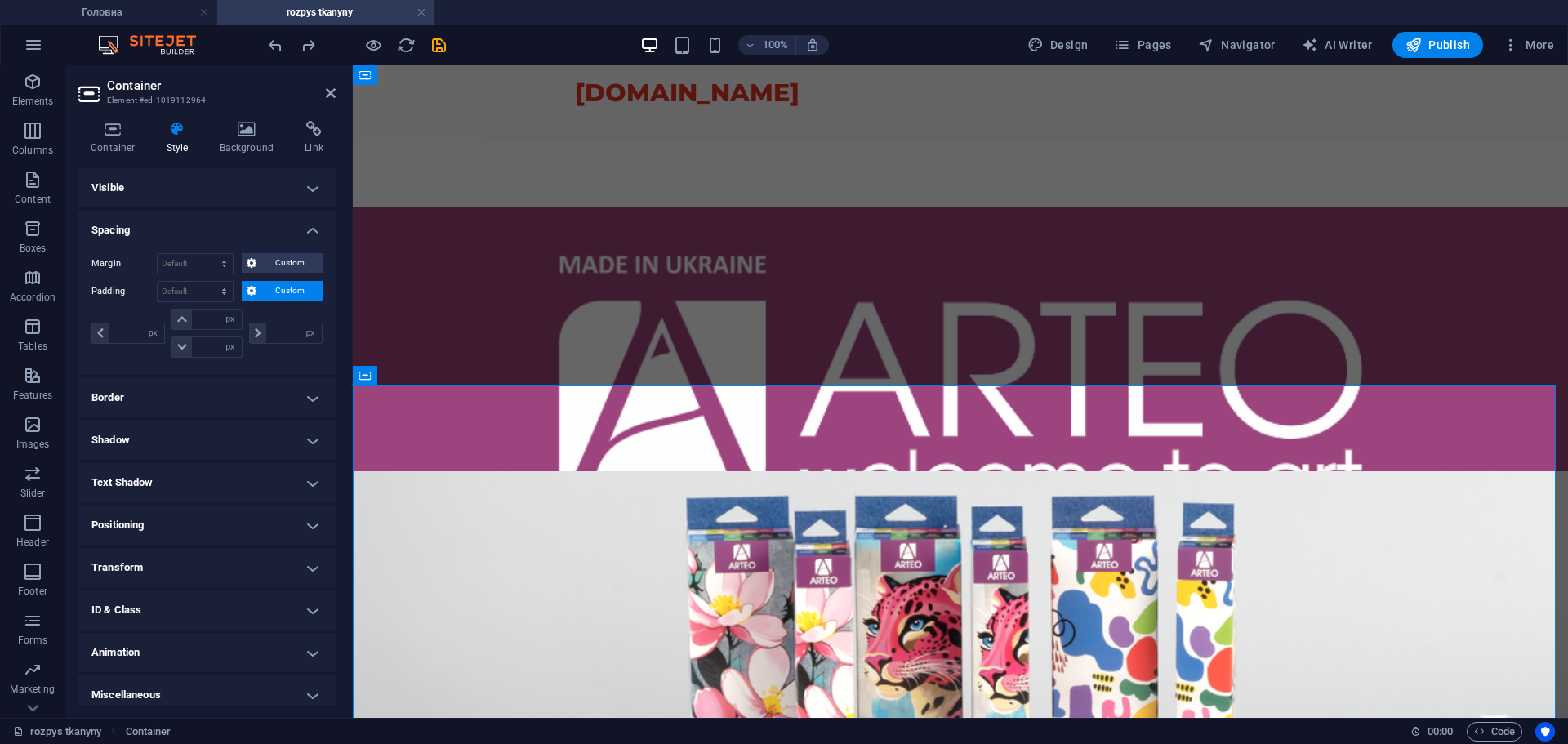
click at [292, 296] on span "Custom" at bounding box center [289, 291] width 57 height 20
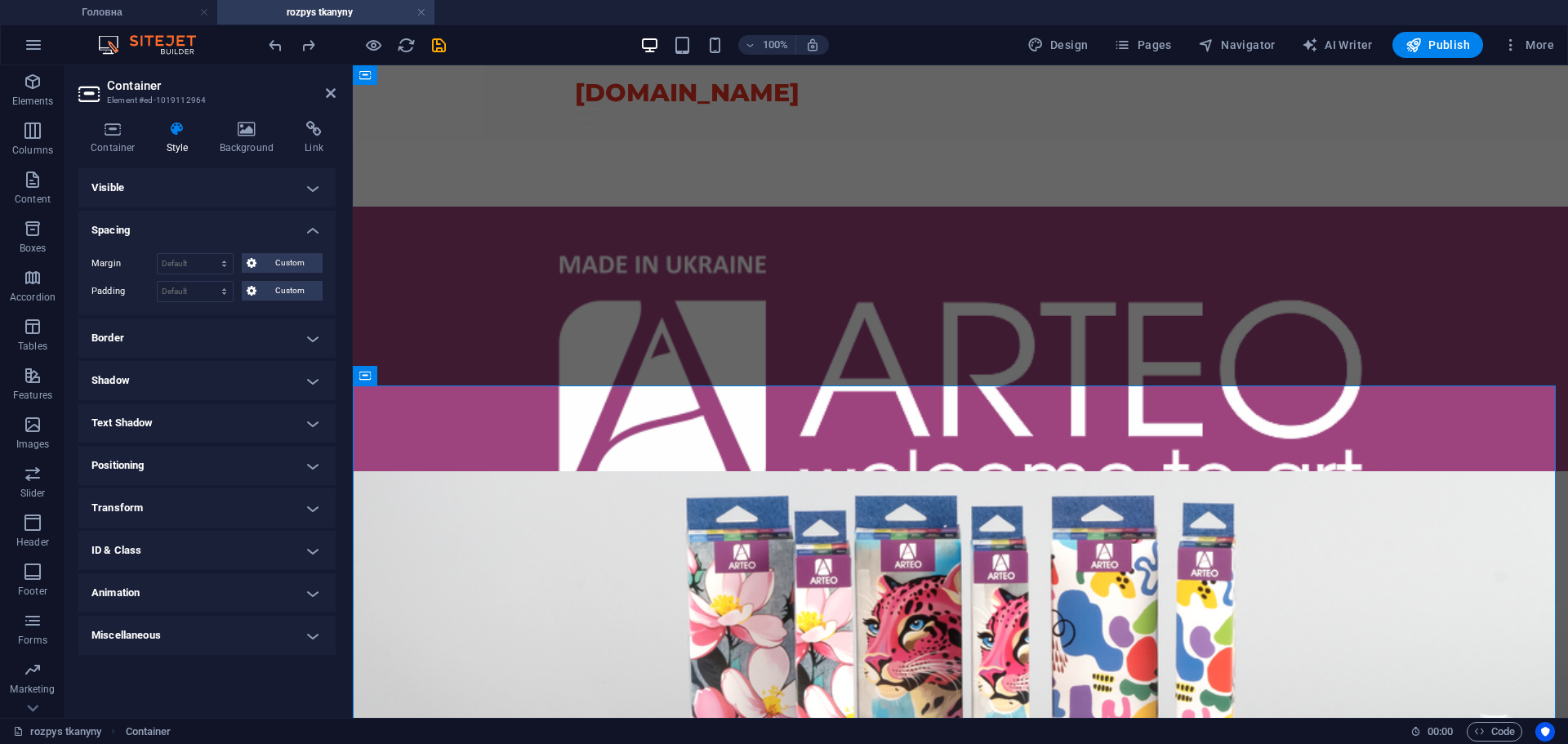
click at [305, 191] on h4 "Visible" at bounding box center [206, 188] width 257 height 39
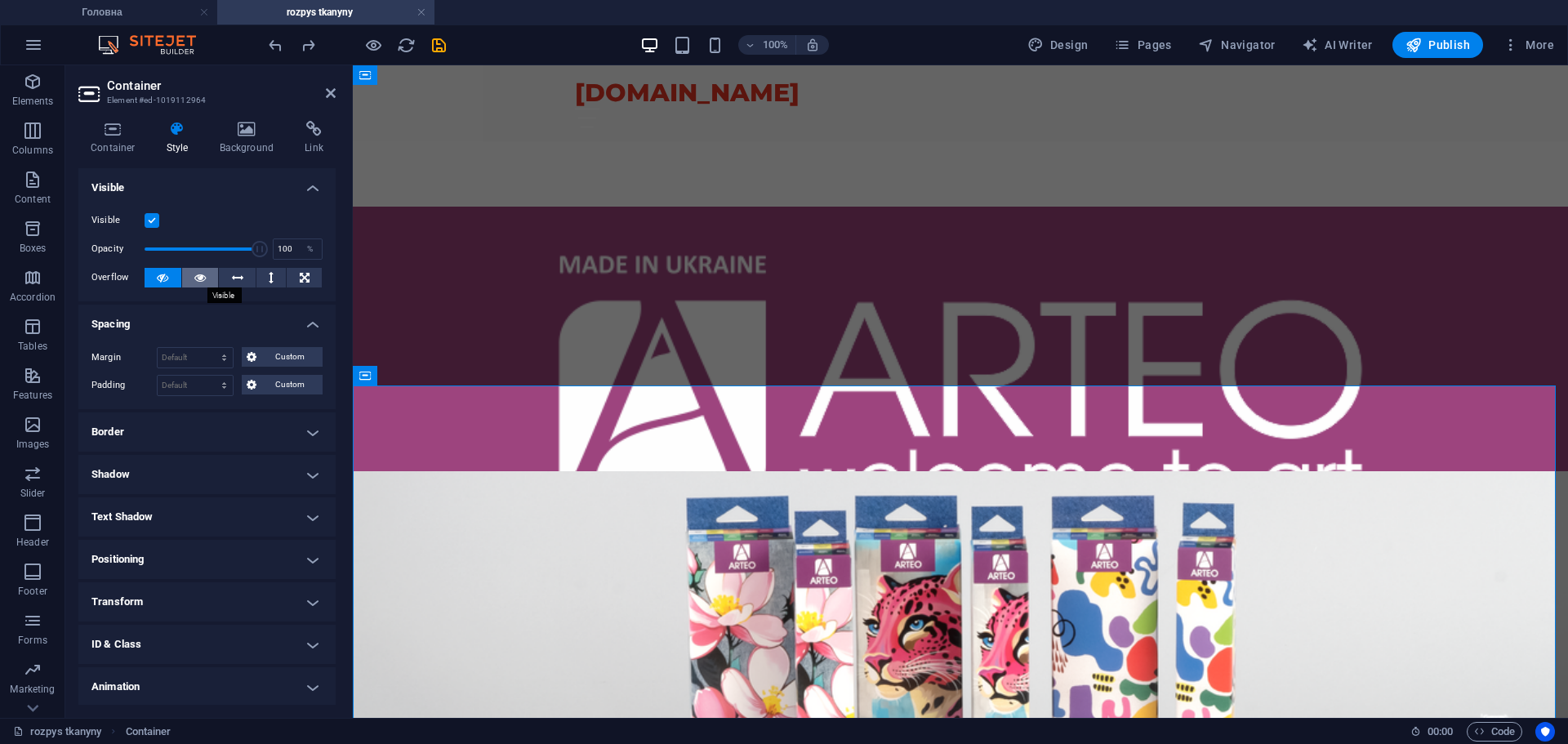
click at [200, 277] on icon at bounding box center [200, 278] width 11 height 20
click at [170, 275] on button at bounding box center [163, 278] width 37 height 20
click at [301, 271] on icon at bounding box center [305, 278] width 10 height 20
click at [166, 275] on icon at bounding box center [163, 278] width 11 height 20
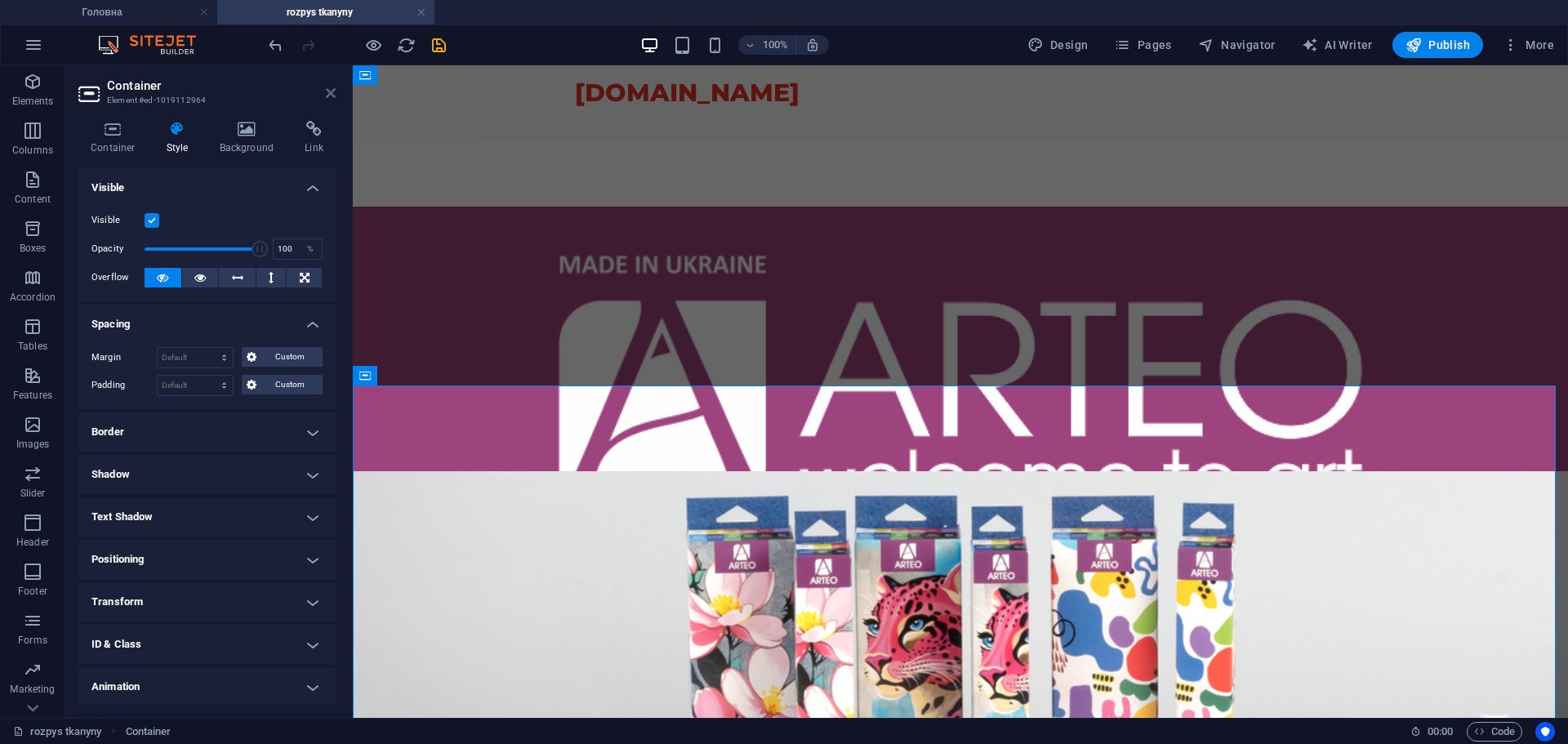
click at [327, 91] on icon at bounding box center [331, 93] width 10 height 13
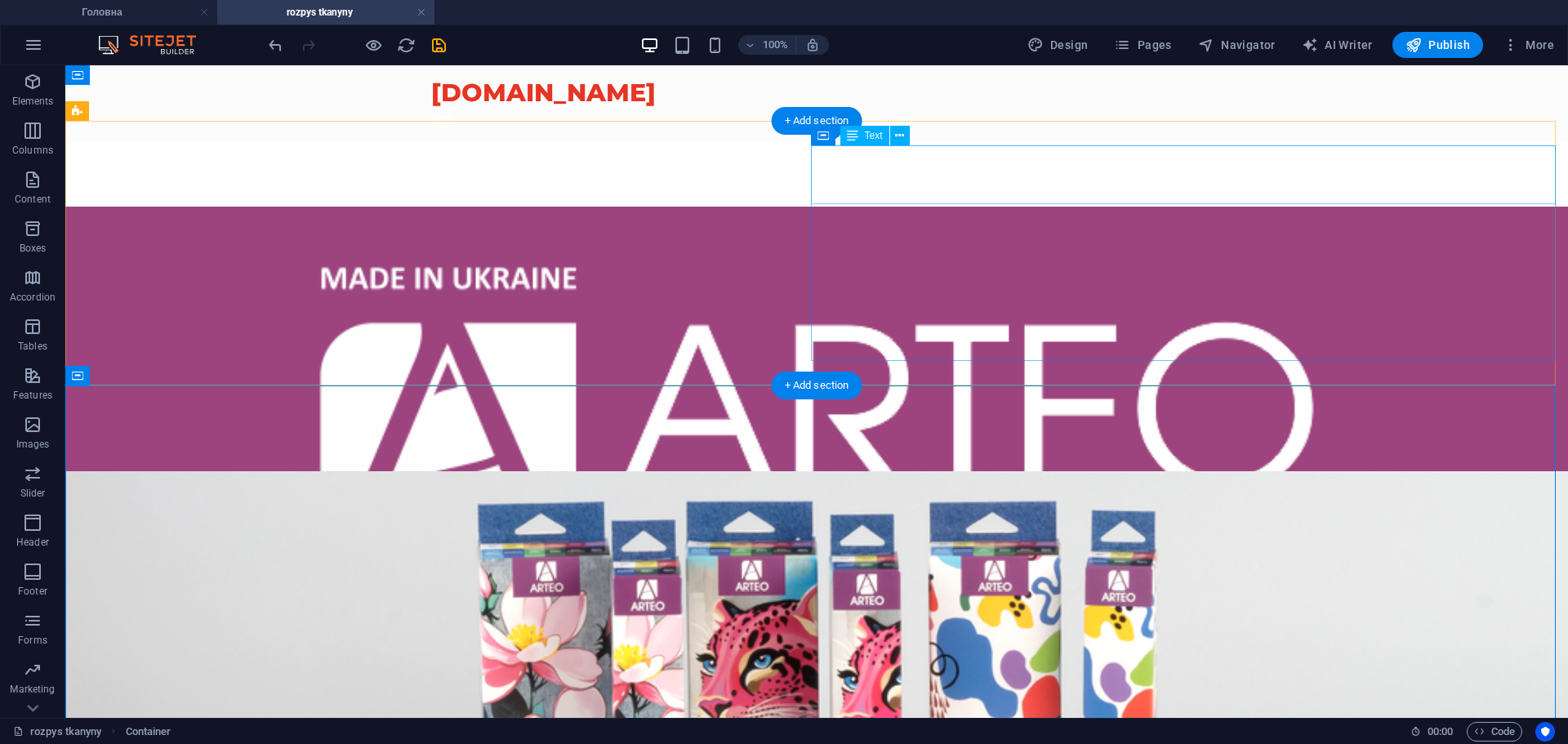
click at [816, 641] on div "Твори стиль власноруч!" at bounding box center [441, 671] width 752 height 60
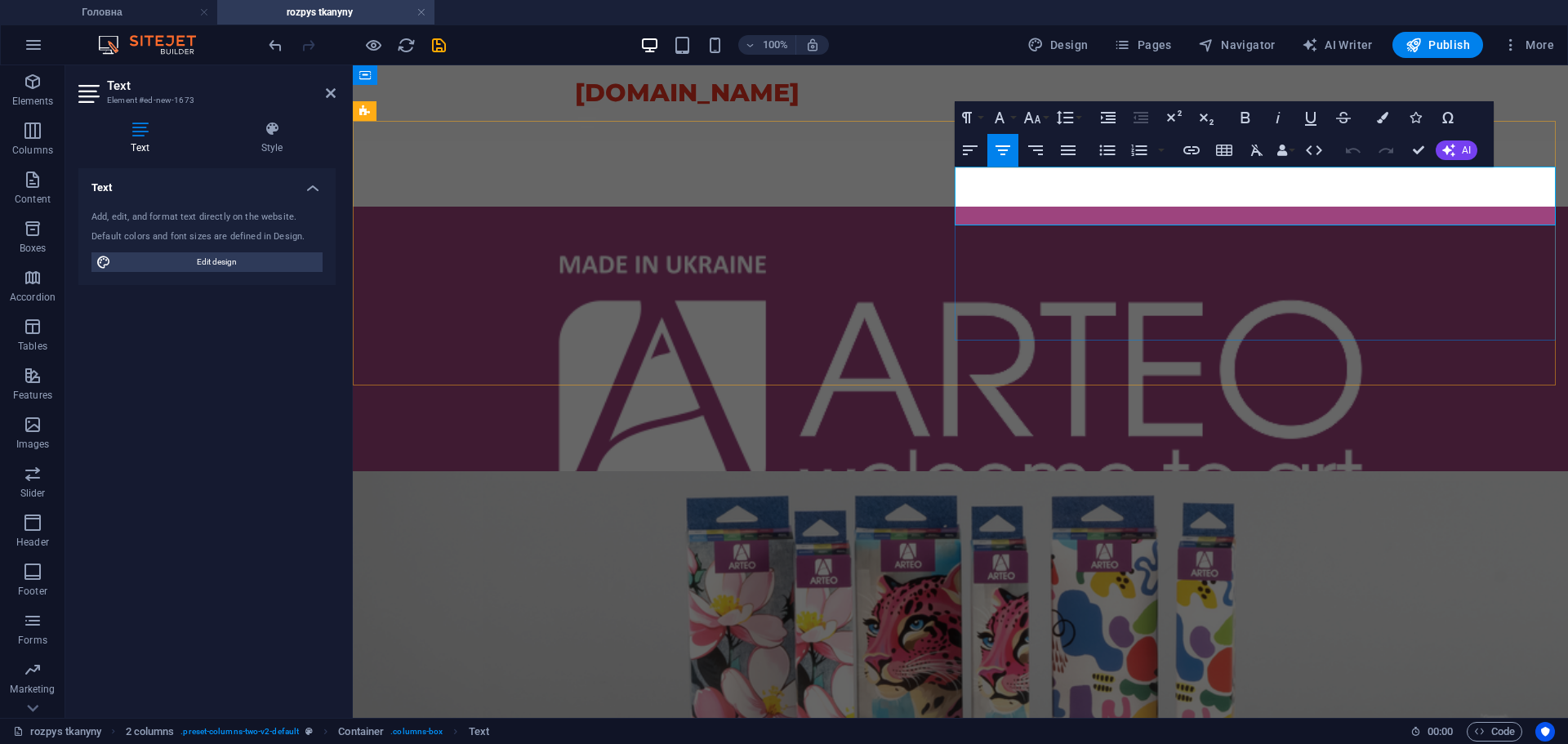
click at [960, 597] on p "Твори стиль власноруч!" at bounding box center [657, 607] width 608 height 21
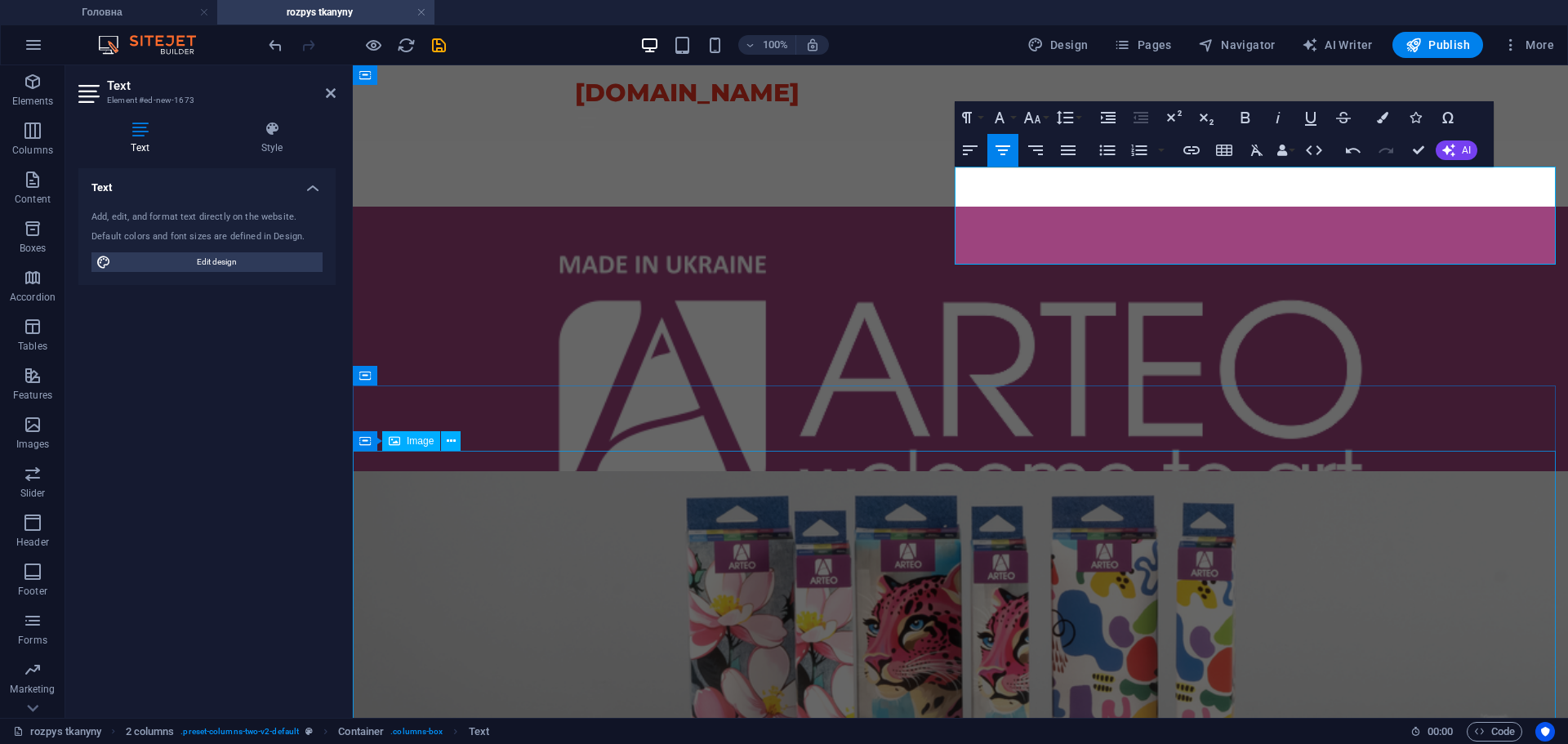
click at [1001, 523] on figure at bounding box center [961, 703] width 1216 height 463
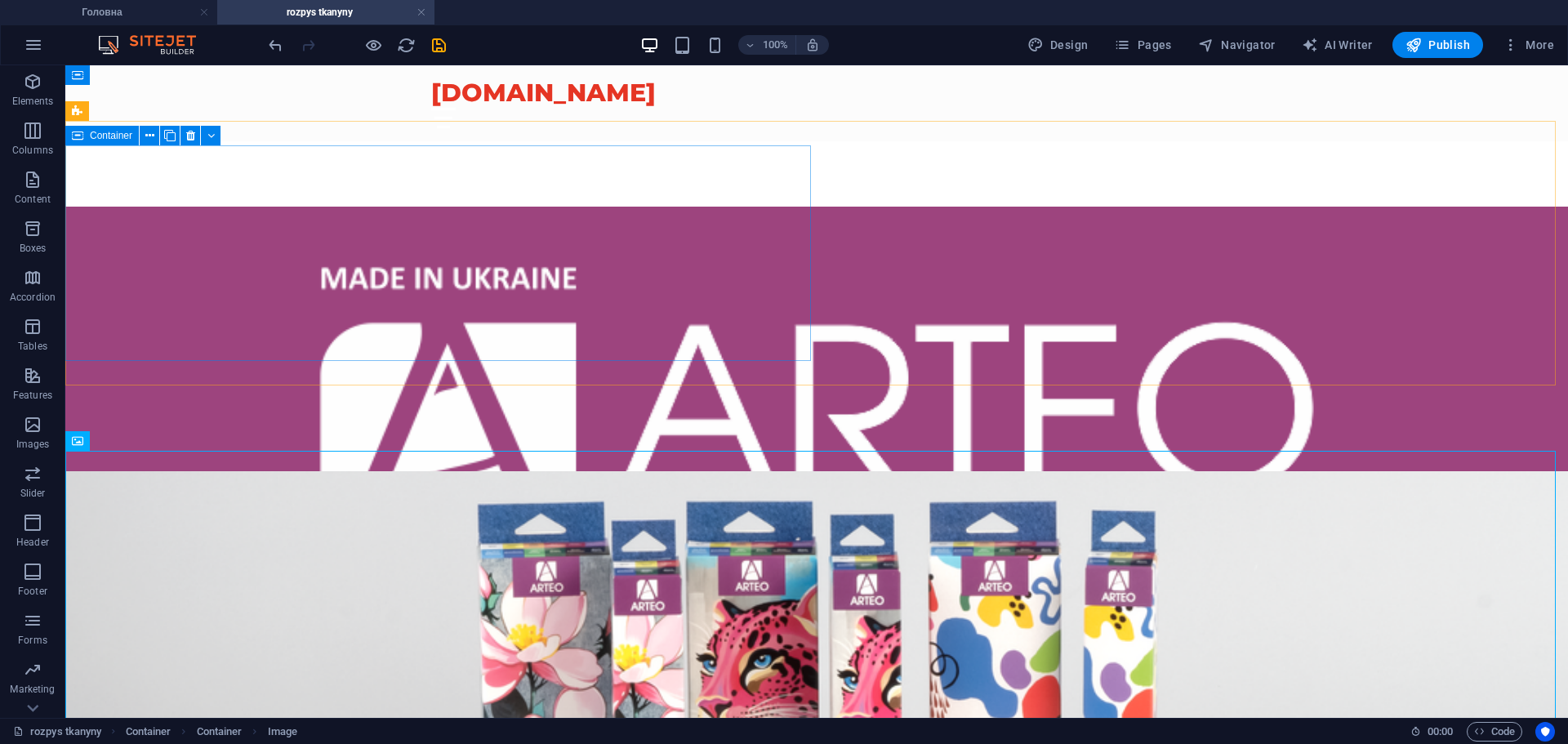
click at [102, 135] on span "Container" at bounding box center [111, 135] width 43 height 10
click at [154, 134] on button at bounding box center [149, 135] width 20 height 20
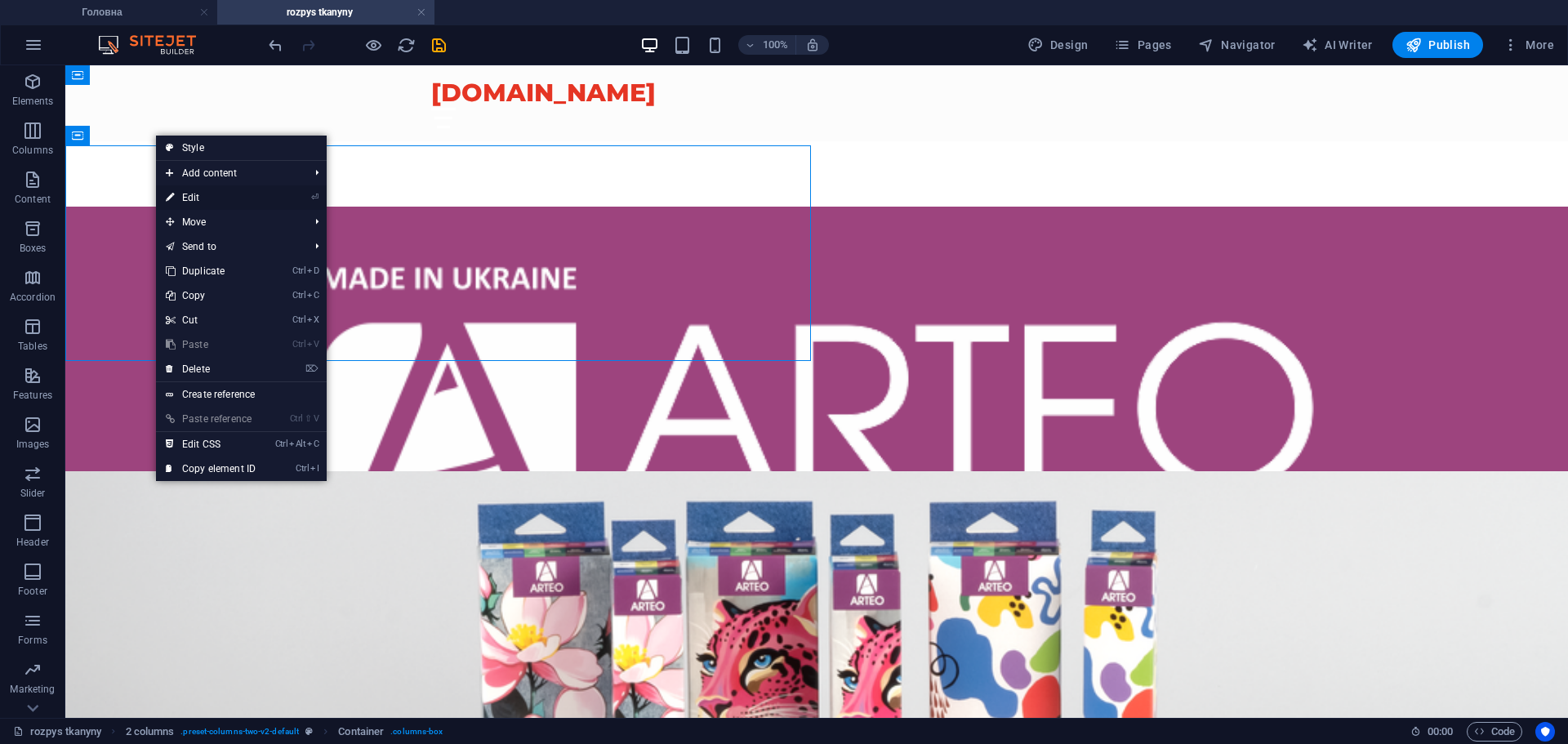
click at [255, 202] on link "⏎ Edit" at bounding box center [210, 198] width 109 height 25
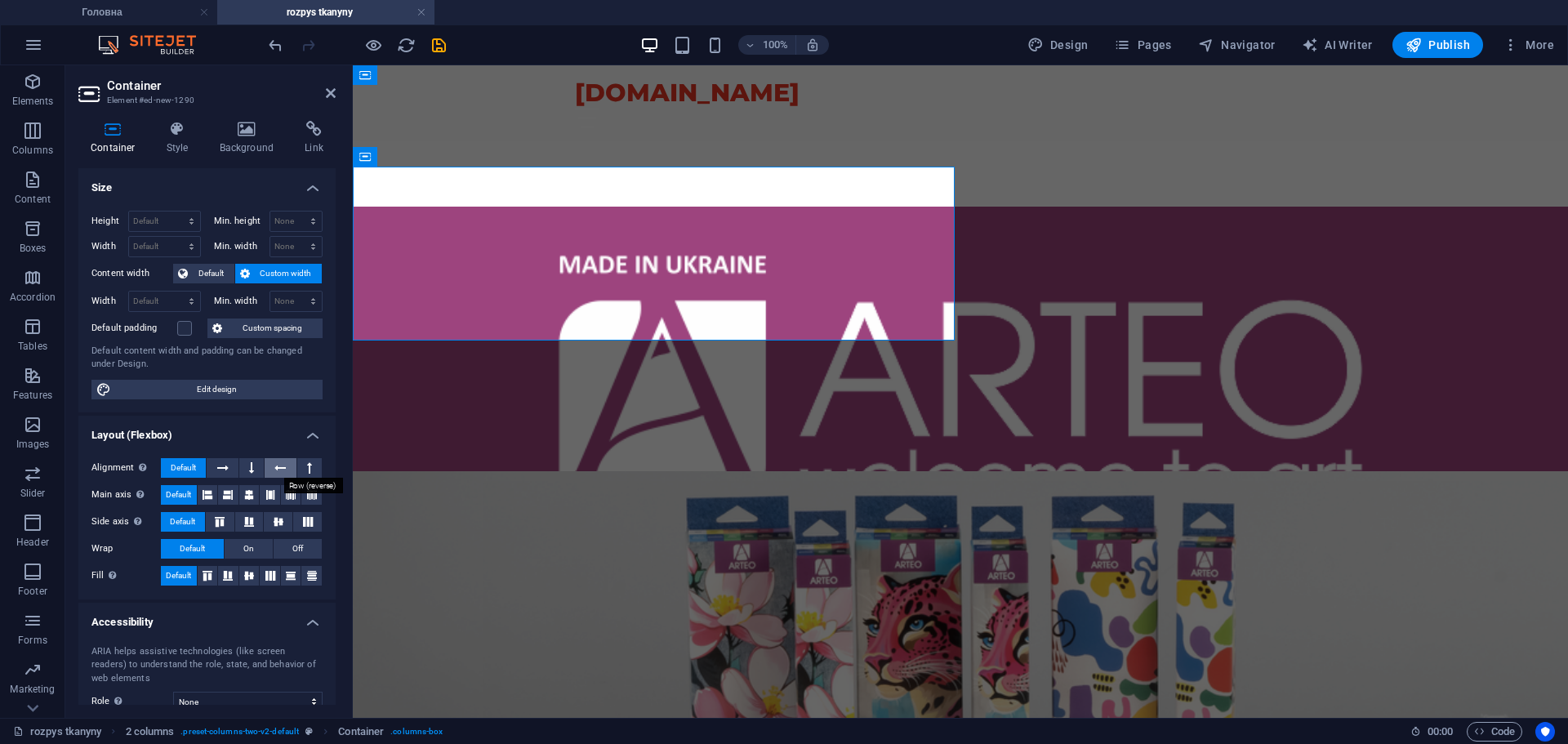
click at [274, 470] on icon at bounding box center [280, 468] width 11 height 20
click at [255, 467] on button at bounding box center [251, 468] width 25 height 20
click at [230, 466] on button at bounding box center [223, 468] width 31 height 20
click at [193, 466] on span "Default" at bounding box center [183, 468] width 25 height 20
click at [292, 544] on span "Off" at bounding box center [297, 549] width 11 height 20
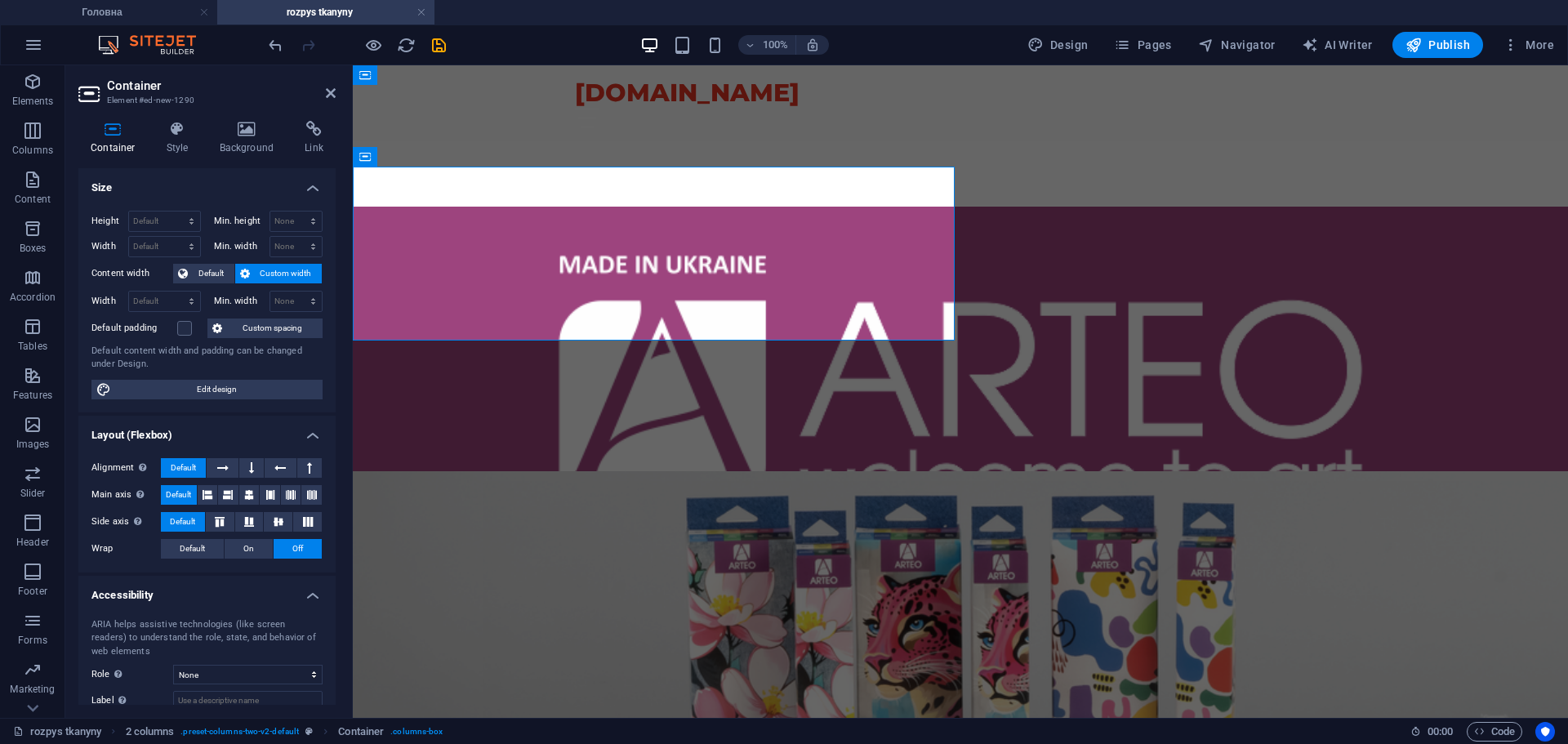
click at [295, 549] on span "Off" at bounding box center [297, 549] width 11 height 20
click at [199, 541] on span "Default" at bounding box center [192, 549] width 25 height 20
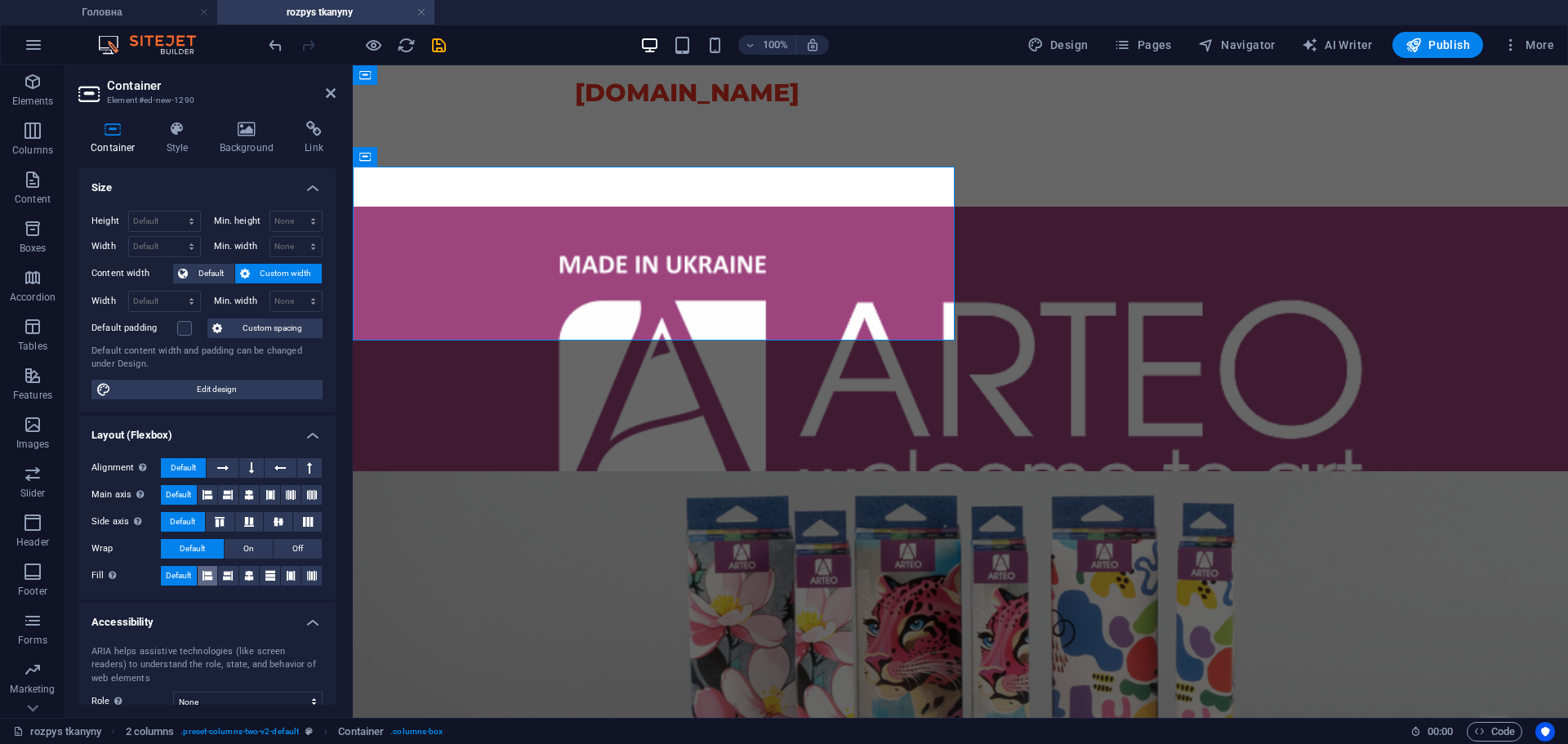
click at [200, 581] on button at bounding box center [208, 576] width 21 height 20
click at [187, 576] on span "Default" at bounding box center [178, 576] width 25 height 20
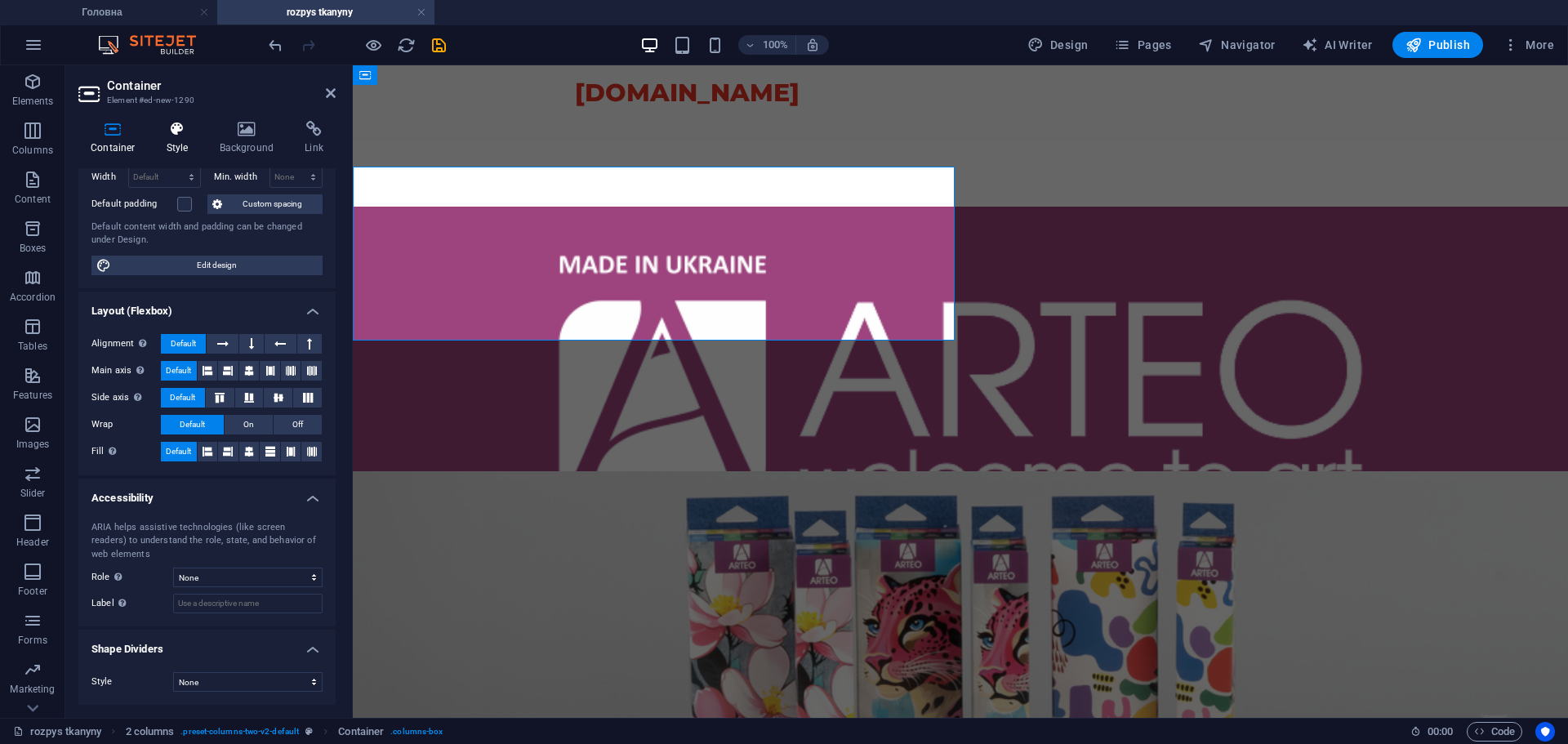
click at [176, 123] on icon at bounding box center [177, 129] width 47 height 16
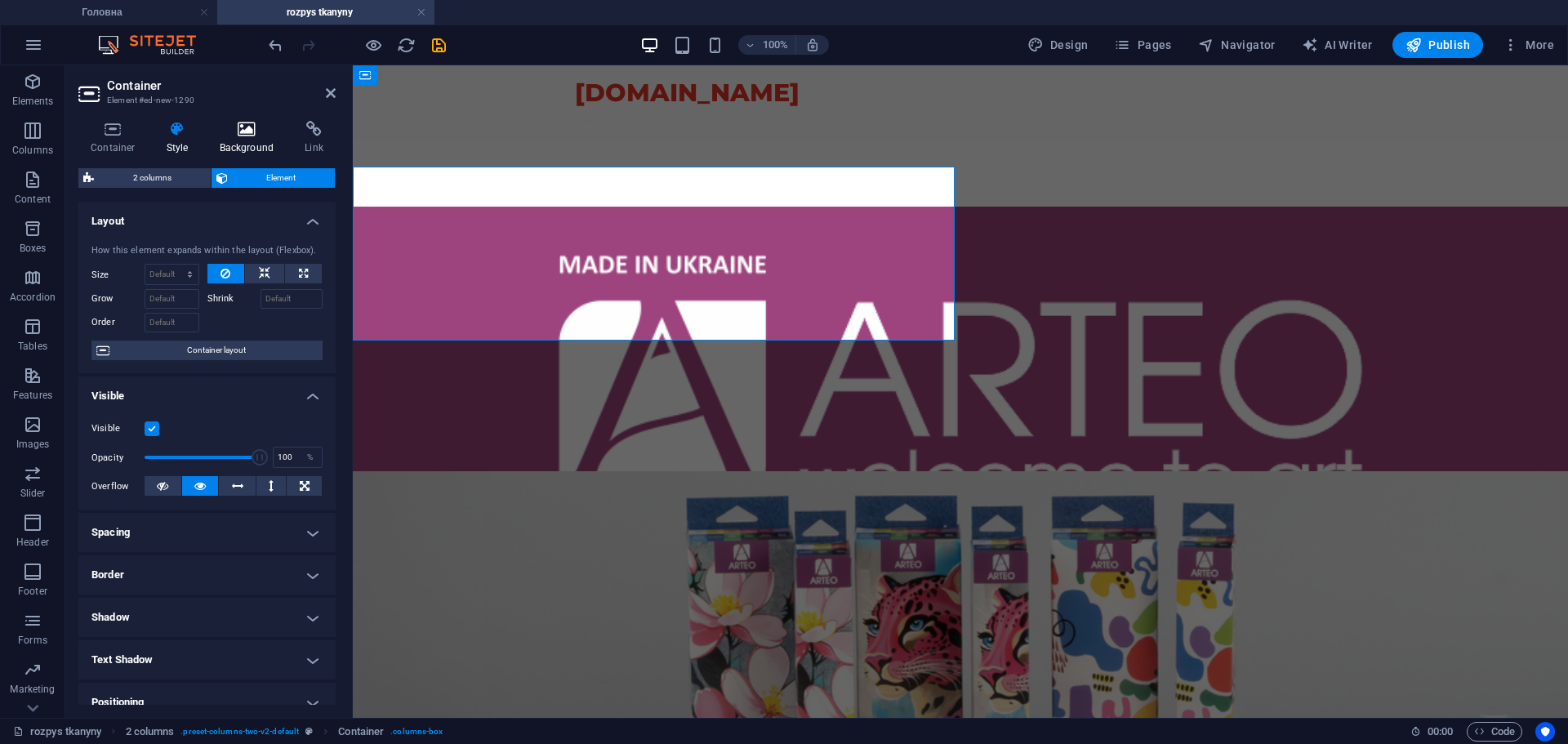
click at [209, 135] on icon at bounding box center [247, 129] width 79 height 16
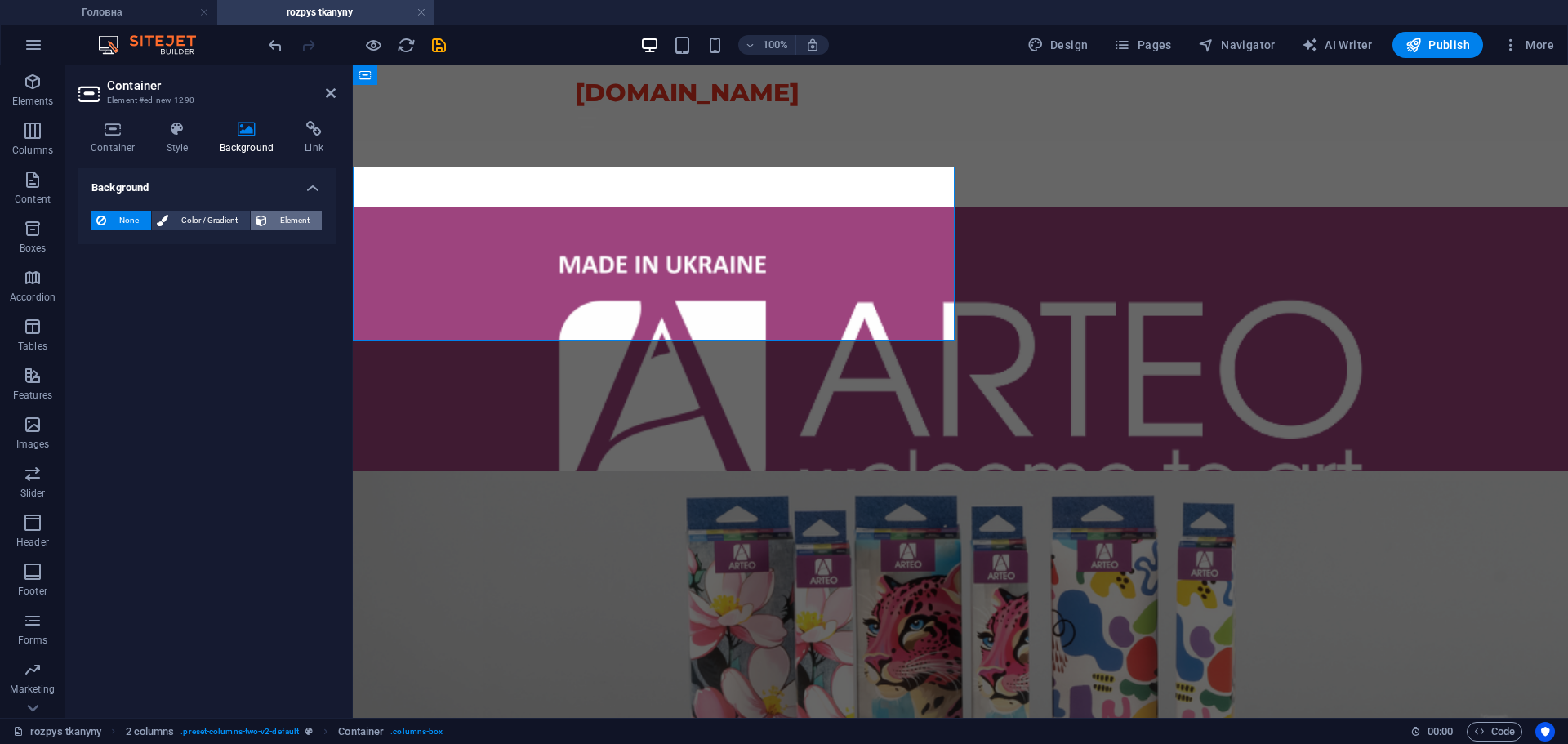
click at [281, 220] on span "Element" at bounding box center [294, 221] width 45 height 20
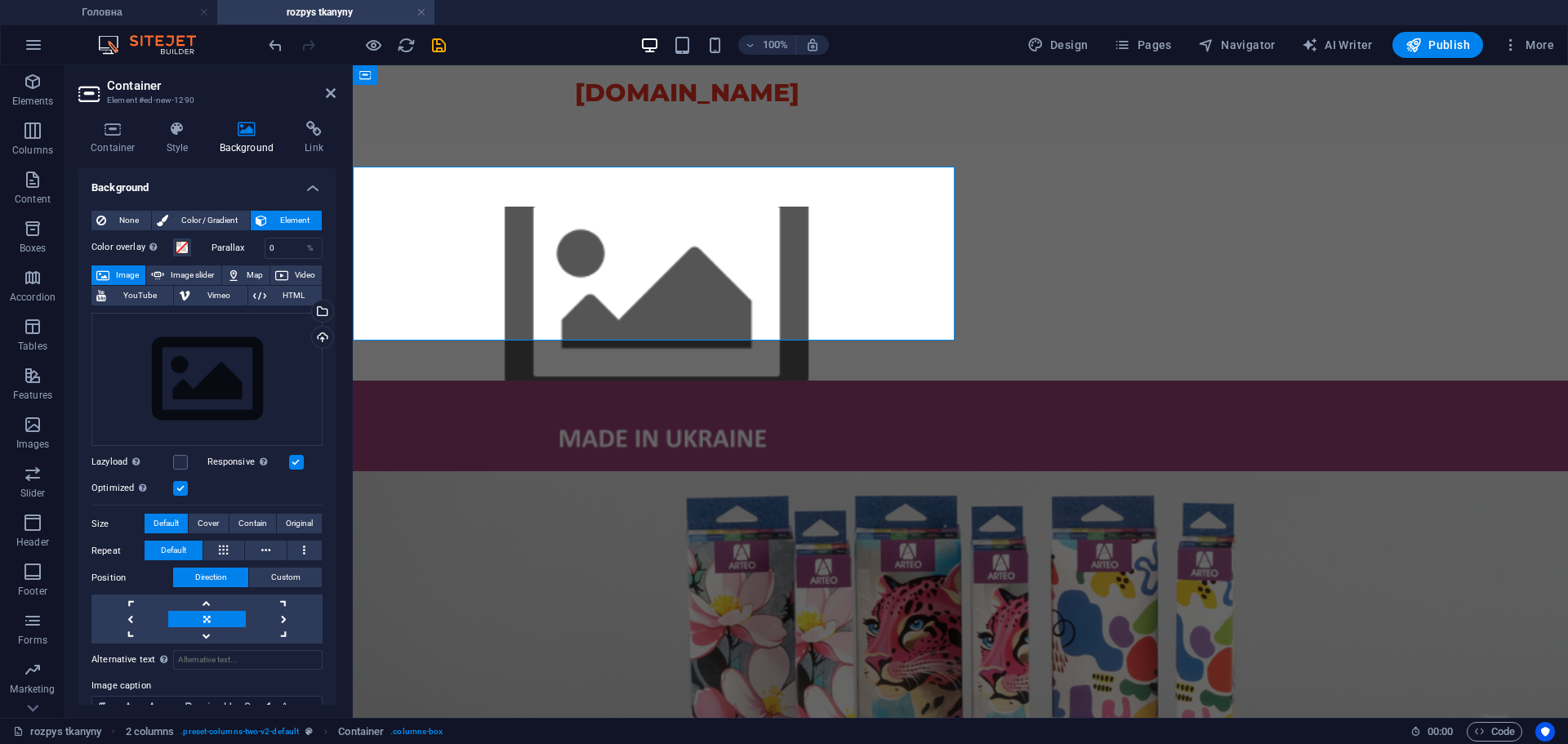
click at [324, 94] on header "Container Element #ed-new-1290" at bounding box center [206, 87] width 257 height 43
click at [331, 90] on icon at bounding box center [331, 93] width 10 height 13
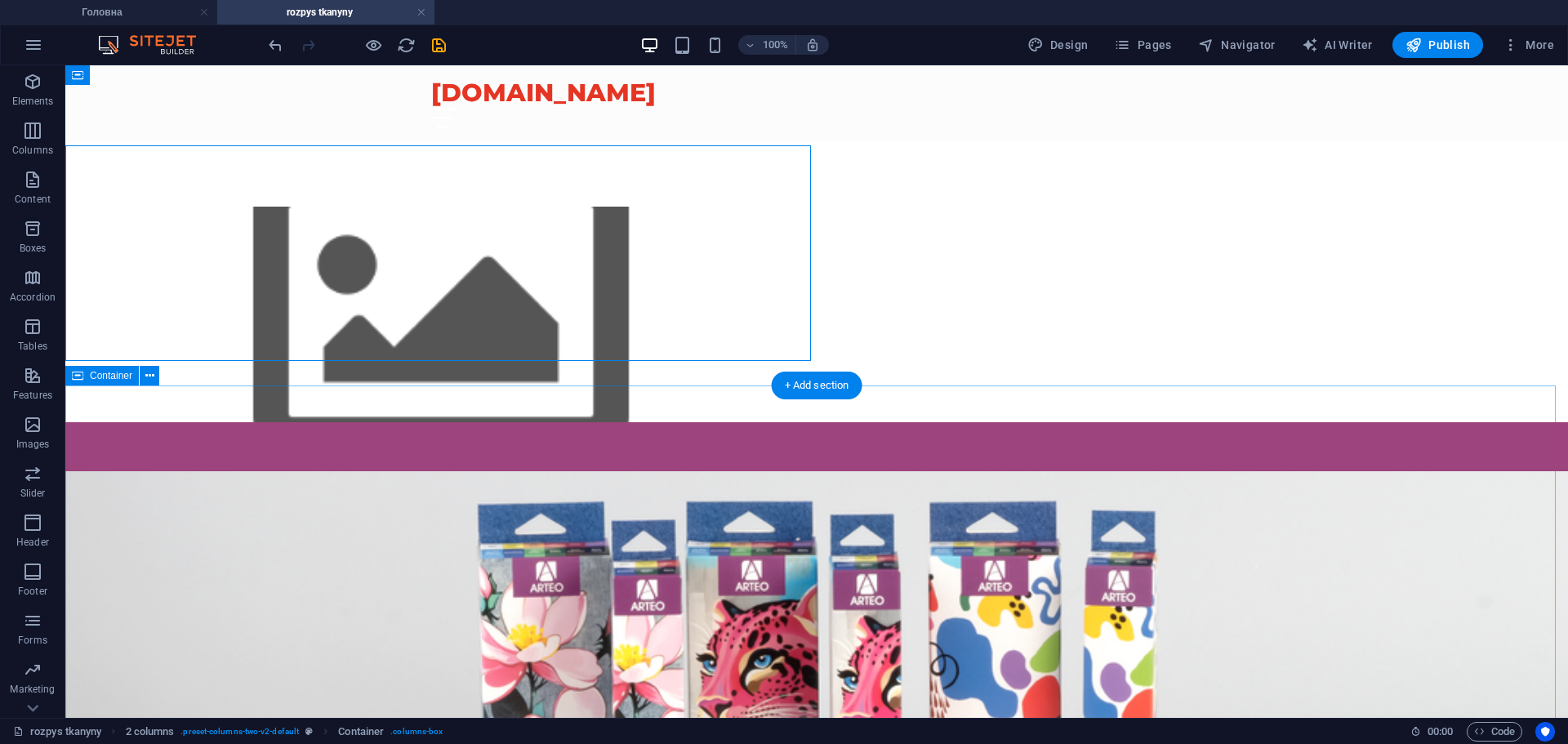
click at [356, 425] on div at bounding box center [817, 757] width 1503 height 703
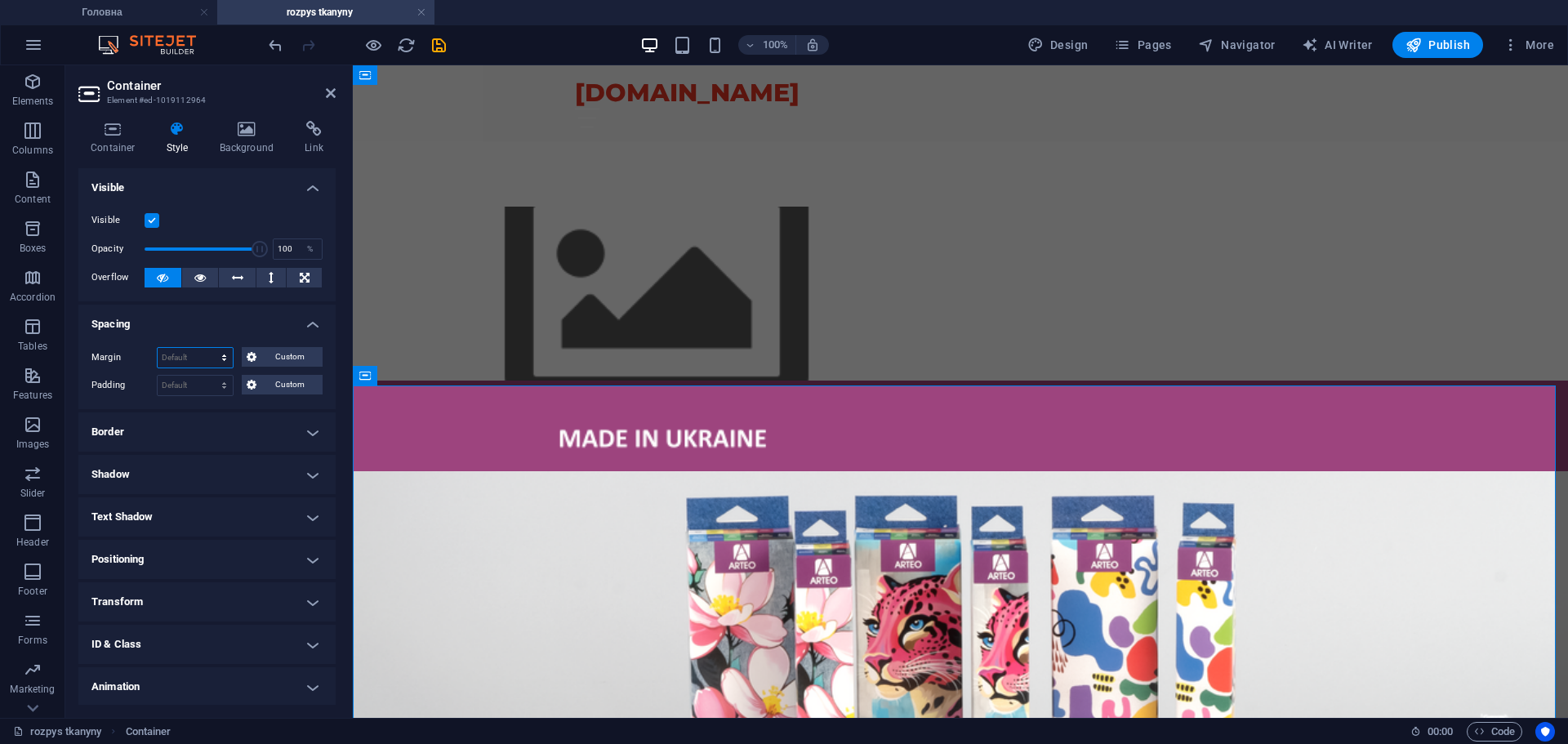
click at [218, 353] on select "Default auto px % rem vw vh Custom" at bounding box center [195, 358] width 75 height 20
click at [158, 348] on select "Default auto px % rem vw vh Custom" at bounding box center [195, 358] width 75 height 20
click at [213, 360] on select "Default auto px % rem vw vh Custom" at bounding box center [195, 358] width 75 height 20
select select "px"
click at [209, 348] on select "Default auto px % rem vw vh Custom" at bounding box center [195, 358] width 75 height 20
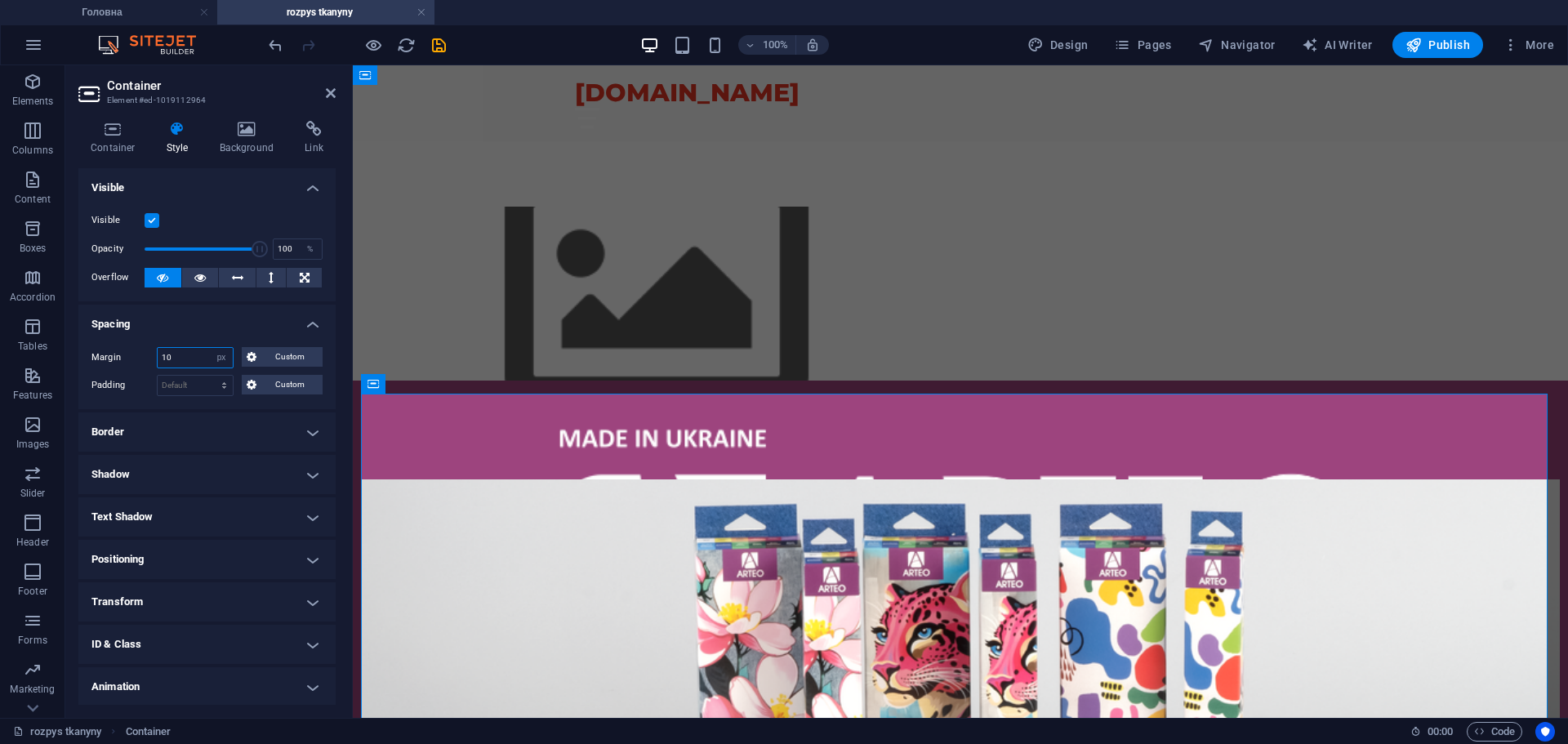
drag, startPoint x: 194, startPoint y: 355, endPoint x: 136, endPoint y: 351, distance: 58.1
click at [136, 351] on div "Margin 10 Default auto px % rem vw vh Custom Custom" at bounding box center [206, 358] width 231 height 21
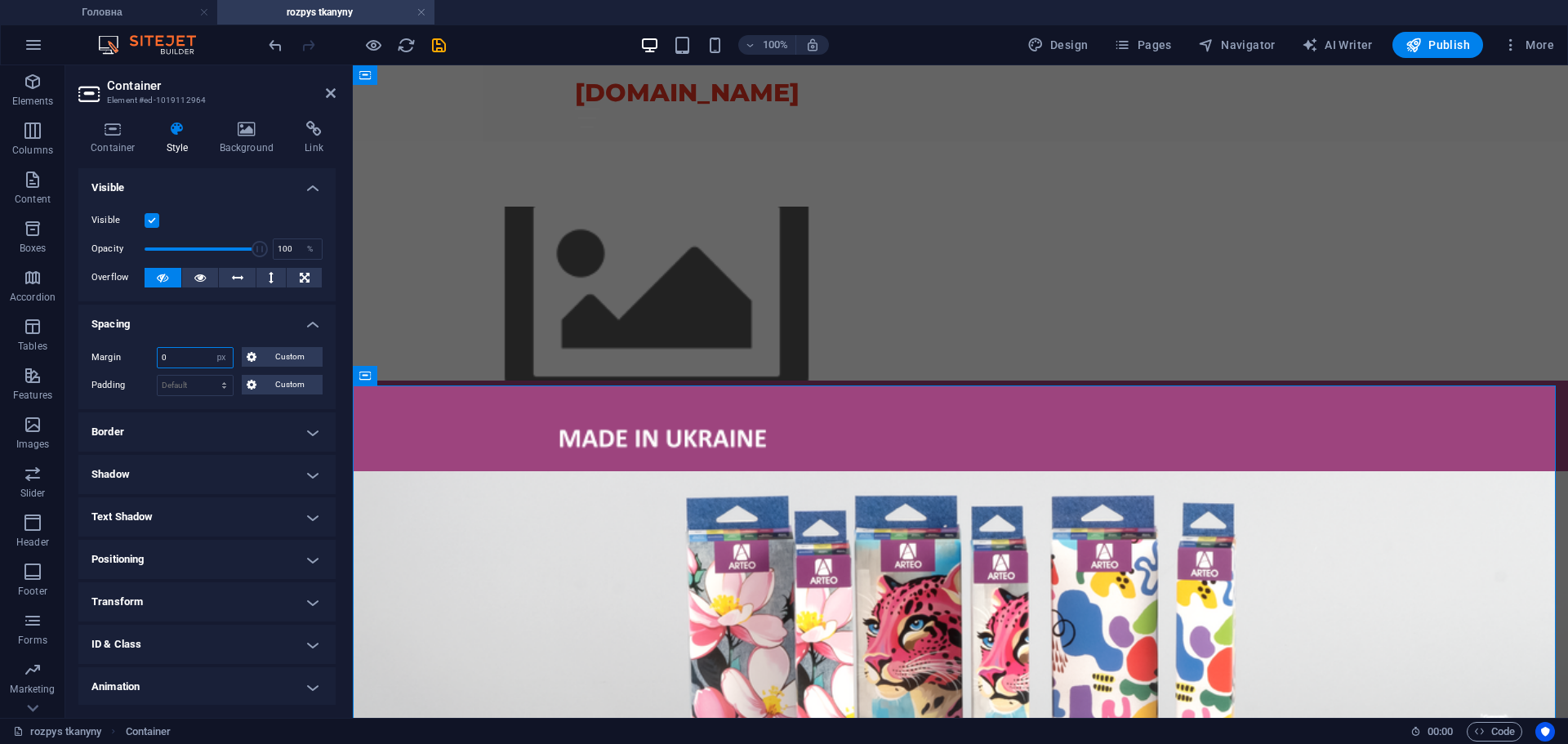
drag, startPoint x: 170, startPoint y: 362, endPoint x: 76, endPoint y: 346, distance: 95.4
click at [124, 364] on div "Margin 0 Default auto px % rem vw vh Custom Custom" at bounding box center [206, 358] width 231 height 21
click at [77, 350] on div "Container Style Background Link Size Height Default px rem % vh vw Min. height …" at bounding box center [207, 412] width 283 height 610
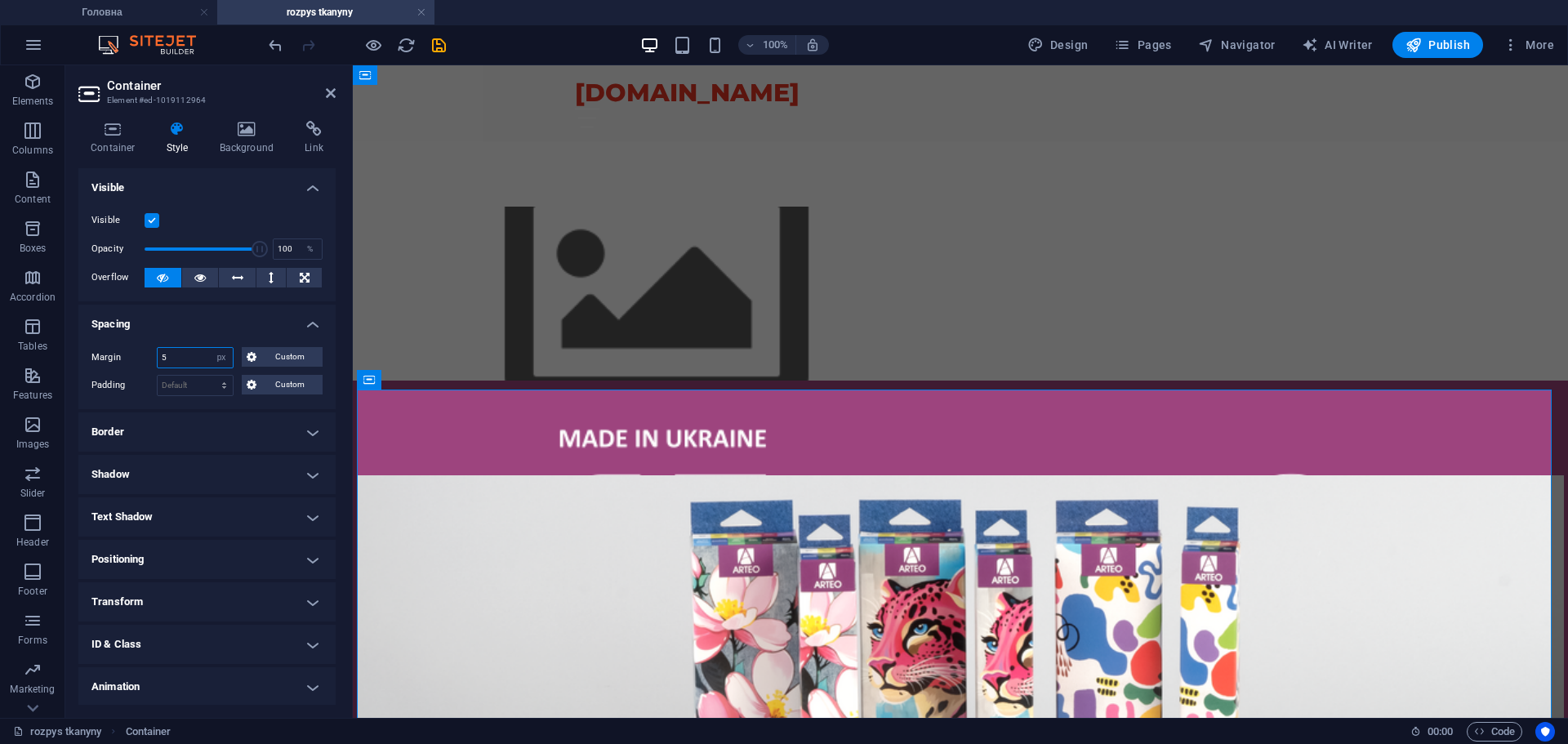
drag, startPoint x: 161, startPoint y: 354, endPoint x: 184, endPoint y: 289, distance: 68.9
click at [108, 347] on div "Margin 5 Default auto px % rem vw vh Custom Custom" at bounding box center [206, 358] width 231 height 21
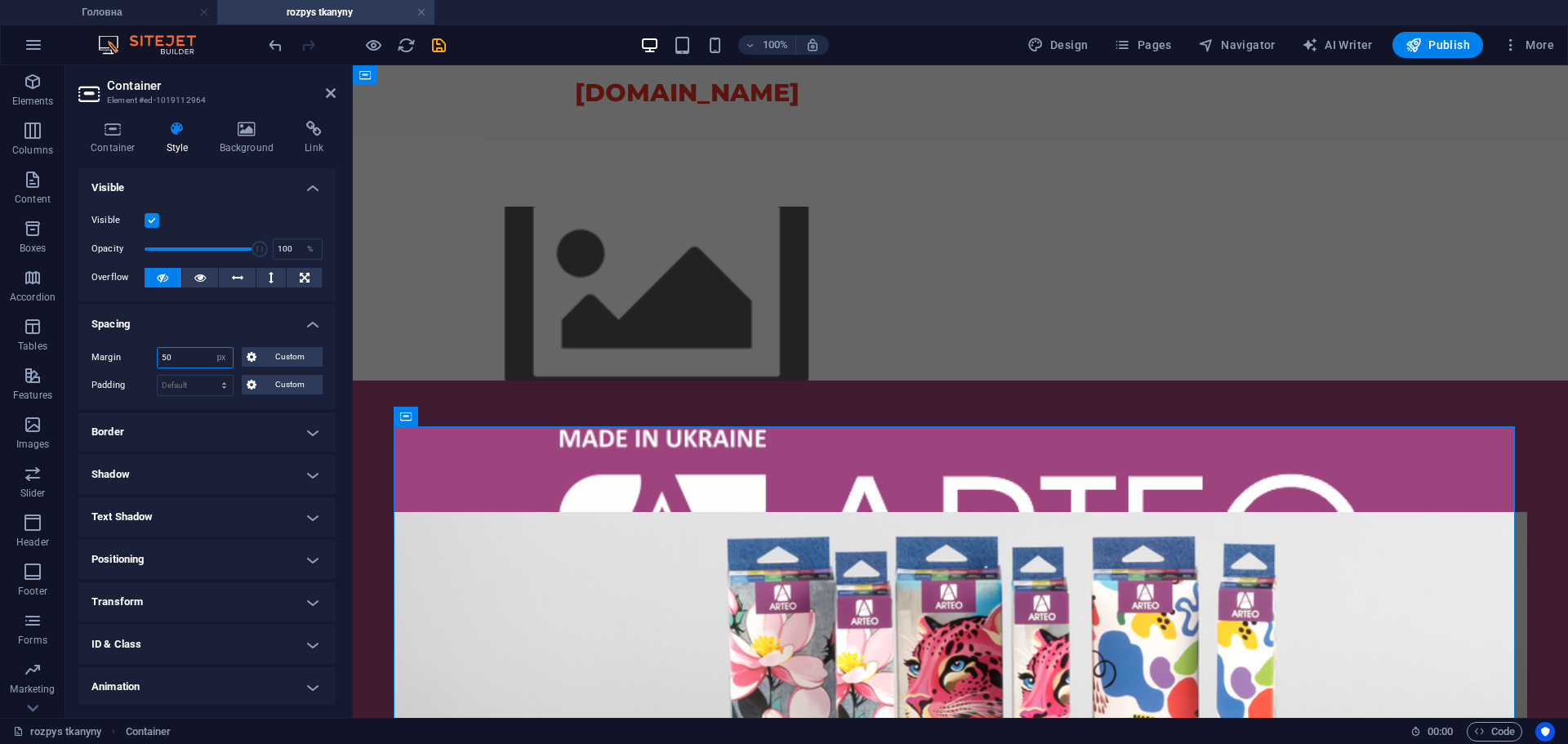
drag, startPoint x: 160, startPoint y: 357, endPoint x: 126, endPoint y: 352, distance: 34.4
click at [126, 352] on div "Margin 50 Default auto px % rem vw vh Custom Custom" at bounding box center [206, 358] width 231 height 21
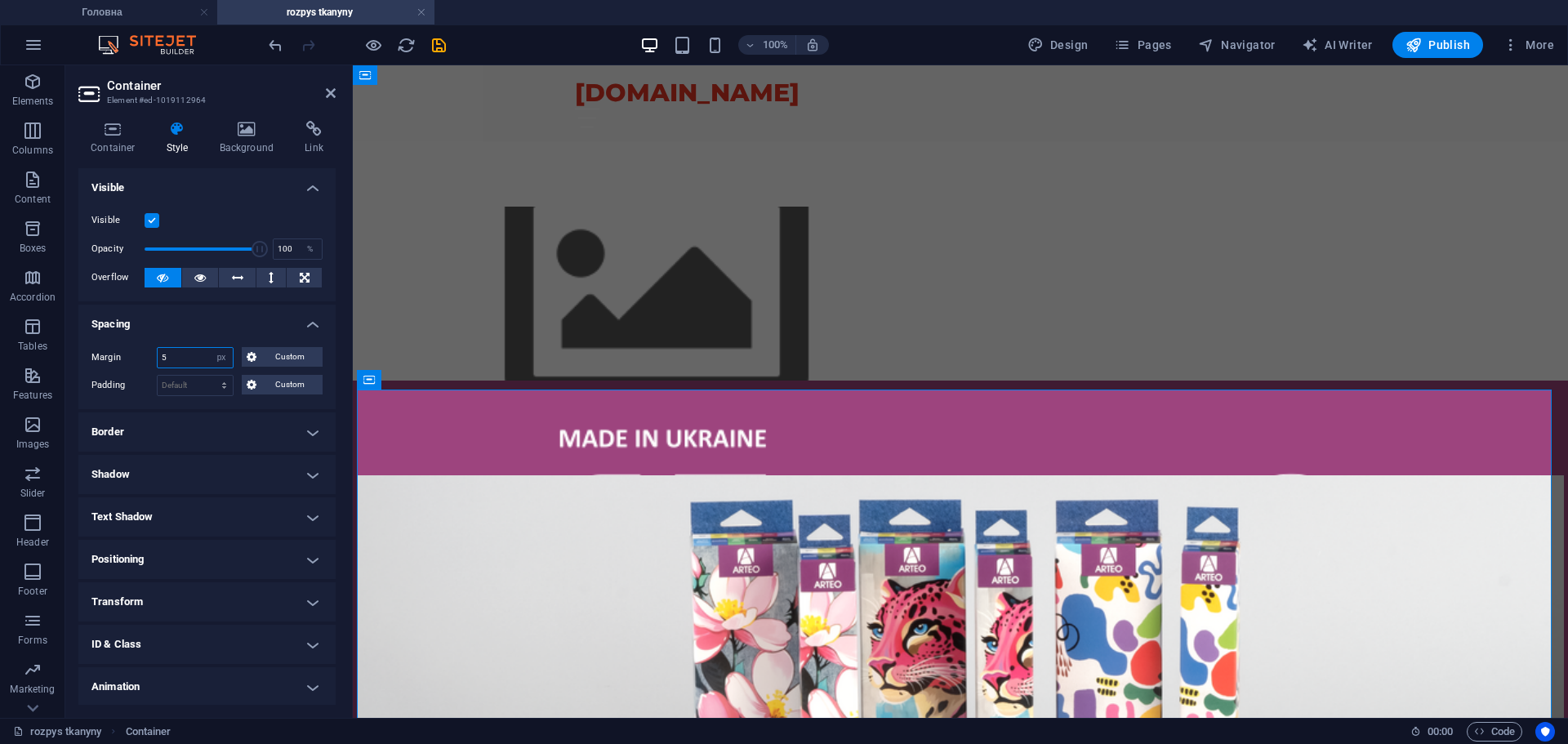
drag, startPoint x: 182, startPoint y: 362, endPoint x: 138, endPoint y: 356, distance: 44.4
click at [138, 356] on div "Margin 5 Default auto px % rem vw vh Custom Custom" at bounding box center [206, 358] width 231 height 21
type input "0"
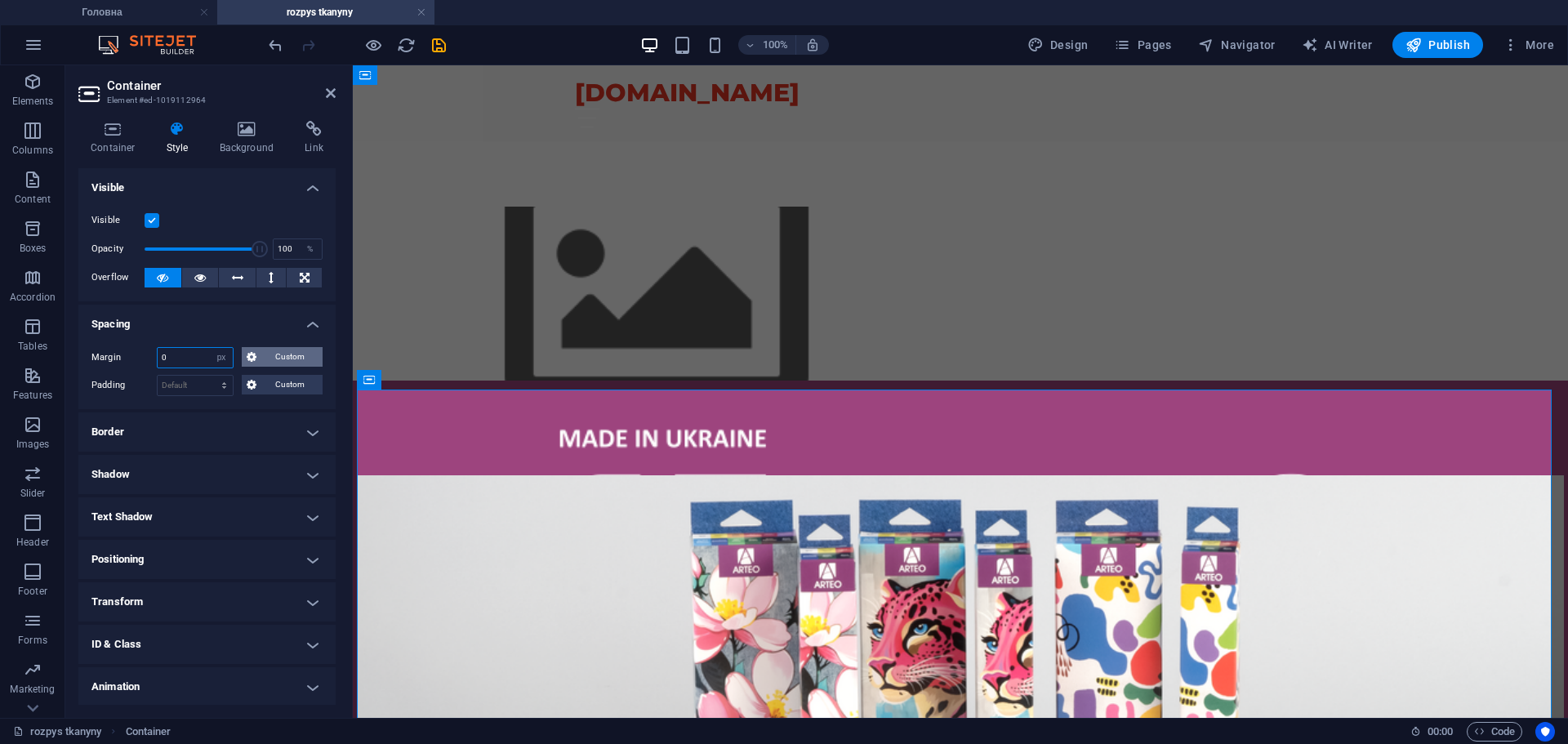
type input "0"
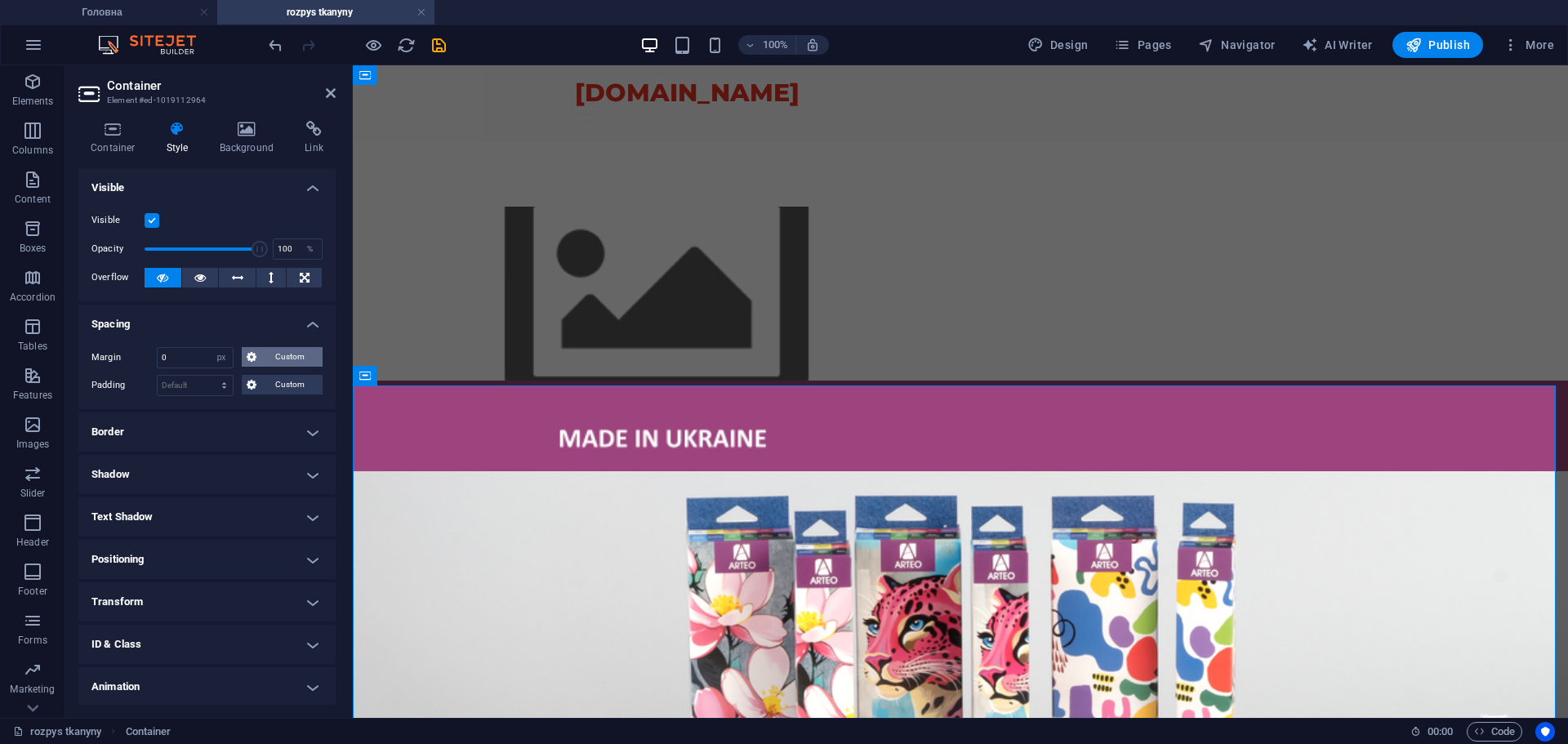
click at [310, 351] on span "Custom" at bounding box center [289, 357] width 57 height 20
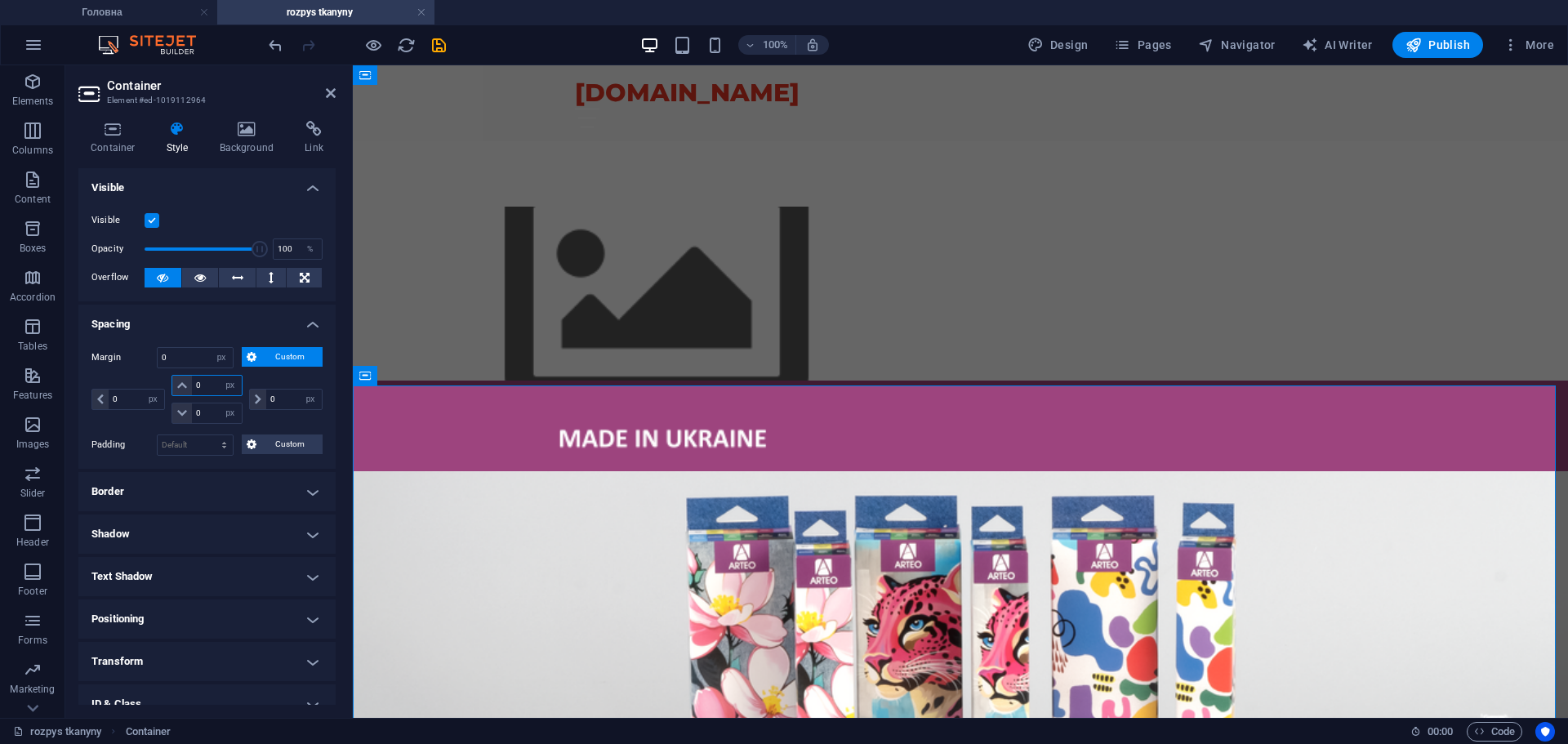
drag, startPoint x: 202, startPoint y: 393, endPoint x: 183, endPoint y: 388, distance: 19.6
click at [175, 393] on div "0 auto px % rem vw vh" at bounding box center [207, 385] width 71 height 21
type input "5"
select select "DISABLED_OPTION_VALUE"
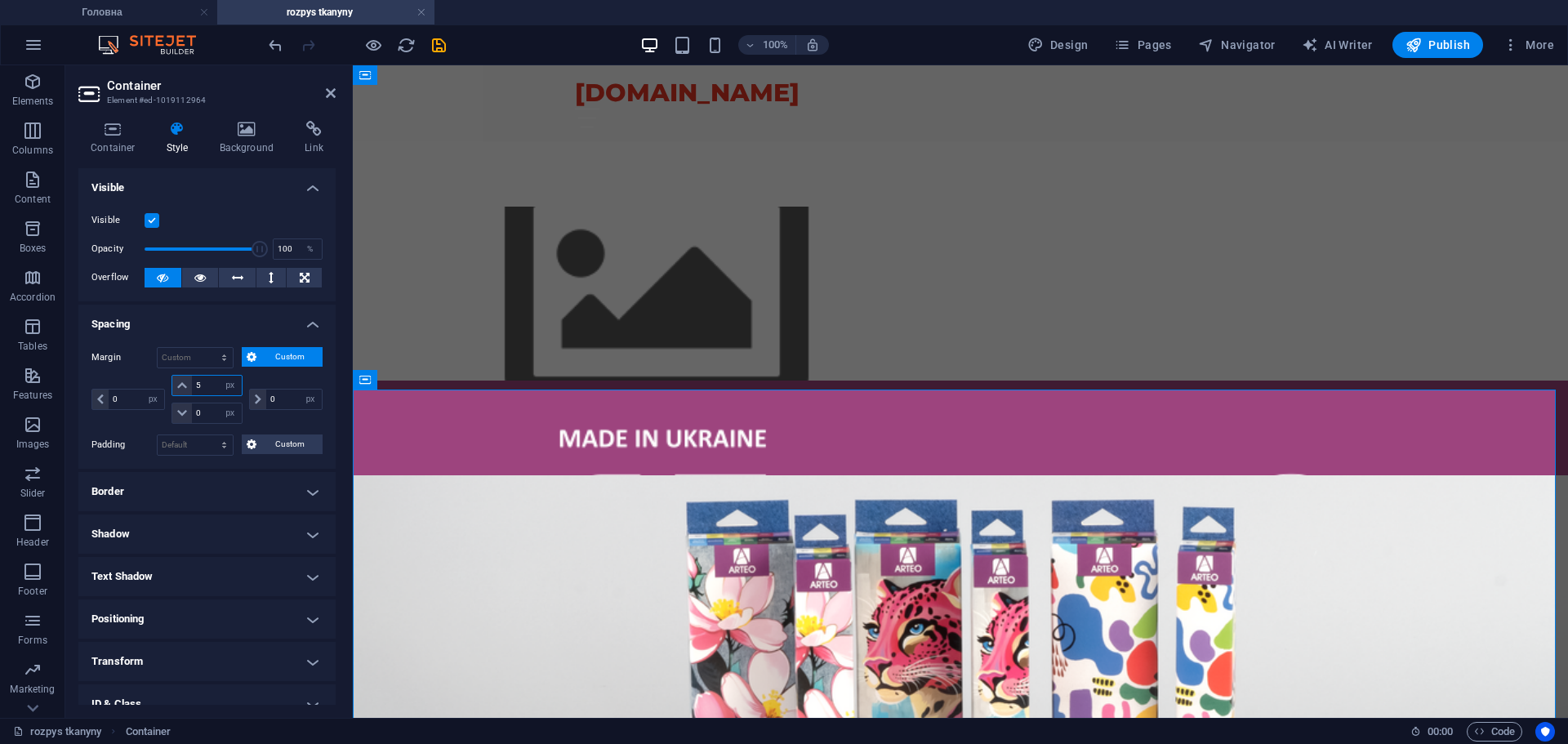
drag, startPoint x: 204, startPoint y: 377, endPoint x: 177, endPoint y: 377, distance: 27.0
click at [179, 377] on div "5 auto px % rem vw vh" at bounding box center [207, 385] width 71 height 21
type input "0"
select select "px"
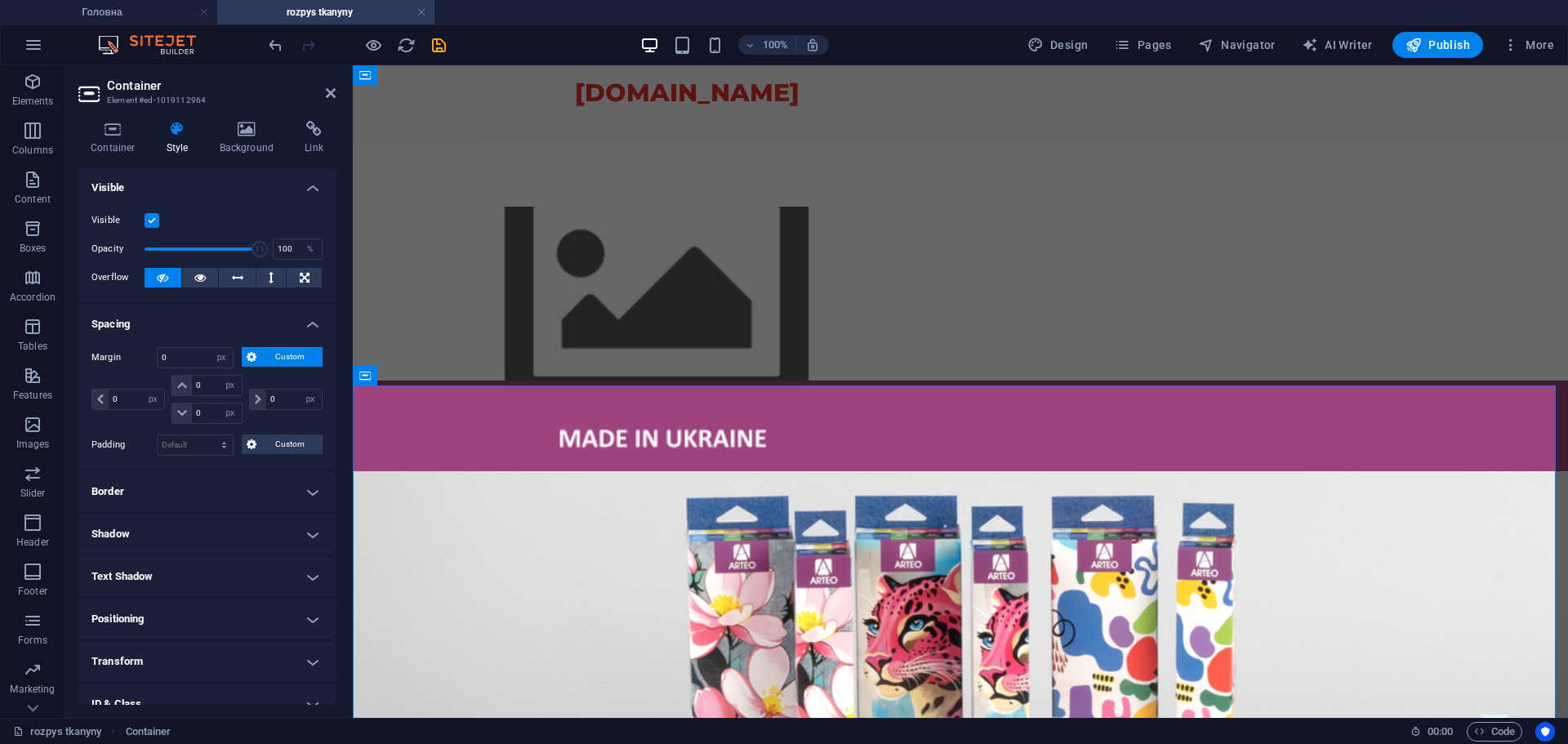
click at [204, 494] on h4 "Border" at bounding box center [206, 492] width 257 height 39
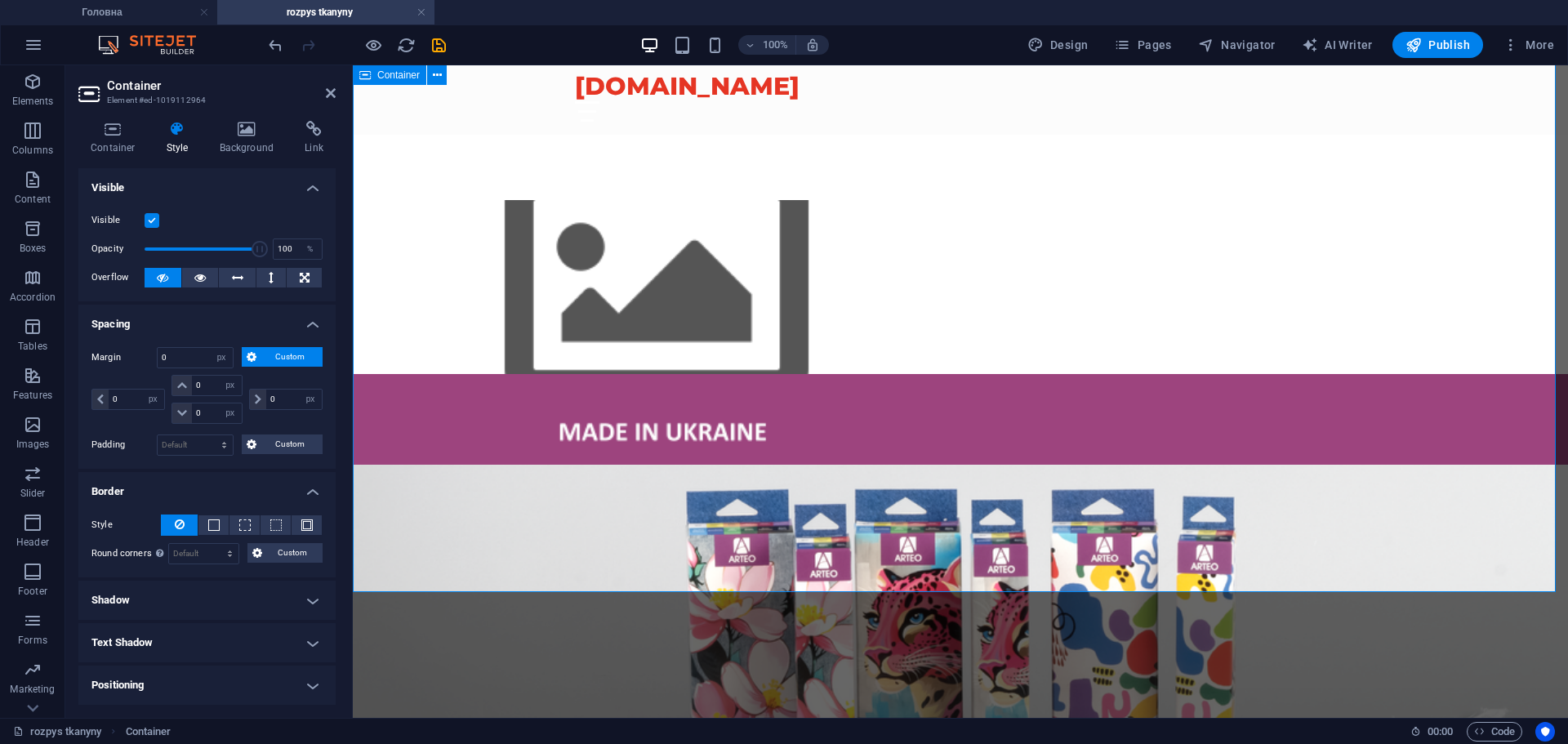
scroll to position [0, 0]
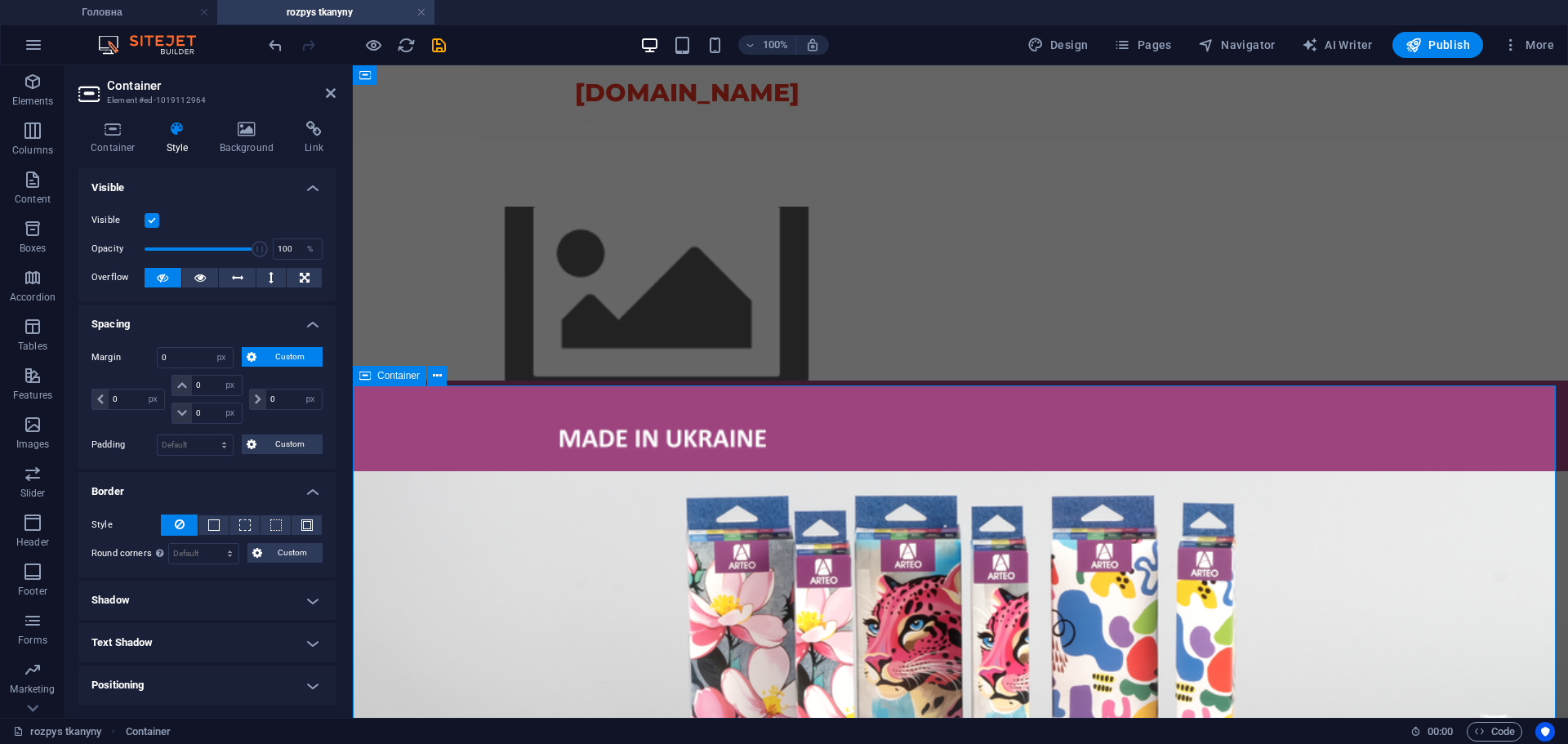
click at [394, 378] on span "Container" at bounding box center [398, 375] width 43 height 10
click at [331, 76] on header "Container Element #ed-1019112964" at bounding box center [206, 87] width 257 height 43
drag, startPoint x: 326, startPoint y: 90, endPoint x: 291, endPoint y: 358, distance: 270.3
click at [326, 90] on icon at bounding box center [331, 93] width 10 height 13
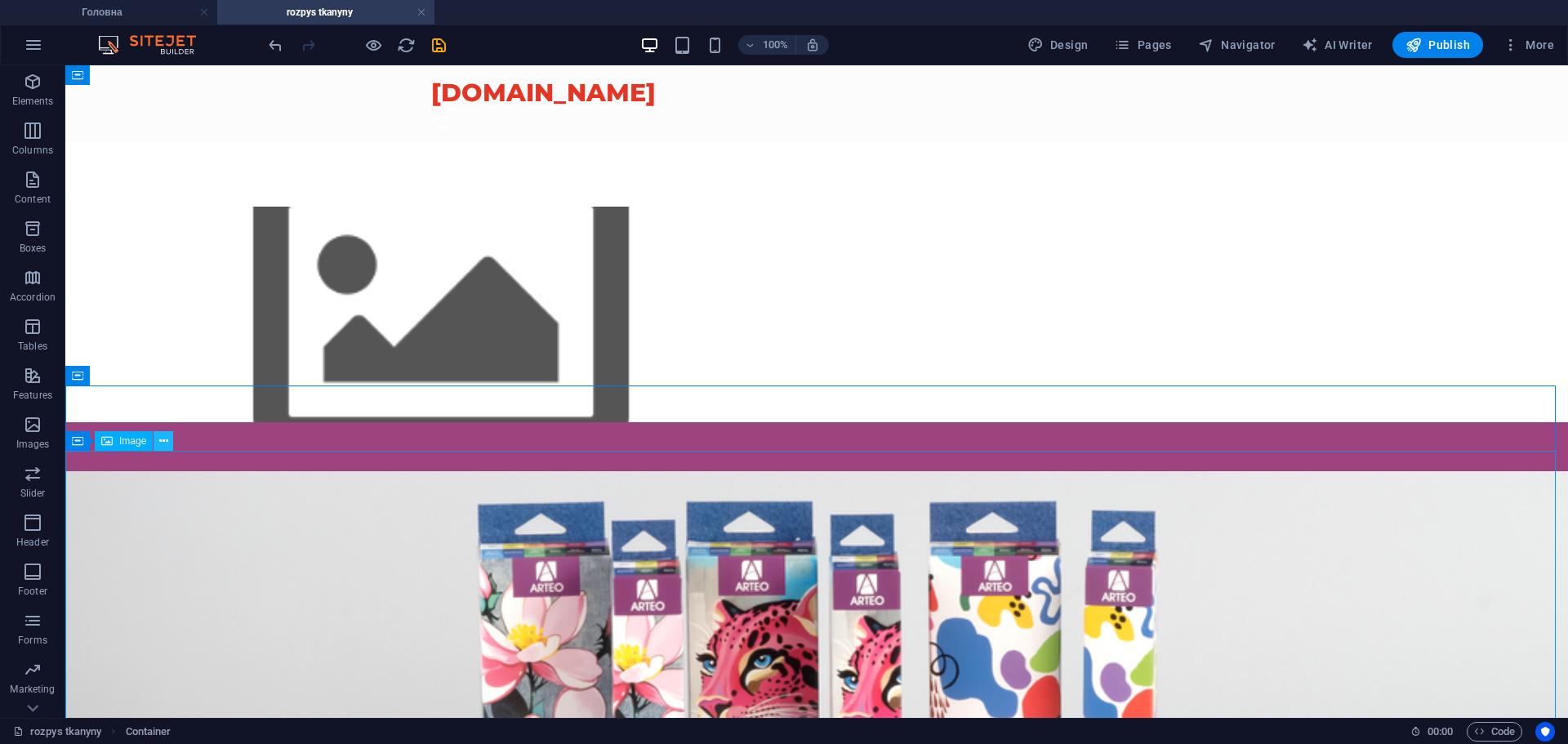
click at [165, 439] on icon at bounding box center [163, 441] width 9 height 17
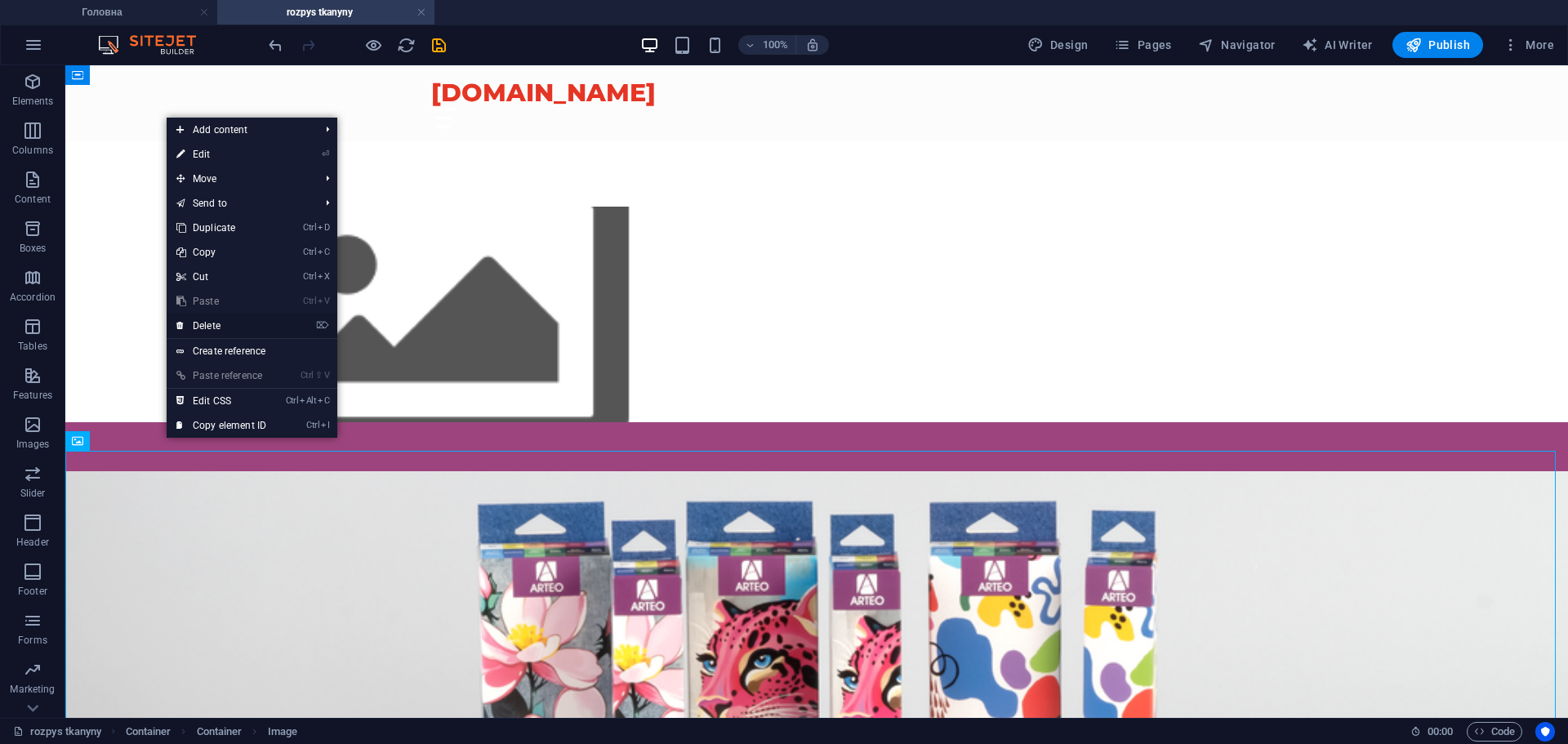
click at [271, 330] on link "⌦ Delete" at bounding box center [221, 326] width 109 height 25
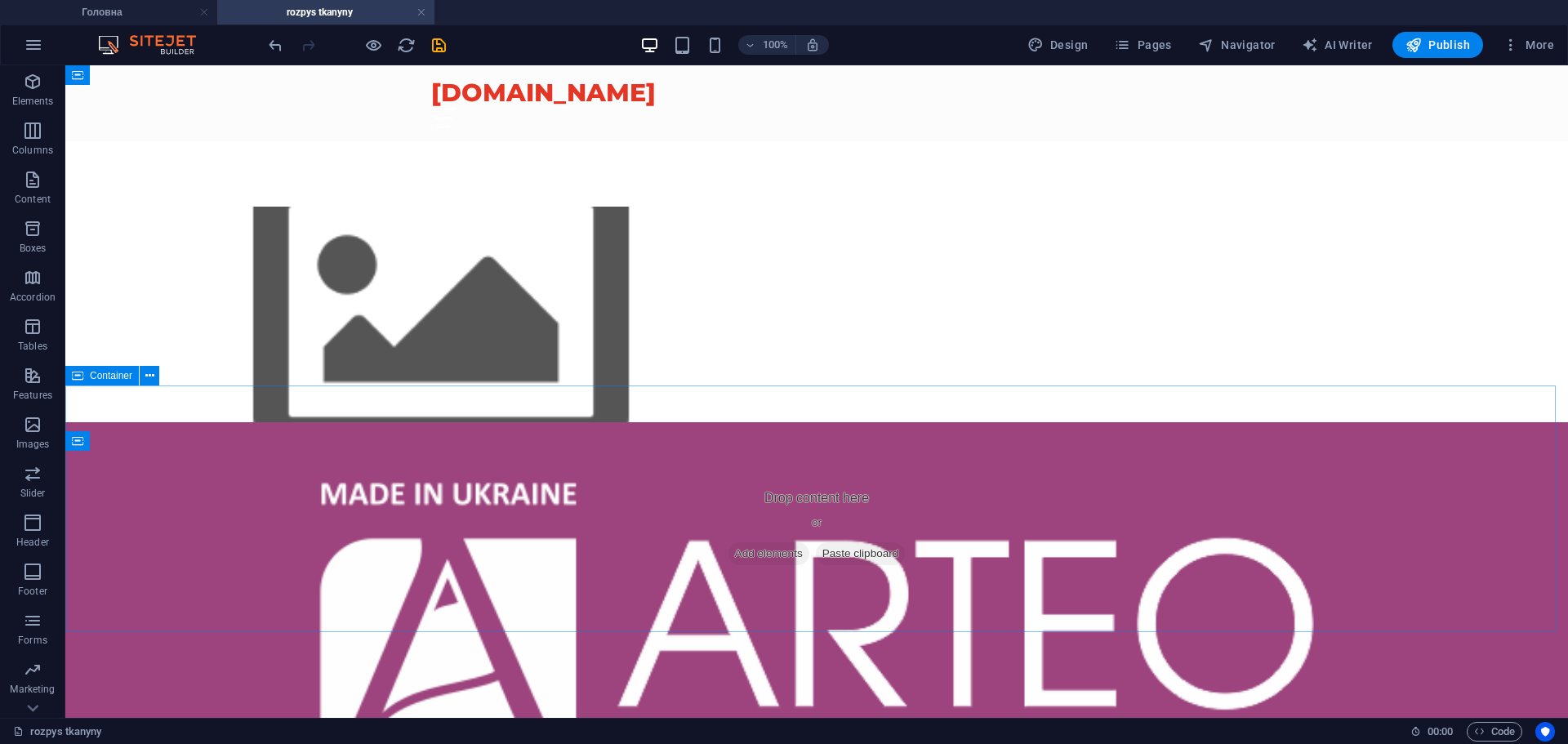
click at [117, 375] on span "Container" at bounding box center [111, 375] width 43 height 10
click at [150, 440] on icon at bounding box center [149, 441] width 9 height 17
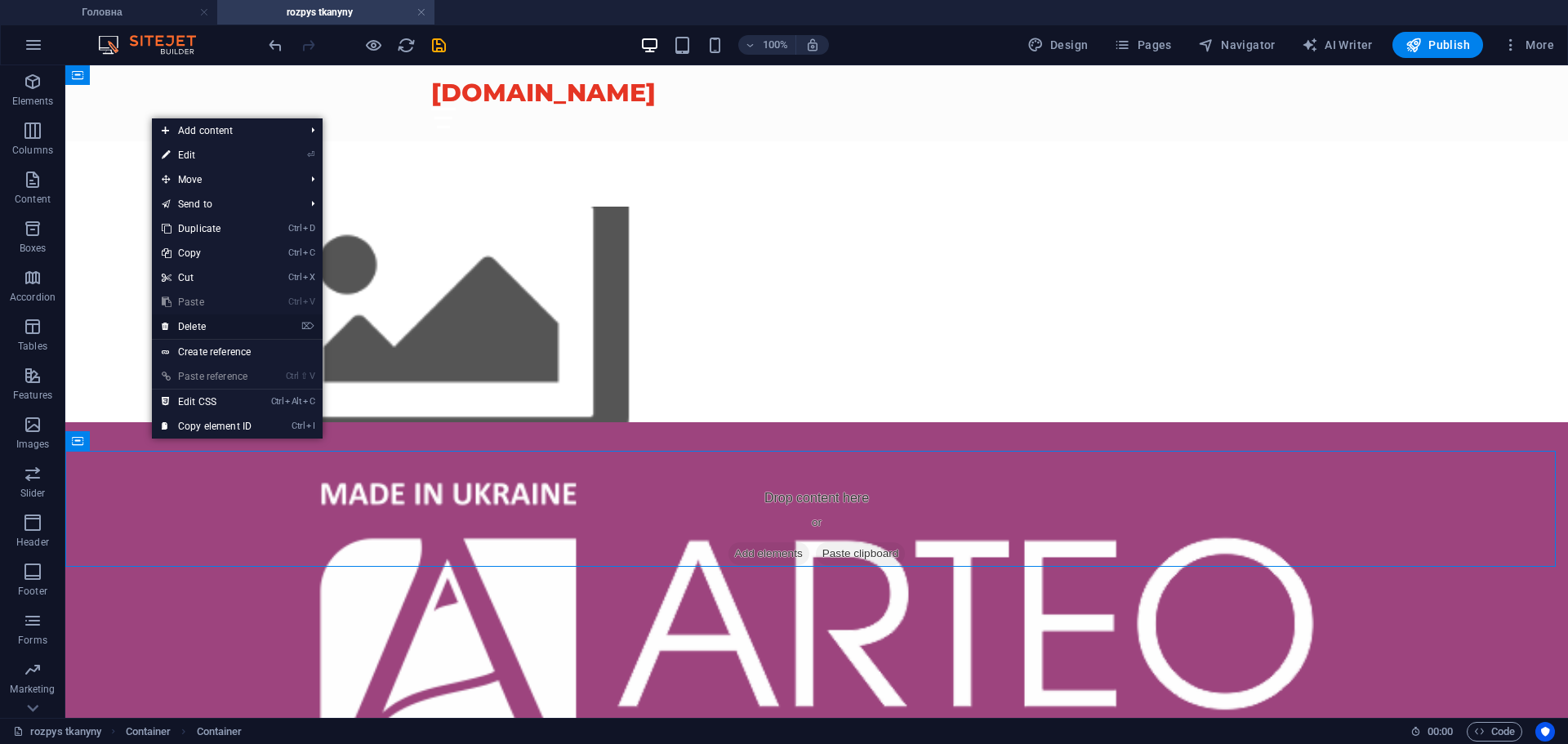
click at [240, 324] on link "⌦ Delete" at bounding box center [206, 327] width 109 height 25
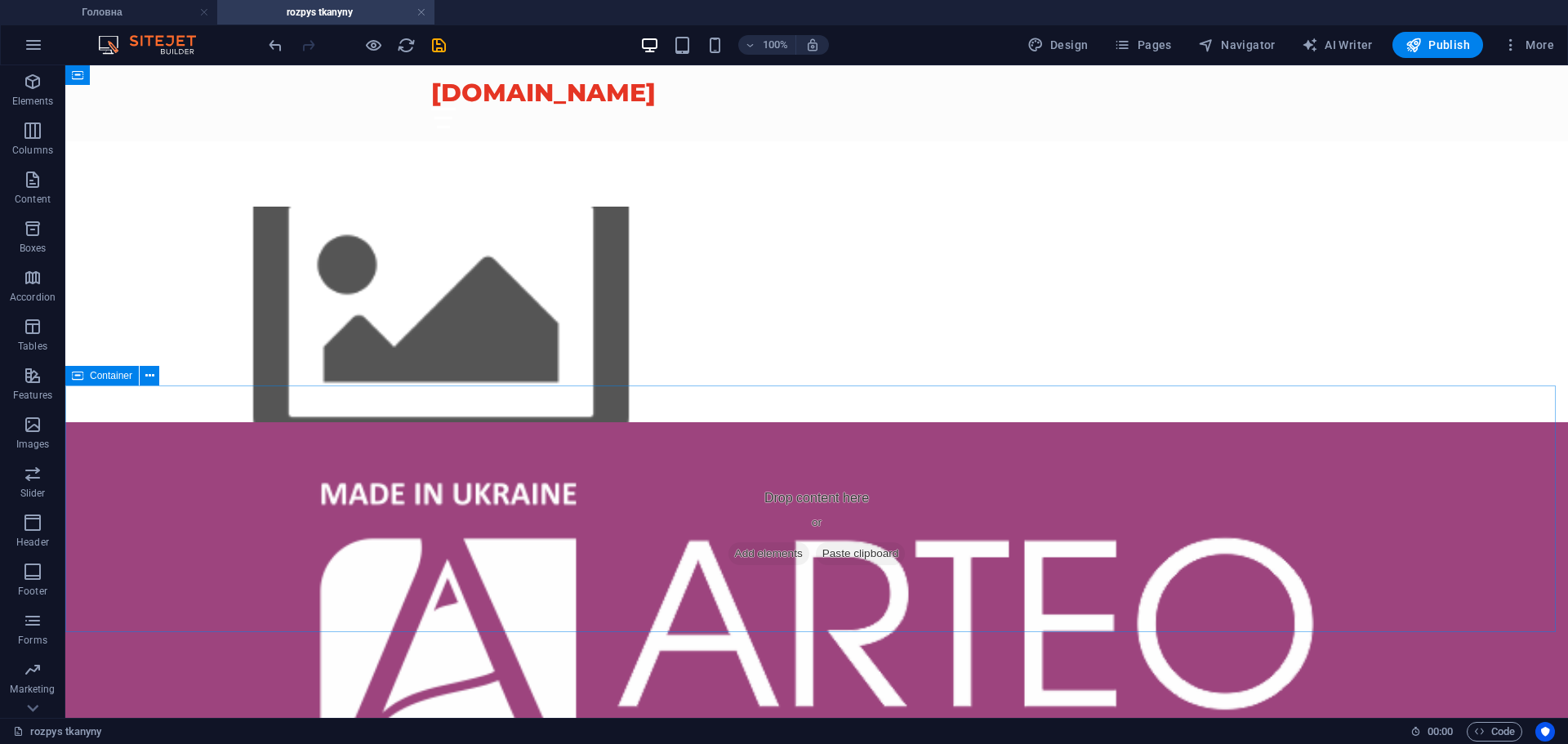
click at [111, 376] on span "Container" at bounding box center [111, 375] width 43 height 10
click at [148, 374] on icon at bounding box center [149, 375] width 9 height 17
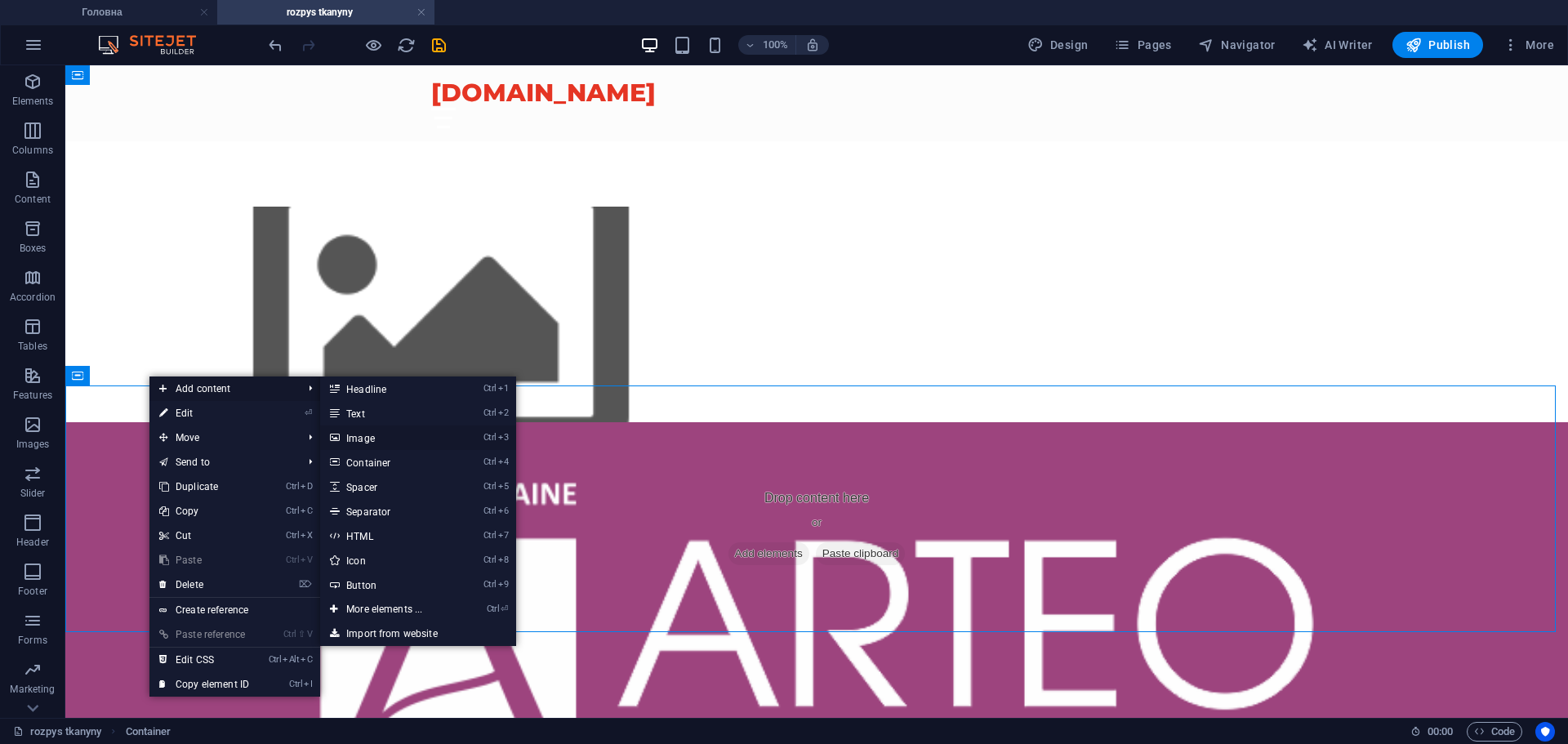
click at [416, 439] on link "Ctrl 3 Image" at bounding box center [388, 438] width 135 height 25
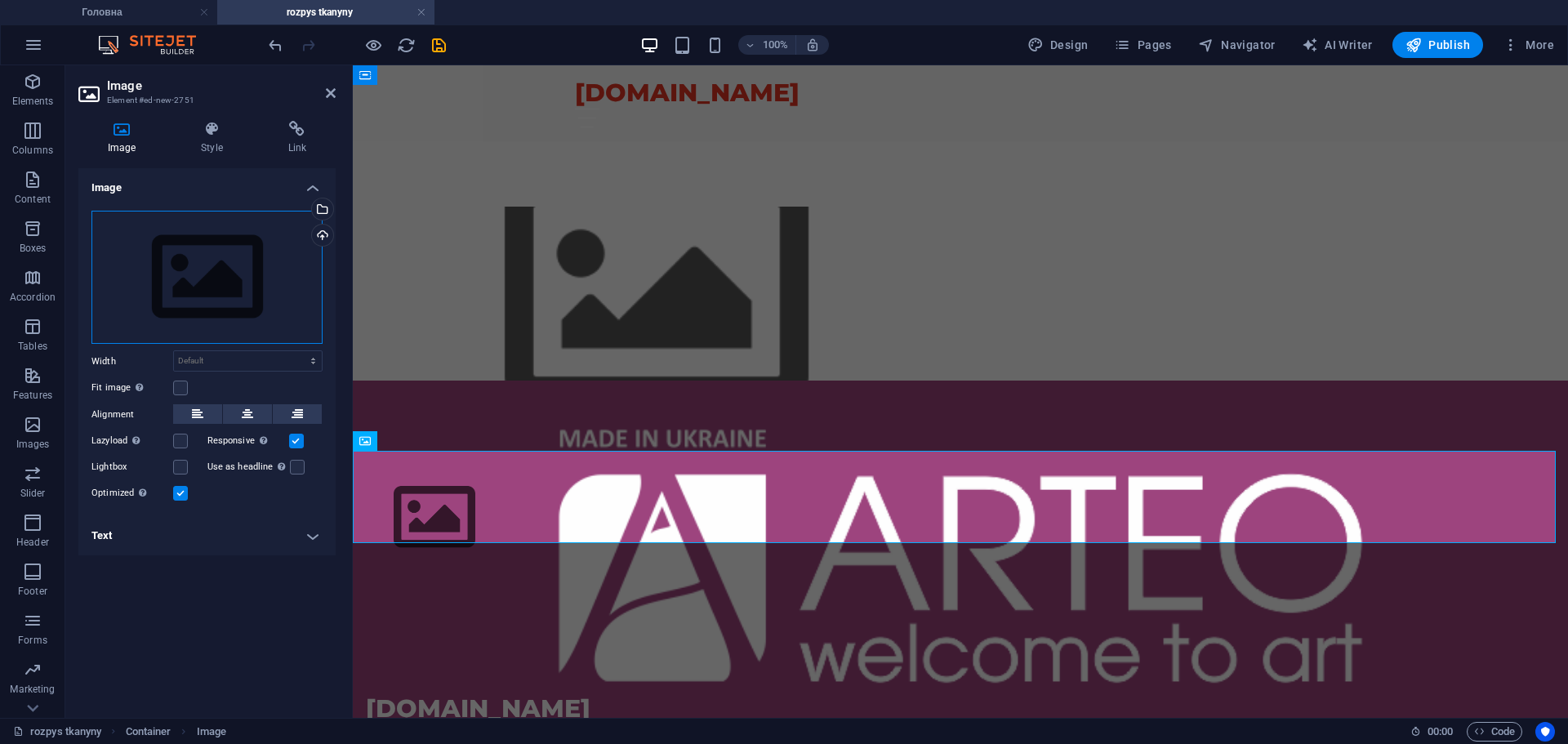
click at [214, 279] on div "Drag files here, click to choose files or select files from Files or our free s…" at bounding box center [206, 278] width 231 height 134
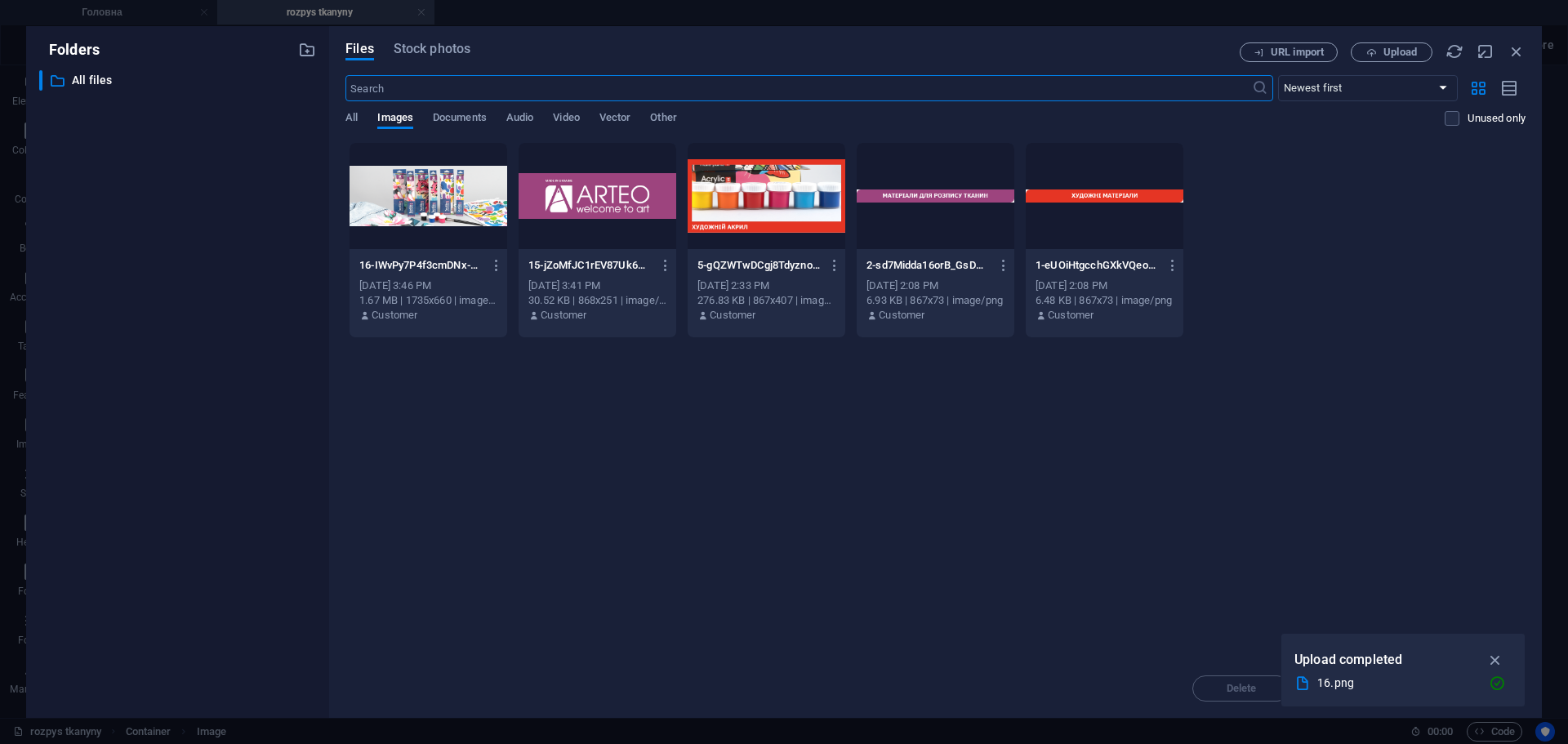
click at [432, 188] on div at bounding box center [429, 195] width 158 height 106
click at [432, 188] on div "1" at bounding box center [429, 195] width 158 height 106
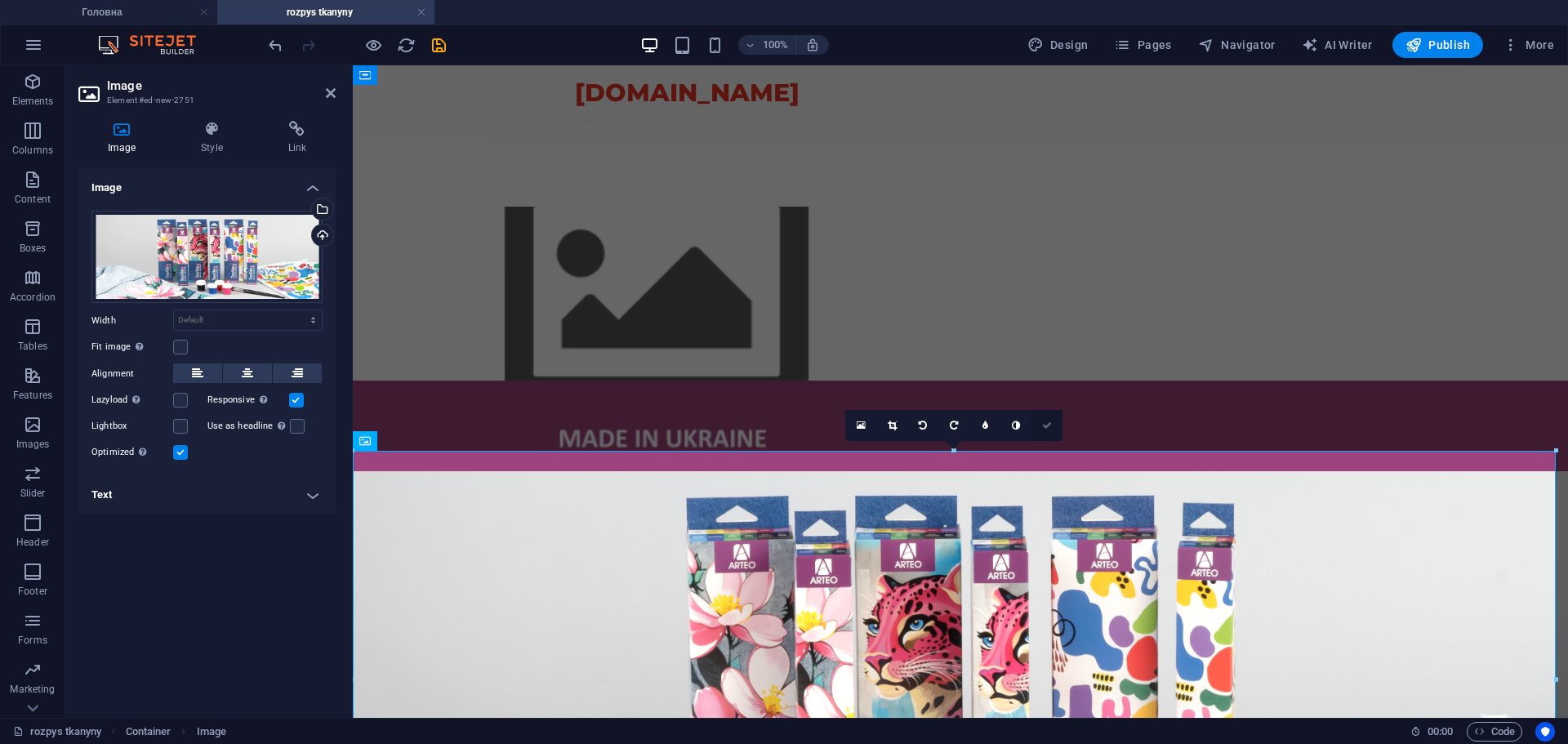
click at [1047, 430] on icon at bounding box center [1047, 425] width 10 height 10
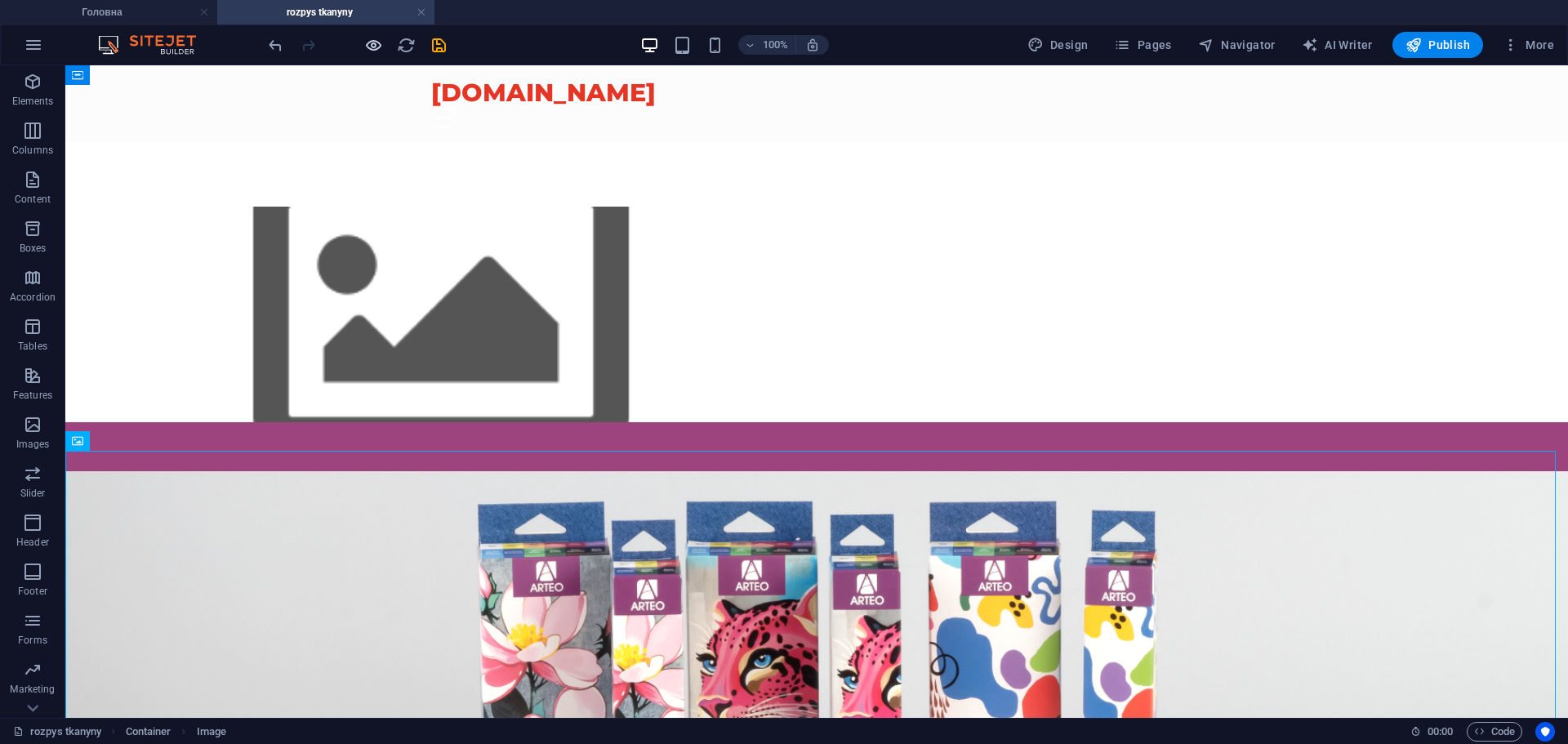
click at [370, 49] on icon "button" at bounding box center [374, 45] width 19 height 19
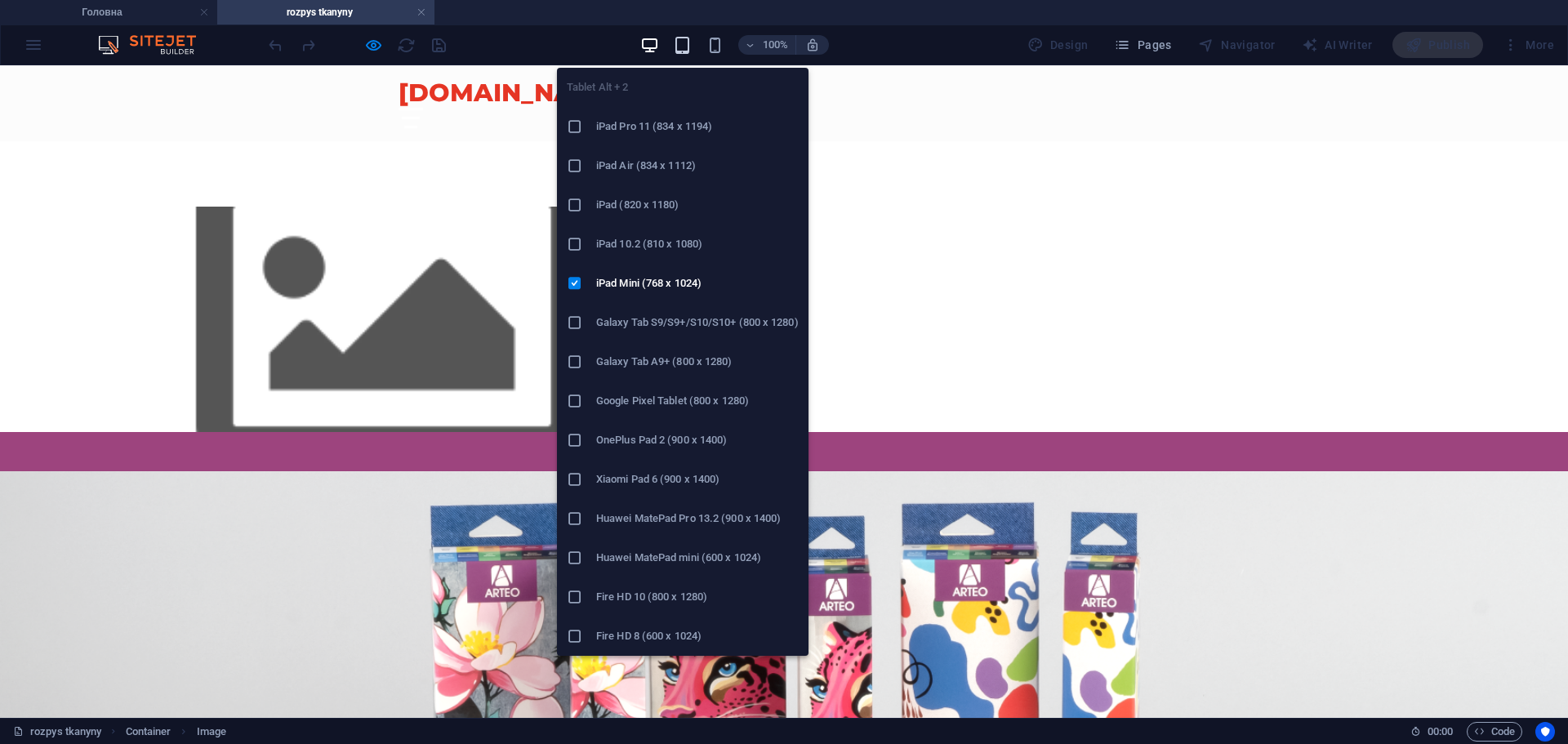
click at [684, 52] on icon "button" at bounding box center [682, 45] width 19 height 19
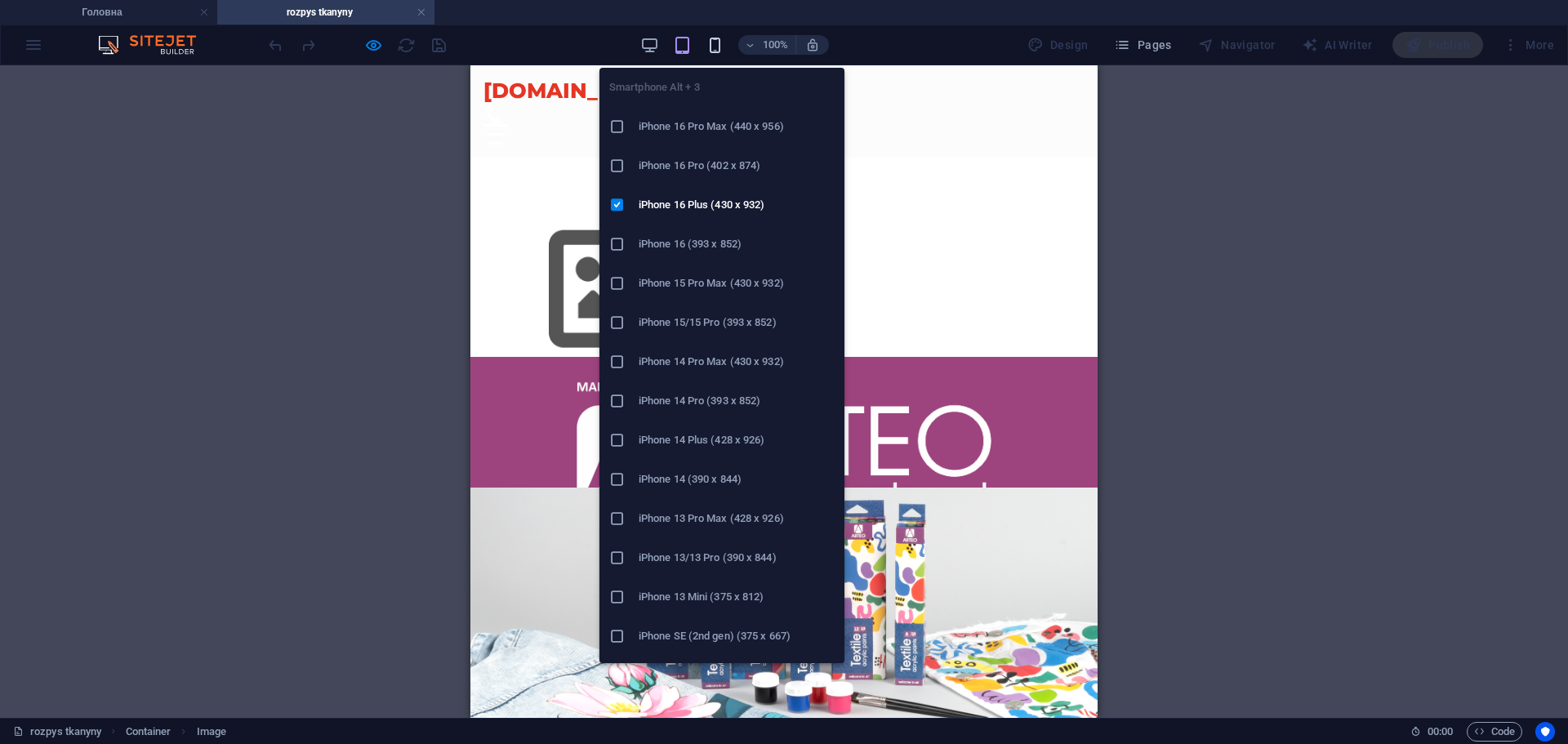
click at [719, 49] on icon "button" at bounding box center [715, 45] width 19 height 19
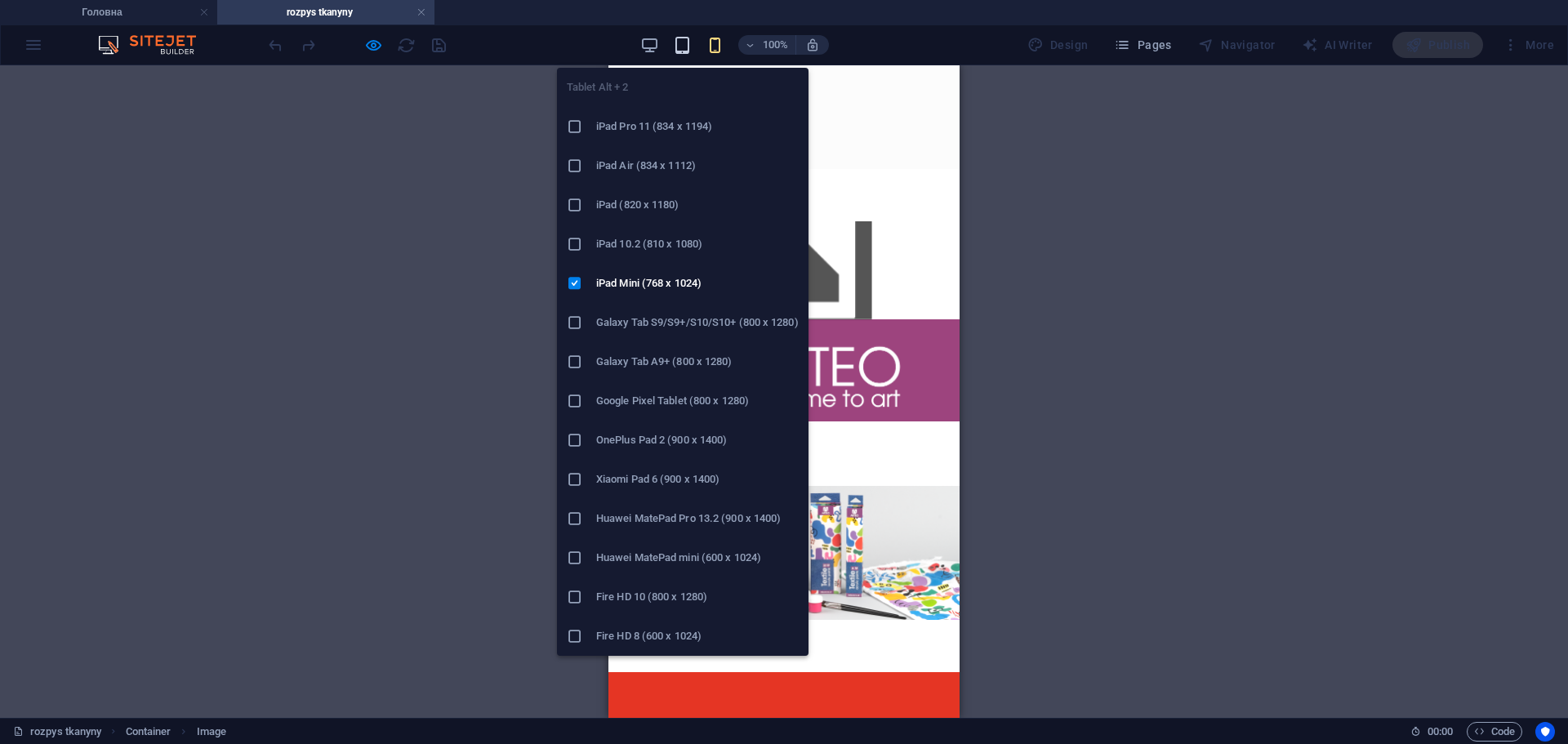
click at [689, 42] on icon "button" at bounding box center [682, 45] width 19 height 19
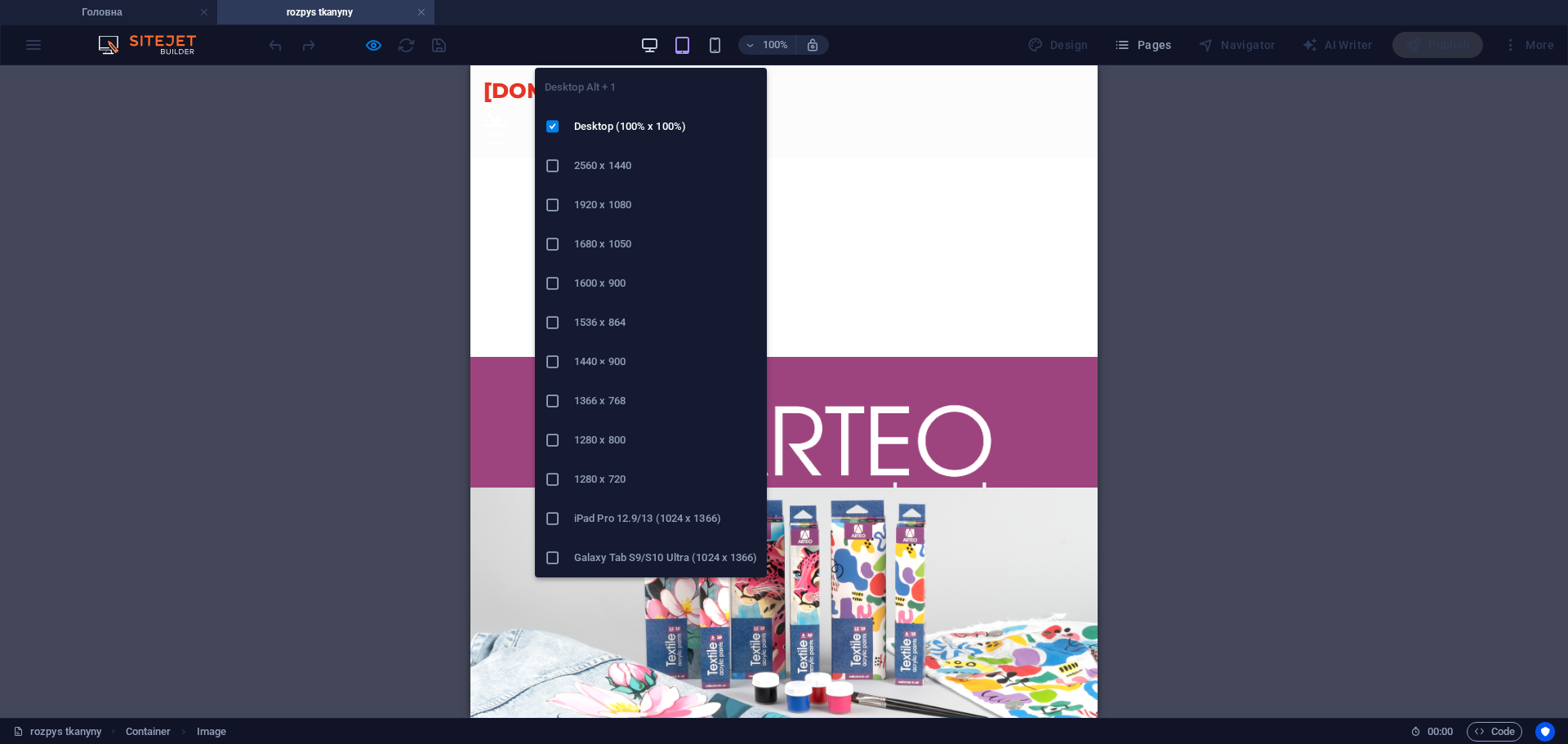
click at [651, 46] on icon "button" at bounding box center [650, 45] width 19 height 19
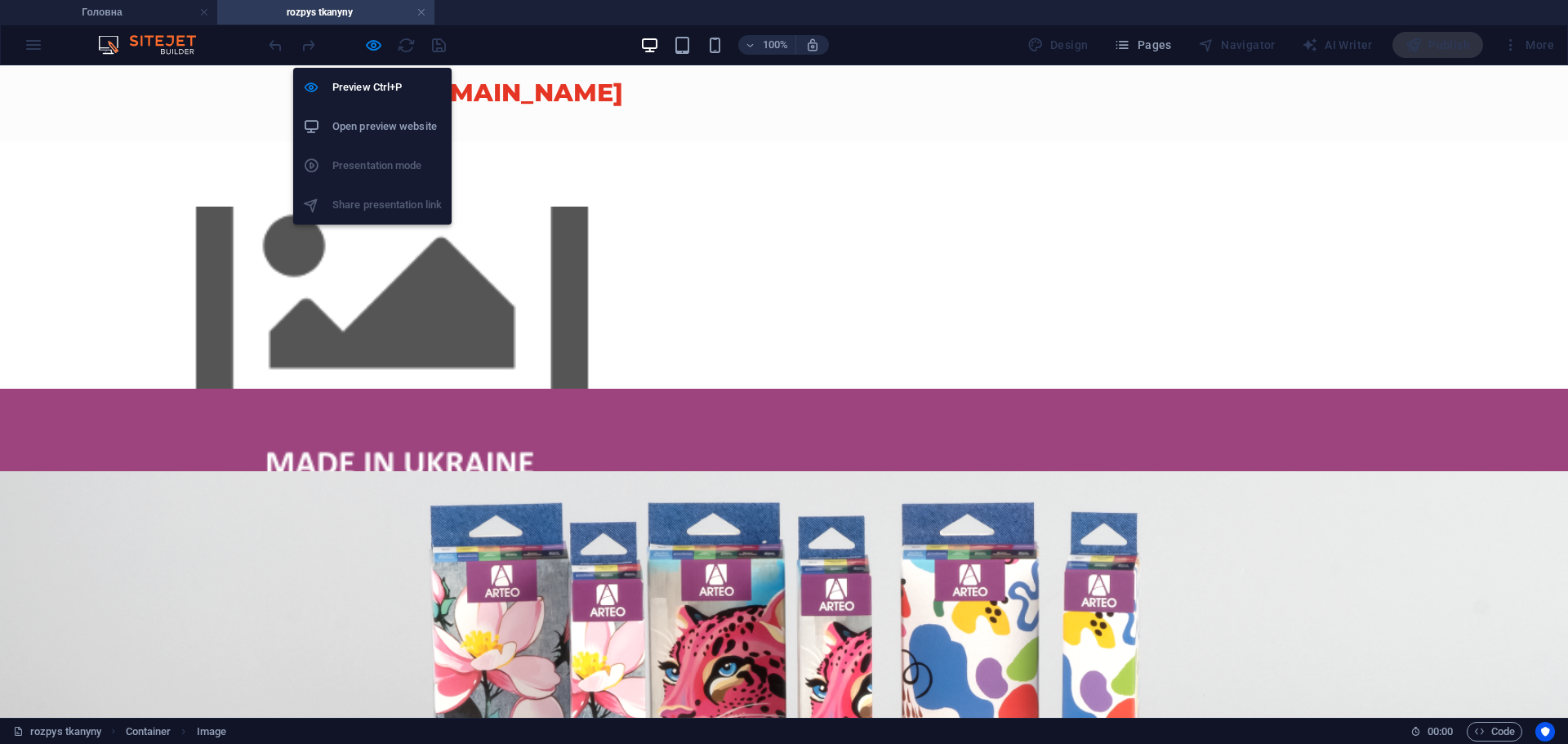
drag, startPoint x: 373, startPoint y: 50, endPoint x: 537, endPoint y: 57, distance: 164.1
click at [374, 48] on icon "button" at bounding box center [374, 45] width 19 height 19
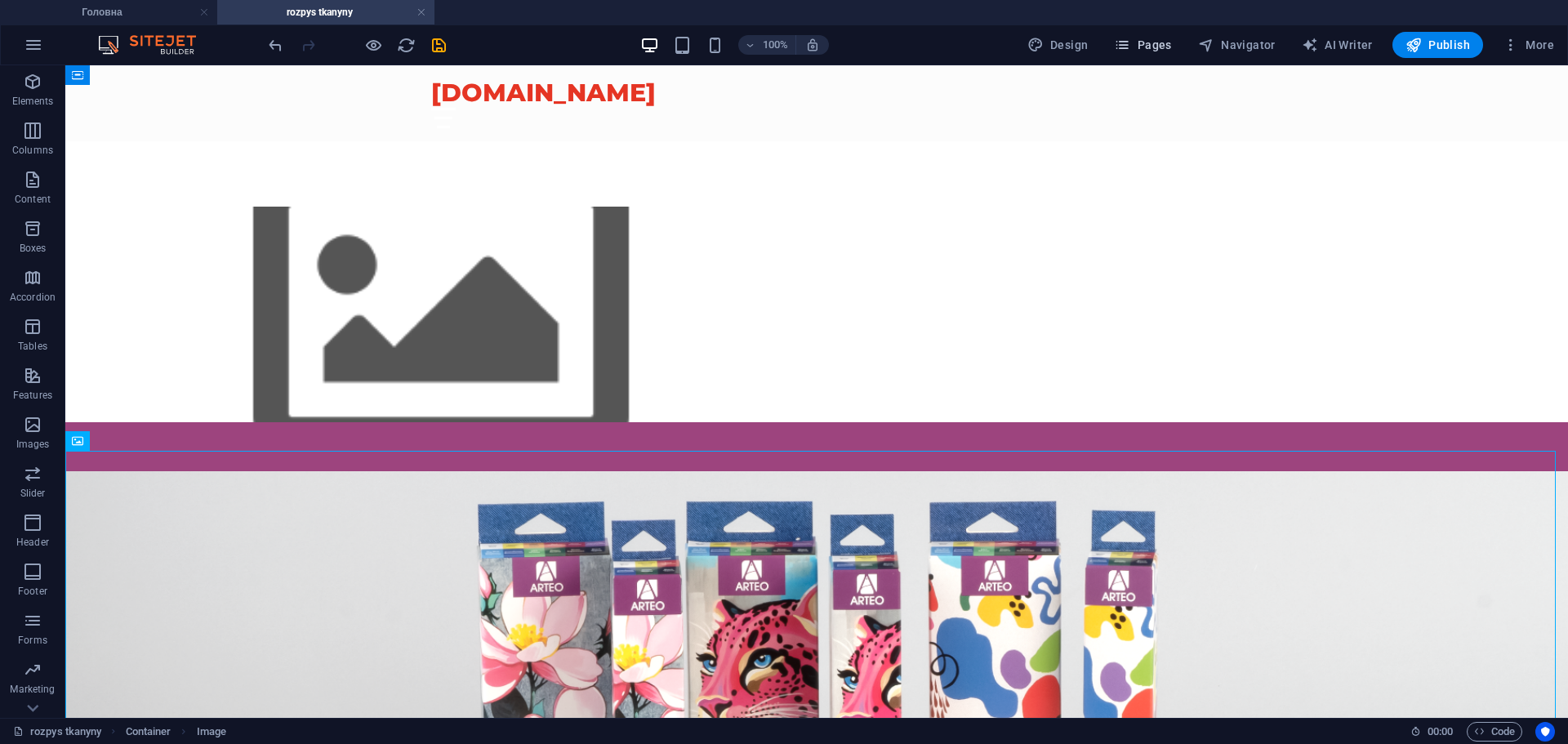
click at [1166, 43] on span "Pages" at bounding box center [1143, 45] width 57 height 16
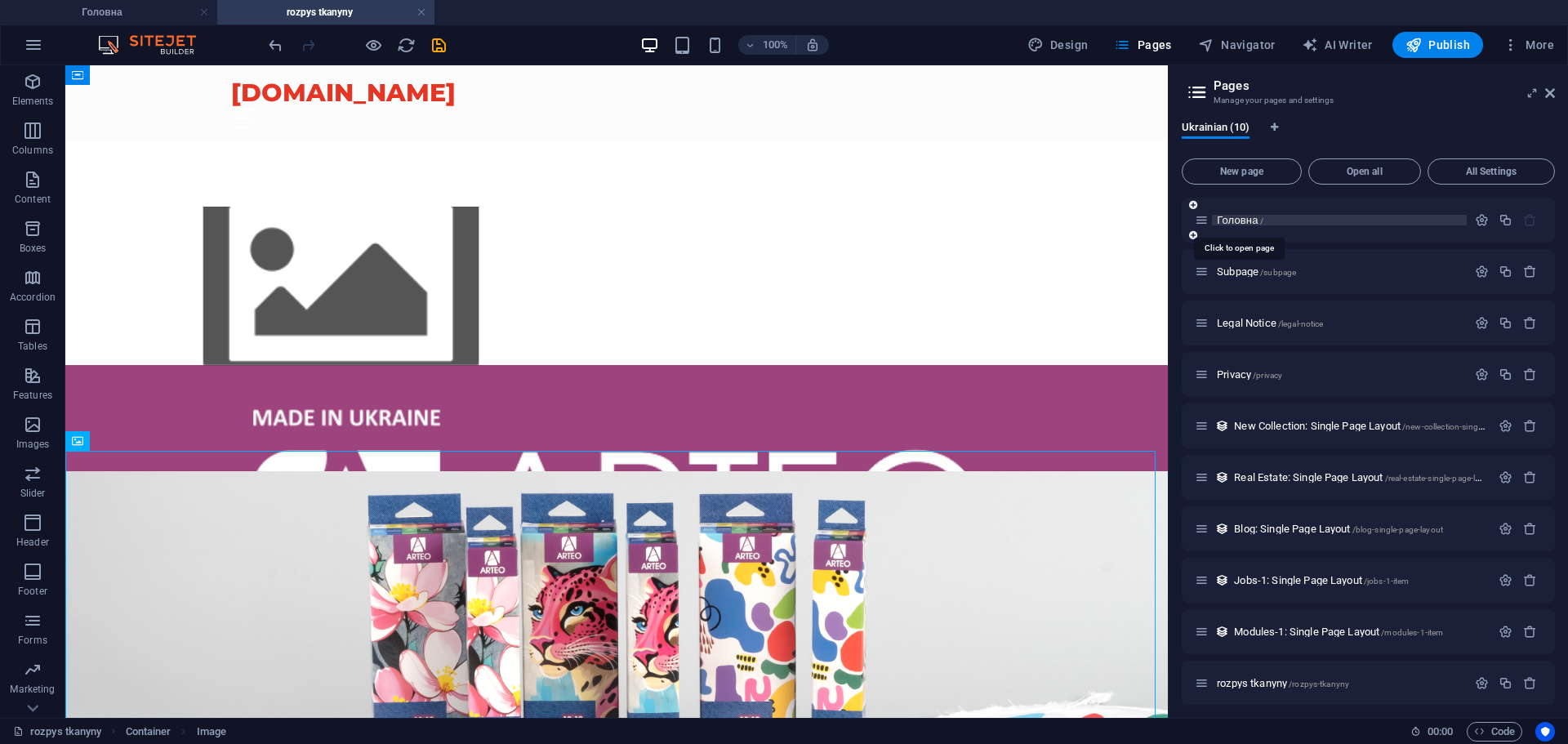
click at [1258, 222] on span "Головна /" at bounding box center [1240, 220] width 47 height 12
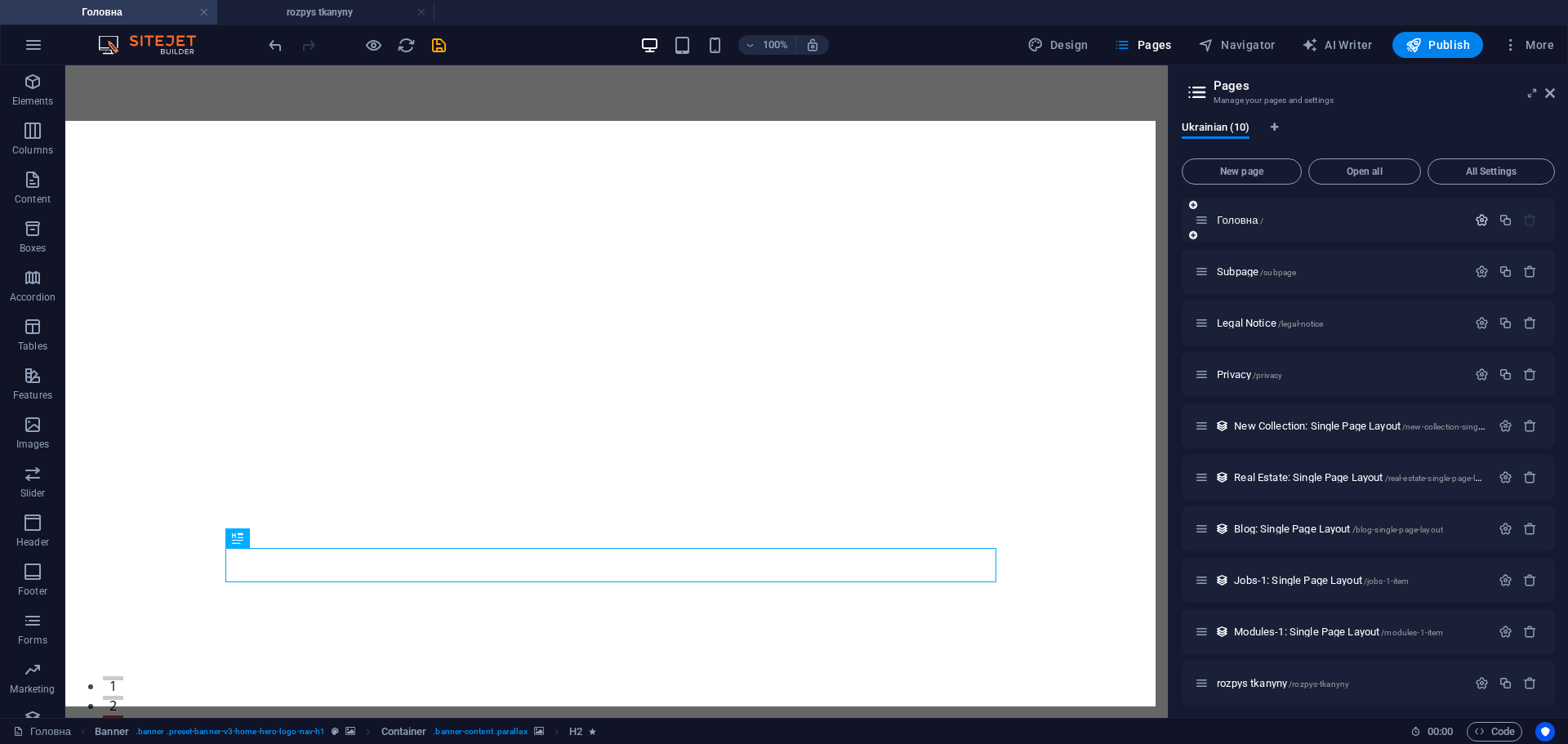
click at [1483, 221] on icon "button" at bounding box center [1482, 220] width 14 height 14
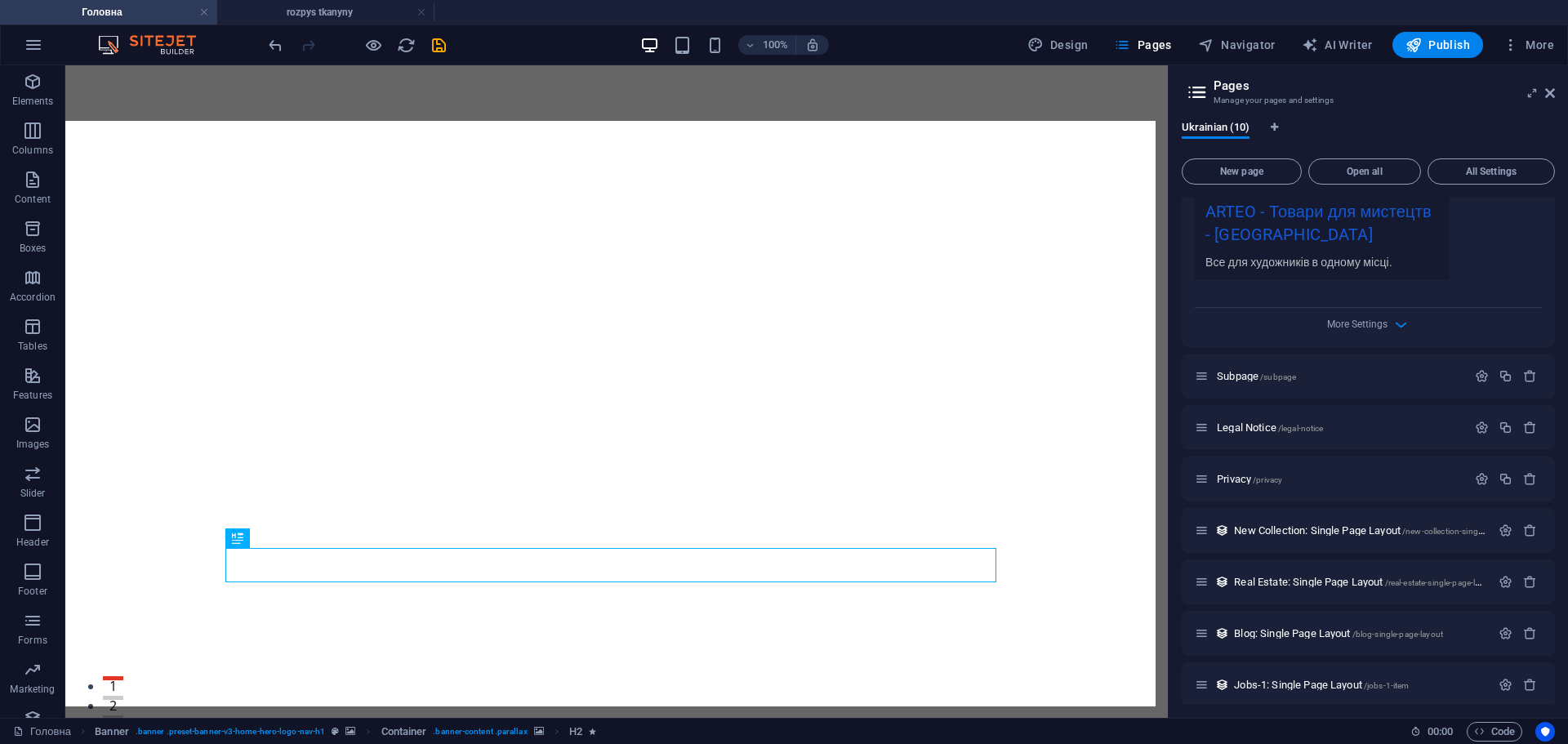
scroll to position [572, 0]
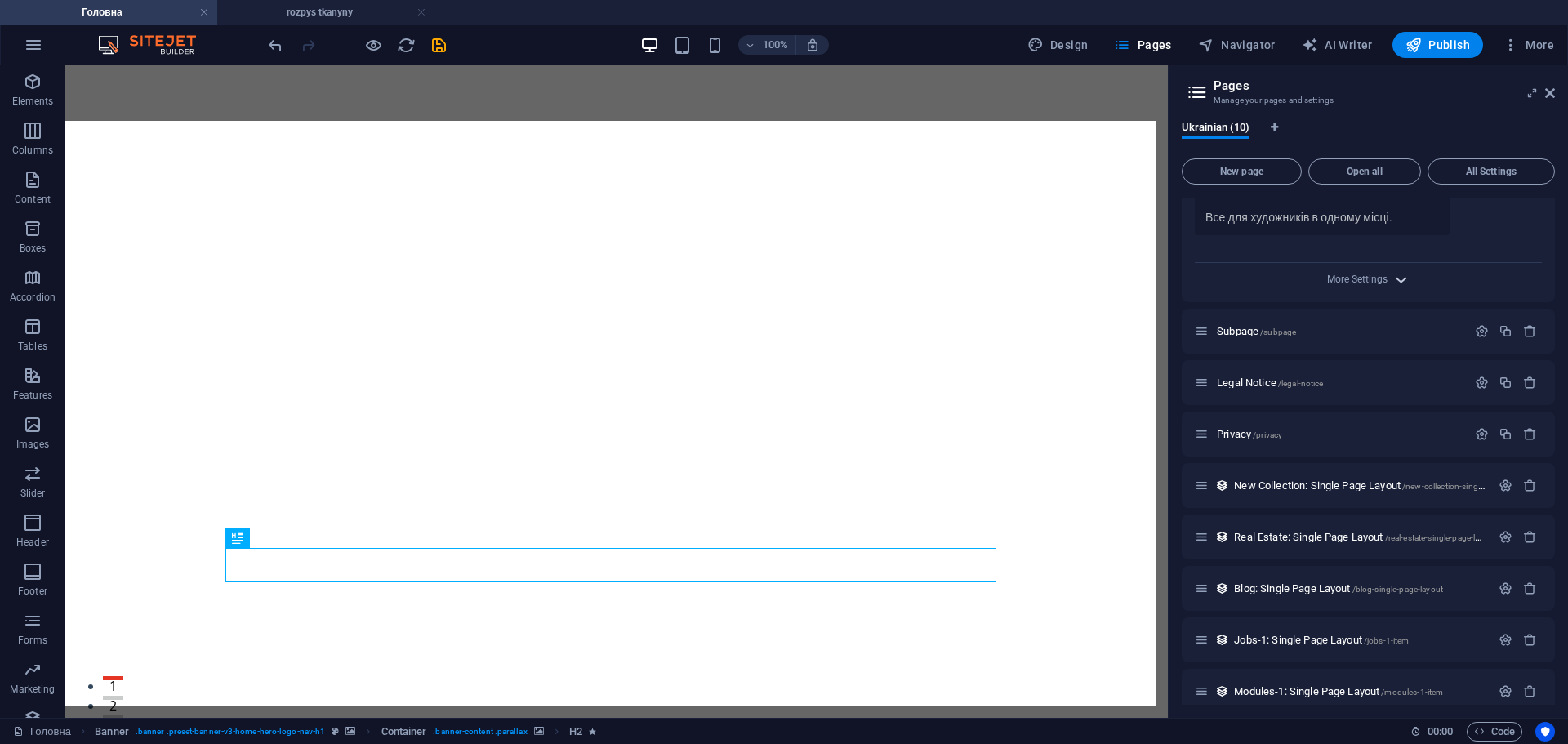
click at [1392, 275] on icon "button" at bounding box center [1400, 279] width 19 height 19
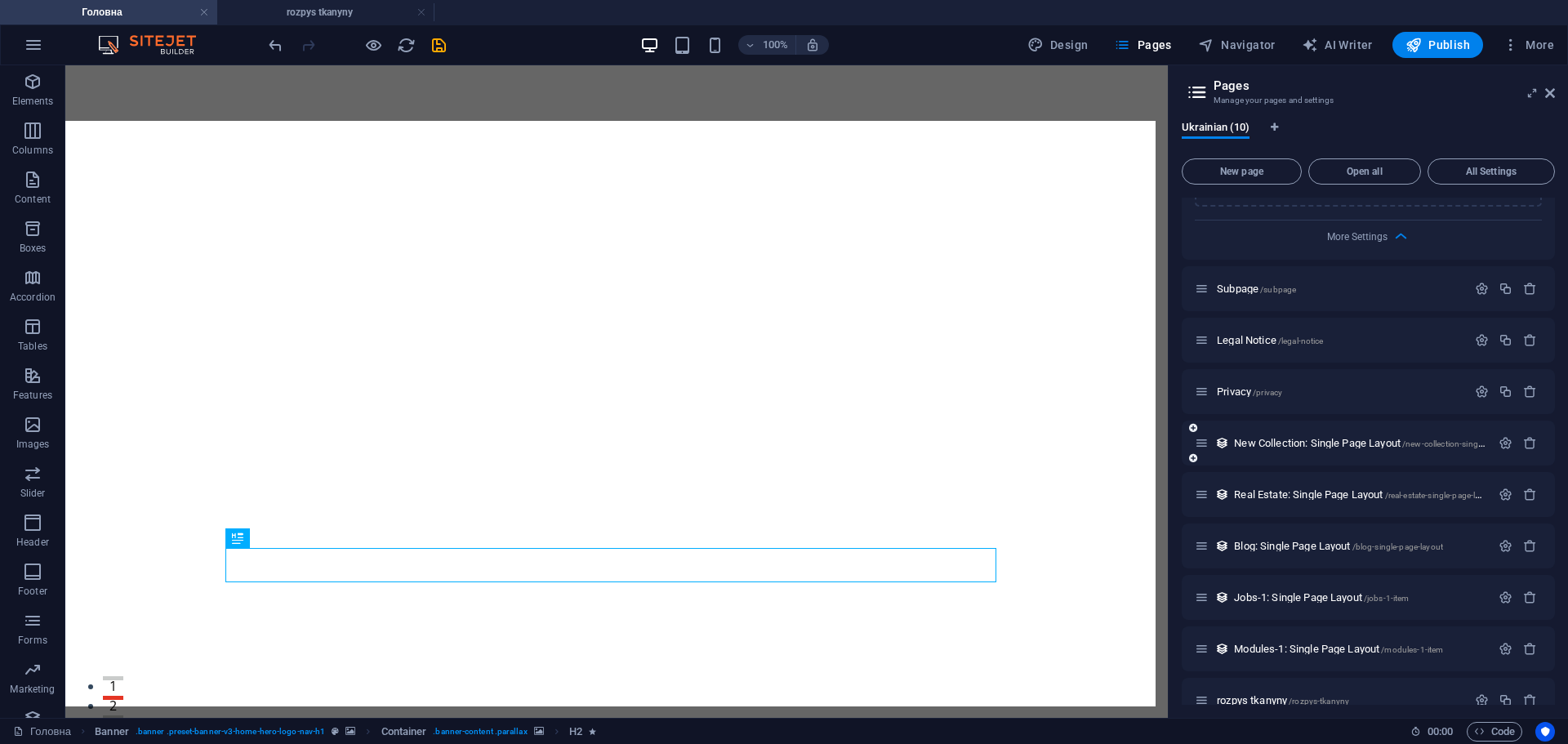
scroll to position [874, 0]
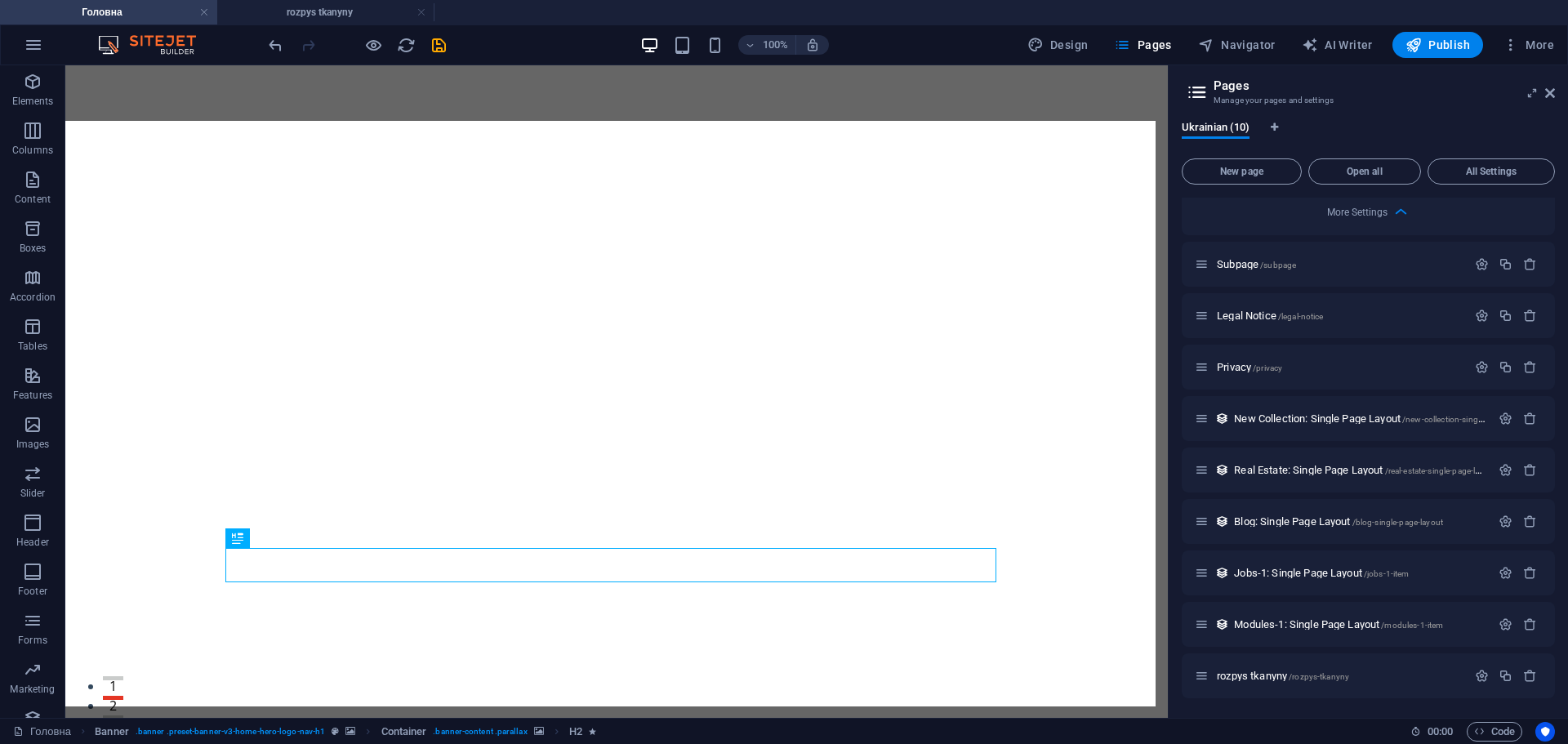
click at [1548, 100] on header "Pages Manage your pages and settings" at bounding box center [1370, 87] width 370 height 43
click at [1554, 90] on icon at bounding box center [1550, 93] width 10 height 13
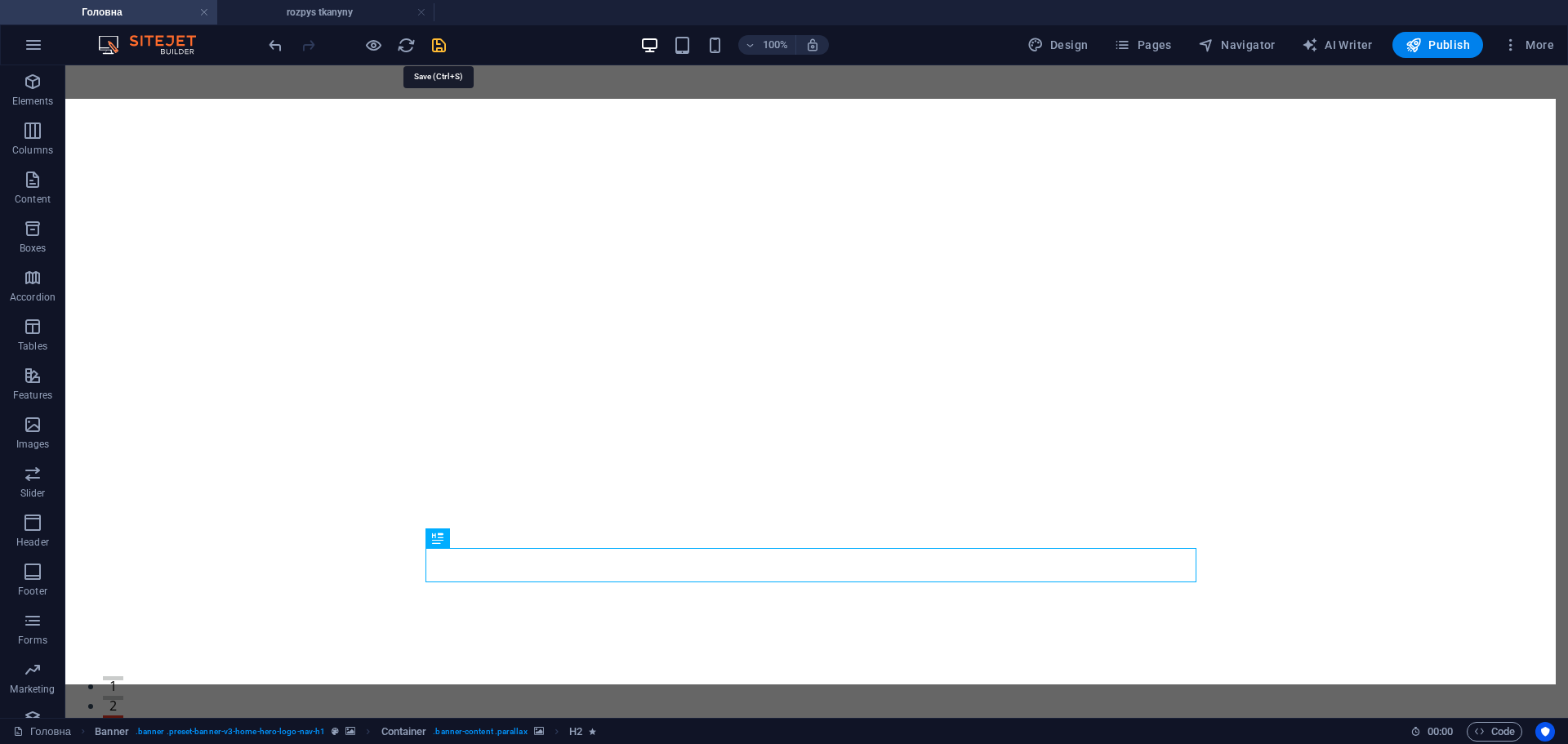
drag, startPoint x: 439, startPoint y: 46, endPoint x: 318, endPoint y: 157, distance: 164.2
click at [440, 46] on icon "save" at bounding box center [439, 45] width 19 height 19
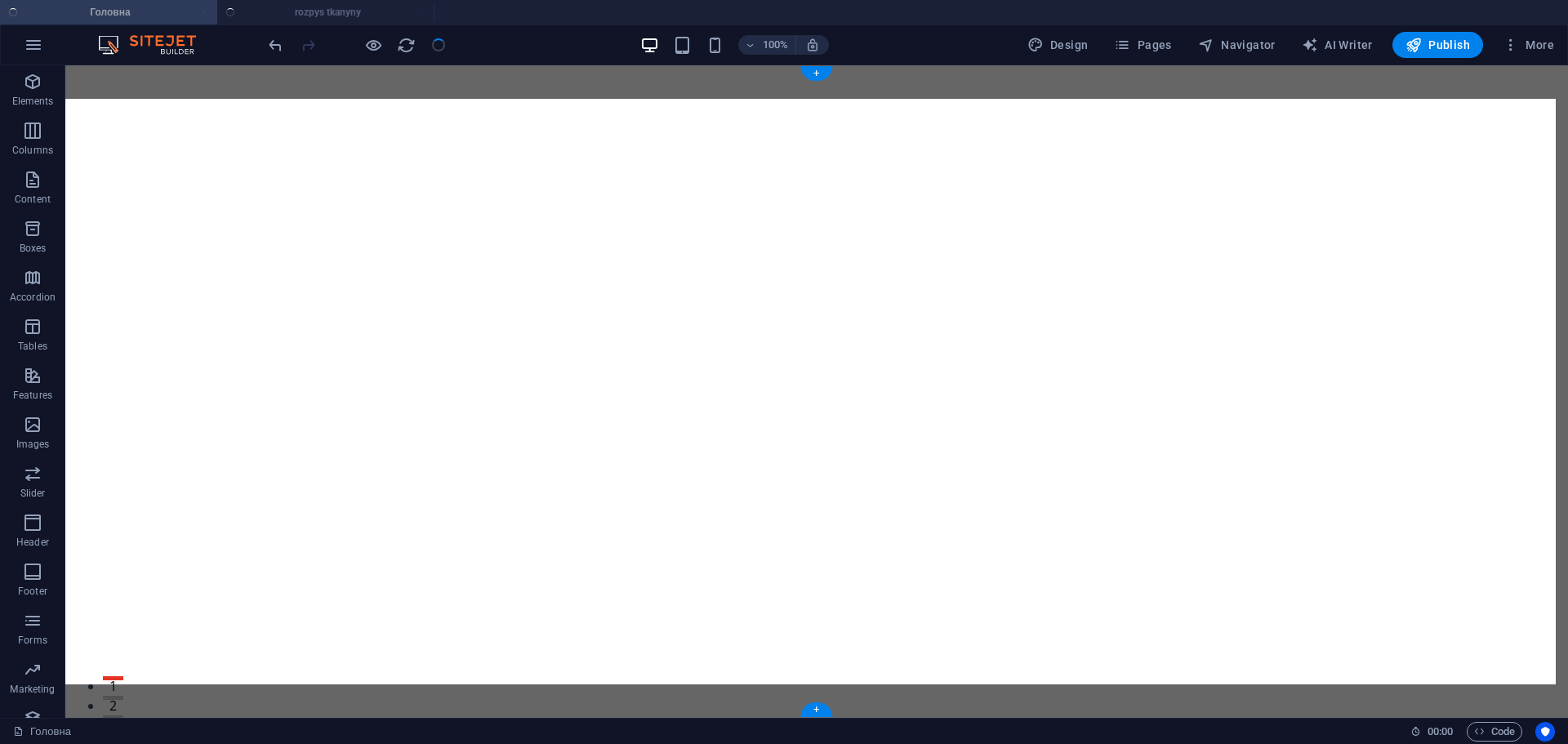
checkbox input "false"
click at [313, 13] on h4 "rozpys tkanyny" at bounding box center [326, 12] width 218 height 18
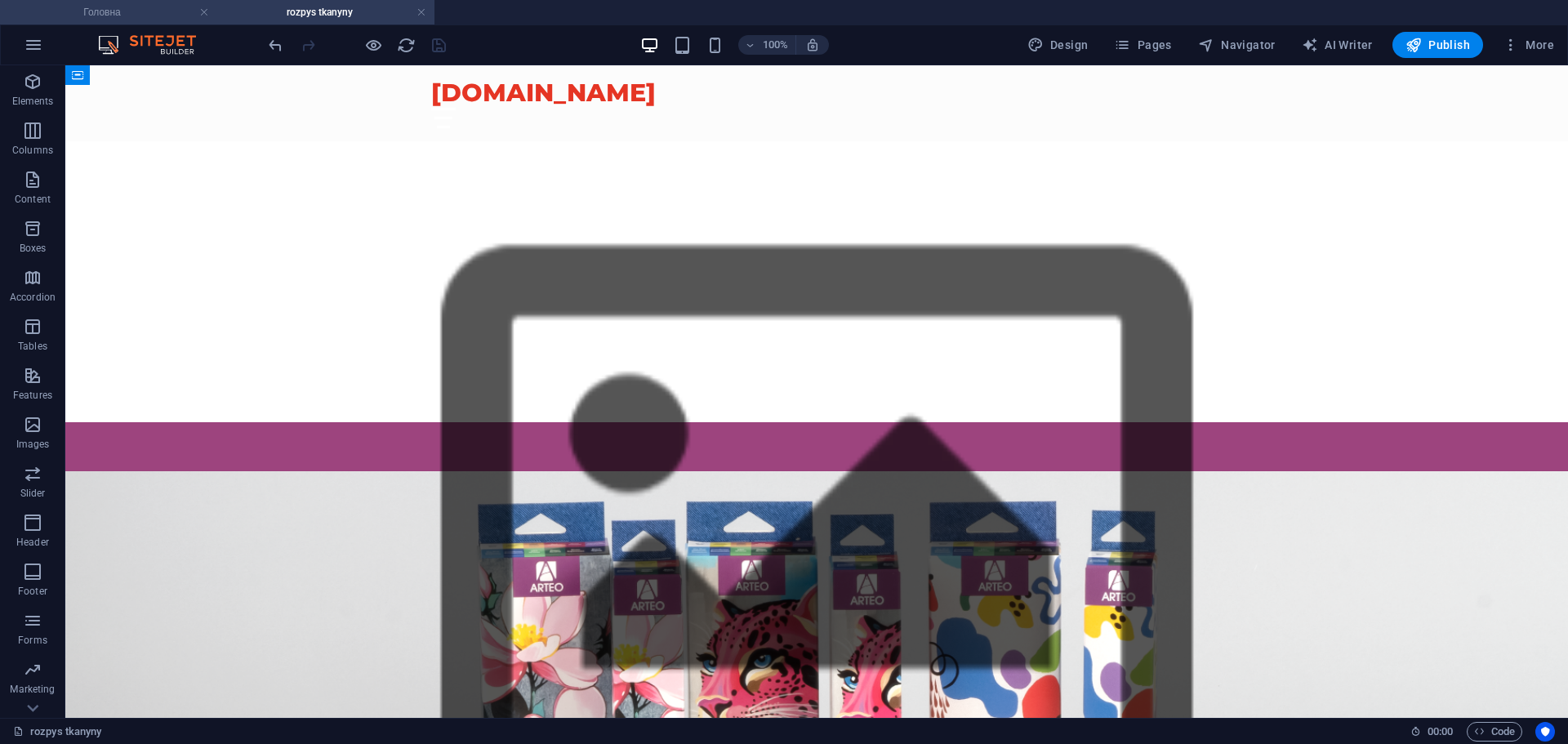
click at [128, 15] on h4 "Головна" at bounding box center [108, 12] width 218 height 18
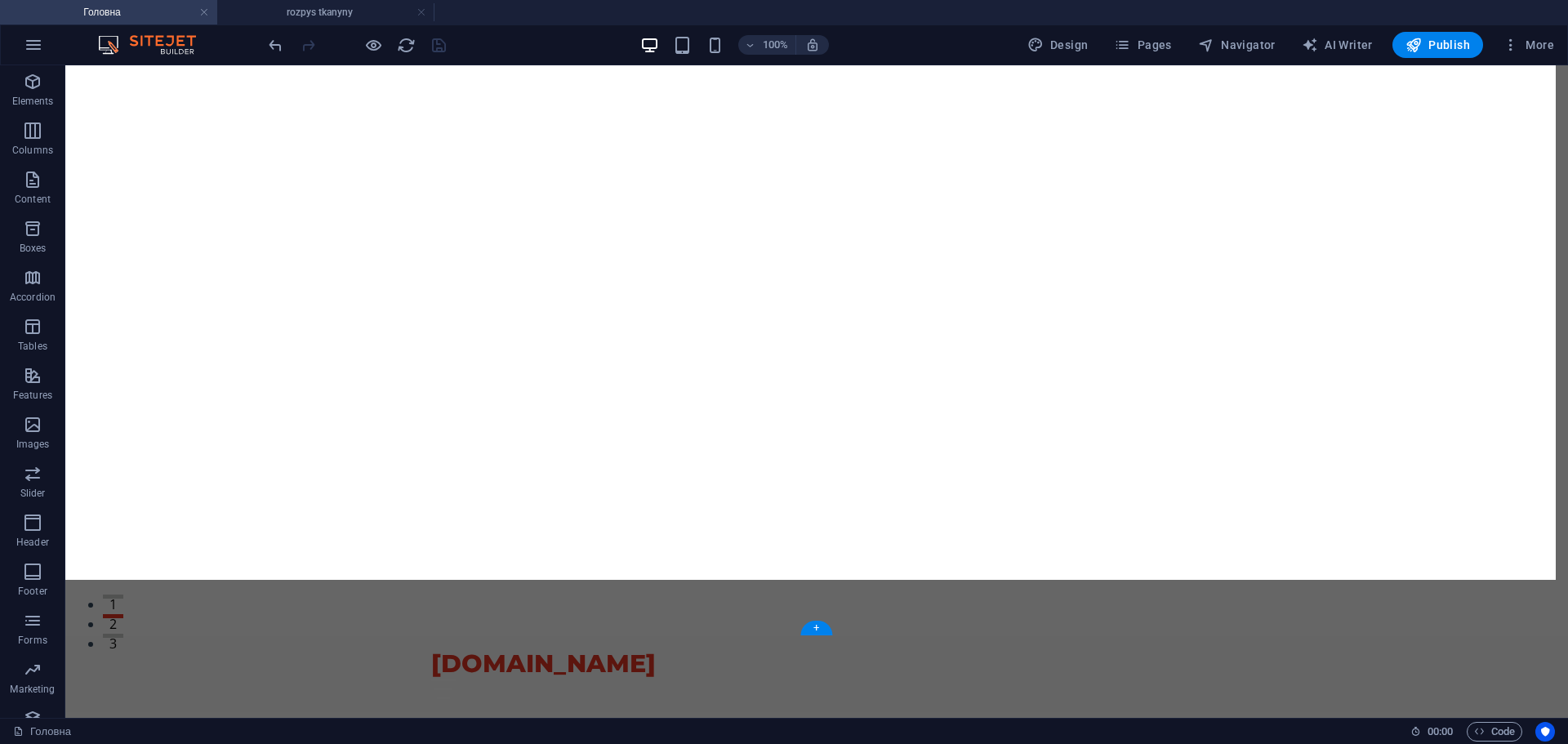
scroll to position [0, 0]
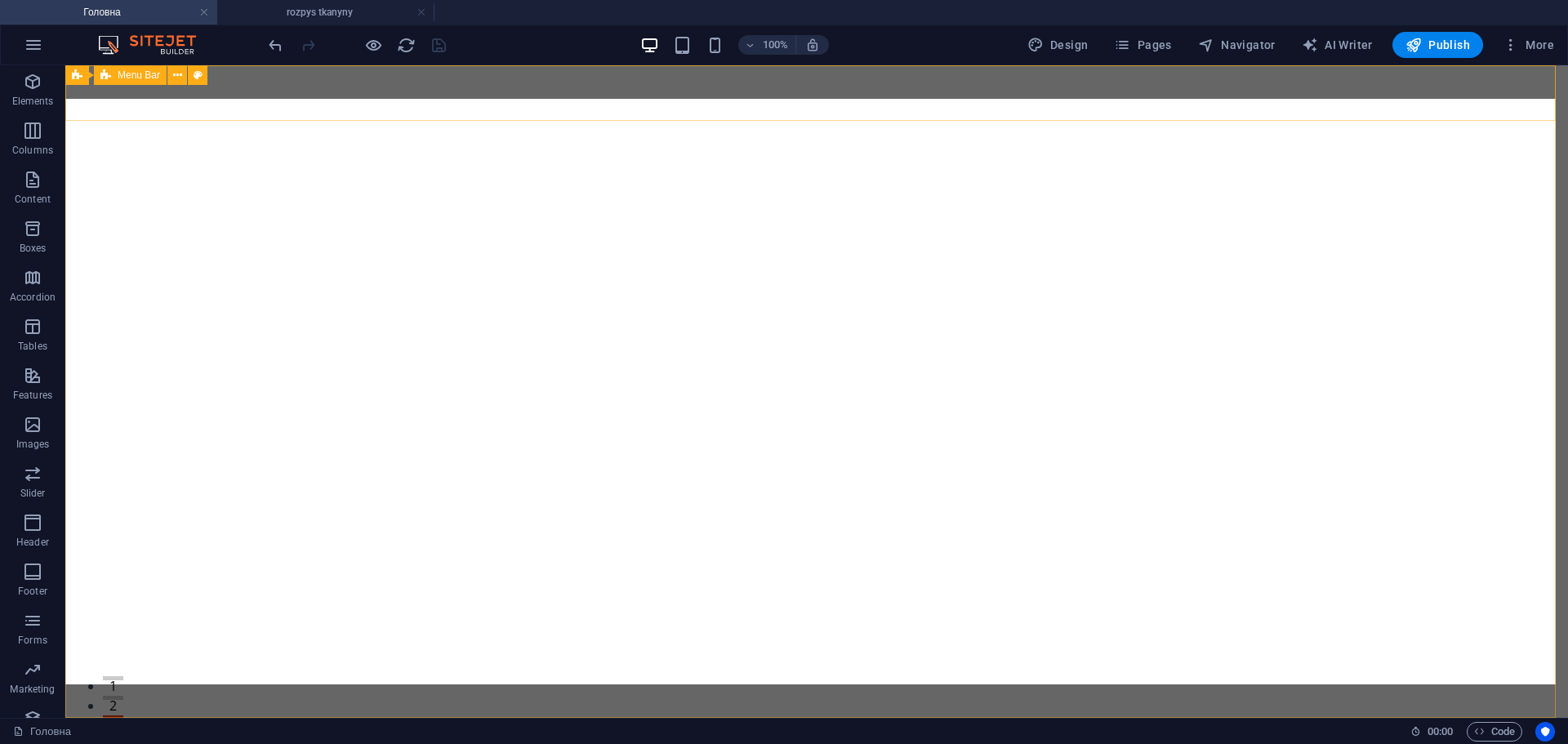
click at [130, 71] on span "Menu Bar" at bounding box center [139, 76] width 43 height 10
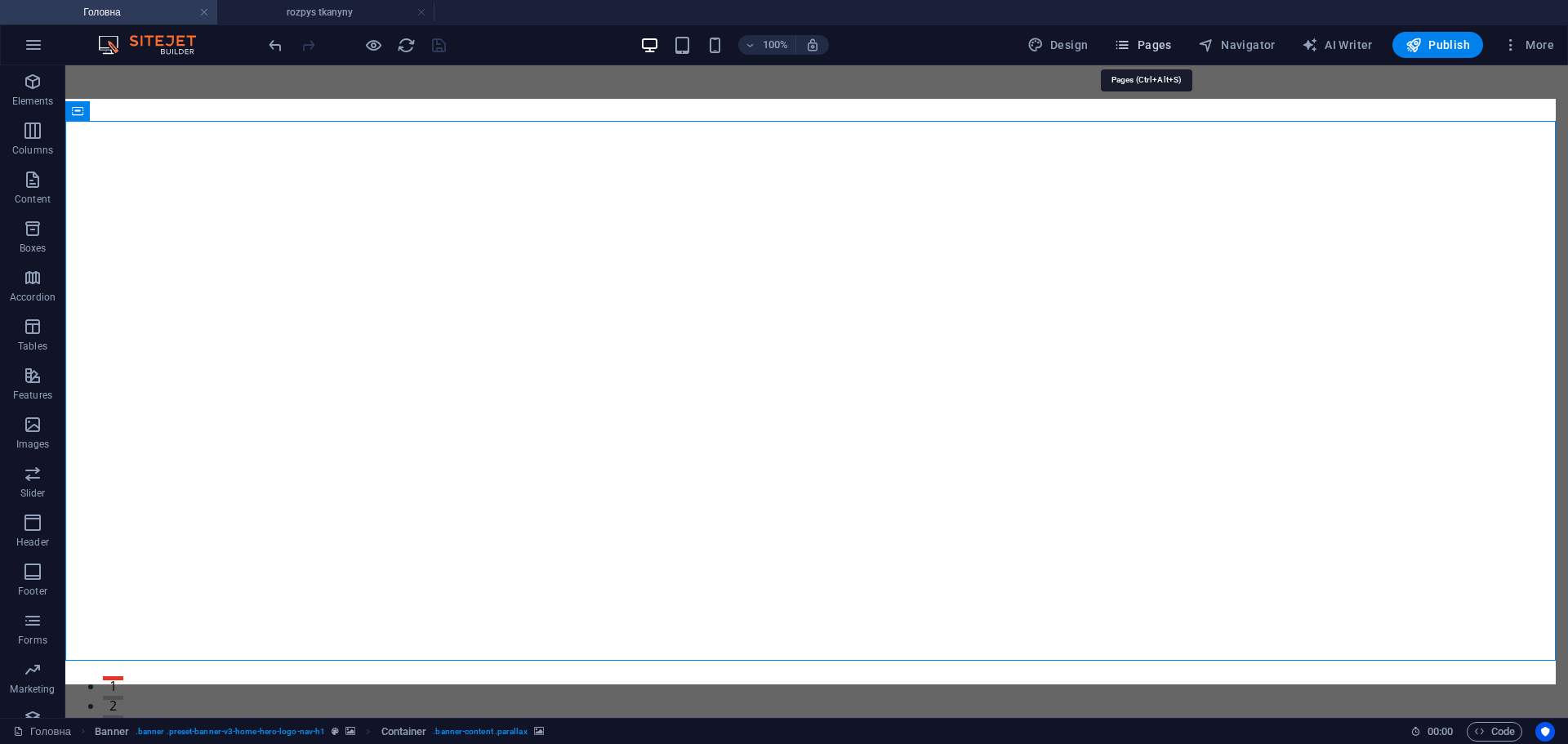
click at [1158, 52] on span "Pages" at bounding box center [1143, 45] width 57 height 16
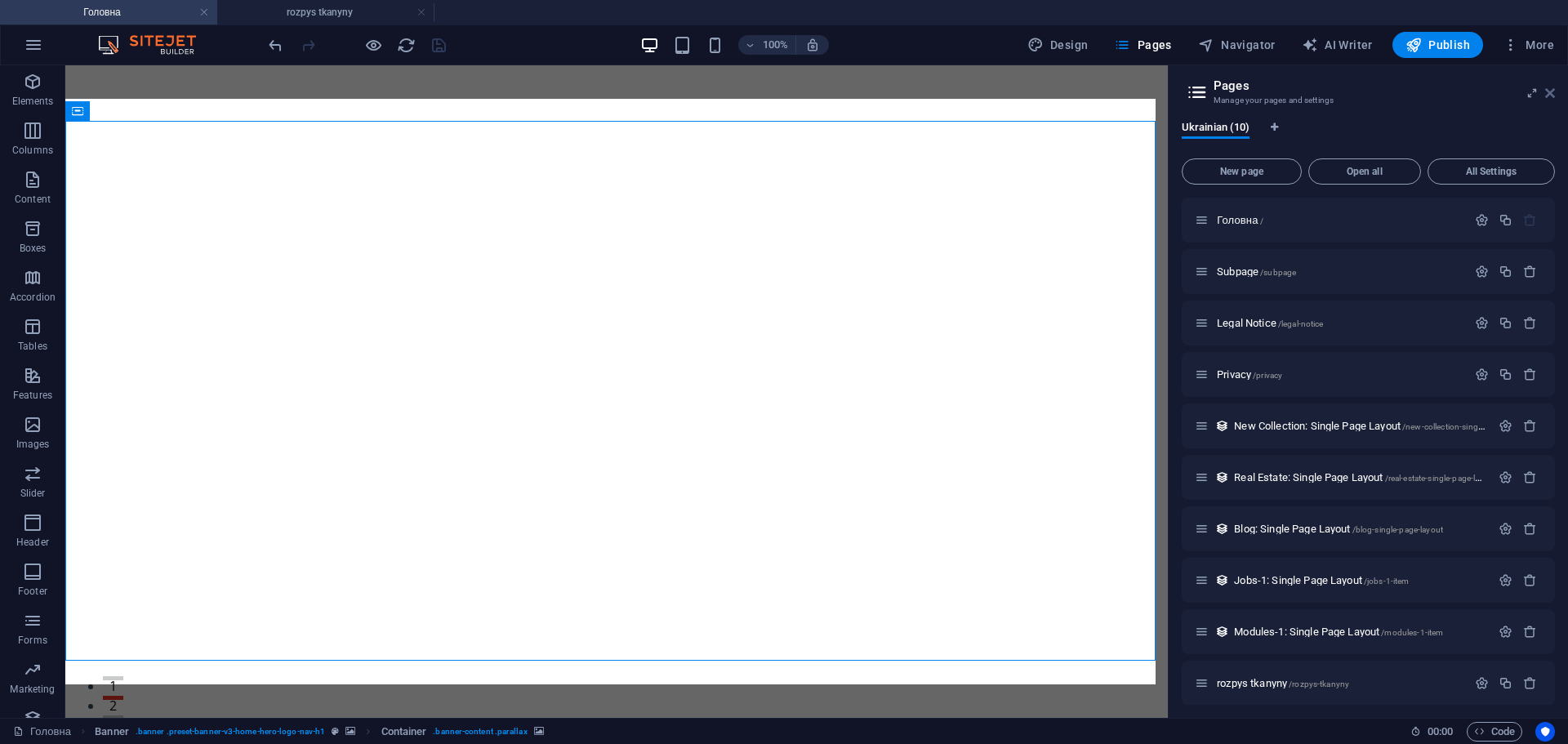
click at [1554, 90] on icon at bounding box center [1550, 93] width 10 height 13
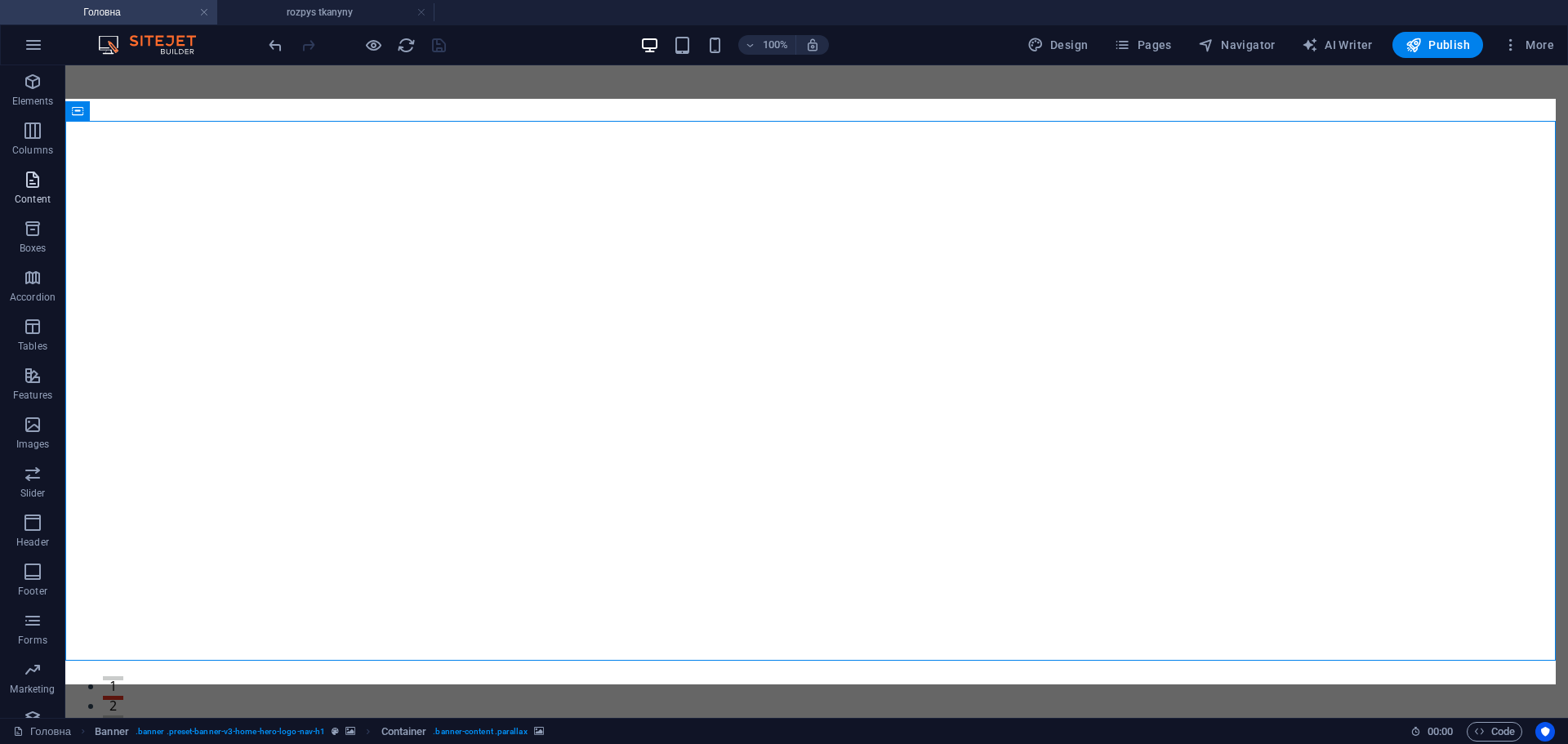
click at [9, 178] on span "Content" at bounding box center [33, 190] width 66 height 39
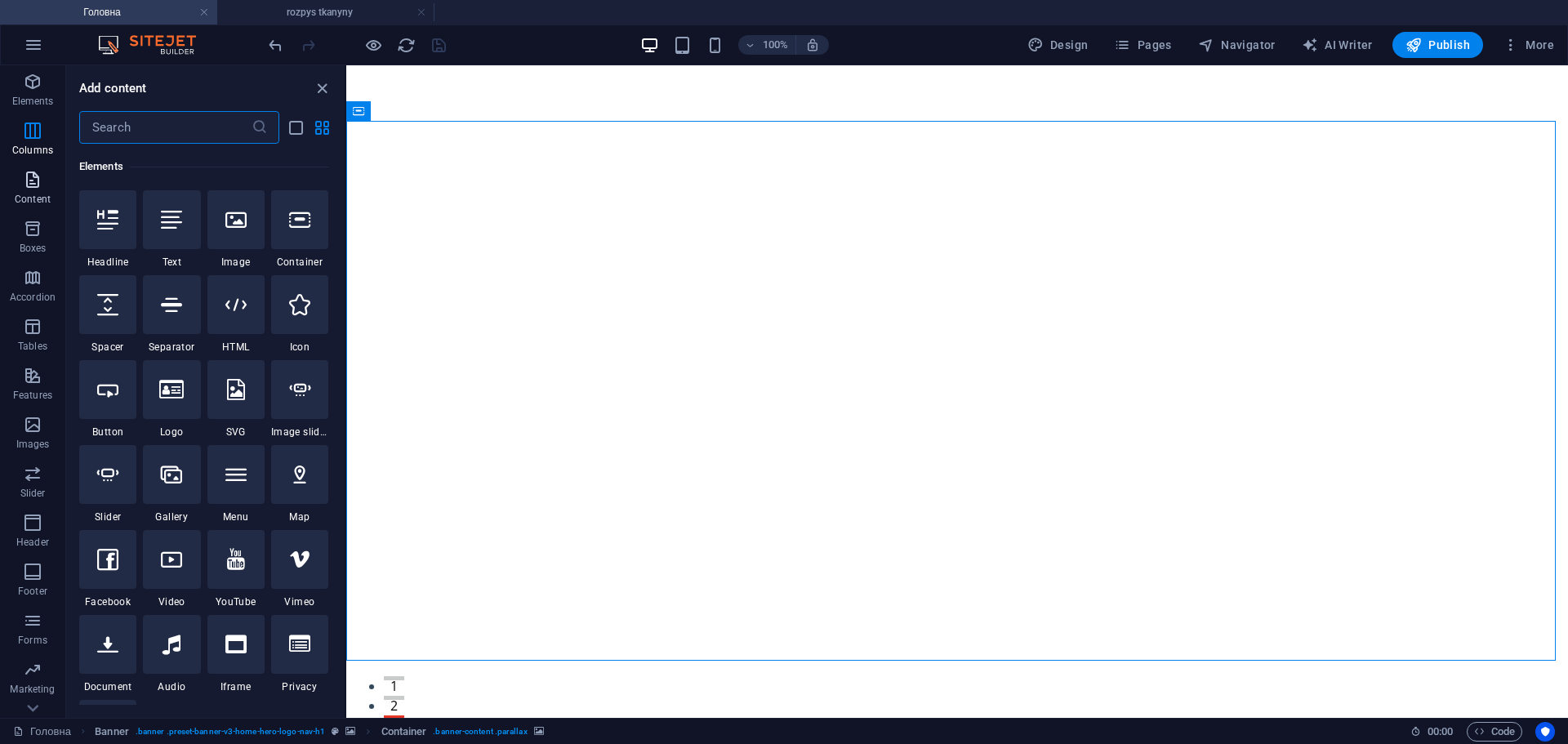
scroll to position [2684, 0]
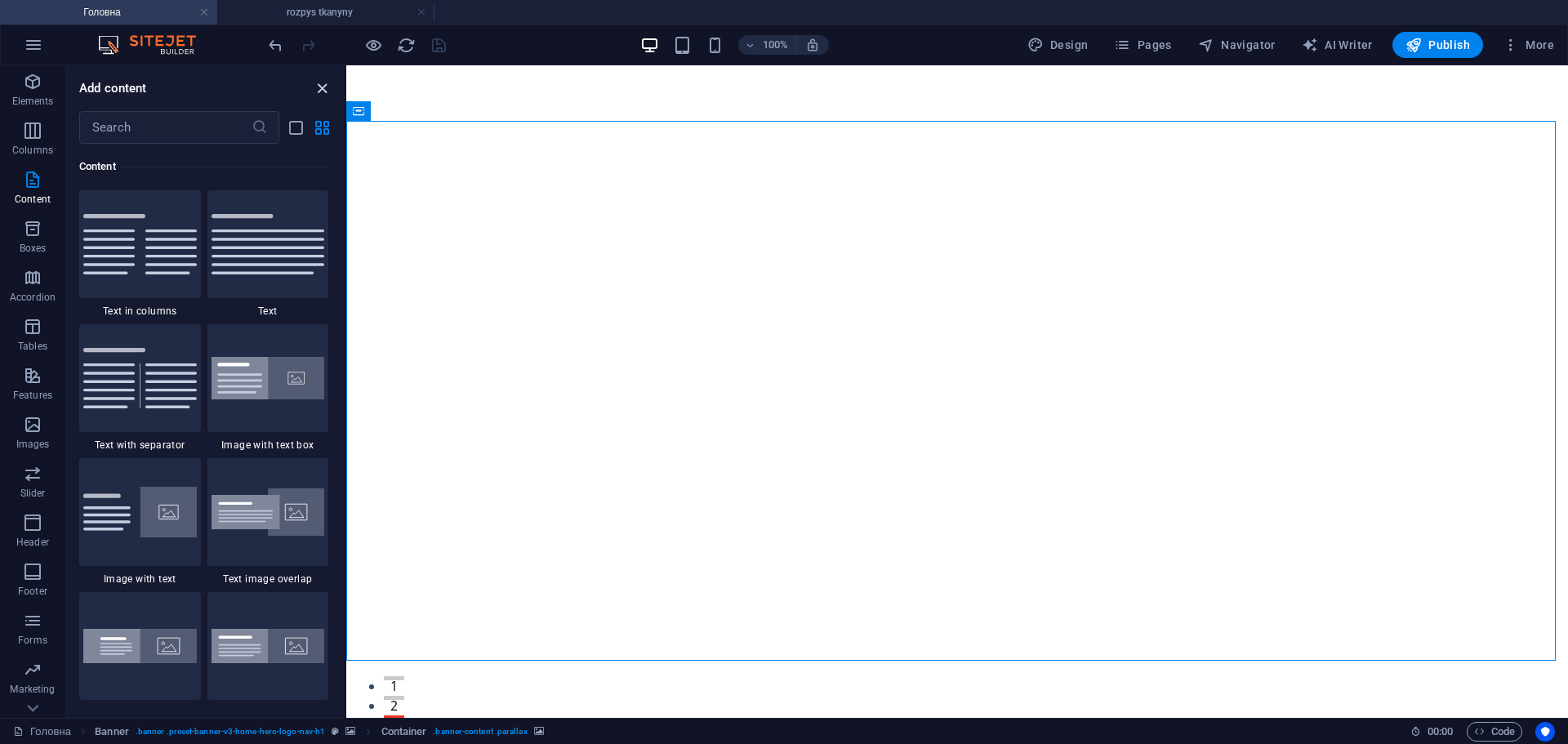
click at [323, 90] on icon "close panel" at bounding box center [322, 88] width 19 height 19
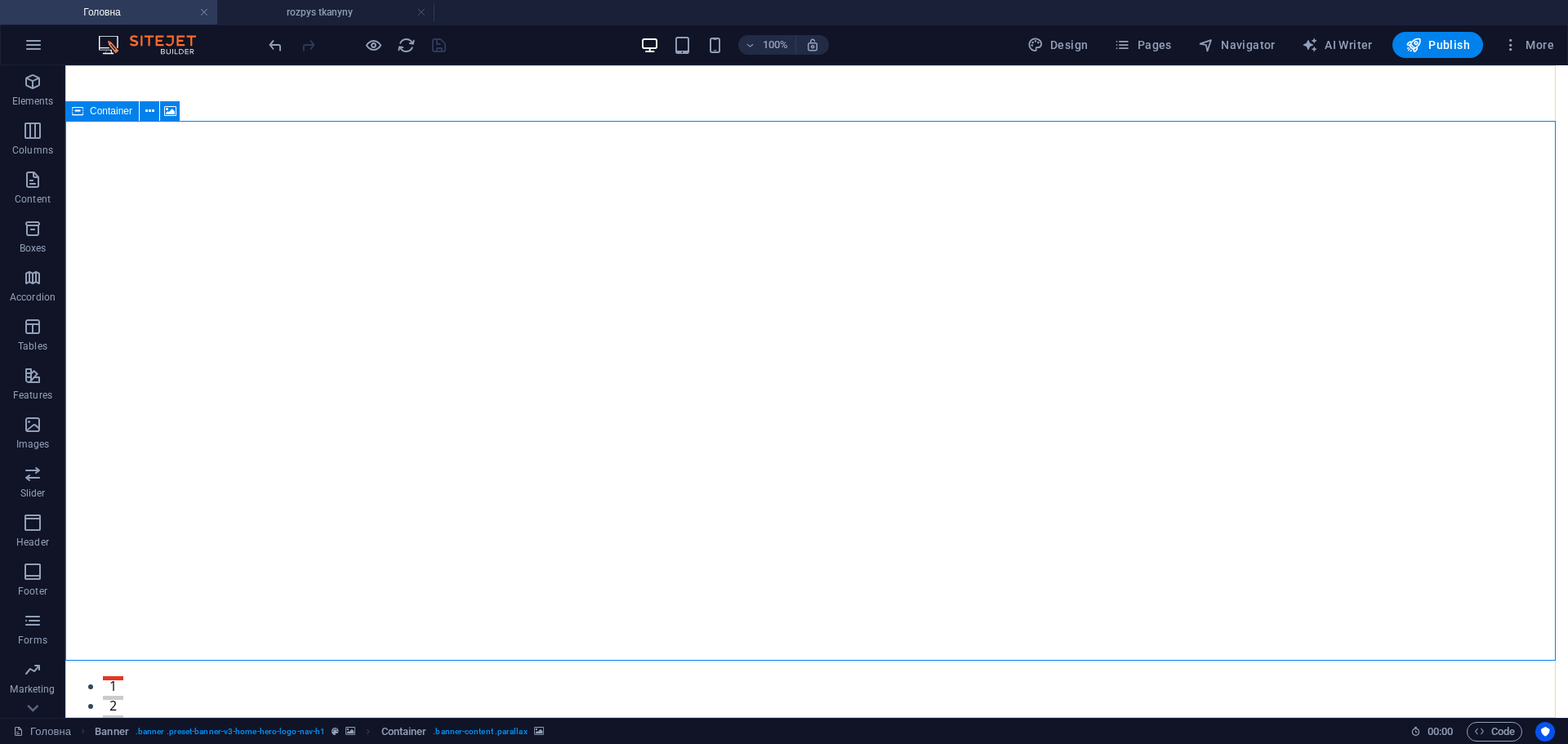
click at [80, 111] on icon at bounding box center [78, 111] width 11 height 20
click at [172, 111] on icon at bounding box center [170, 111] width 12 height 17
select select "ms"
select select "s"
select select "progressive"
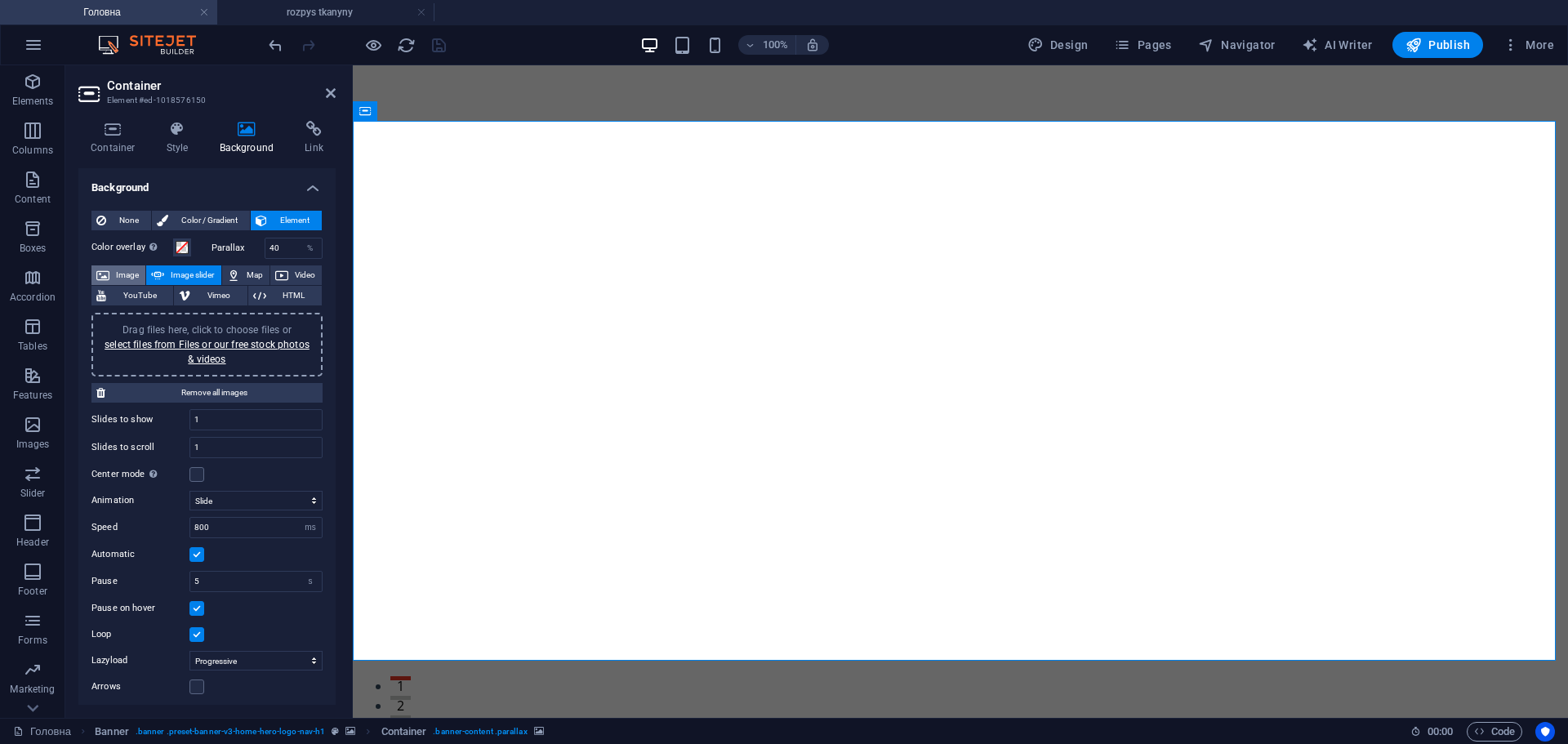
click at [113, 272] on button "Image" at bounding box center [118, 275] width 54 height 20
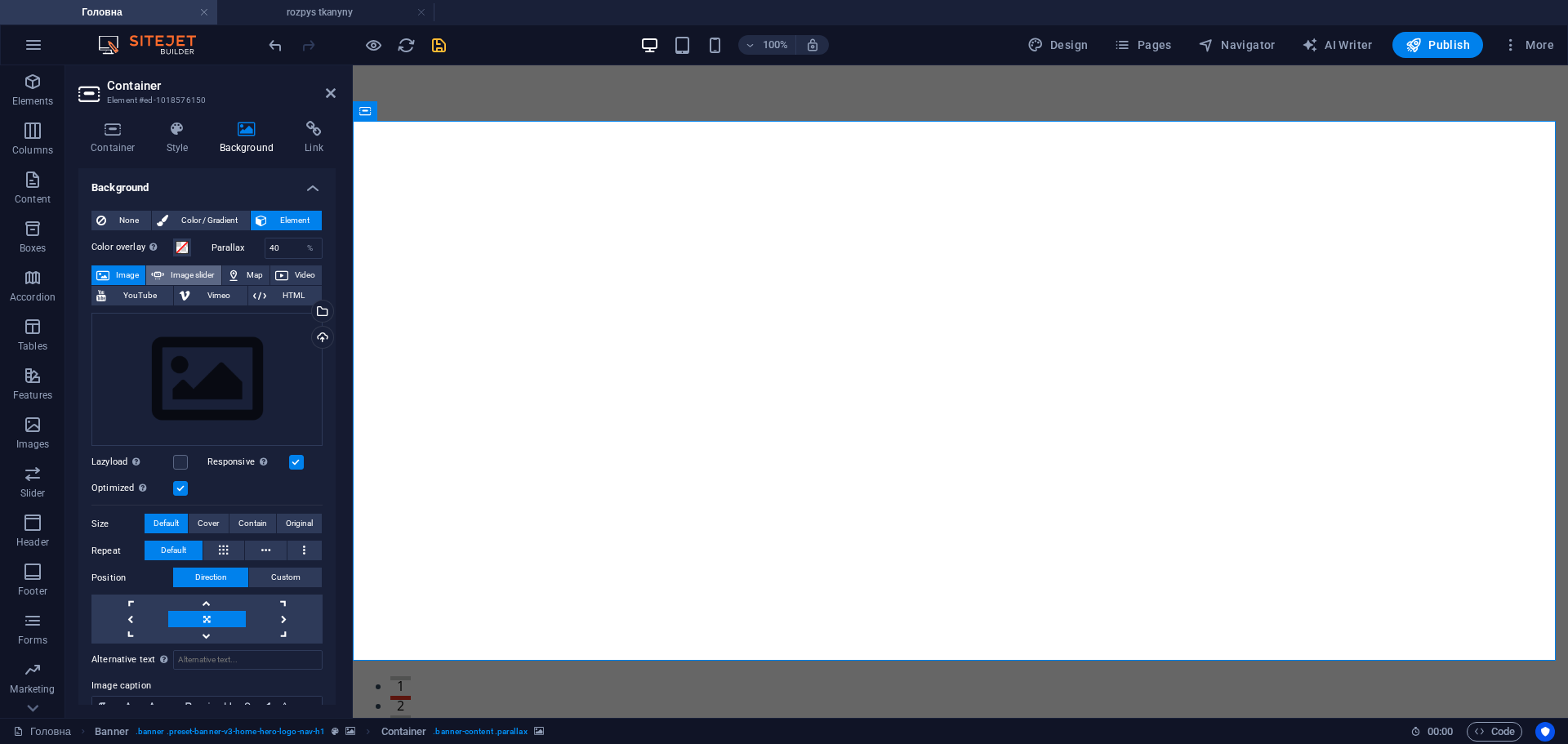
click at [165, 269] on button "Image slider" at bounding box center [183, 275] width 74 height 20
select select "ms"
select select "s"
select select "progressive"
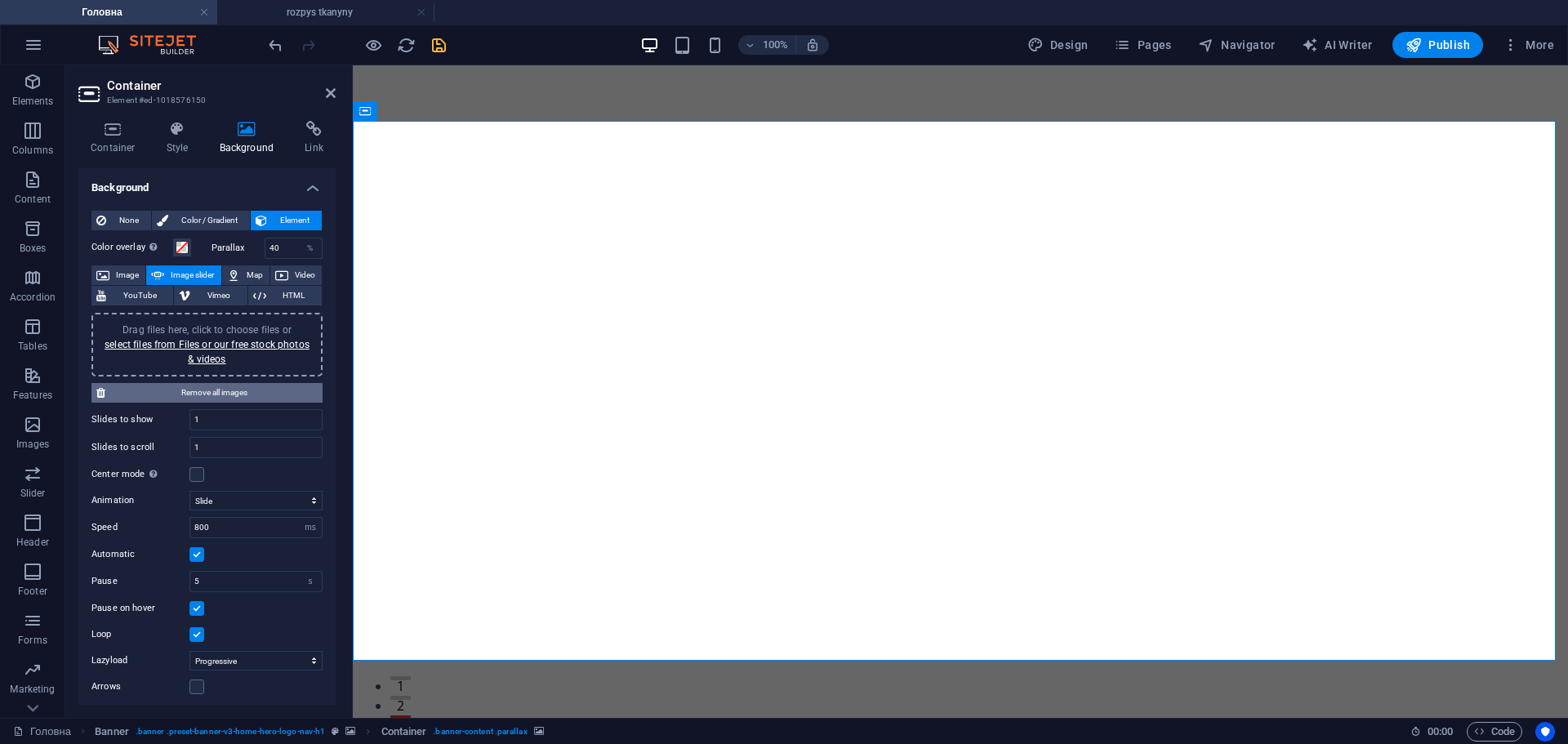
click at [215, 387] on span "Remove all images" at bounding box center [214, 393] width 208 height 20
click at [196, 99] on h3 "Element #ed-1018576150" at bounding box center [205, 100] width 196 height 15
drag, startPoint x: 112, startPoint y: 102, endPoint x: 244, endPoint y: 103, distance: 132.0
click at [240, 101] on h3 "Element #ed-1018576150" at bounding box center [205, 100] width 196 height 15
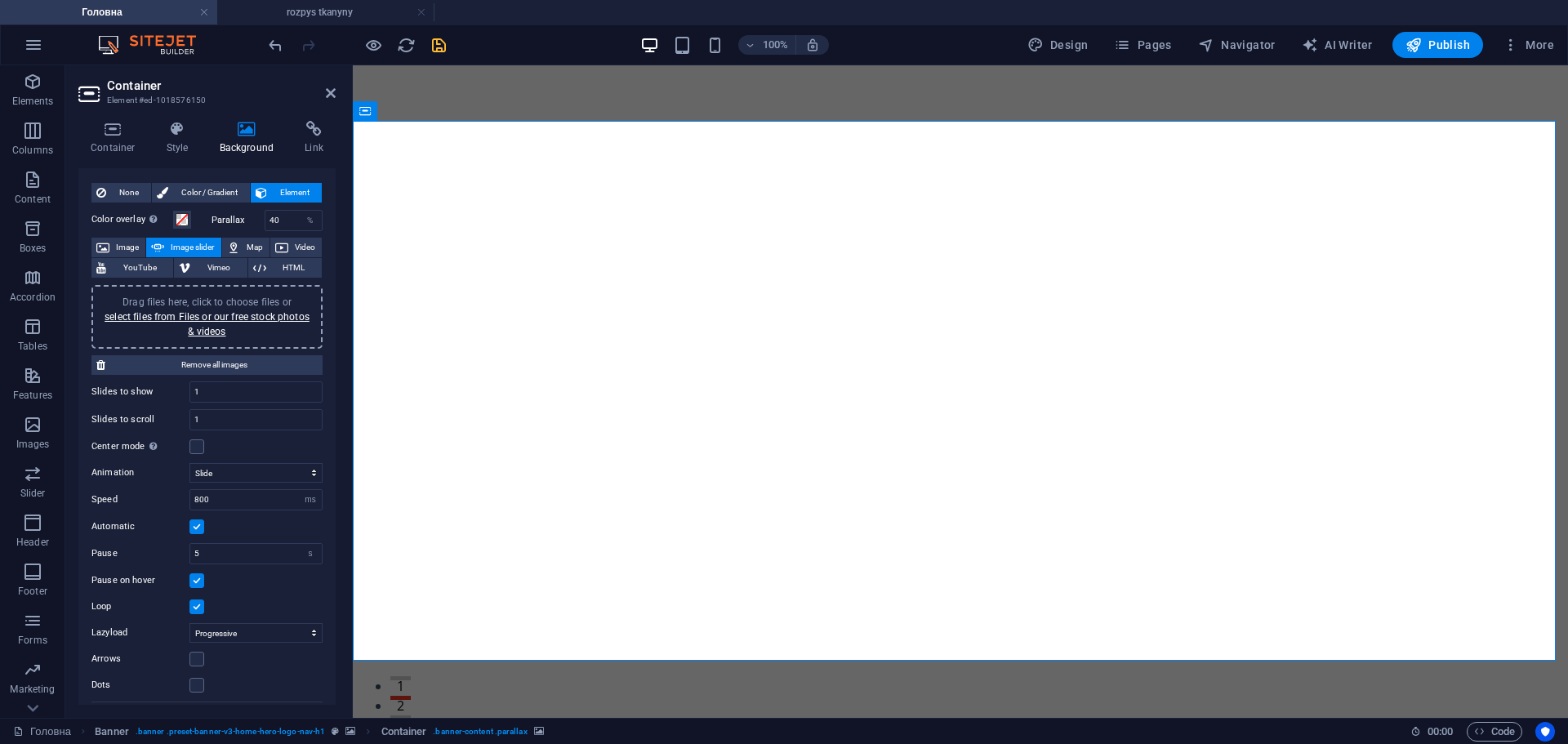
scroll to position [0, 0]
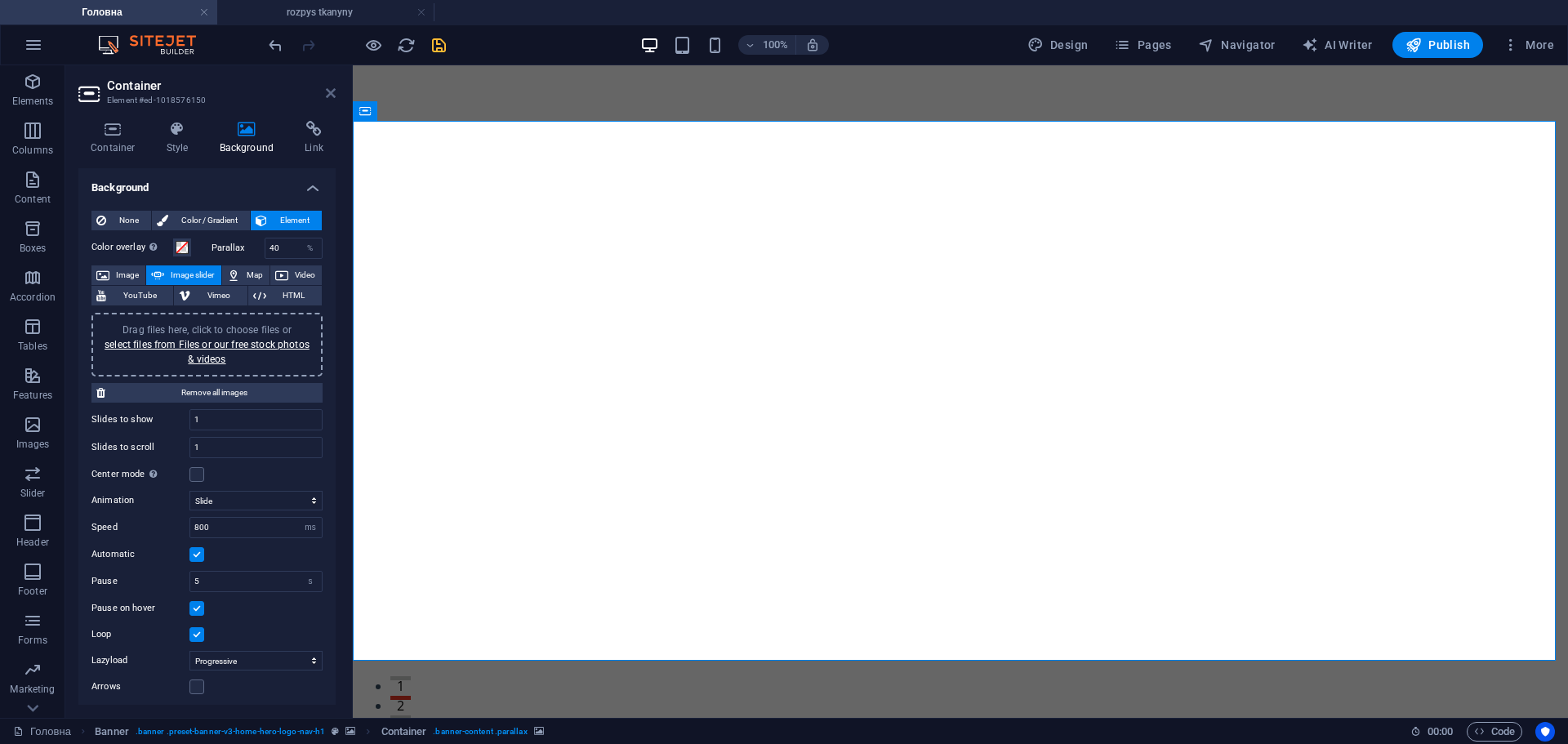
click at [327, 96] on icon at bounding box center [331, 93] width 10 height 13
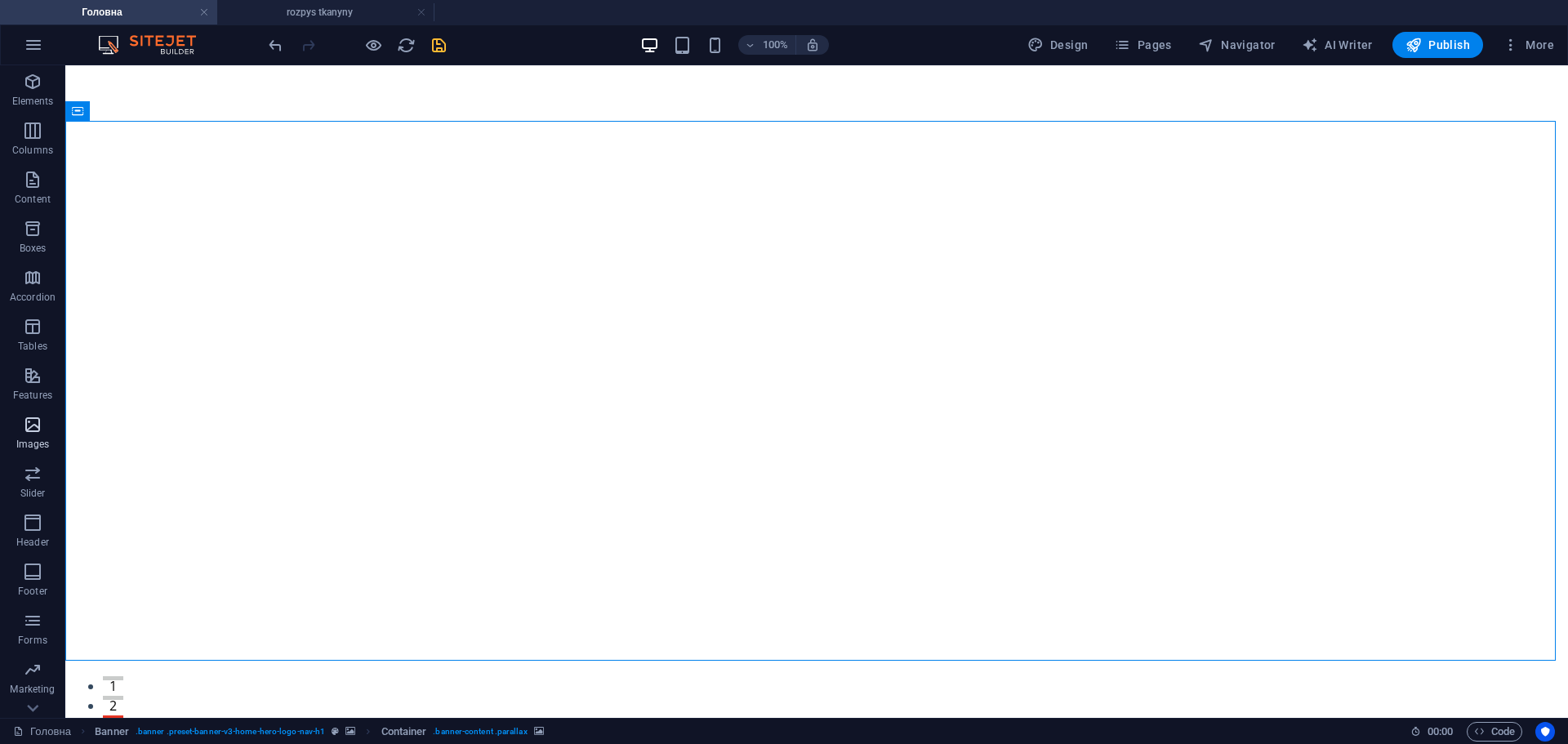
click at [30, 439] on p "Images" at bounding box center [33, 444] width 34 height 13
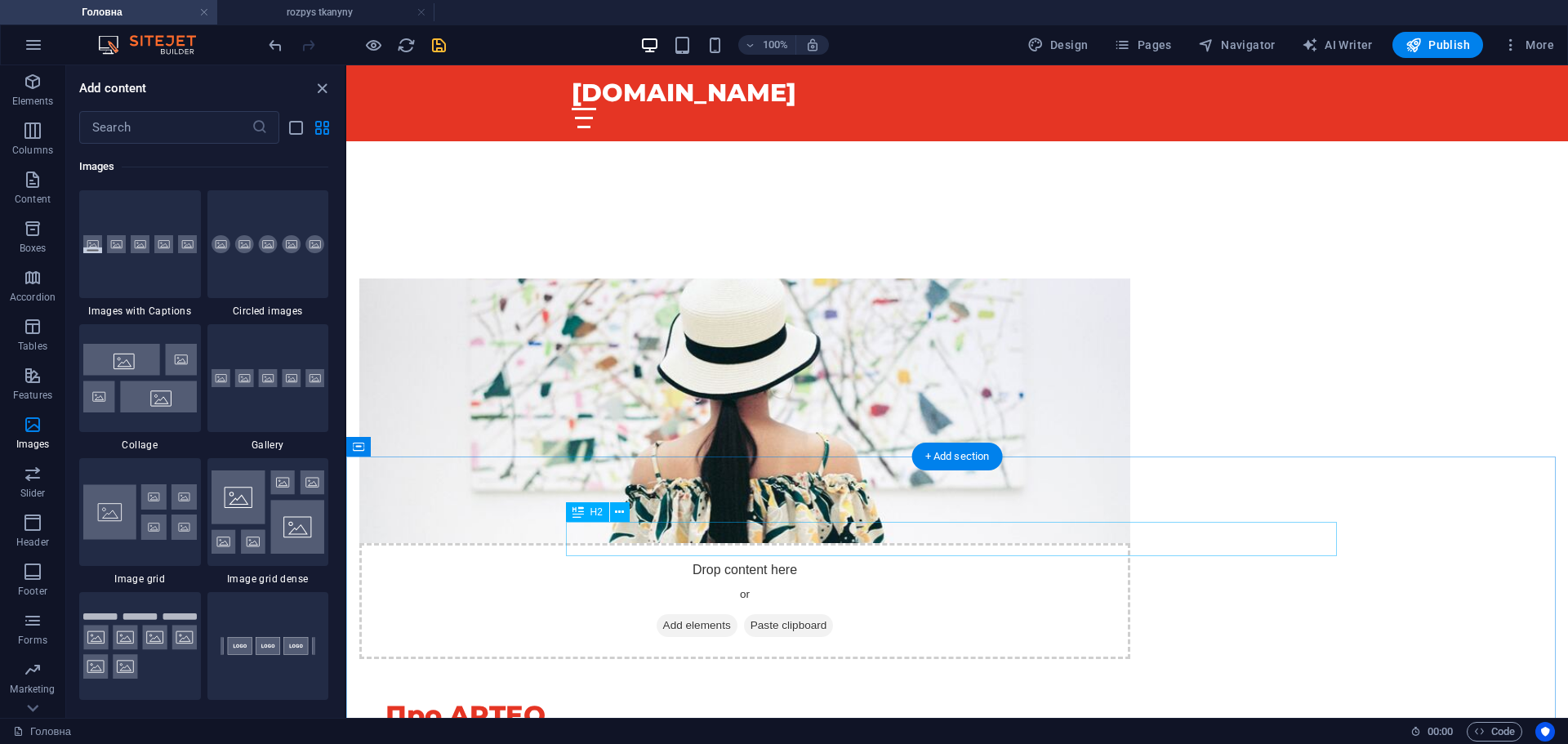
scroll to position [1143, 0]
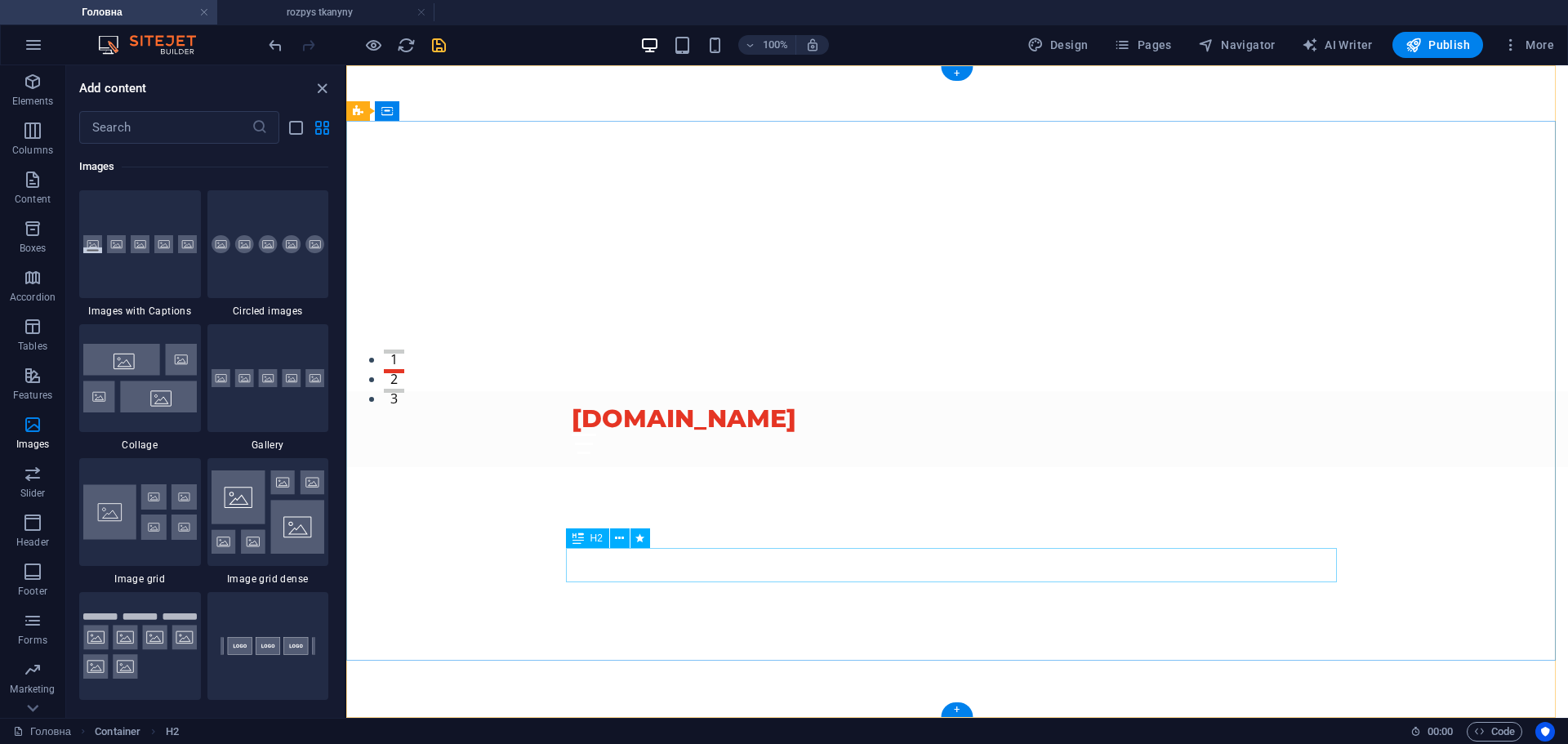
scroll to position [0, 0]
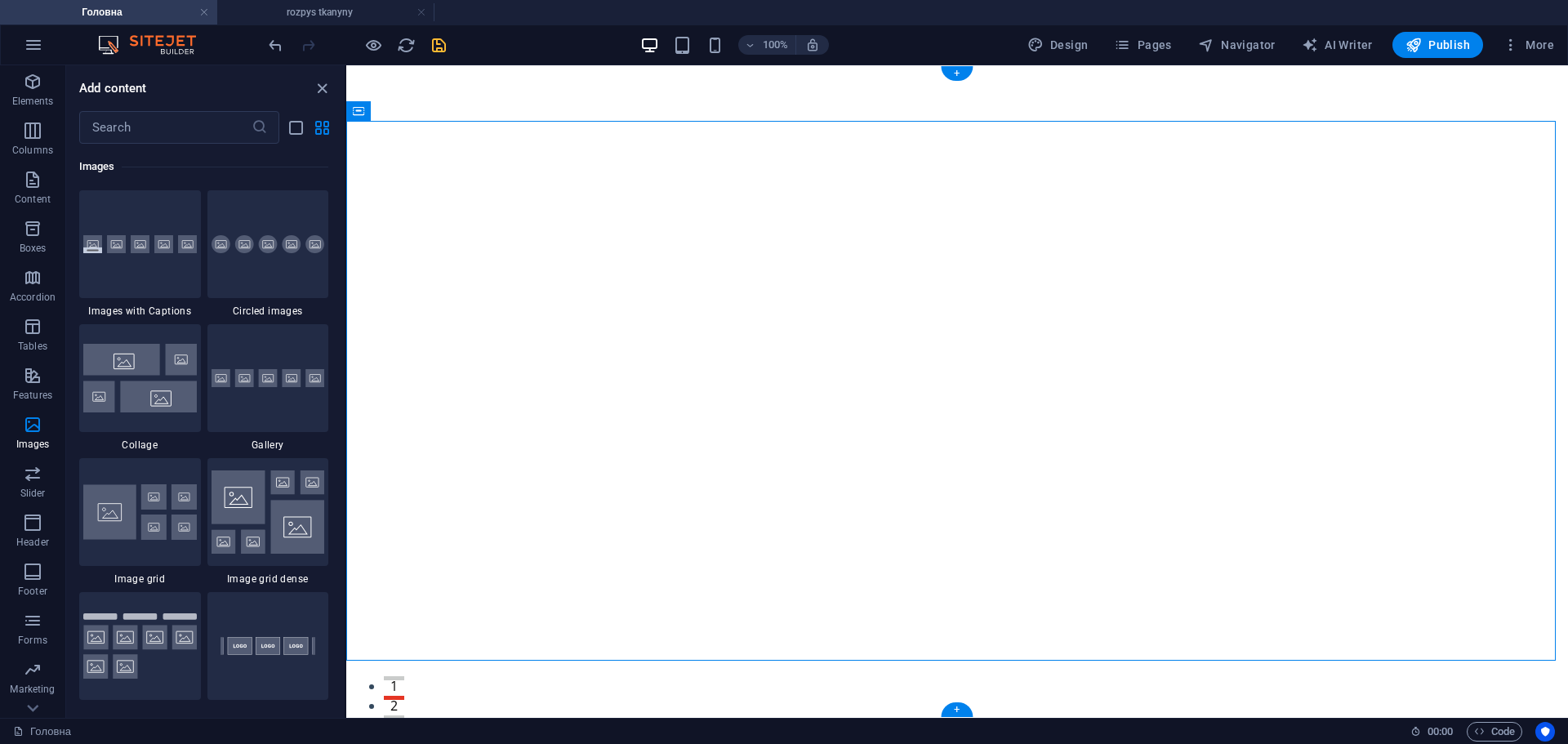
select select "ms"
select select "s"
select select "progressive"
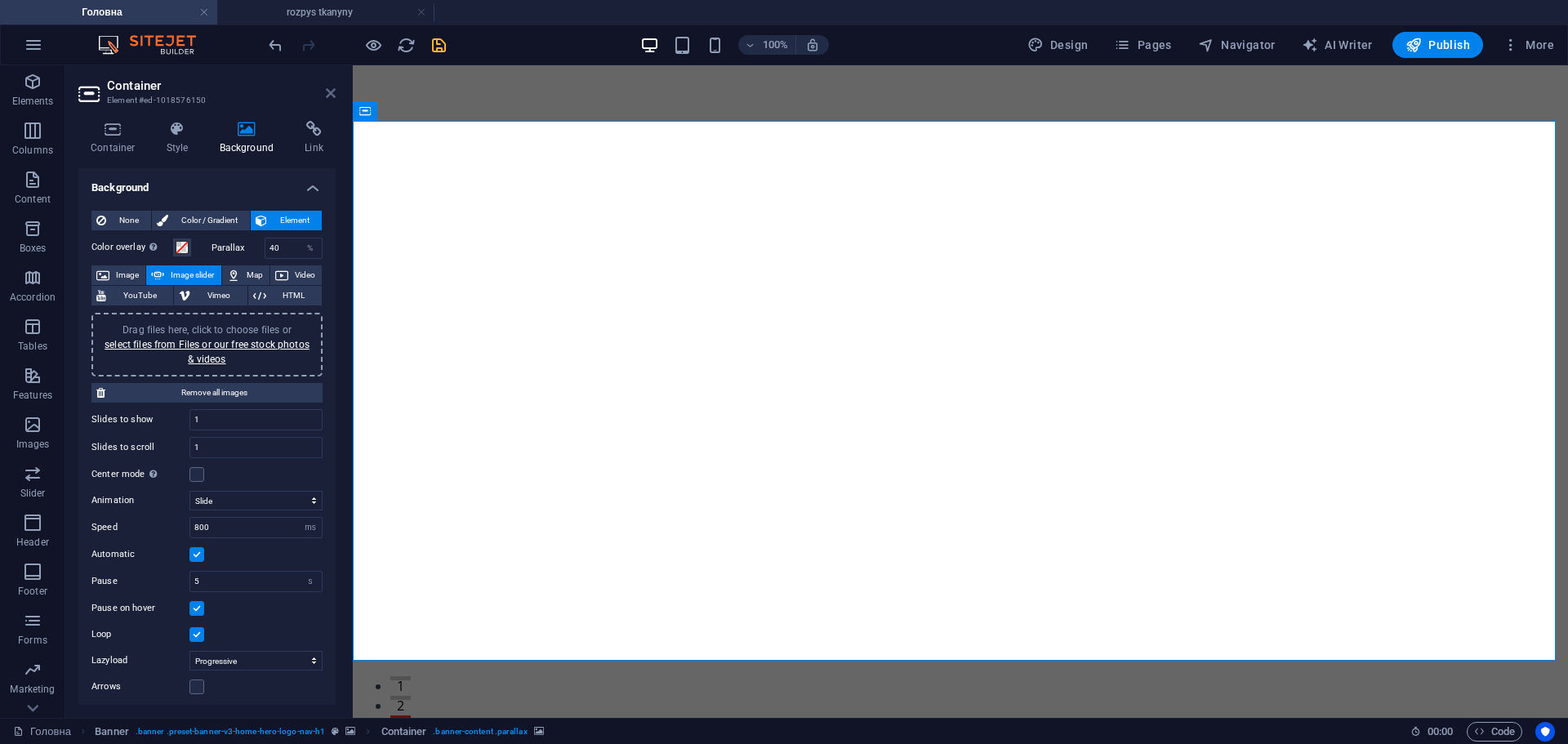
drag, startPoint x: 293, startPoint y: 116, endPoint x: 328, endPoint y: 90, distance: 43.6
click at [328, 90] on icon at bounding box center [331, 93] width 10 height 13
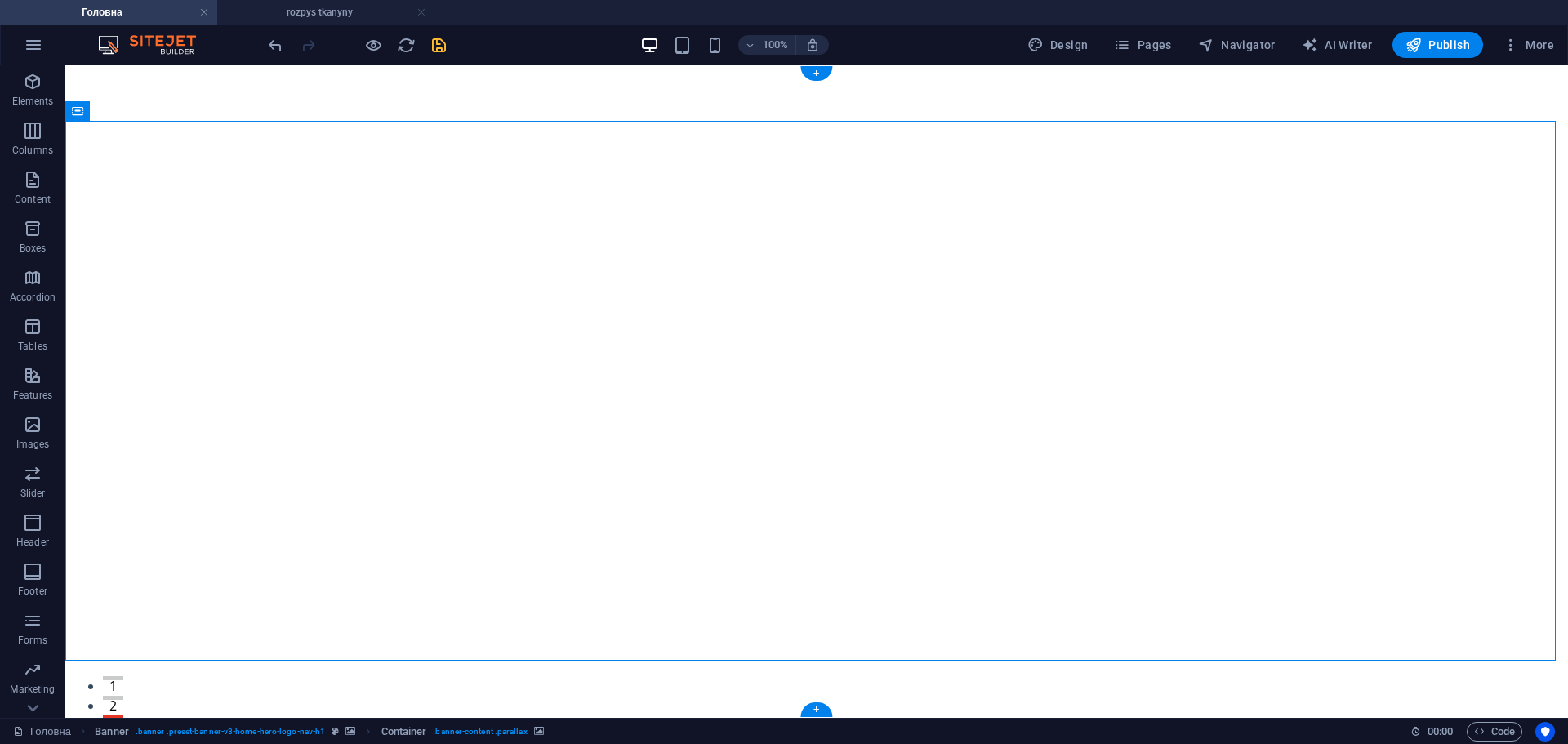
select select "ms"
select select "s"
select select "progressive"
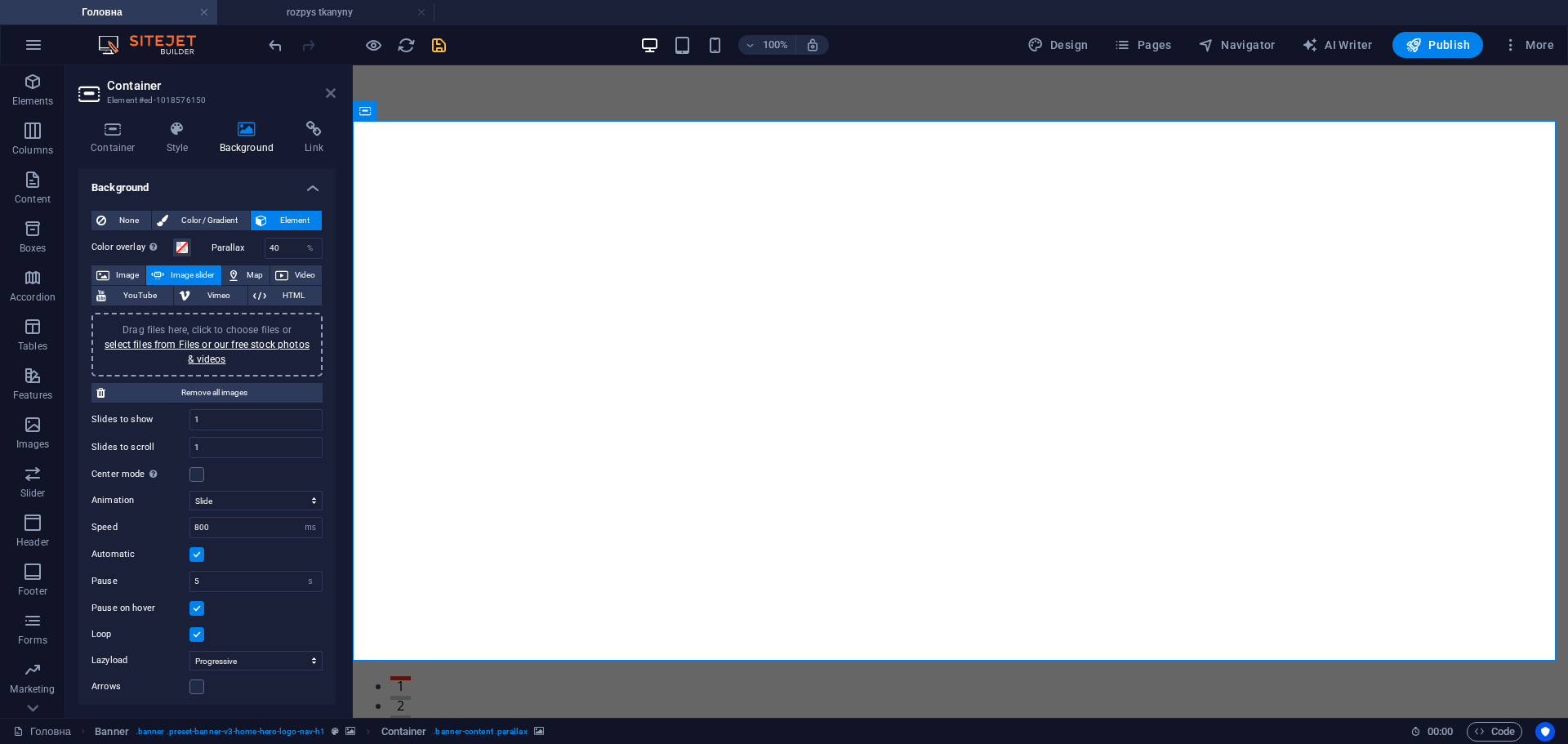
click at [329, 97] on icon at bounding box center [331, 93] width 10 height 13
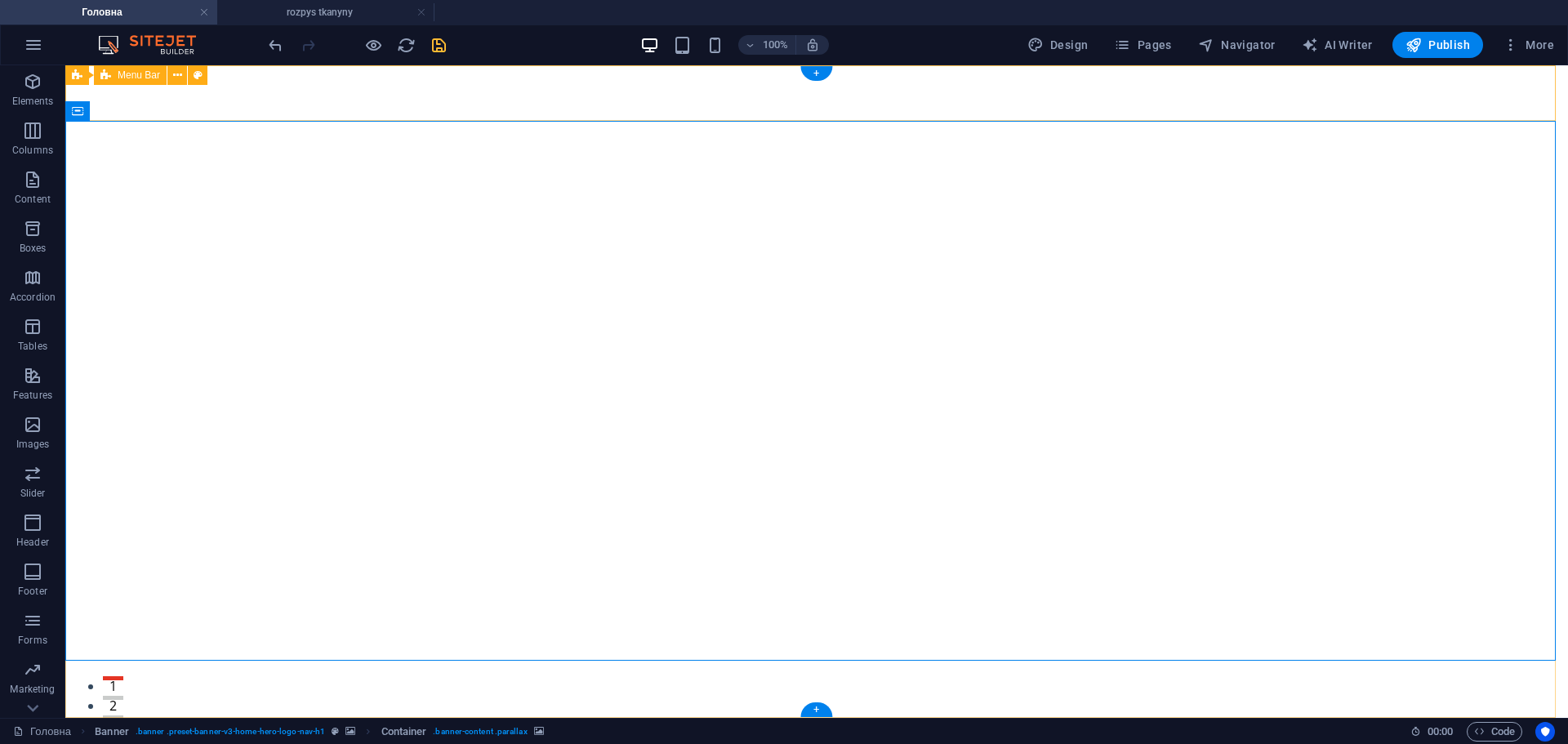
click at [357, 718] on div "artidea.com.ua Головна Про нас Цінності Послуги Контакт" at bounding box center [817, 755] width 1503 height 76
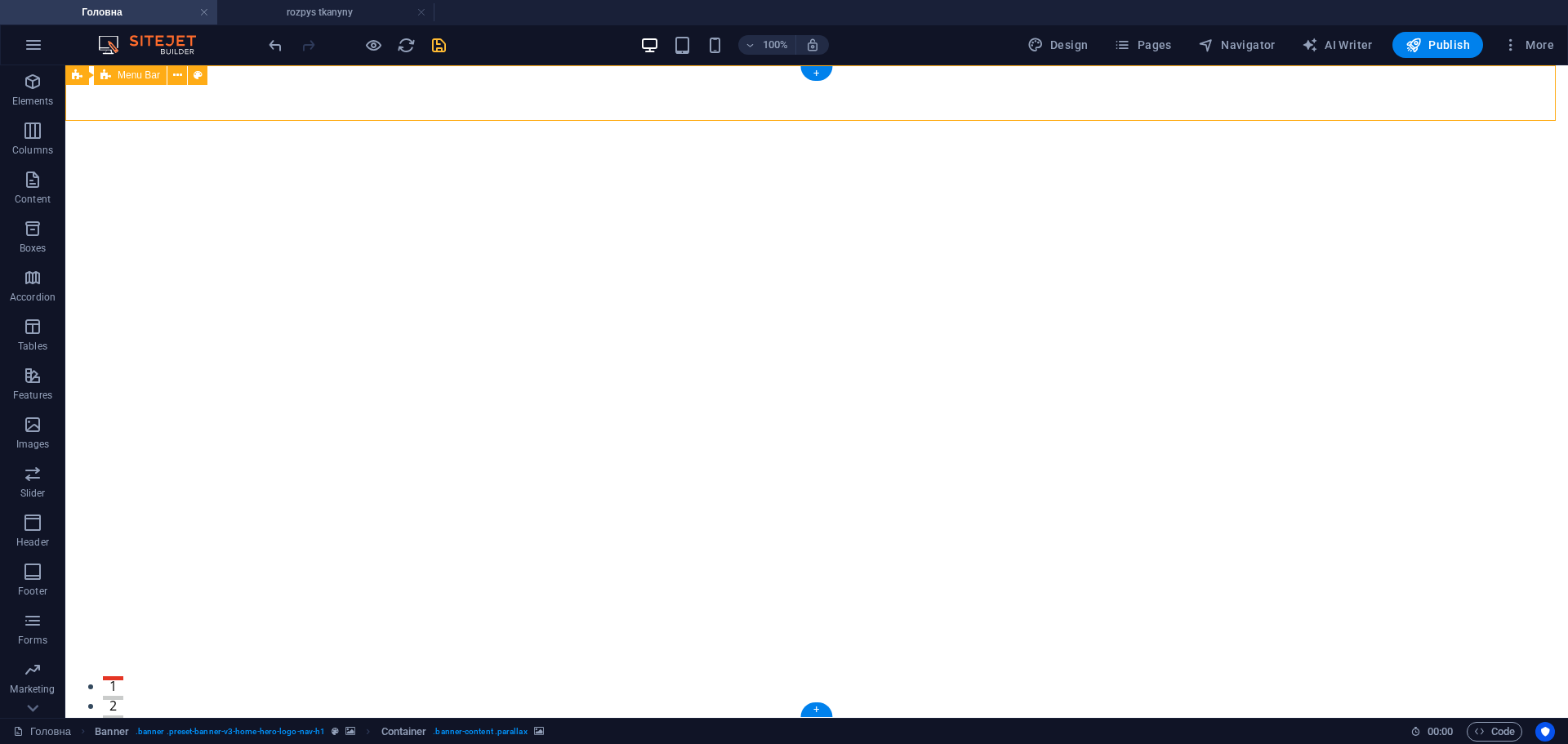
click at [357, 718] on div "artidea.com.ua Головна Про нас Цінності Послуги Контакт" at bounding box center [817, 755] width 1503 height 76
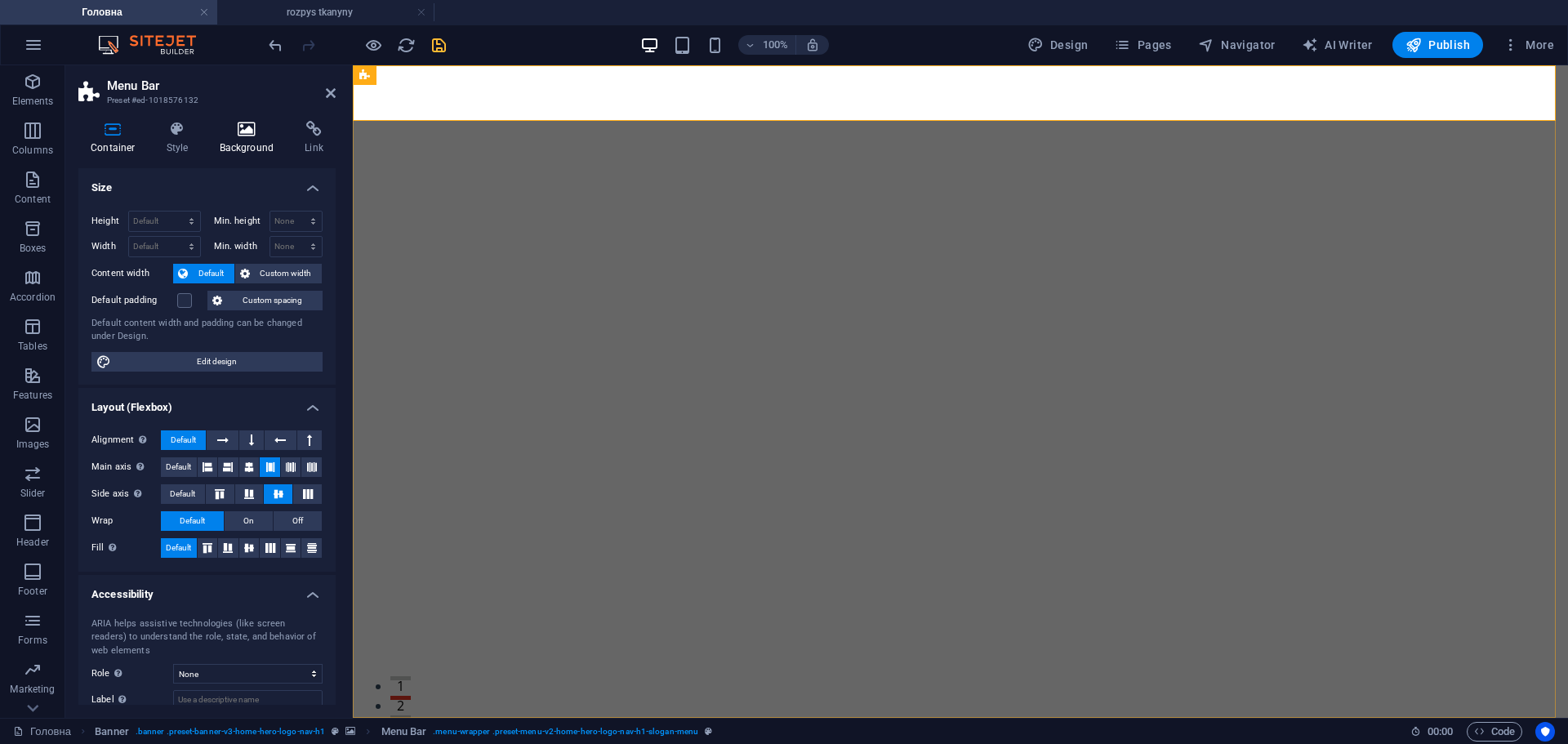
click at [244, 126] on icon at bounding box center [247, 129] width 79 height 16
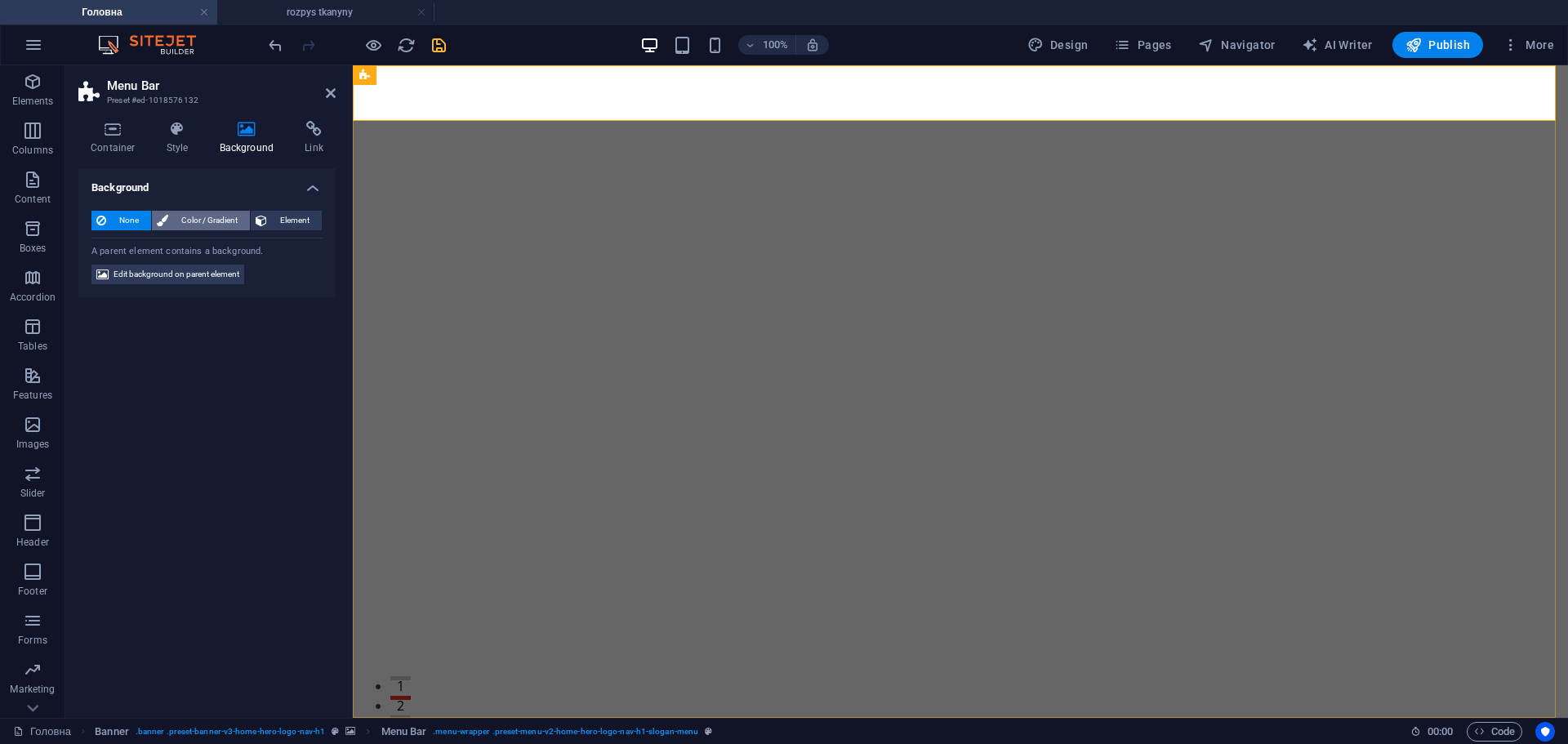
click at [201, 218] on span "Color / Gradient" at bounding box center [209, 221] width 72 height 20
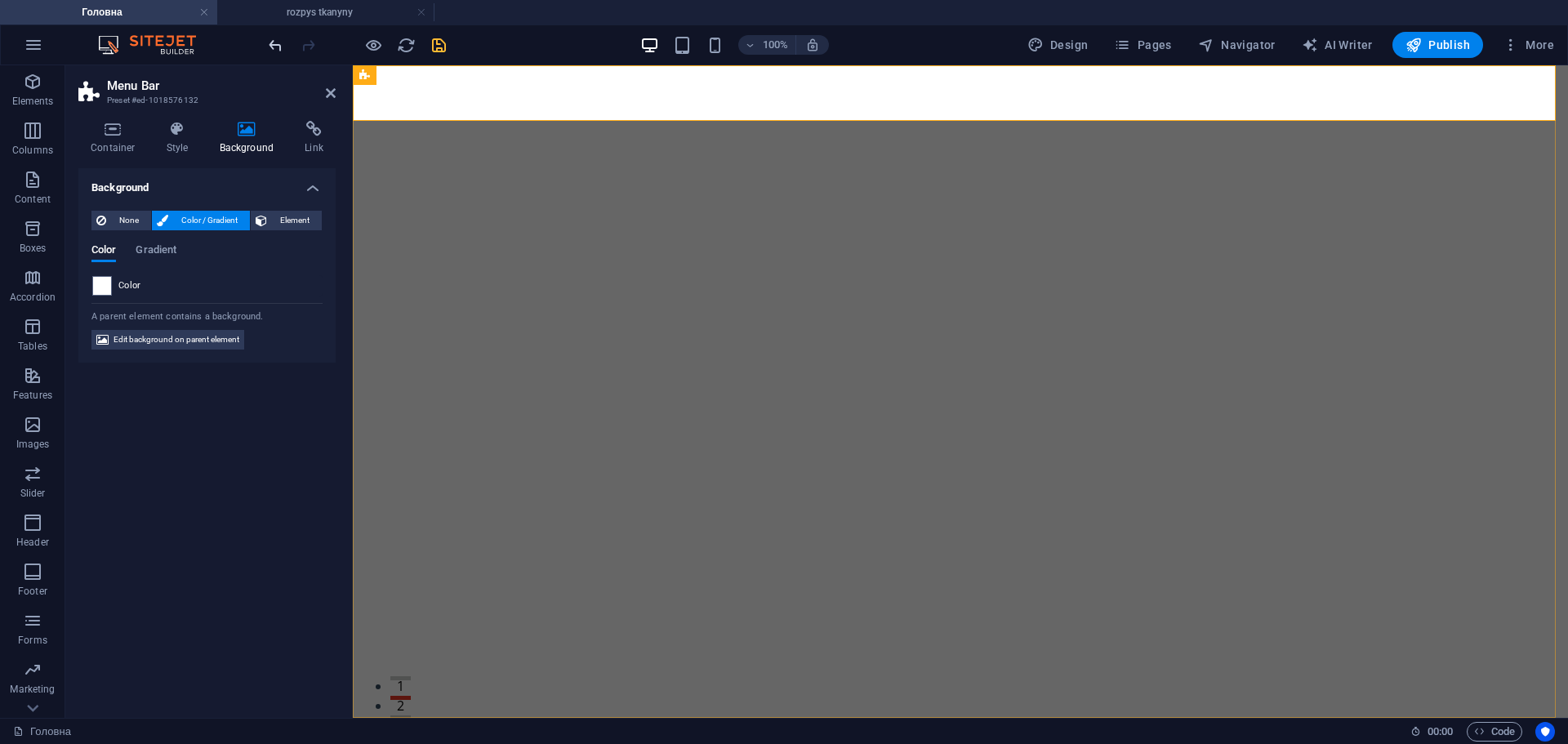
click at [280, 40] on icon "undo" at bounding box center [275, 45] width 19 height 19
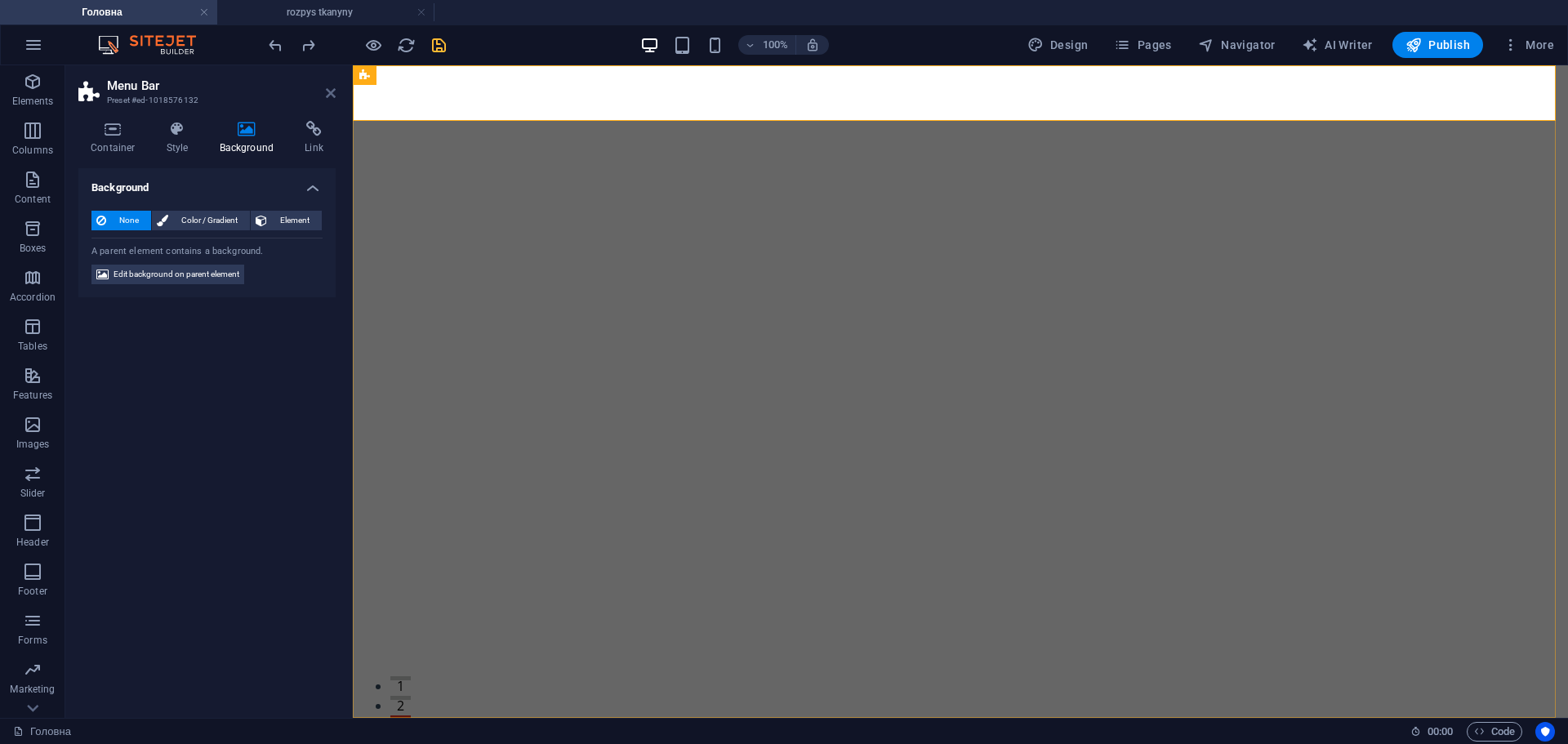
click at [333, 90] on icon at bounding box center [331, 93] width 10 height 13
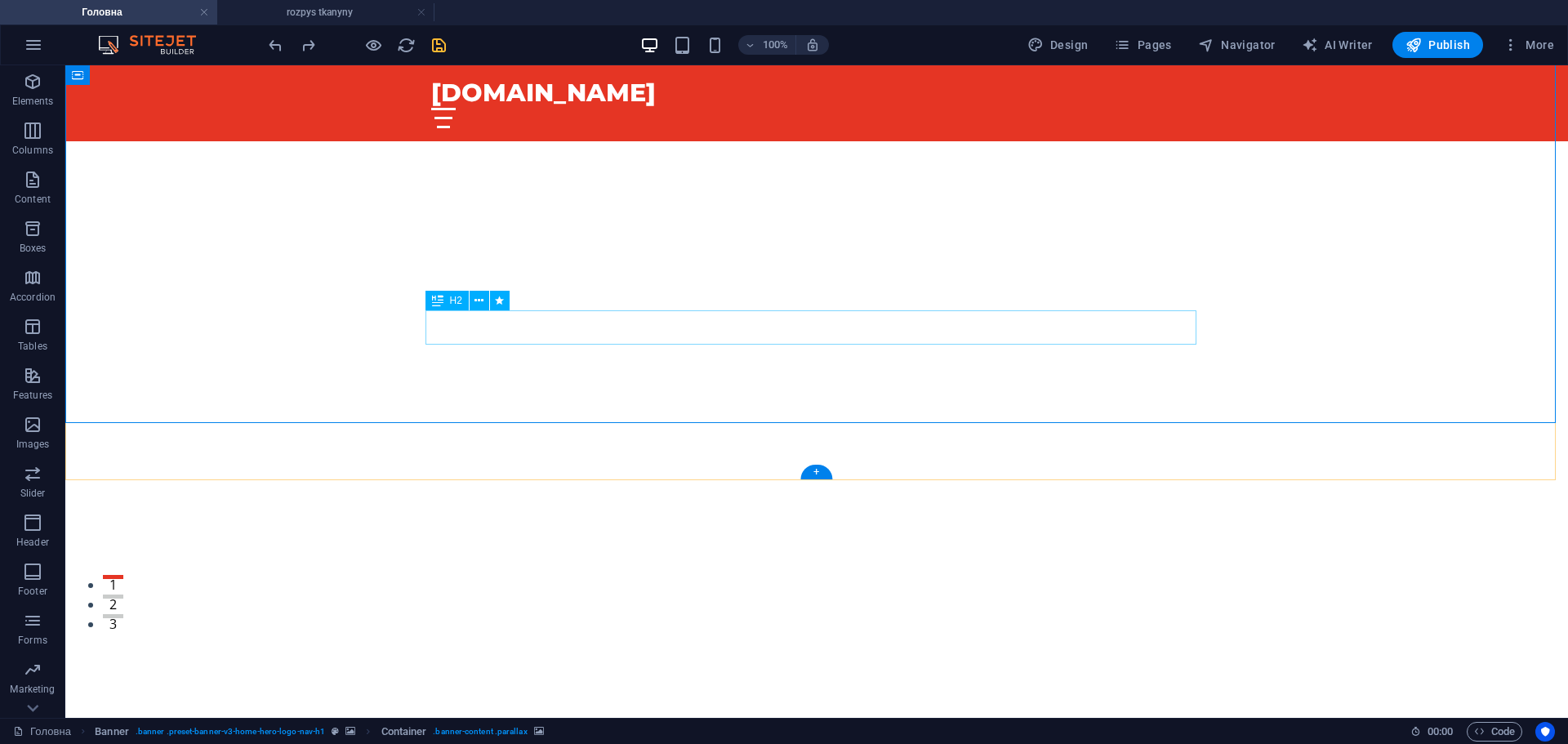
scroll to position [245, 0]
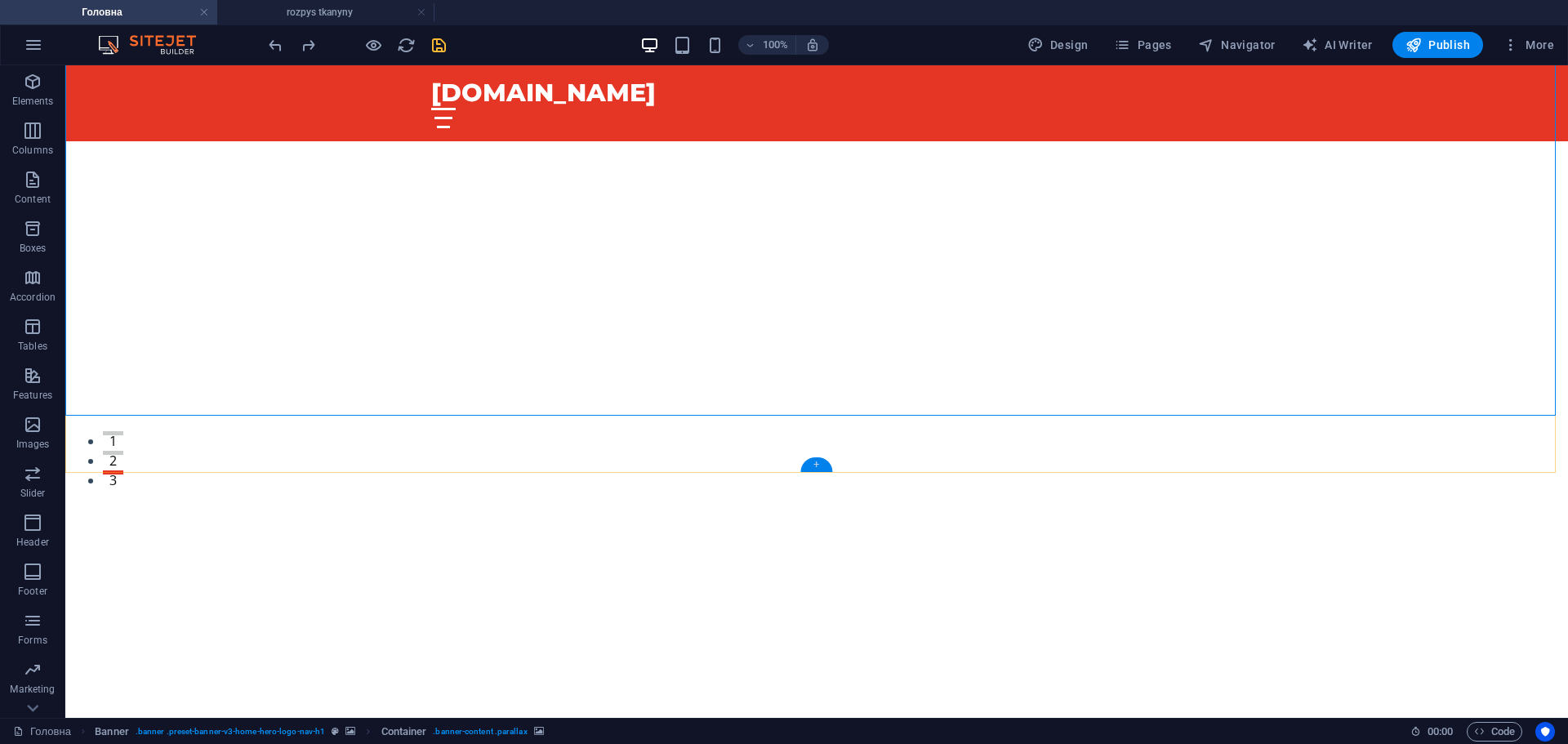
click at [817, 463] on div "+" at bounding box center [816, 465] width 32 height 15
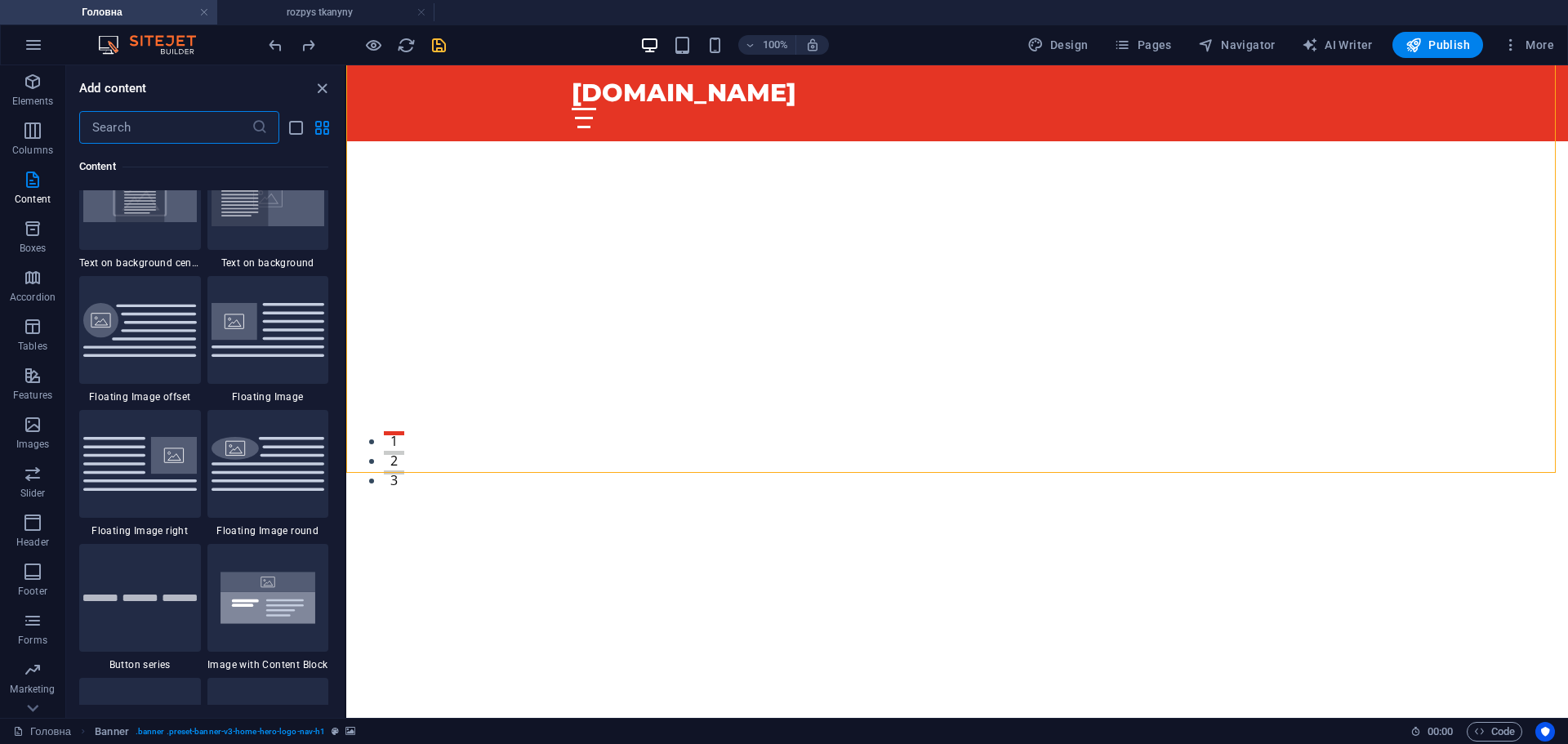
scroll to position [3337, 0]
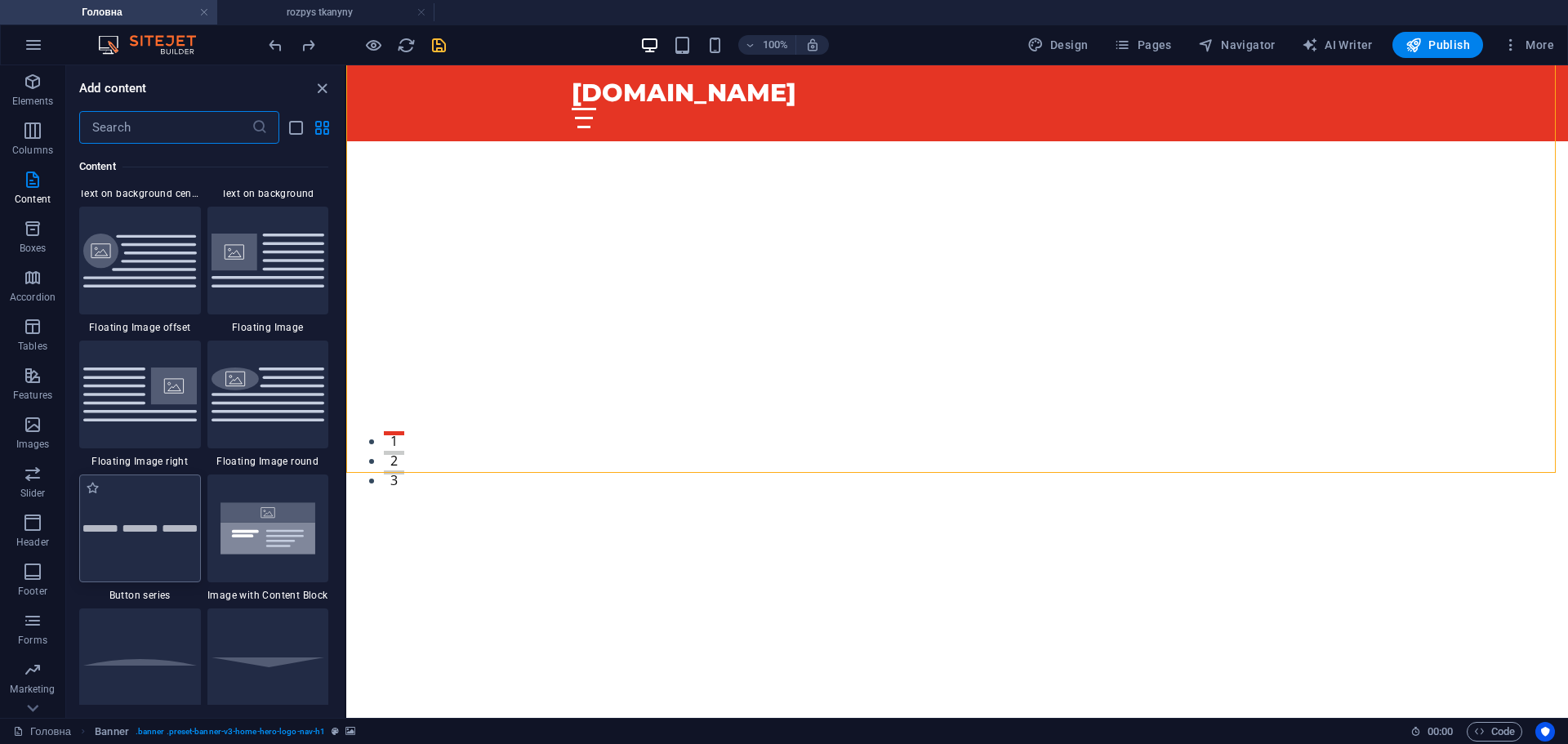
click at [183, 530] on img at bounding box center [140, 528] width 113 height 7
click at [347, 544] on div "H2 Banner Banner Container Banner Menu Bar Container Spacer Logo Placeholder Im…" at bounding box center [958, 392] width 1222 height 653
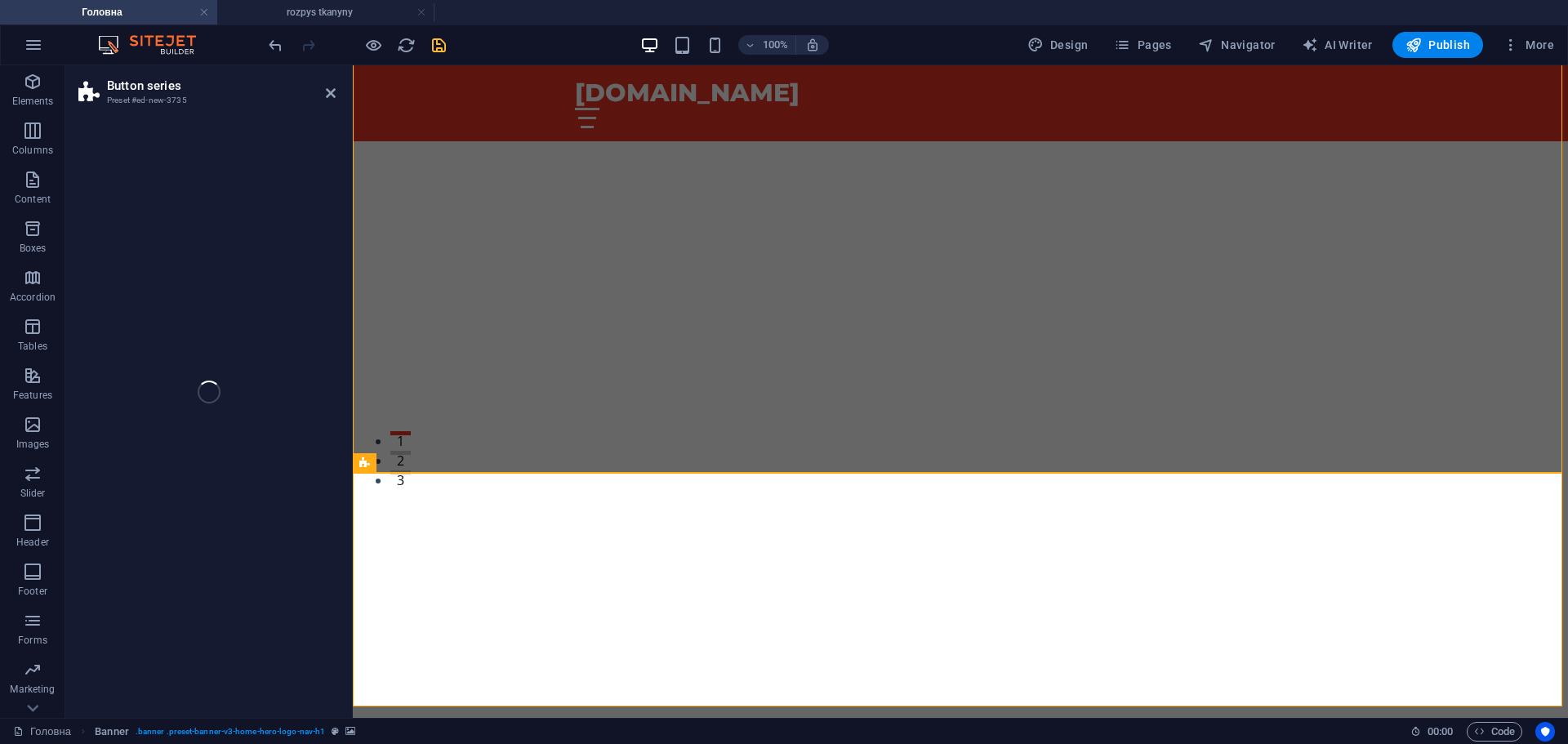
click at [121, 529] on div "Button series Preset #ed-new-3735 Drag here to replace the existing content. Pr…" at bounding box center [817, 392] width 1503 height 653
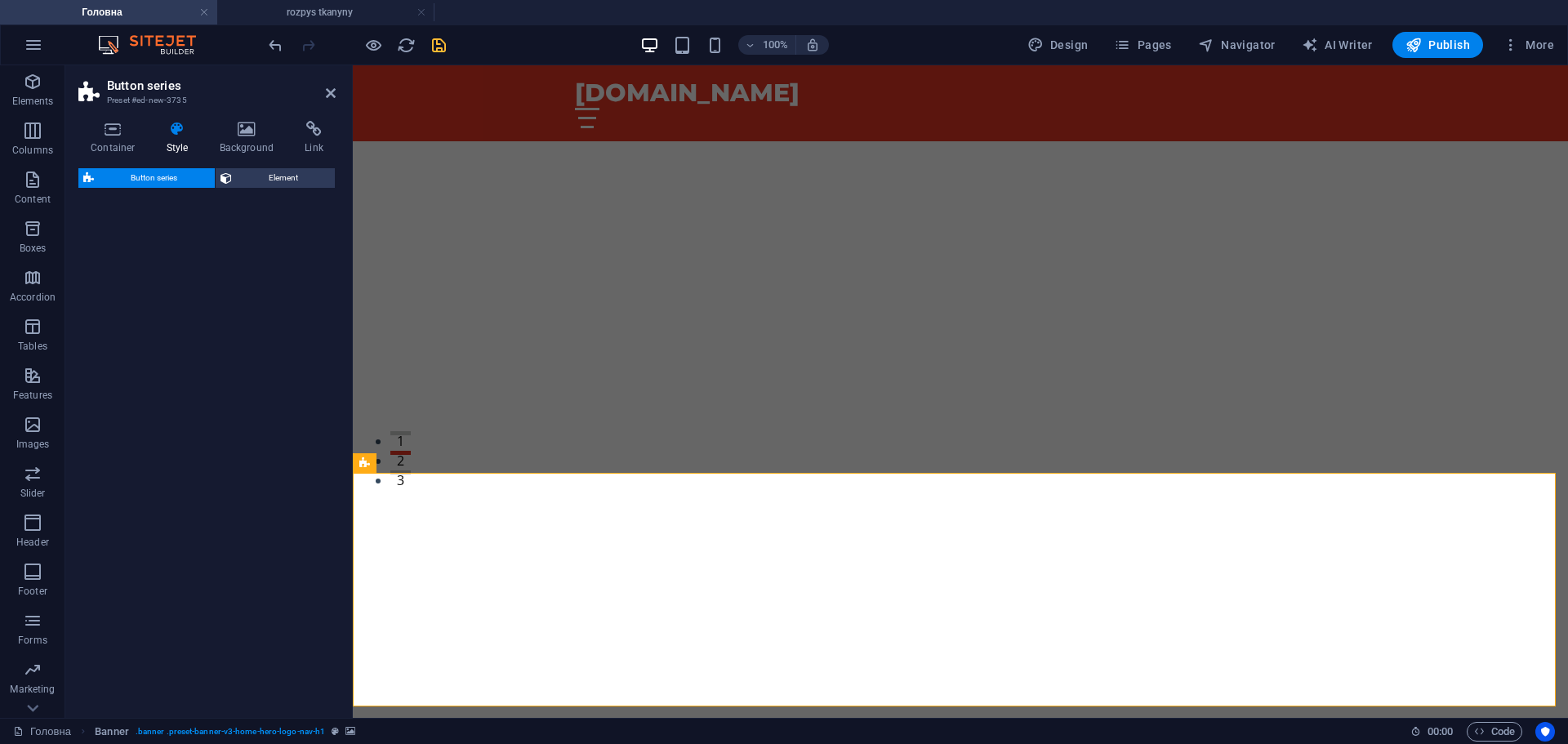
select select "rem"
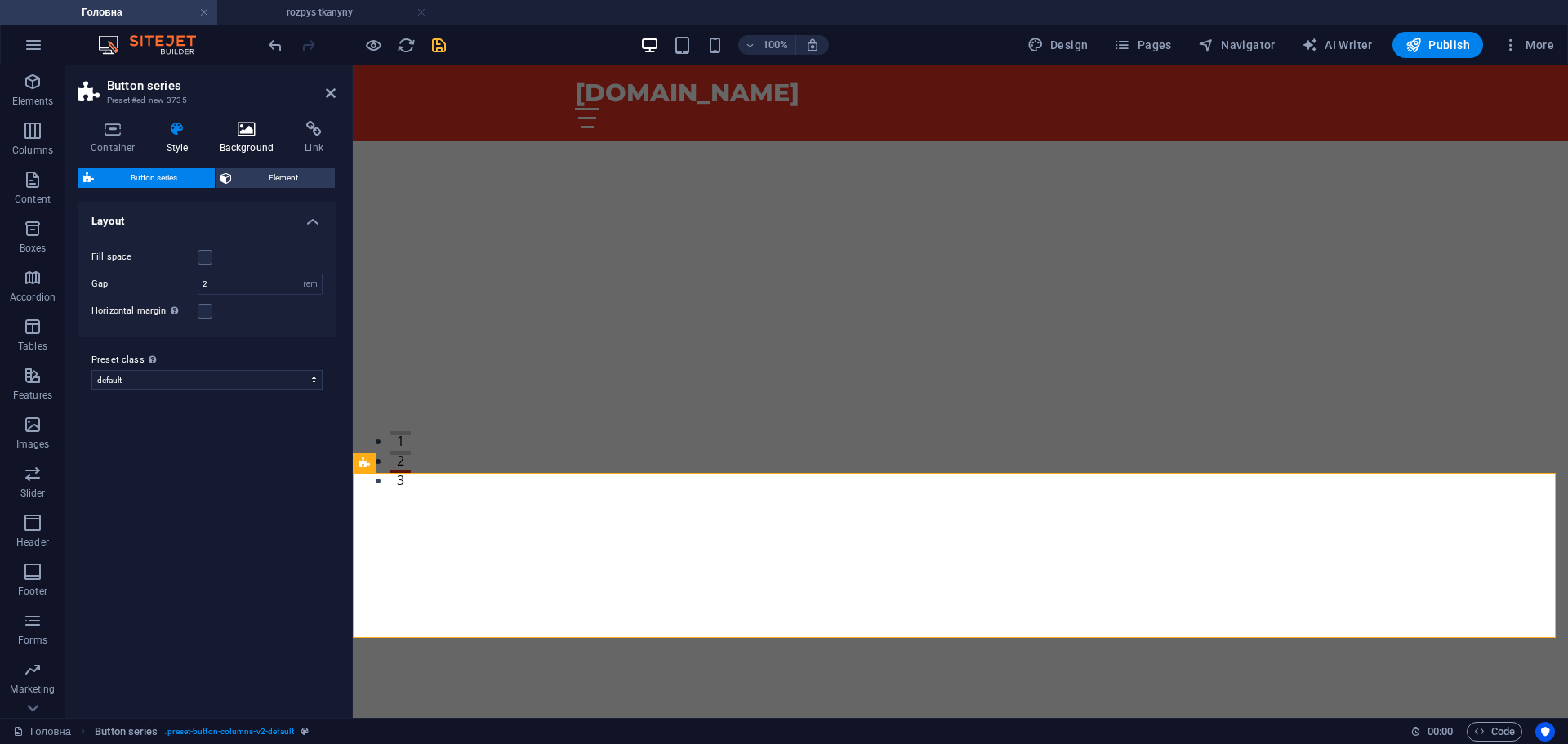
click at [255, 131] on icon at bounding box center [247, 129] width 79 height 16
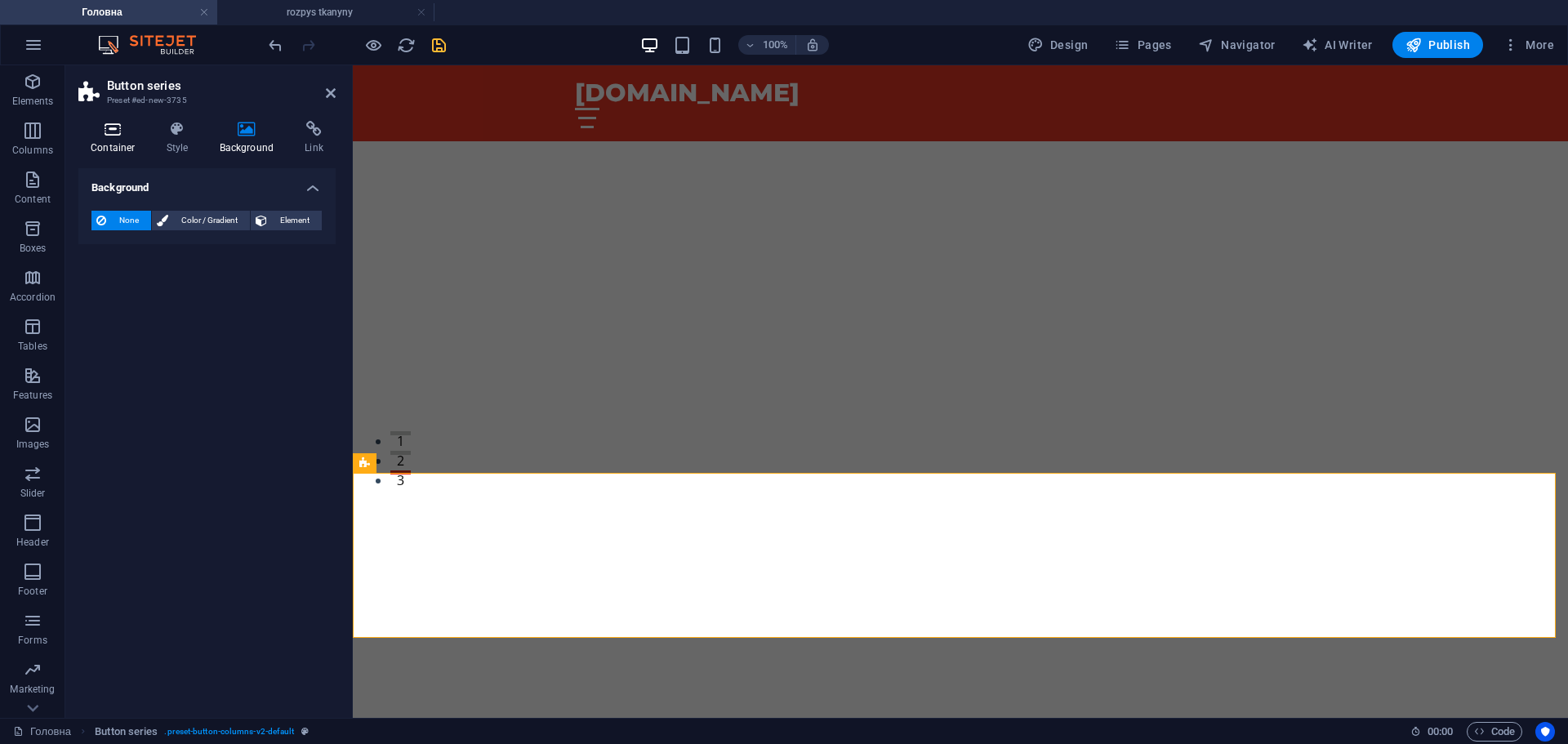
click at [129, 140] on h4 "Container" at bounding box center [116, 138] width 76 height 34
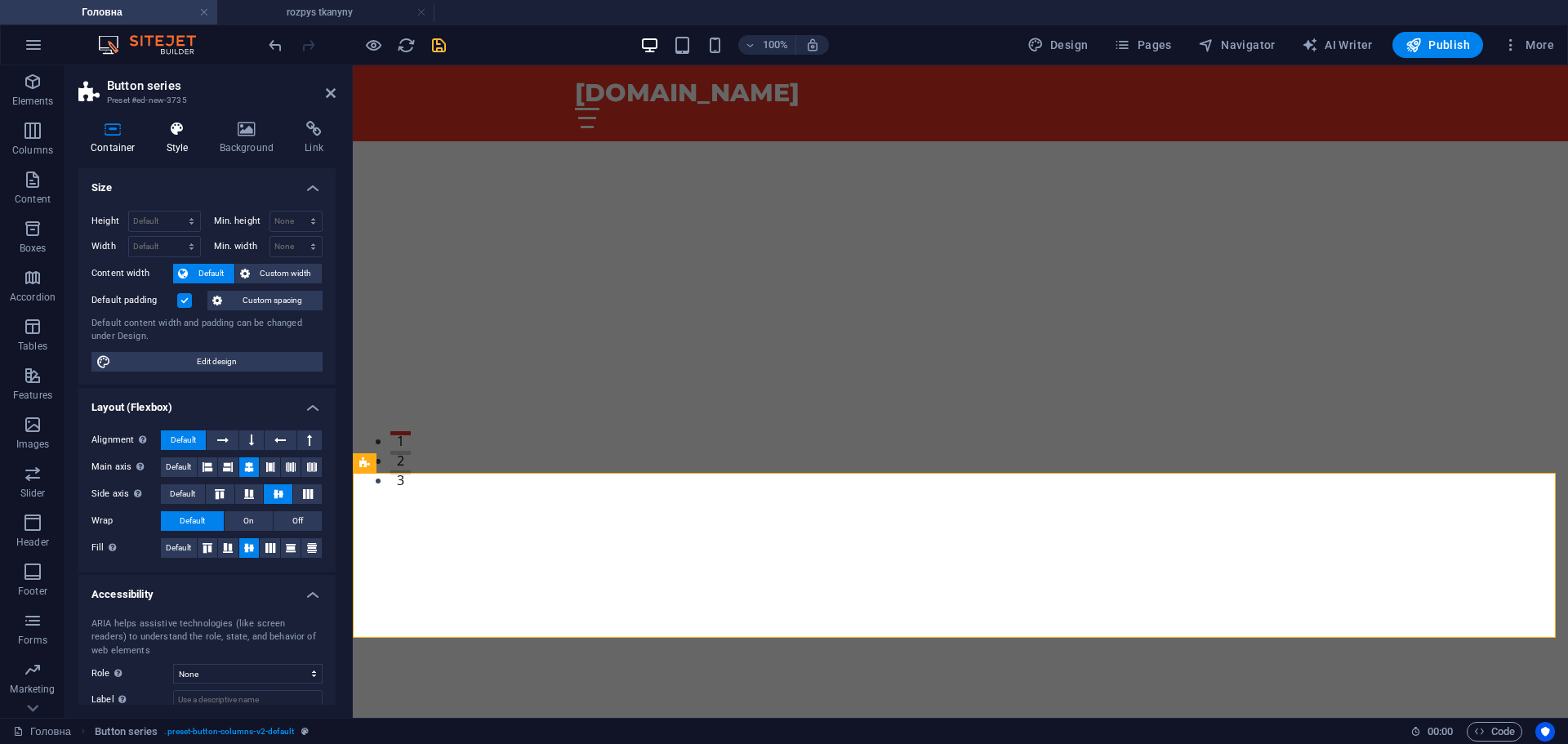
click at [178, 134] on icon at bounding box center [177, 129] width 47 height 16
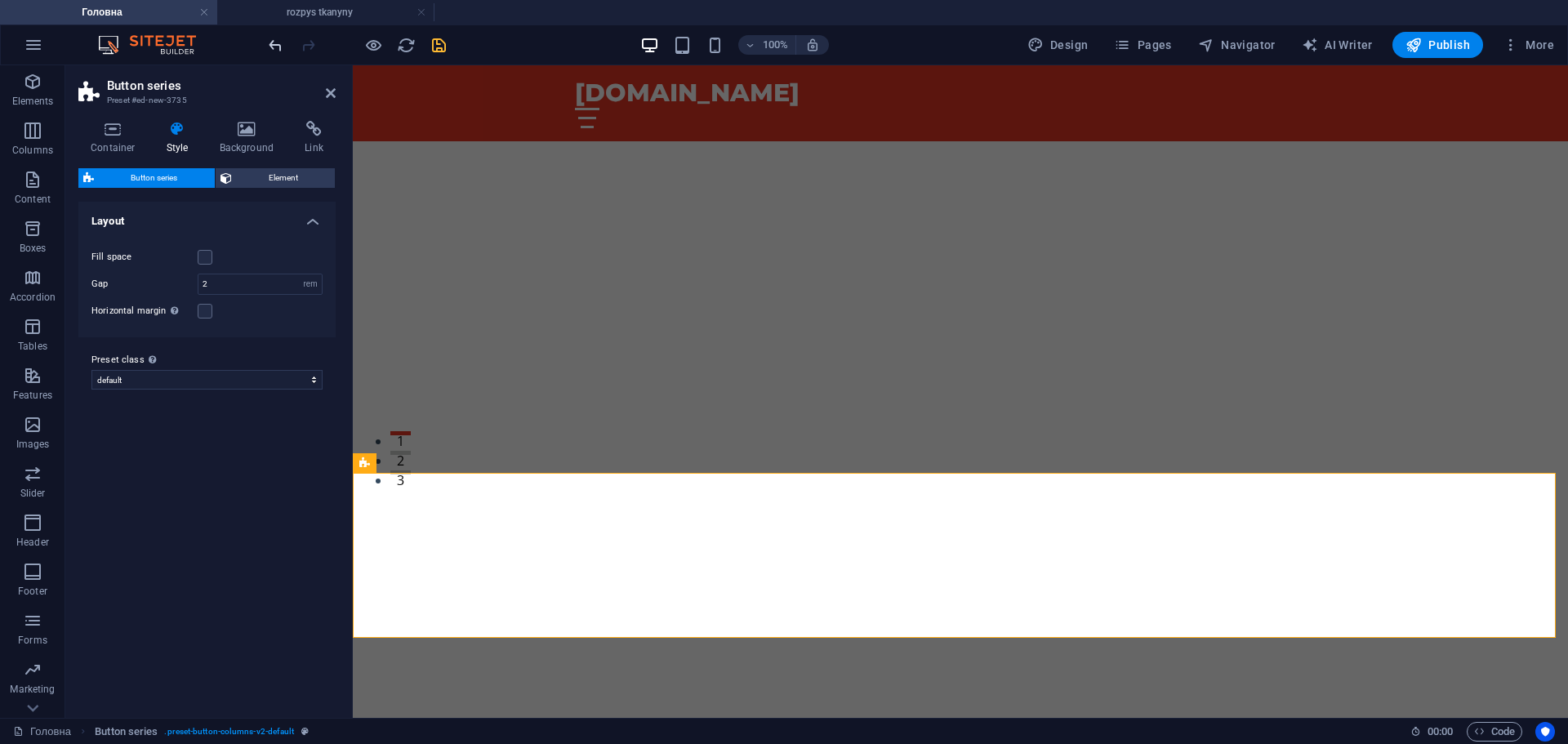
click at [270, 47] on icon "undo" at bounding box center [275, 45] width 19 height 19
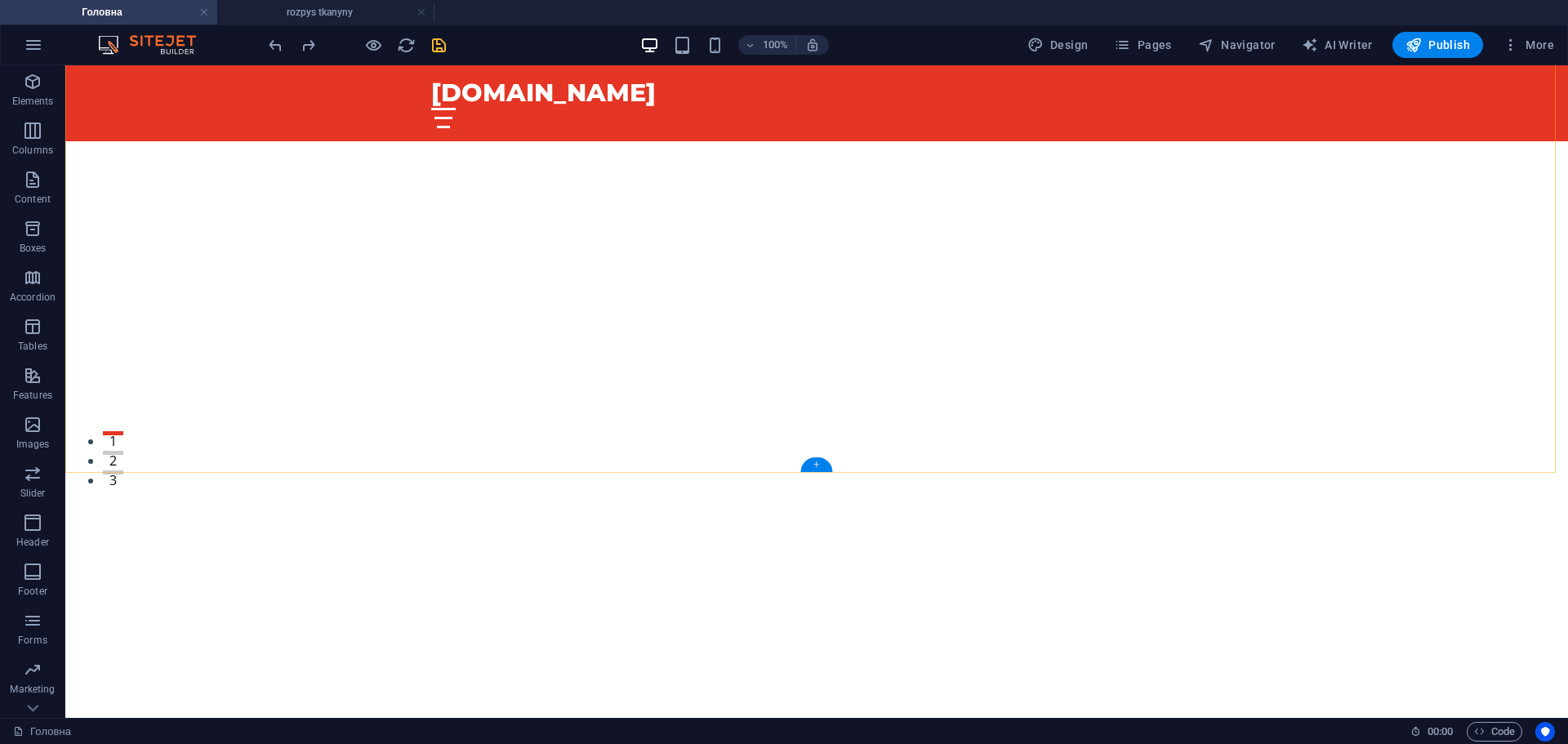
click at [811, 471] on div "+" at bounding box center [816, 465] width 32 height 15
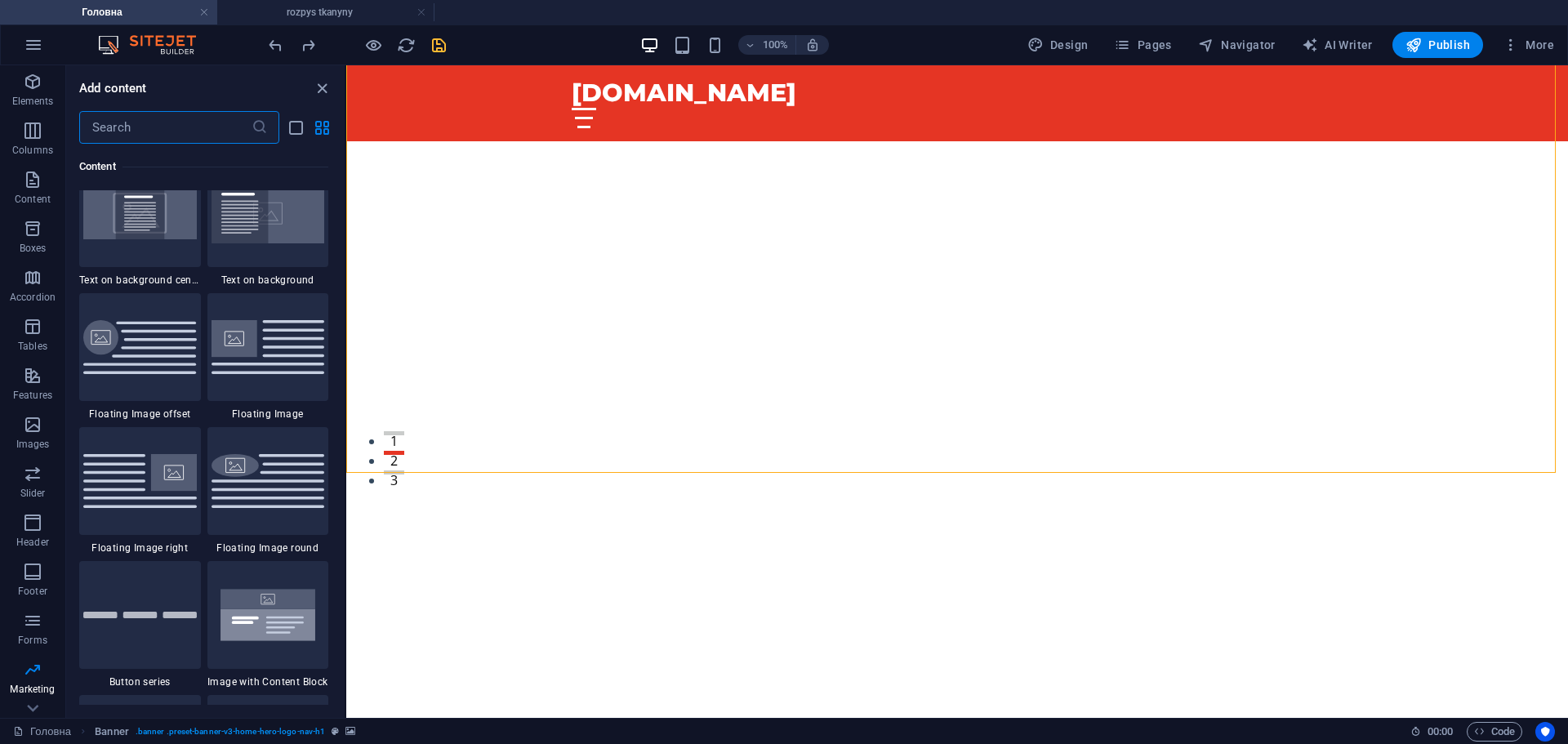
scroll to position [0, 0]
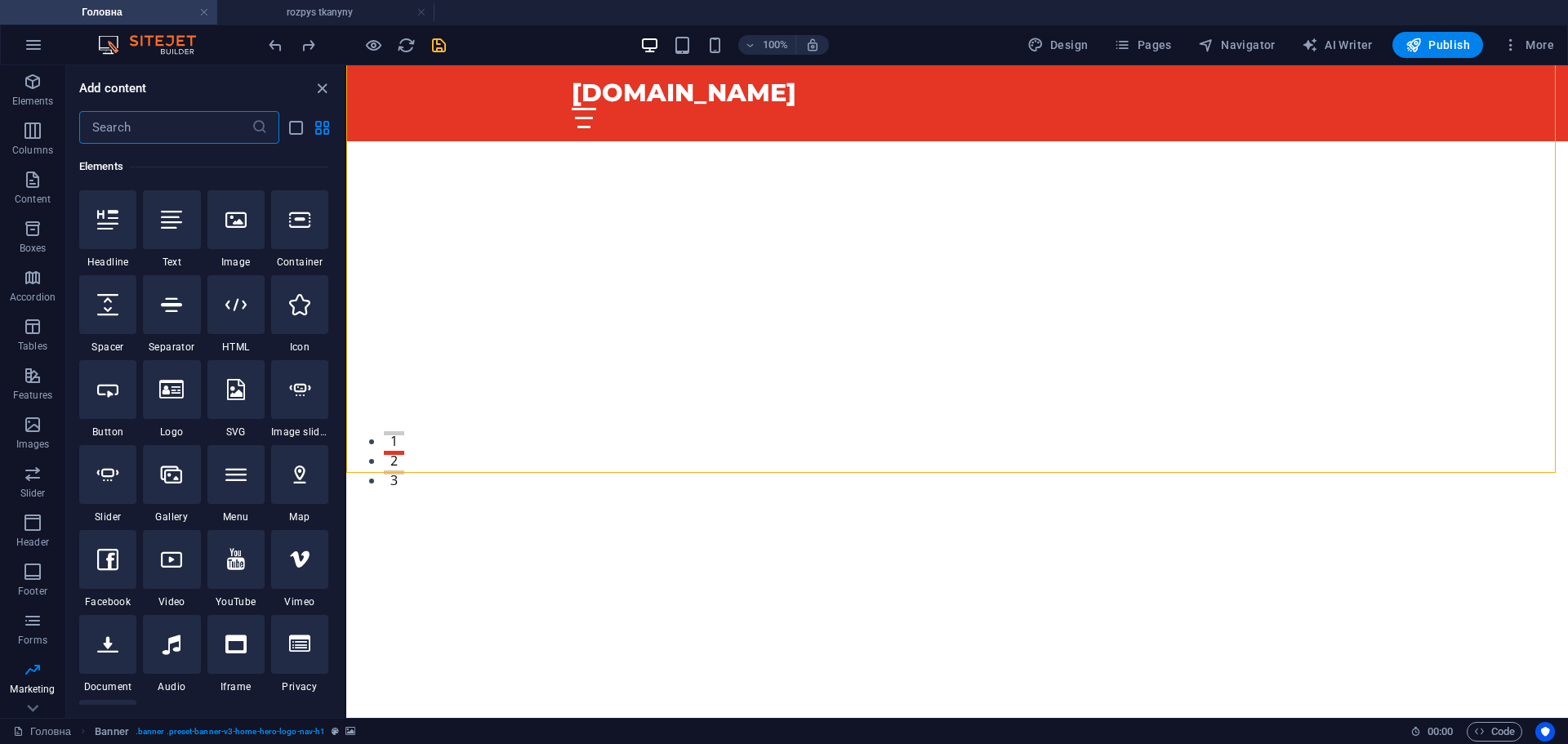
drag, startPoint x: 343, startPoint y: 327, endPoint x: 55, endPoint y: 0, distance: 435.7
click at [238, 317] on div at bounding box center [237, 305] width 57 height 59
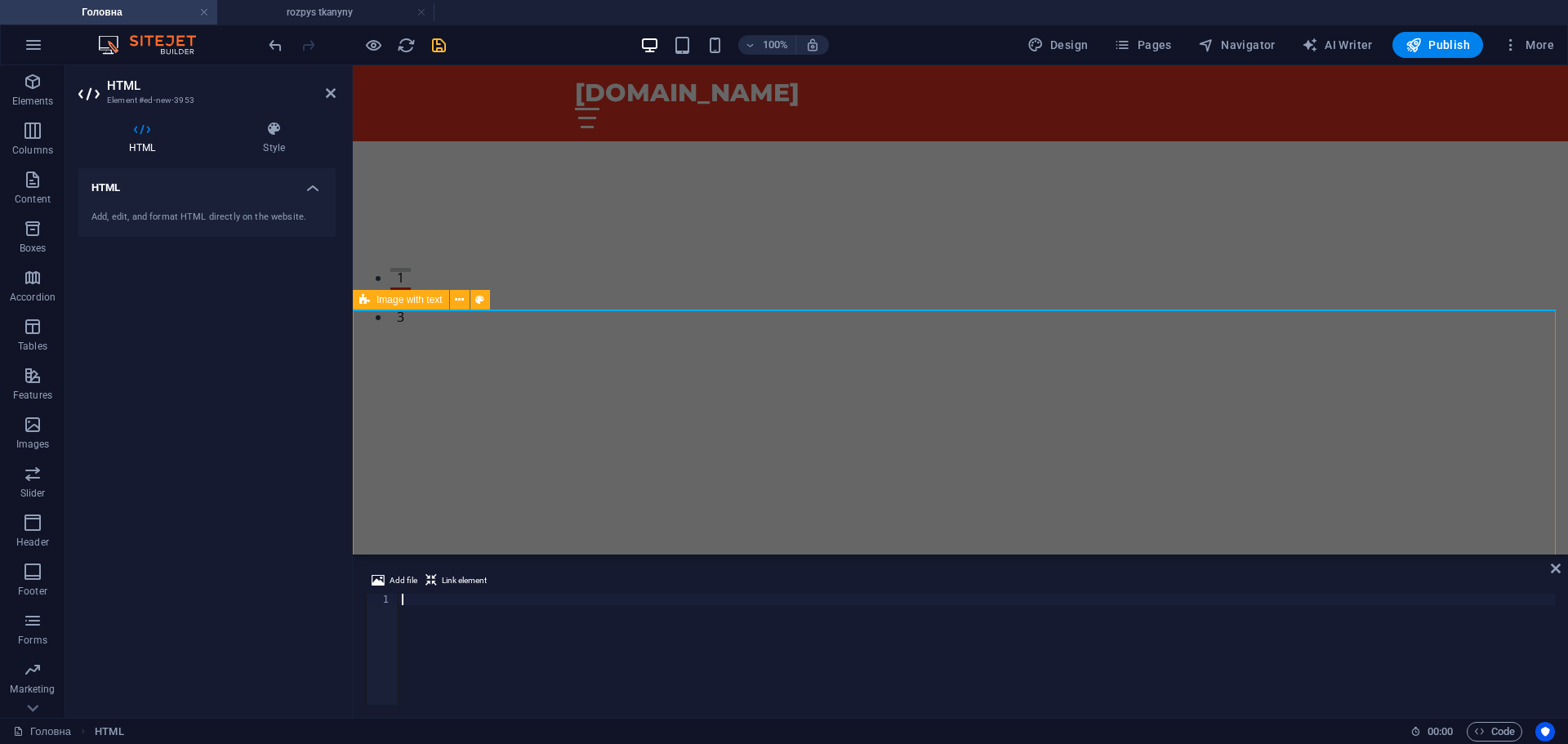
paste textarea "</div>"
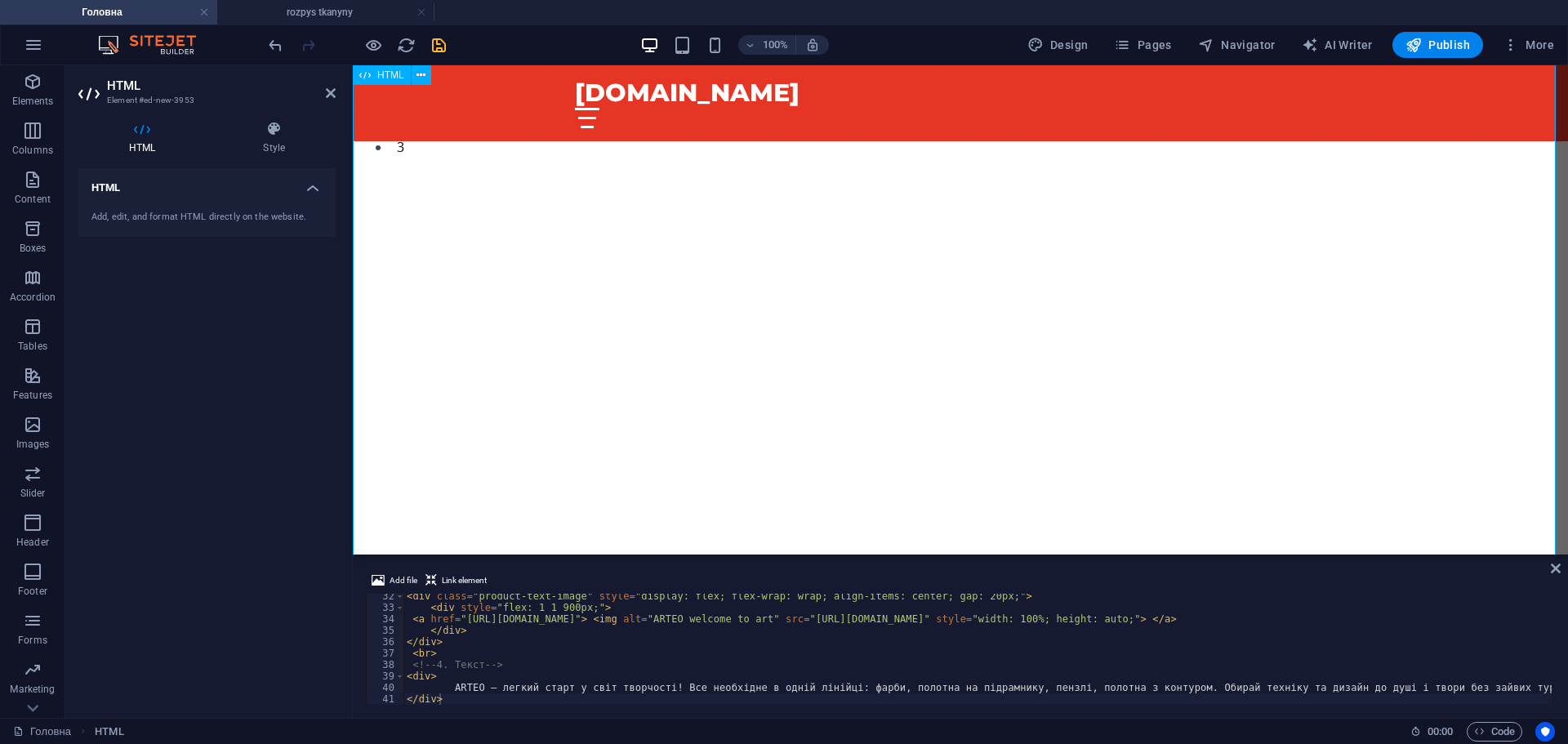
scroll to position [408, 0]
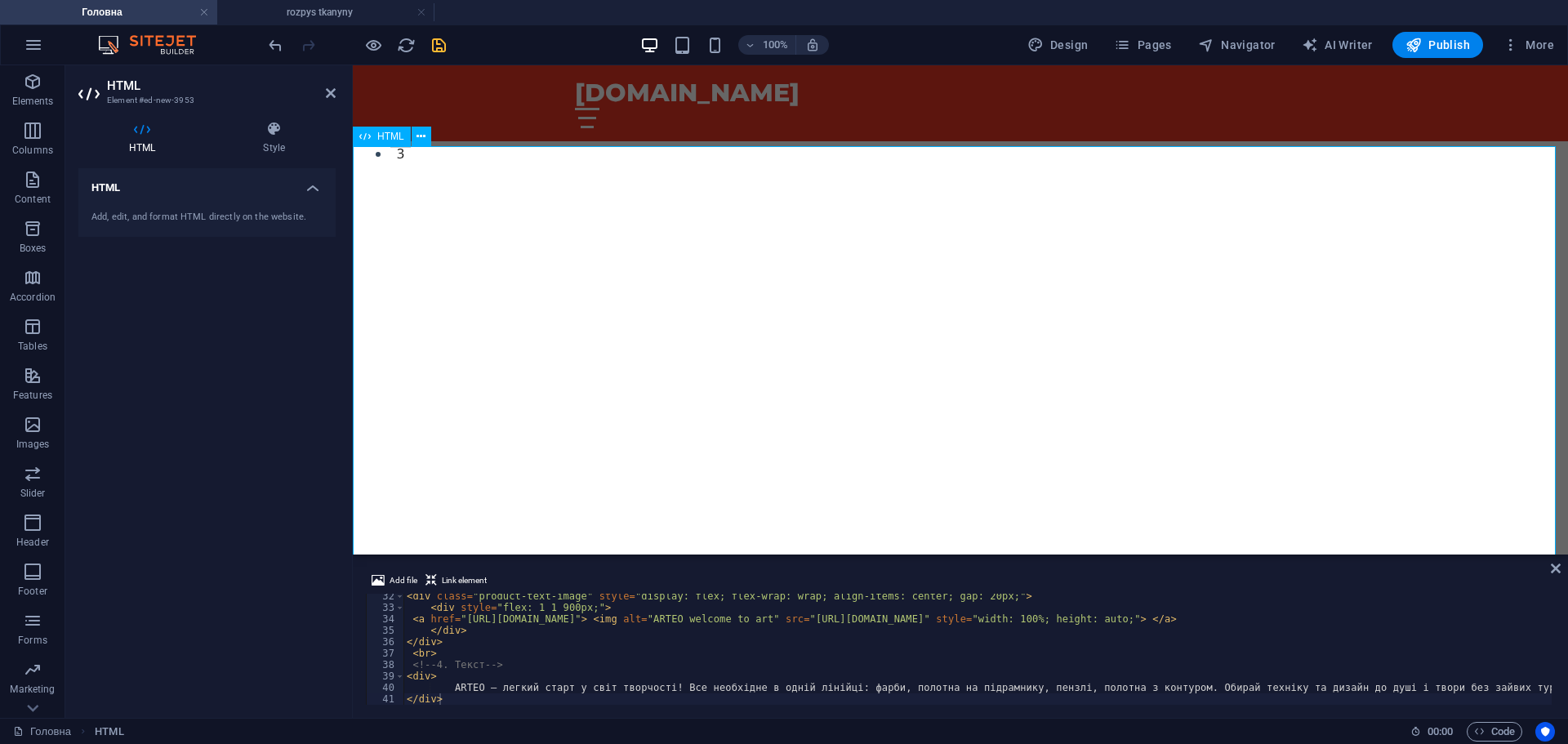
click at [513, 649] on div "< div class = "product-text-image" style = "display: flex; flex-wrap: wrap; ali…" at bounding box center [1012, 655] width 1217 height 131
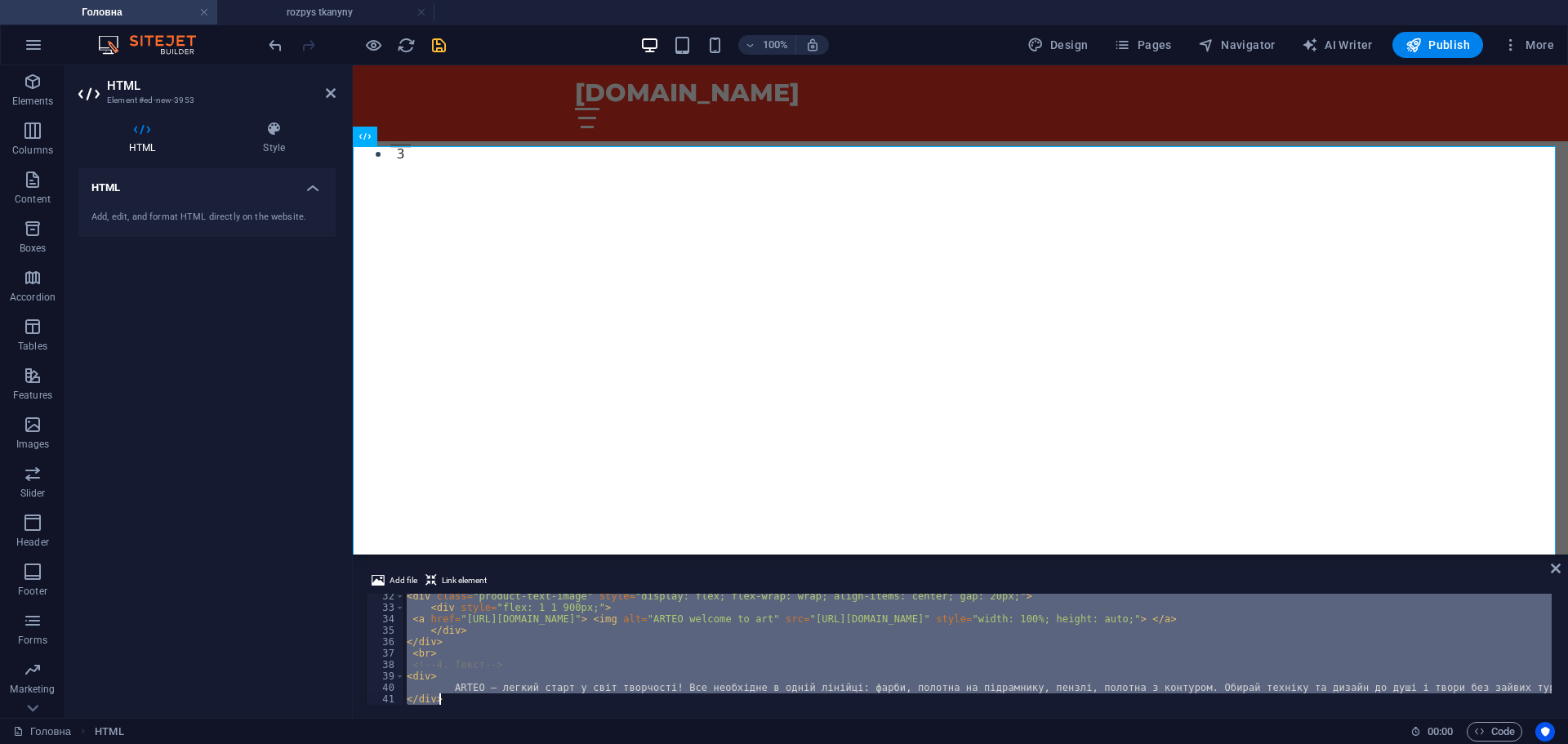
paste textarea "<br"
type textarea "<br>"
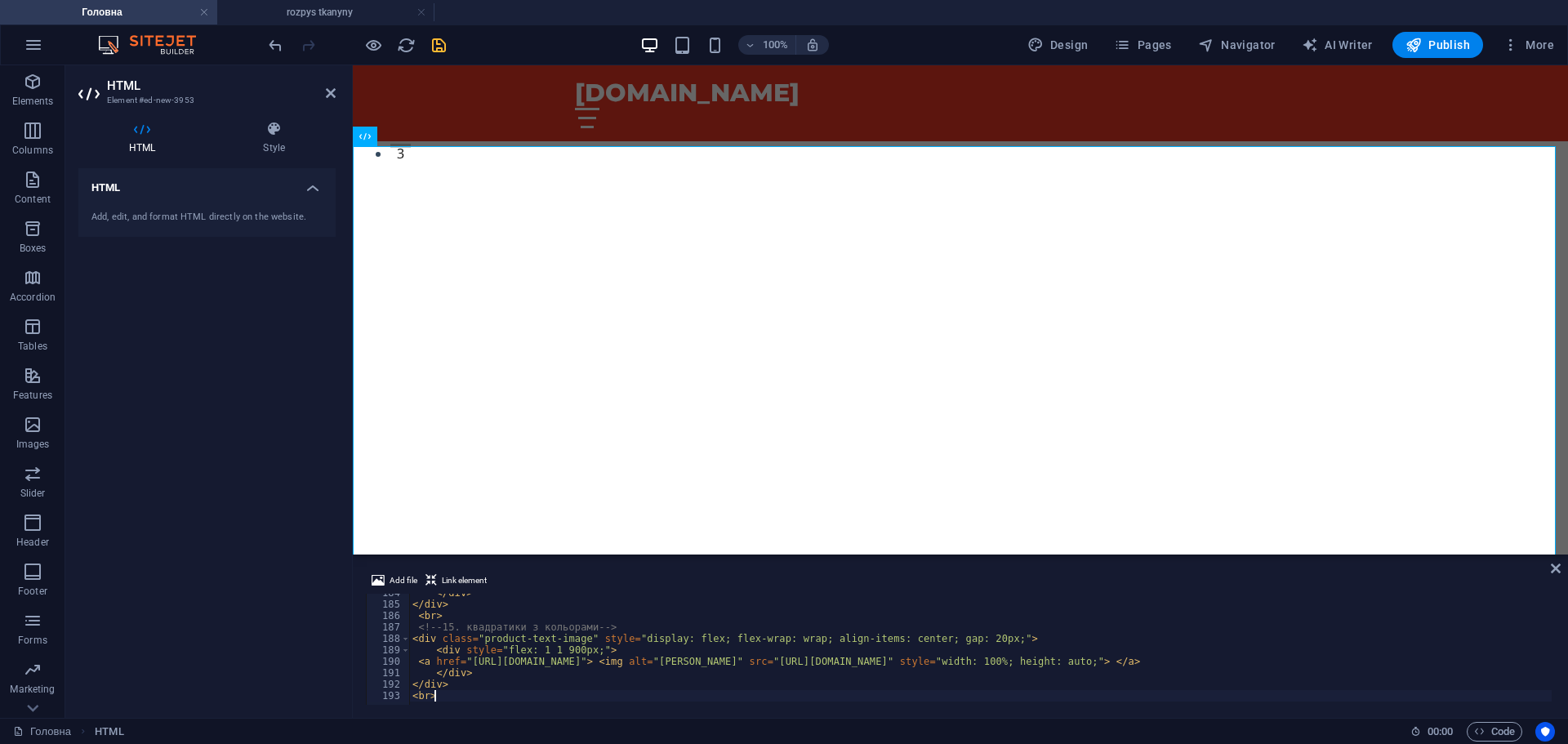
scroll to position [2099, 0]
click at [1184, 115] on div "artidea.com.ua Головна Про нас Цінності Послуги Контакт" at bounding box center [961, 103] width 1216 height 76
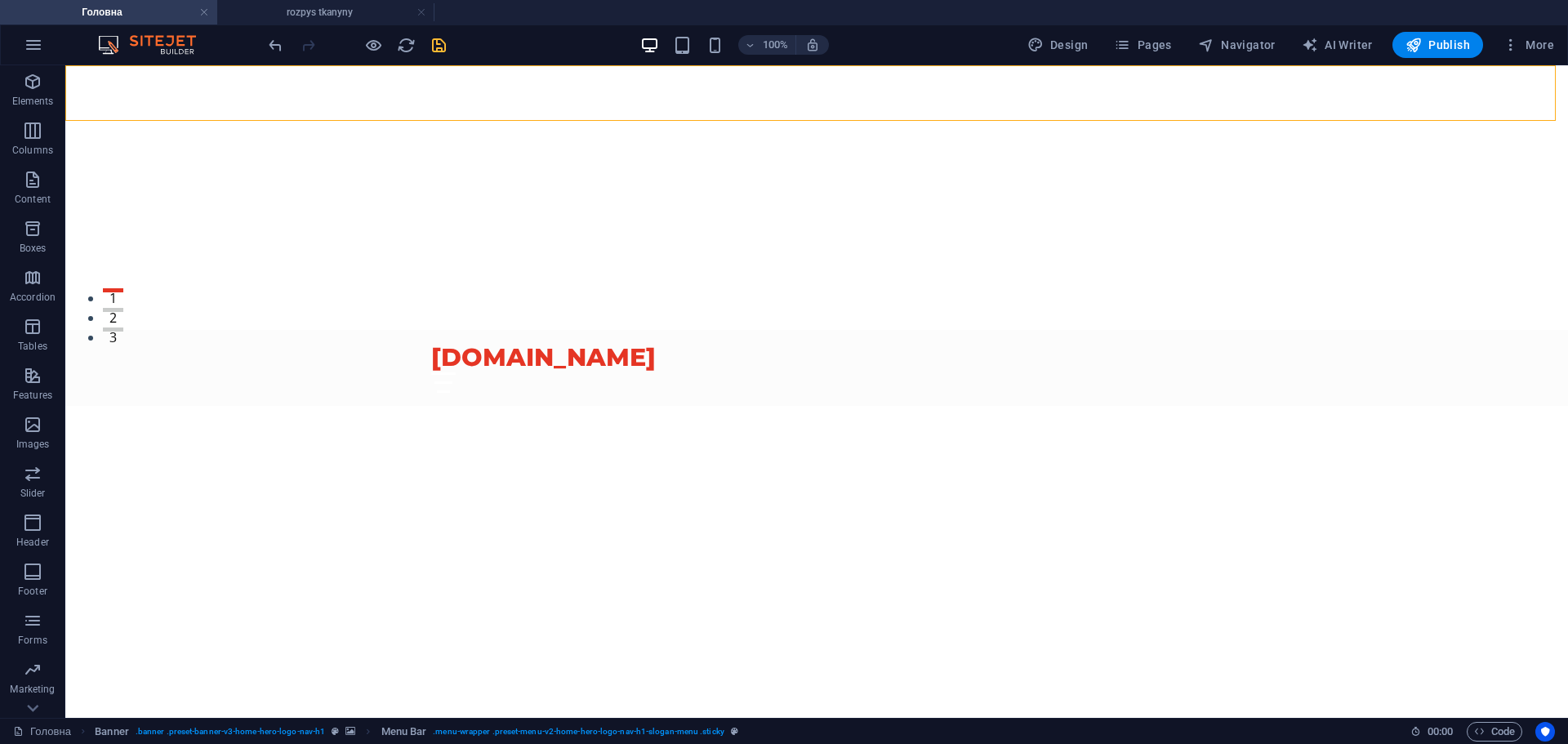
scroll to position [0, 0]
click at [1421, 39] on icon "button" at bounding box center [1414, 45] width 16 height 16
checkbox input "false"
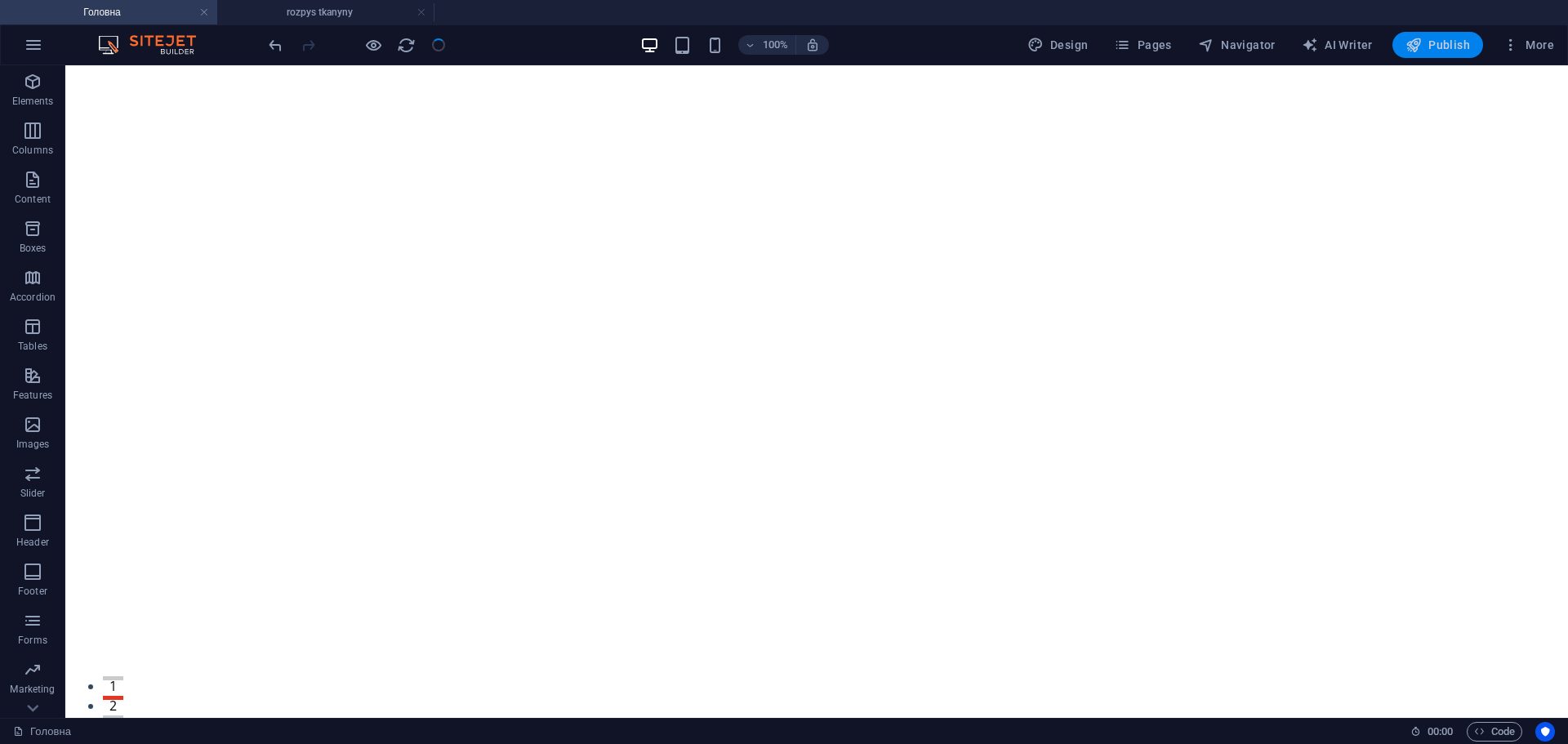
click at [1444, 48] on span "Publish" at bounding box center [1437, 45] width 65 height 16
click at [1451, 48] on span "Publish" at bounding box center [1437, 45] width 65 height 16
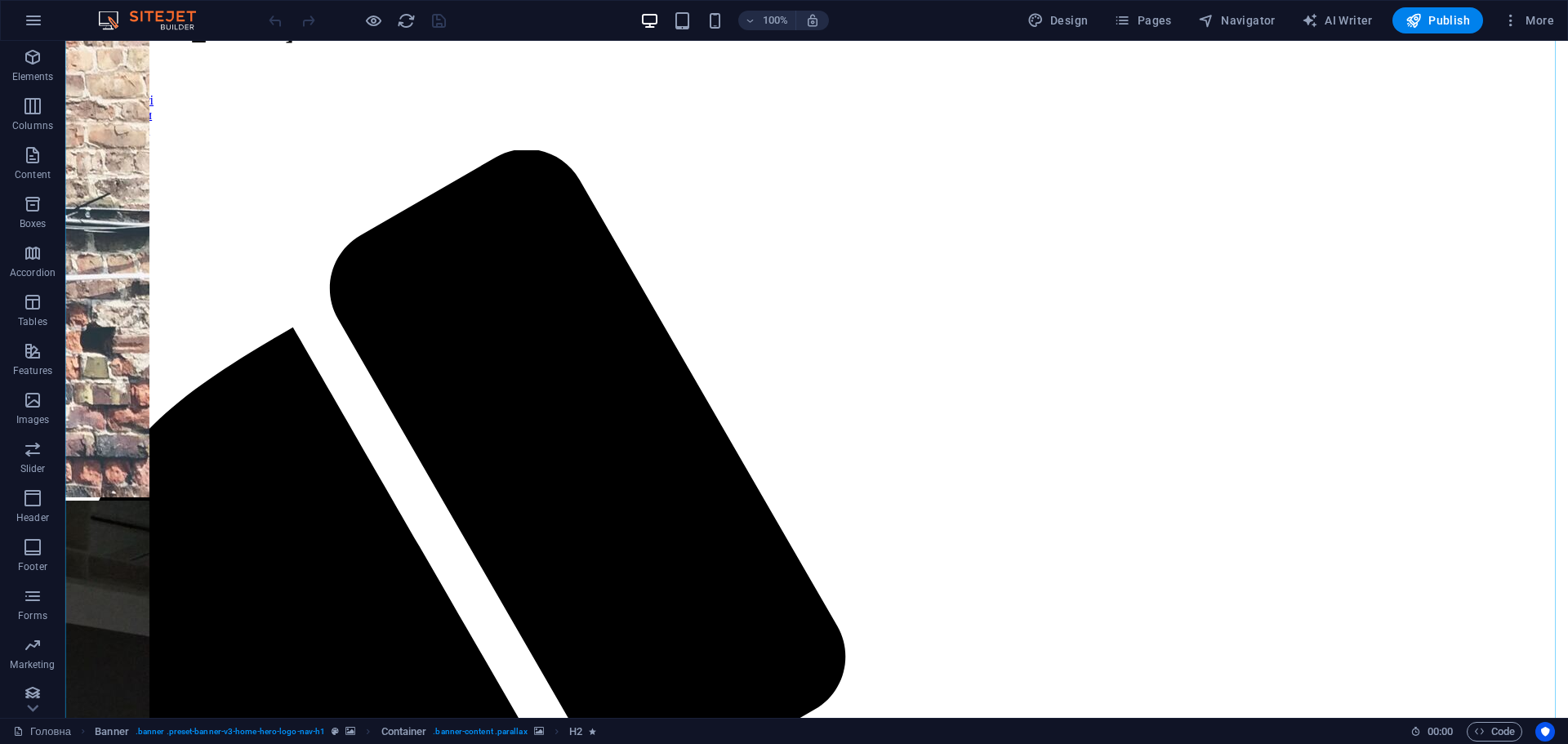
scroll to position [898, 0]
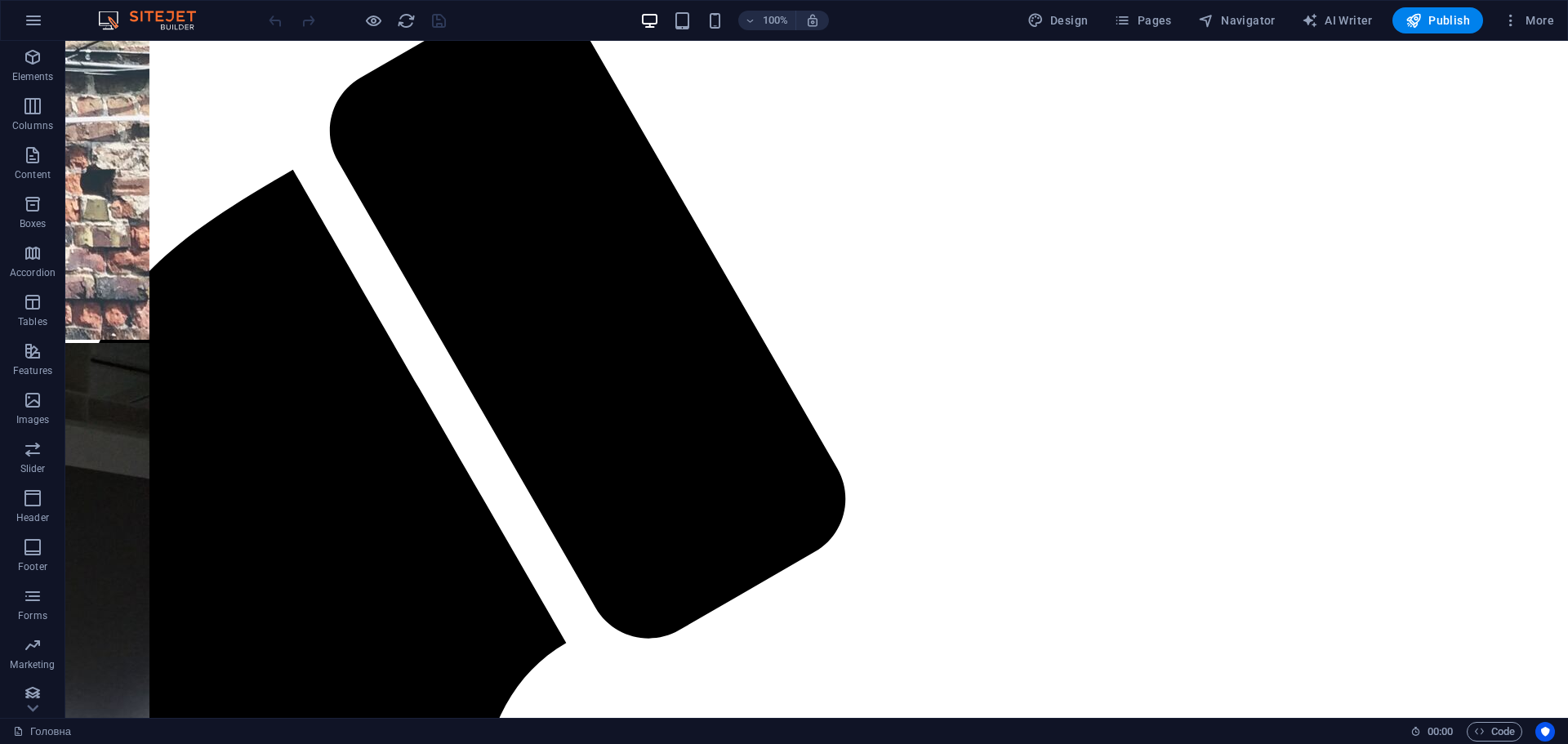
click at [383, 14] on div at bounding box center [356, 21] width 183 height 26
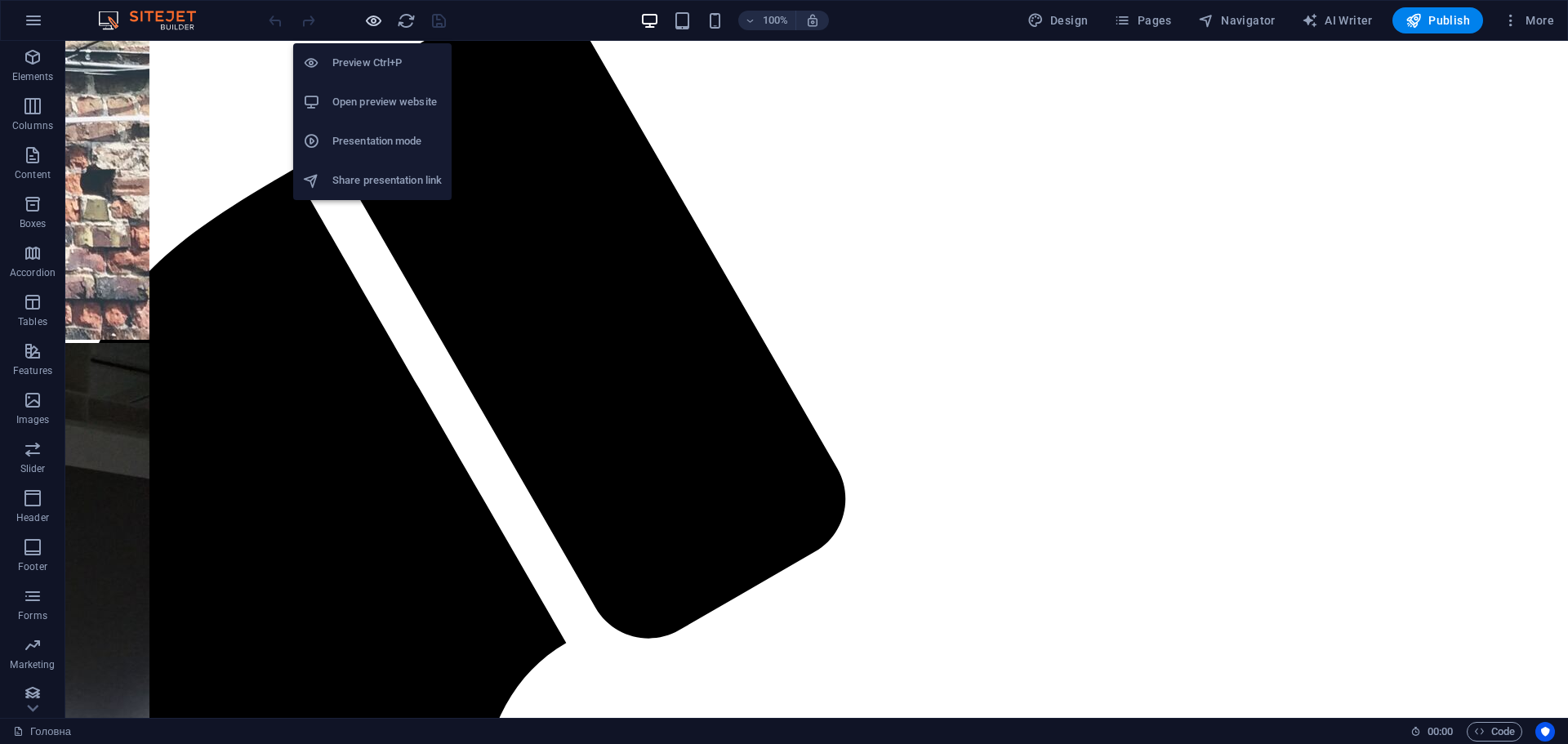
click at [375, 21] on icon "button" at bounding box center [374, 21] width 19 height 19
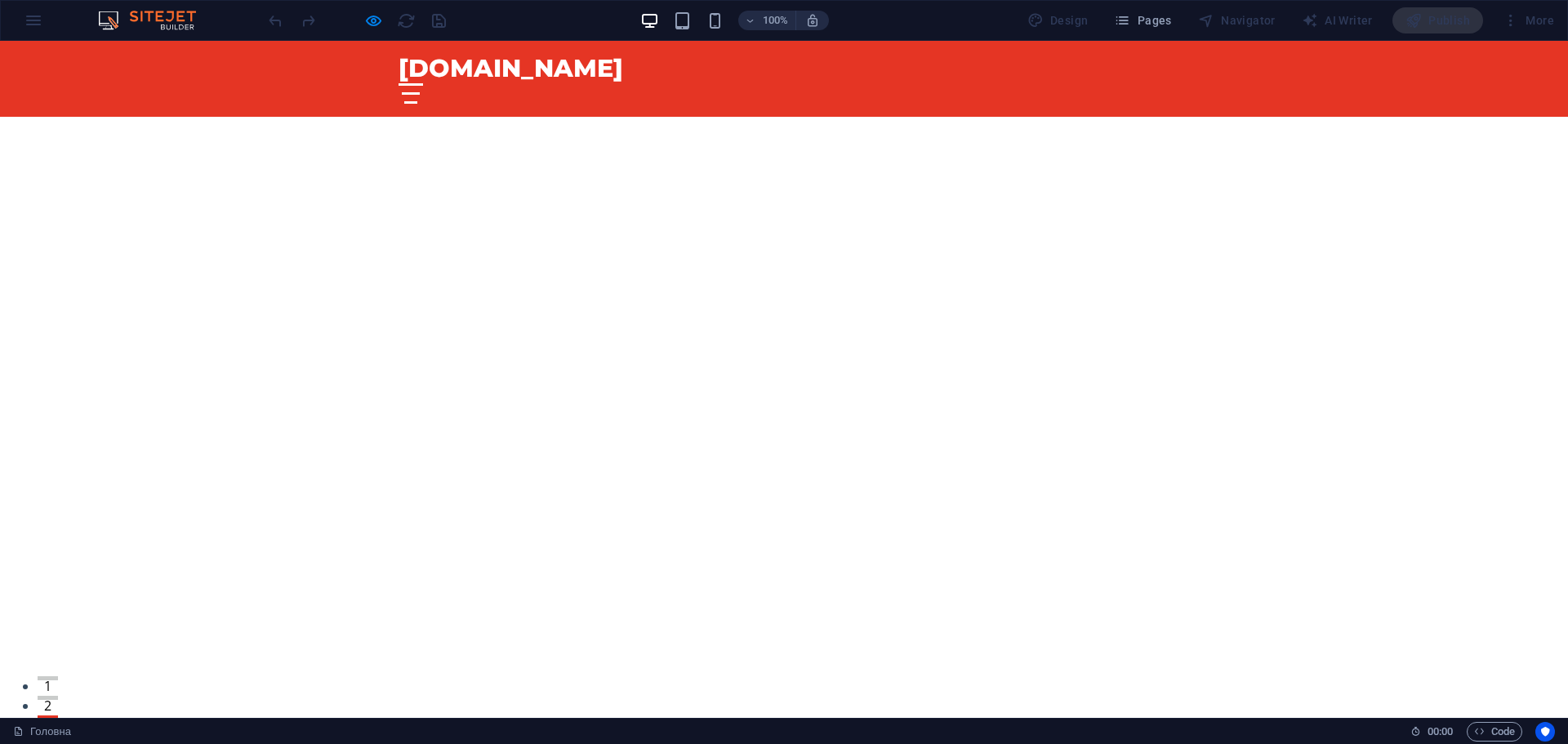
scroll to position [490, 0]
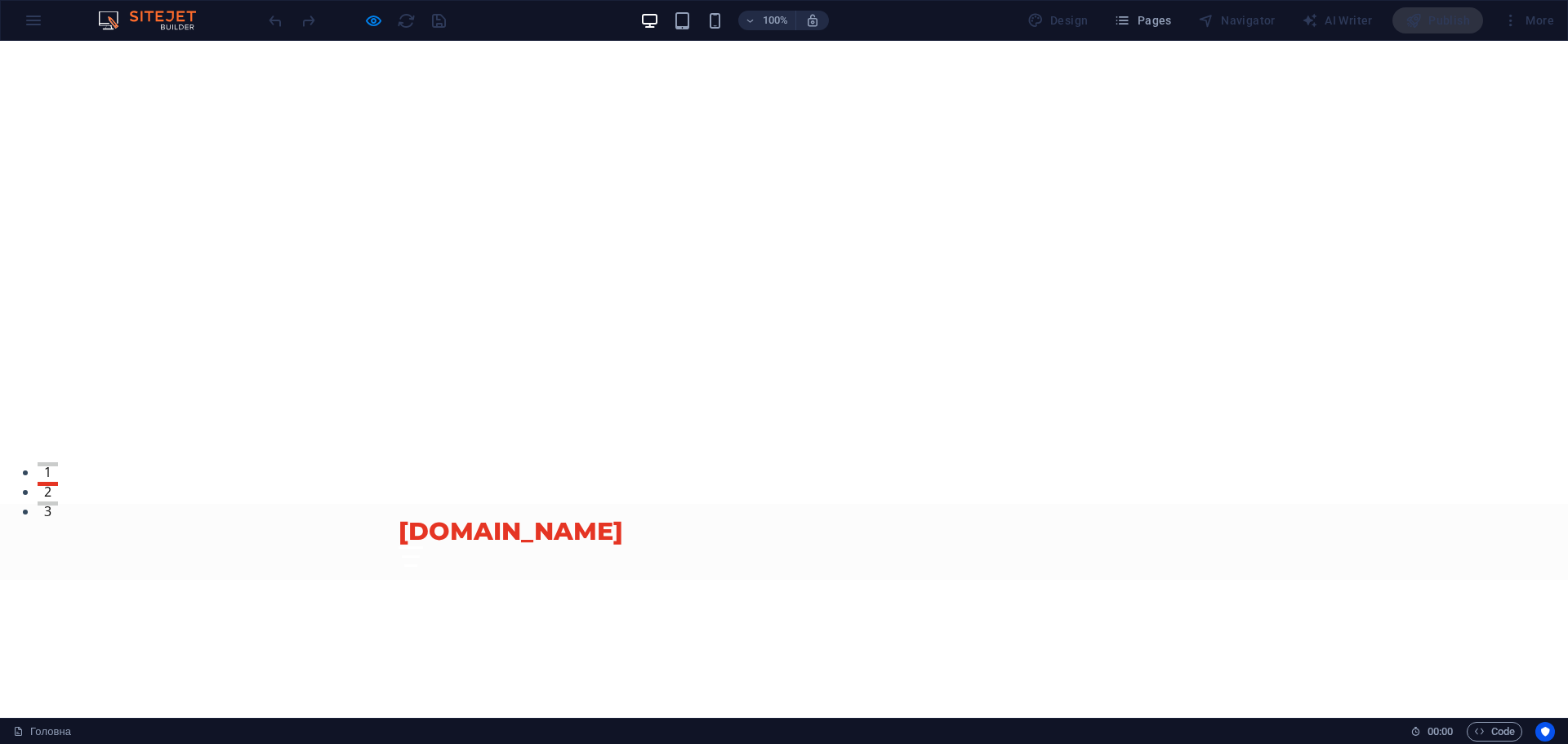
scroll to position [0, 0]
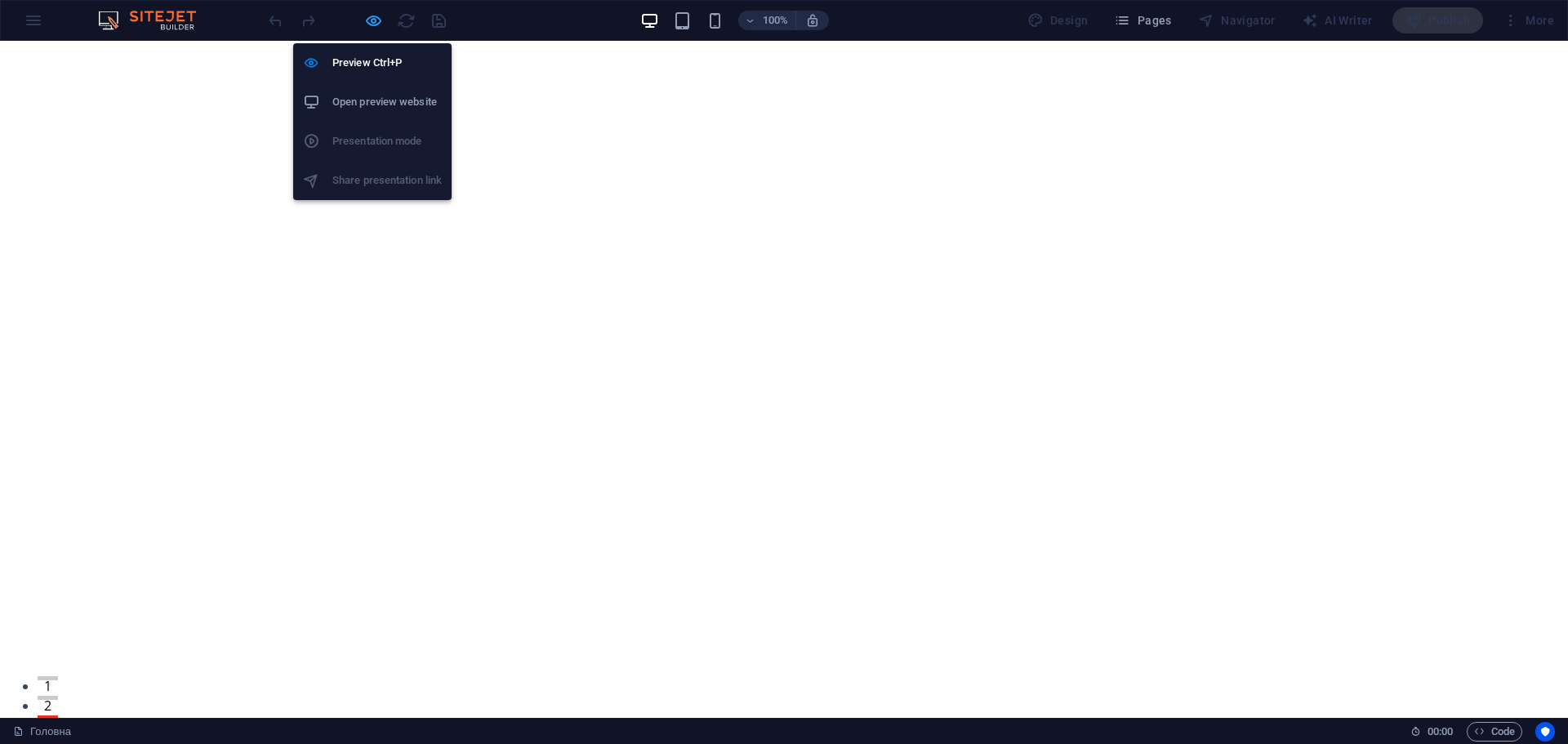
click at [366, 16] on icon "button" at bounding box center [374, 21] width 19 height 19
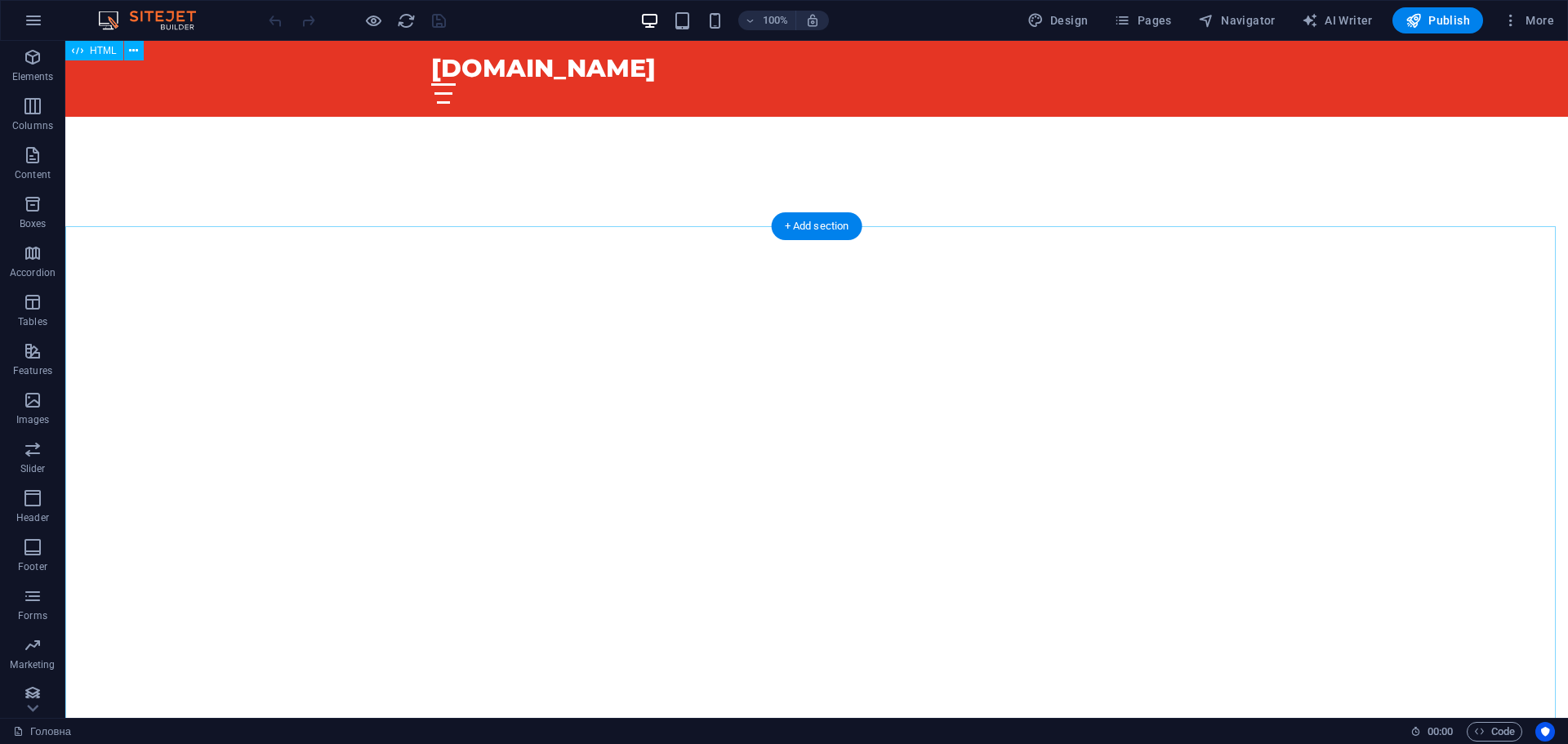
scroll to position [490, 0]
click at [94, 223] on span "HTML" at bounding box center [103, 218] width 27 height 10
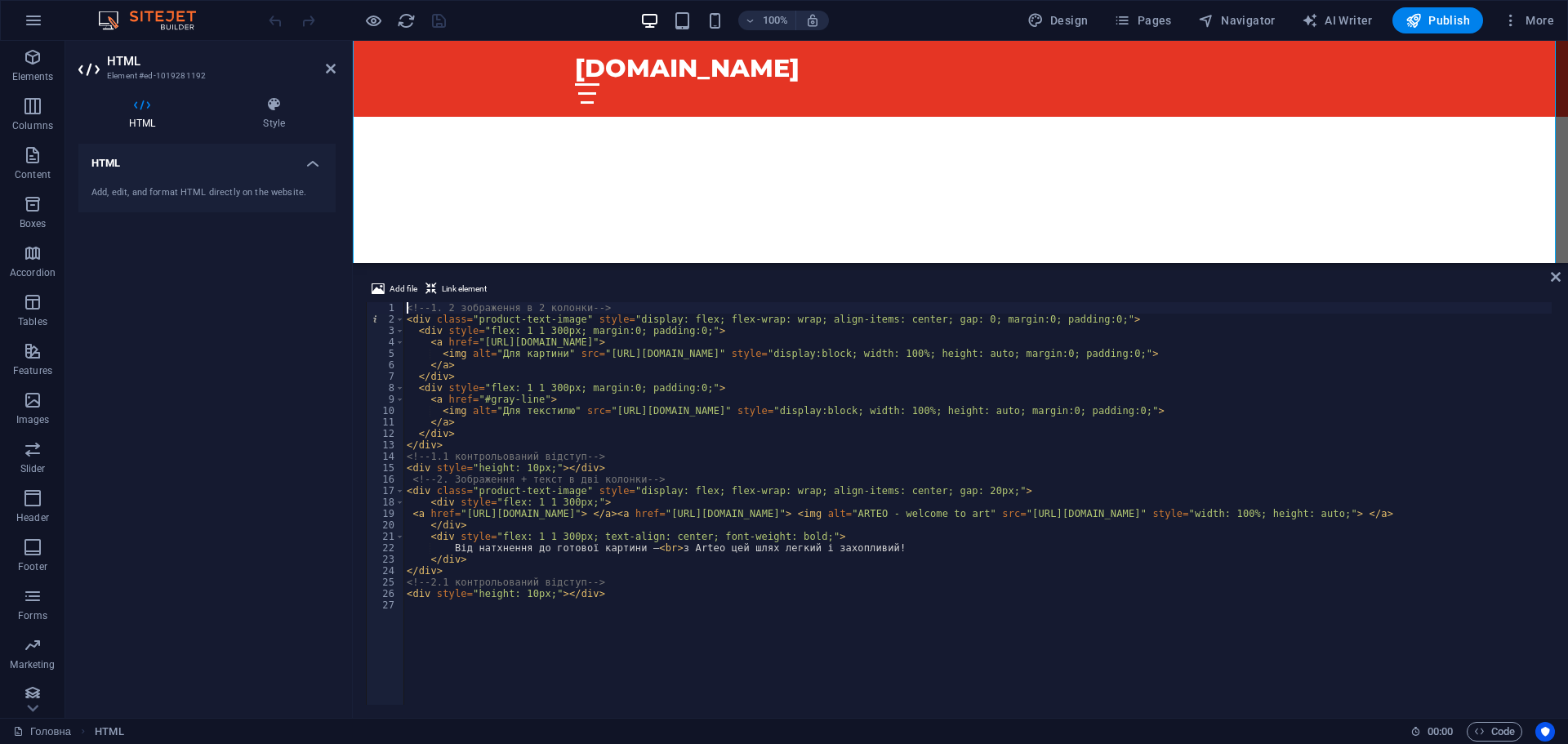
drag, startPoint x: 941, startPoint y: 556, endPoint x: 618, endPoint y: 220, distance: 466.1
click at [971, 261] on div "H2 Banner Container HTML Menu Bar Logo Container Add file Link element <!-- 1. …" at bounding box center [961, 379] width 1216 height 677
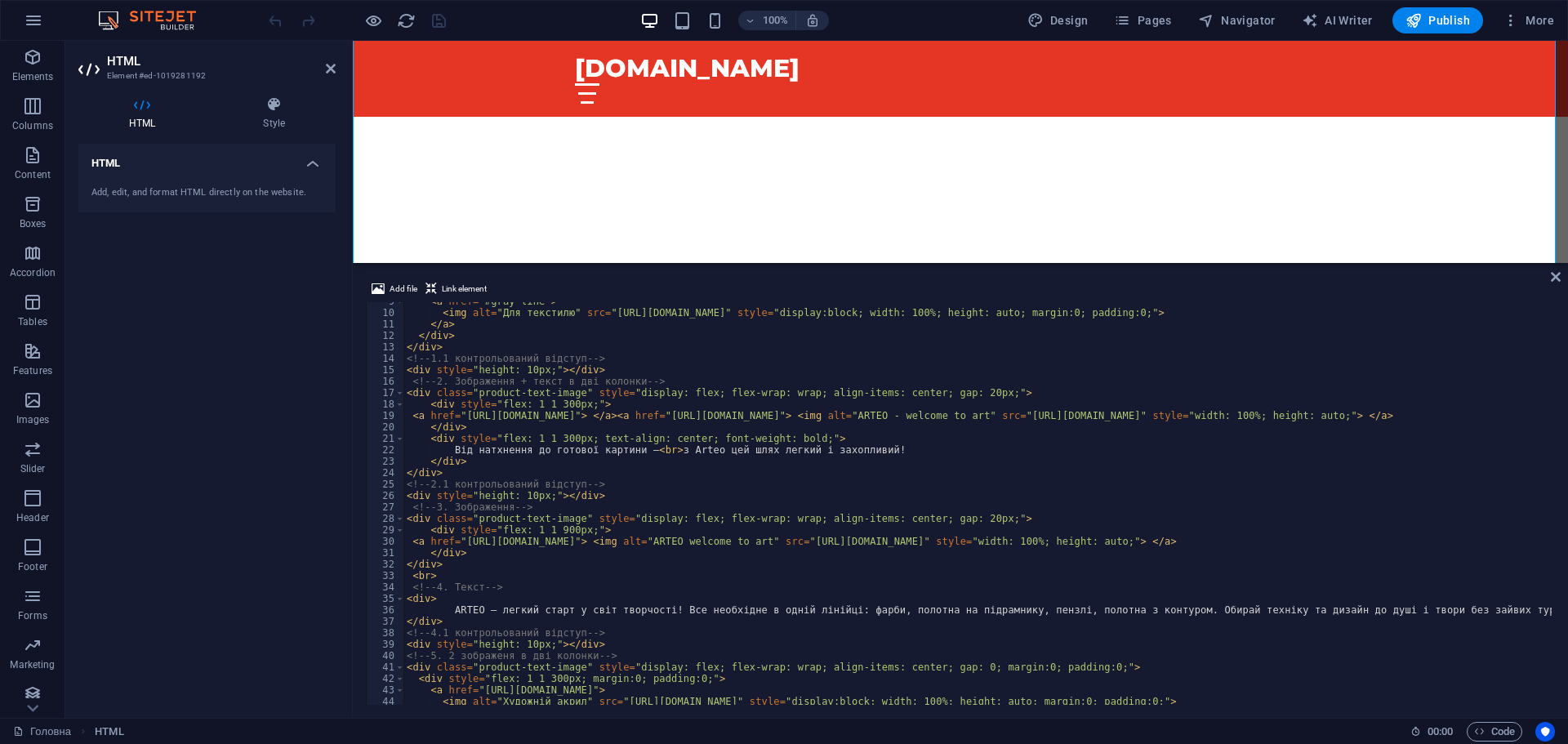
scroll to position [245, 0]
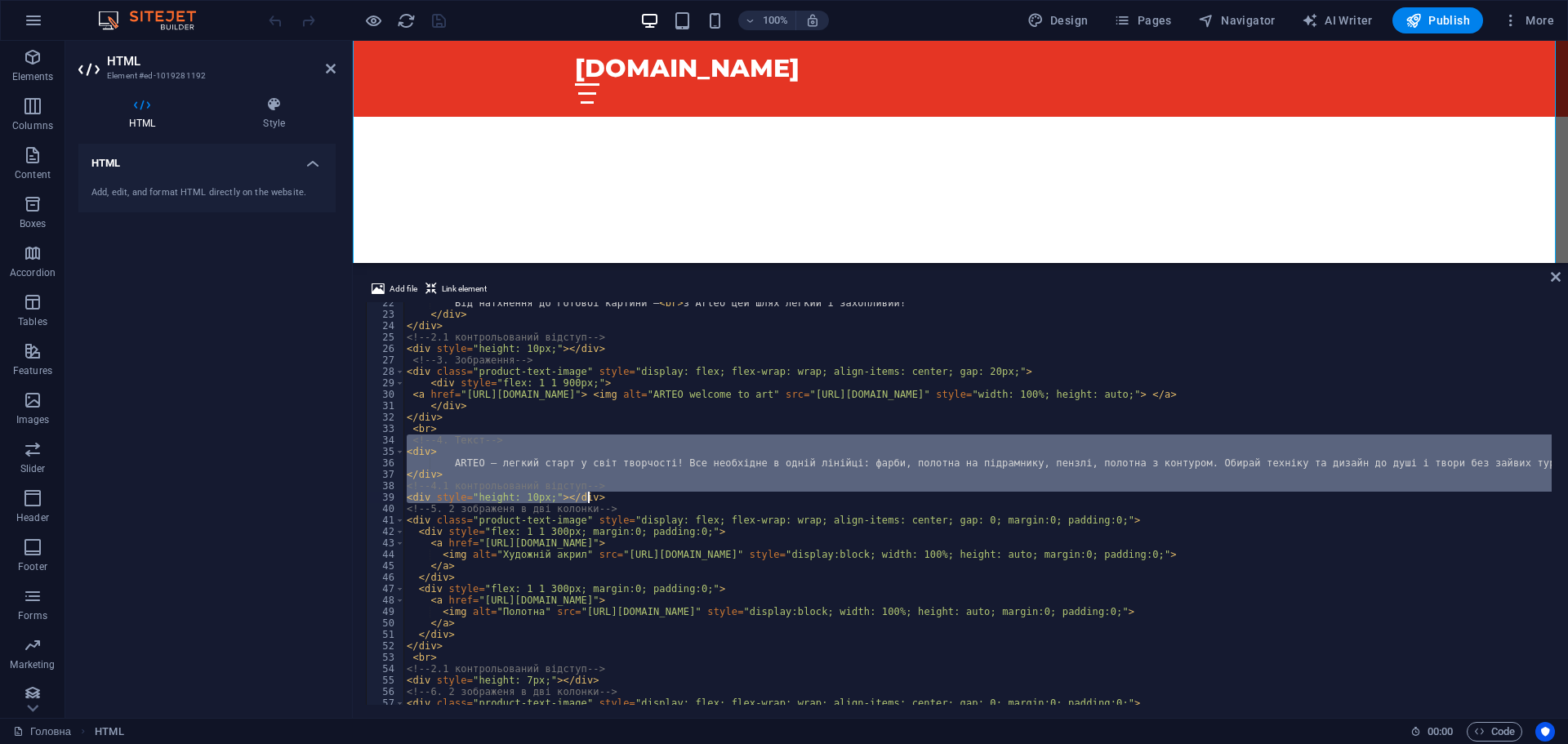
drag, startPoint x: 406, startPoint y: 442, endPoint x: 624, endPoint y: 501, distance: 225.8
click at [624, 501] on div "Від натхнення до готової картини – < br > з Arteo цей шлях легкий і захопливий!…" at bounding box center [1014, 508] width 1223 height 422
type textarea "<!-- 4.1 контрольований відступ --> <div style="height: 10px;"></div>"
paste textarea
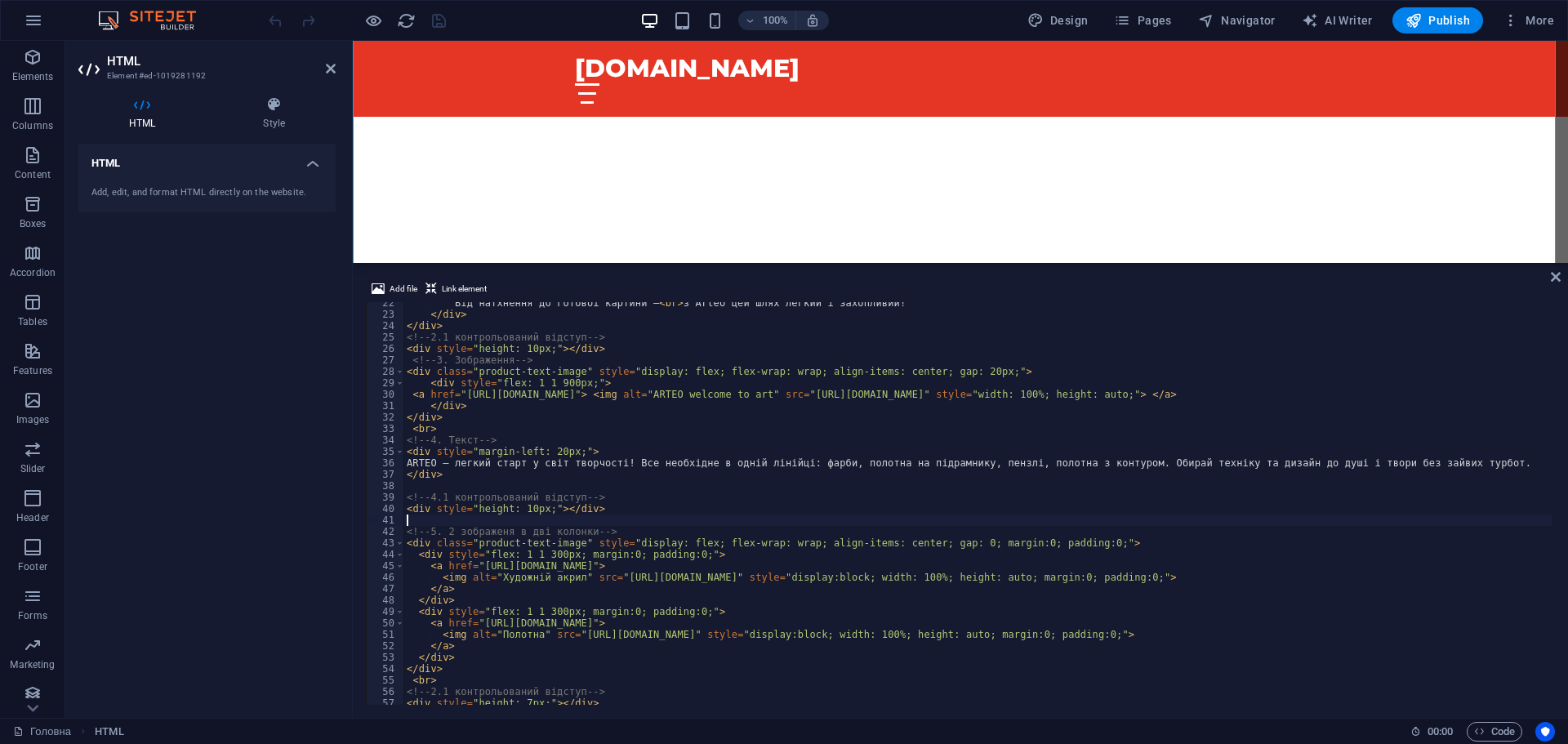
type textarea "<div style="height: 10px;"></div>"
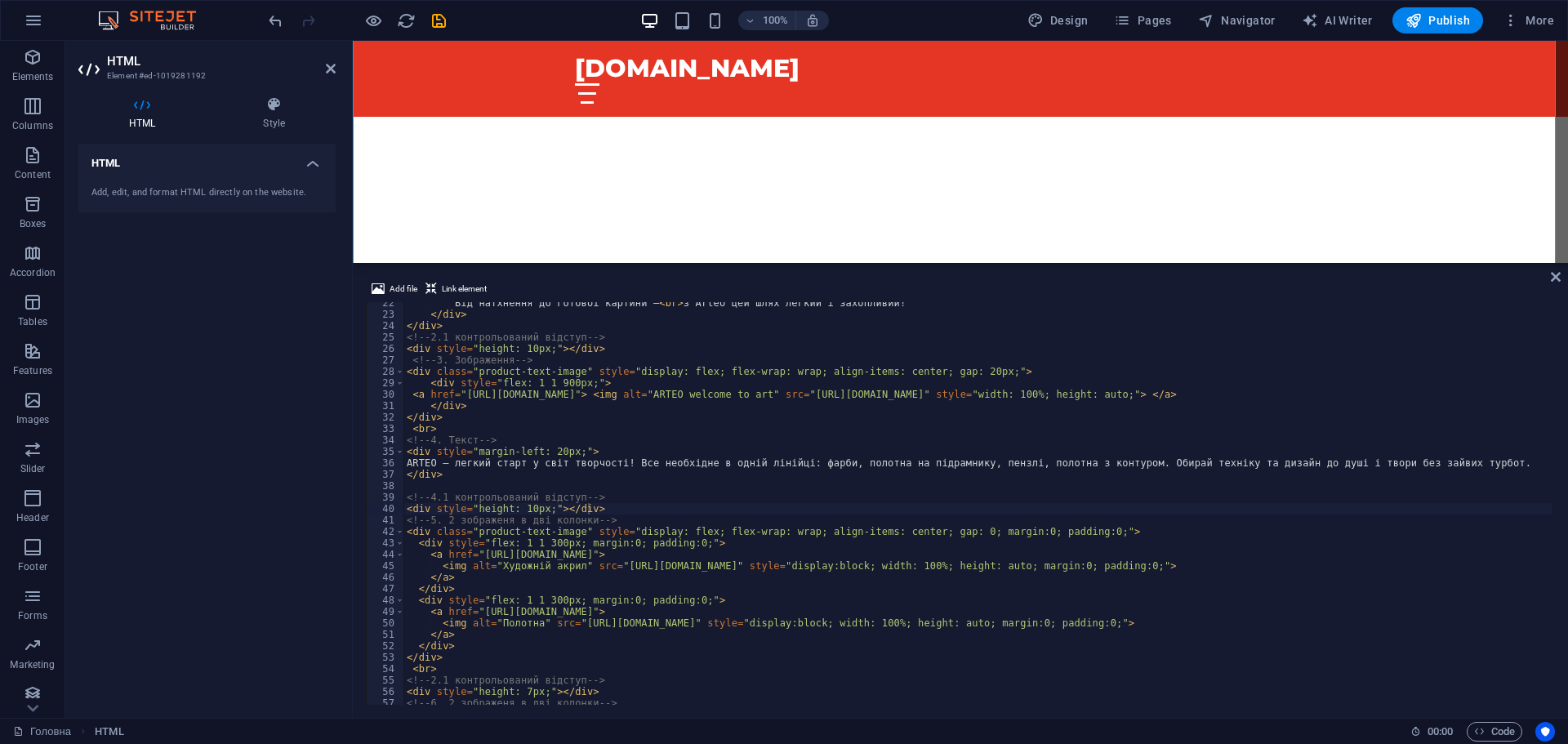
drag, startPoint x: 1348, startPoint y: 266, endPoint x: 1346, endPoint y: 309, distance: 43.0
click at [1346, 309] on div "Add file Link element <div style="height: 10px;"></div> 22 23 24 25 26 27 28 29…" at bounding box center [961, 492] width 1216 height 452
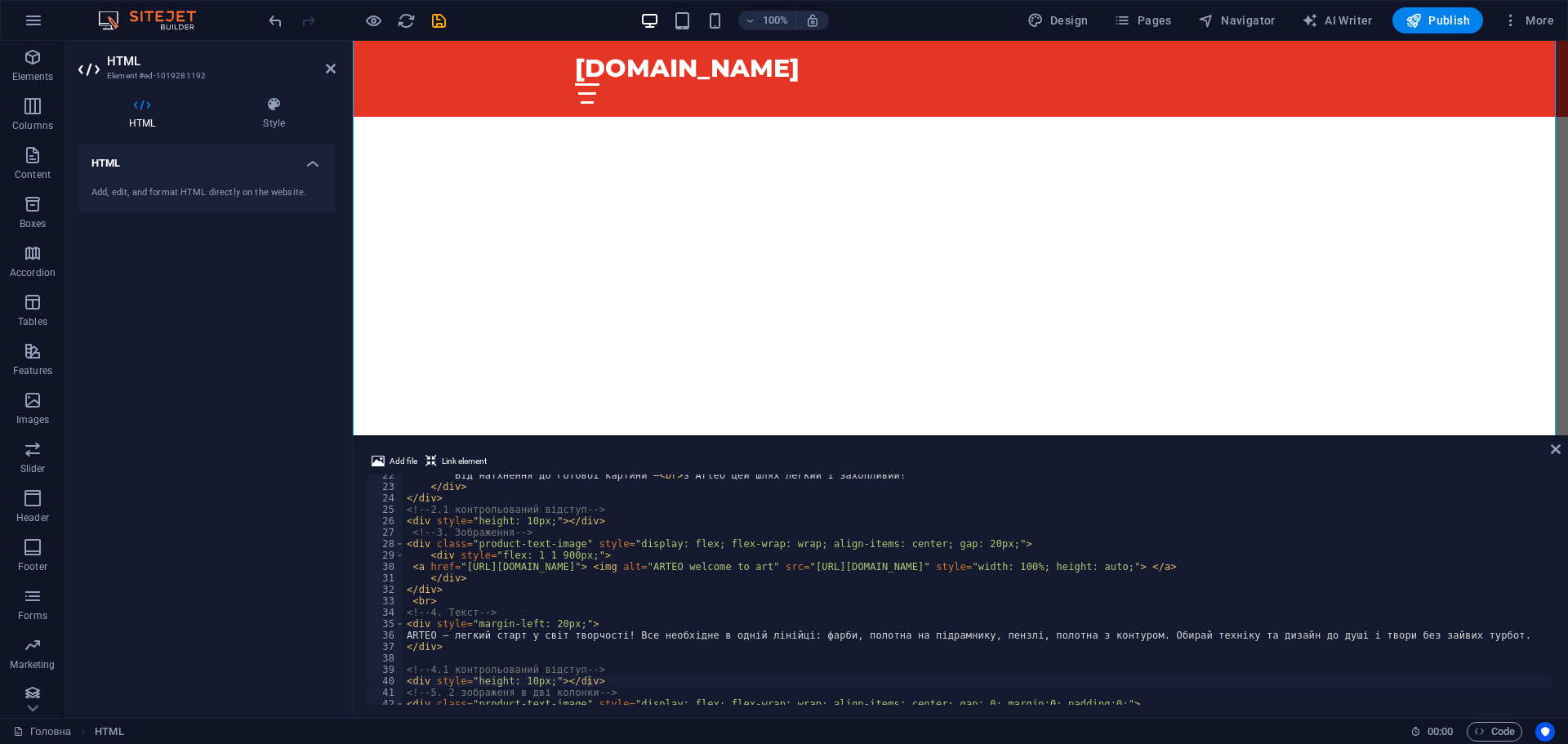
drag, startPoint x: 1363, startPoint y: 265, endPoint x: 967, endPoint y: 357, distance: 406.5
click at [1359, 434] on div "H2 Banner Container HTML Menu Bar Logo Container Add file Link element <div sty…" at bounding box center [961, 379] width 1216 height 677
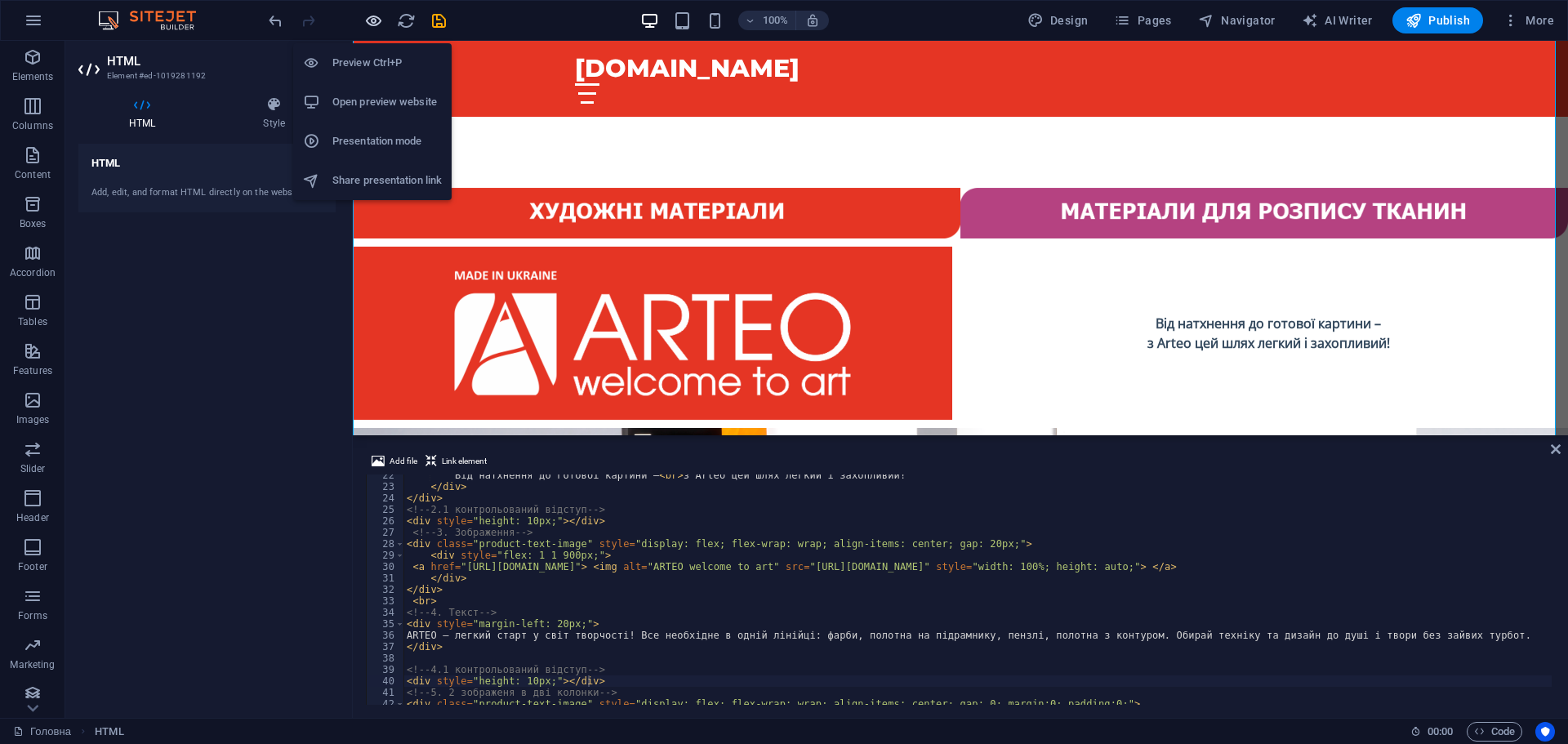
click at [370, 17] on icon "button" at bounding box center [374, 21] width 19 height 19
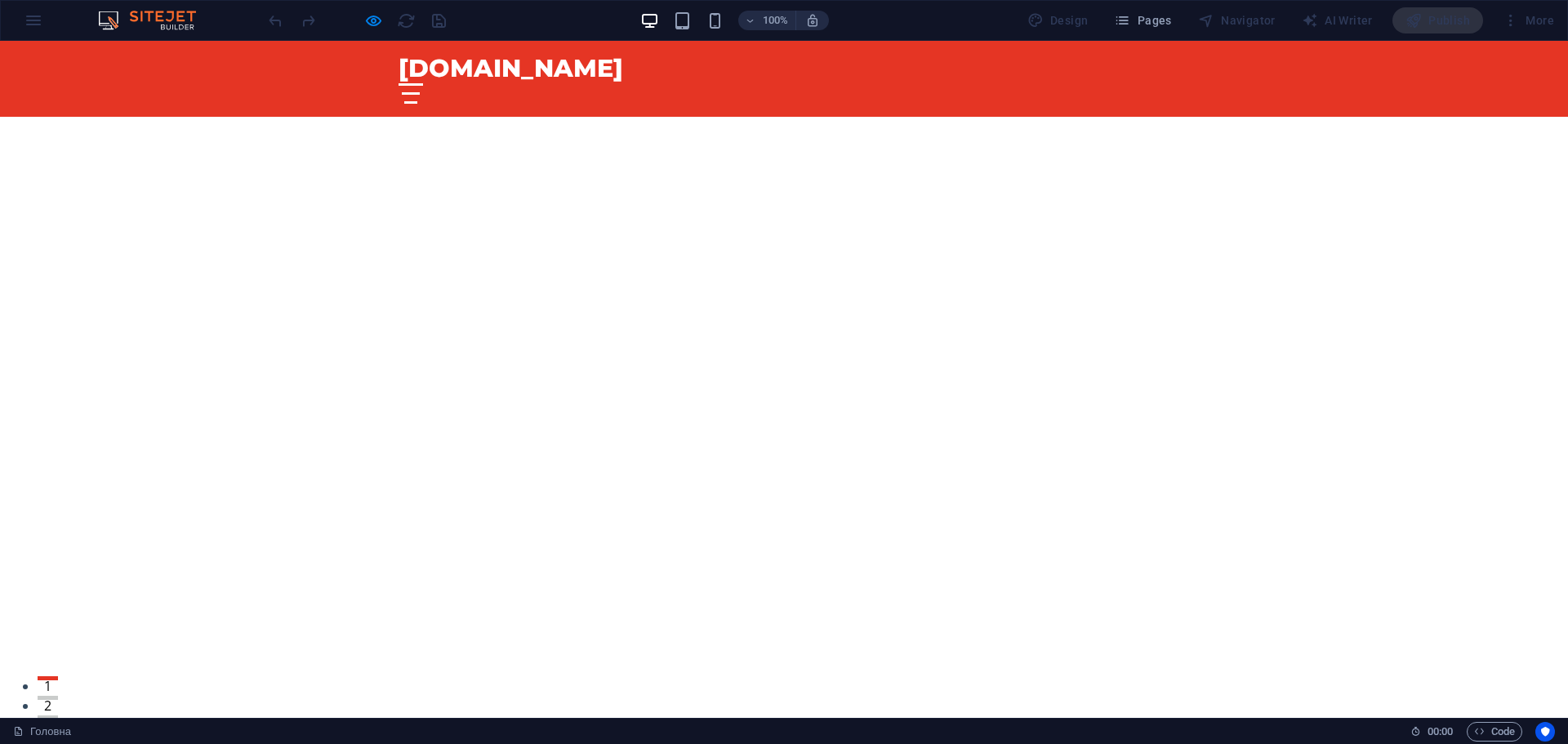
scroll to position [490, 0]
click at [370, 8] on div at bounding box center [356, 21] width 183 height 26
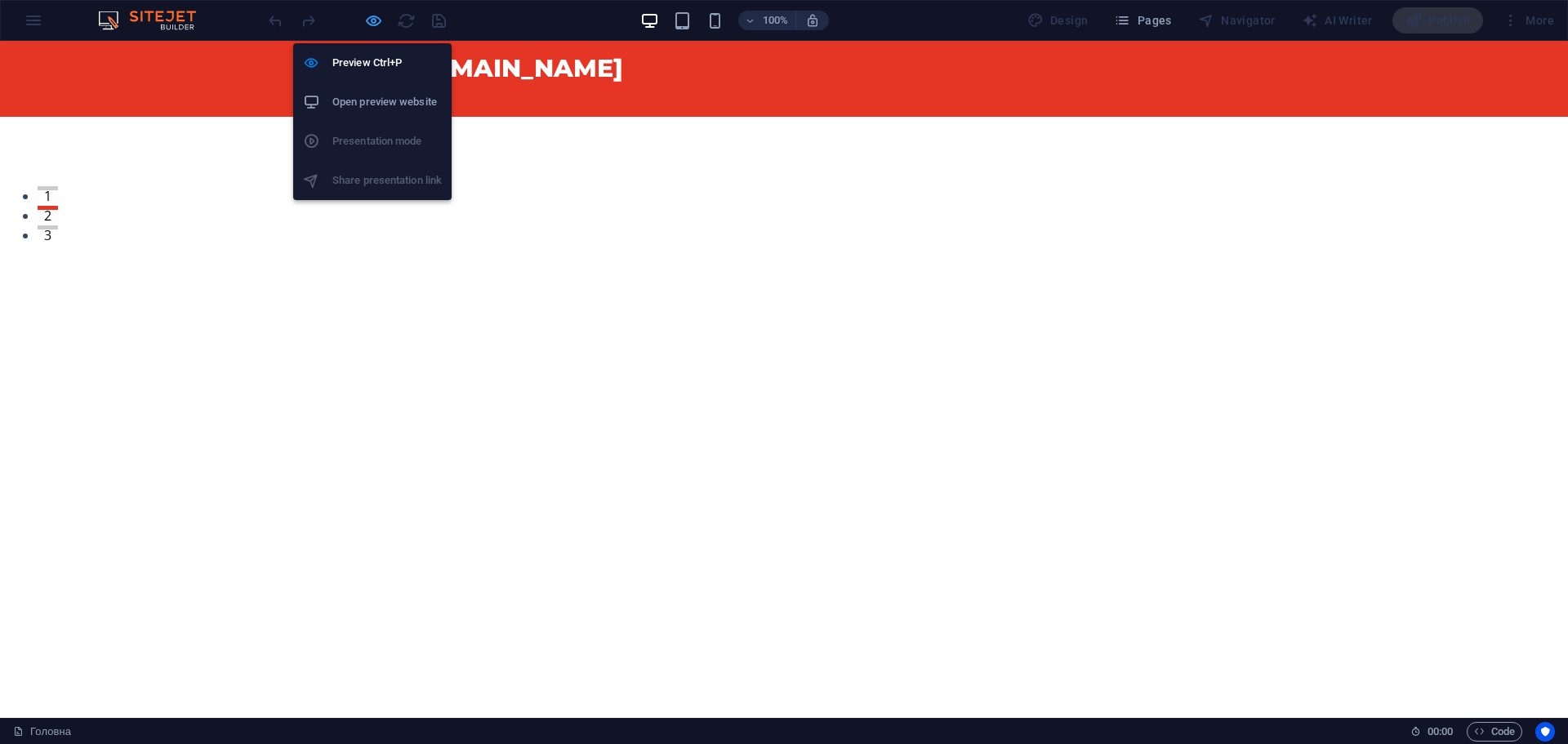
click at [370, 16] on icon "button" at bounding box center [374, 21] width 19 height 19
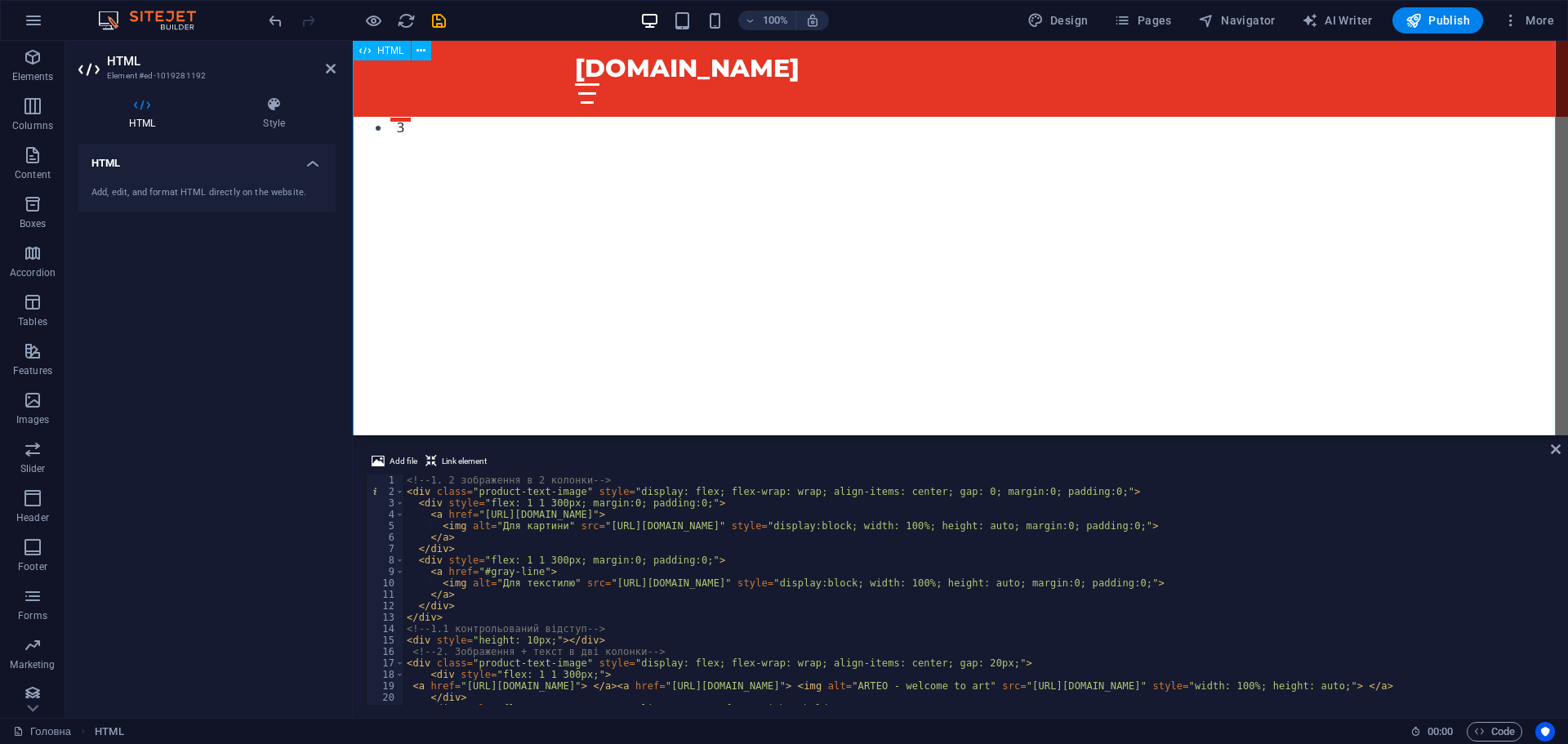
scroll to position [245, 0]
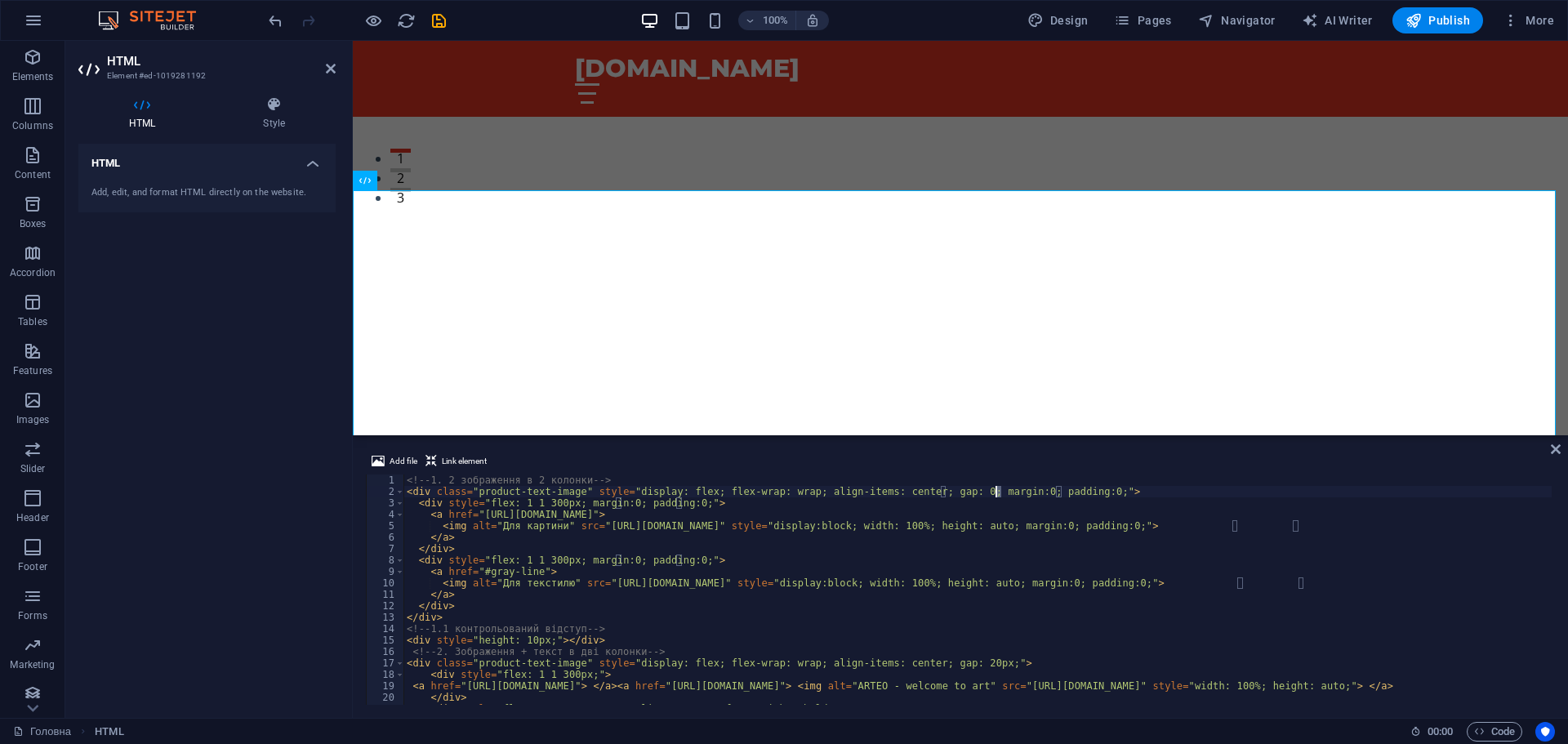
click at [995, 494] on div "<!-- 1. 2 зображення в 2 колонки --> < div class = "product-text-image" style =…" at bounding box center [1014, 599] width 1223 height 250
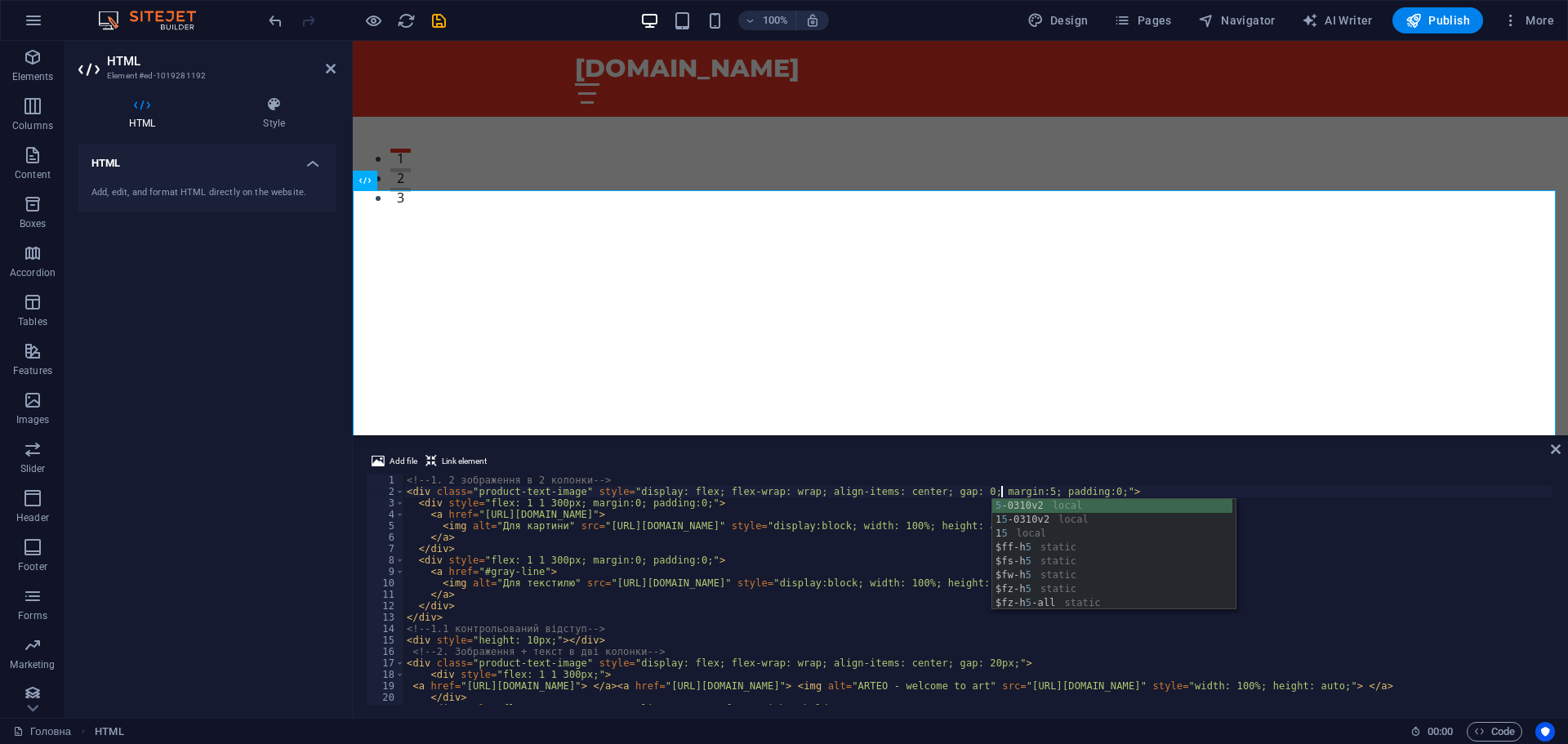
scroll to position [0, 48]
type textarea "<div class="product-text-image" style="display: flex; flex-wrap: wrap; align-it…"
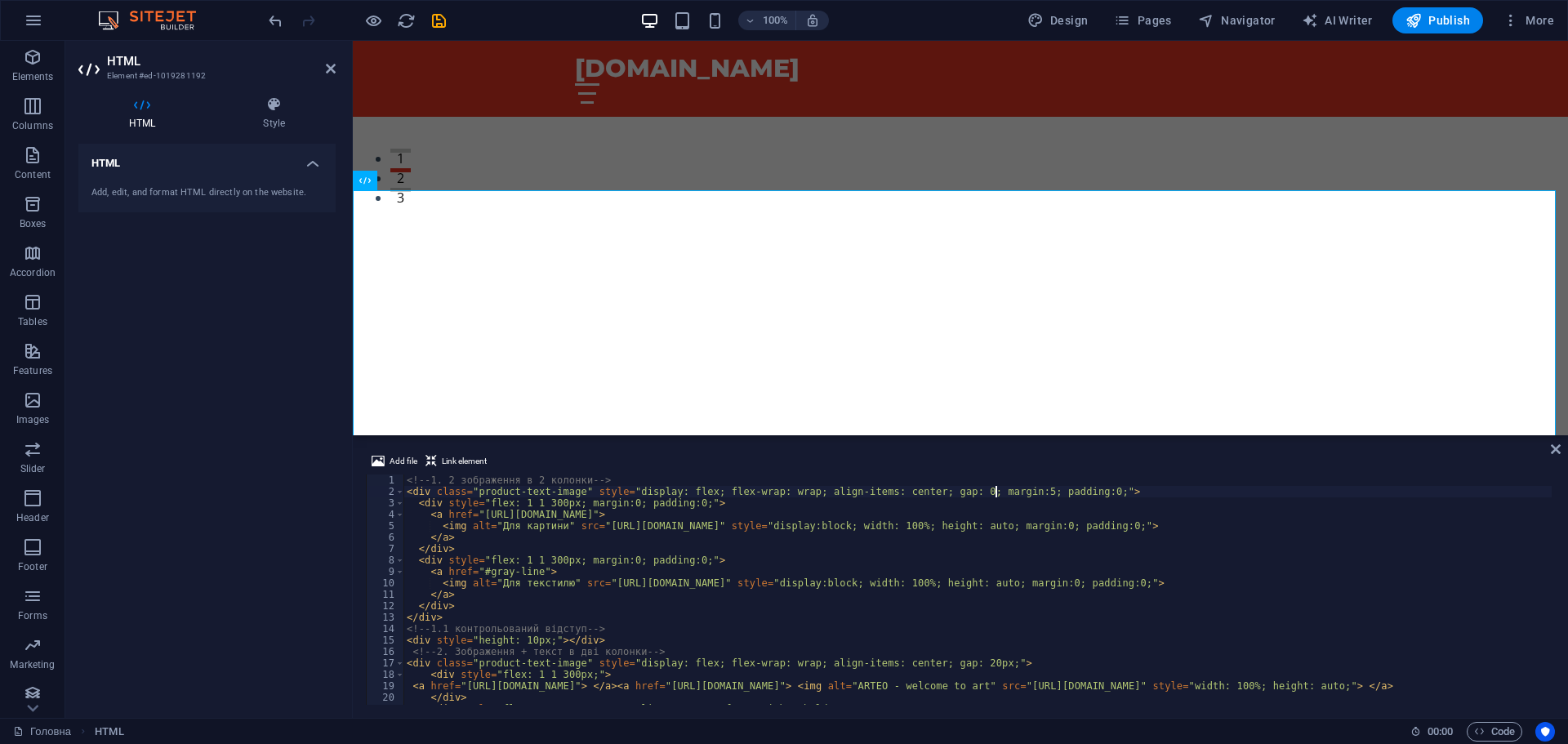
click at [998, 491] on div "<!-- 1. 2 зображення в 2 колонки --> < div class = "product-text-image" style =…" at bounding box center [1014, 599] width 1223 height 250
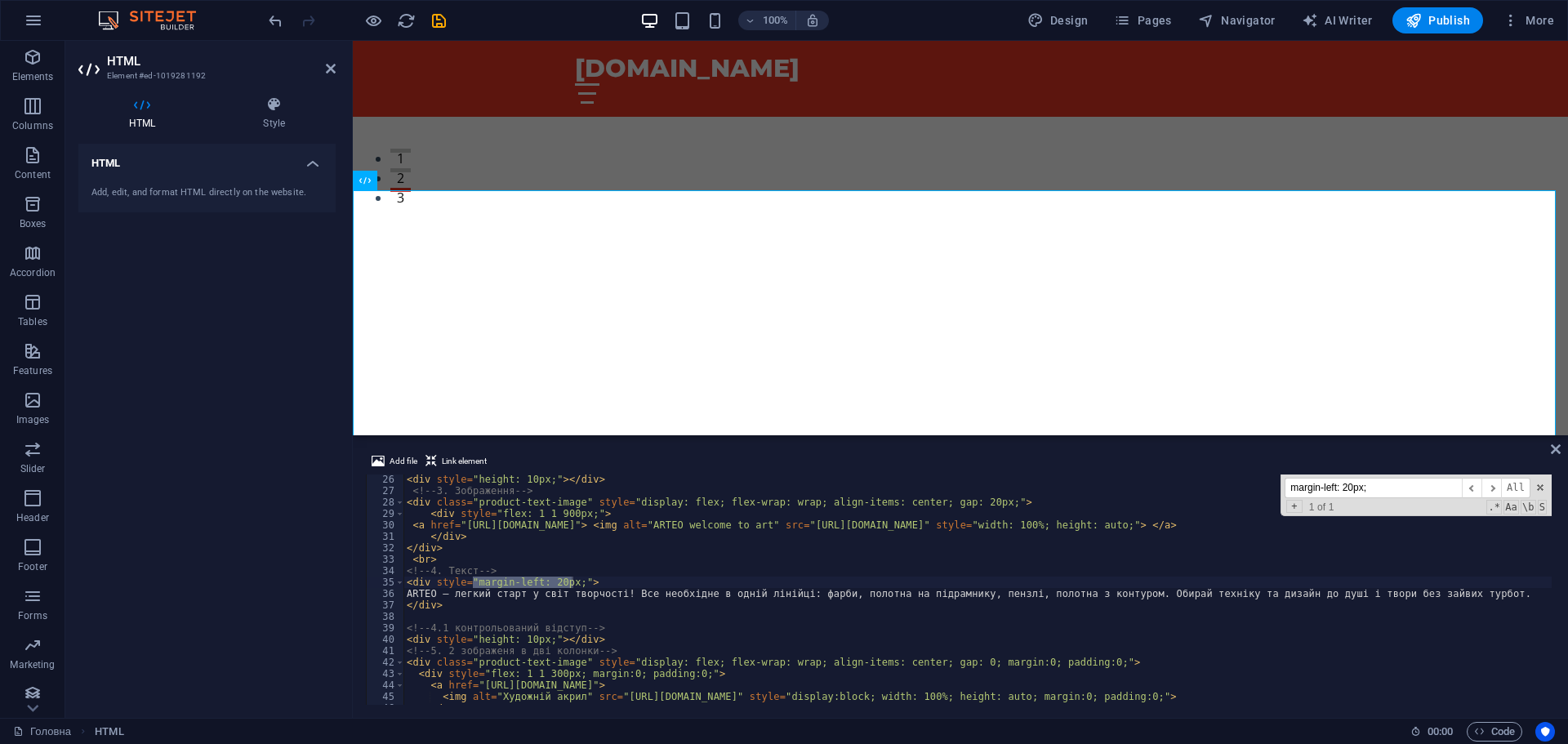
scroll to position [287, 0]
type input "margin-left: 20px;"
click at [1537, 489] on span at bounding box center [1540, 488] width 11 height 11
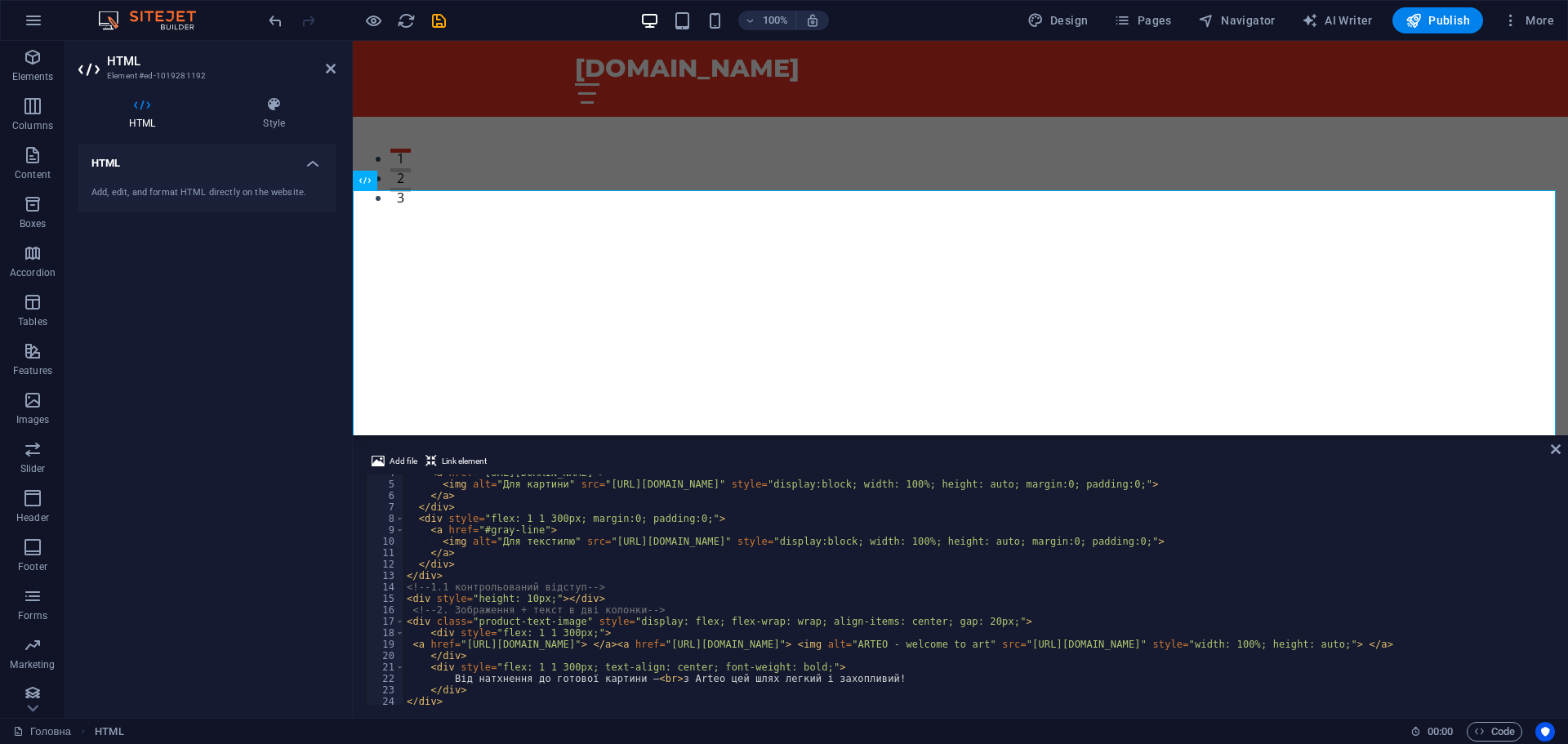
scroll to position [0, 0]
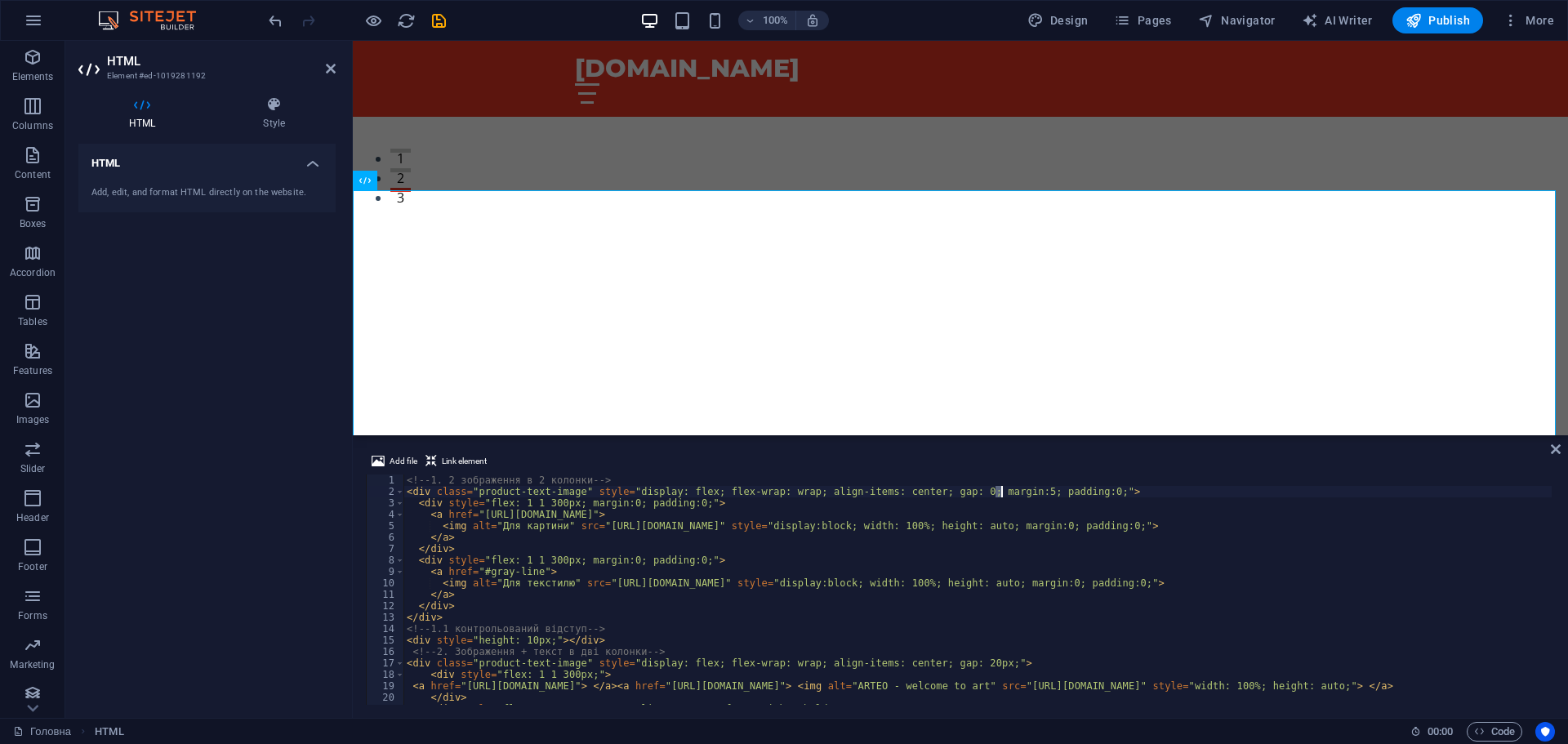
click at [1001, 490] on div "<!-- 1. 2 зображення в 2 колонки --> < div class = "product-text-image" style =…" at bounding box center [1014, 599] width 1223 height 250
type textarea "<div class="product-text-image" style="display: flex; flex-wrap: wrap; align-it…"
drag, startPoint x: 1560, startPoint y: 454, endPoint x: 1495, endPoint y: 413, distance: 76.9
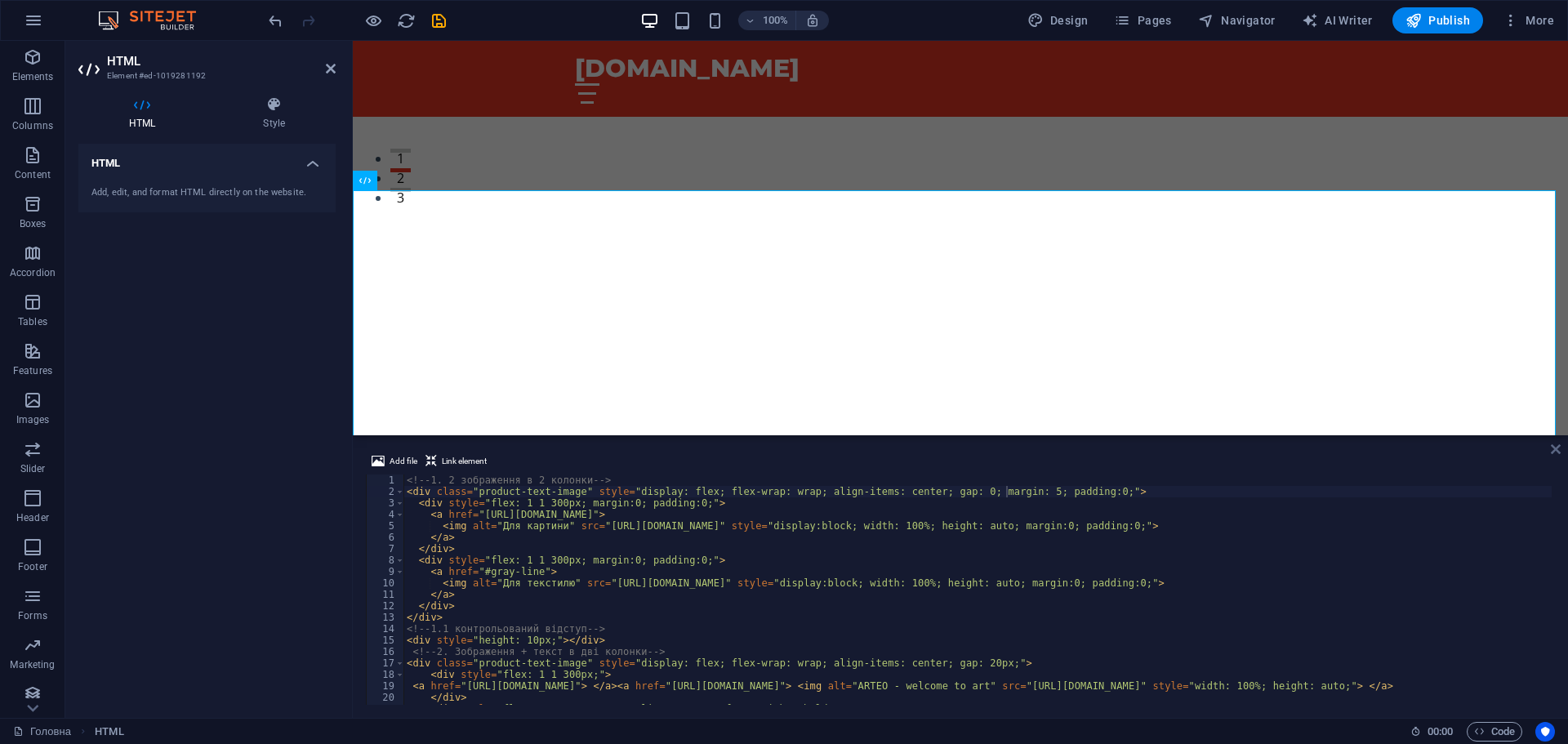
click at [1560, 454] on icon at bounding box center [1556, 449] width 10 height 13
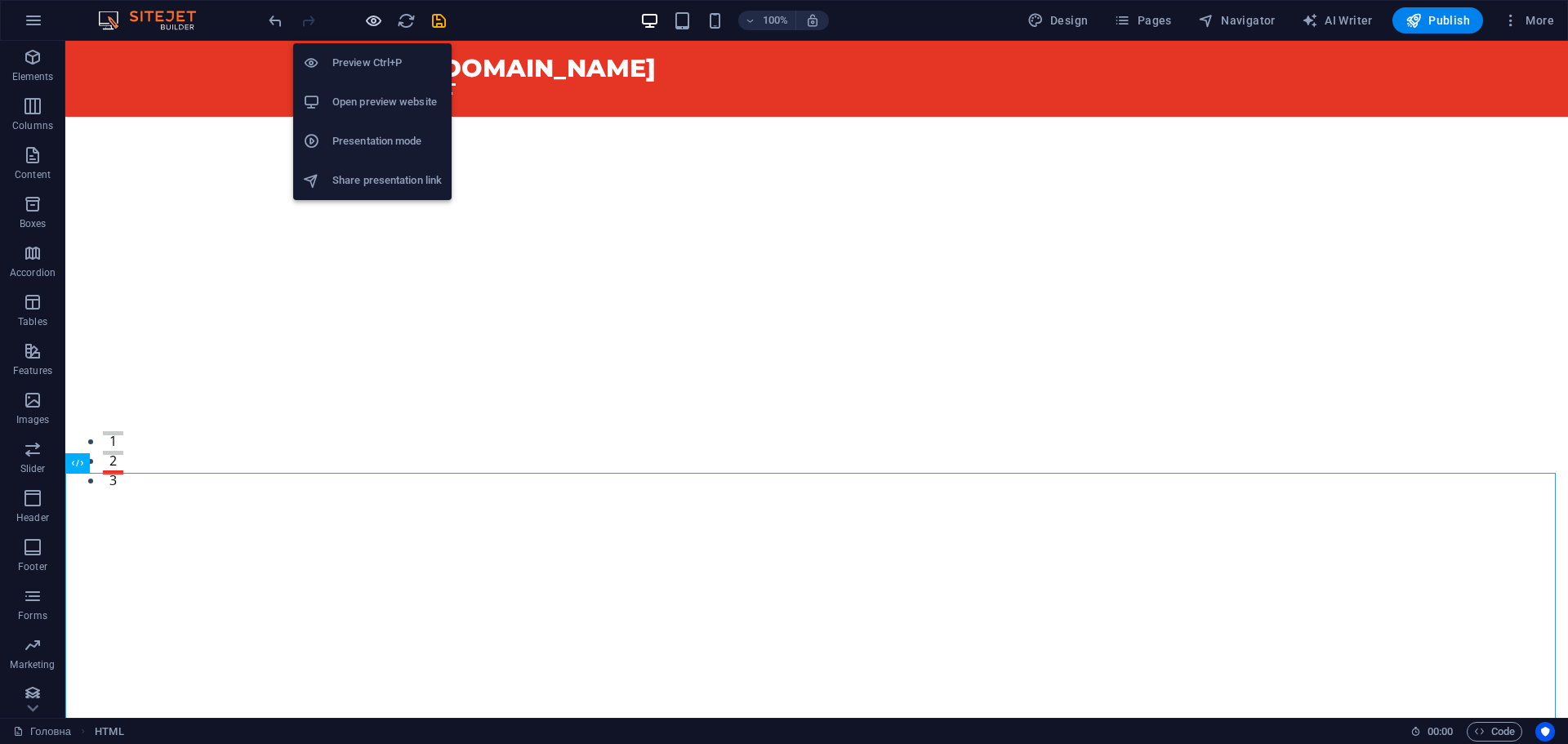
drag, startPoint x: 372, startPoint y: 21, endPoint x: 459, endPoint y: 189, distance: 189.2
click at [372, 21] on icon "button" at bounding box center [374, 21] width 19 height 19
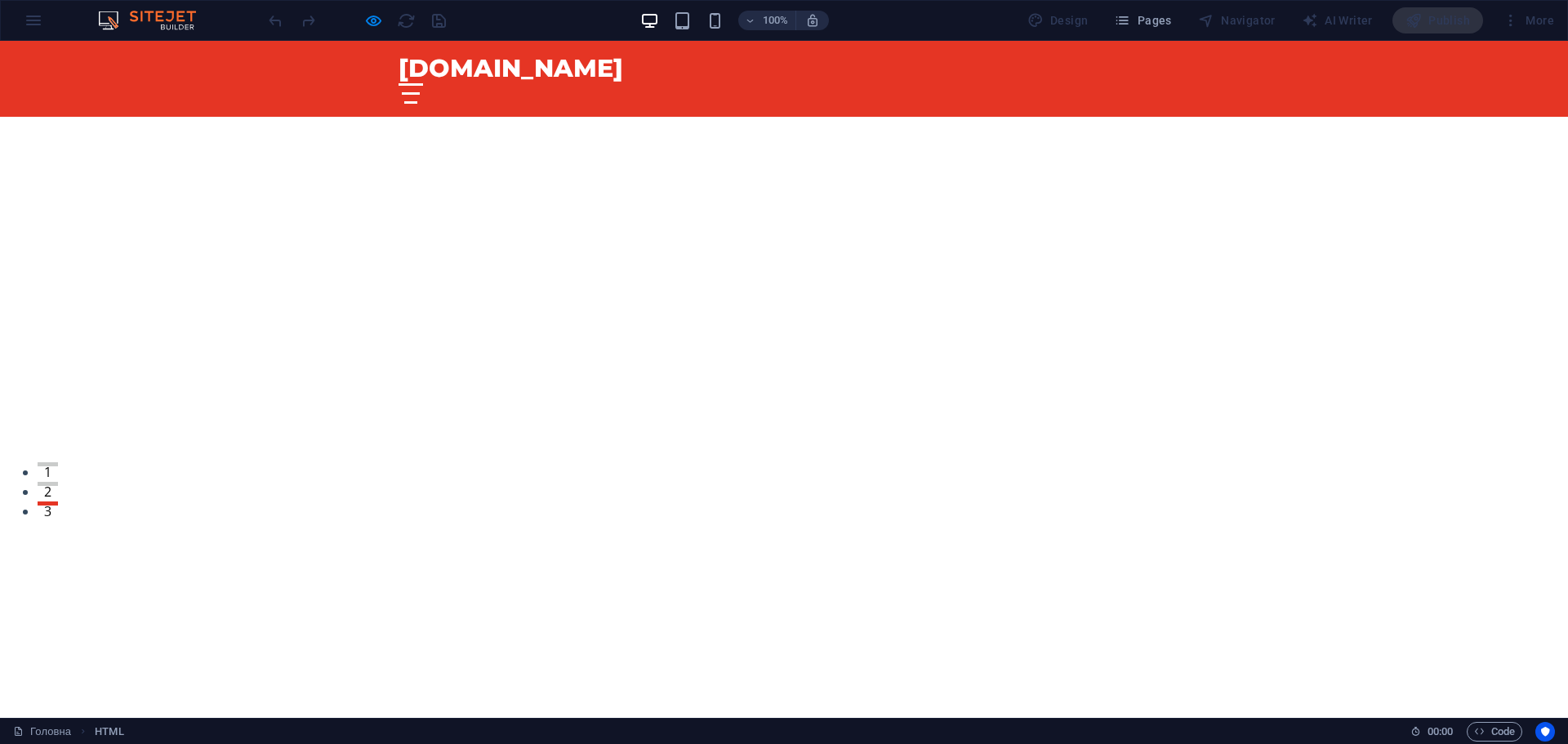
scroll to position [163, 0]
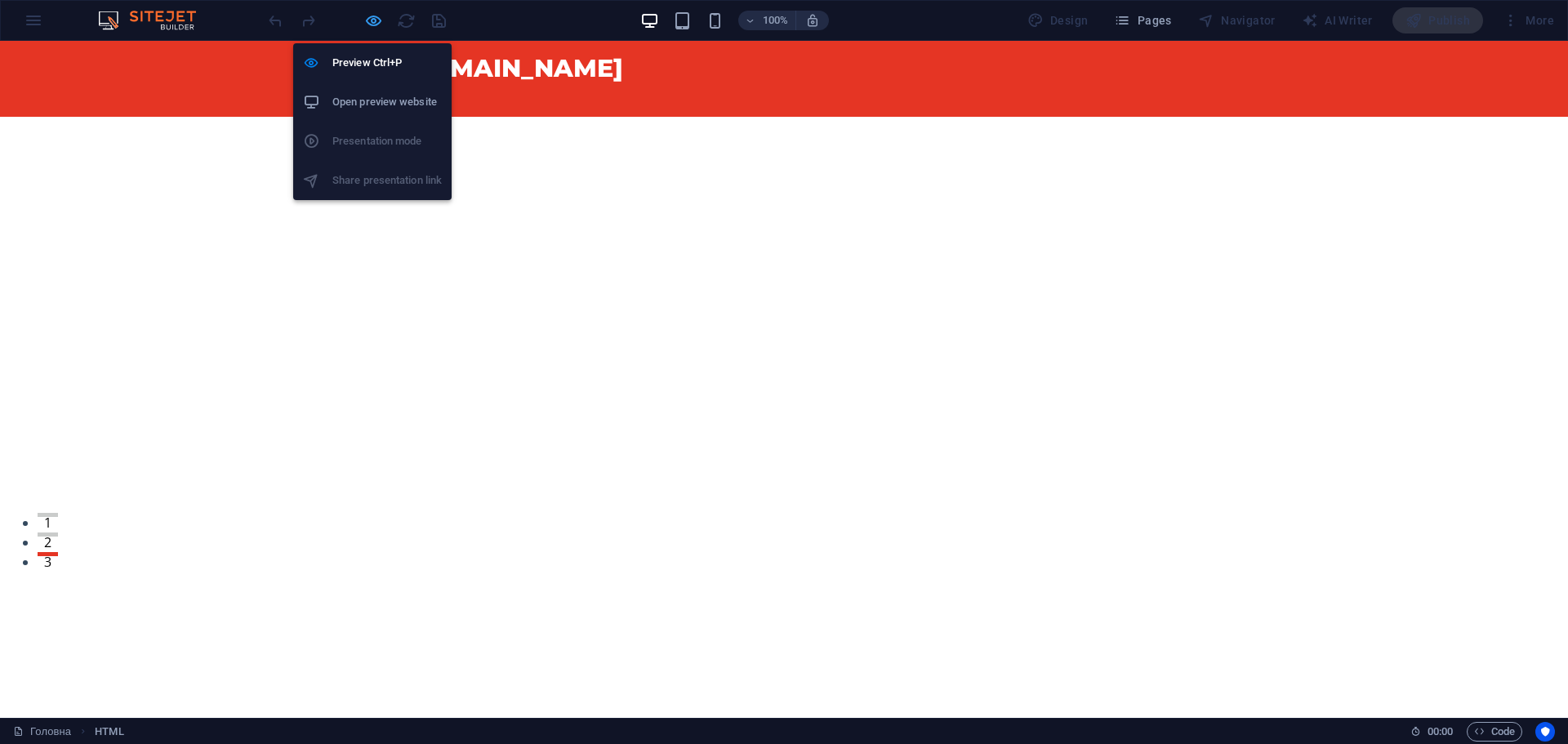
click at [375, 14] on icon "button" at bounding box center [374, 21] width 19 height 19
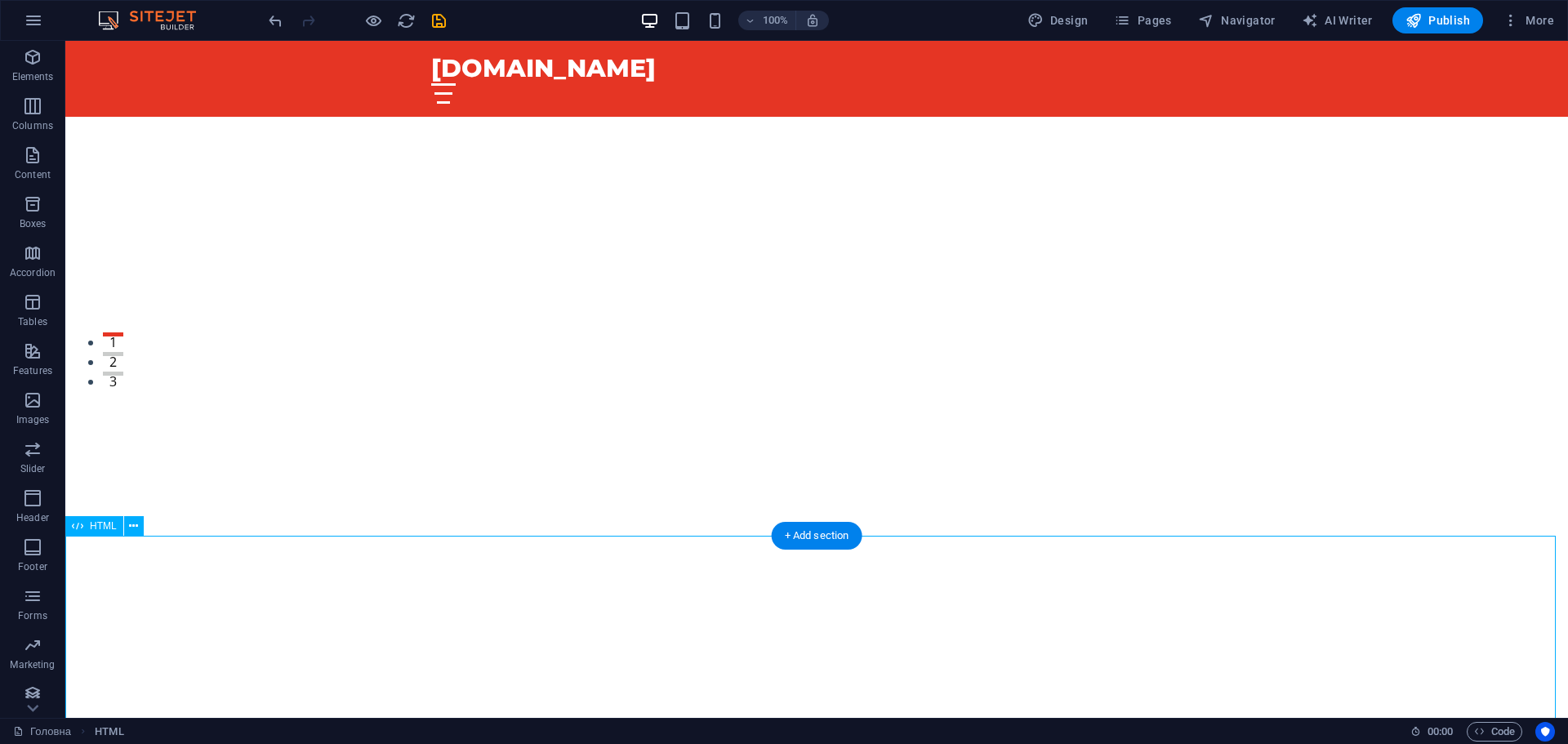
scroll to position [490, 0]
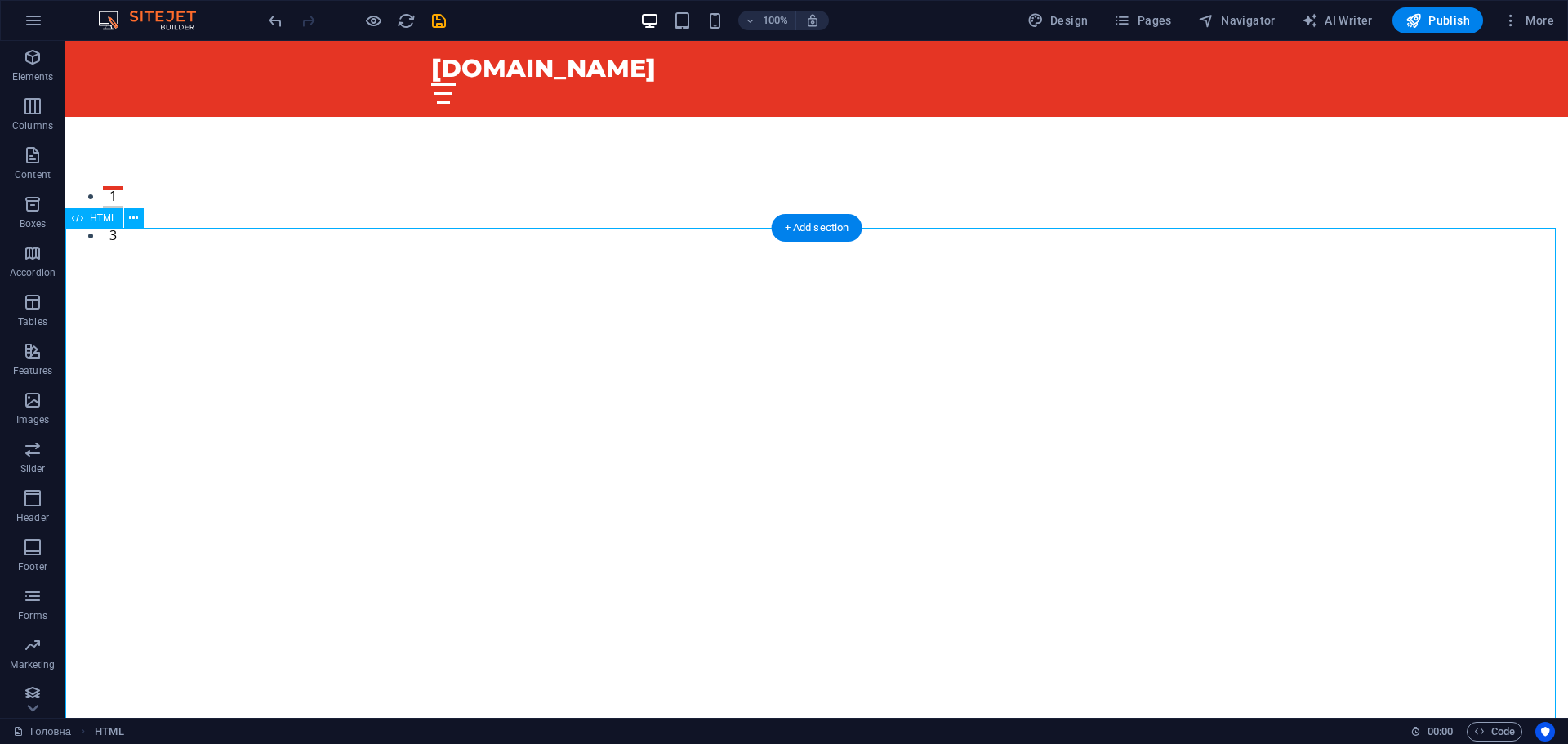
click at [96, 218] on span "HTML" at bounding box center [103, 218] width 27 height 10
click at [101, 217] on span "HTML" at bounding box center [103, 218] width 27 height 10
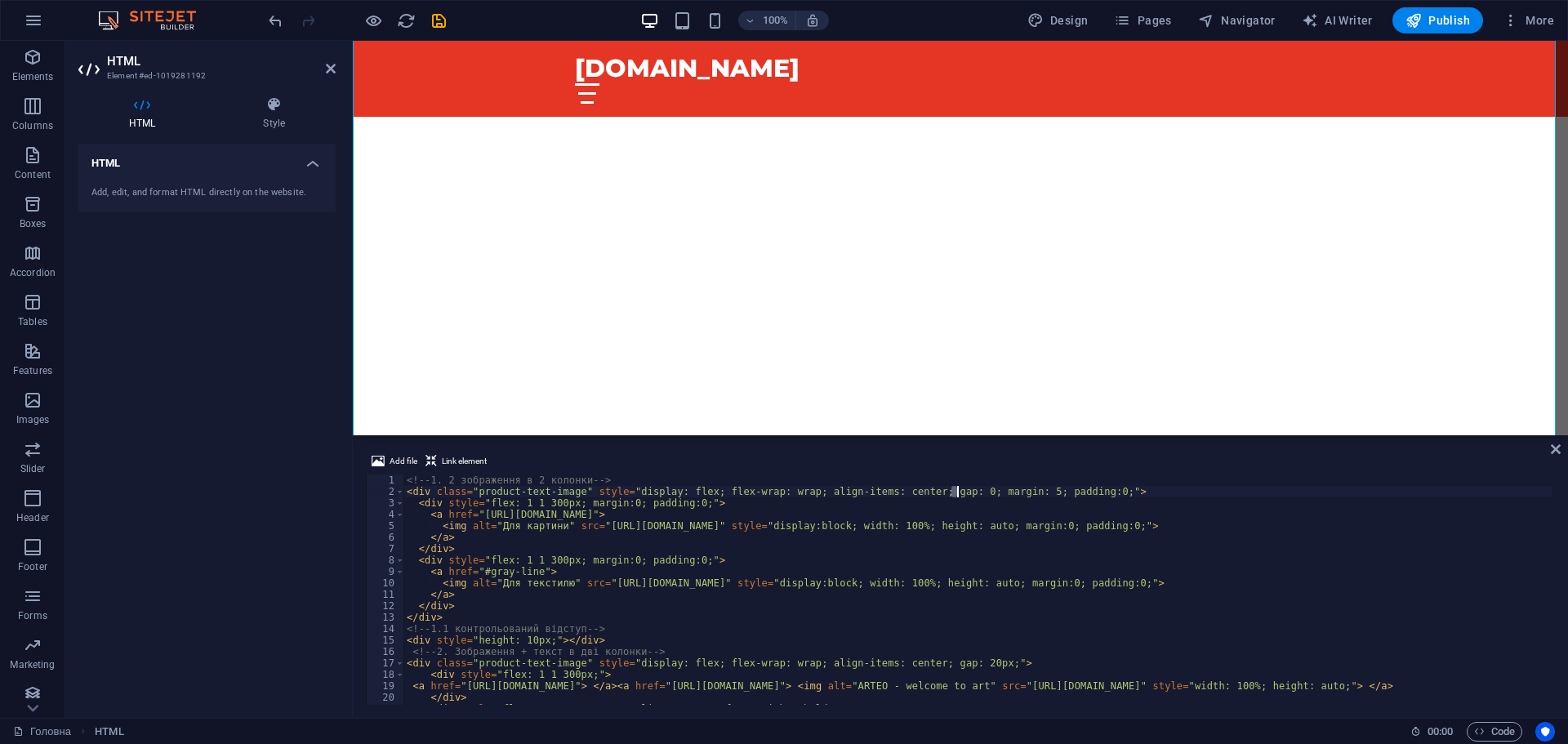
click at [955, 491] on div "<!-- 1. 2 зображення в 2 колонки --> < div class = "product-text-image" style =…" at bounding box center [1014, 599] width 1223 height 250
click at [963, 491] on div "<!-- 1. 2 зображення в 2 колонки --> < div class = "product-text-image" style =…" at bounding box center [1014, 599] width 1223 height 250
drag, startPoint x: 955, startPoint y: 491, endPoint x: 1005, endPoint y: 492, distance: 50.0
click at [1005, 492] on div "<!-- 1. 2 зображення в 2 колонки --> < div class = "product-text-image" style =…" at bounding box center [1014, 599] width 1223 height 250
type textarea "<div class="product-text-image" style="display: flex; flex-wrap: wrap; align-it…"
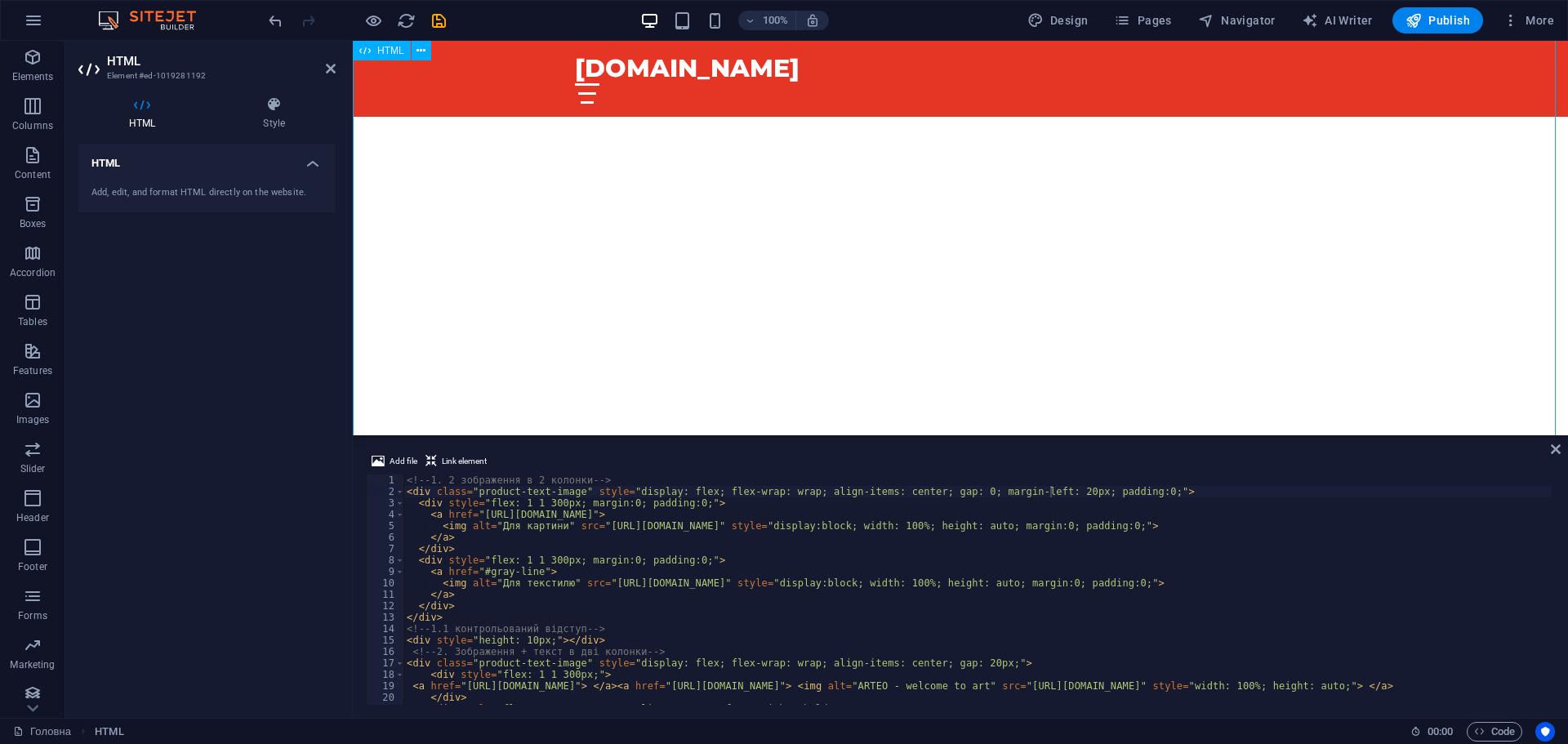
click at [1555, 449] on icon at bounding box center [1556, 449] width 10 height 13
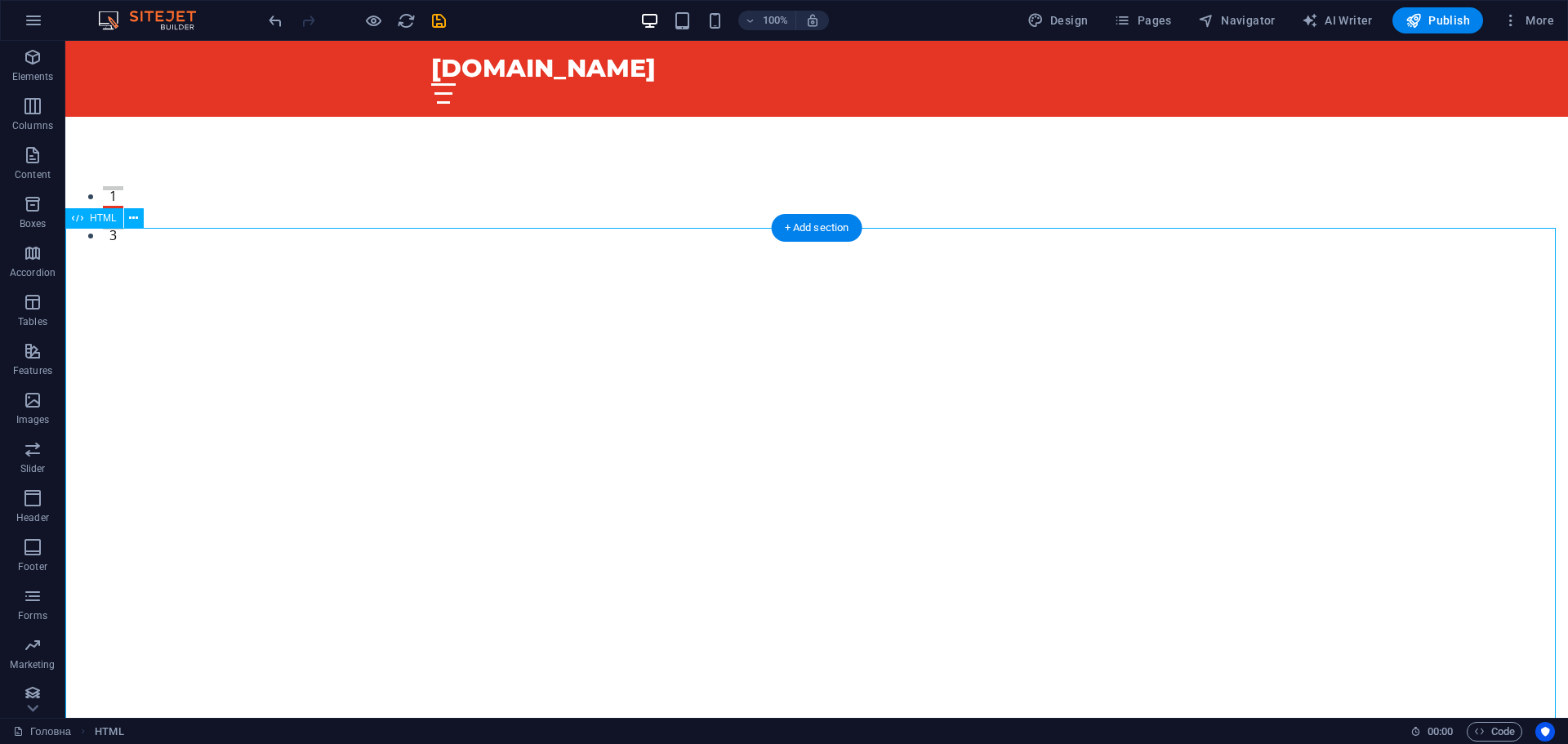
click at [93, 211] on div "HTML" at bounding box center [94, 218] width 58 height 20
click at [93, 214] on span "HTML" at bounding box center [103, 218] width 27 height 10
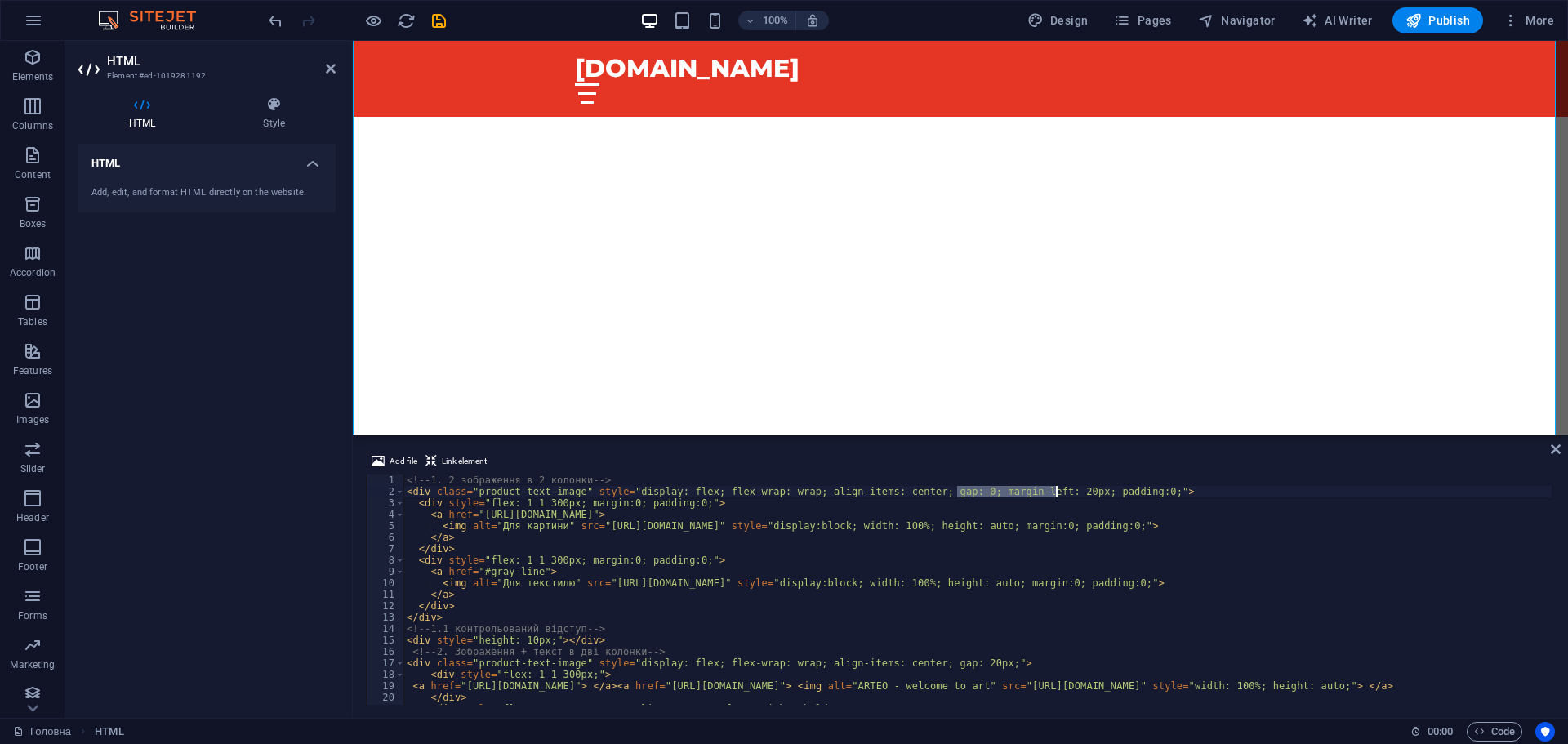
drag, startPoint x: 956, startPoint y: 494, endPoint x: 1055, endPoint y: 489, distance: 99.1
click at [1055, 489] on div "<!-- 1. 2 зображення в 2 колонки --> < div class = "product-text-image" style =…" at bounding box center [1014, 599] width 1223 height 250
drag, startPoint x: 957, startPoint y: 494, endPoint x: 1056, endPoint y: 489, distance: 99.1
click at [1056, 489] on div "<!-- 1. 2 зображення в 2 колонки --> < div class = "product-text-image" style =…" at bounding box center [1014, 599] width 1223 height 250
paste textarea "margin-right: 20px;"
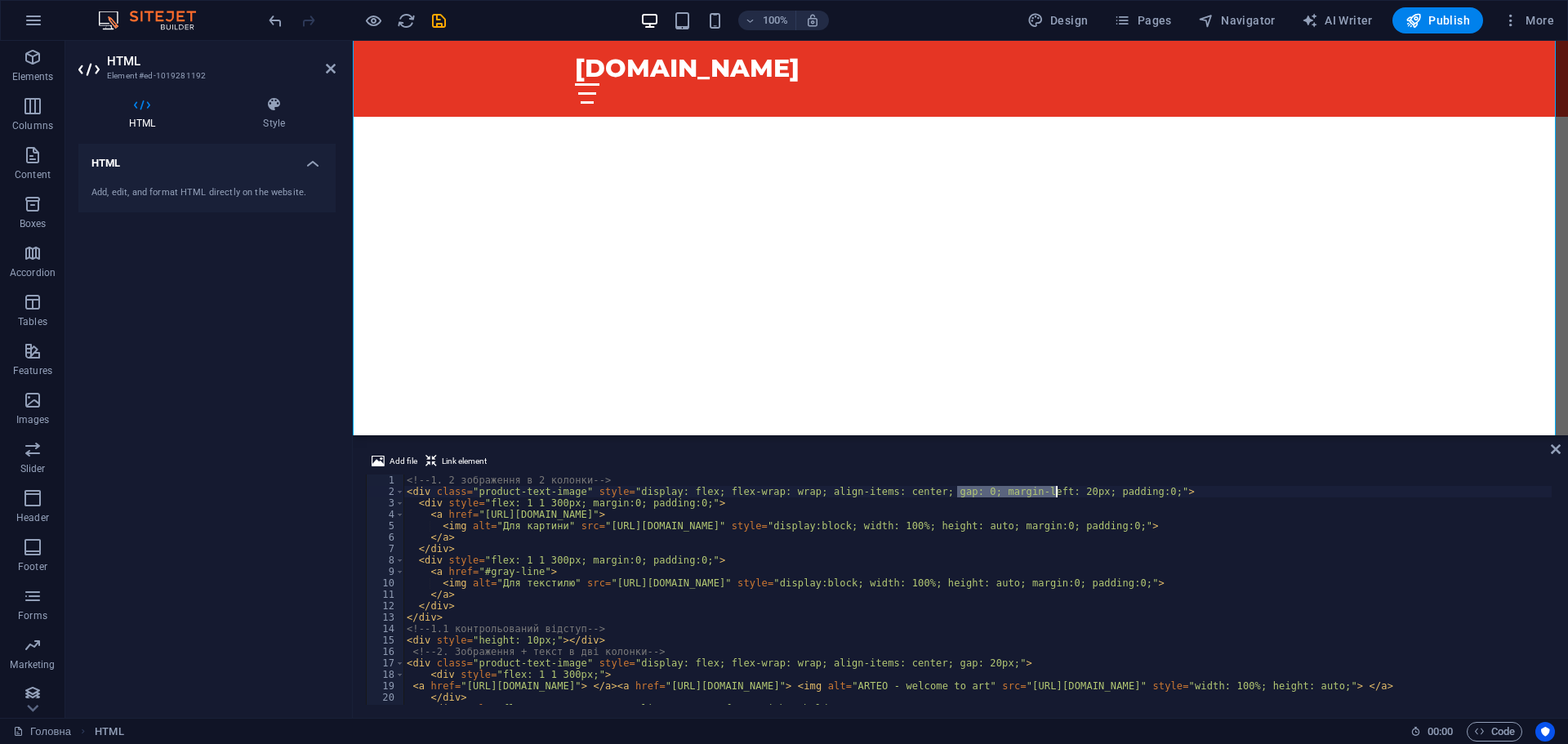
type textarea "<div class="product-text-image" style="display: flex; flex-wrap: wrap; align-it…"
click at [1557, 451] on icon at bounding box center [1556, 449] width 10 height 13
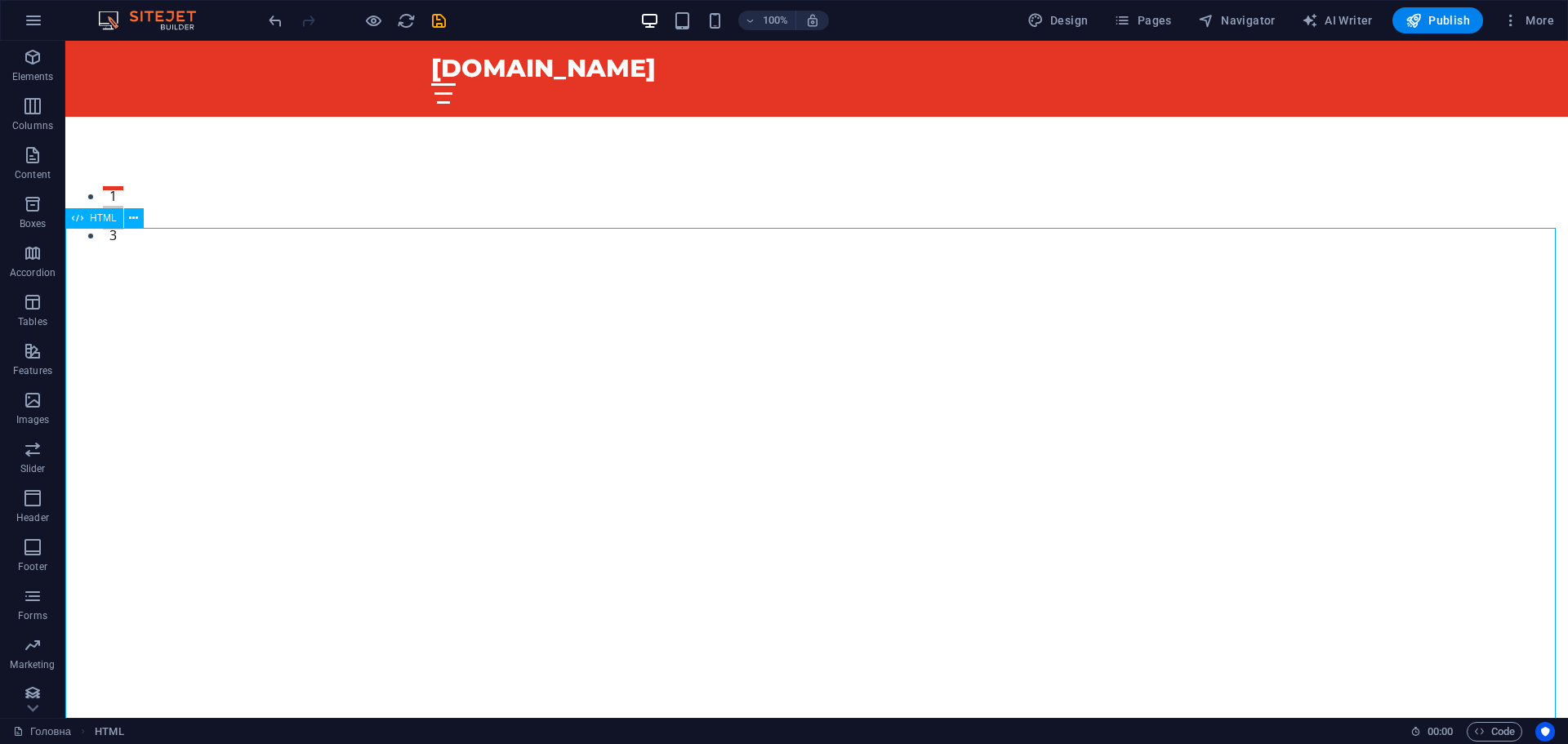
click at [104, 216] on span "HTML" at bounding box center [103, 218] width 27 height 10
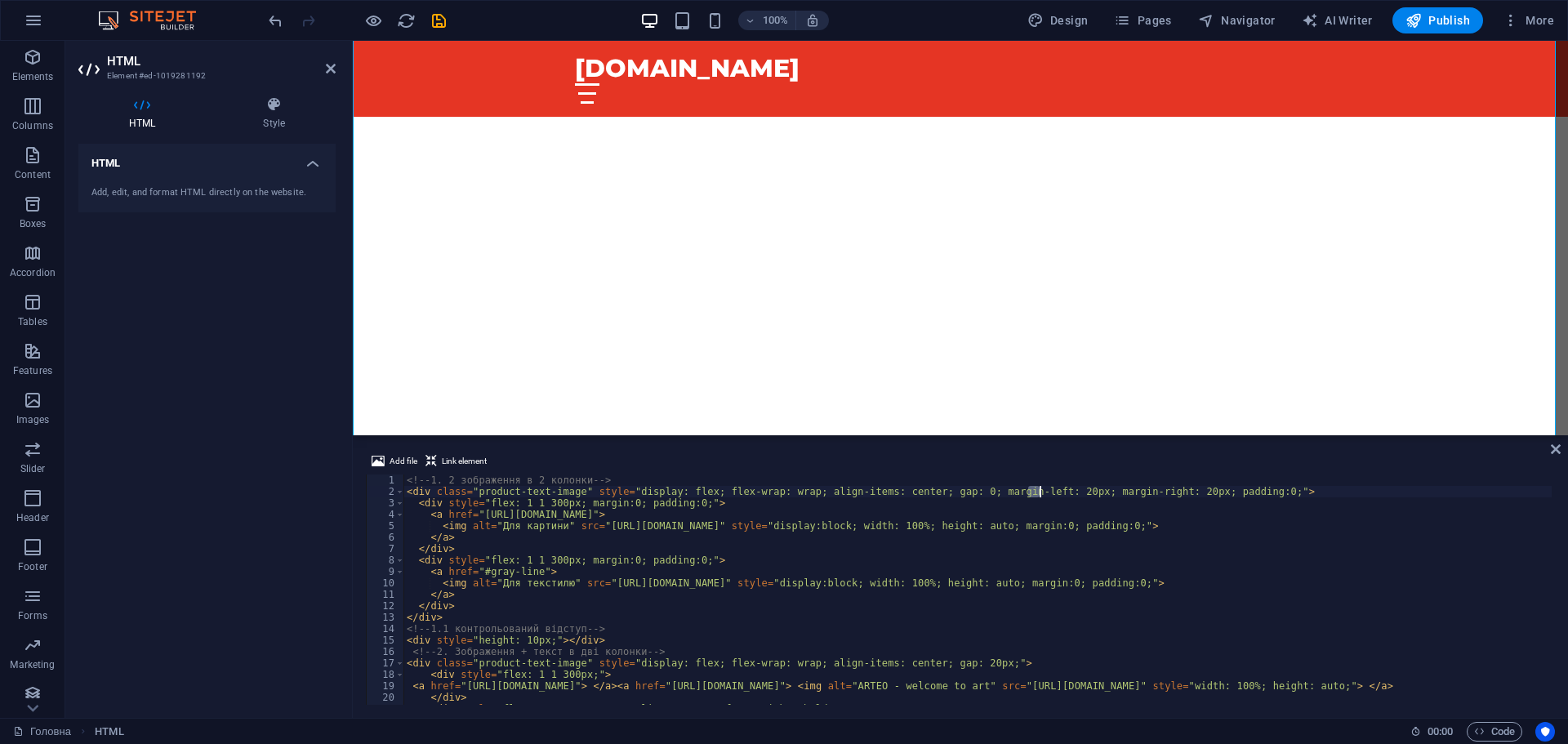
drag, startPoint x: 1031, startPoint y: 492, endPoint x: 1042, endPoint y: 492, distance: 11.0
click at [1042, 492] on div "<!-- 1. 2 зображення в 2 колонки --> < div class = "product-text-image" style =…" at bounding box center [1014, 599] width 1223 height 250
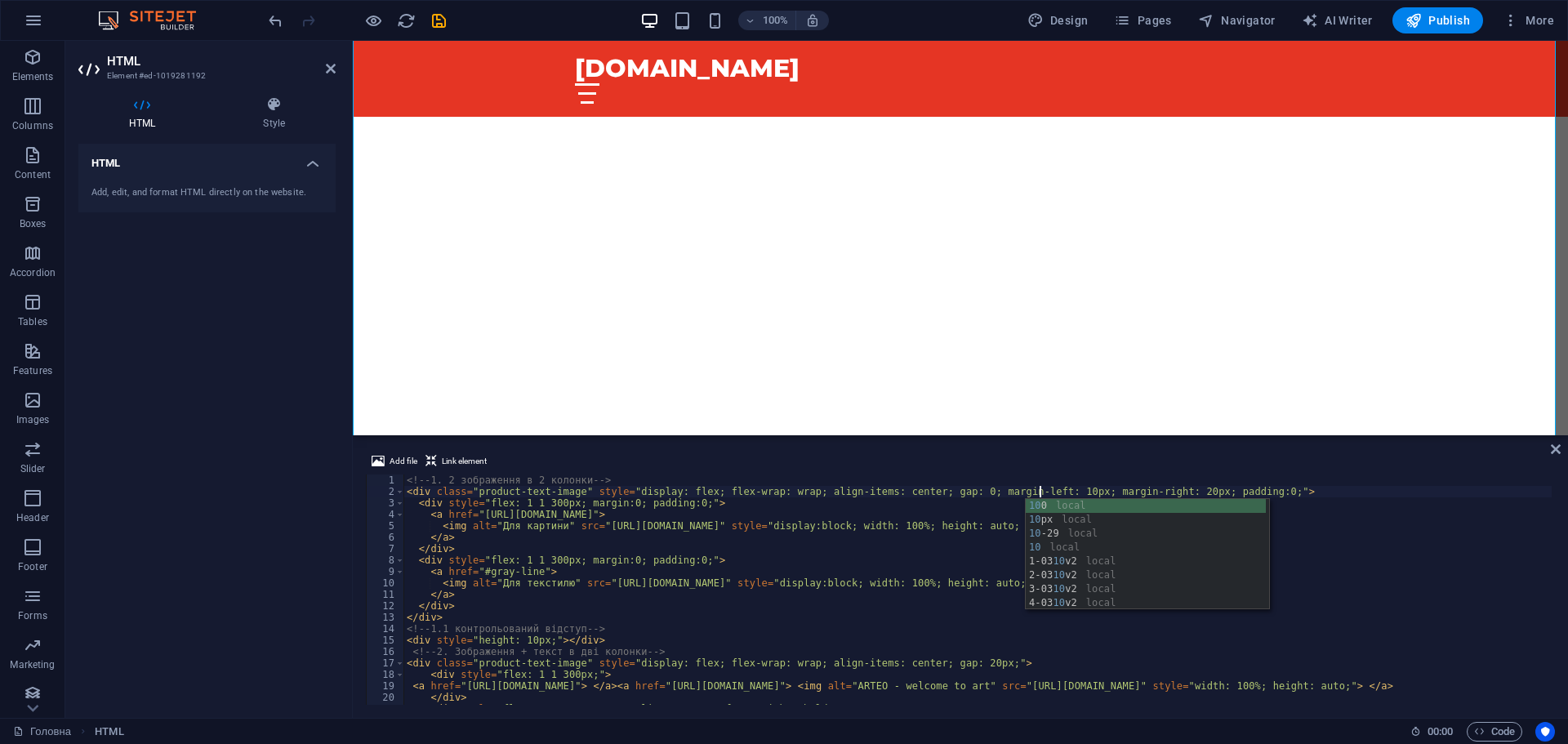
scroll to position [0, 52]
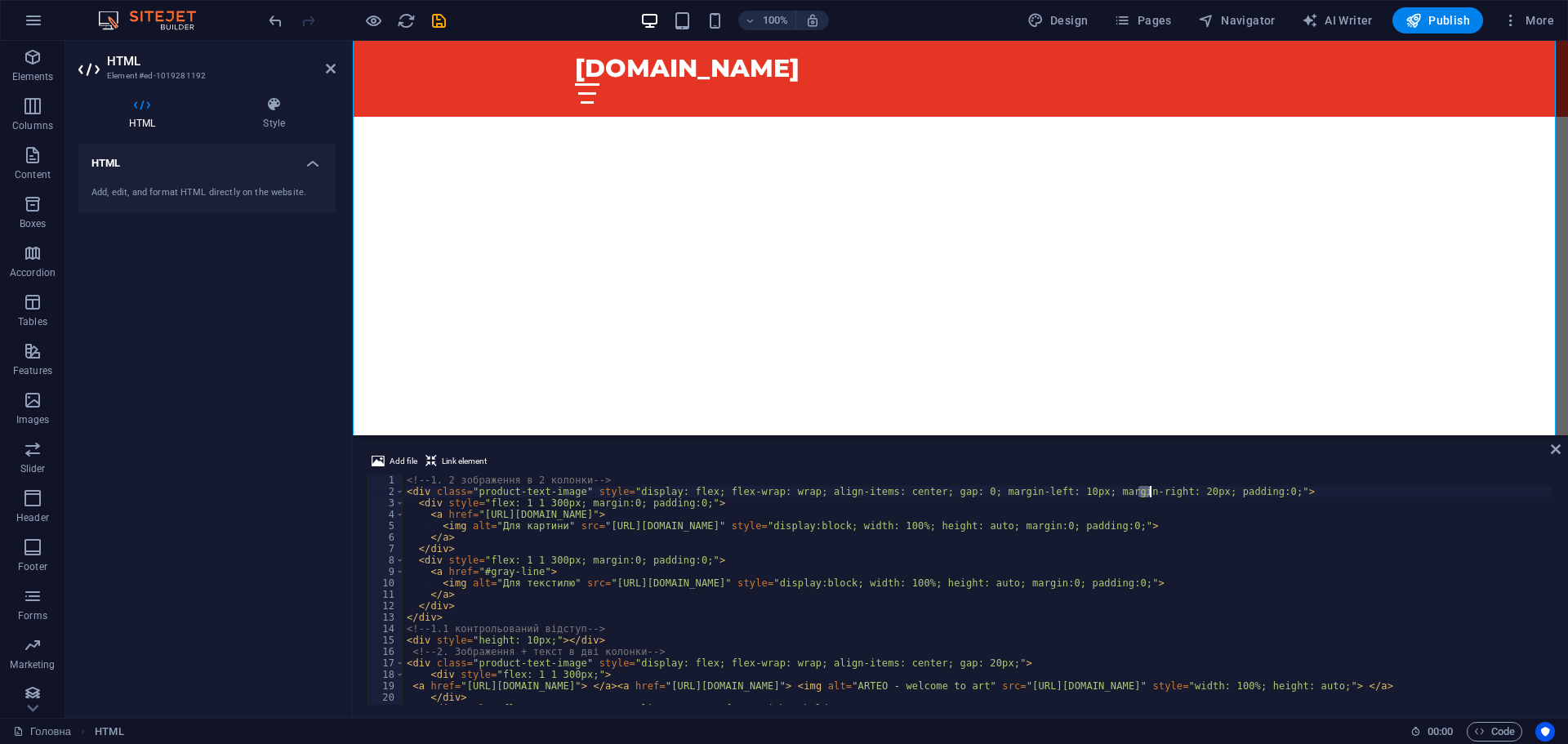
drag, startPoint x: 1138, startPoint y: 489, endPoint x: 1151, endPoint y: 489, distance: 13.0
click at [1151, 489] on div "<!-- 1. 2 зображення в 2 колонки --> < div class = "product-text-image" style =…" at bounding box center [1014, 599] width 1223 height 250
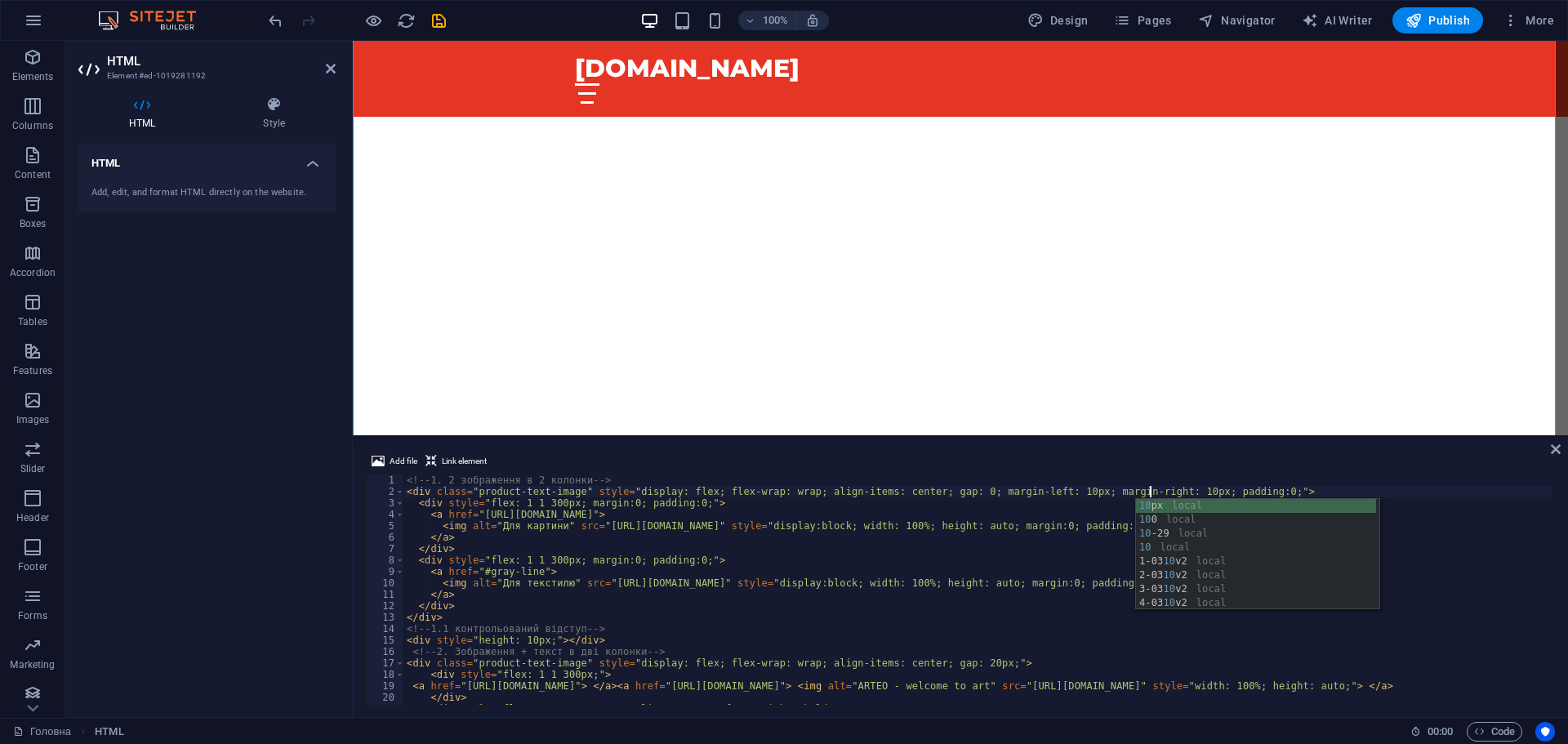
click at [916, 565] on div "<!-- 1. 2 зображення в 2 колонки --> < div class = "product-text-image" style =…" at bounding box center [1014, 599] width 1223 height 250
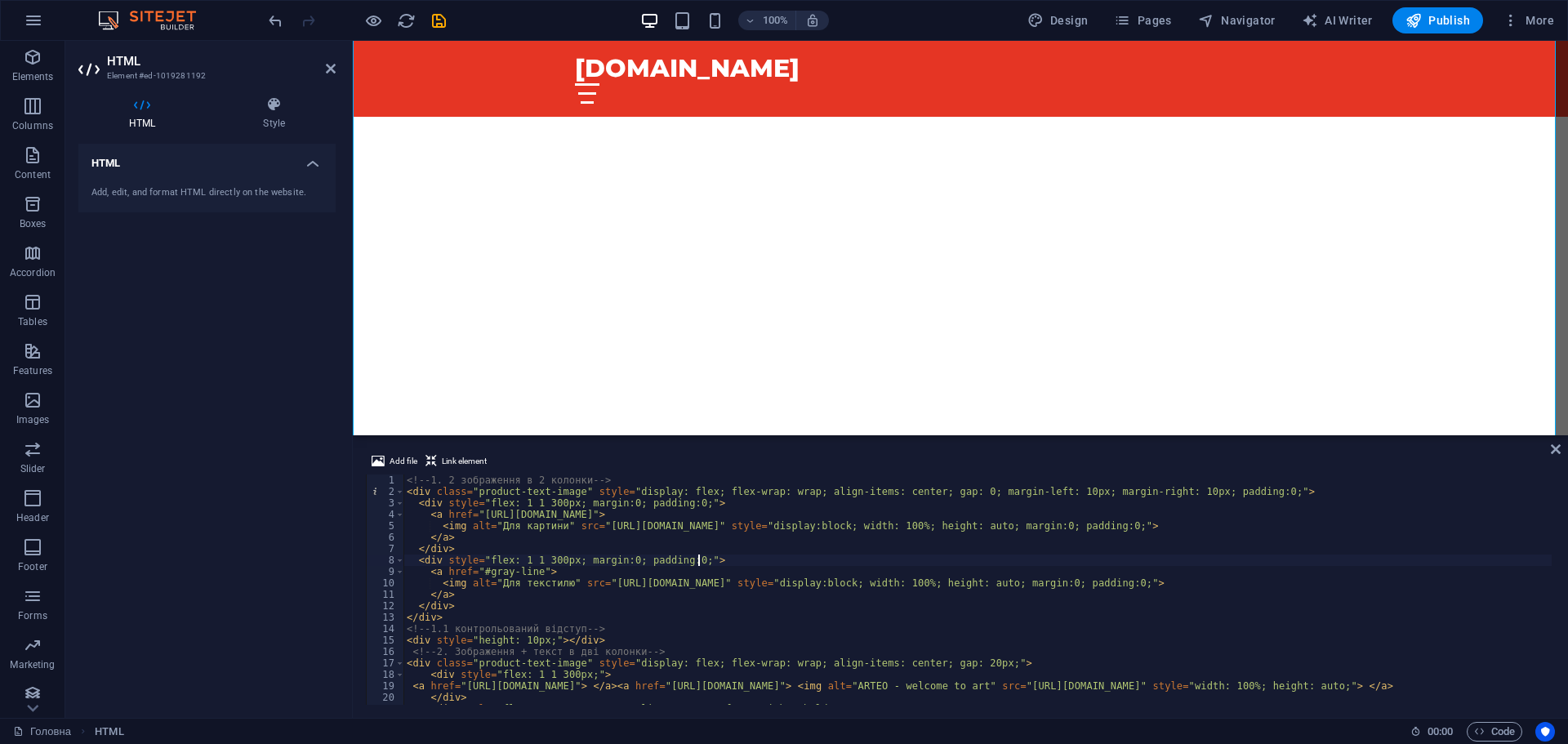
scroll to position [49, 0]
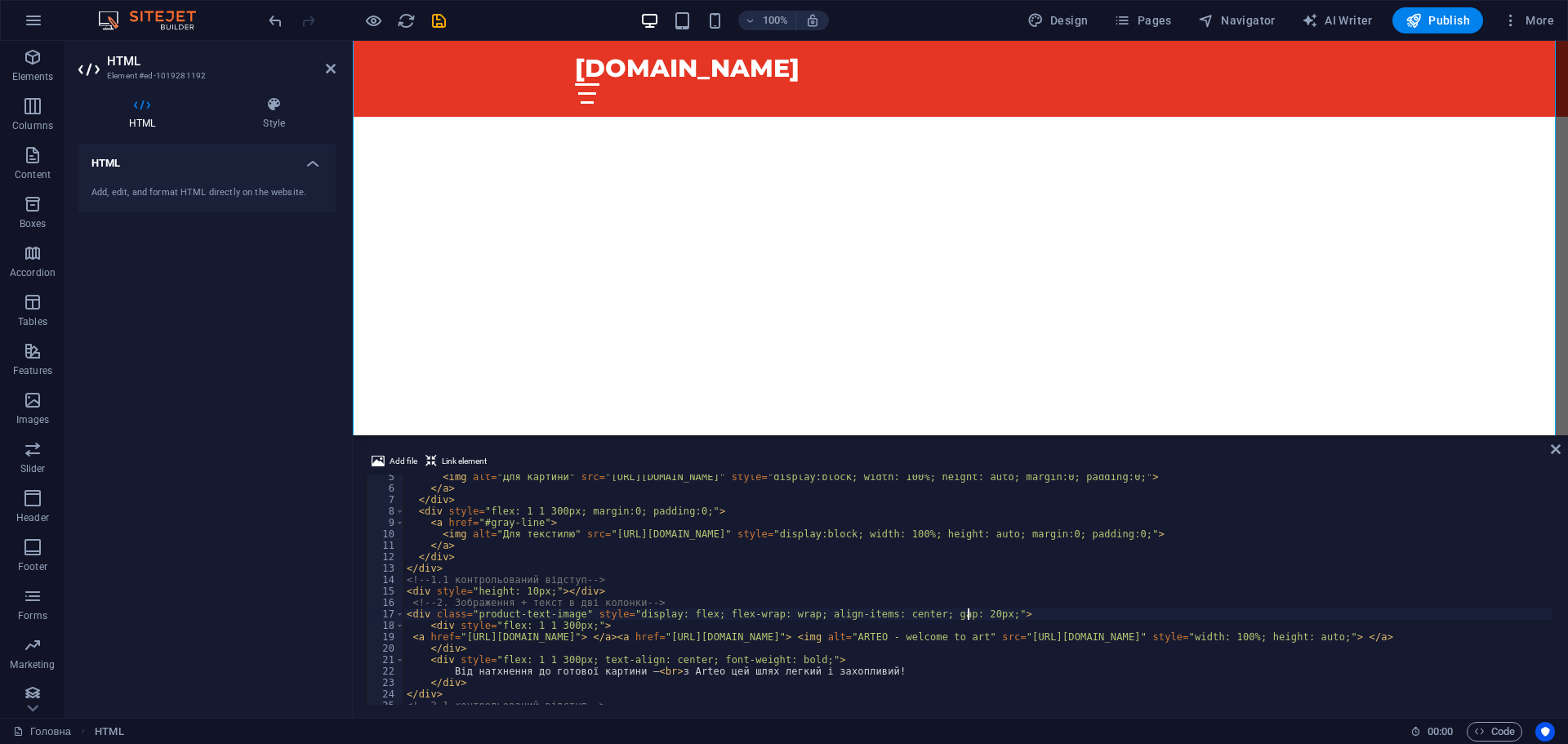
click at [968, 612] on div "< img alt = "Для картини" src = "https://artexpress.com.ua/upload/upload/arteo/…" at bounding box center [1014, 596] width 1223 height 250
drag, startPoint x: 1045, startPoint y: 613, endPoint x: 1058, endPoint y: 614, distance: 13.0
click at [1058, 614] on div "< img alt = "Для картини" src = "https://artexpress.com.ua/upload/upload/arteo/…" at bounding box center [1014, 596] width 1223 height 250
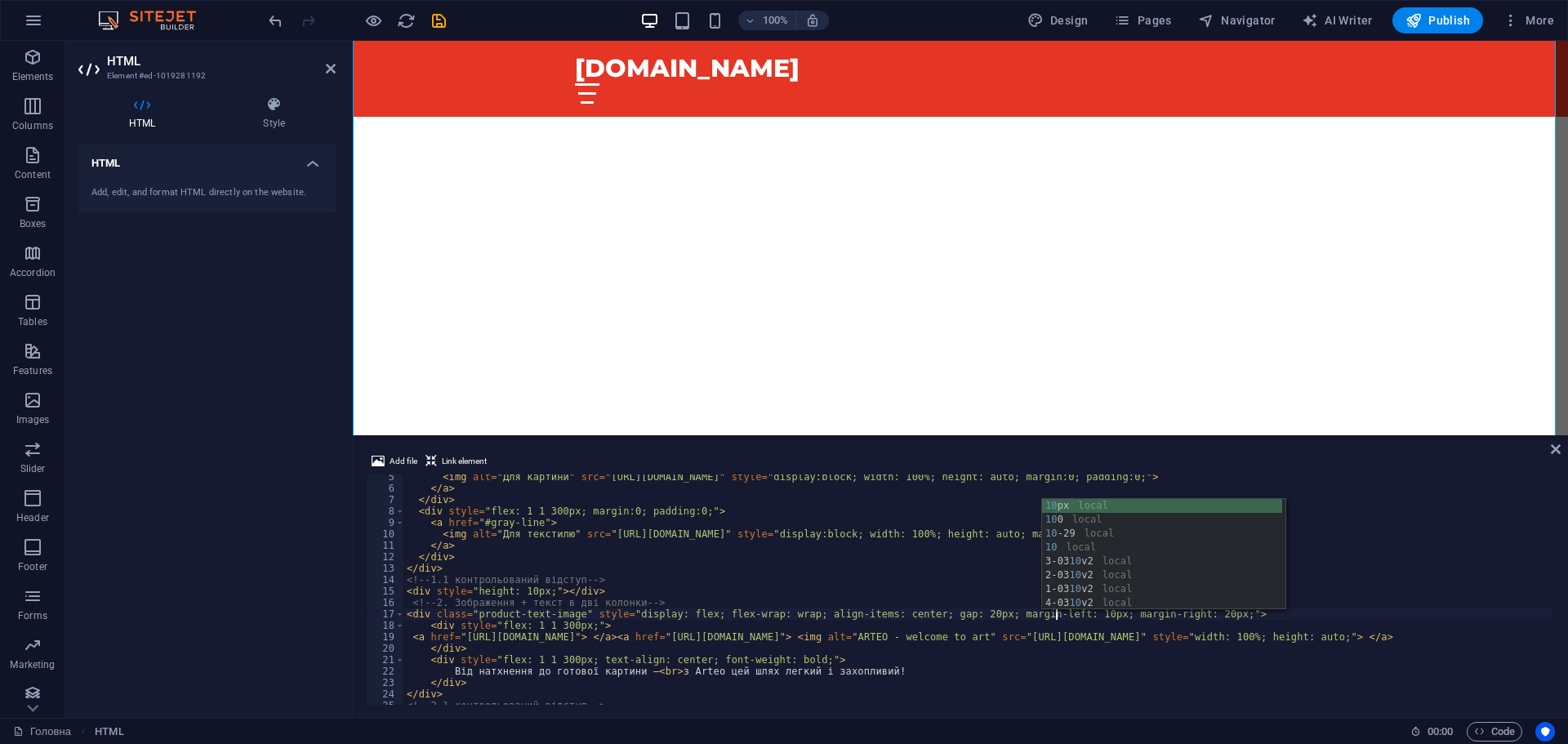
click at [1153, 618] on div "< img alt = "Для картини" src = "https://artexpress.com.ua/upload/upload/arteo/…" at bounding box center [1014, 596] width 1223 height 250
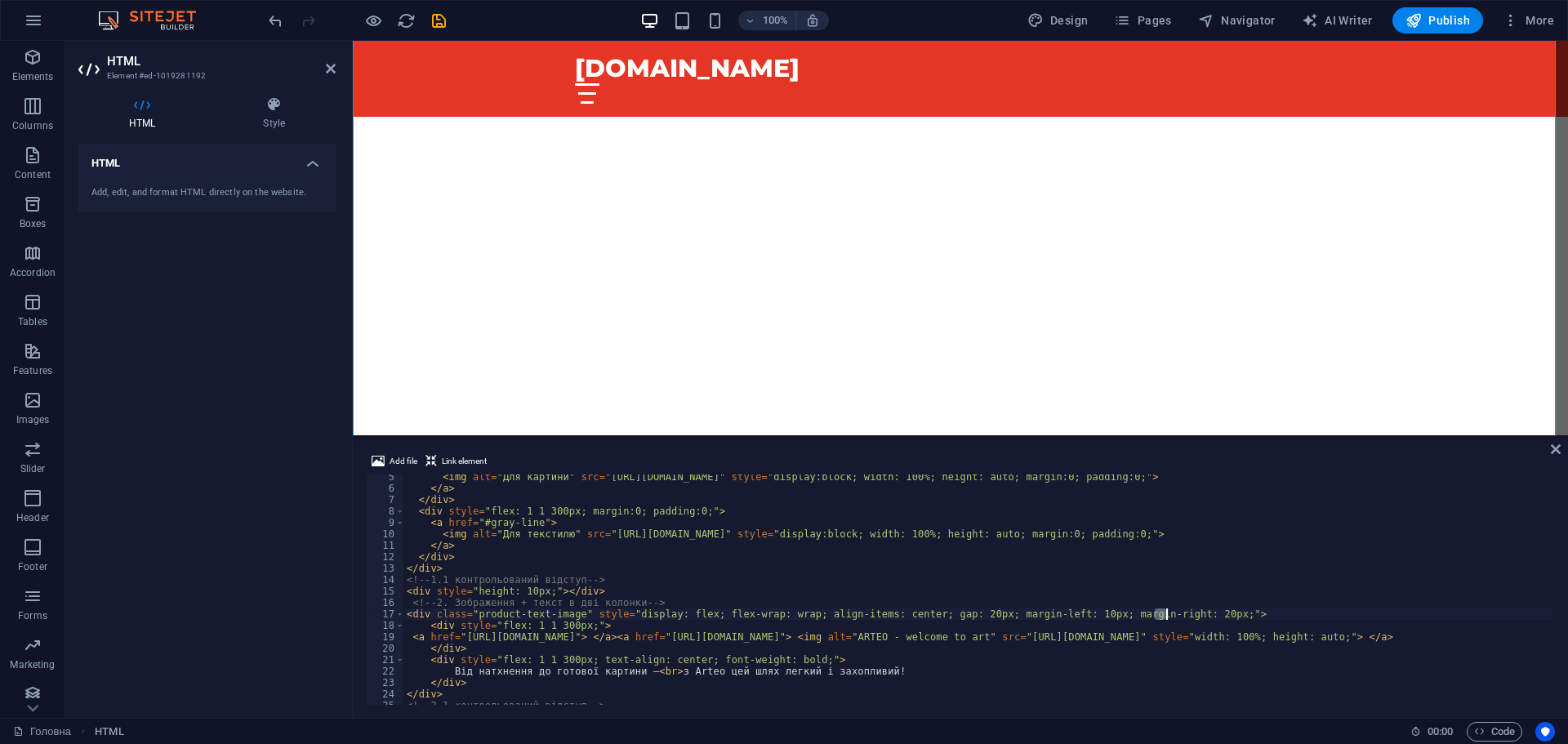
drag, startPoint x: 1155, startPoint y: 615, endPoint x: 1168, endPoint y: 616, distance: 13.0
click at [1168, 616] on div "< img alt = "Для картини" src = "https://artexpress.com.ua/upload/upload/arteo/…" at bounding box center [1014, 596] width 1223 height 250
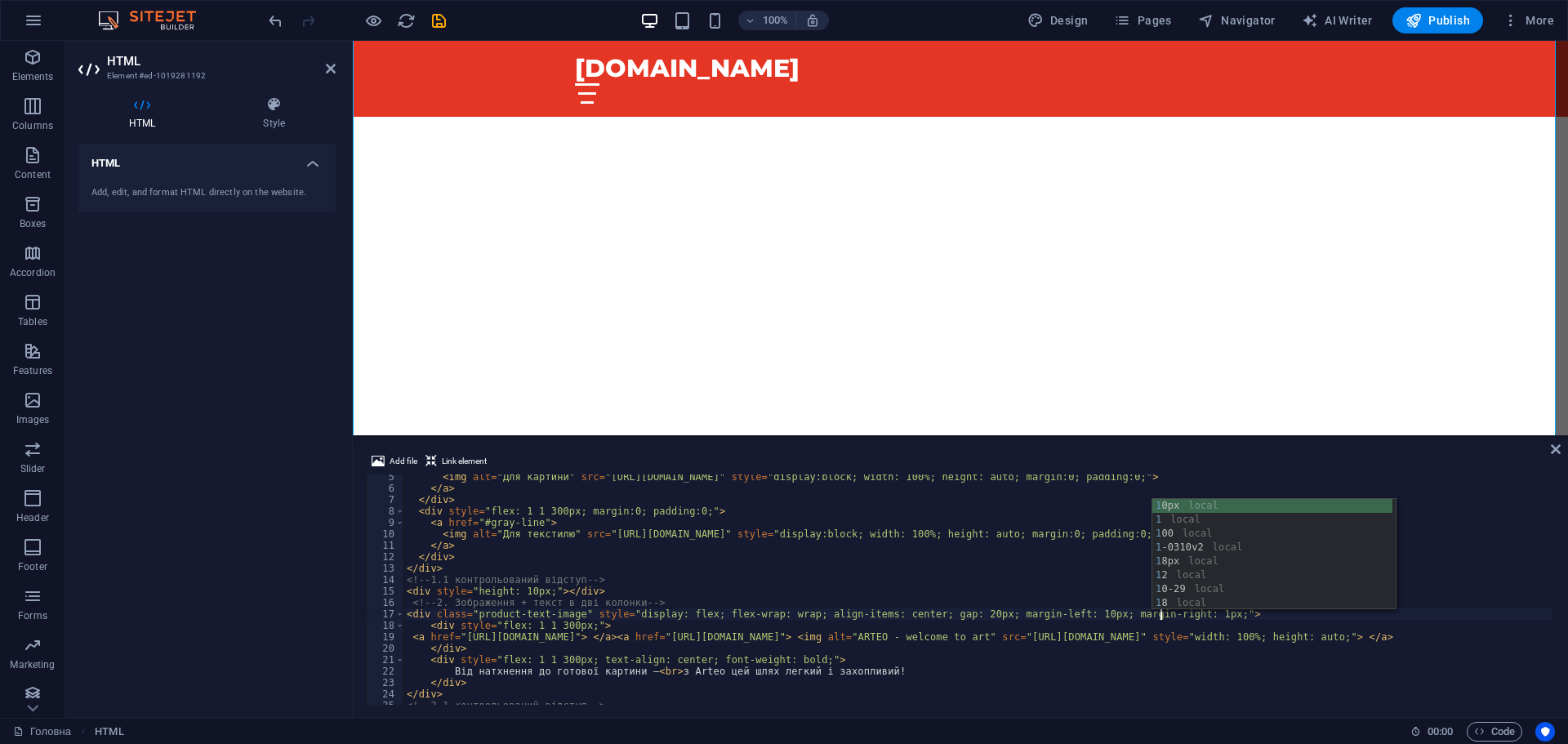
scroll to position [0, 62]
type textarea "<div class="product-text-image" style="display: flex; flex-wrap: wrap; align-it…"
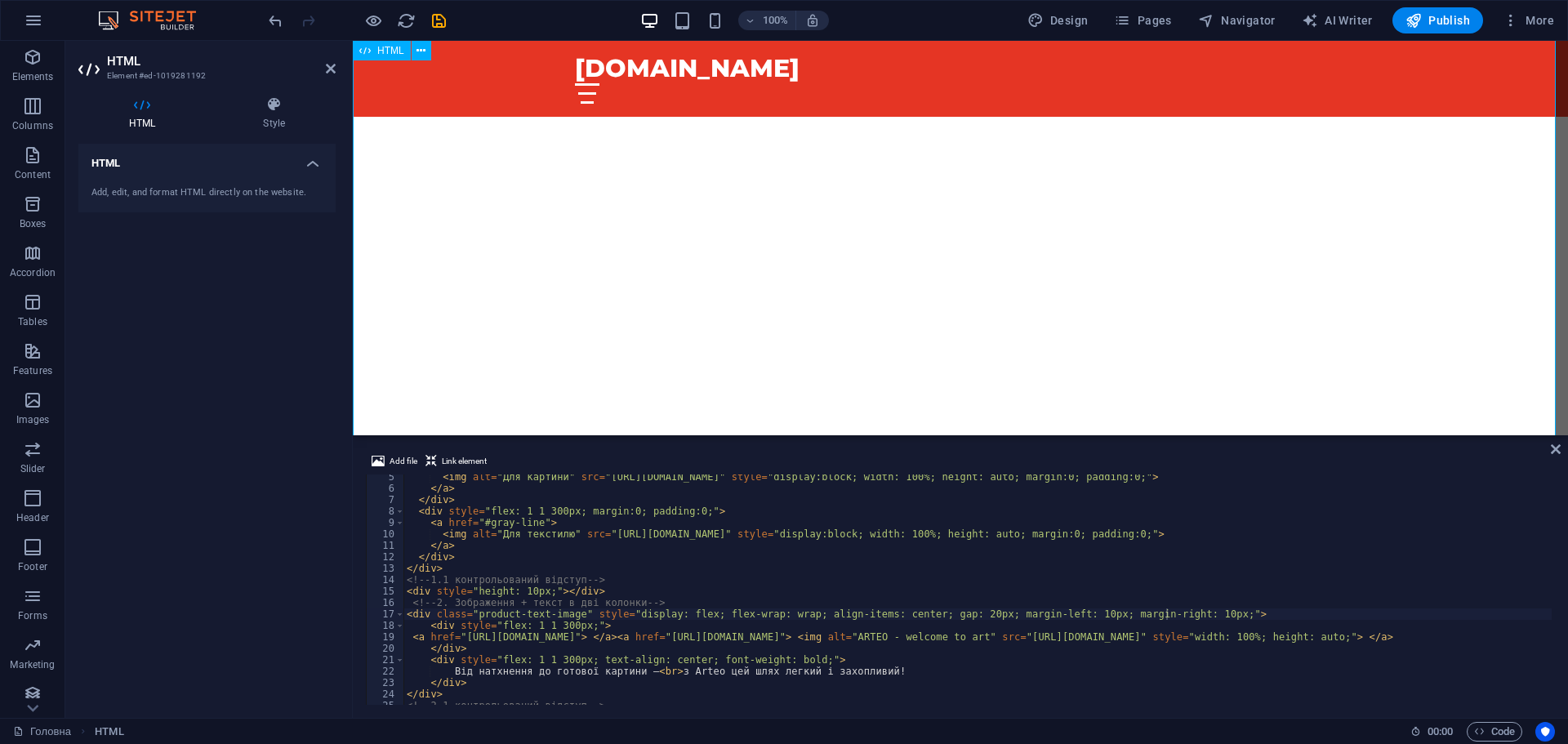
drag, startPoint x: 1560, startPoint y: 457, endPoint x: 1515, endPoint y: 448, distance: 45.9
click at [1560, 457] on div "Add file Link element <div class="product-text-image" style="display: flex; fle…" at bounding box center [961, 578] width 1216 height 279
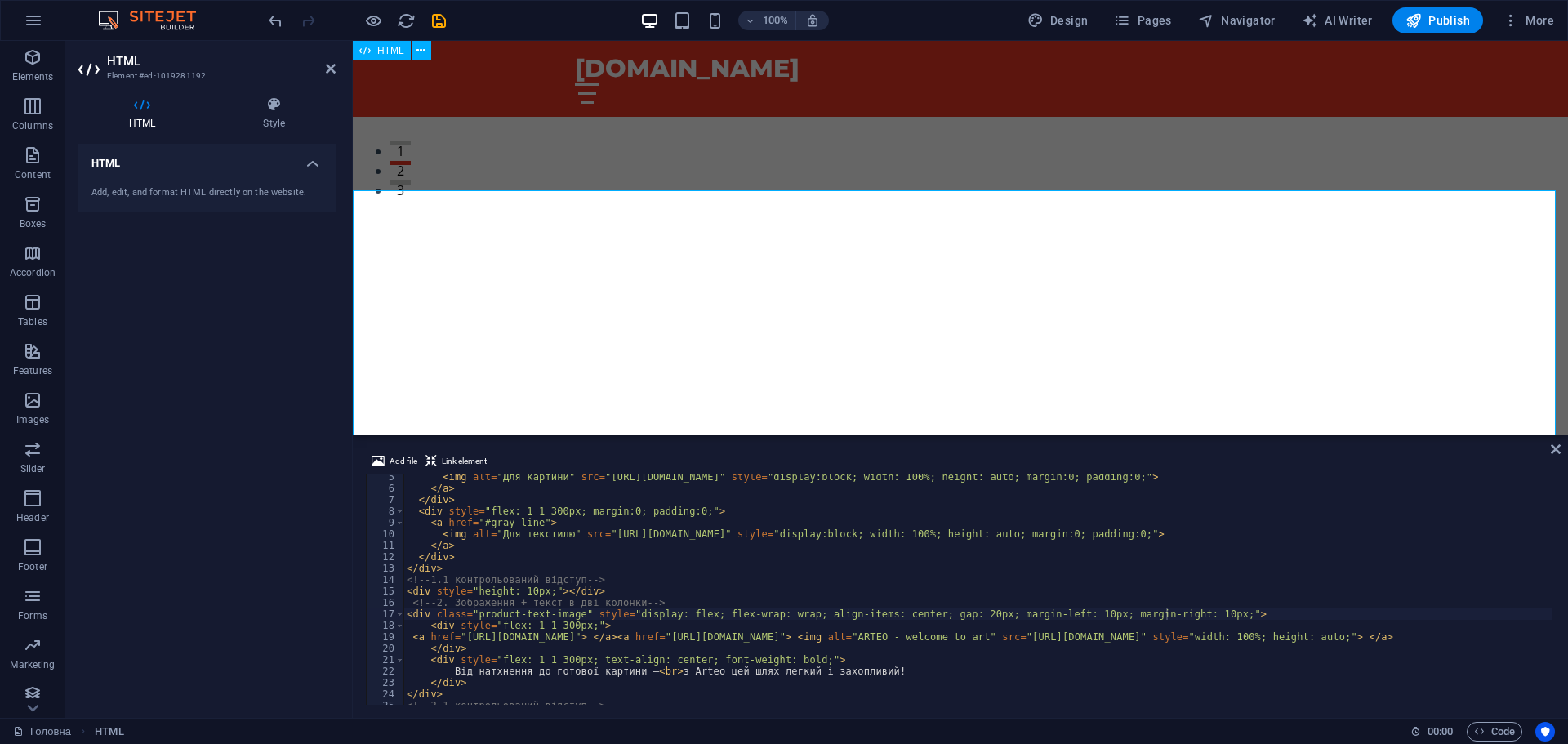
scroll to position [245, 0]
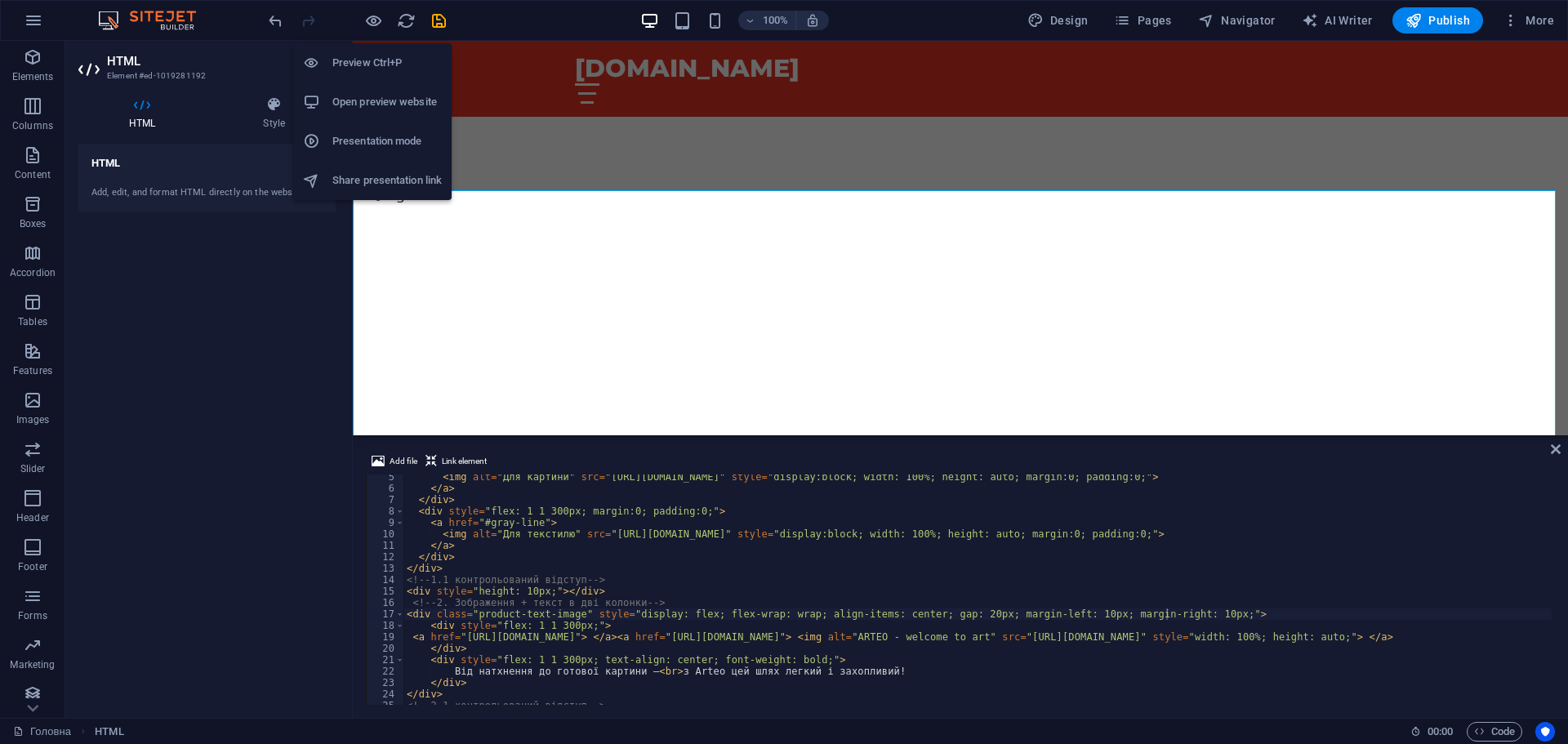
click at [368, 24] on icon "button" at bounding box center [374, 21] width 19 height 19
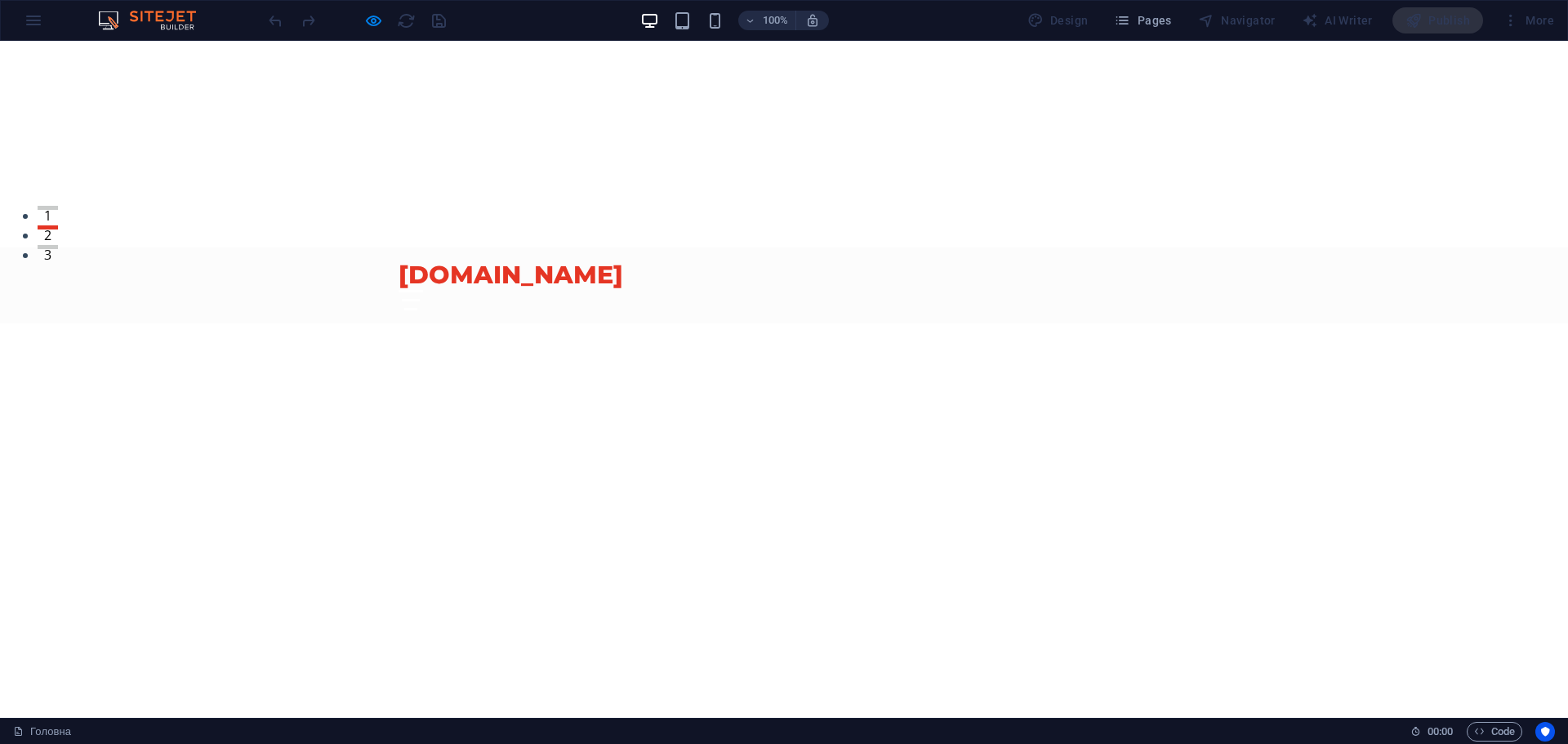
scroll to position [490, 0]
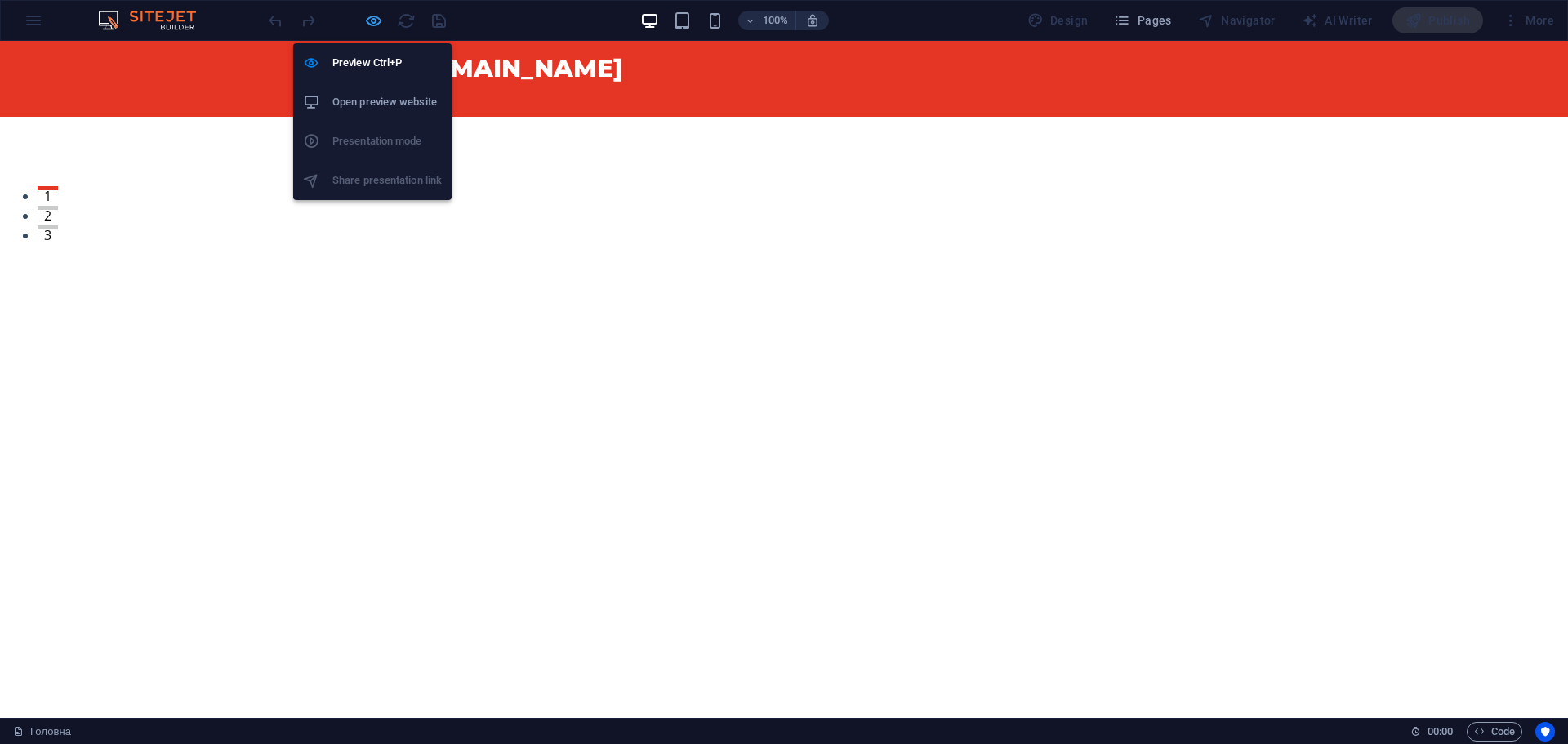
click at [365, 18] on icon "button" at bounding box center [374, 21] width 19 height 19
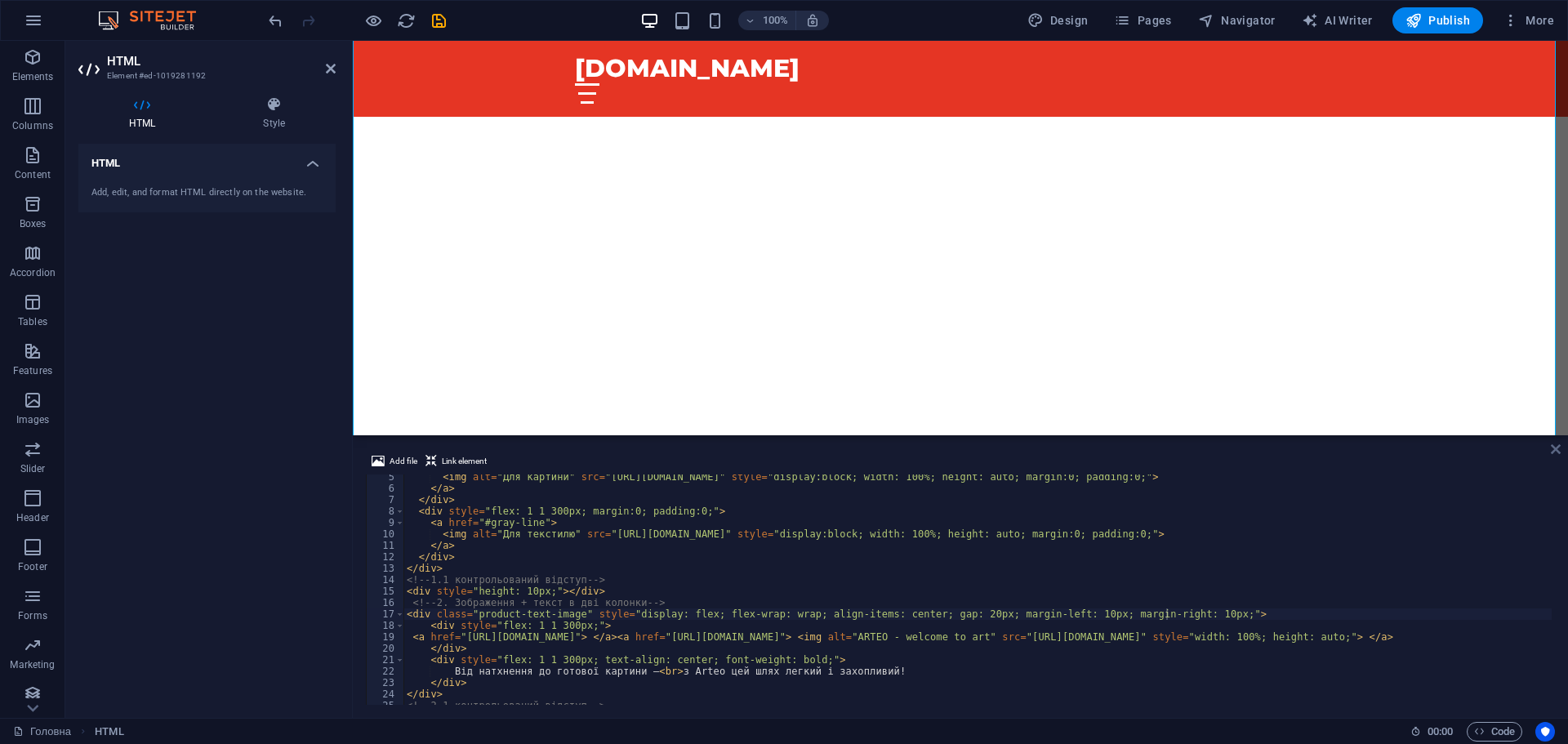
click at [1557, 451] on icon at bounding box center [1556, 449] width 10 height 13
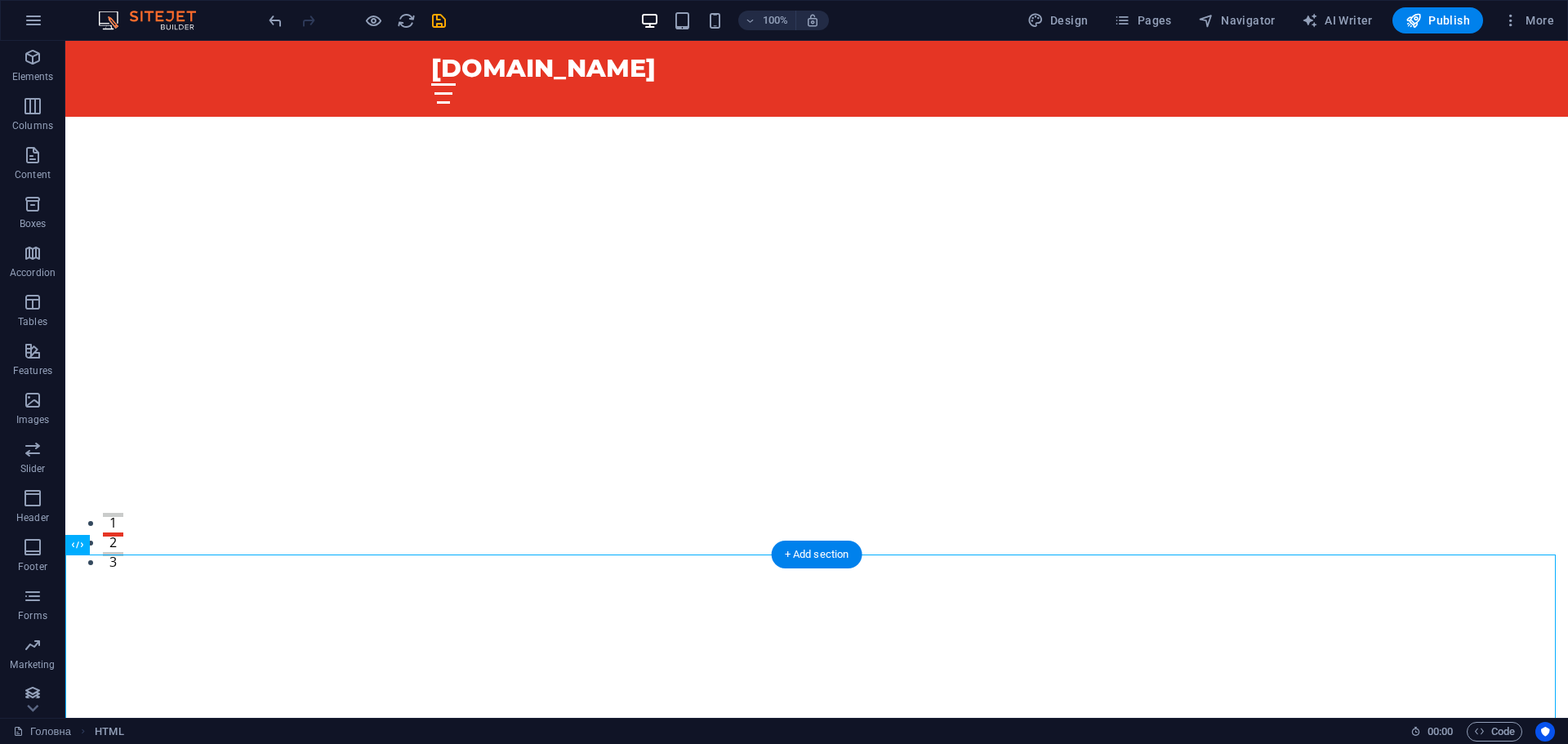
scroll to position [0, 0]
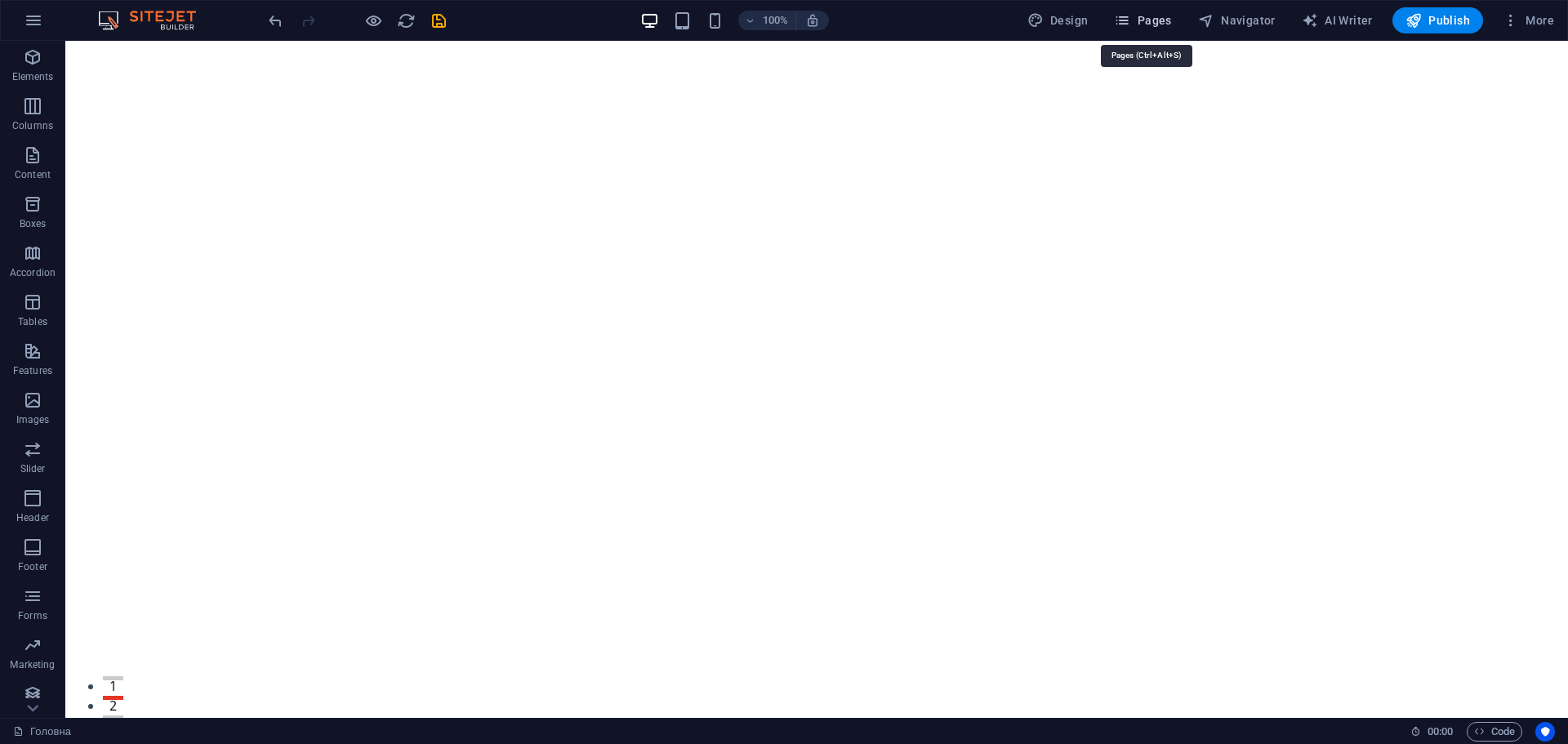
click at [1152, 13] on span "Pages" at bounding box center [1143, 21] width 57 height 16
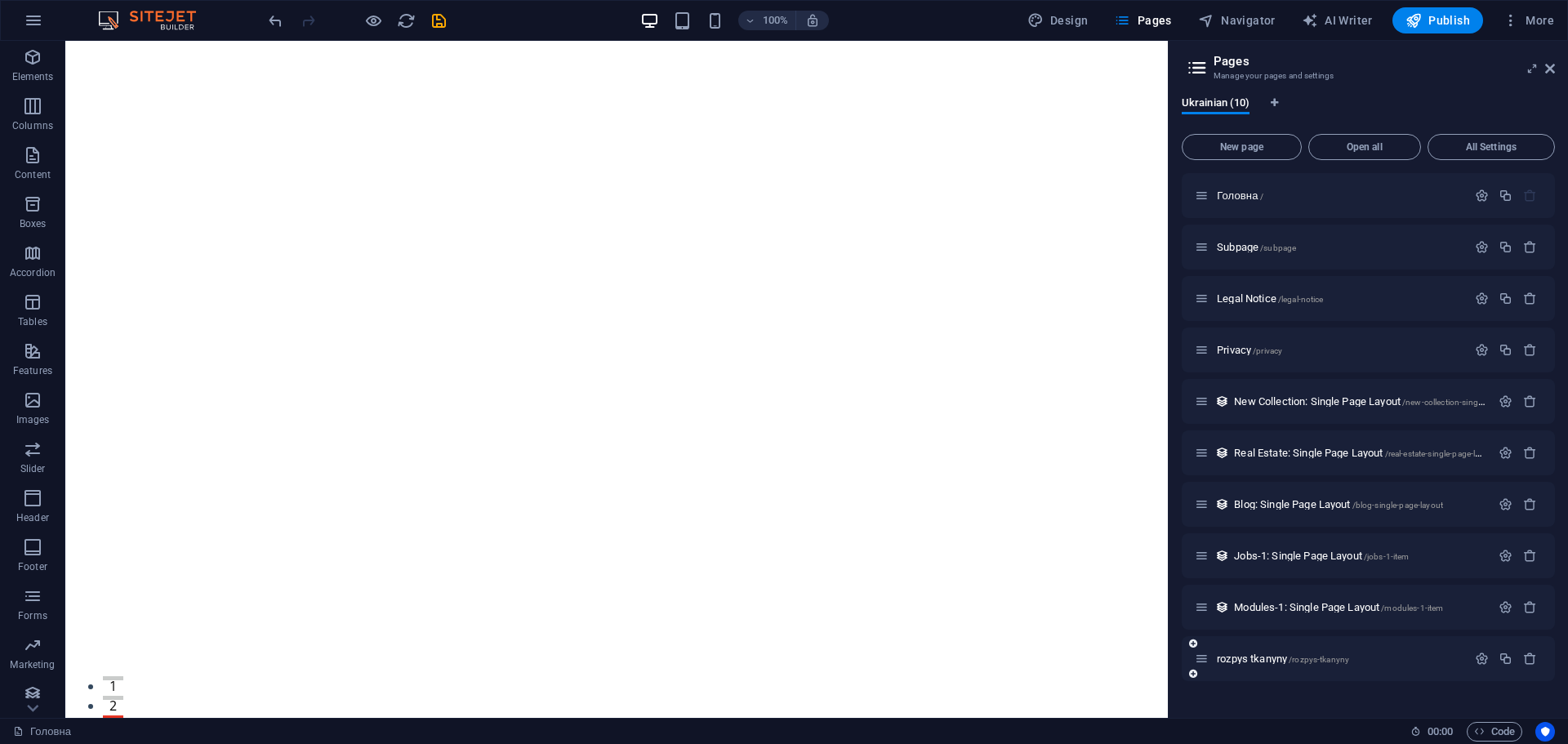
click at [1263, 664] on div "rozpys tkanyny /rozpys-tkanyny" at bounding box center [1331, 659] width 272 height 19
click at [1306, 656] on span "/rozpys-tkanyny" at bounding box center [1319, 659] width 61 height 9
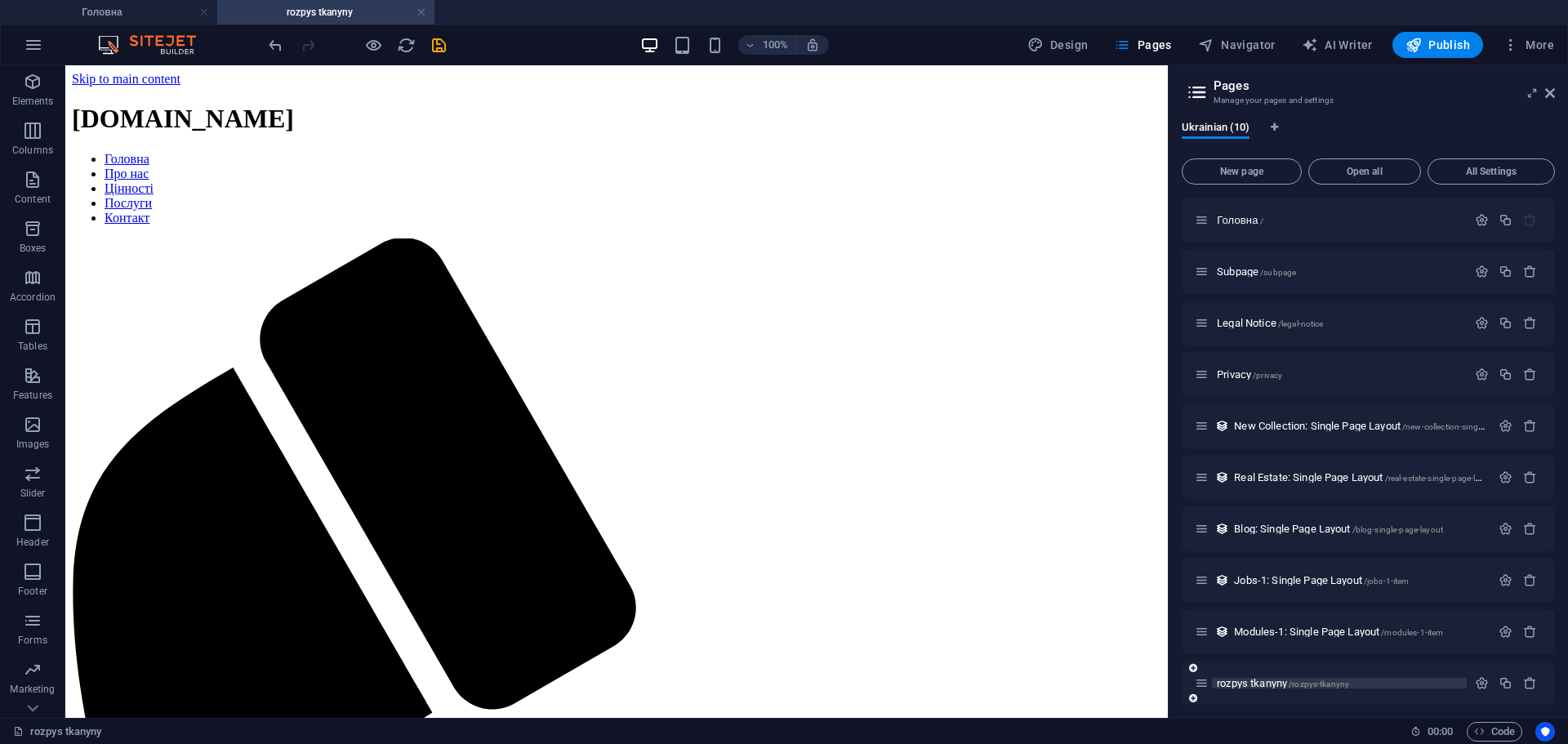
drag, startPoint x: 1355, startPoint y: 682, endPoint x: 1292, endPoint y: 686, distance: 63.1
click at [1292, 686] on p "rozpys tkanyny /rozpys-tkanyny" at bounding box center [1340, 682] width 245 height 11
click at [1299, 687] on span "/rozpys-tkanyny" at bounding box center [1319, 683] width 61 height 9
click at [1300, 687] on span "/rozpys-tkanyny" at bounding box center [1319, 683] width 61 height 9
click at [1506, 683] on icon "button" at bounding box center [1506, 682] width 14 height 14
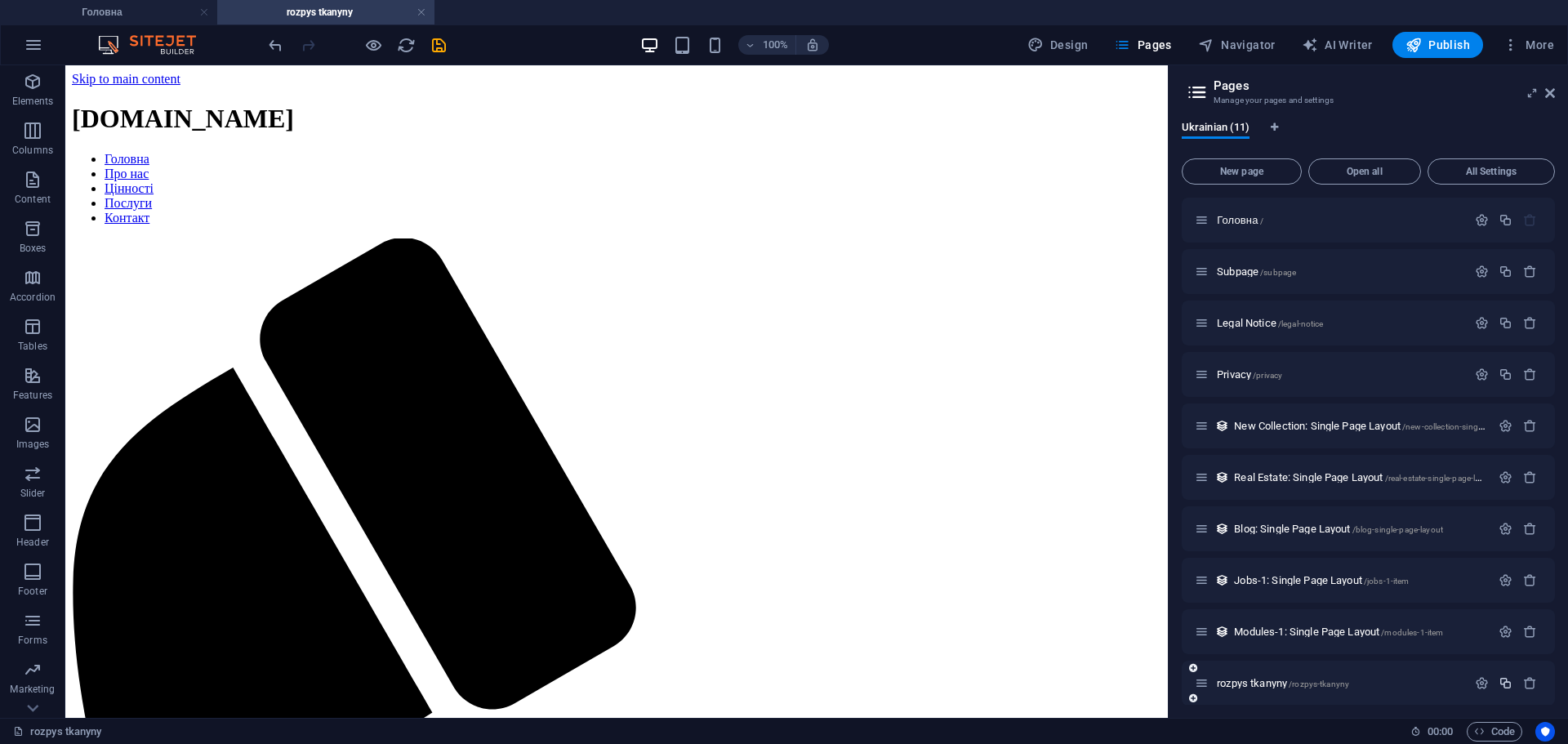
scroll to position [346, 0]
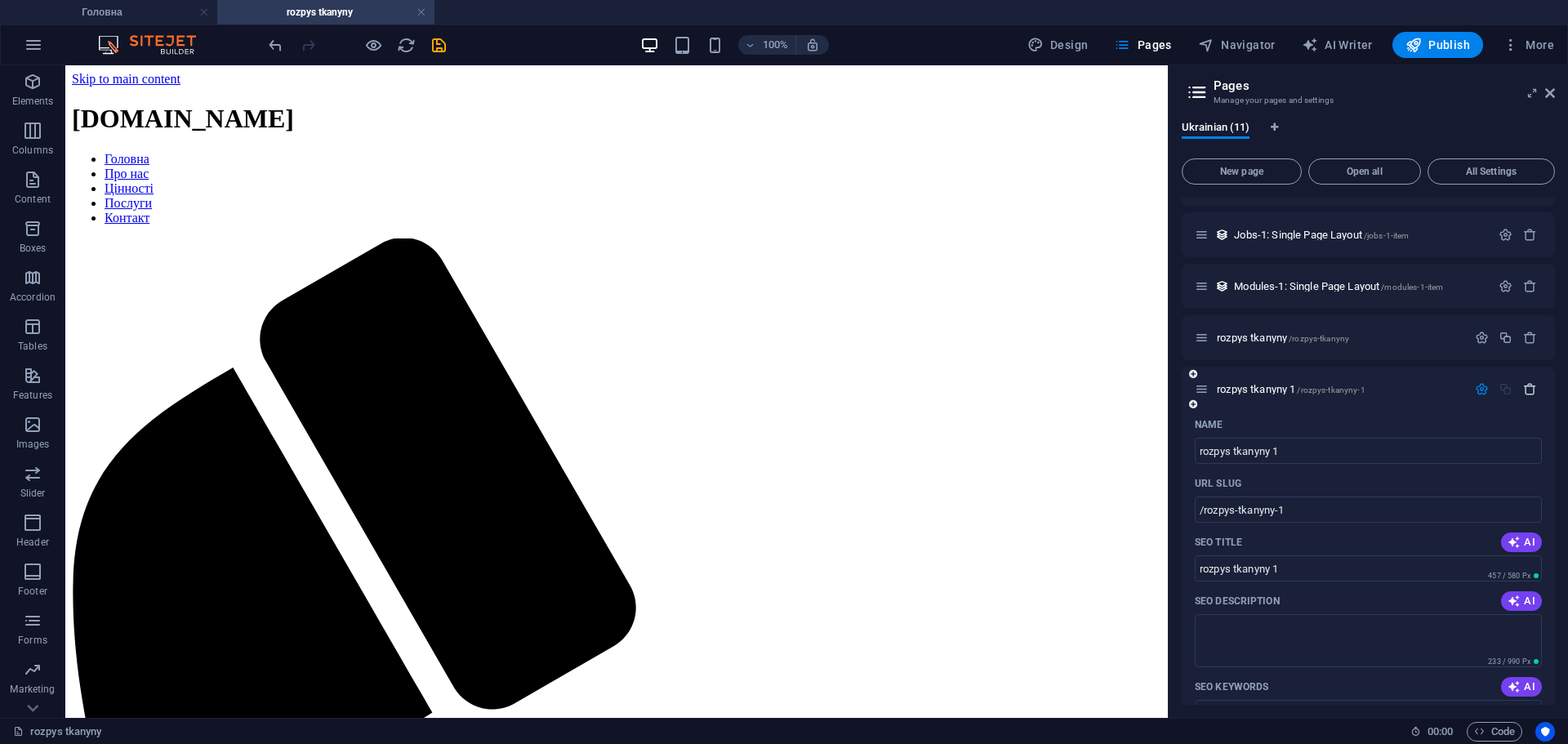
click at [1525, 387] on icon "button" at bounding box center [1530, 388] width 14 height 14
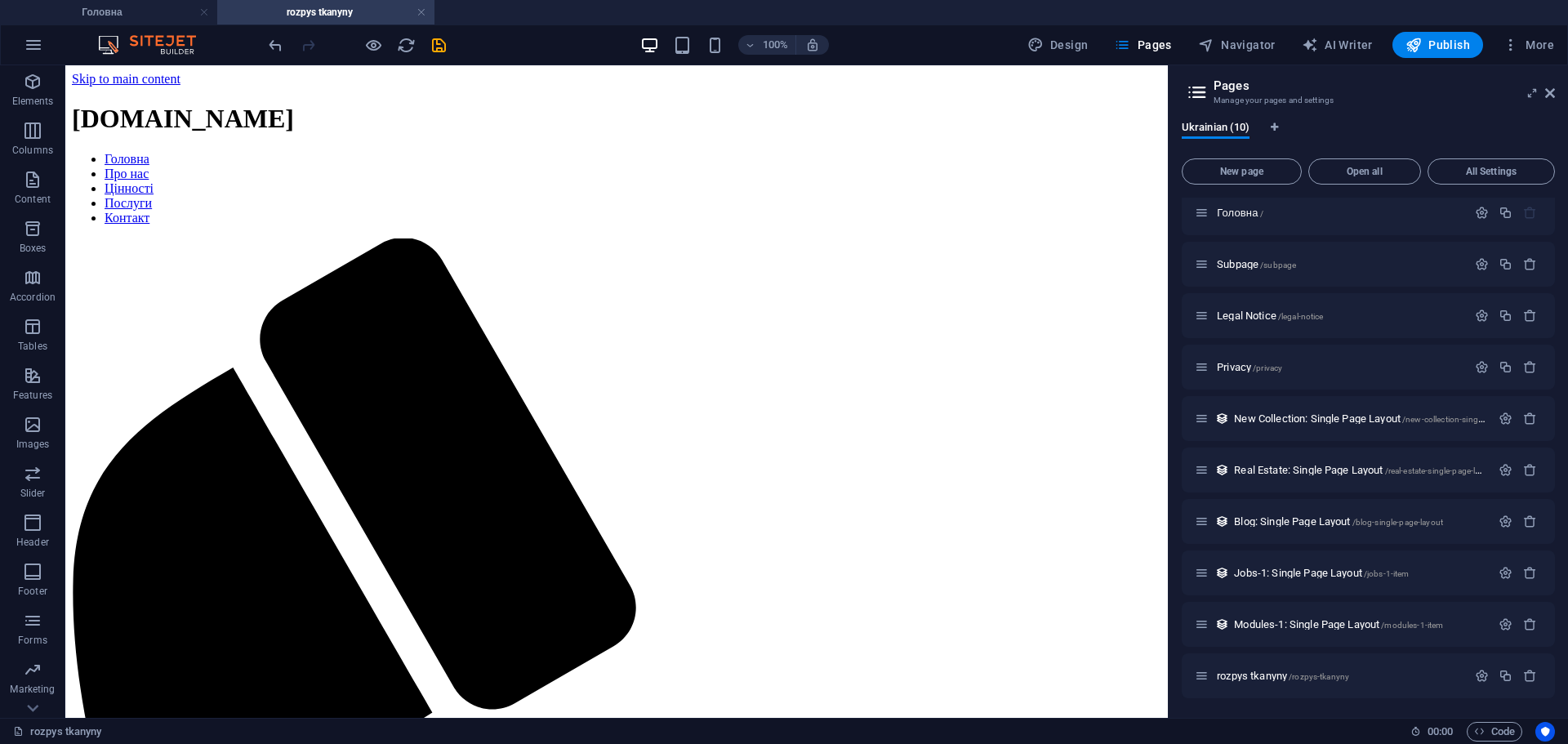
scroll to position [7, 0]
click at [1259, 677] on span "rozpys tkanyny /rozpys-tkanyny" at bounding box center [1283, 675] width 132 height 12
click at [1264, 675] on span "rozpys tkanyny /rozpys-tkanyny" at bounding box center [1283, 675] width 132 height 12
click at [1480, 678] on icon "button" at bounding box center [1482, 675] width 14 height 14
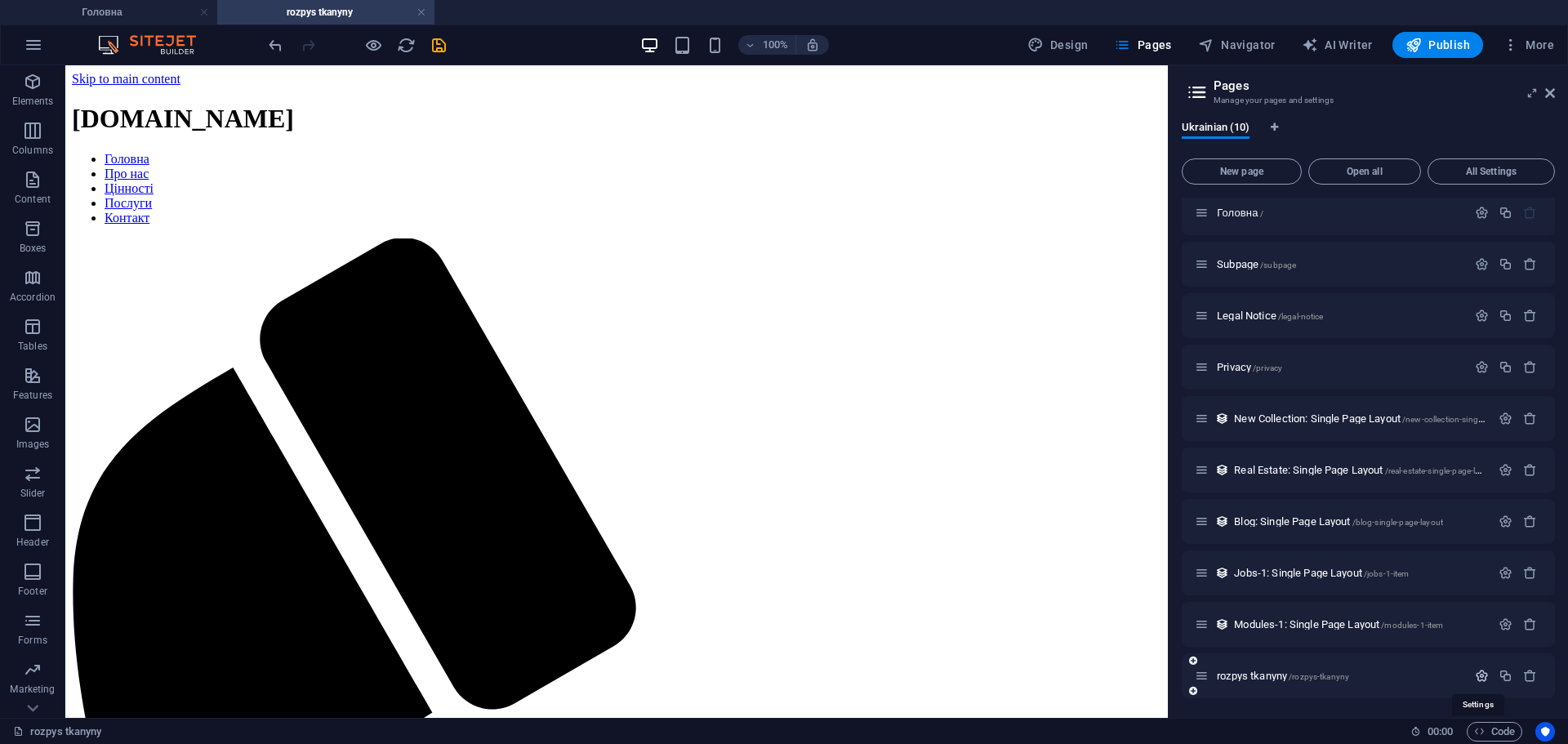
scroll to position [294, 0]
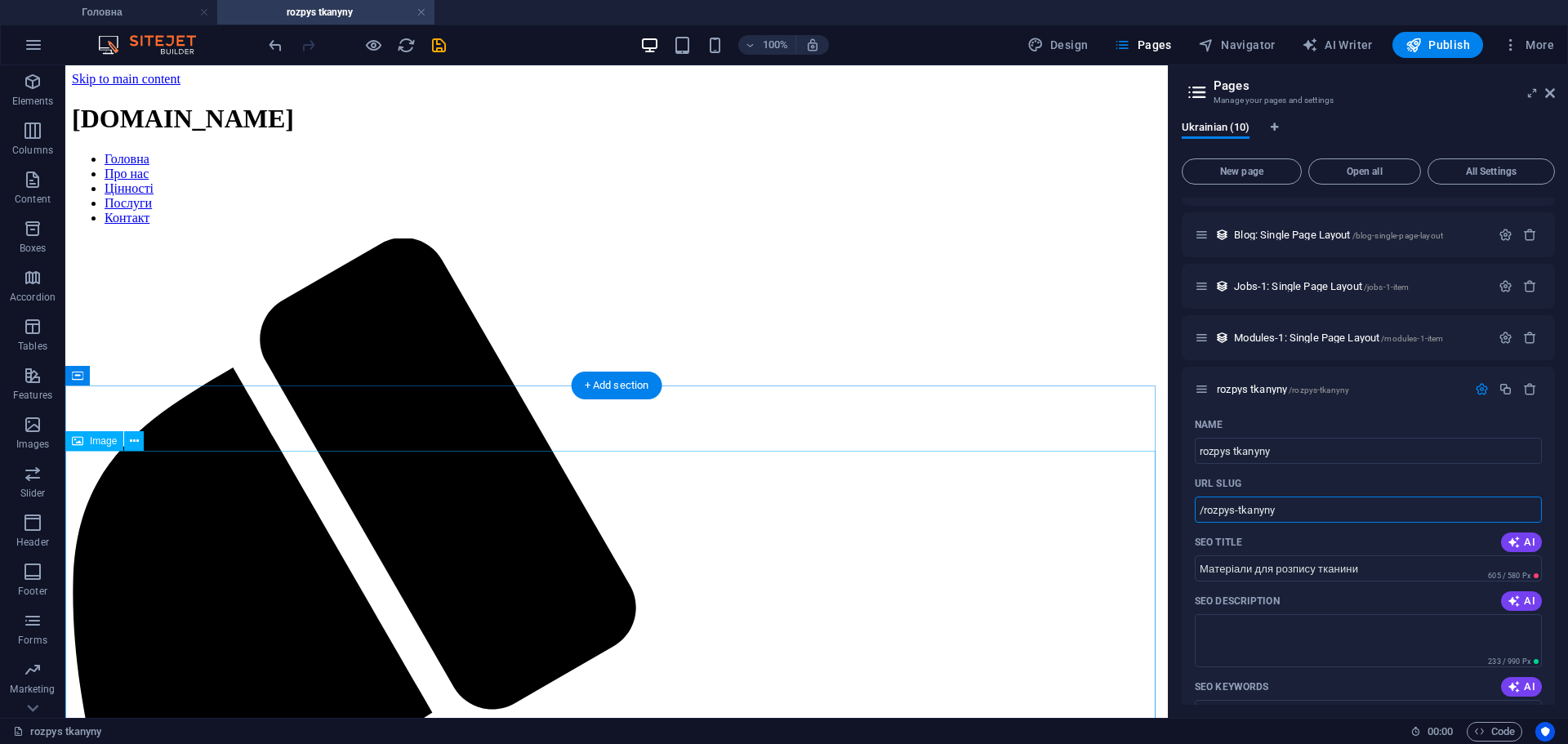
drag, startPoint x: 1119, startPoint y: 489, endPoint x: 1257, endPoint y: 567, distance: 158.5
click at [1551, 95] on icon at bounding box center [1550, 93] width 10 height 13
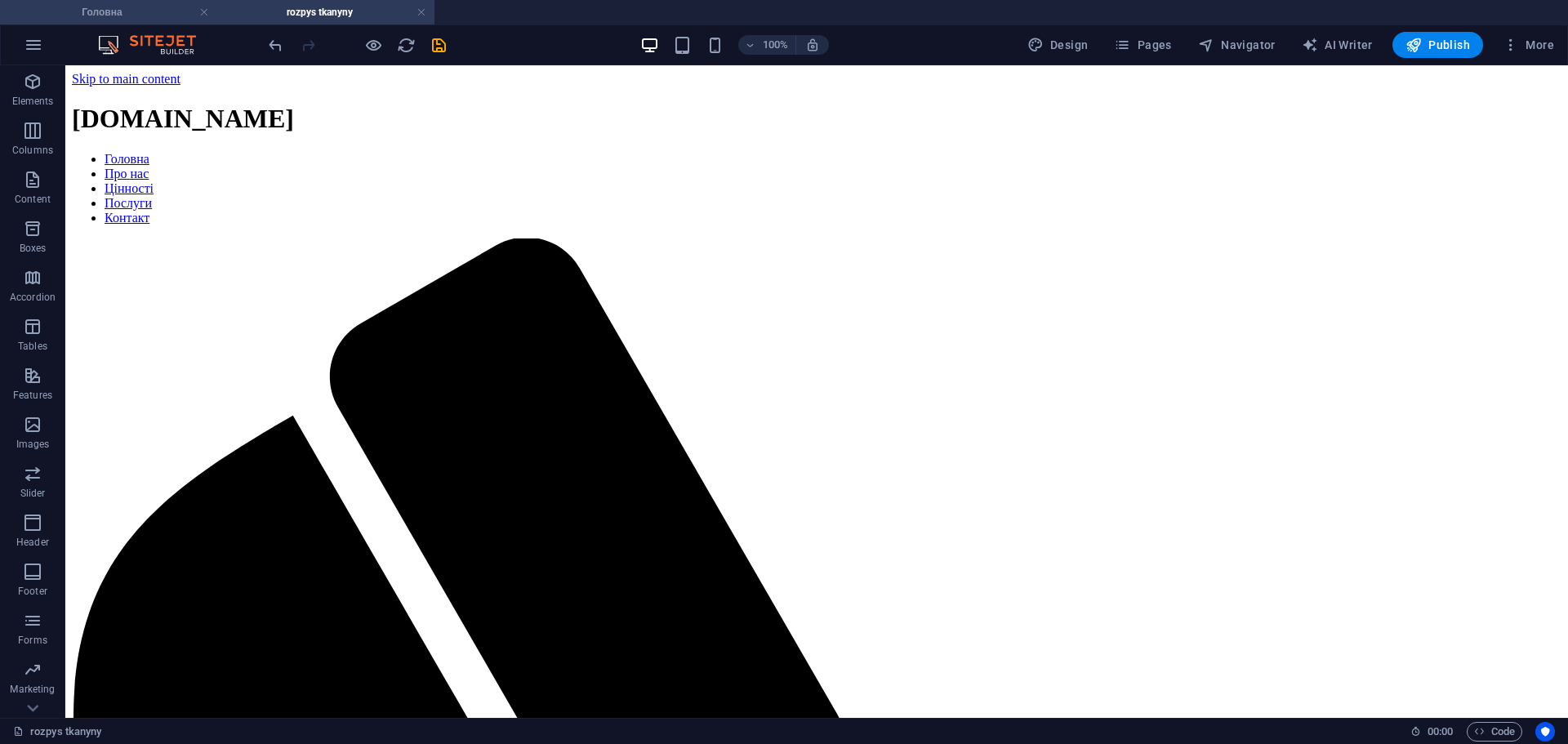
click at [158, 17] on h4 "Головна" at bounding box center [108, 12] width 218 height 18
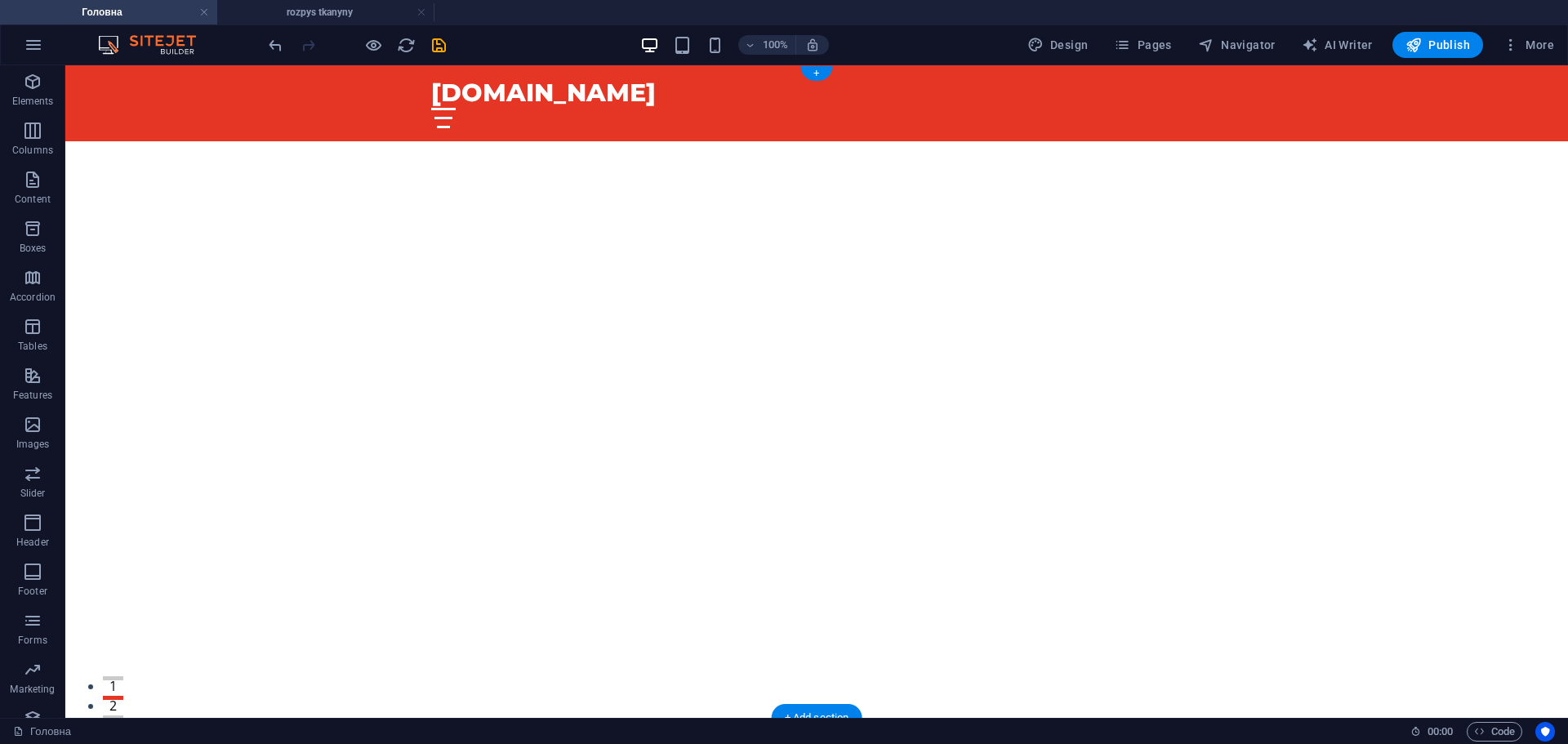
scroll to position [490, 0]
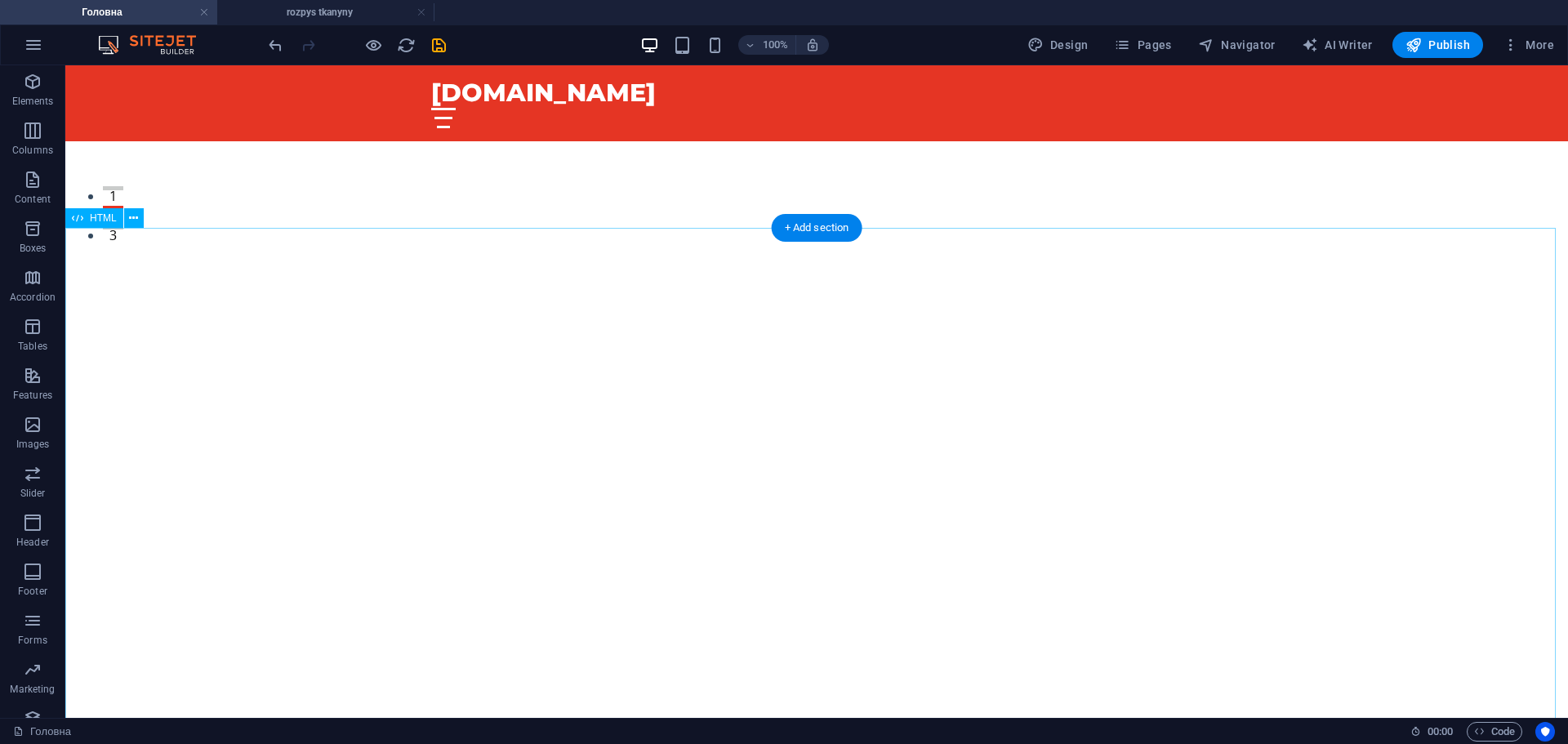
click at [99, 218] on span "HTML" at bounding box center [103, 218] width 27 height 10
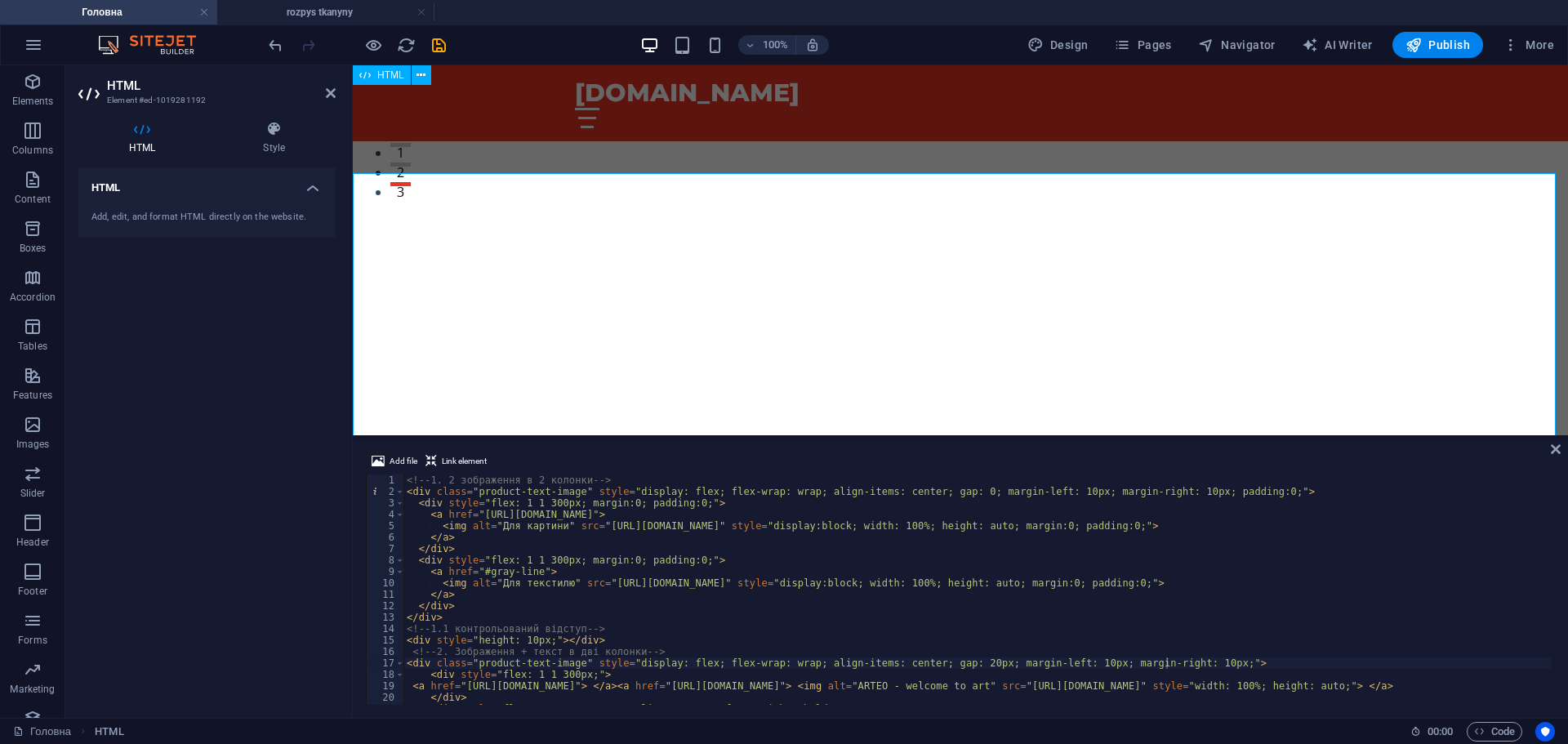
scroll to position [245, 0]
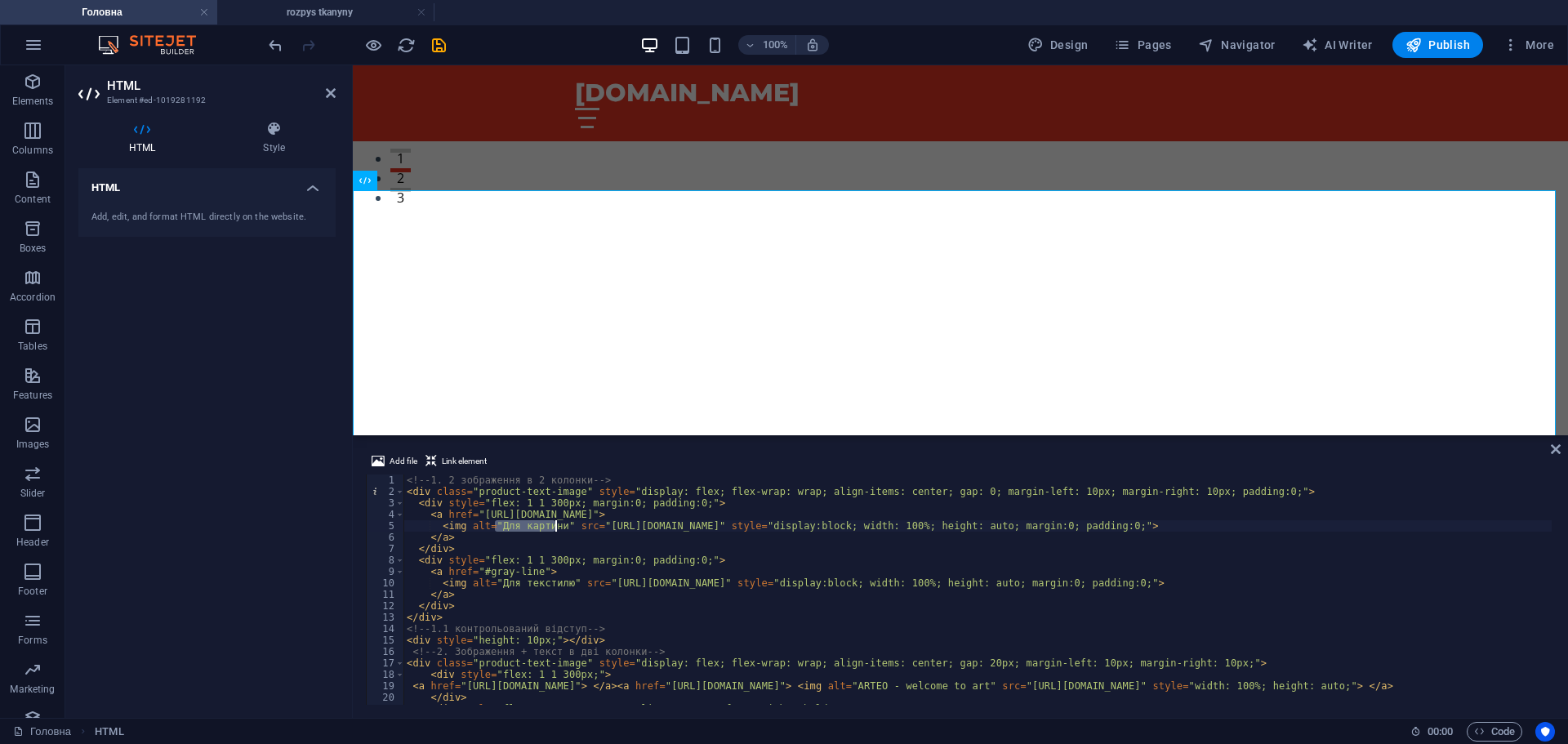
drag, startPoint x: 495, startPoint y: 521, endPoint x: 556, endPoint y: 524, distance: 61.1
click at [556, 524] on div "<!-- 1. 2 зображення в 2 колонки --> < div class = "product-text-image" style =…" at bounding box center [1014, 599] width 1223 height 250
drag, startPoint x: 496, startPoint y: 579, endPoint x: 559, endPoint y: 586, distance: 63.4
click at [559, 586] on div "<!-- 1. 2 зображення в 2 колонки --> < div class = "product-text-image" style =…" at bounding box center [1014, 599] width 1223 height 250
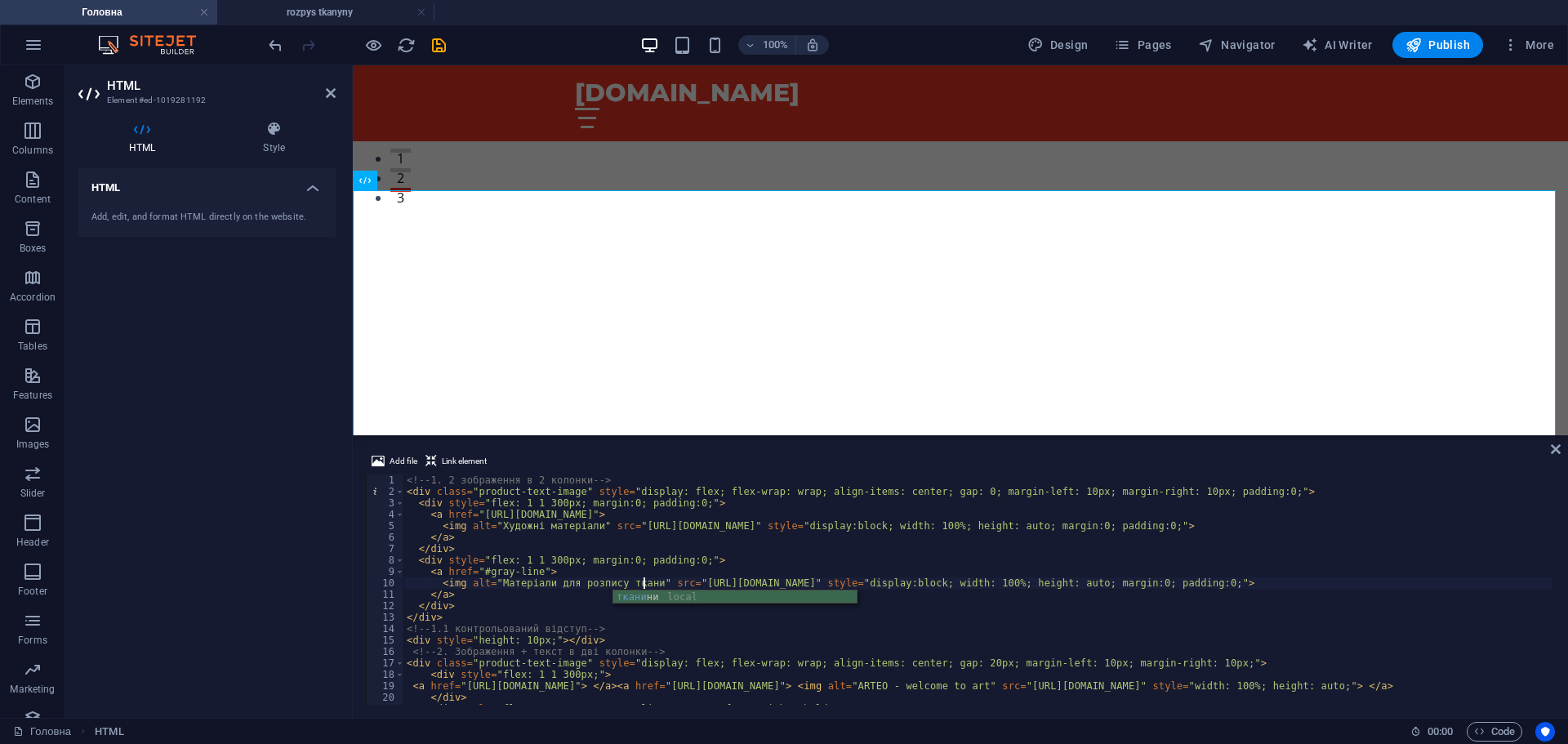
scroll to position [0, 20]
drag, startPoint x: 688, startPoint y: 582, endPoint x: 1000, endPoint y: 586, distance: 312.0
click at [1000, 586] on div "<!-- 1. 2 зображення в 2 колонки --> < div class = "product-text-image" style =…" at bounding box center [1014, 599] width 1223 height 250
type textarea "<img alt="Матеріали для розпису тканин" src="https://artexpress.com.ua/upload/u…"
click at [1558, 448] on icon at bounding box center [1556, 449] width 10 height 13
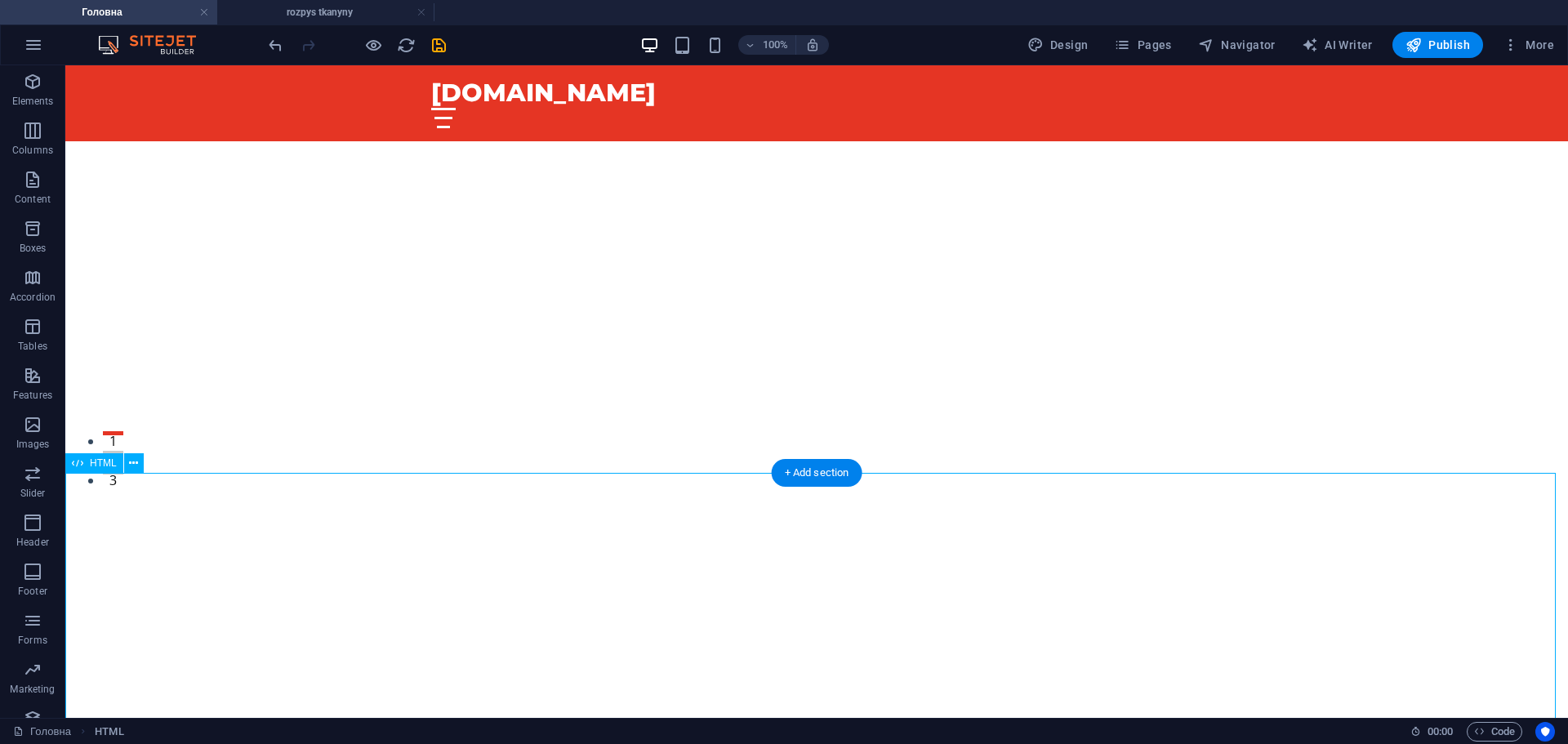
click at [440, 44] on icon "save" at bounding box center [439, 45] width 19 height 19
checkbox input "false"
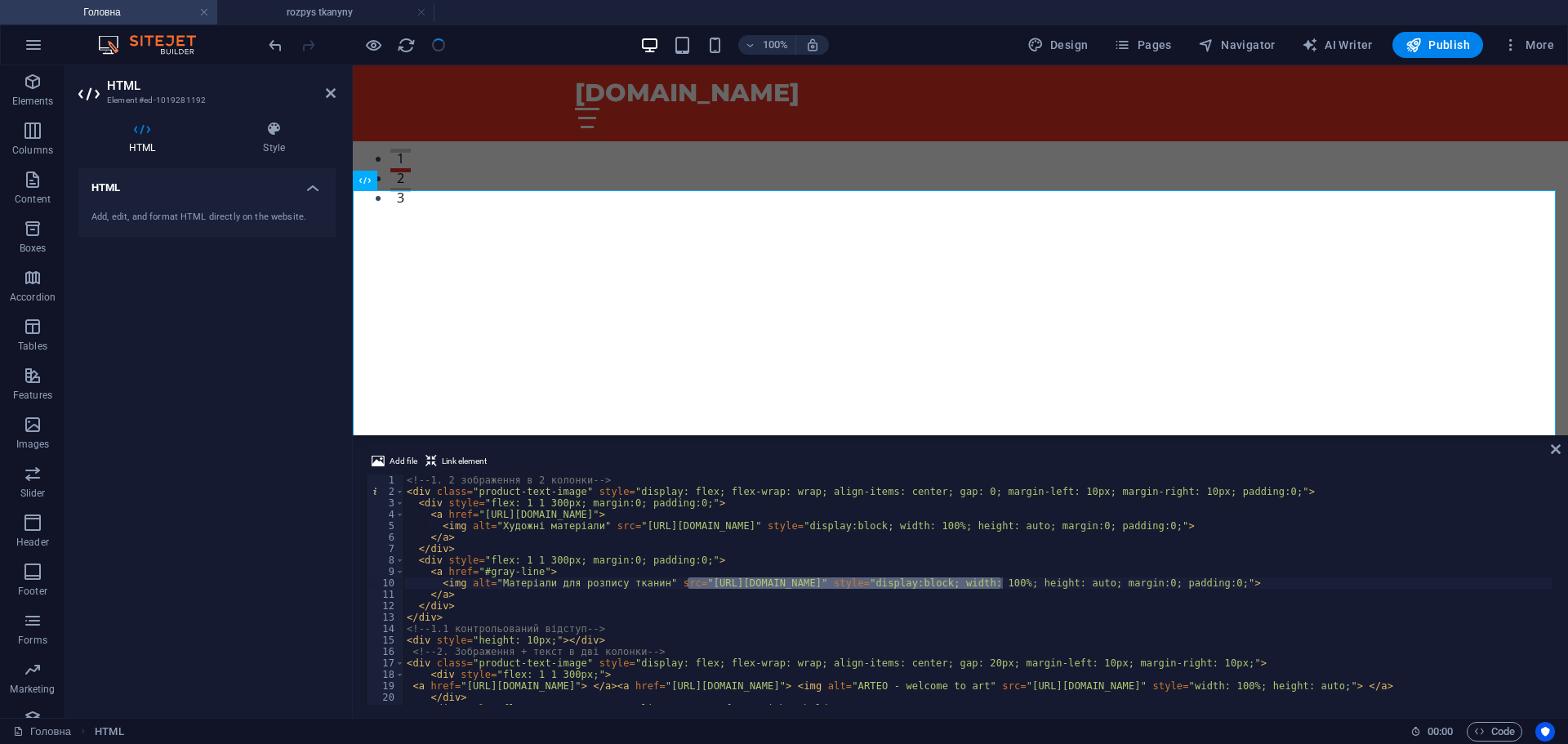
click at [1557, 441] on div "Add file Link element <img alt="Матеріали для розпису тканин" src="https://arte…" at bounding box center [961, 578] width 1216 height 279
click at [1558, 448] on icon at bounding box center [1556, 449] width 10 height 13
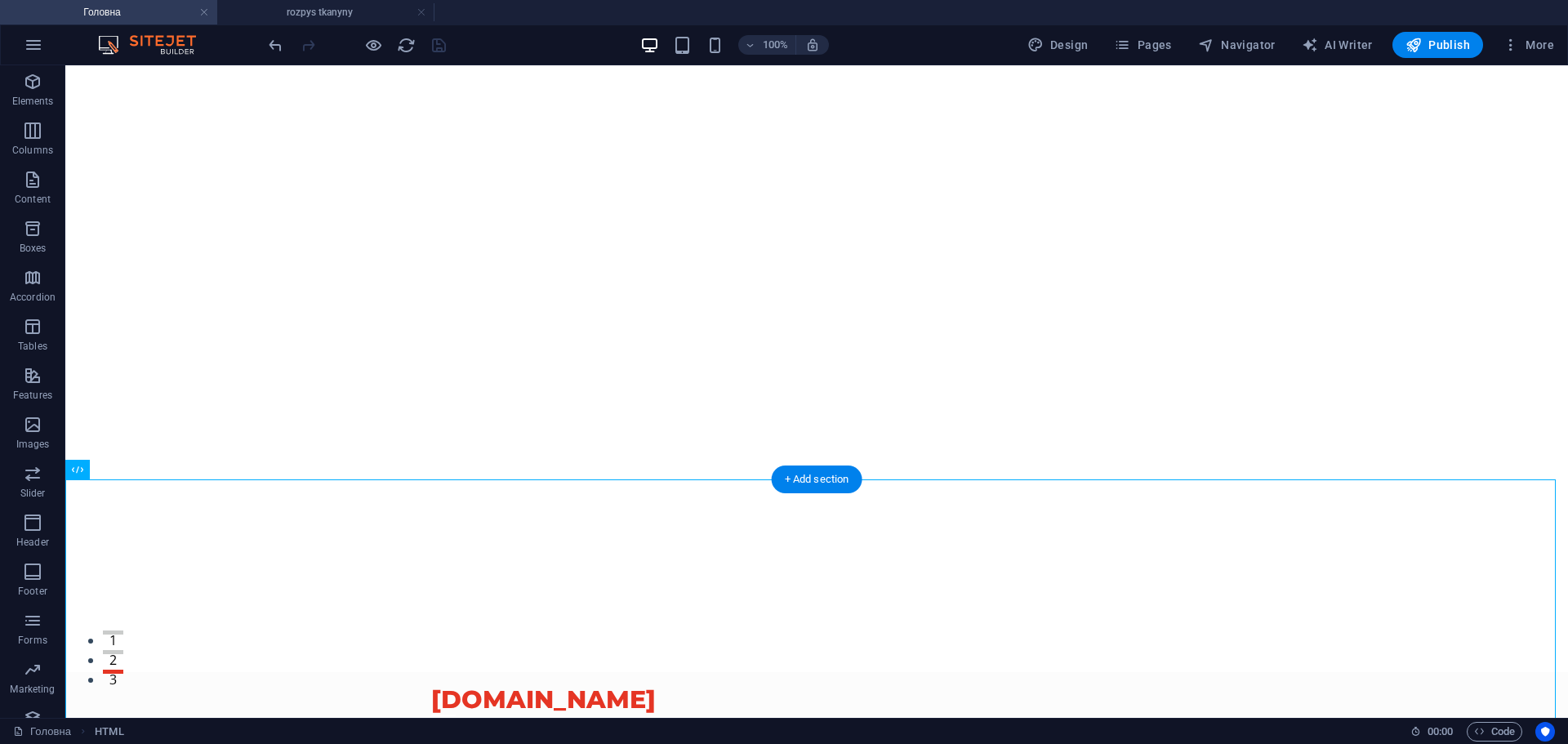
scroll to position [0, 0]
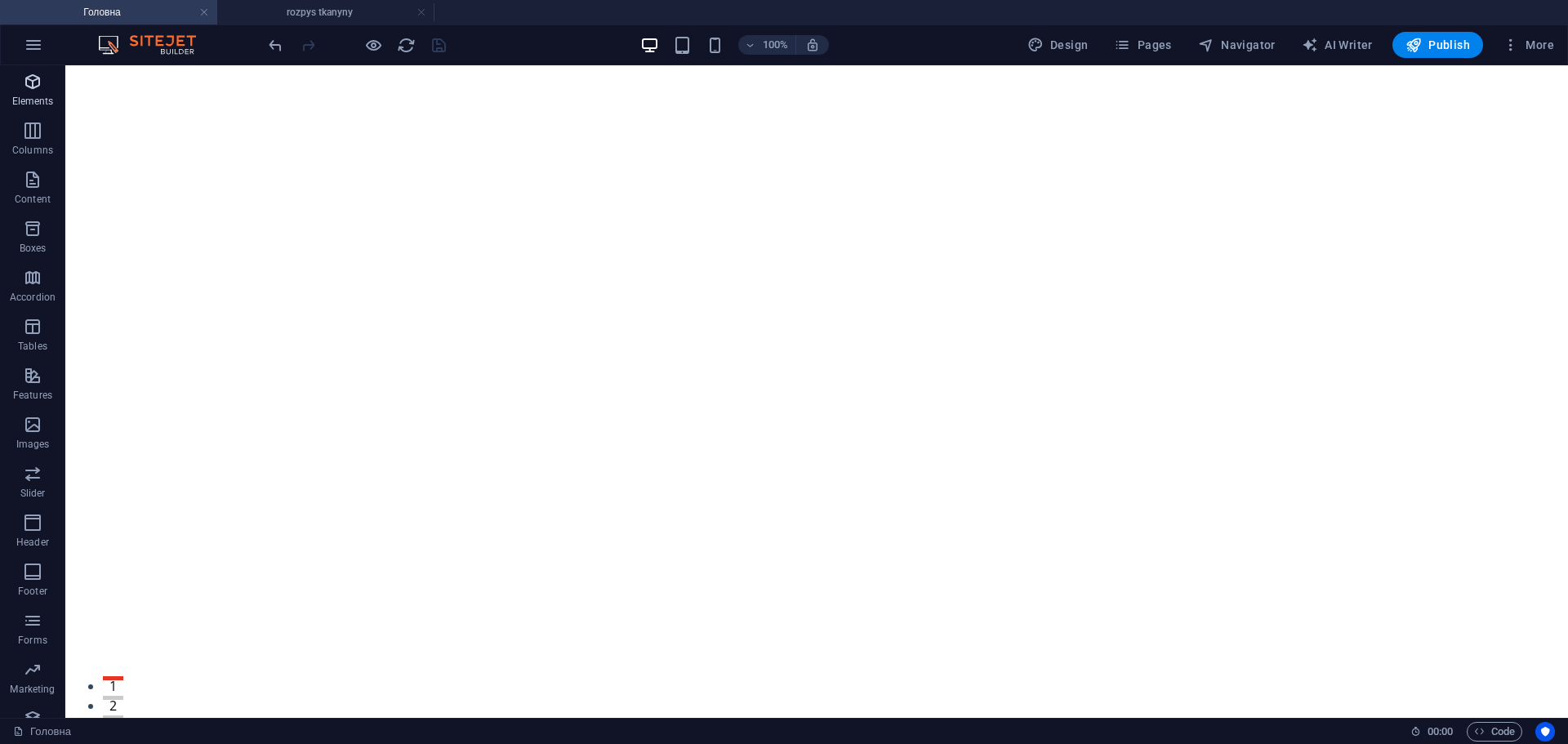
click at [43, 85] on icon "button" at bounding box center [33, 82] width 20 height 20
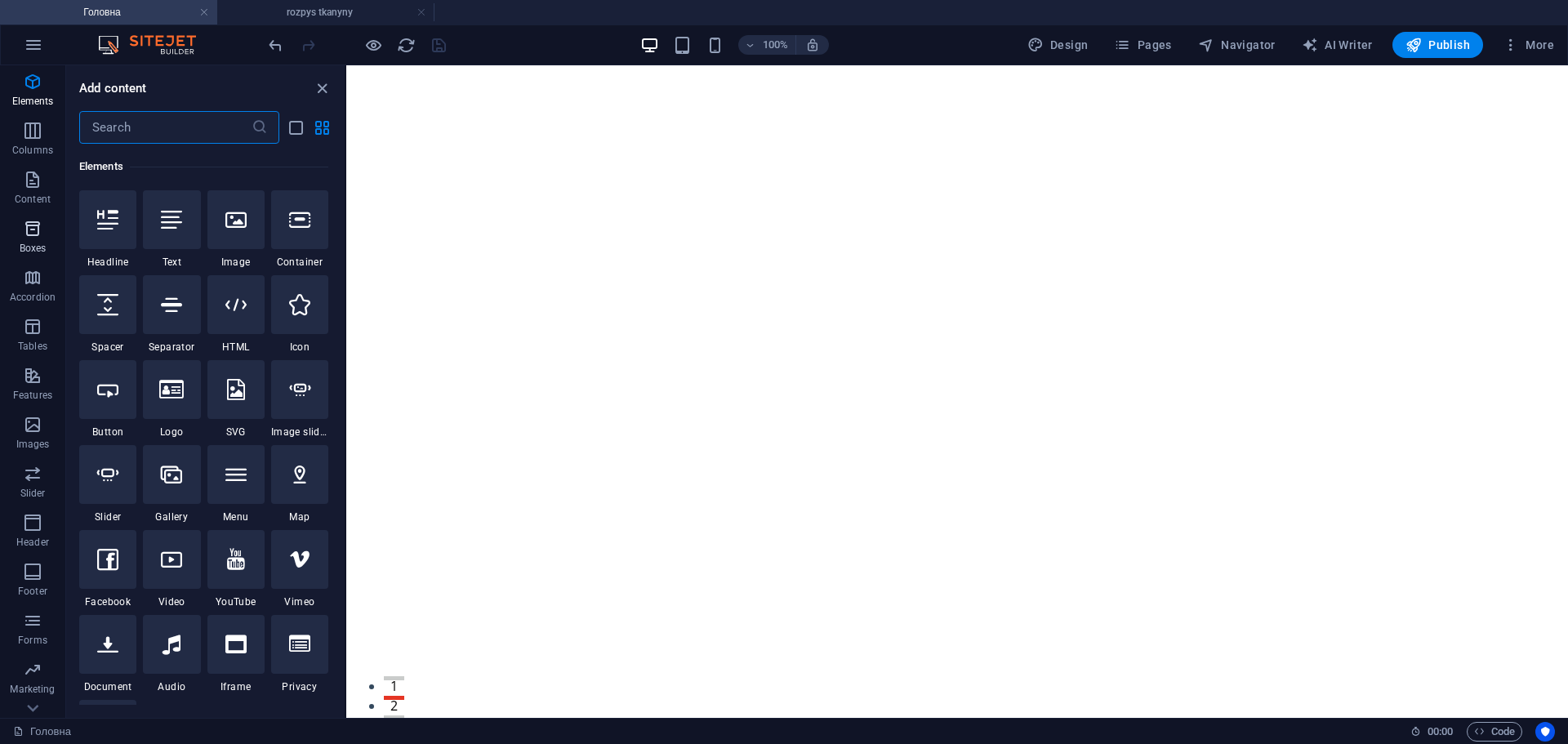
click at [25, 242] on p "Boxes" at bounding box center [33, 248] width 27 height 13
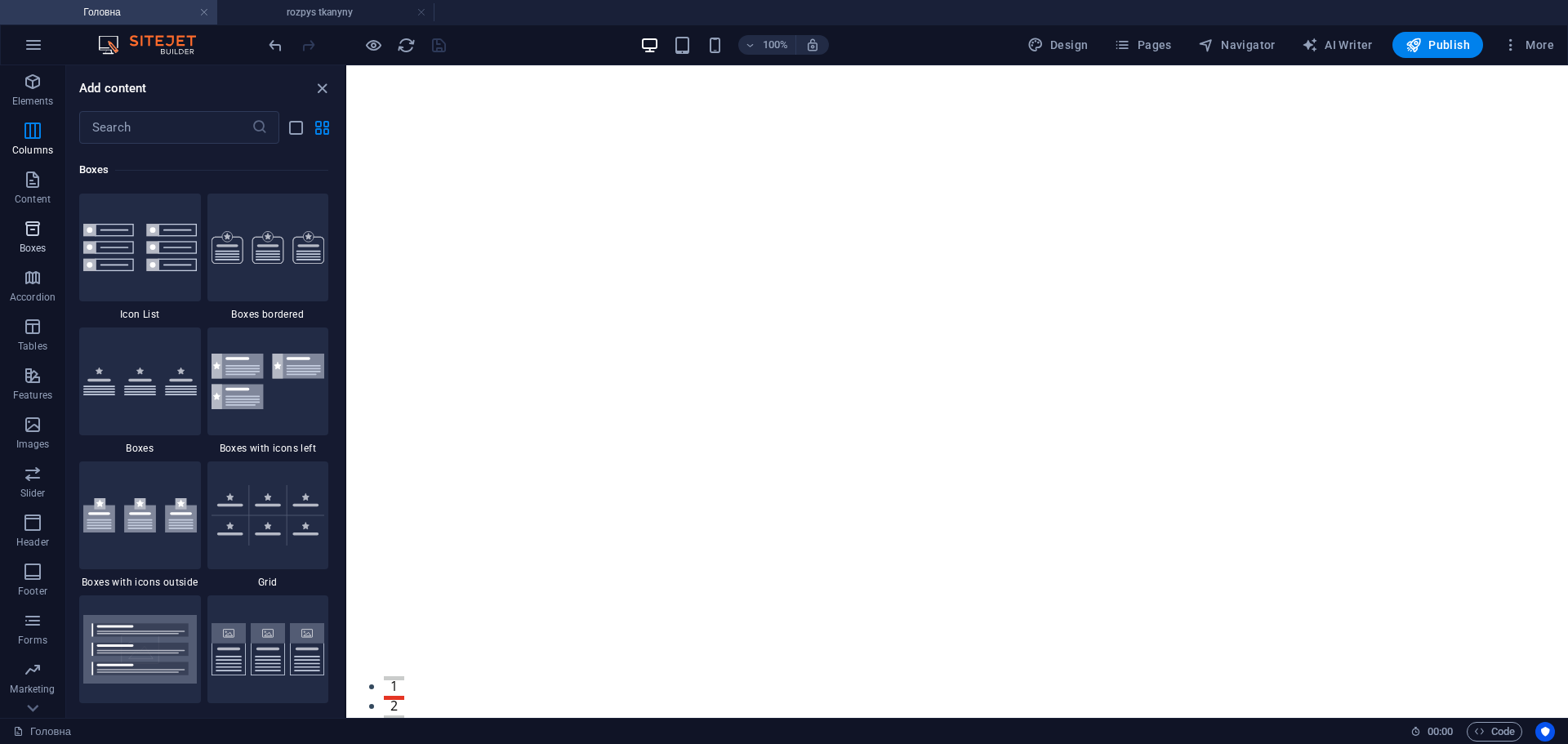
scroll to position [4330, 0]
click at [28, 87] on icon "button" at bounding box center [33, 82] width 20 height 20
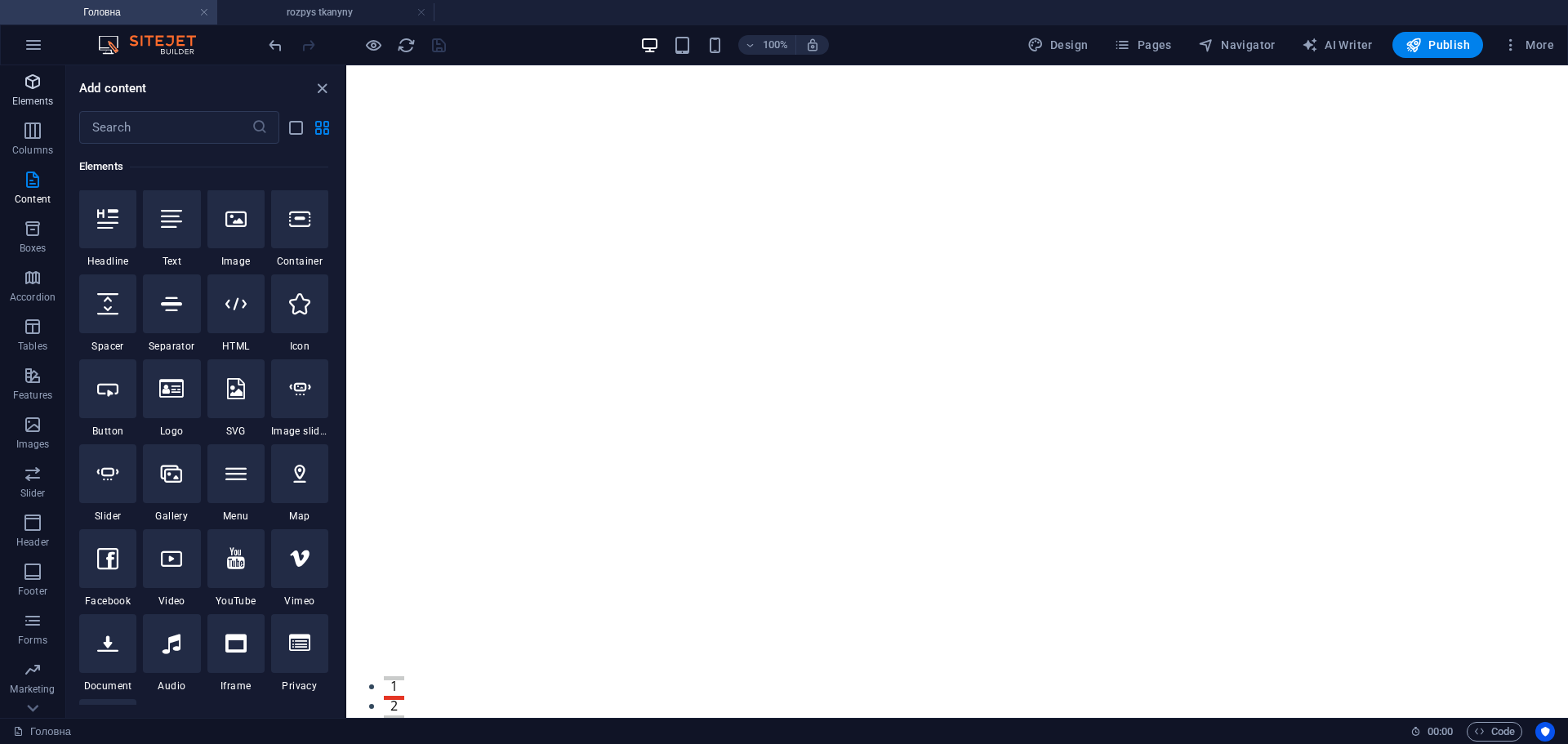
scroll to position [0, 0]
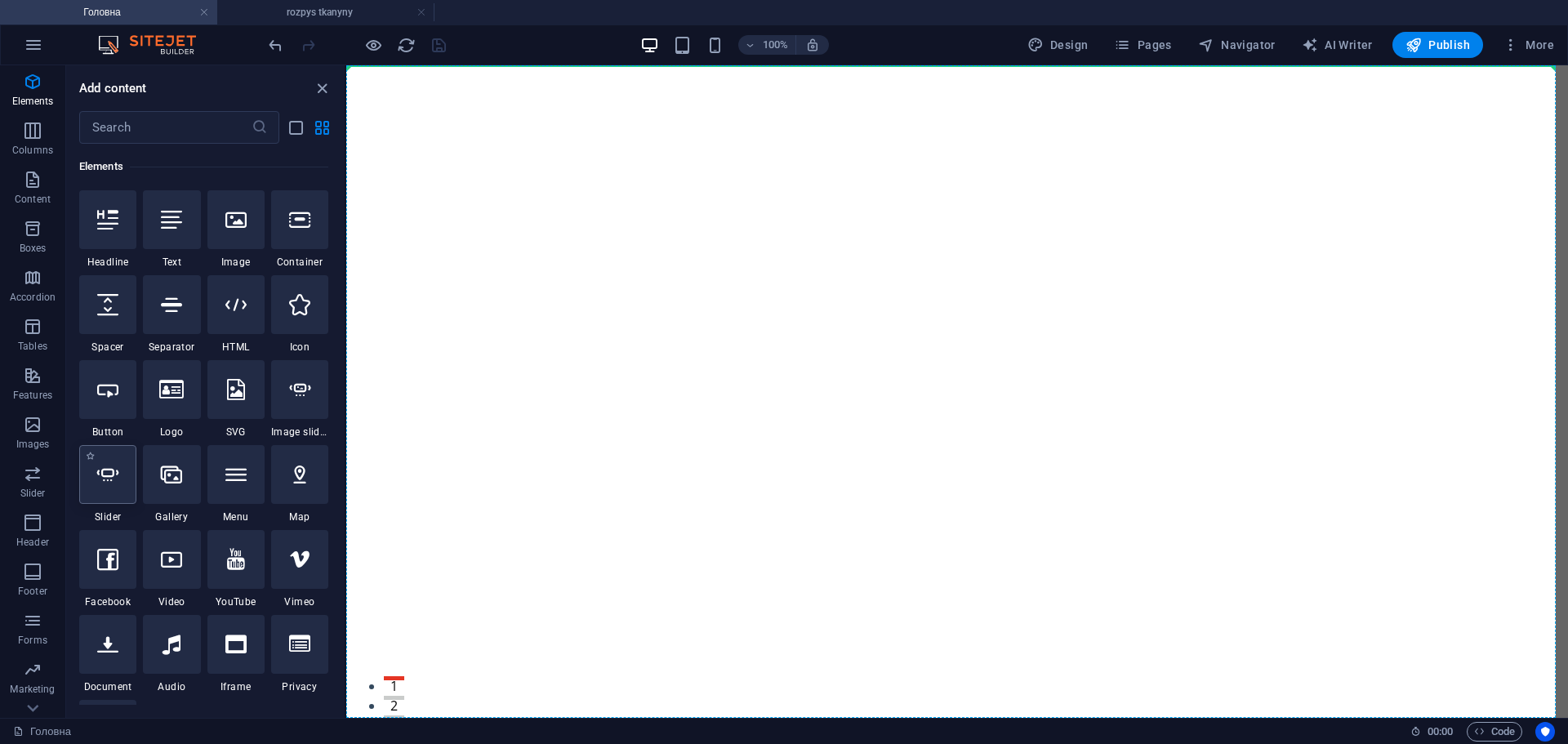
select select "ms"
select select "s"
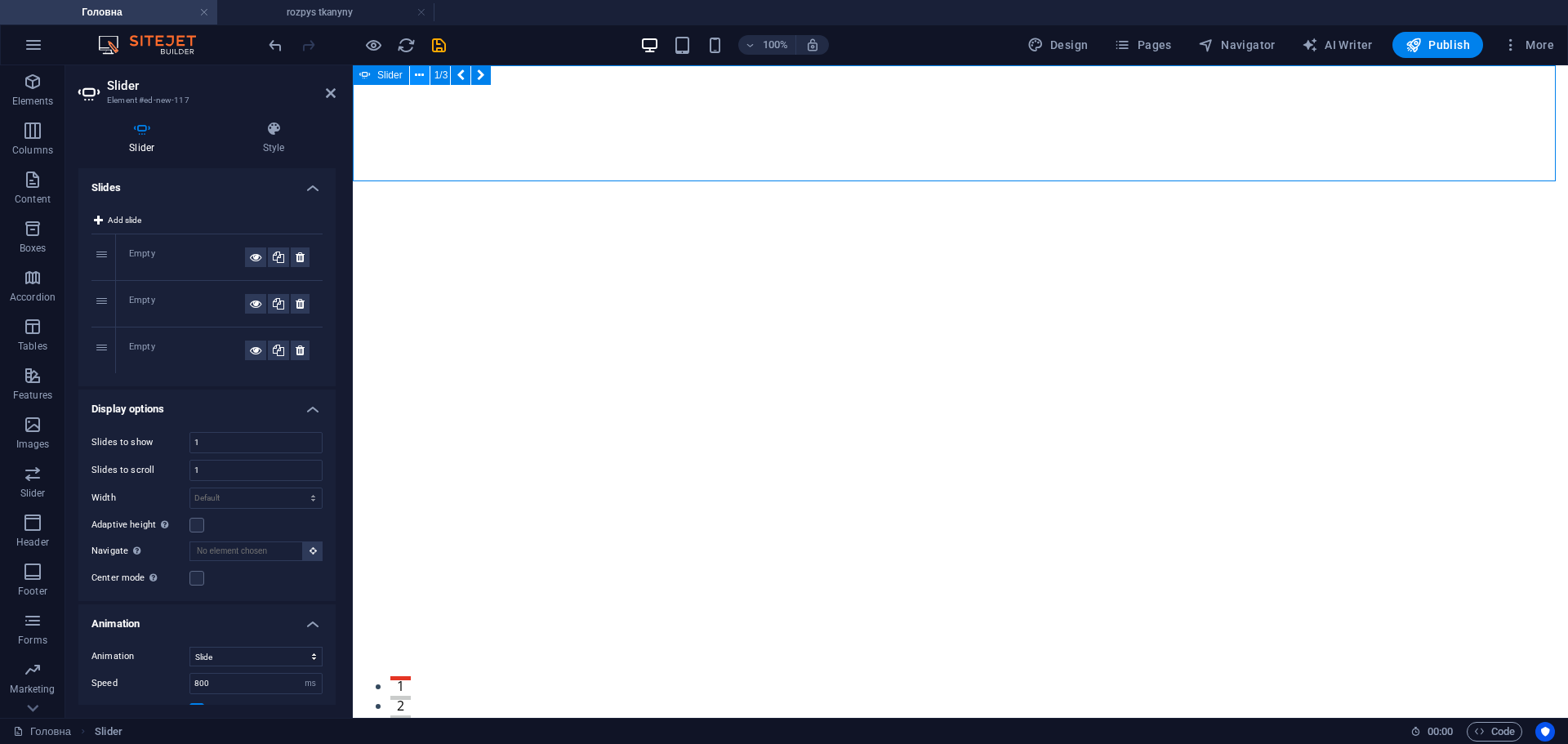
click at [420, 75] on icon at bounding box center [419, 76] width 9 height 17
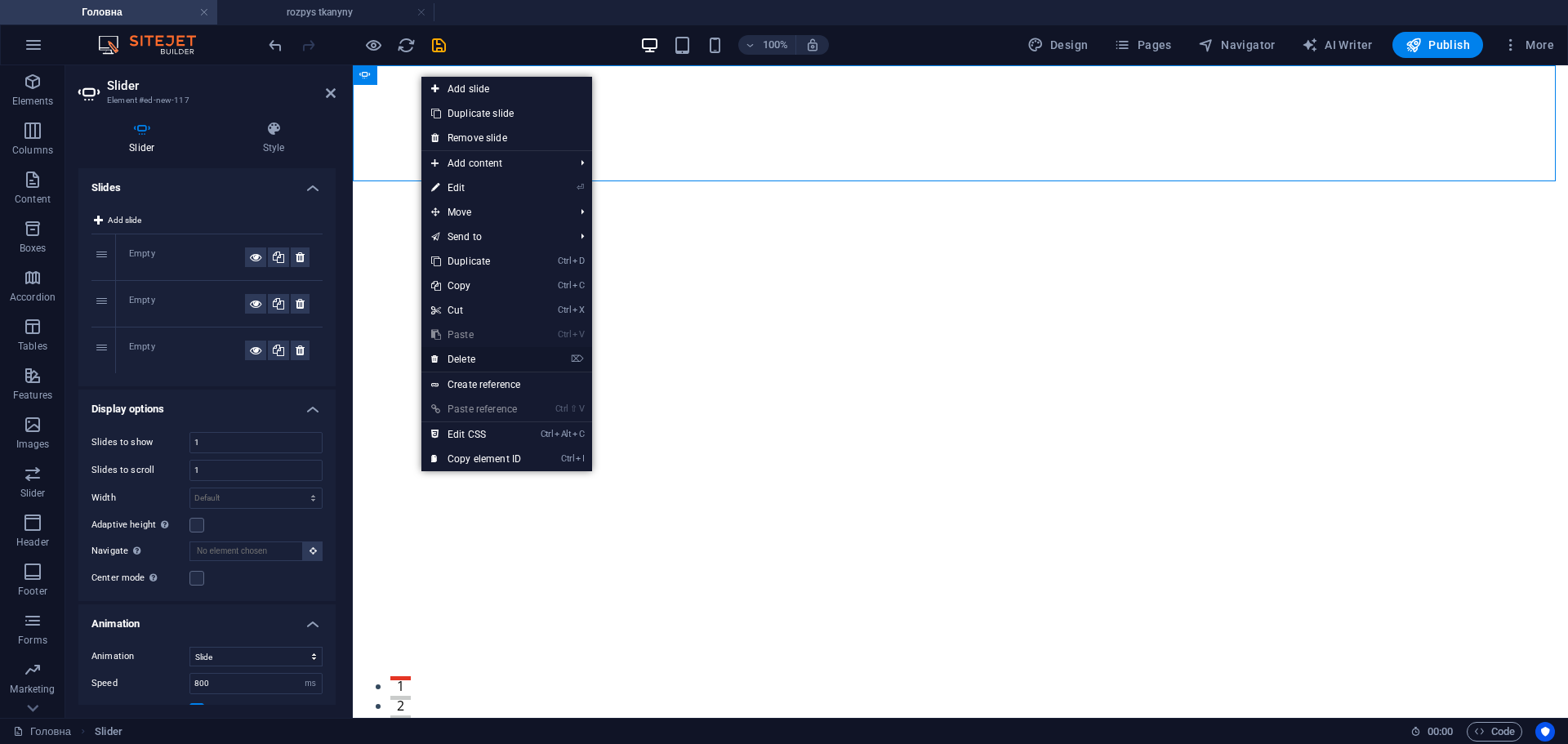
click at [485, 360] on link "⌦ Delete" at bounding box center [476, 360] width 109 height 25
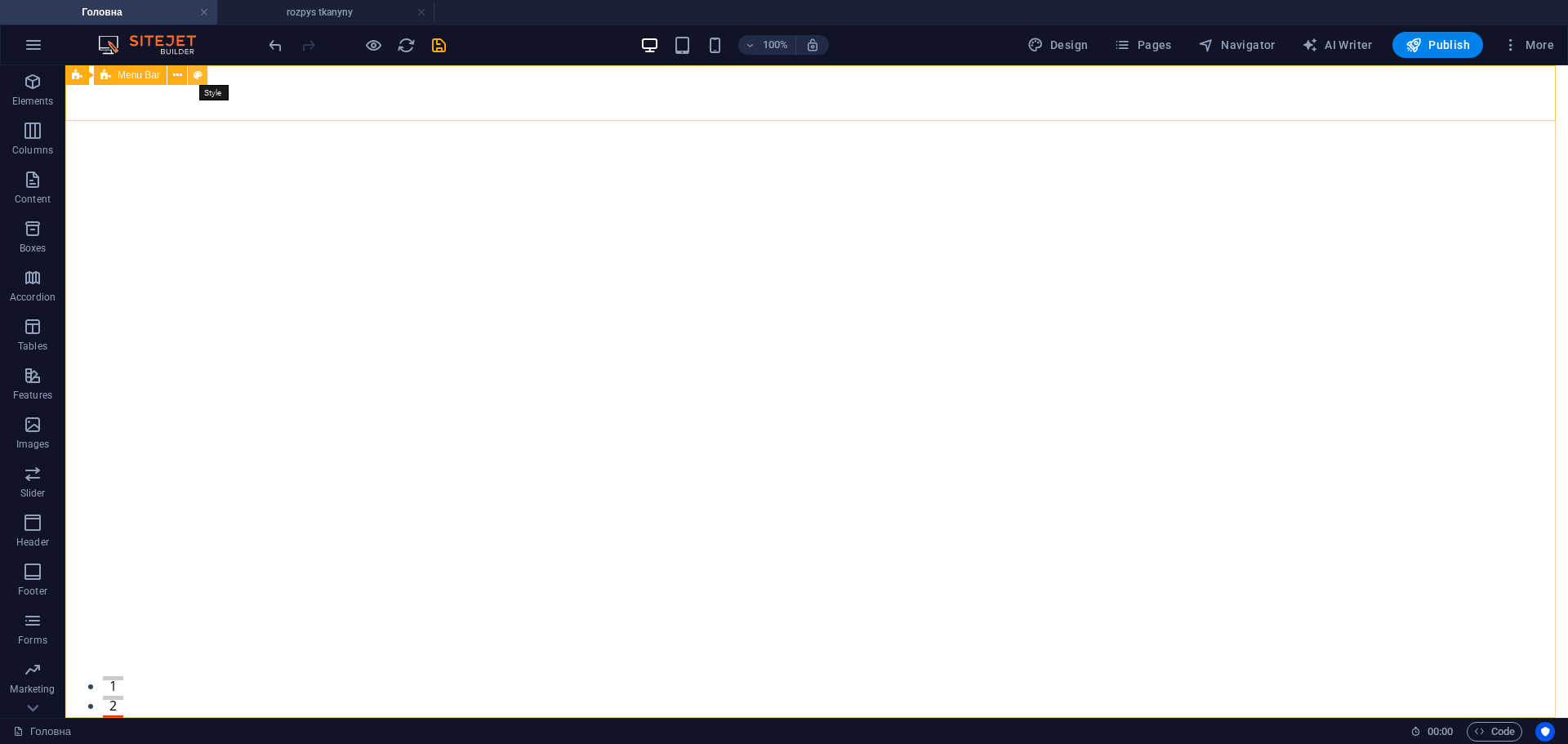
click at [199, 74] on icon at bounding box center [198, 76] width 9 height 17
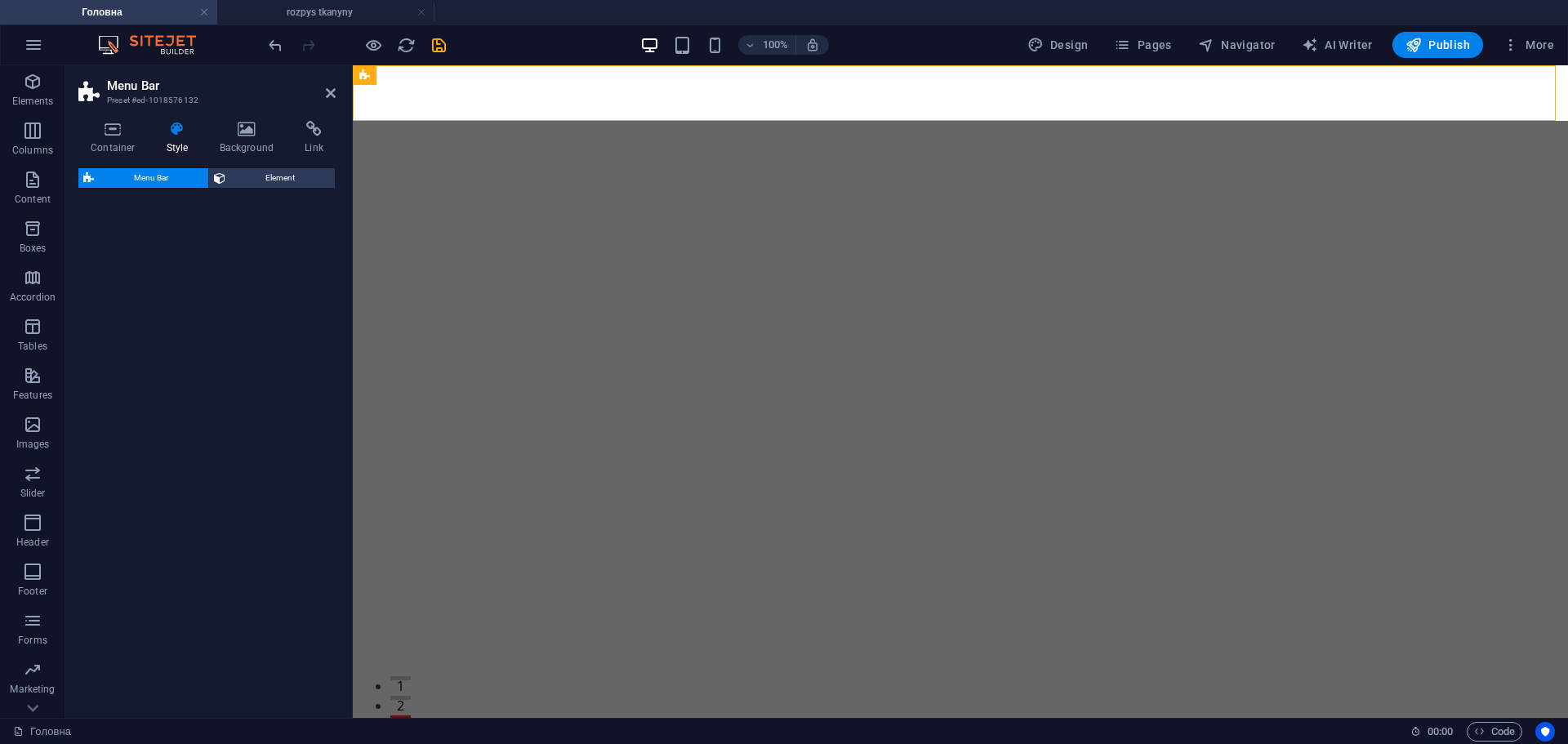
select select "rem"
select select "preset-menu-v2-home-hero-logo-nav-h1-slogan-menu"
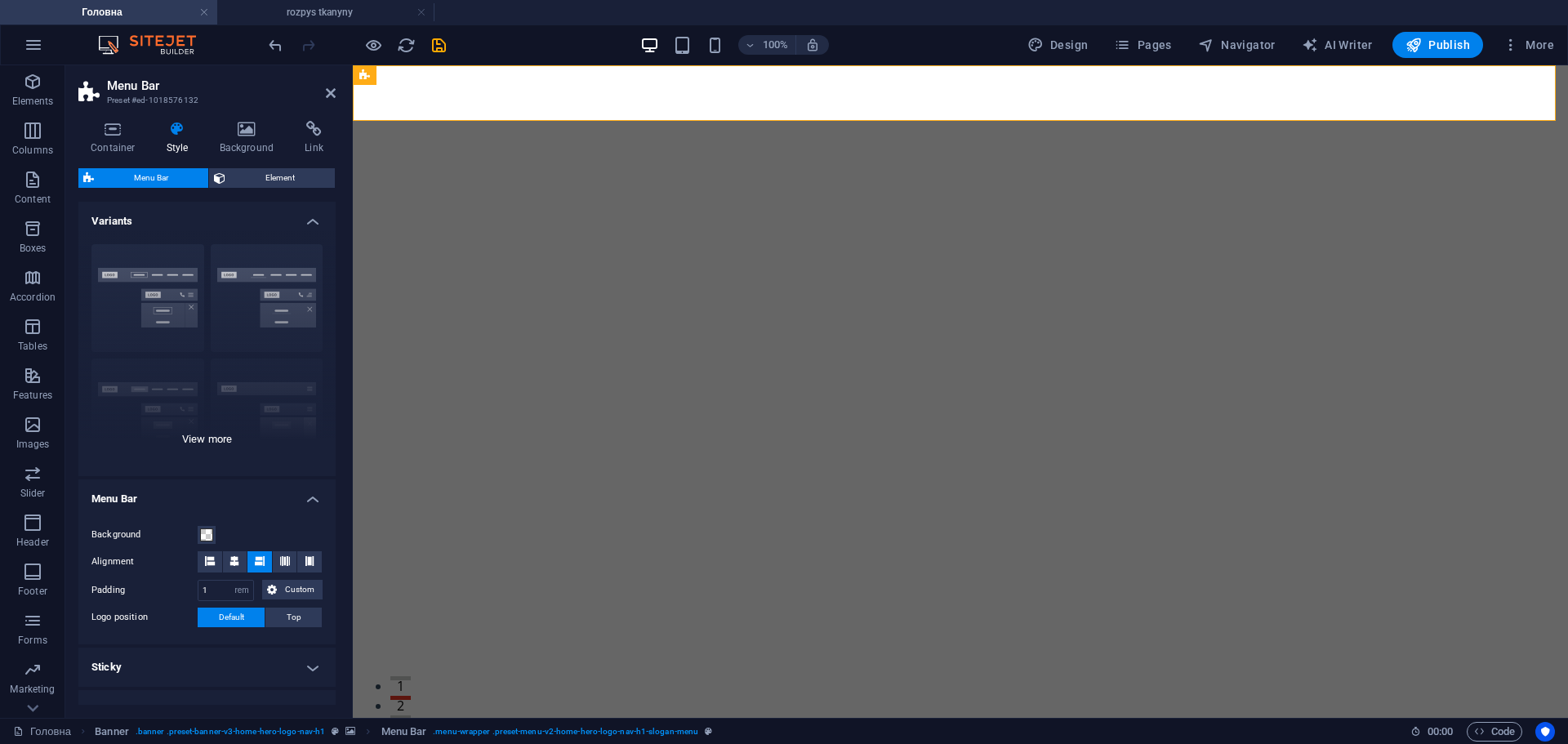
click at [191, 438] on div "Border Centered Default Fixed Loki Trigger Wide XXL" at bounding box center [206, 353] width 257 height 245
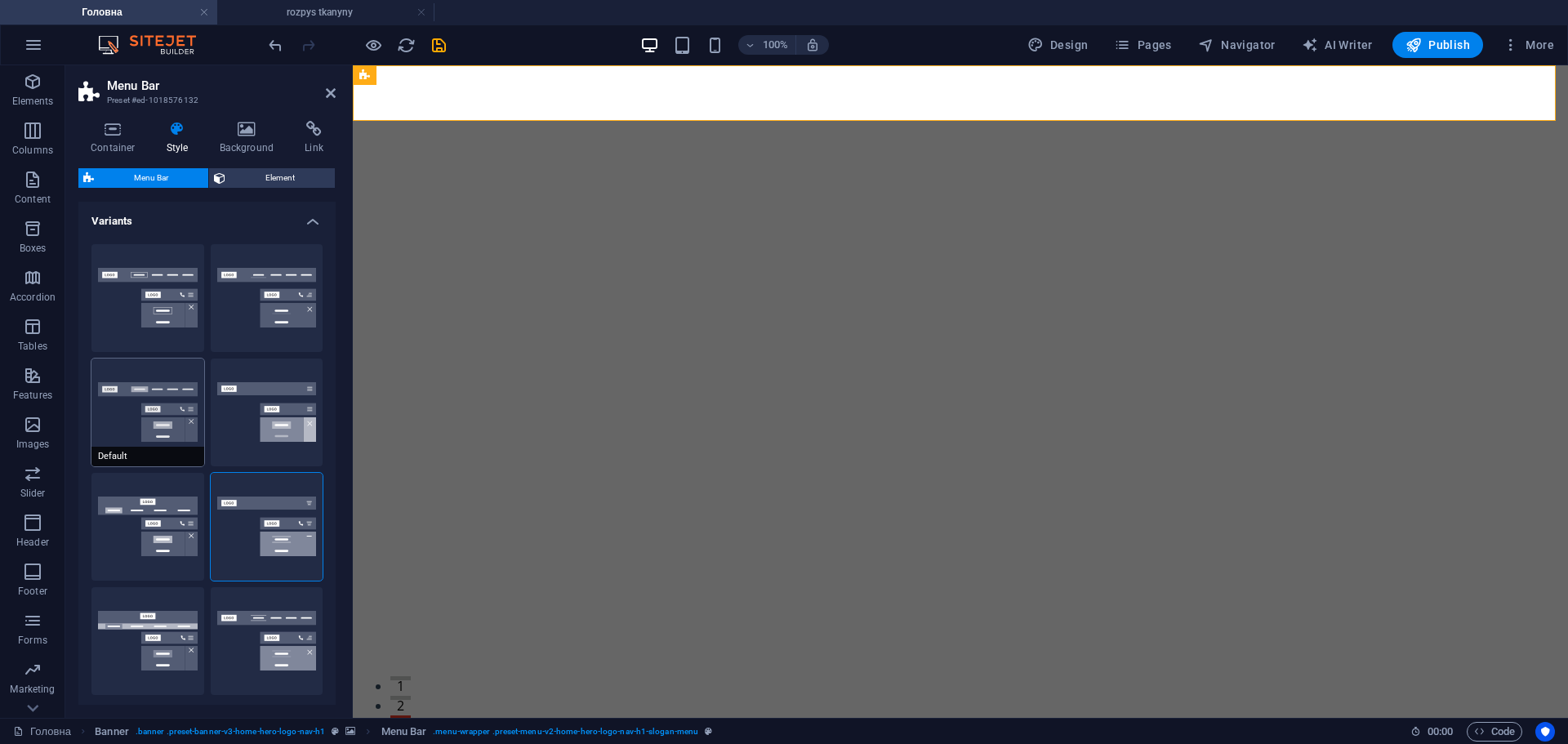
click at [116, 394] on button "Default" at bounding box center [147, 412] width 113 height 108
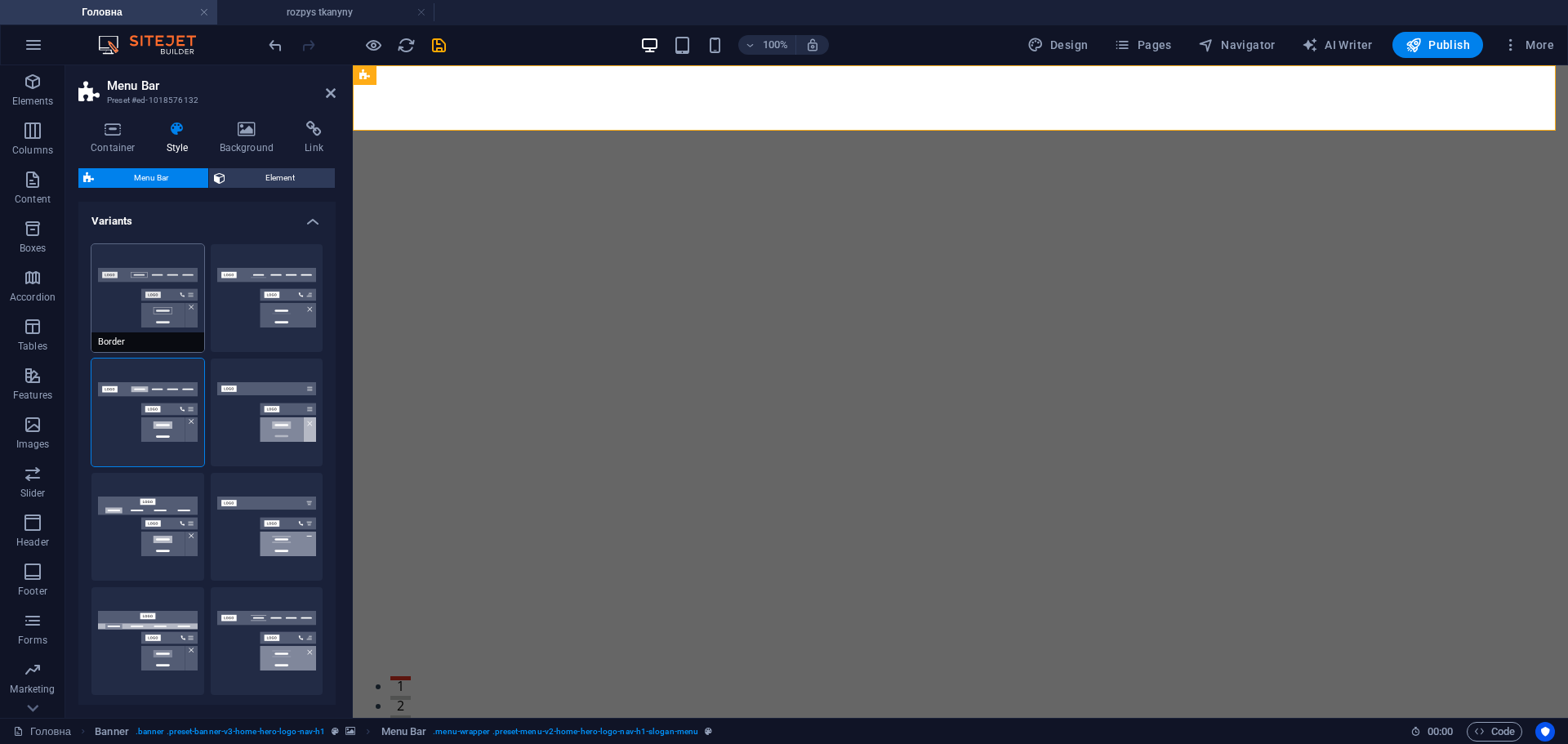
click at [132, 297] on button "Border" at bounding box center [147, 297] width 113 height 108
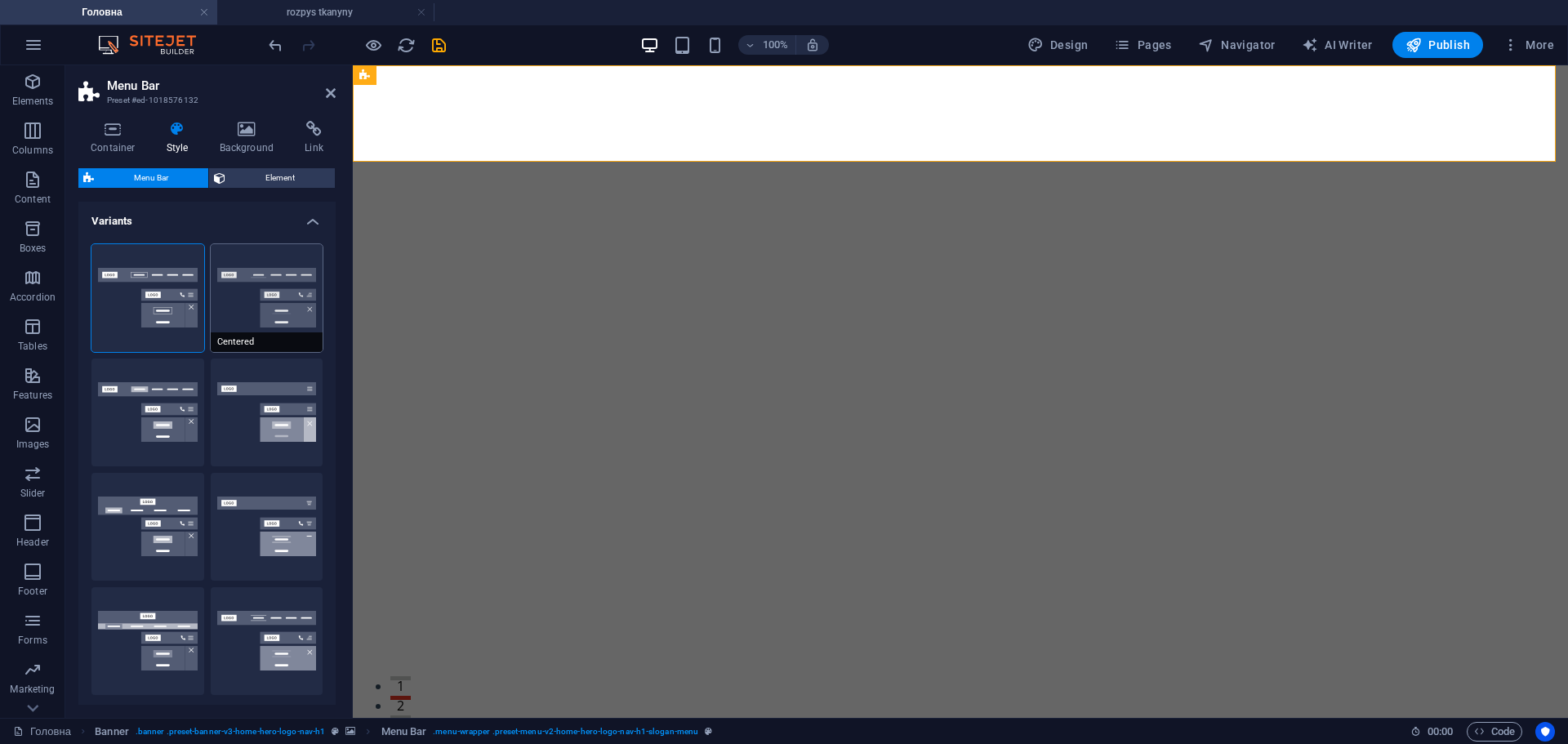
click at [237, 296] on button "Centered" at bounding box center [267, 297] width 113 height 108
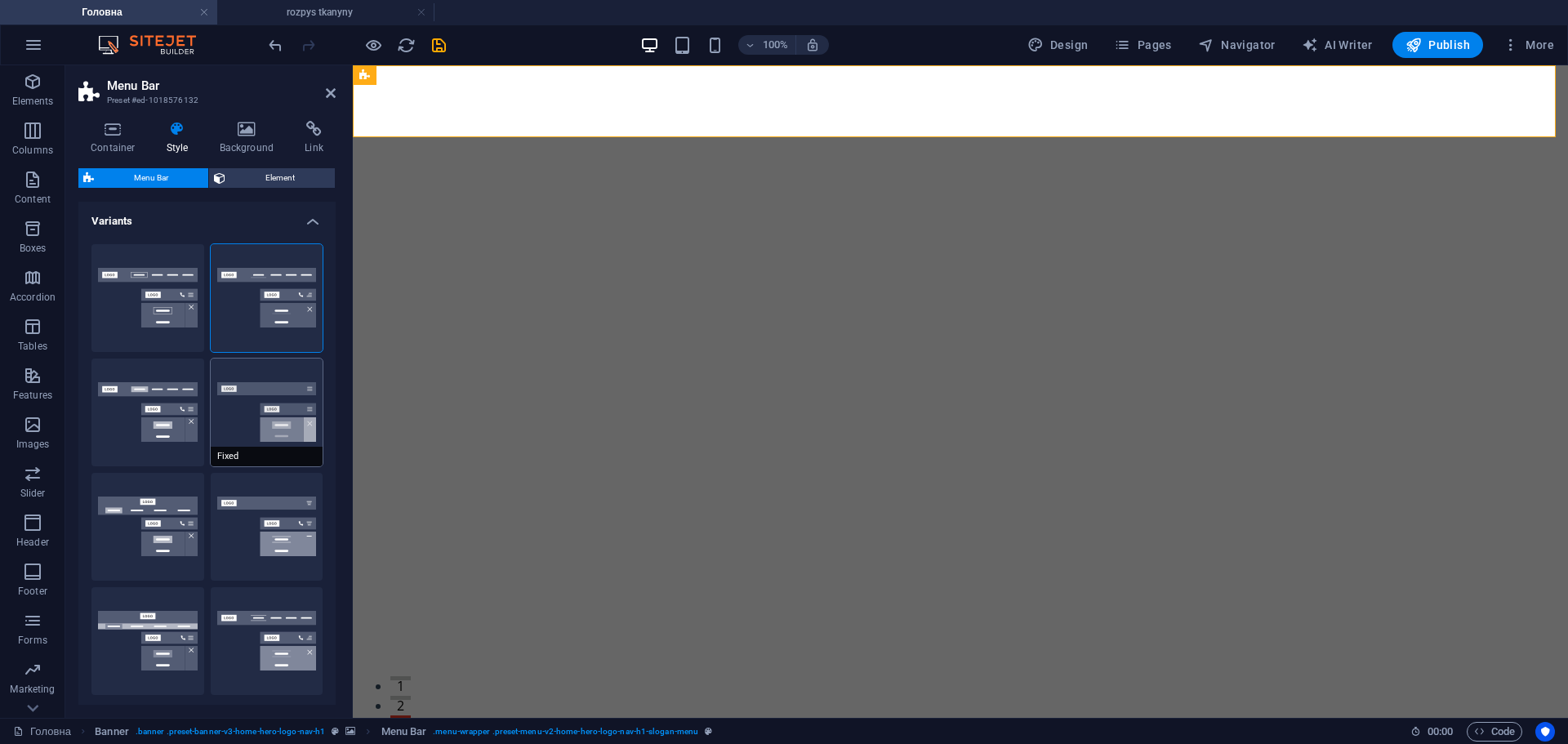
click at [242, 406] on button "Fixed" at bounding box center [267, 412] width 113 height 108
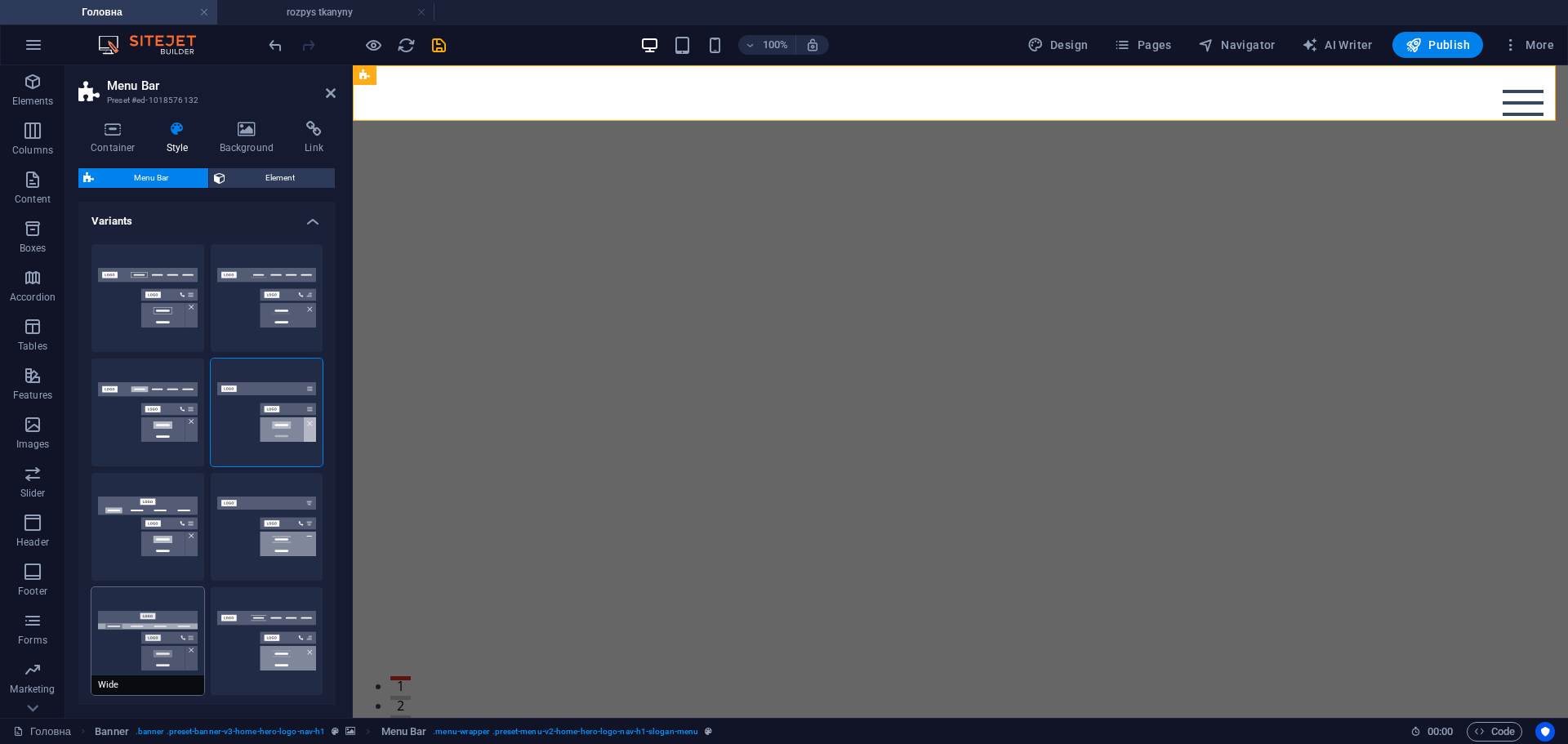
click at [151, 664] on button "Wide" at bounding box center [147, 641] width 113 height 108
type input "0"
type input "2"
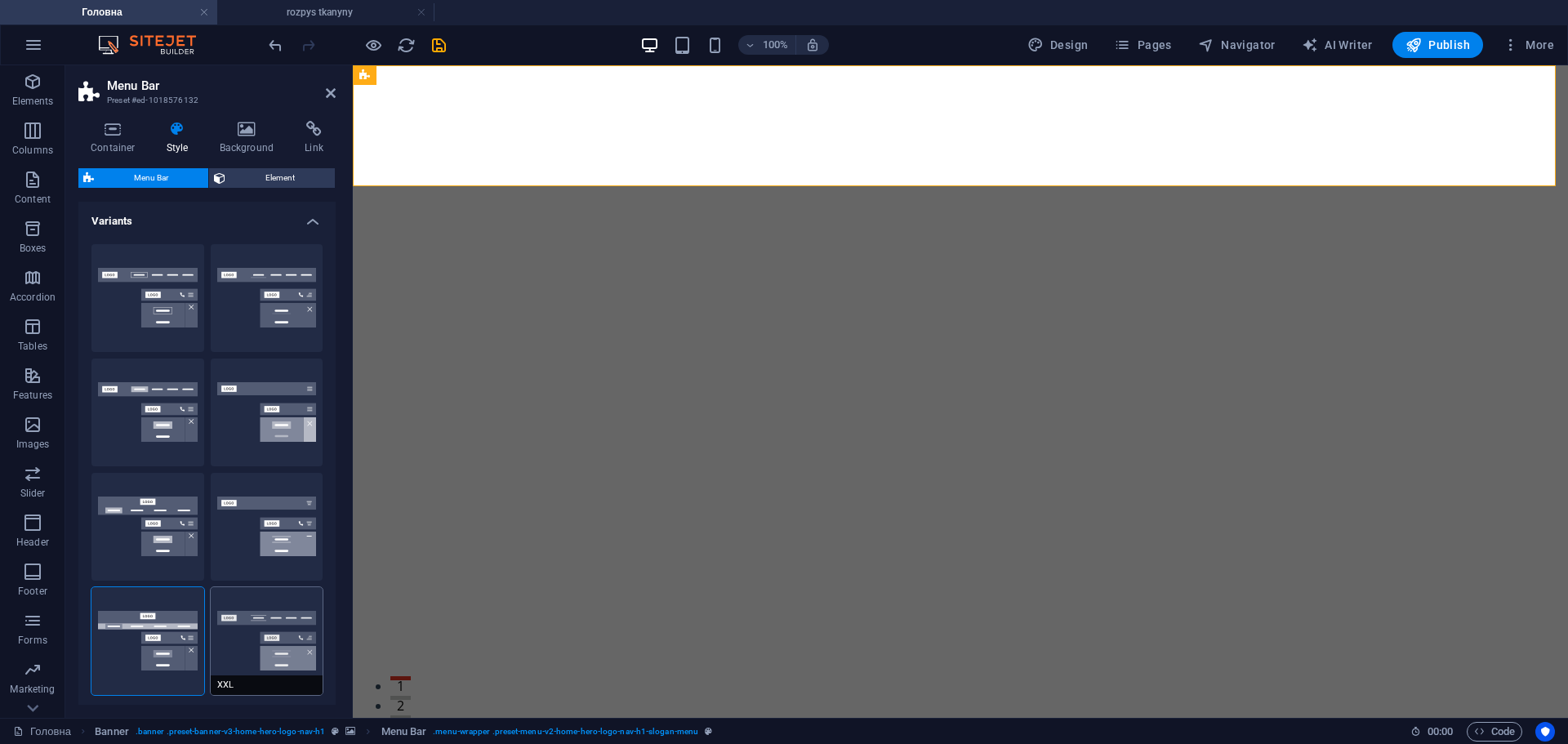
click at [281, 650] on button "XXL" at bounding box center [267, 641] width 113 height 108
type input "1"
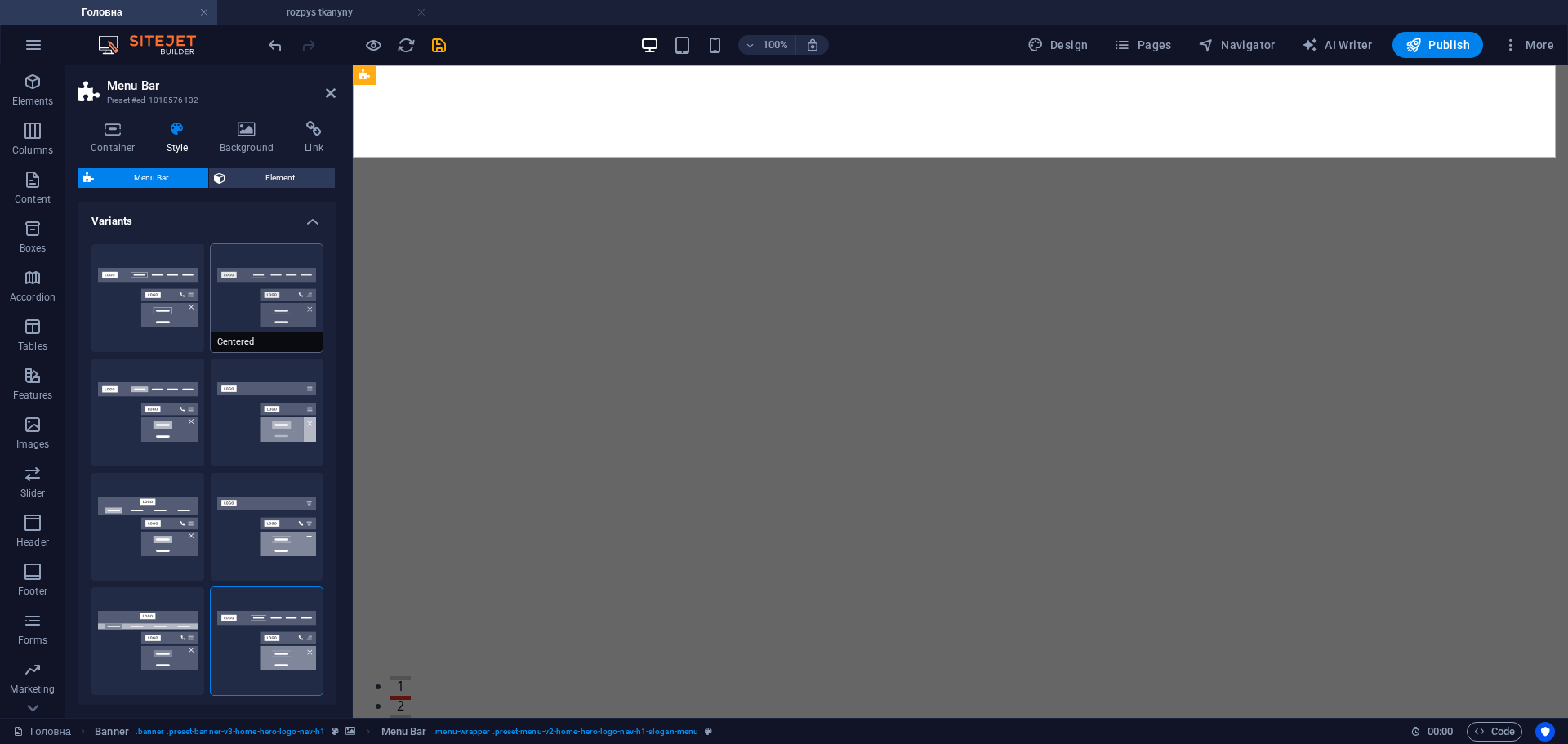
click at [271, 310] on button "Centered" at bounding box center [267, 297] width 113 height 108
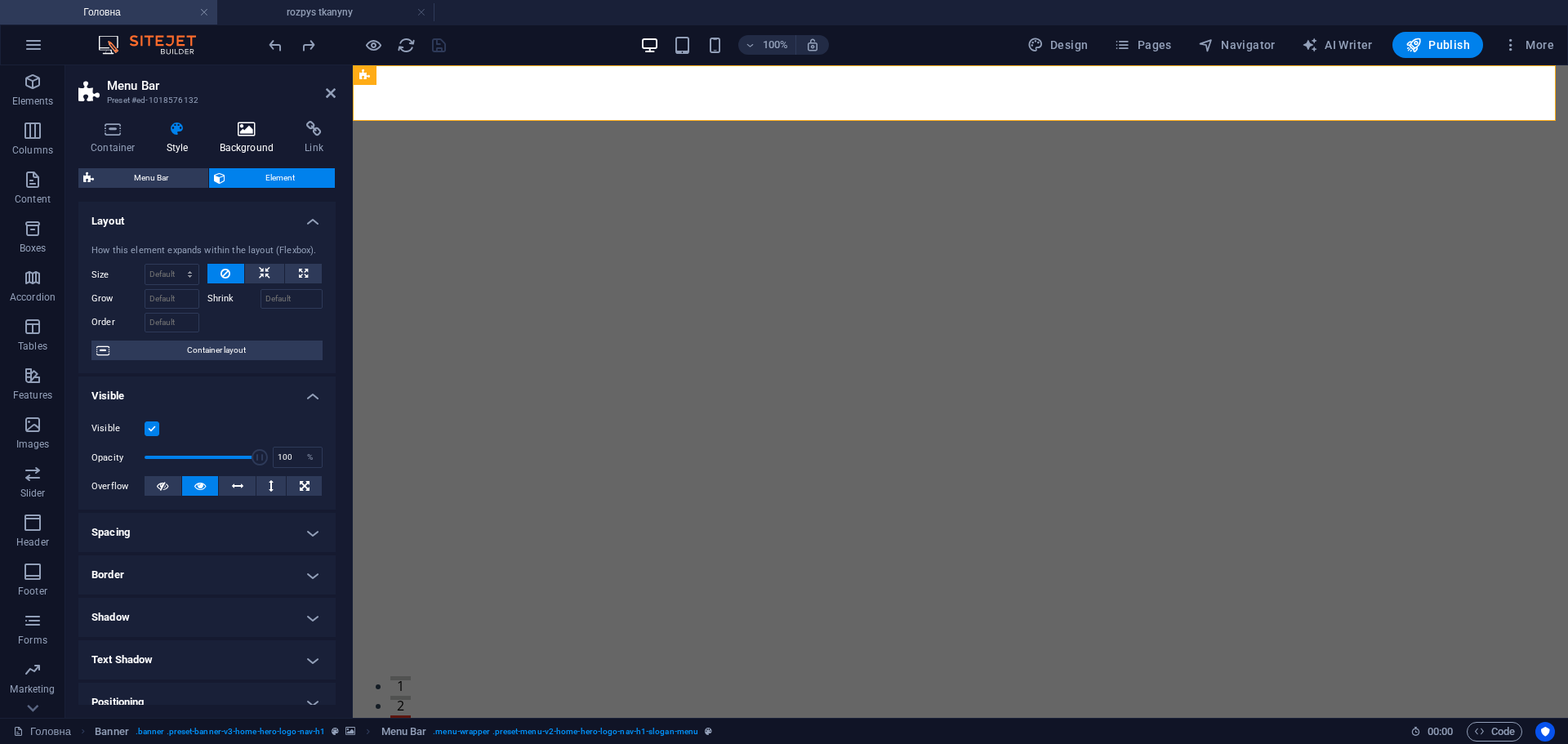
click at [257, 135] on icon at bounding box center [247, 129] width 79 height 16
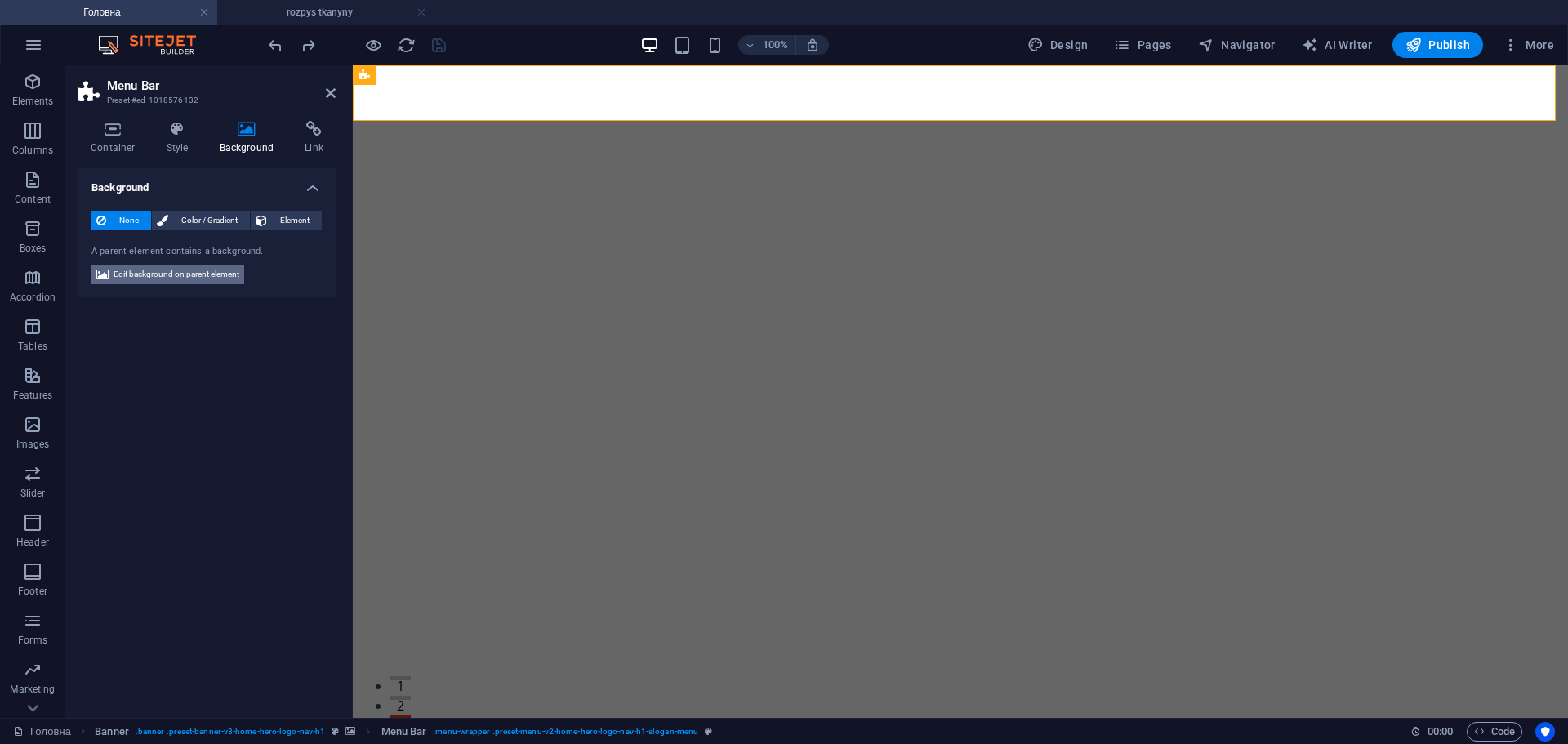
click at [186, 275] on span "Edit background on parent element" at bounding box center [176, 274] width 126 height 20
select select "ms"
select select "s"
select select "progressive"
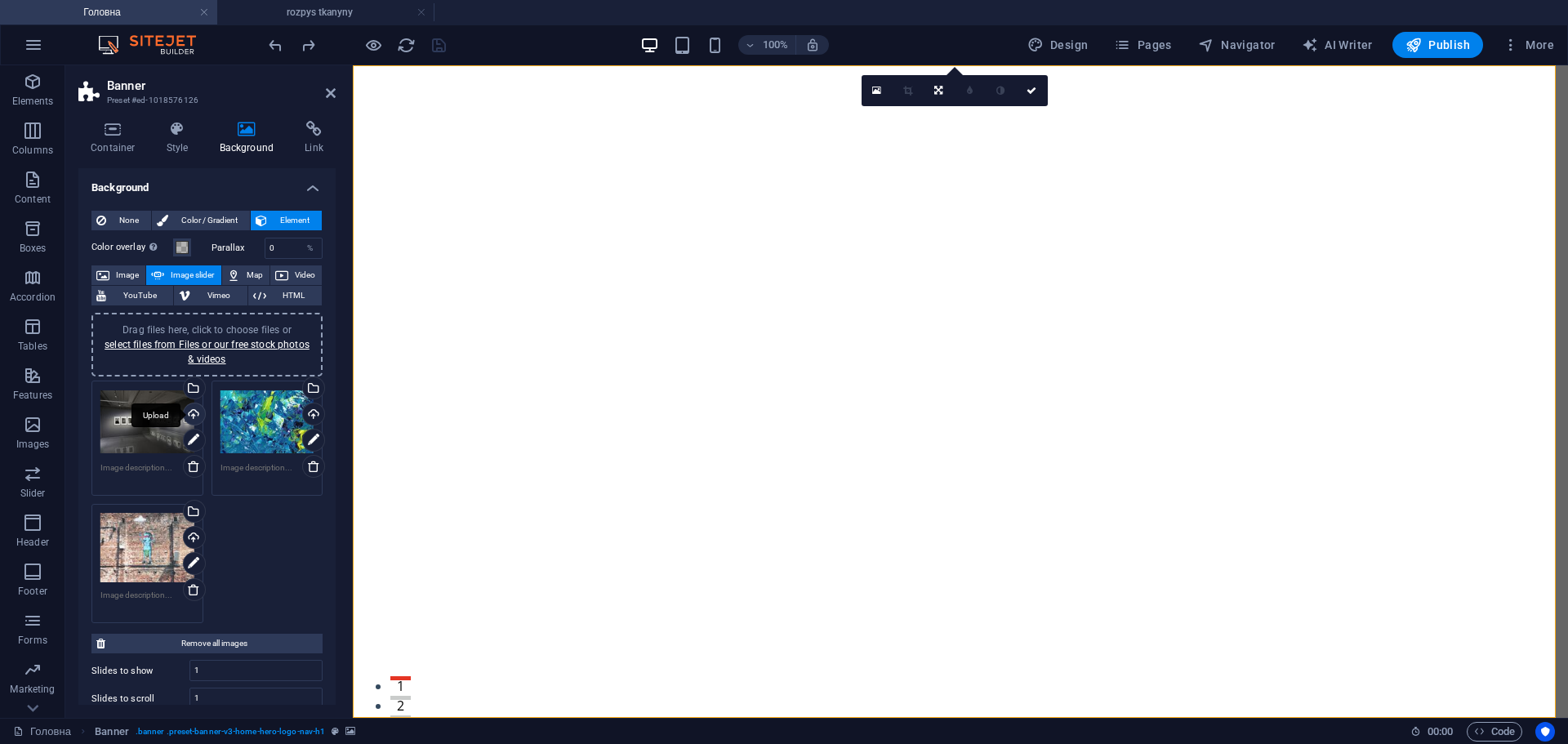
click at [194, 413] on div "Upload" at bounding box center [193, 416] width 25 height 25
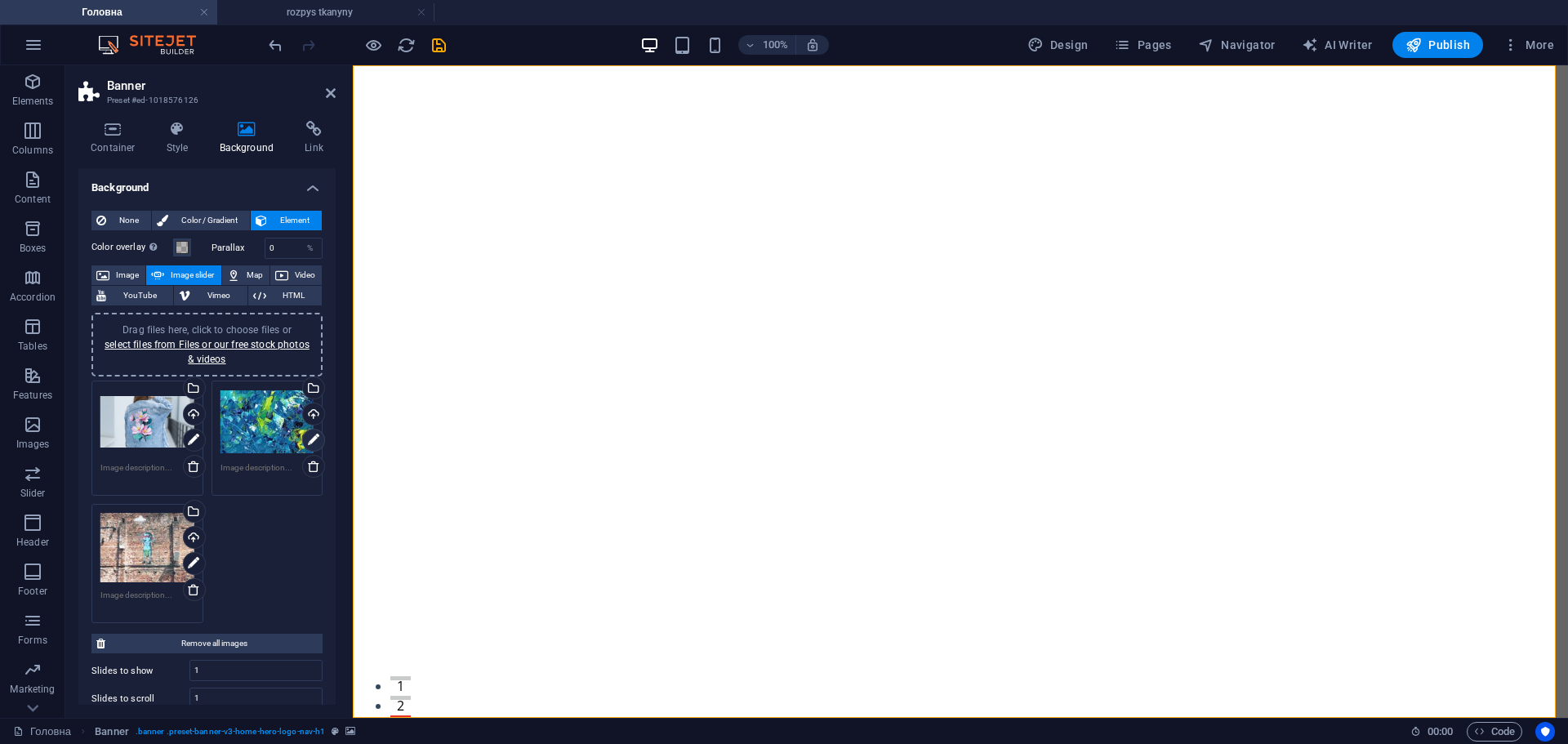
click at [308, 439] on icon at bounding box center [314, 440] width 11 height 20
click at [309, 417] on div "Upload" at bounding box center [312, 416] width 25 height 25
click at [195, 564] on icon at bounding box center [194, 563] width 11 height 20
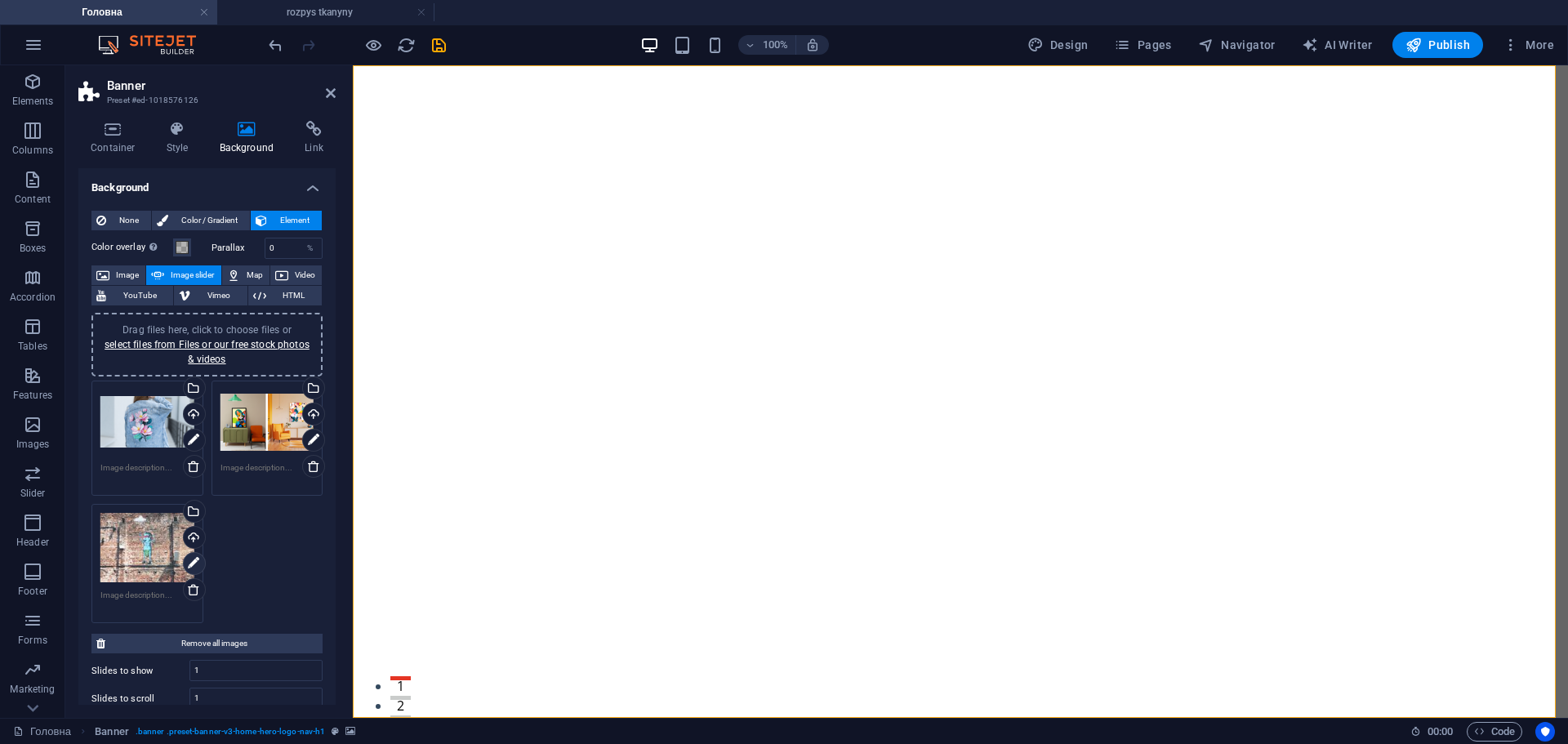
click at [195, 564] on icon at bounding box center [194, 563] width 11 height 20
click at [195, 531] on div "Upload" at bounding box center [193, 539] width 25 height 25
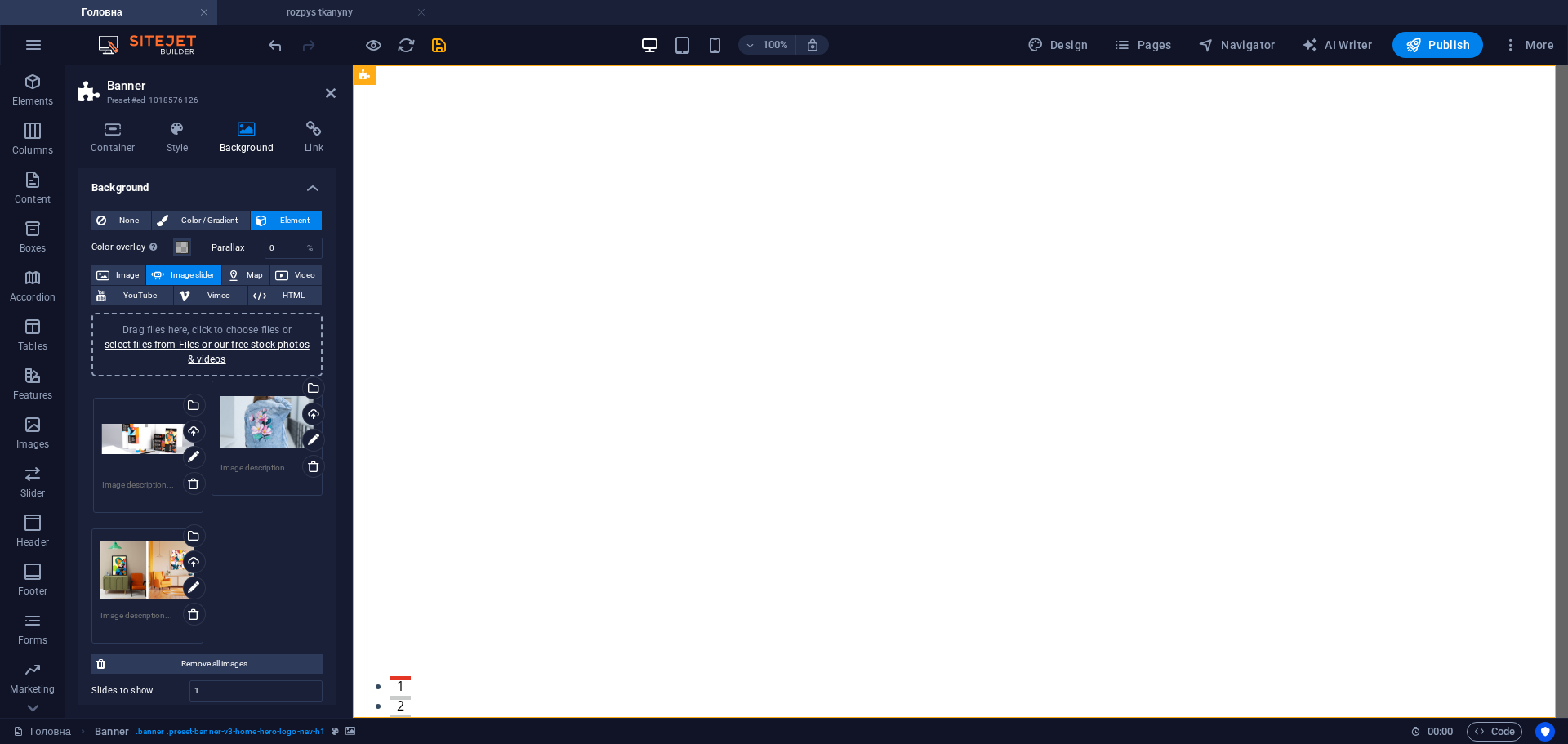
drag, startPoint x: 124, startPoint y: 509, endPoint x: 126, endPoint y: 402, distance: 107.0
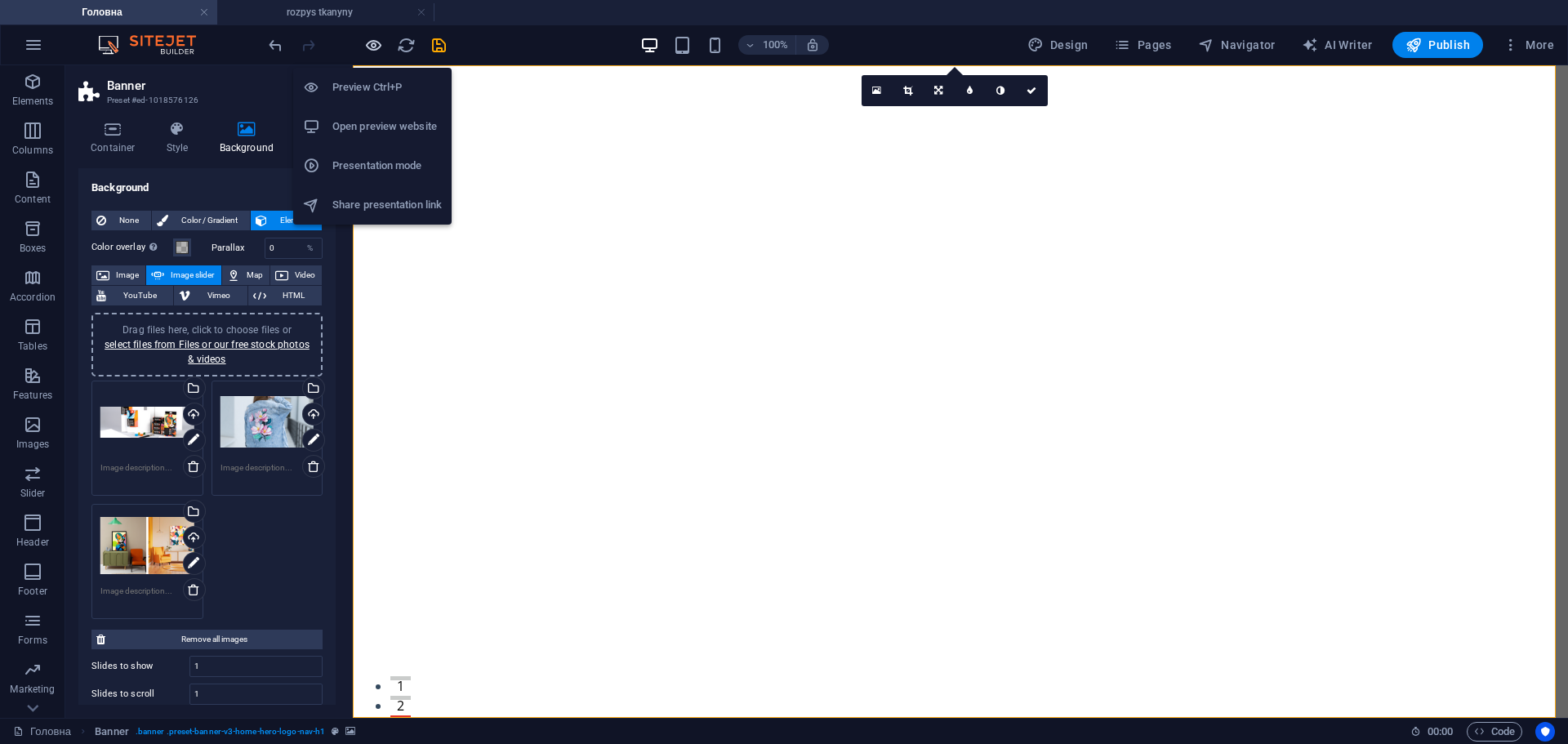
click at [365, 45] on icon "button" at bounding box center [374, 45] width 19 height 19
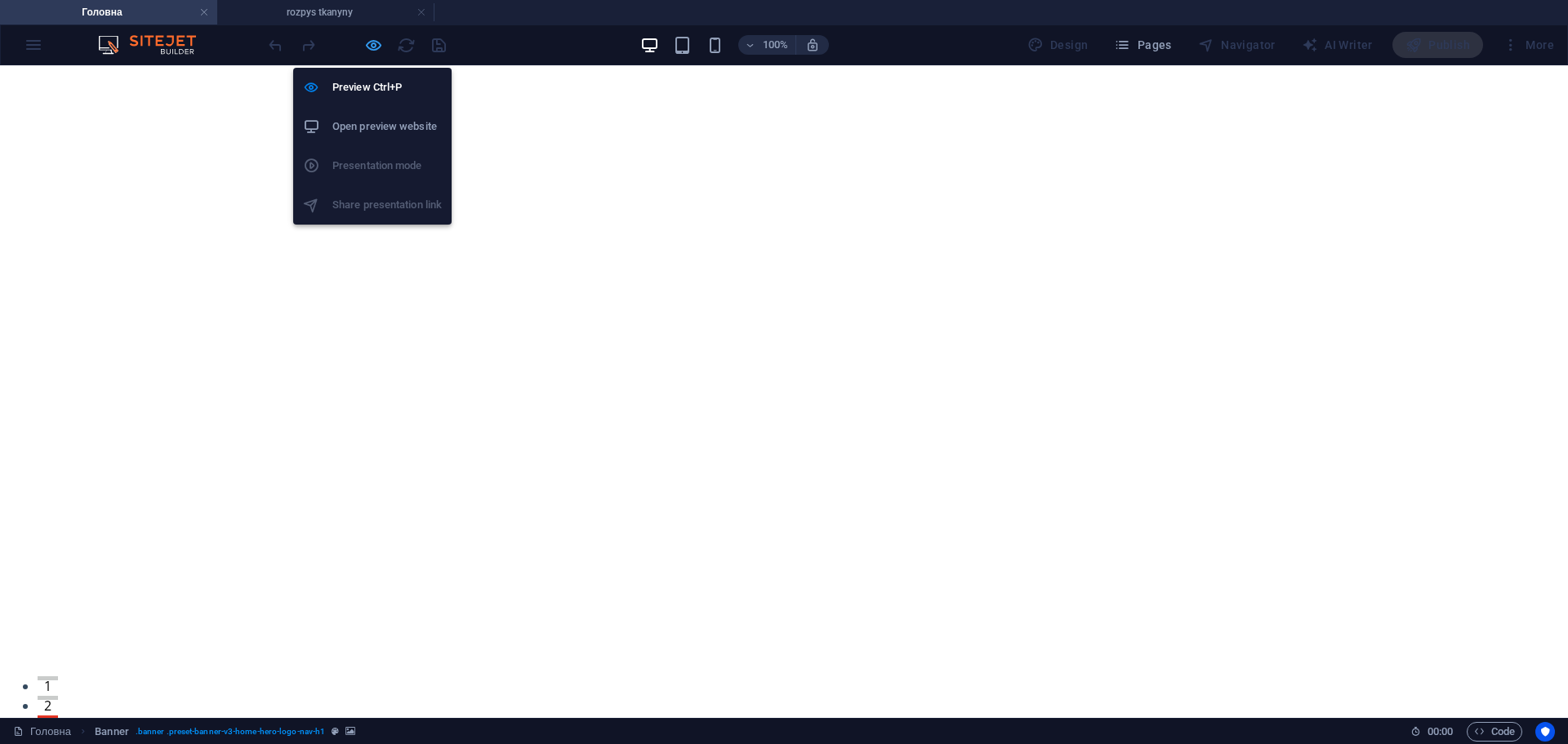
click at [372, 44] on icon "button" at bounding box center [374, 45] width 19 height 19
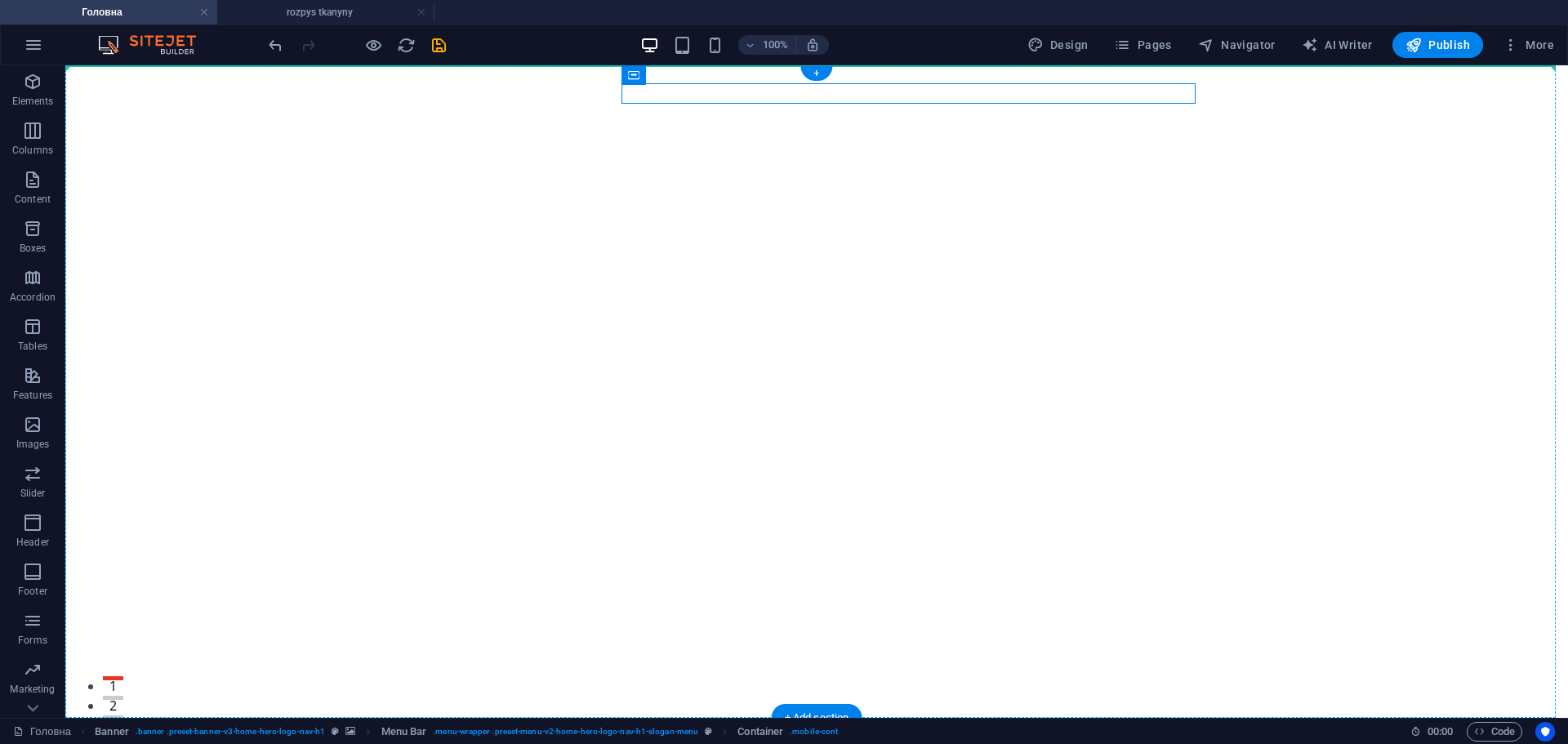
drag, startPoint x: 848, startPoint y: 96, endPoint x: 851, endPoint y: 213, distance: 117.0
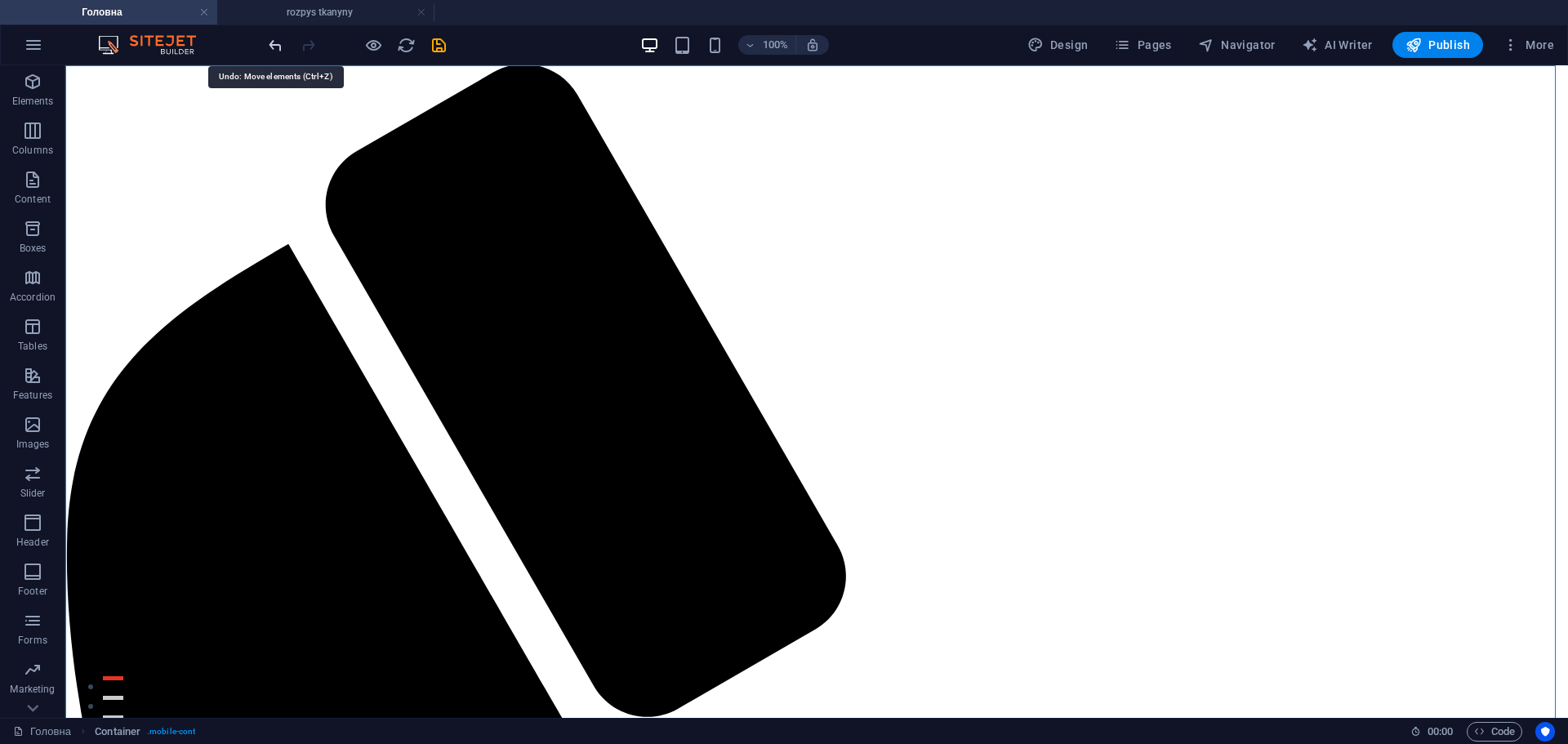
click at [269, 42] on icon "undo" at bounding box center [275, 45] width 19 height 19
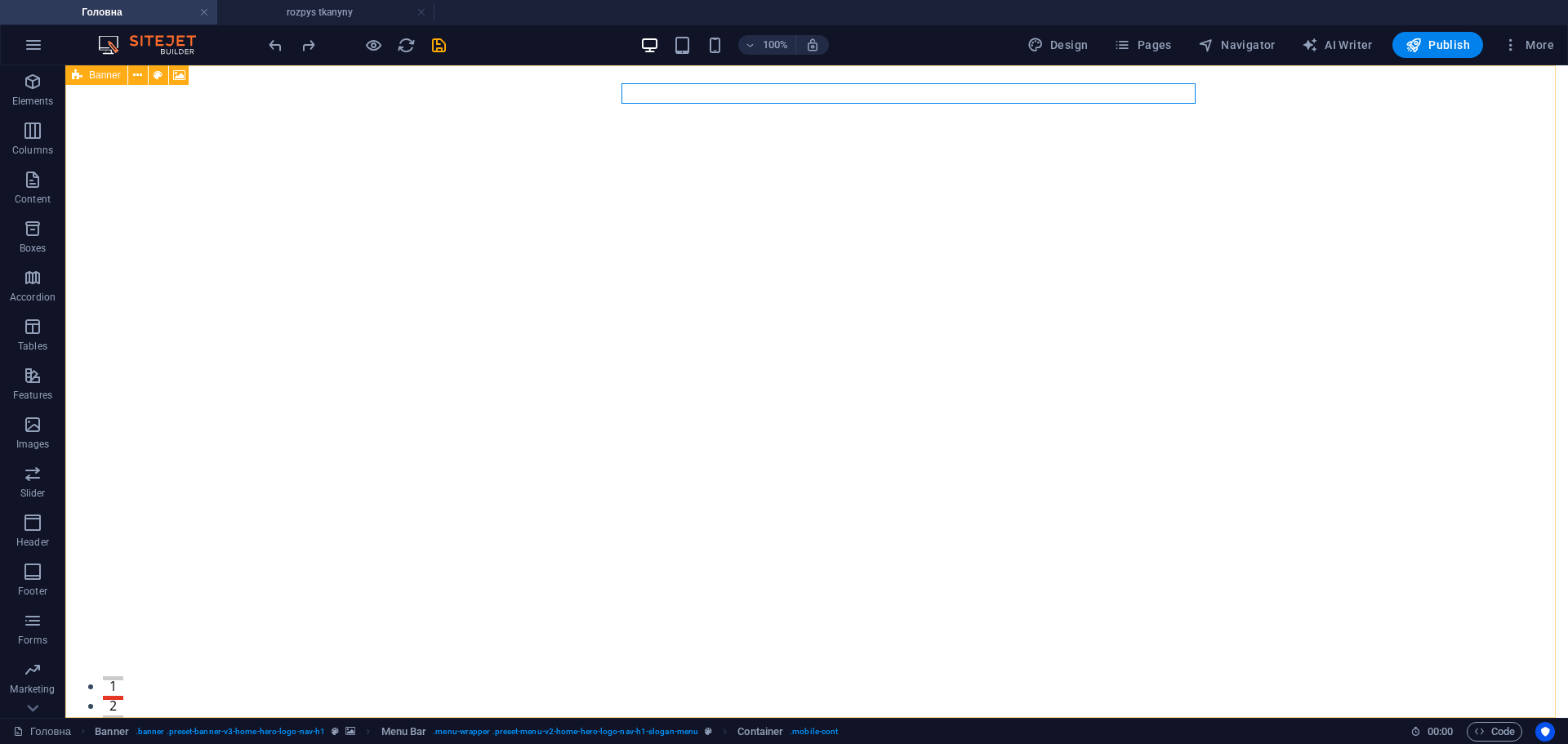
click at [106, 78] on span "Banner" at bounding box center [104, 76] width 32 height 10
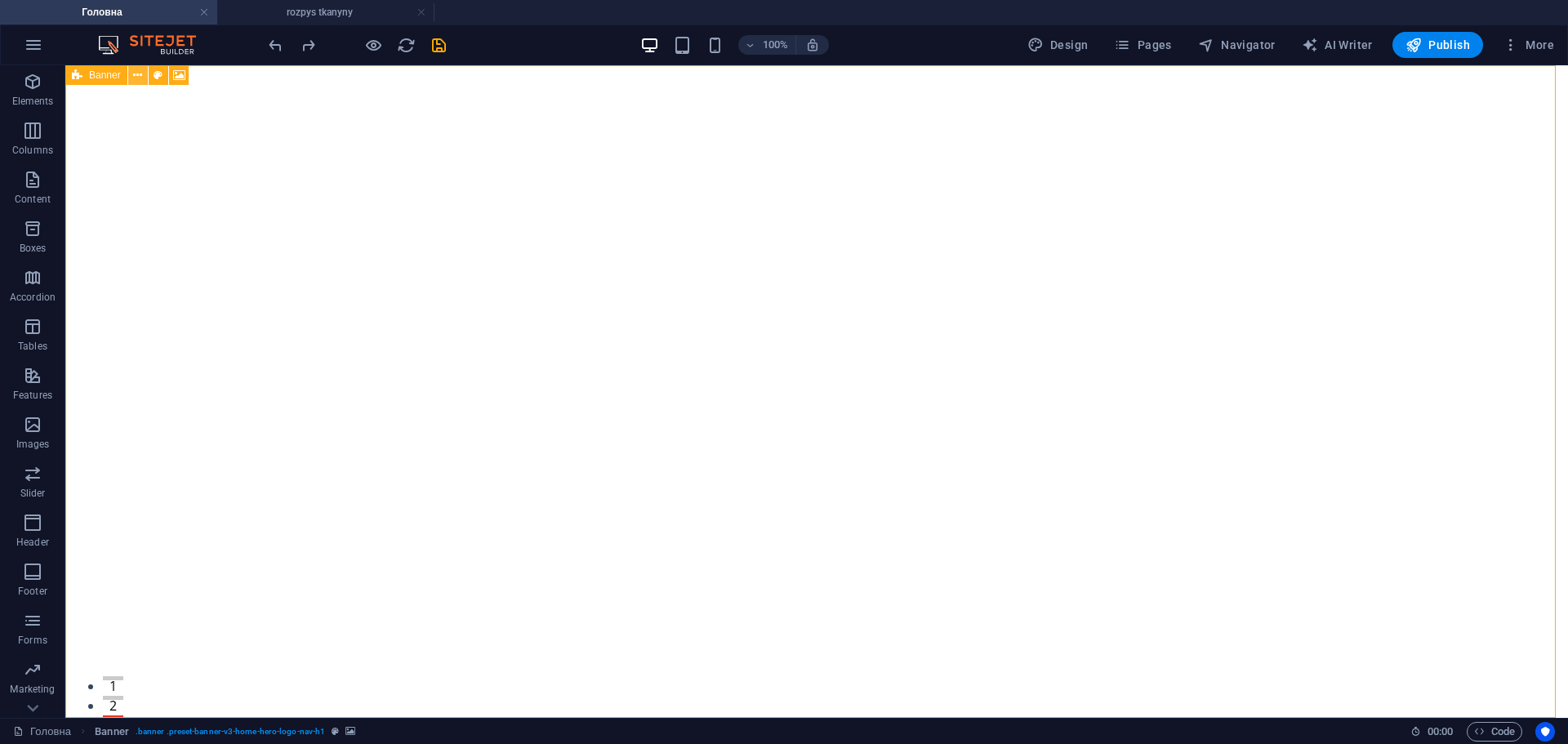
click at [136, 66] on button at bounding box center [138, 76] width 20 height 20
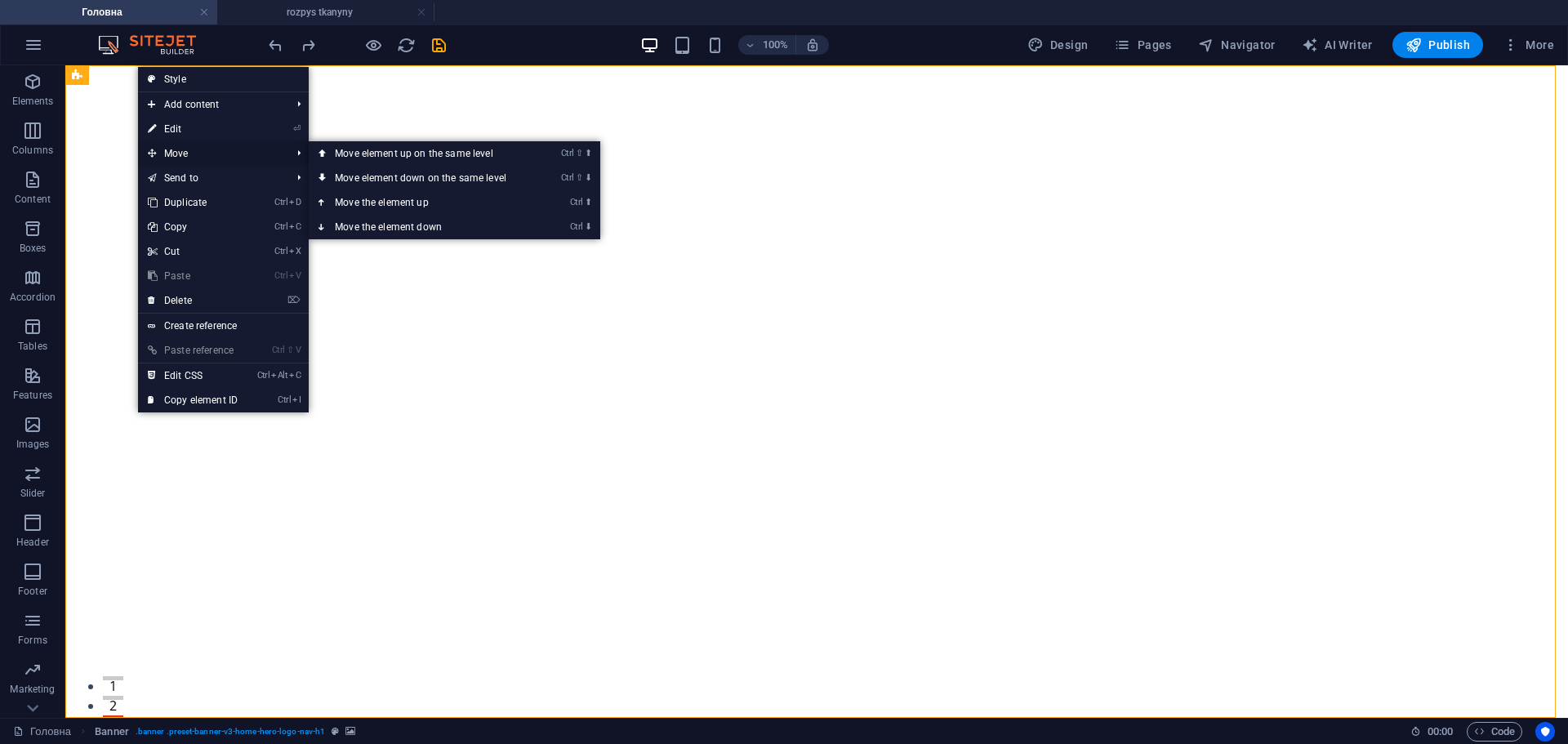
click at [189, 156] on span "Move" at bounding box center [211, 154] width 146 height 25
click at [424, 180] on link "Ctrl ⇧ ⬇ Move element down on the same level" at bounding box center [424, 178] width 230 height 25
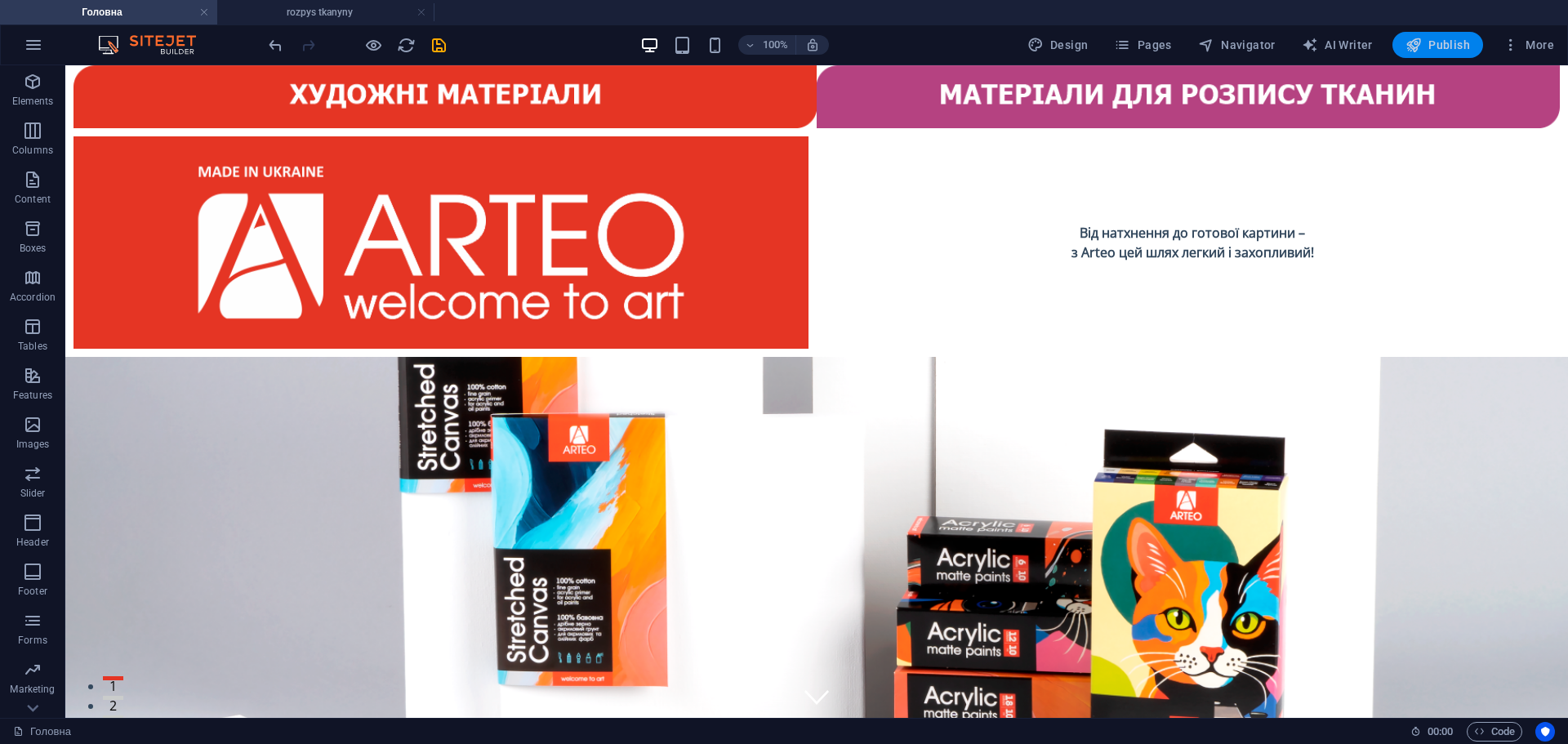
click at [1466, 48] on span "Publish" at bounding box center [1437, 45] width 65 height 16
checkbox input "false"
